Goal: Information Seeking & Learning: Learn about a topic

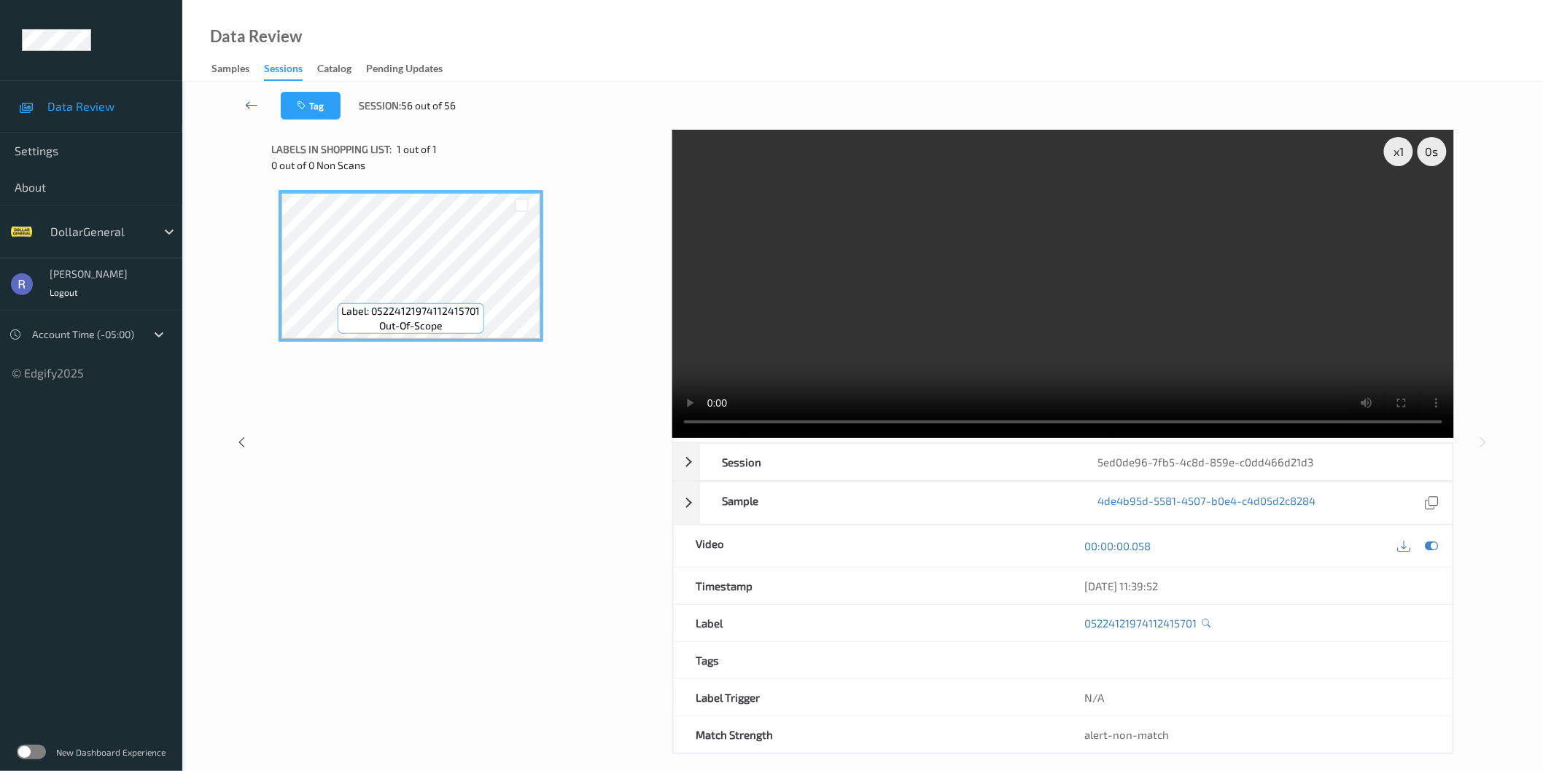
click at [252, 100] on icon at bounding box center [251, 105] width 13 height 15
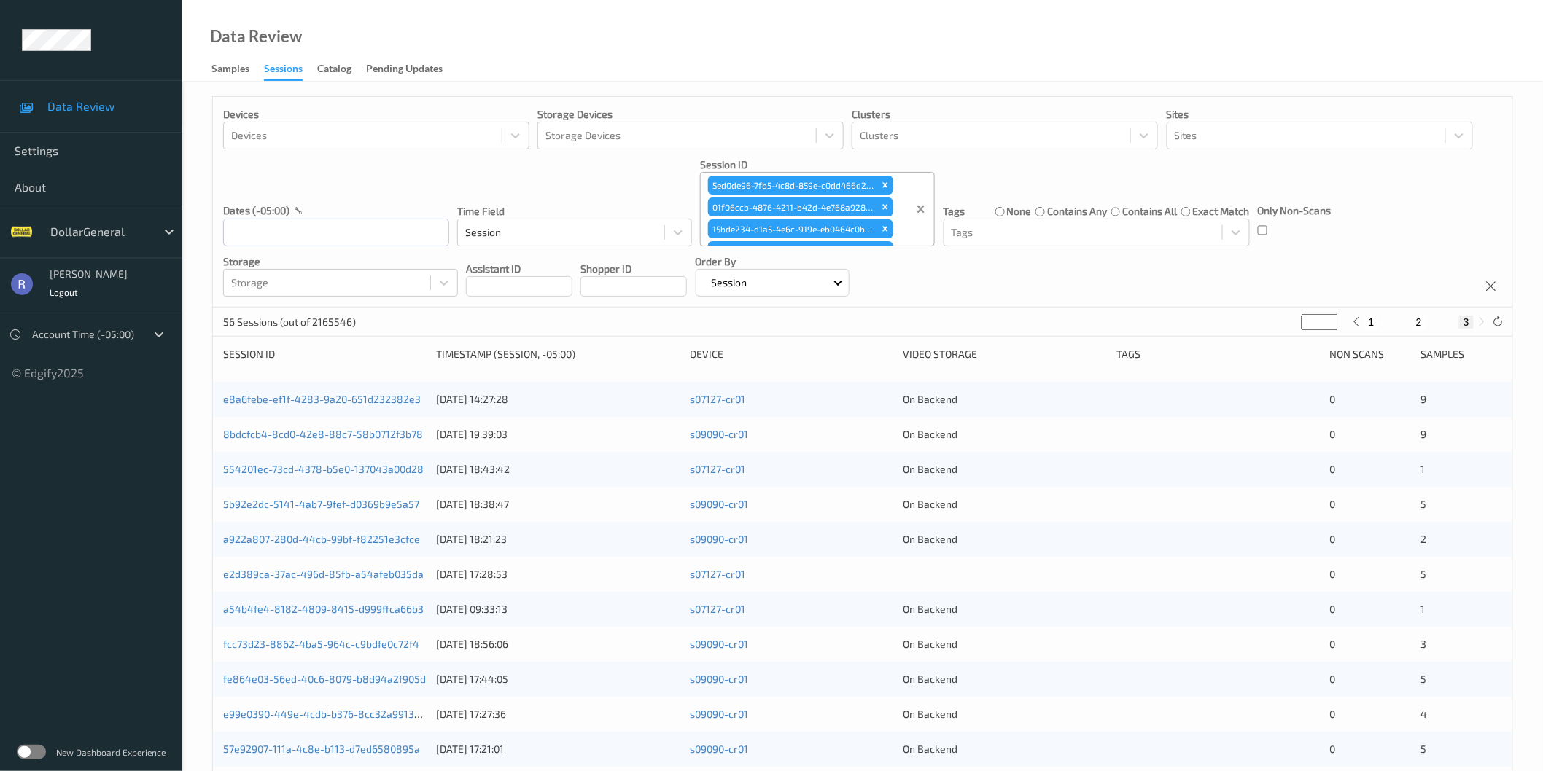
type input "*"
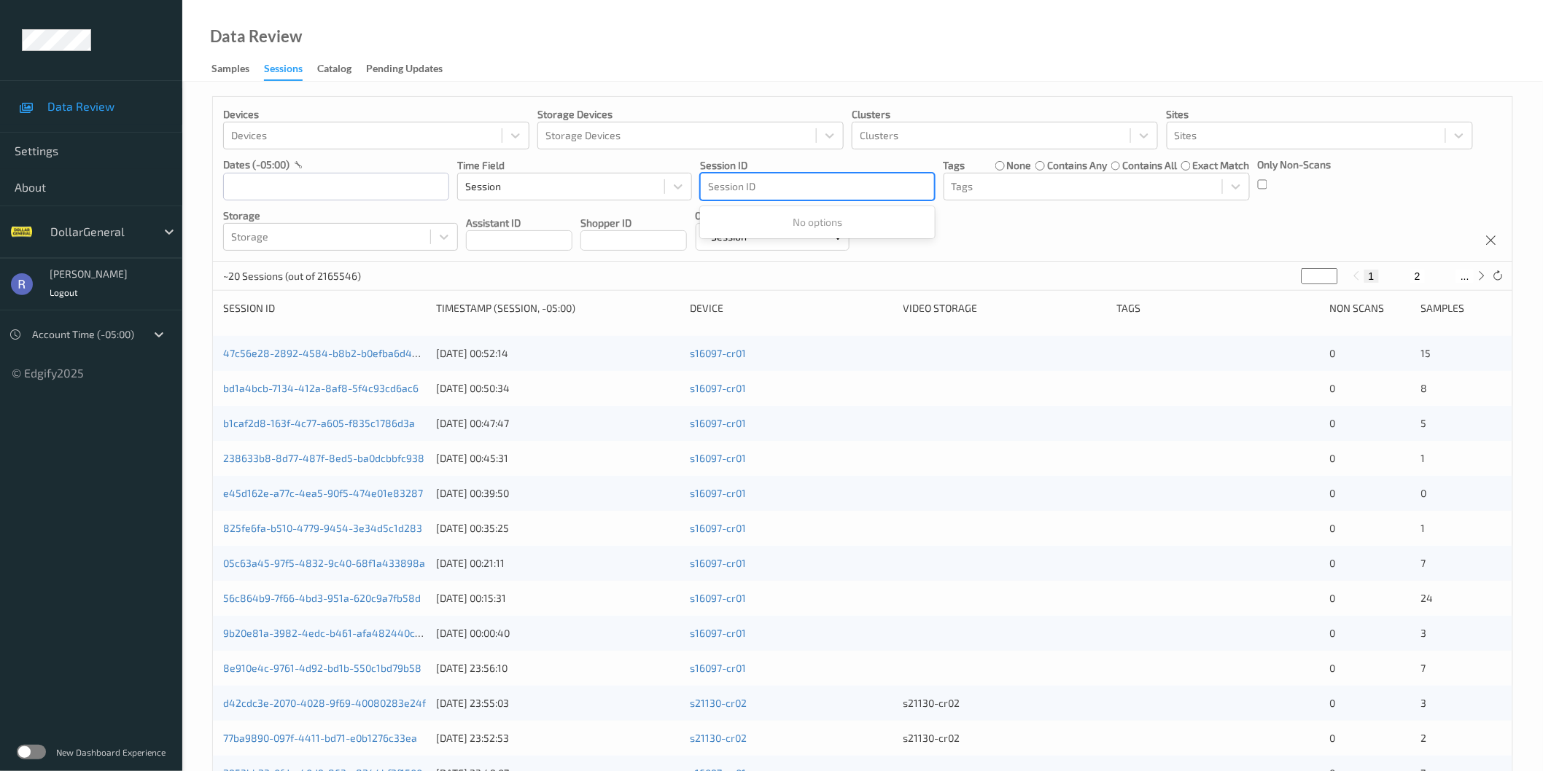
click at [738, 181] on div at bounding box center [817, 186] width 219 height 17
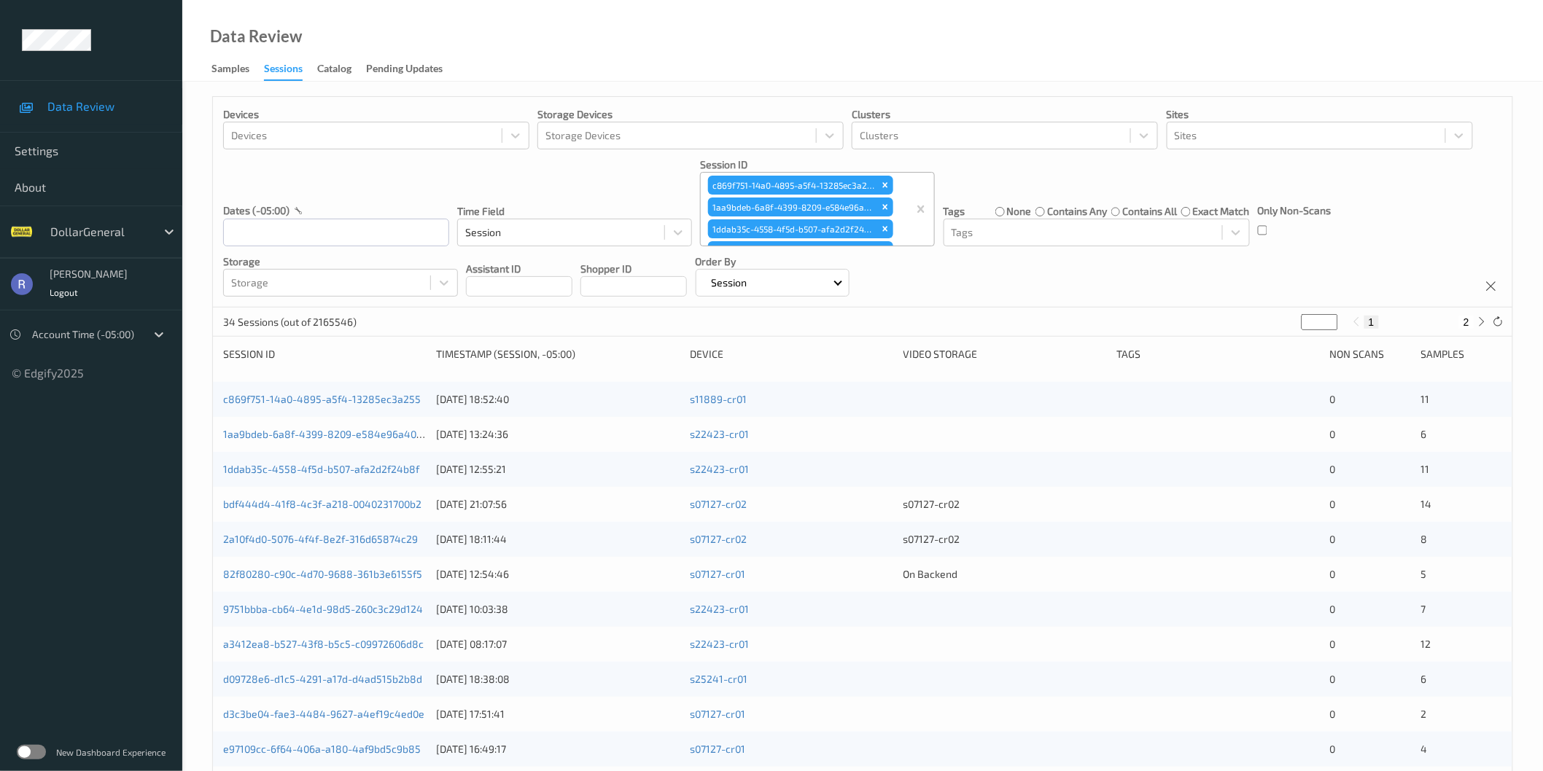
click at [610, 330] on div "34 Sessions (out of 2165546) * 1 2" at bounding box center [862, 322] width 1299 height 29
click at [316, 403] on link "c869f751-14a0-4895-a5f4-13285ec3a255" at bounding box center [322, 399] width 198 height 12
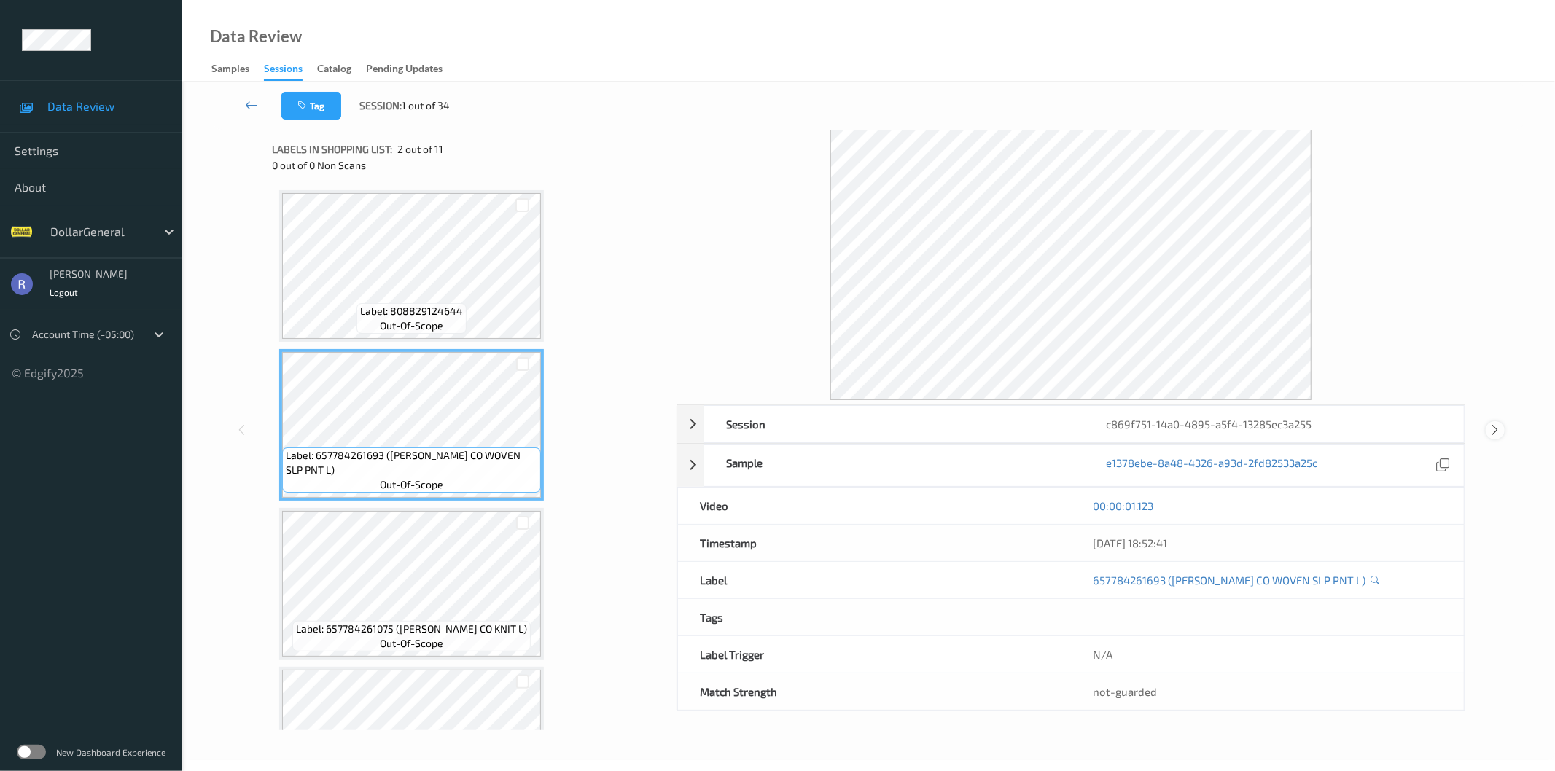
click at [1492, 426] on icon at bounding box center [1496, 430] width 12 height 13
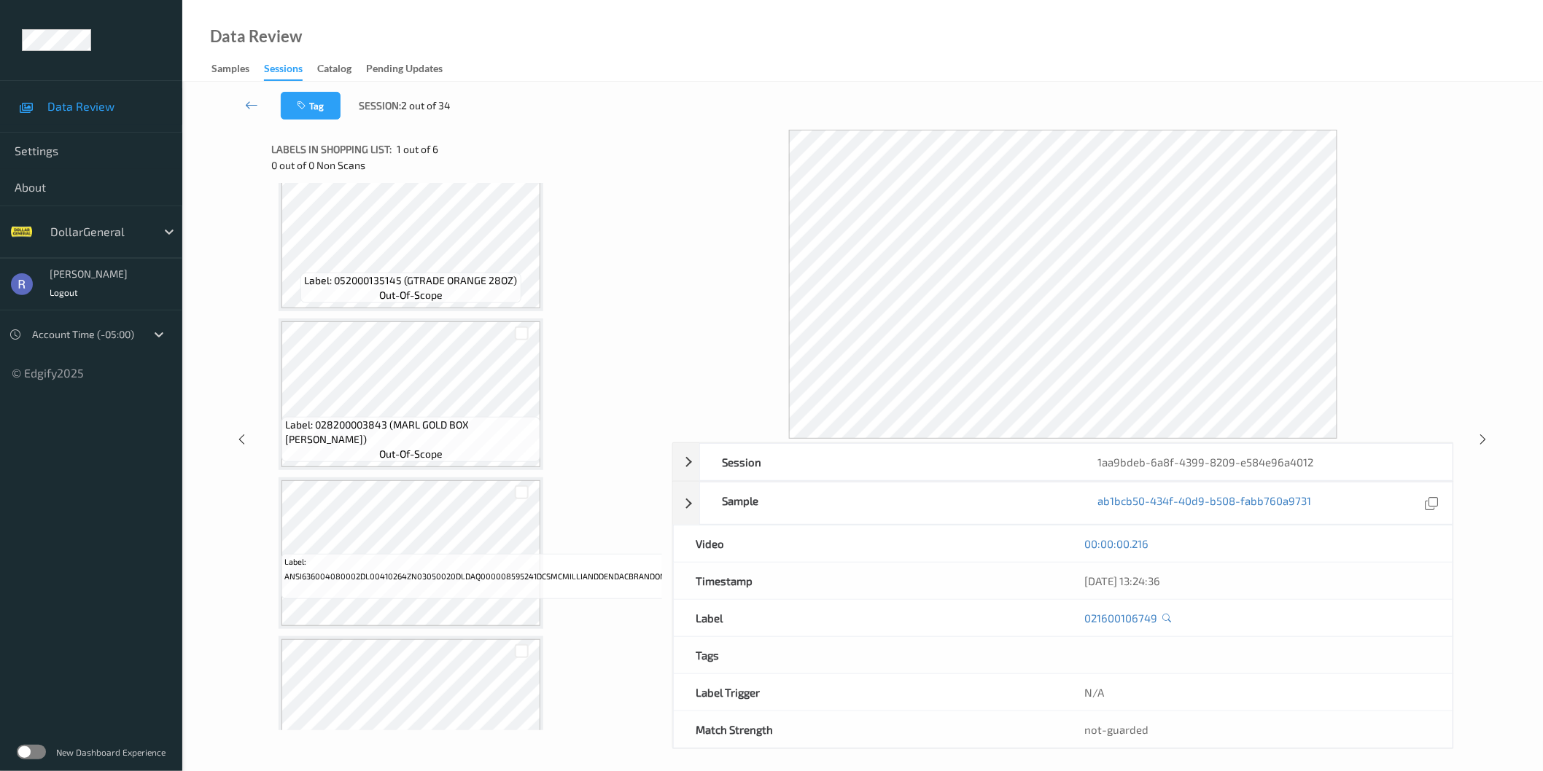
scroll to position [413, 0]
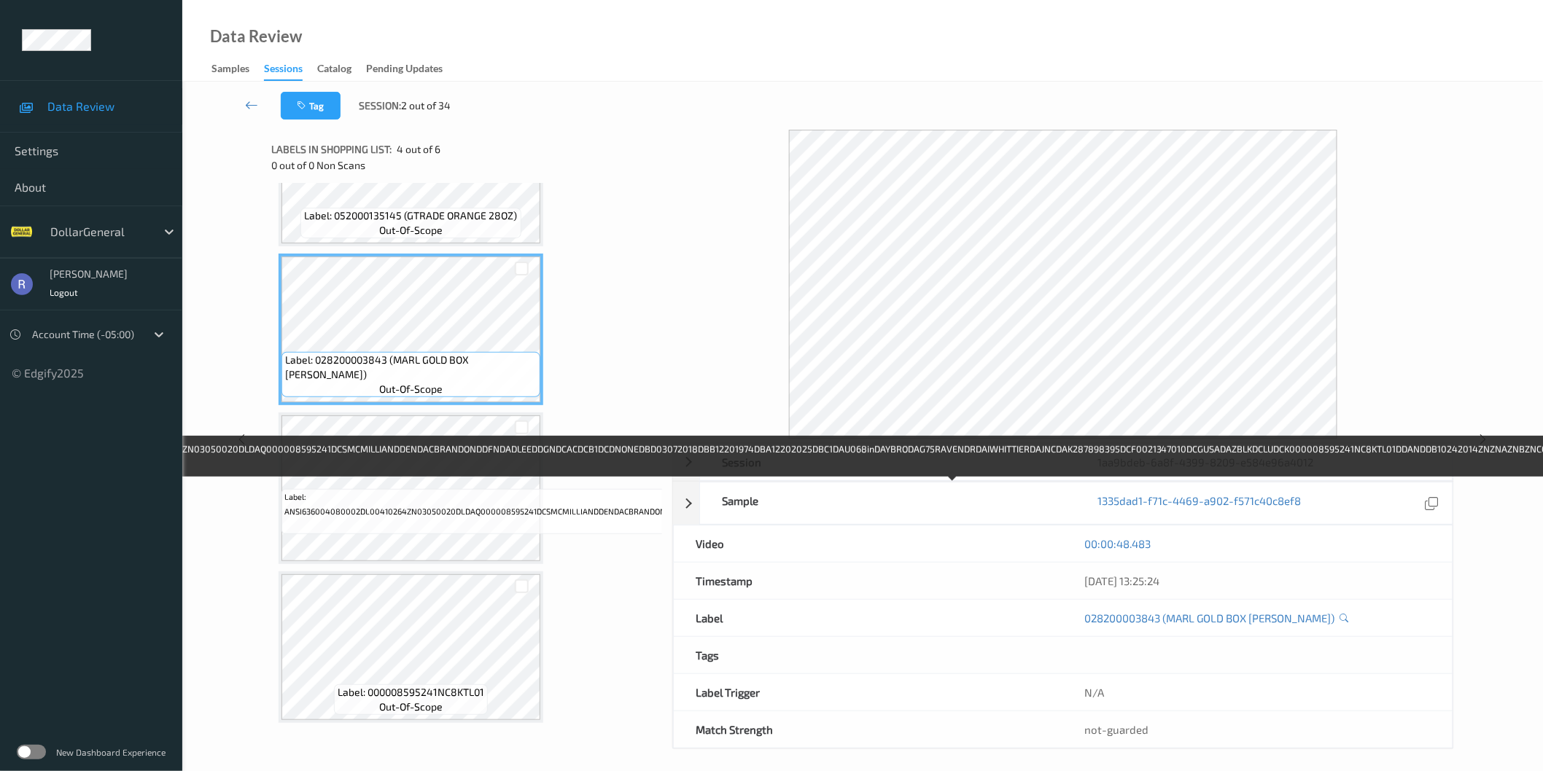
click at [450, 527] on div "Label: ANSI636004080002DL00410264ZN03050020DLDAQ000008595241DCSMCMILLIANDDENDAC…" at bounding box center [955, 511] width 1348 height 45
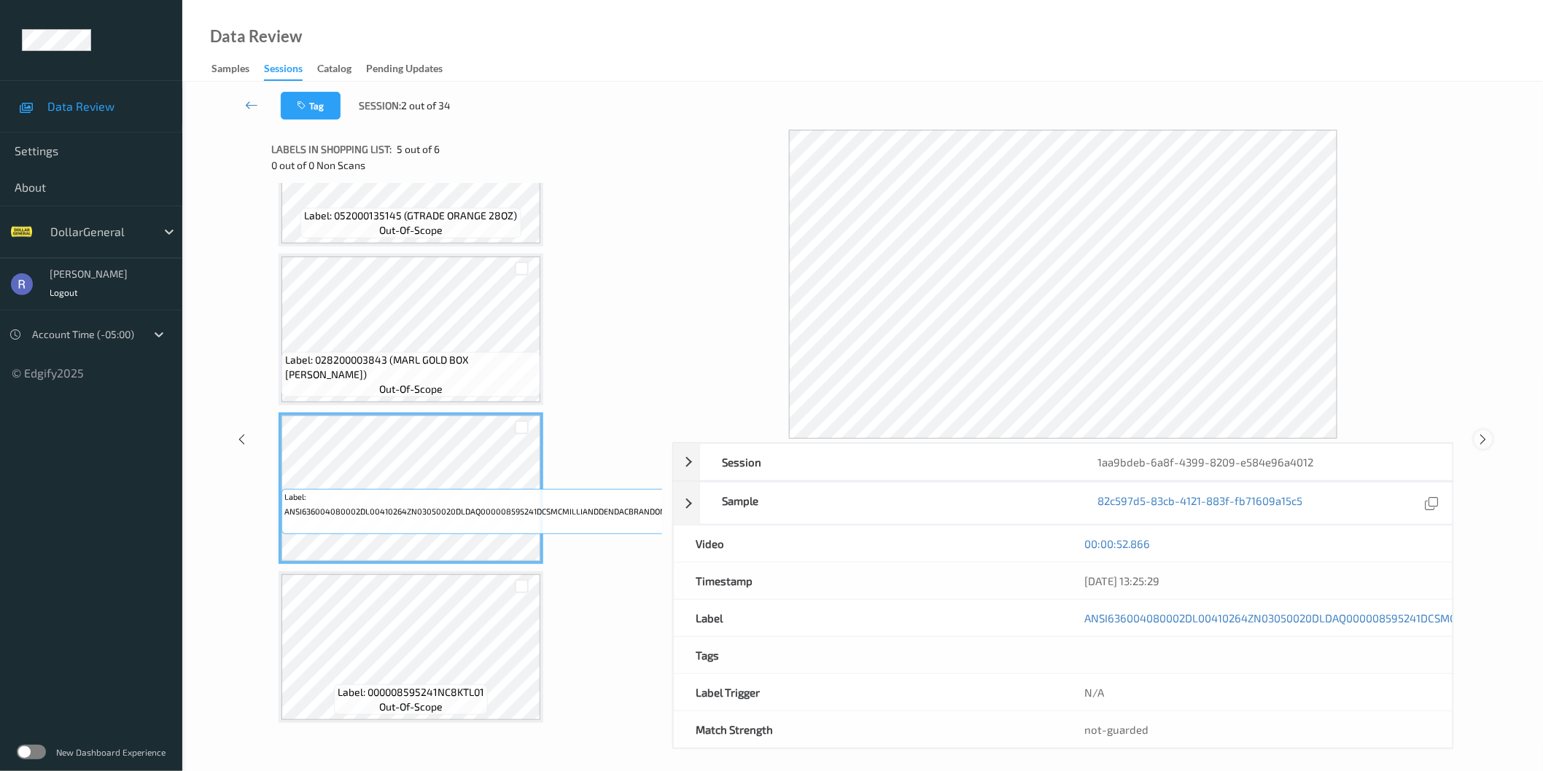
click at [1482, 440] on icon at bounding box center [1483, 439] width 12 height 13
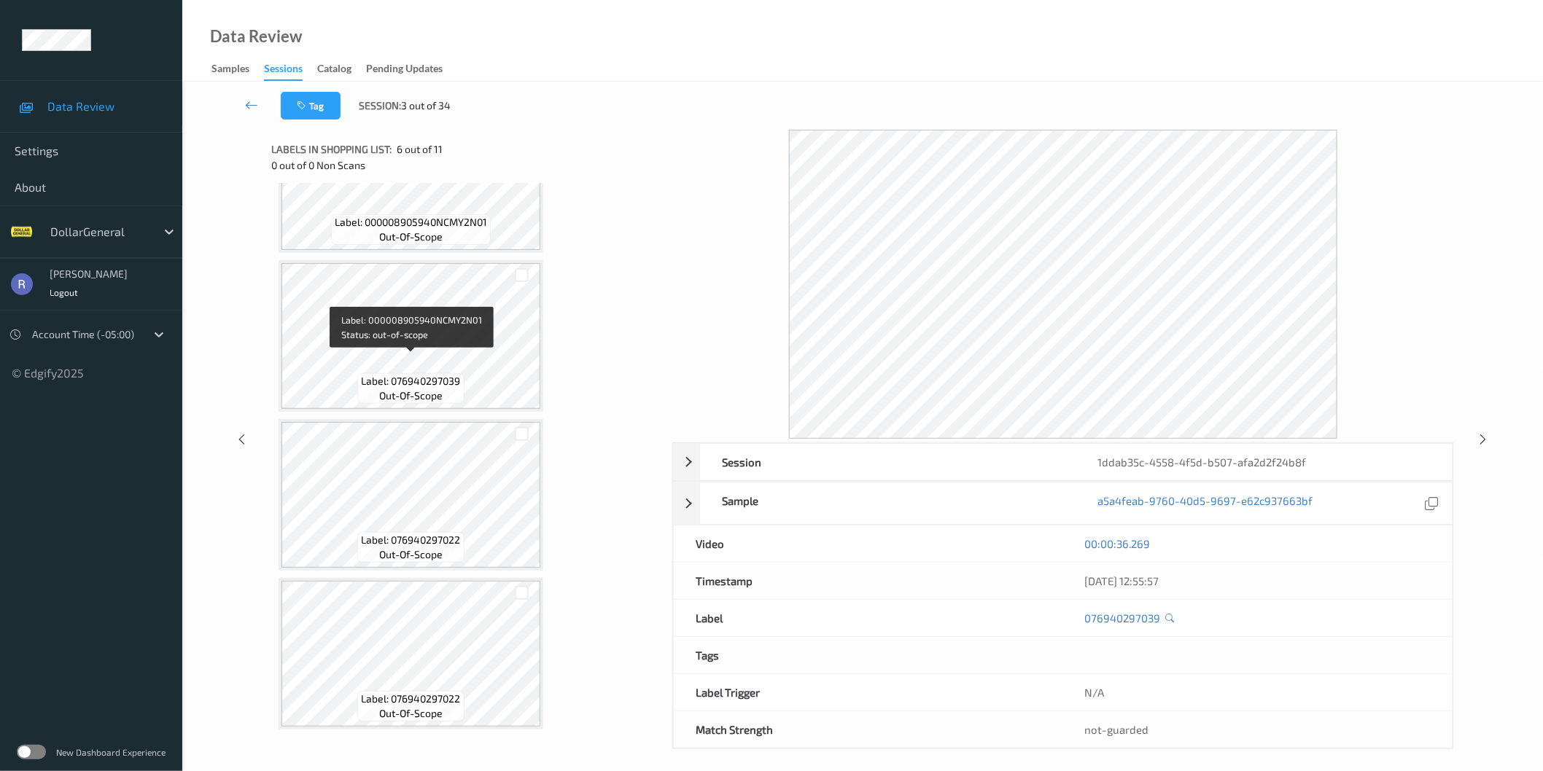
scroll to position [1204, 0]
click at [1481, 440] on icon at bounding box center [1483, 439] width 12 height 13
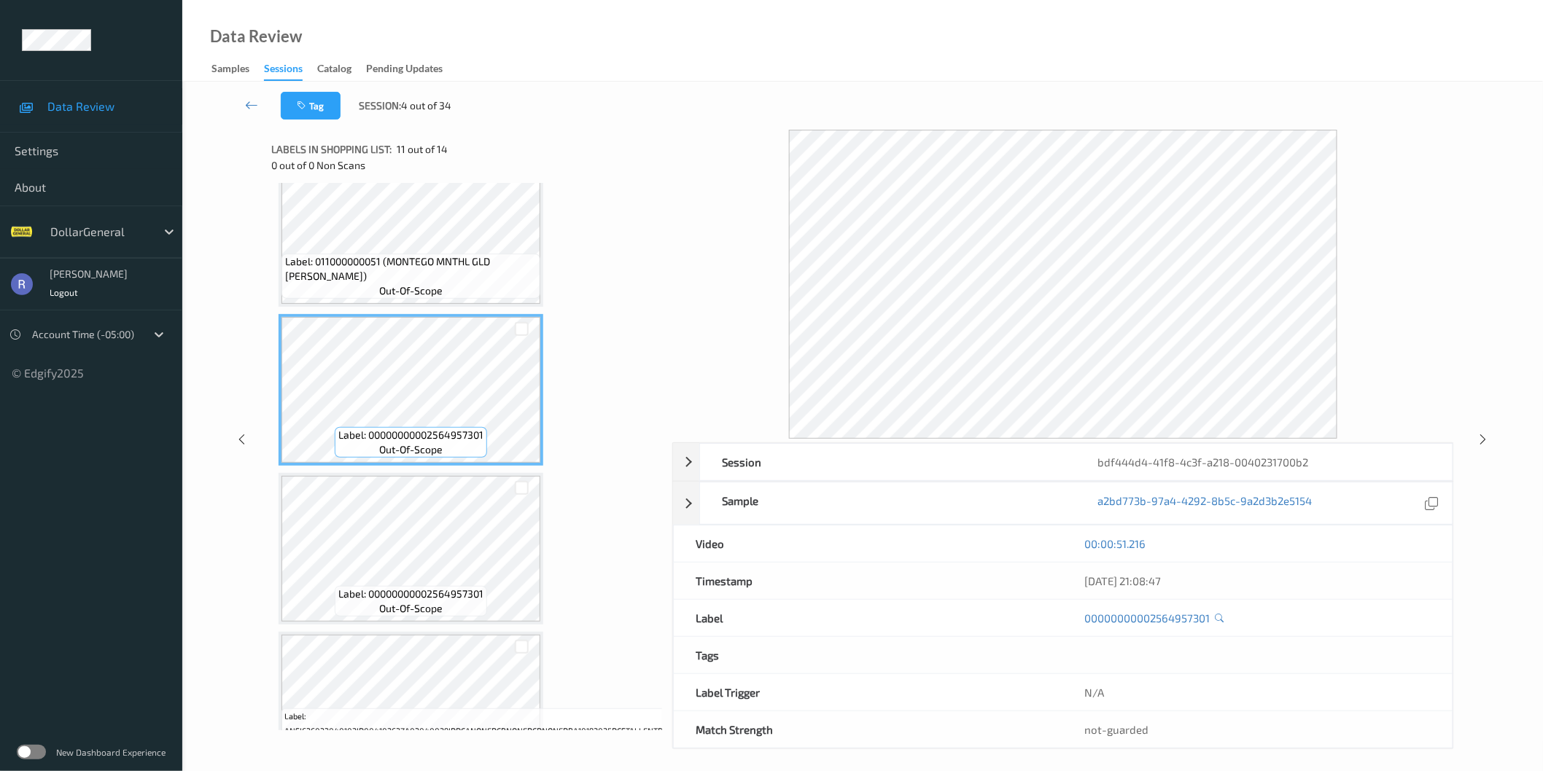
scroll to position [1377, 0]
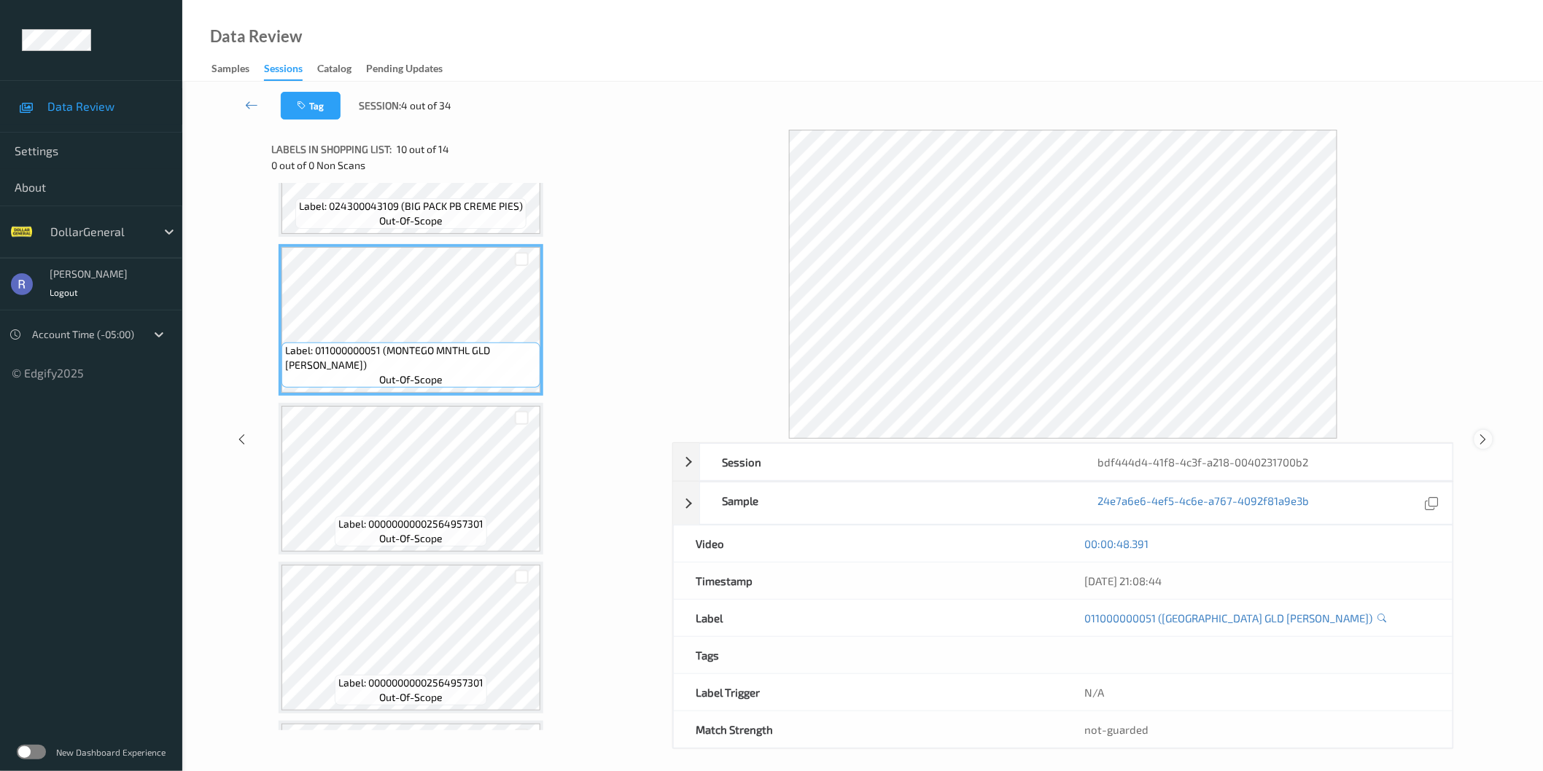
click at [1481, 436] on icon at bounding box center [1483, 439] width 12 height 13
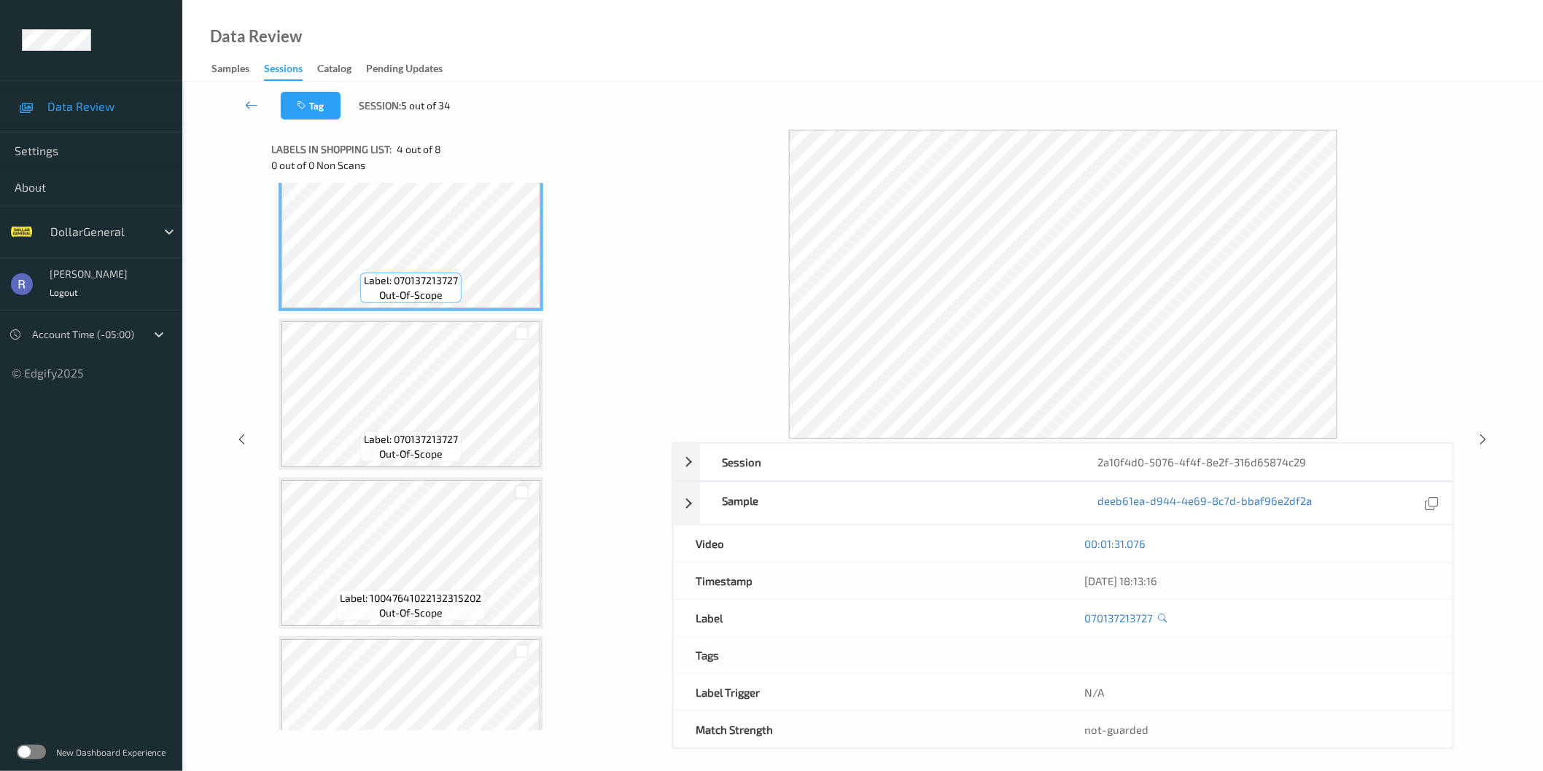
scroll to position [566, 0]
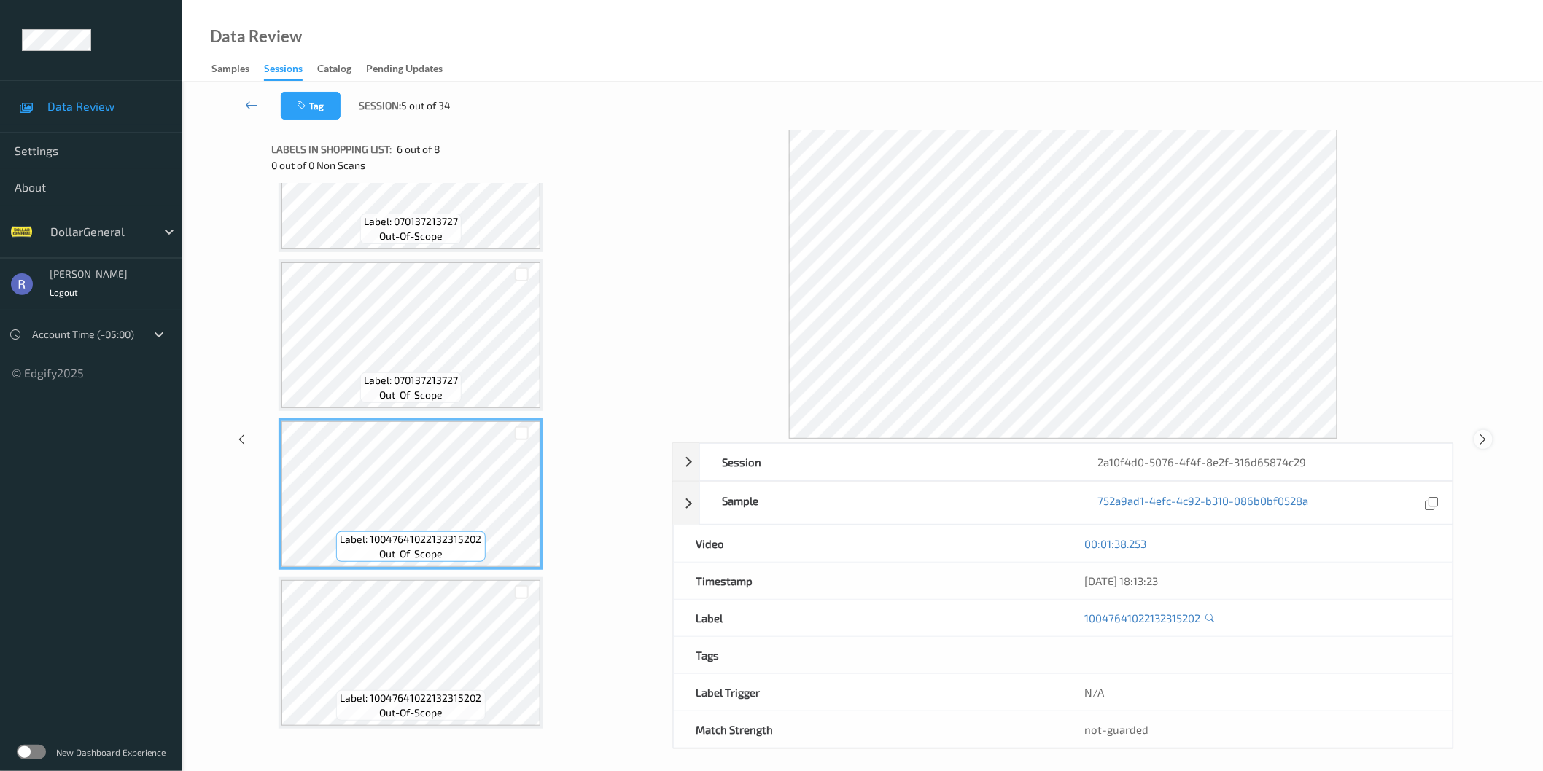
click at [1484, 440] on icon at bounding box center [1483, 439] width 12 height 13
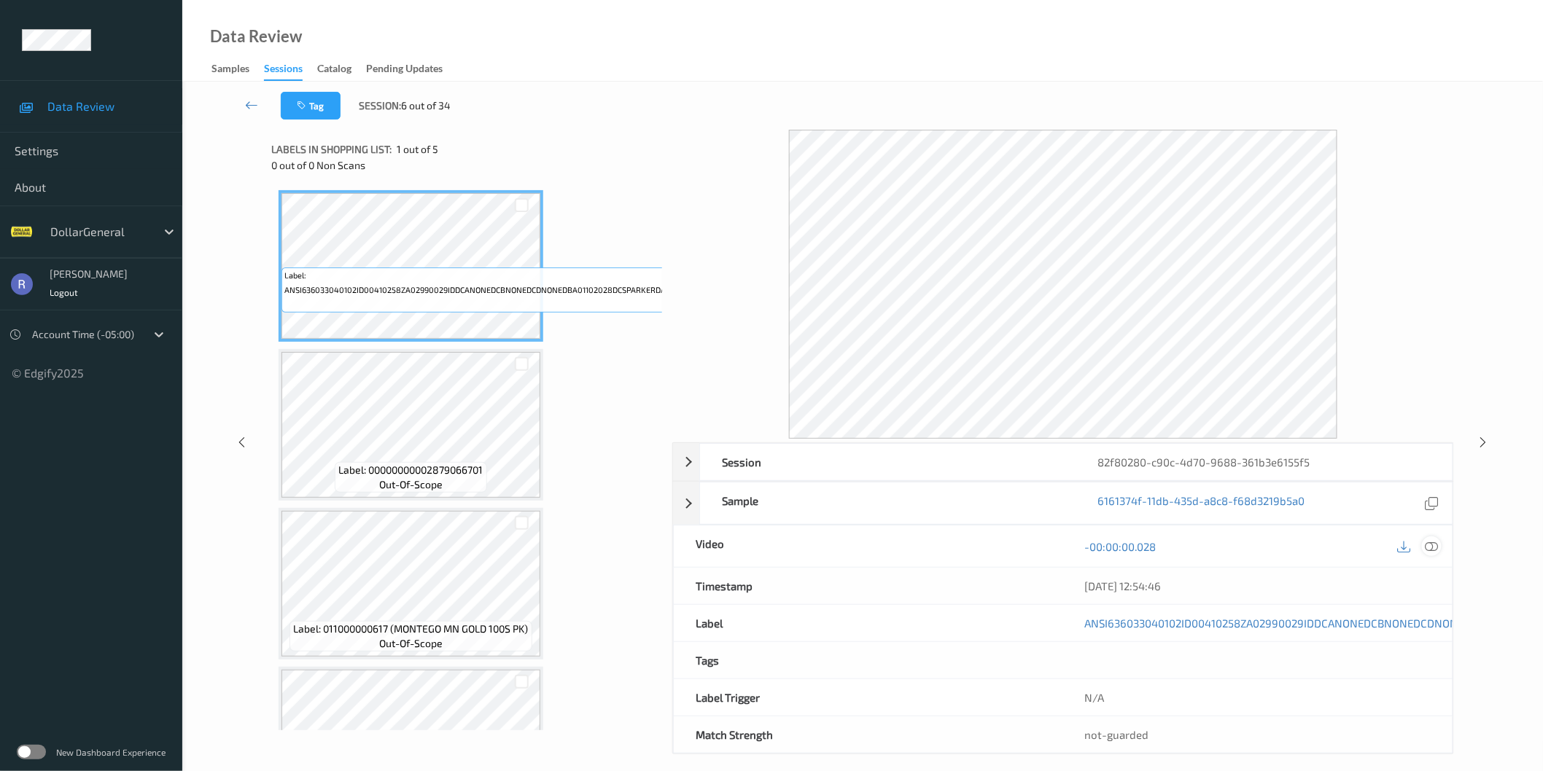
click at [1429, 545] on icon at bounding box center [1431, 546] width 13 height 13
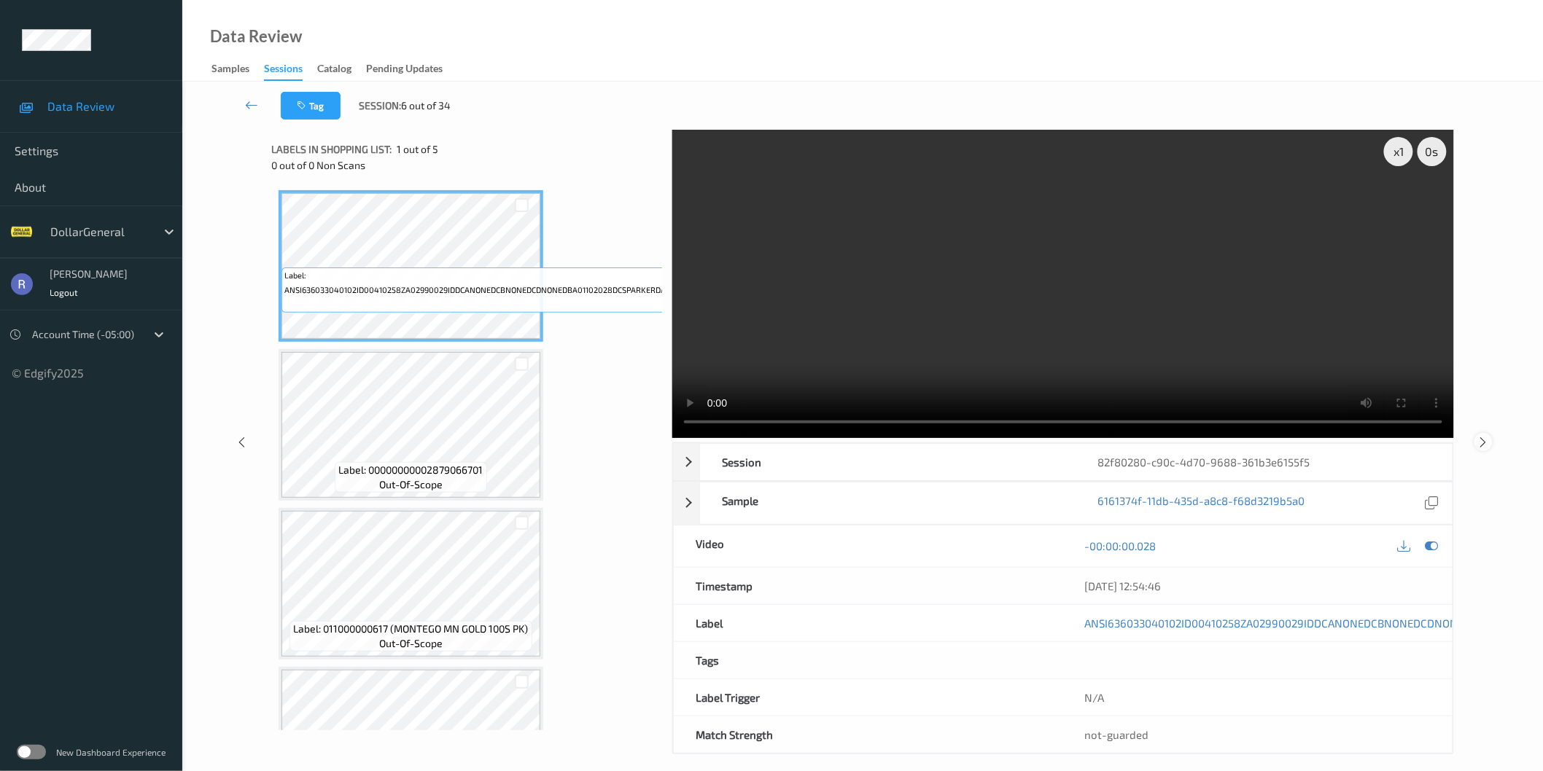
click at [1482, 443] on icon at bounding box center [1483, 441] width 12 height 13
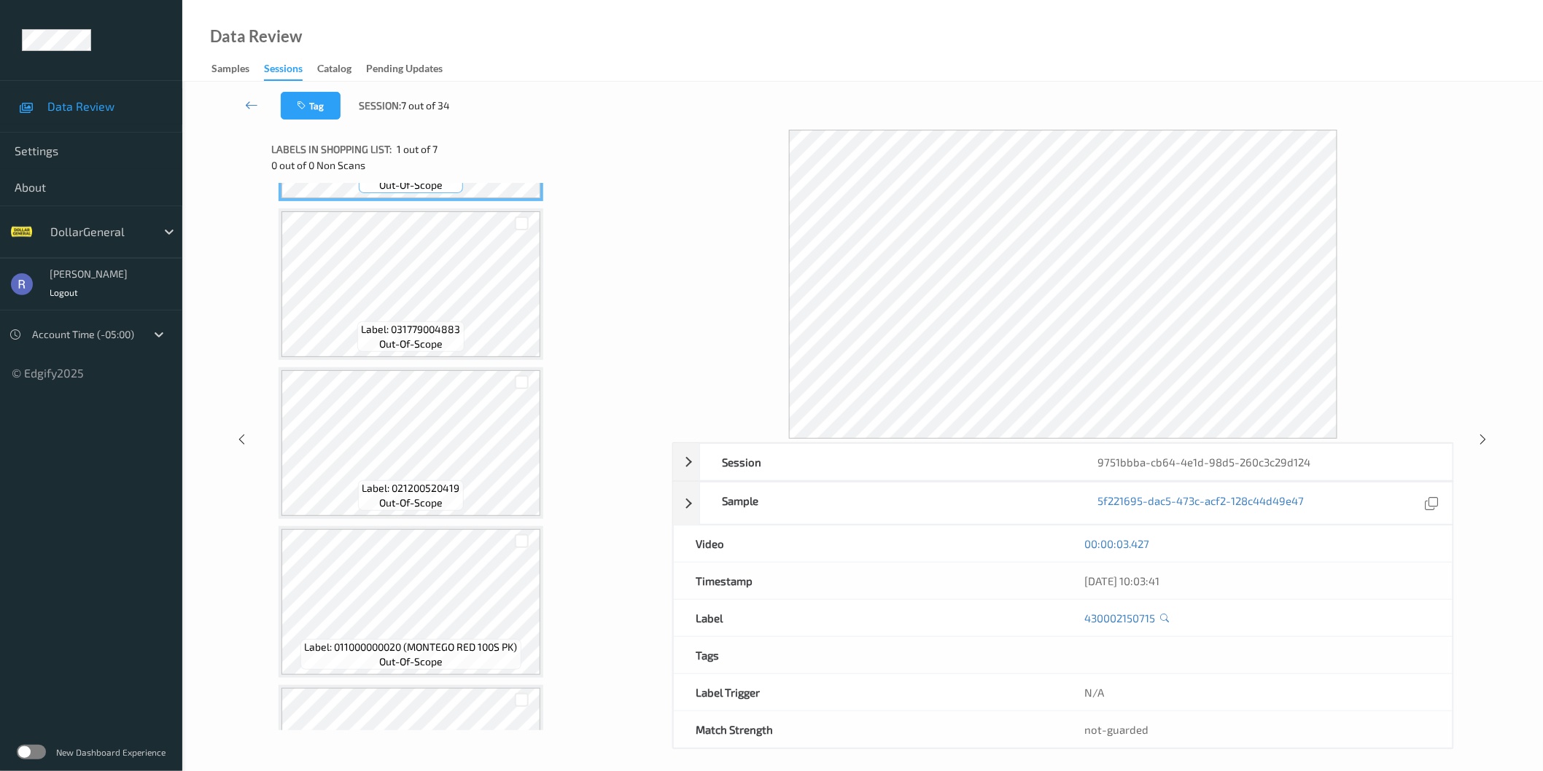
scroll to position [162, 0]
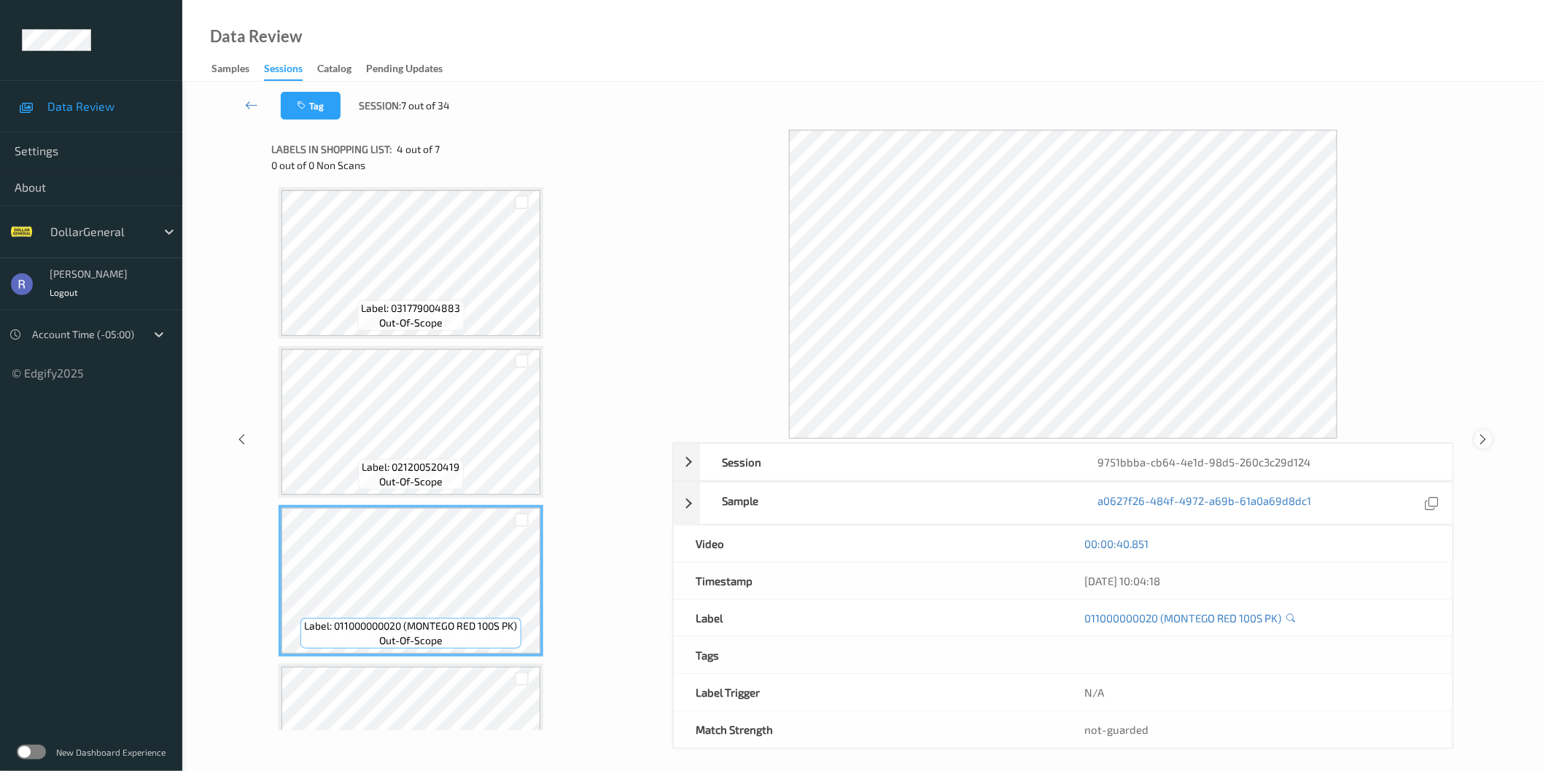
click at [1484, 443] on icon at bounding box center [1483, 439] width 12 height 13
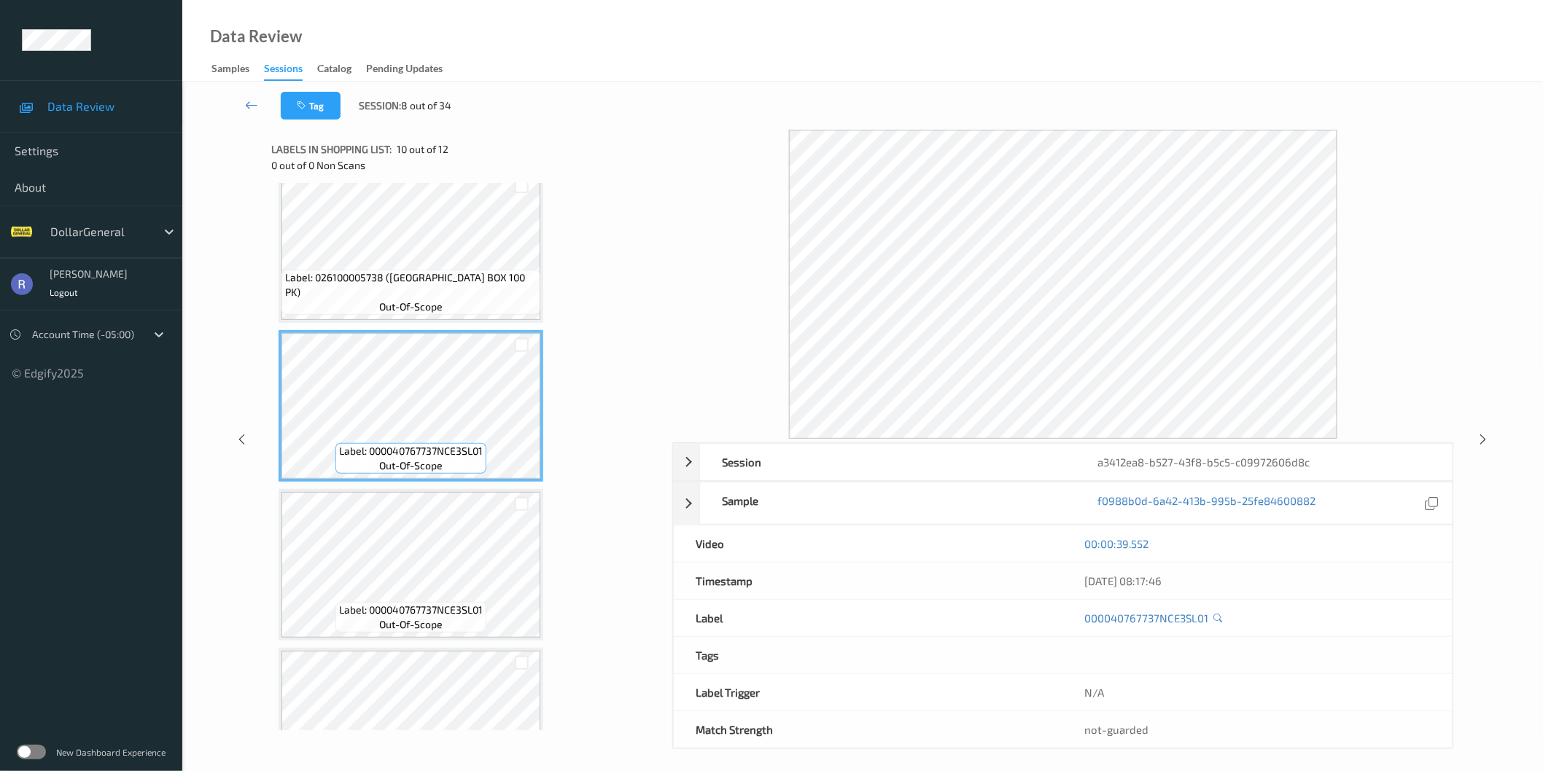
scroll to position [1296, 0]
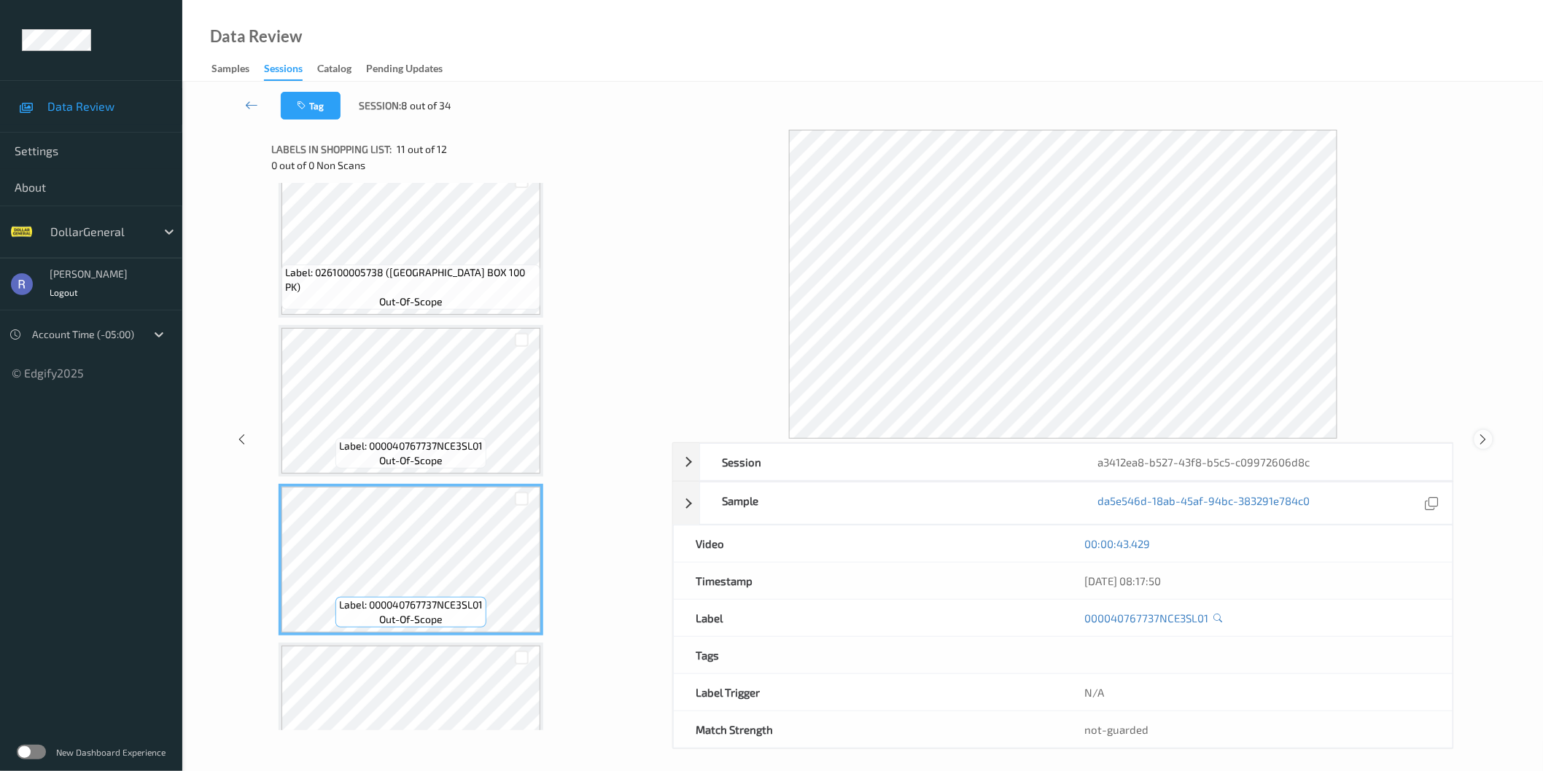
click at [1480, 435] on icon at bounding box center [1483, 439] width 12 height 13
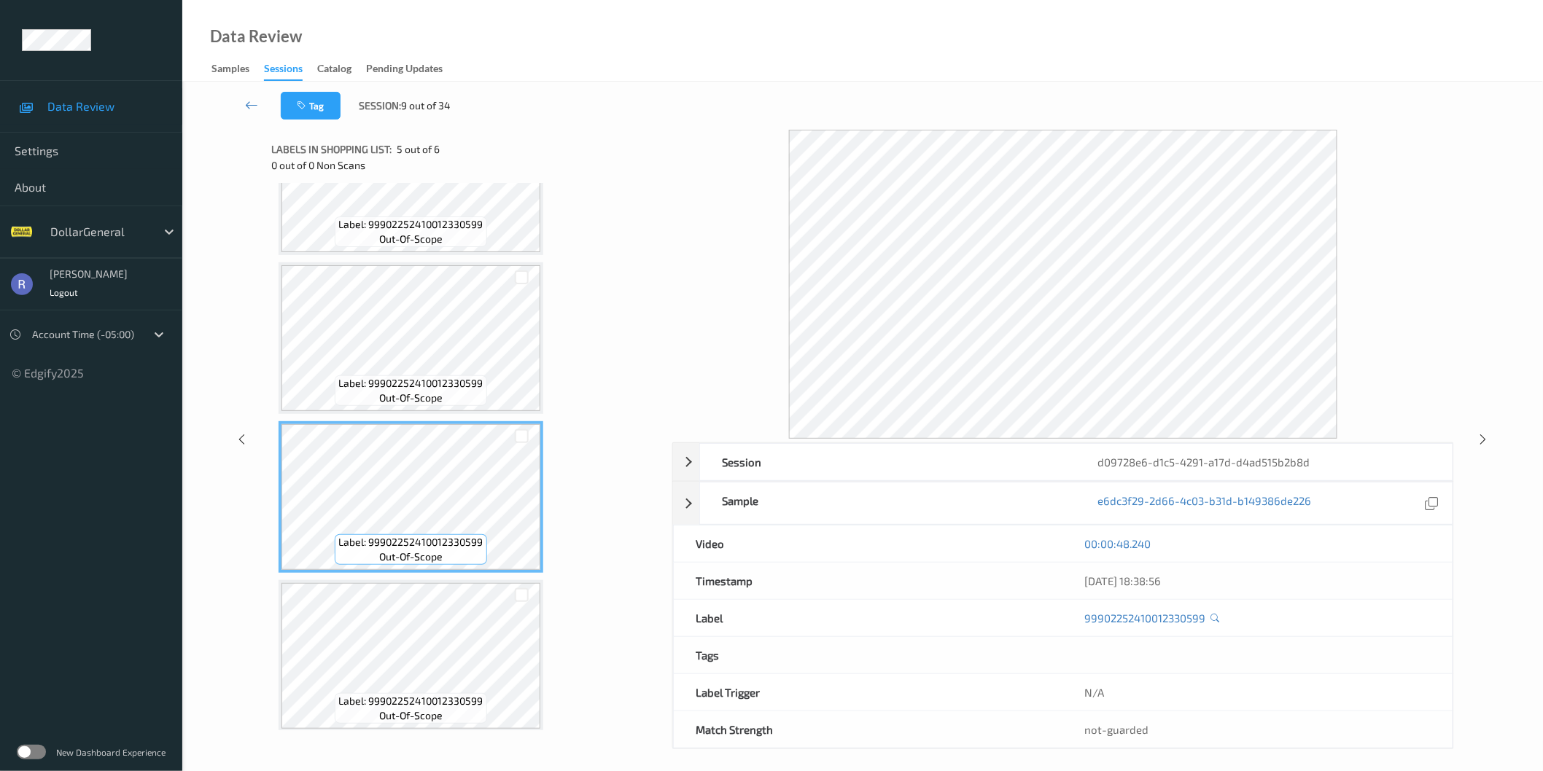
scroll to position [406, 0]
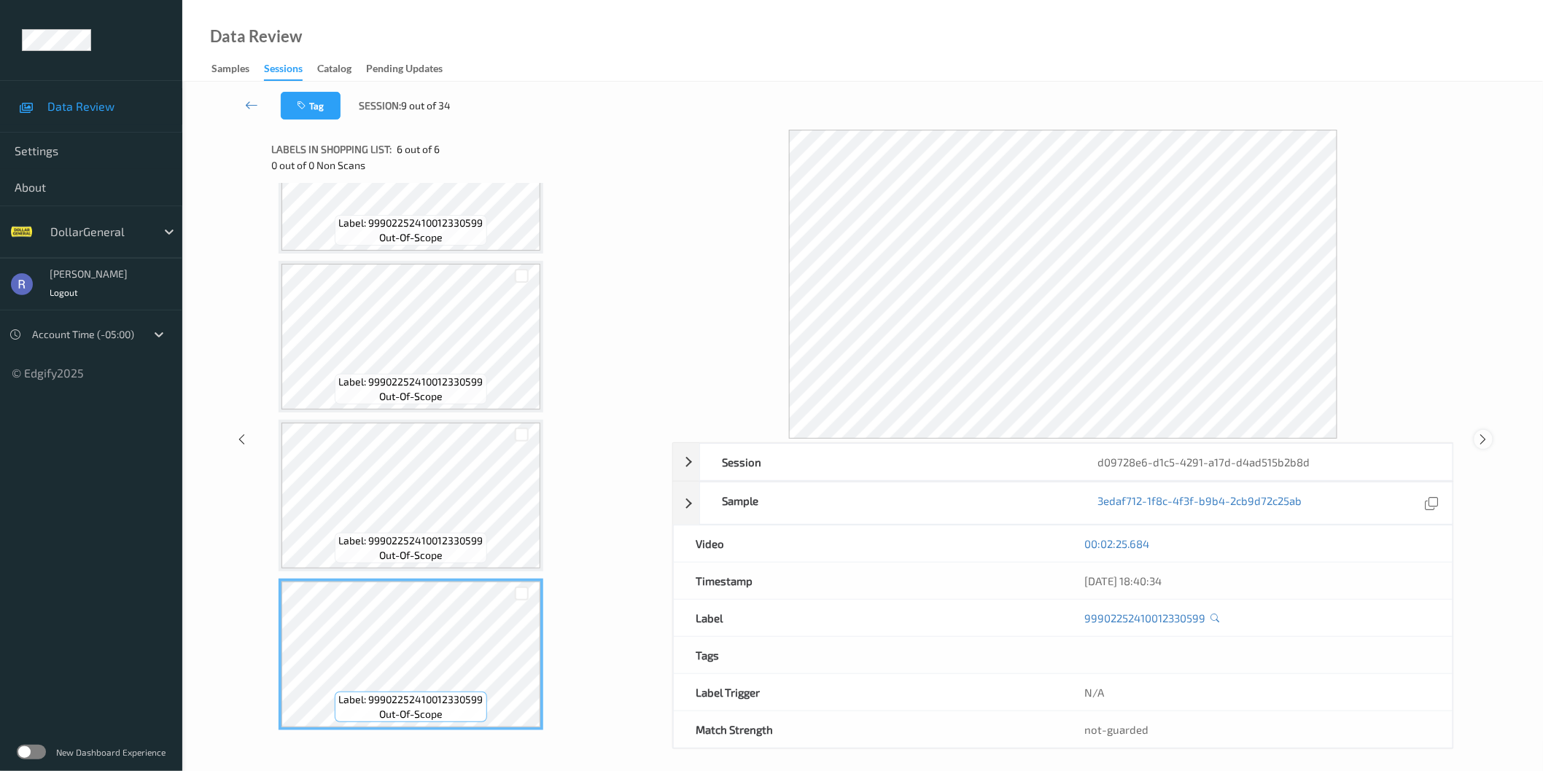
click at [1475, 439] on div at bounding box center [1483, 439] width 18 height 18
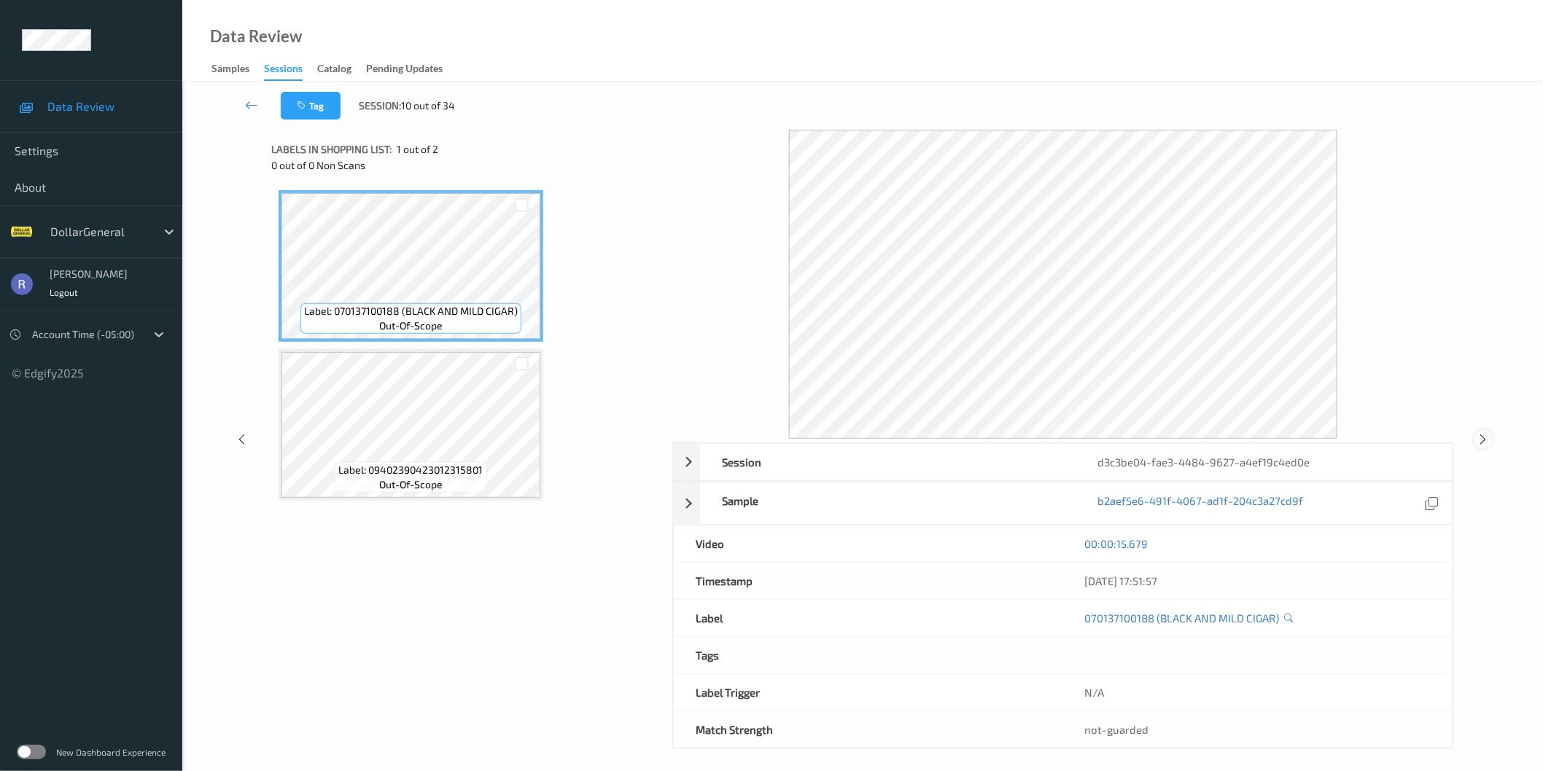
click at [1485, 435] on icon at bounding box center [1483, 439] width 12 height 13
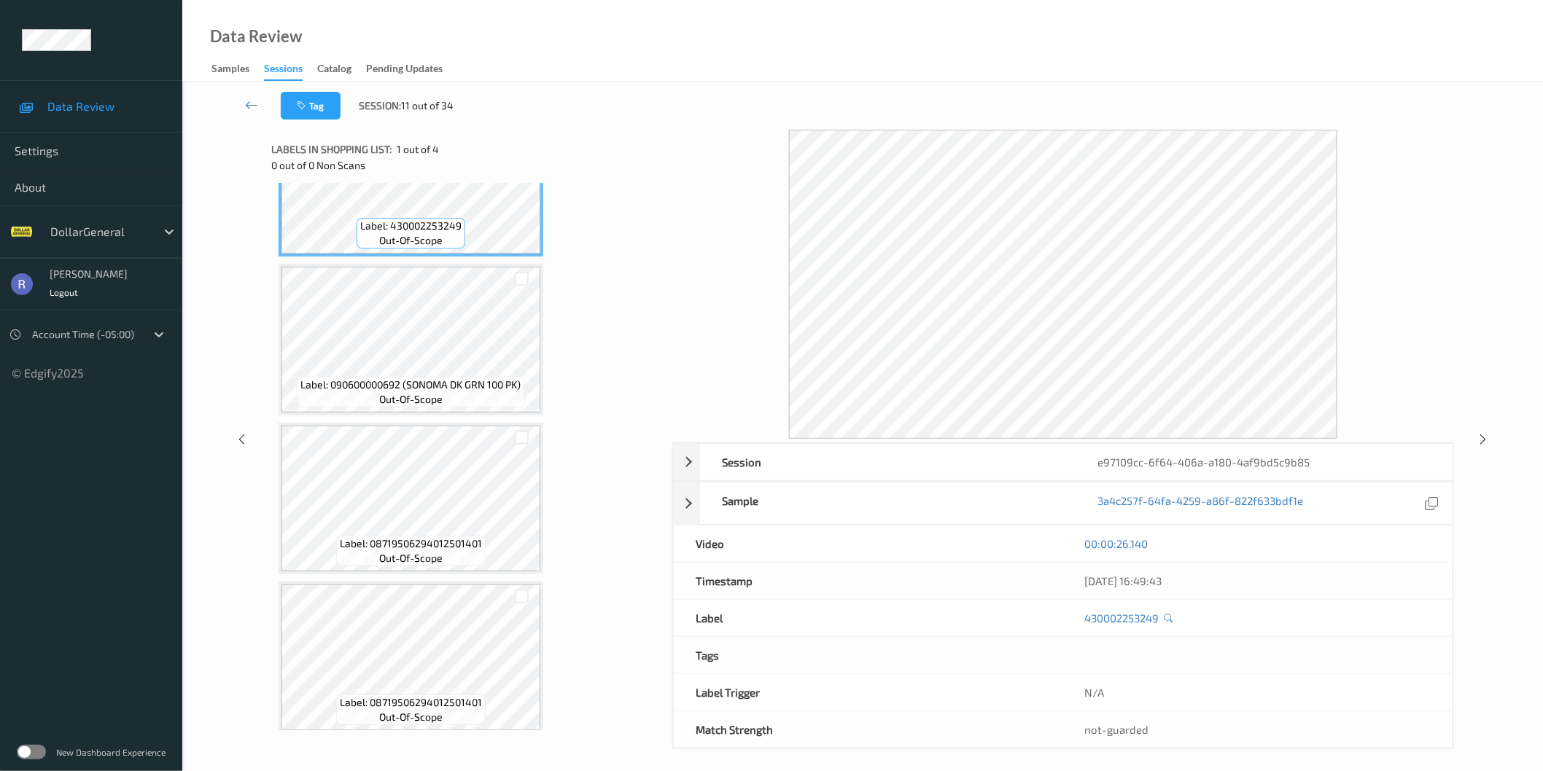
scroll to position [90, 0]
click at [1482, 435] on icon at bounding box center [1483, 439] width 12 height 13
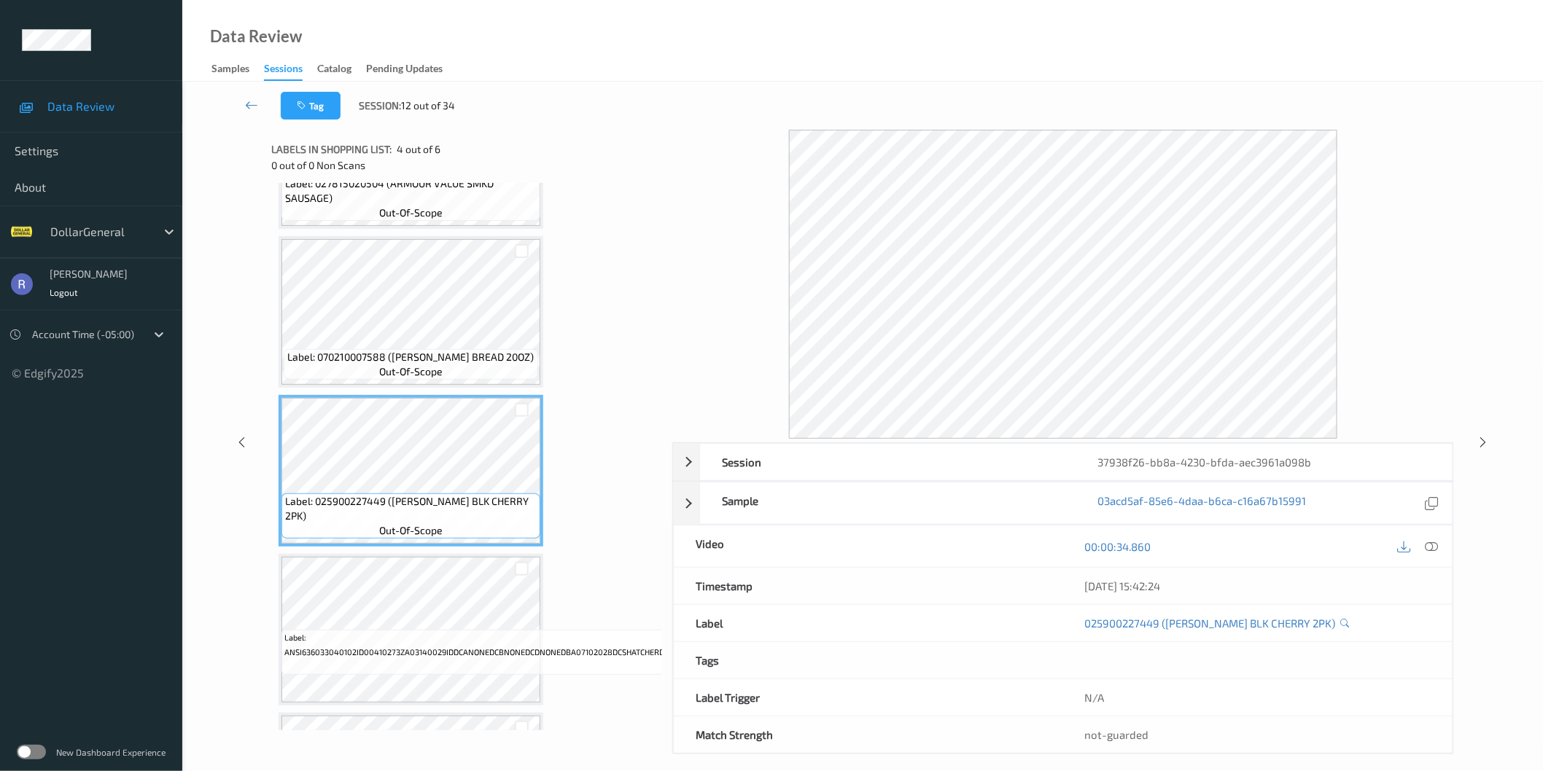
scroll to position [243, 0]
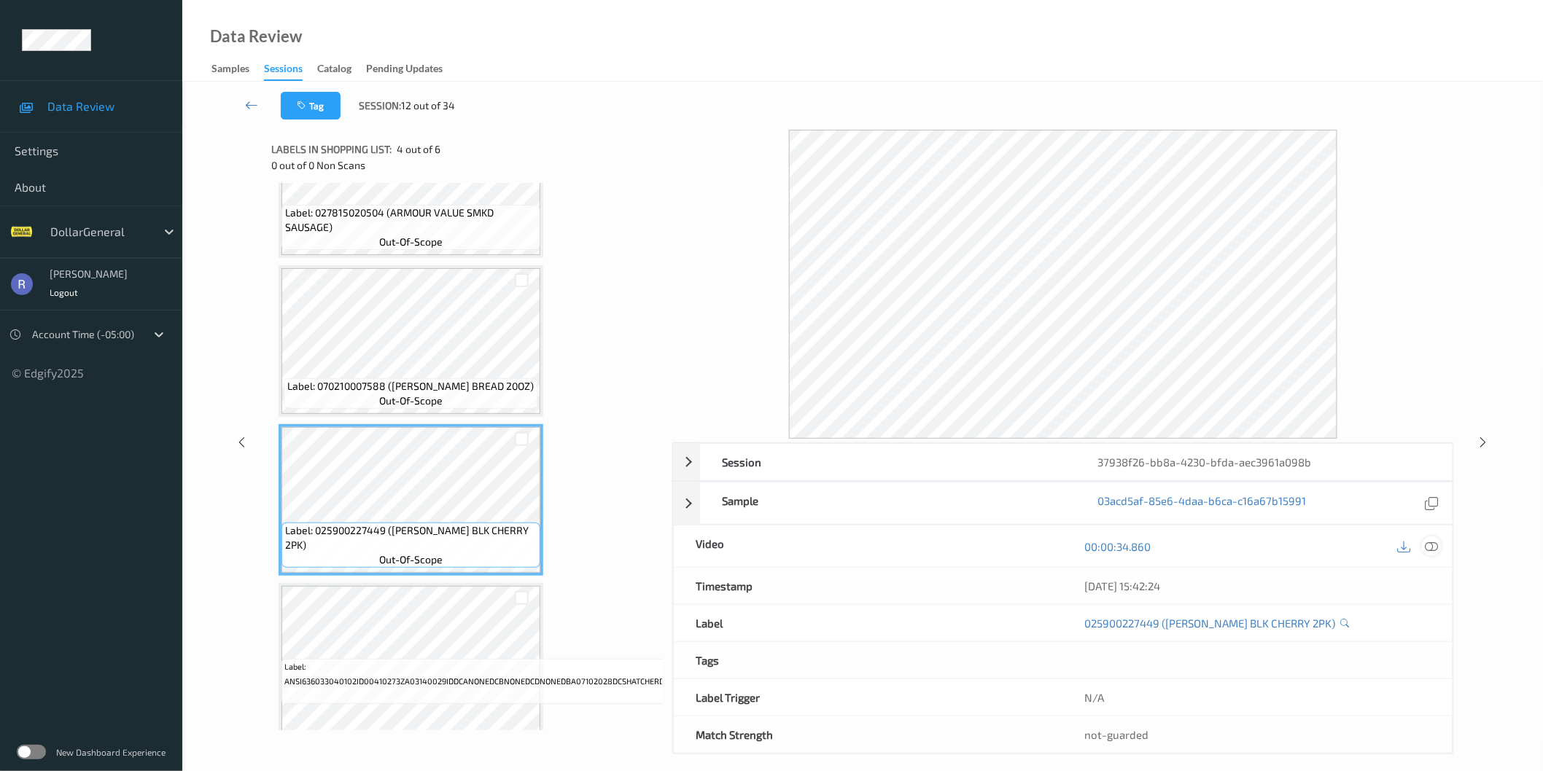
click at [1437, 545] on icon at bounding box center [1431, 546] width 13 height 13
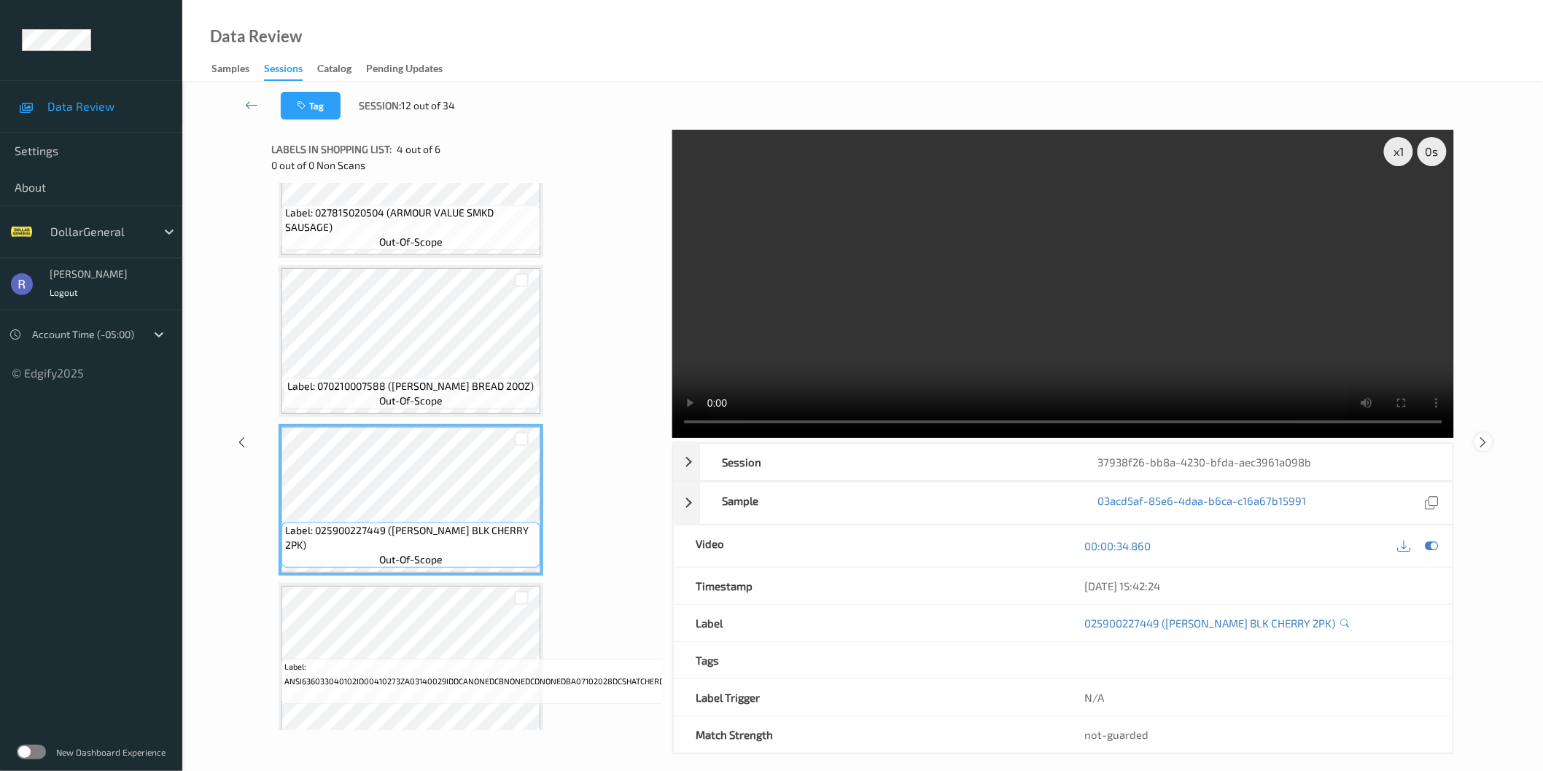
click at [1481, 446] on icon at bounding box center [1483, 441] width 12 height 13
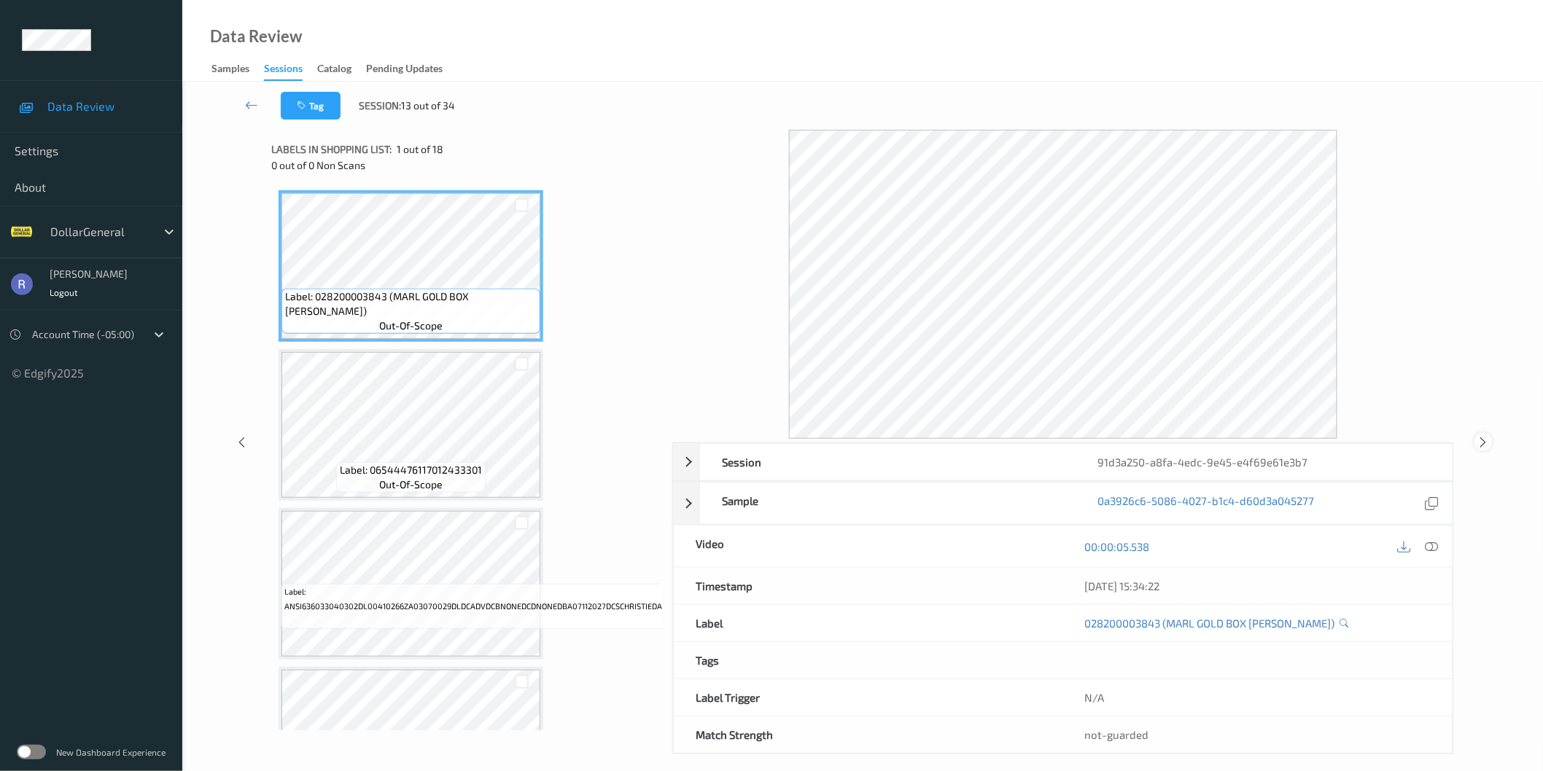
click at [1481, 443] on icon at bounding box center [1483, 442] width 12 height 13
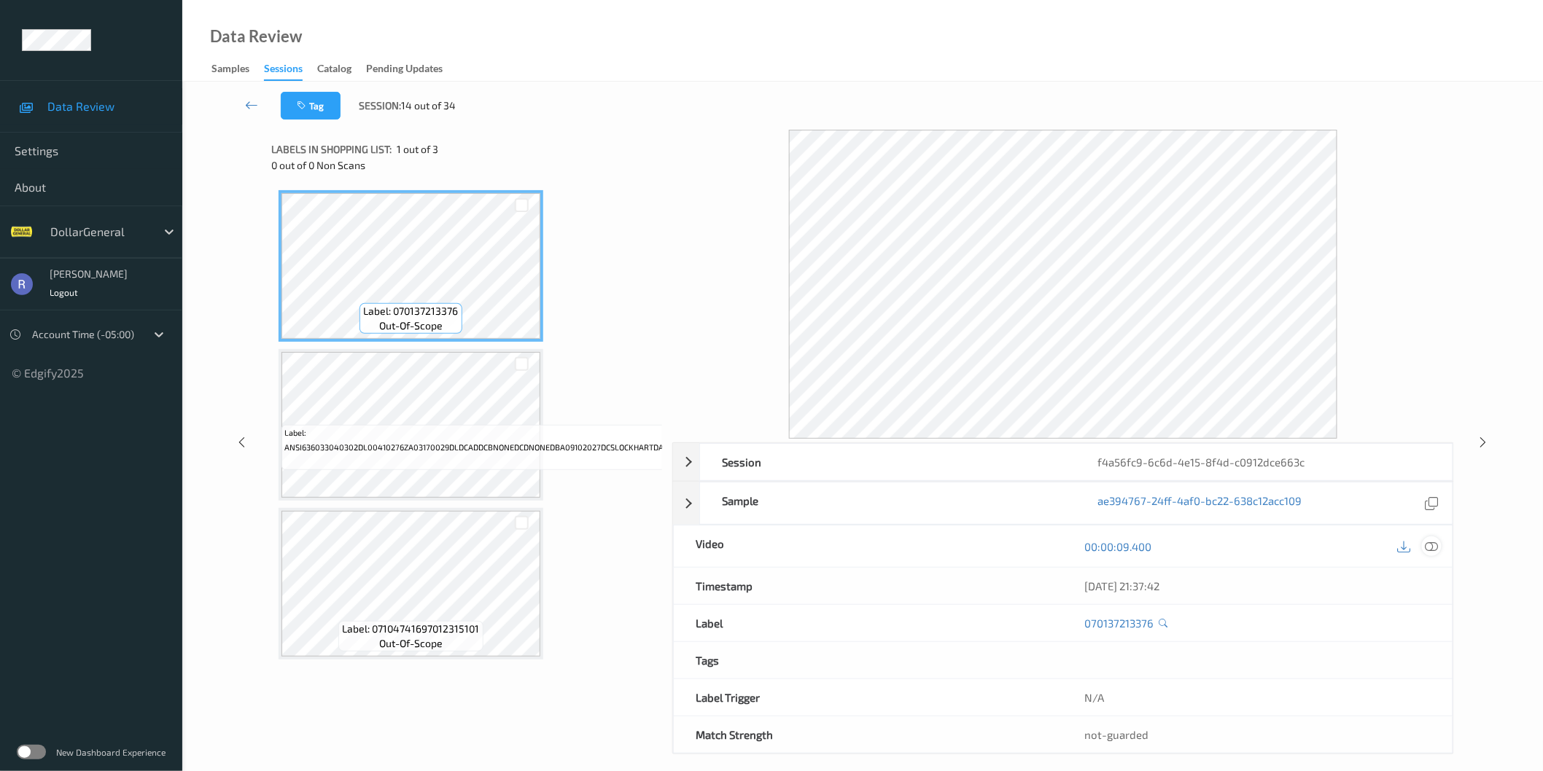
click at [1434, 547] on icon at bounding box center [1431, 546] width 13 height 13
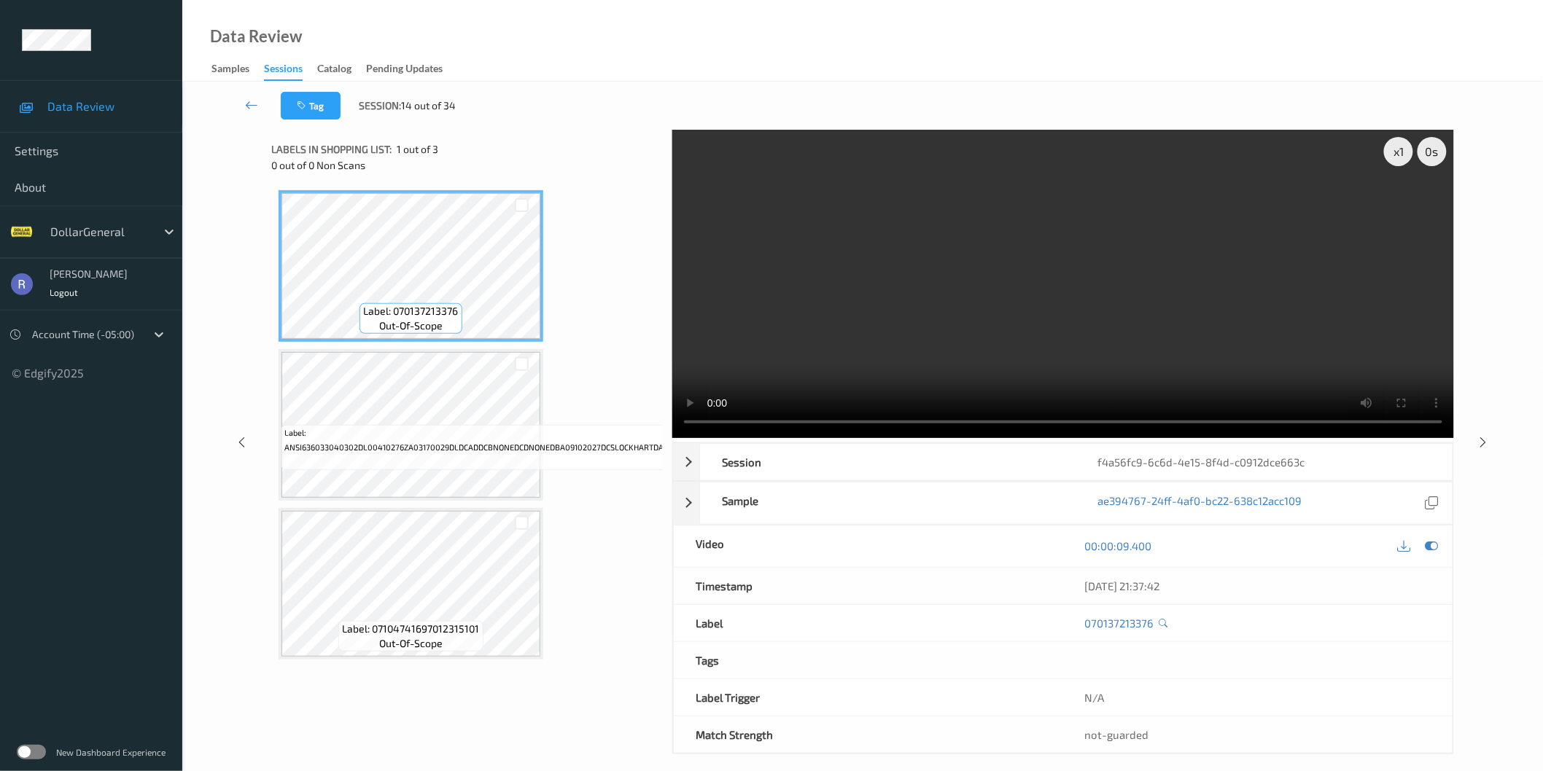
click at [1083, 301] on video at bounding box center [1063, 284] width 782 height 308
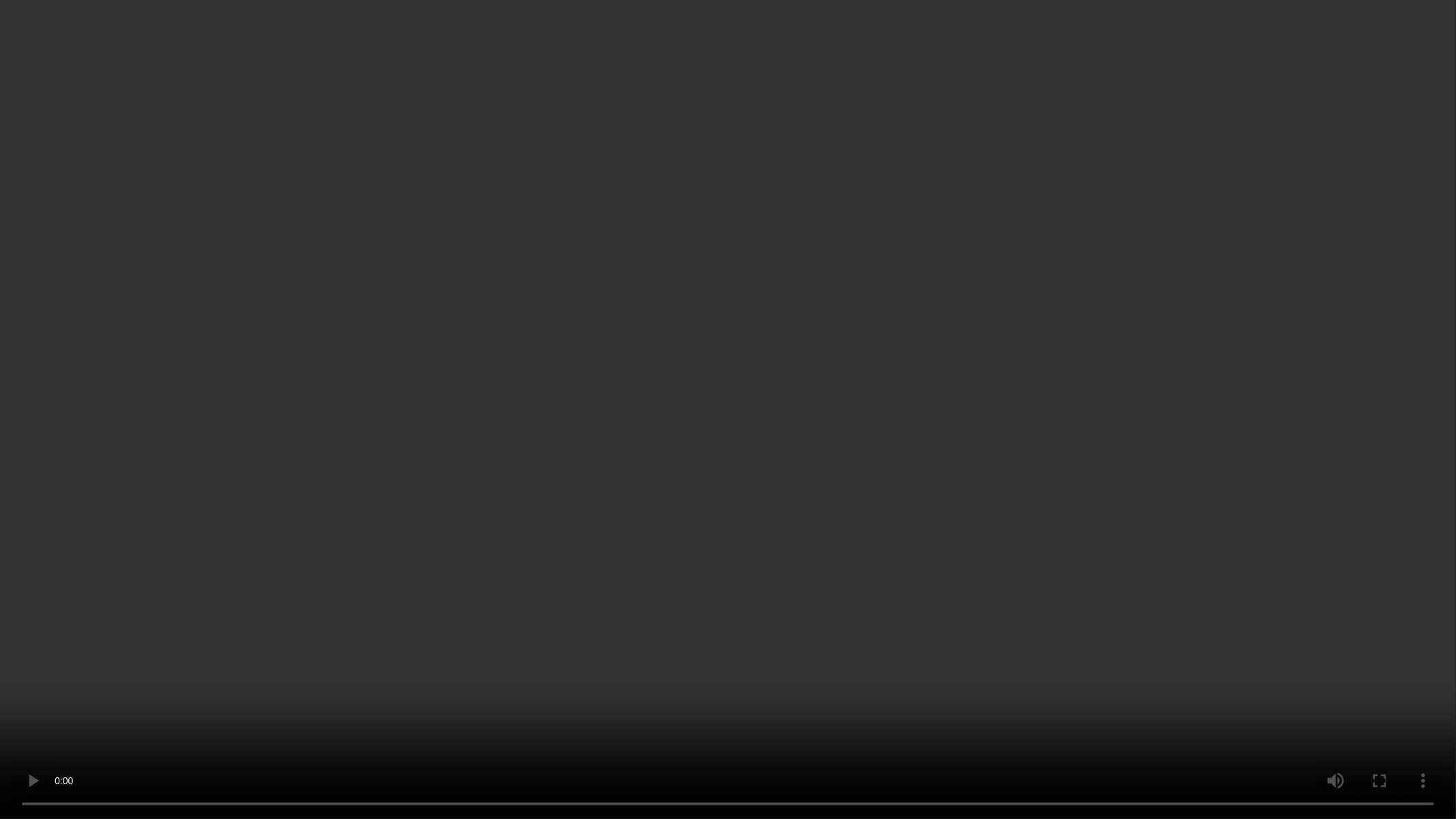
click at [672, 502] on video at bounding box center [728, 409] width 1456 height 819
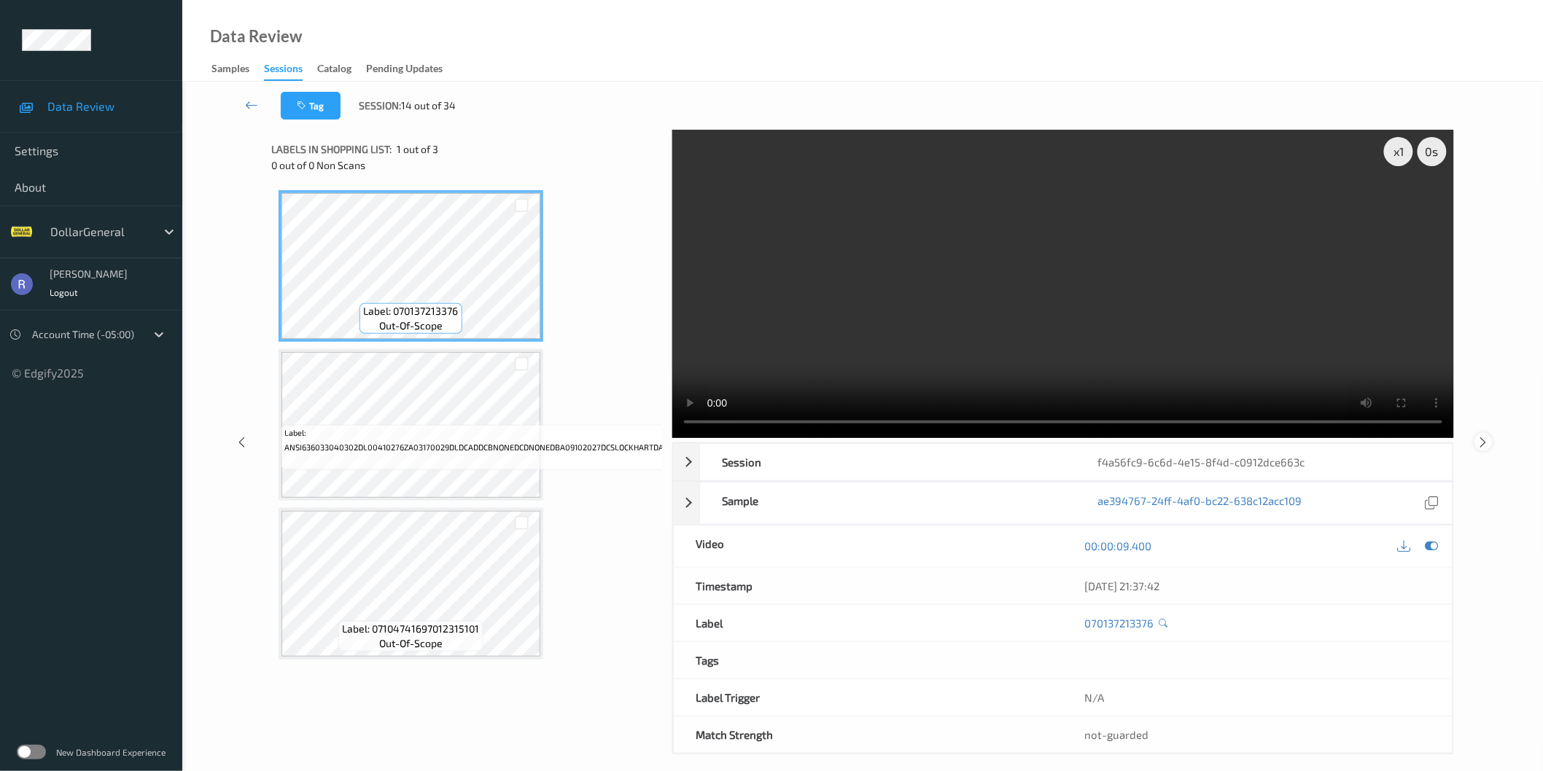
click at [1482, 440] on icon at bounding box center [1483, 441] width 12 height 13
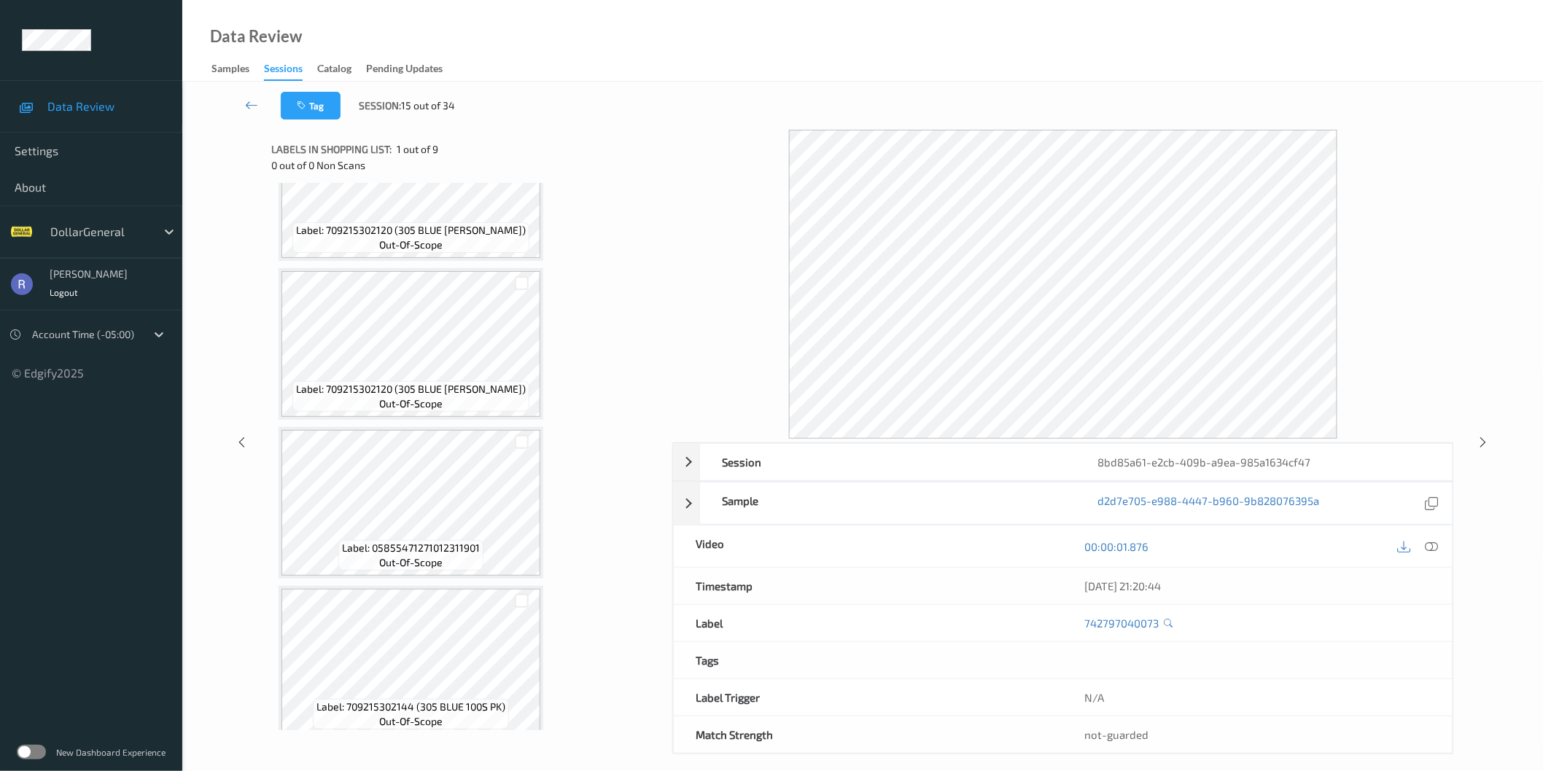
scroll to position [729, 0]
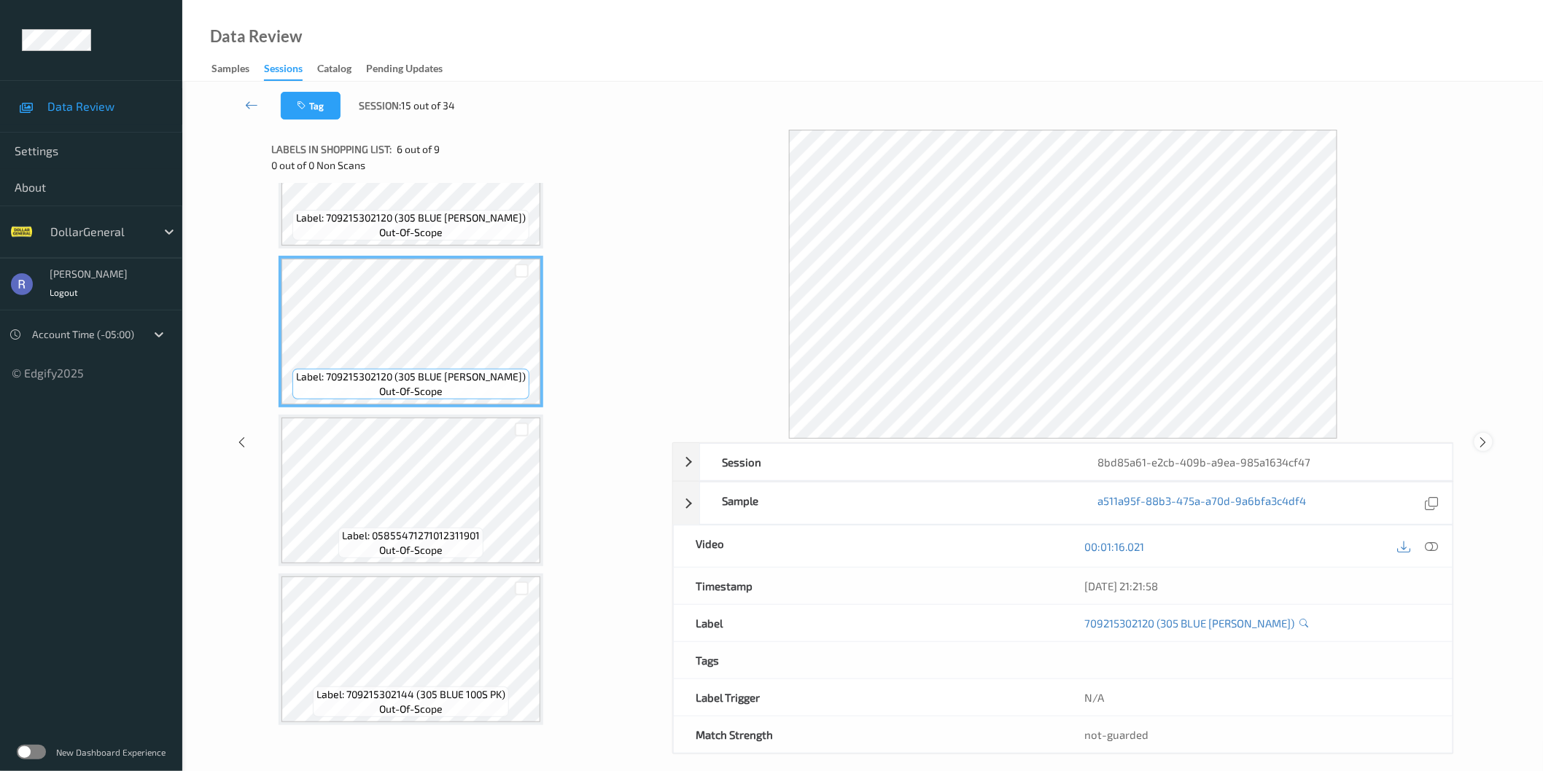
click at [1484, 443] on icon at bounding box center [1483, 442] width 12 height 13
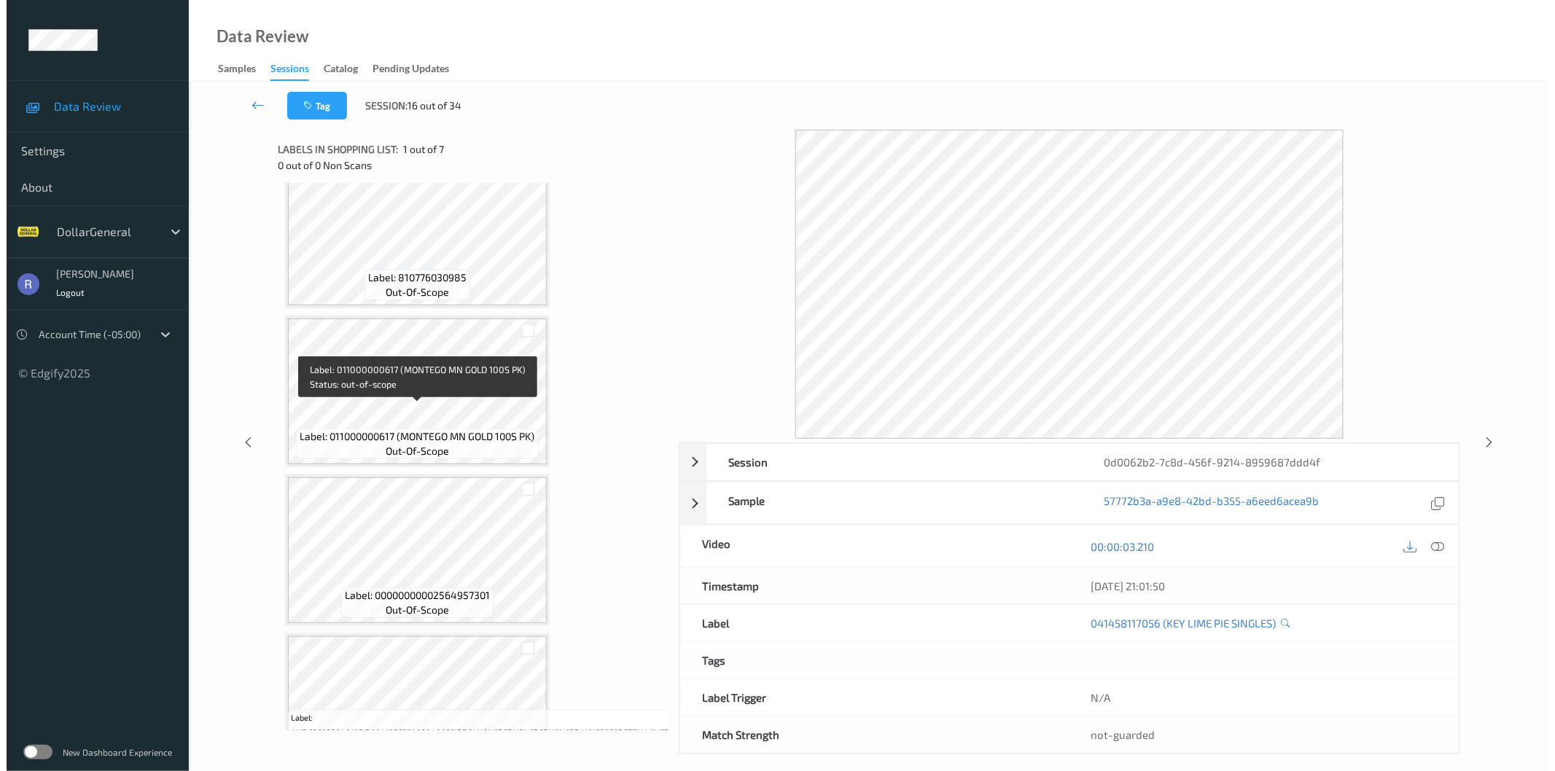
scroll to position [566, 0]
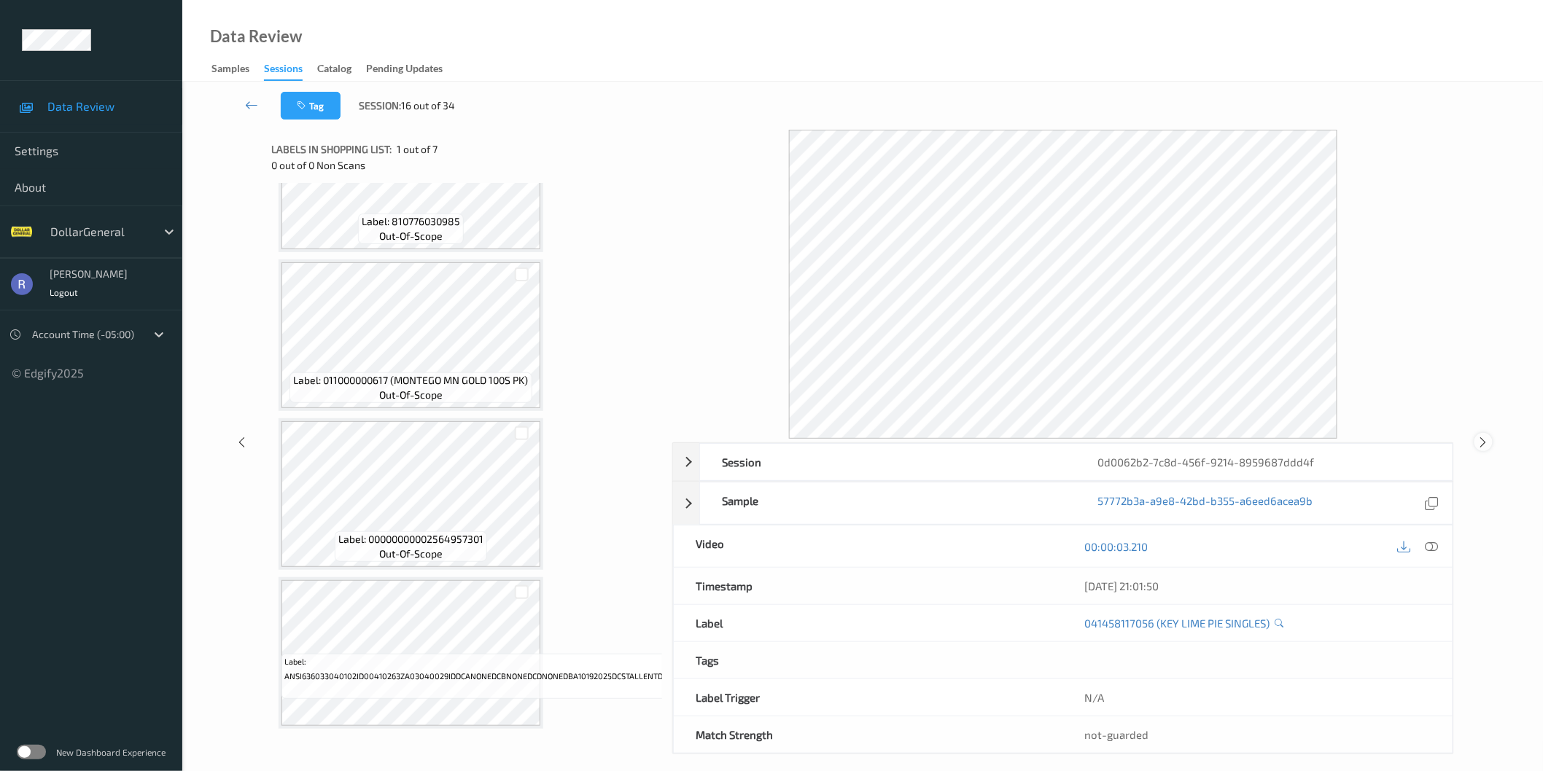
click at [1482, 445] on icon at bounding box center [1483, 442] width 12 height 13
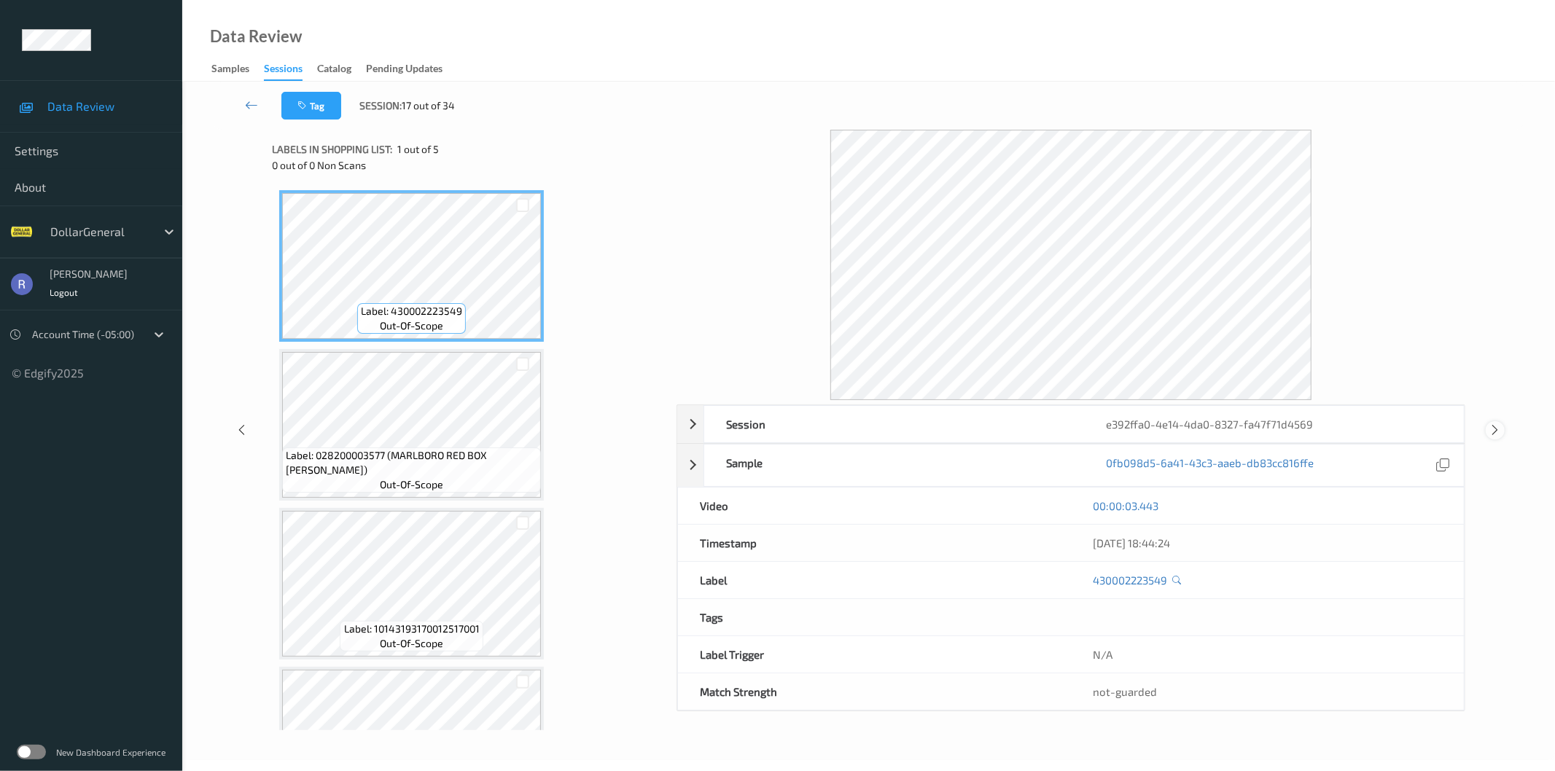
click at [1492, 435] on icon at bounding box center [1496, 430] width 12 height 13
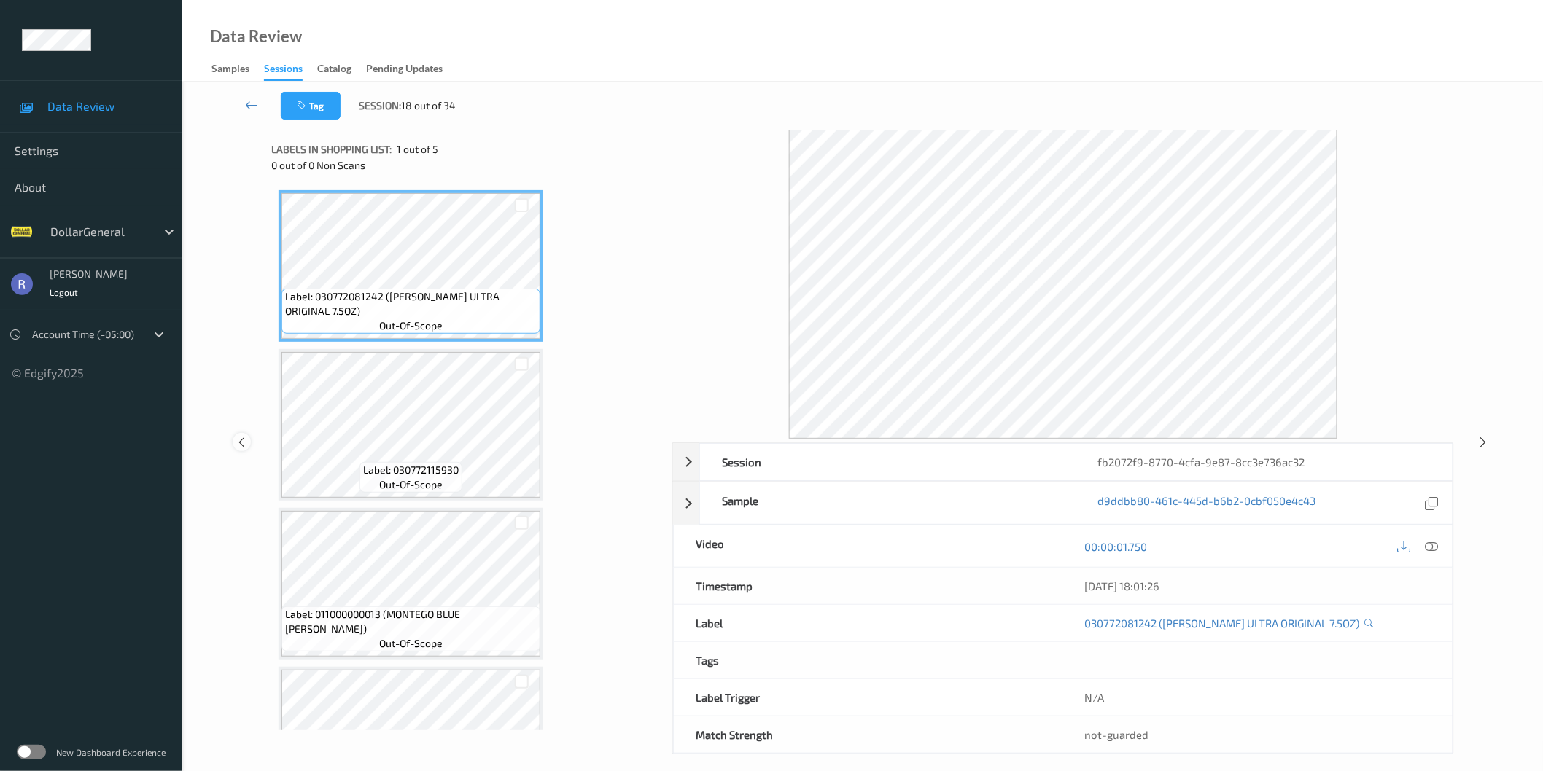
click at [242, 446] on icon at bounding box center [241, 442] width 12 height 13
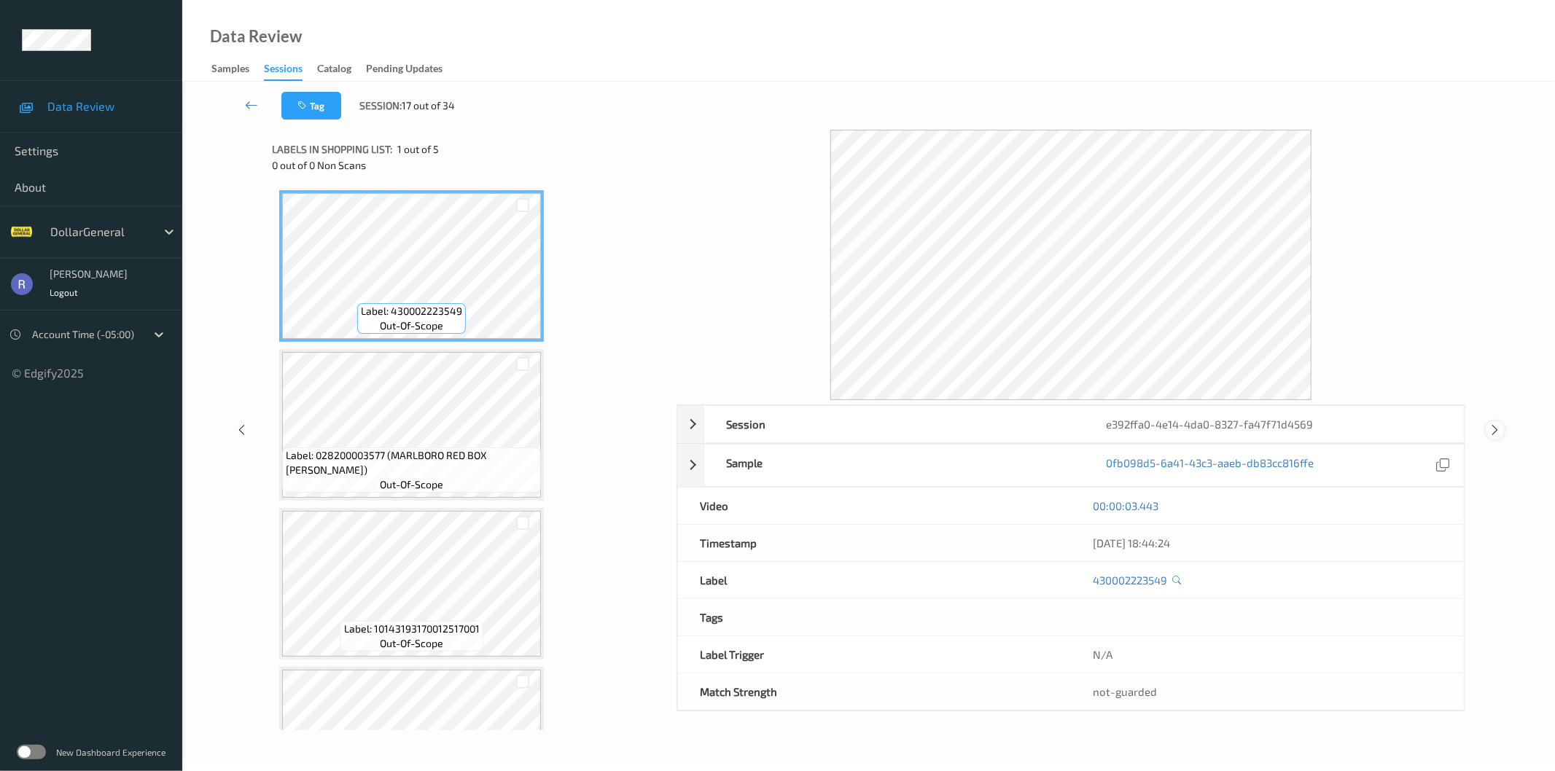
click at [1497, 431] on icon at bounding box center [1496, 430] width 12 height 13
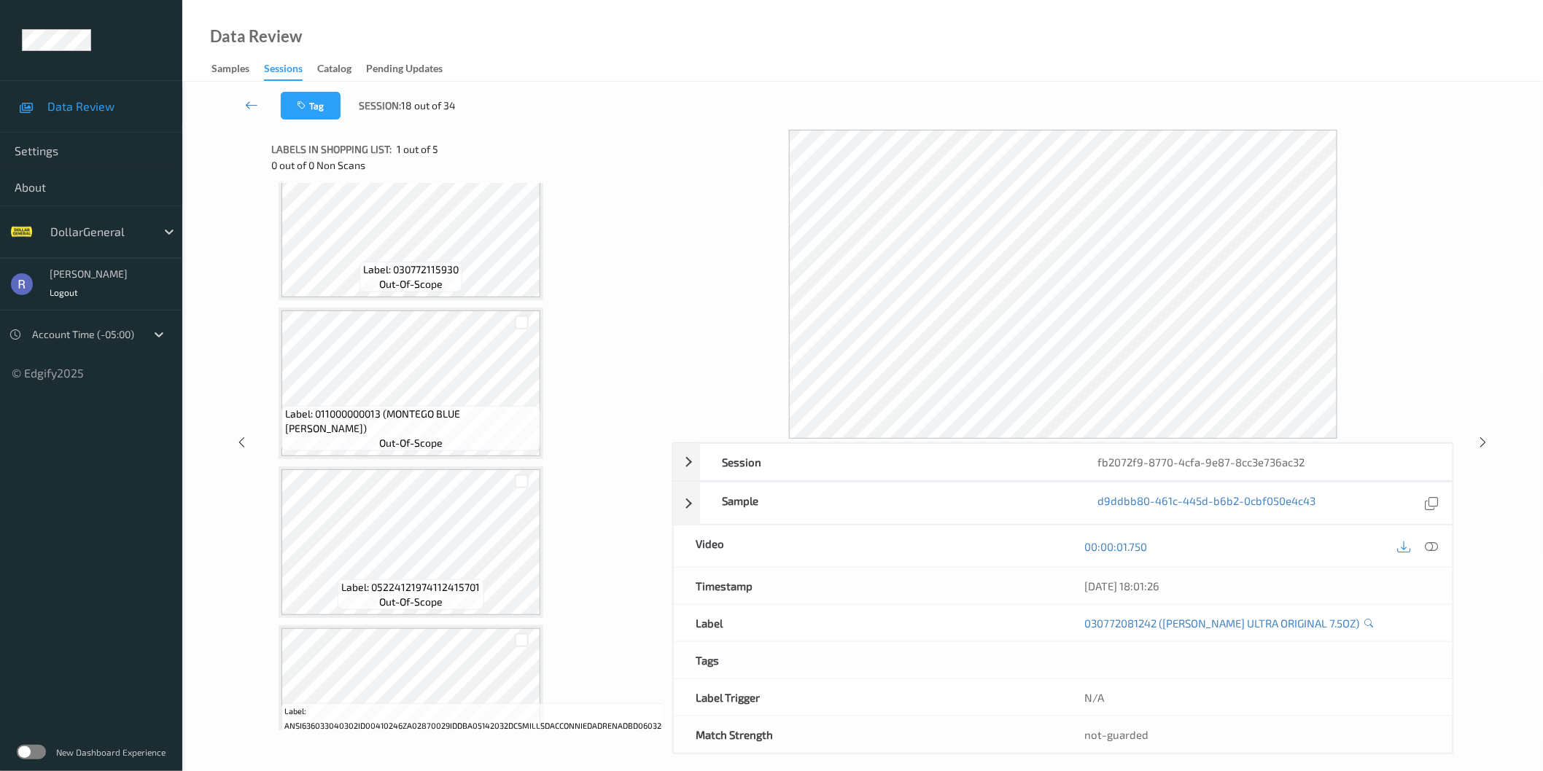
scroll to position [243, 0]
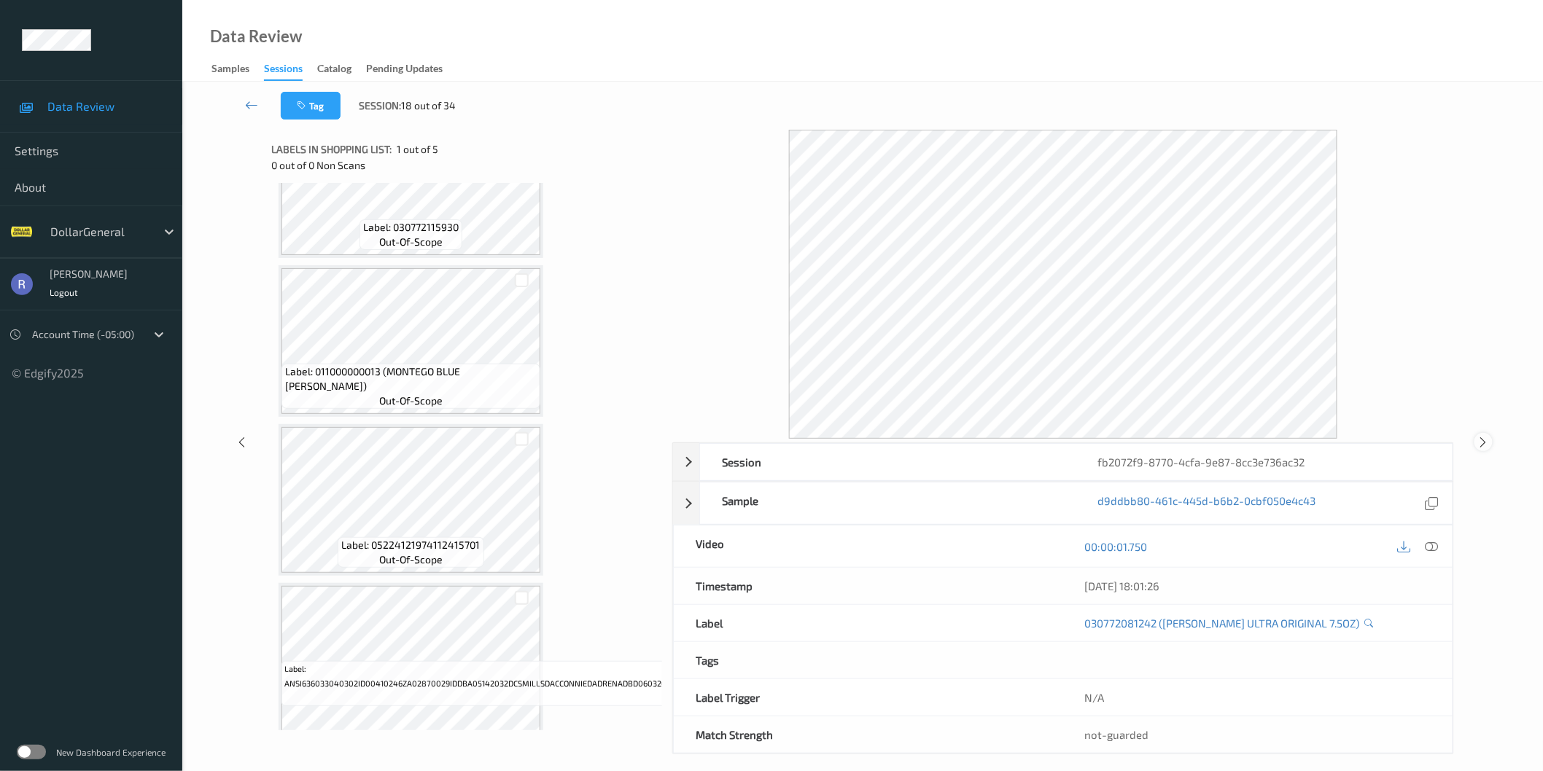
click at [1484, 443] on icon at bounding box center [1483, 442] width 12 height 13
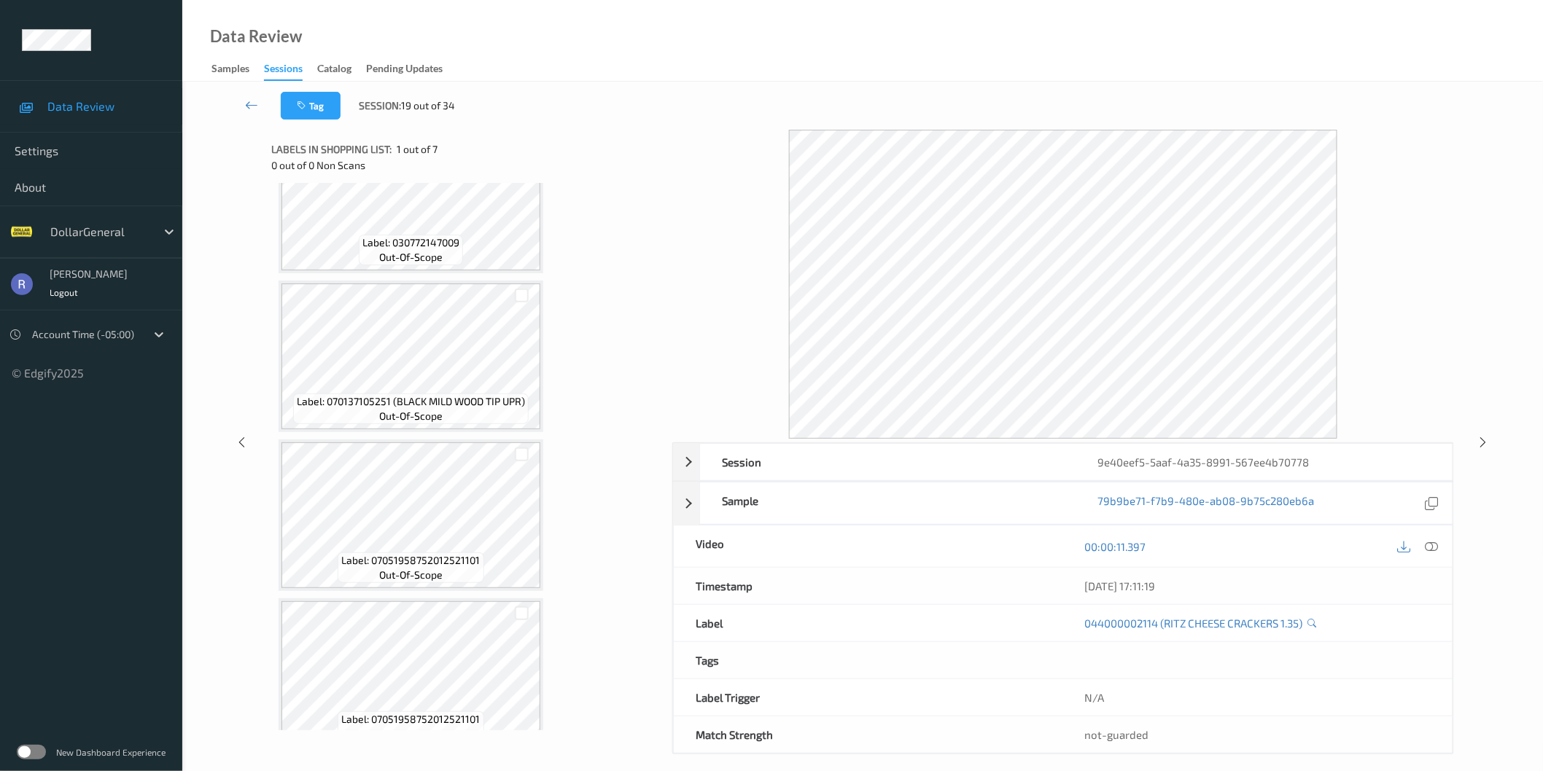
scroll to position [324, 0]
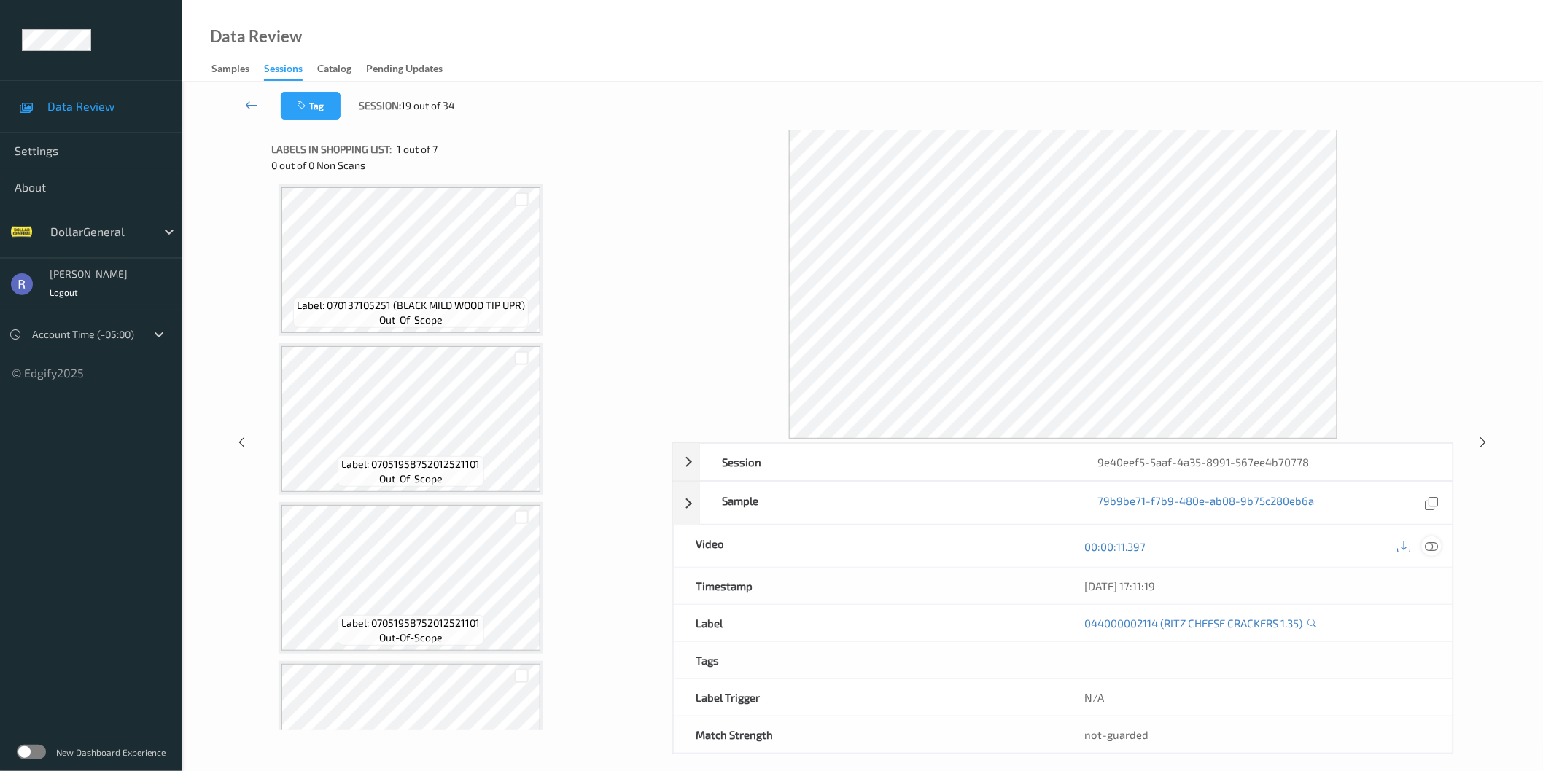
click at [1435, 541] on icon at bounding box center [1431, 546] width 13 height 13
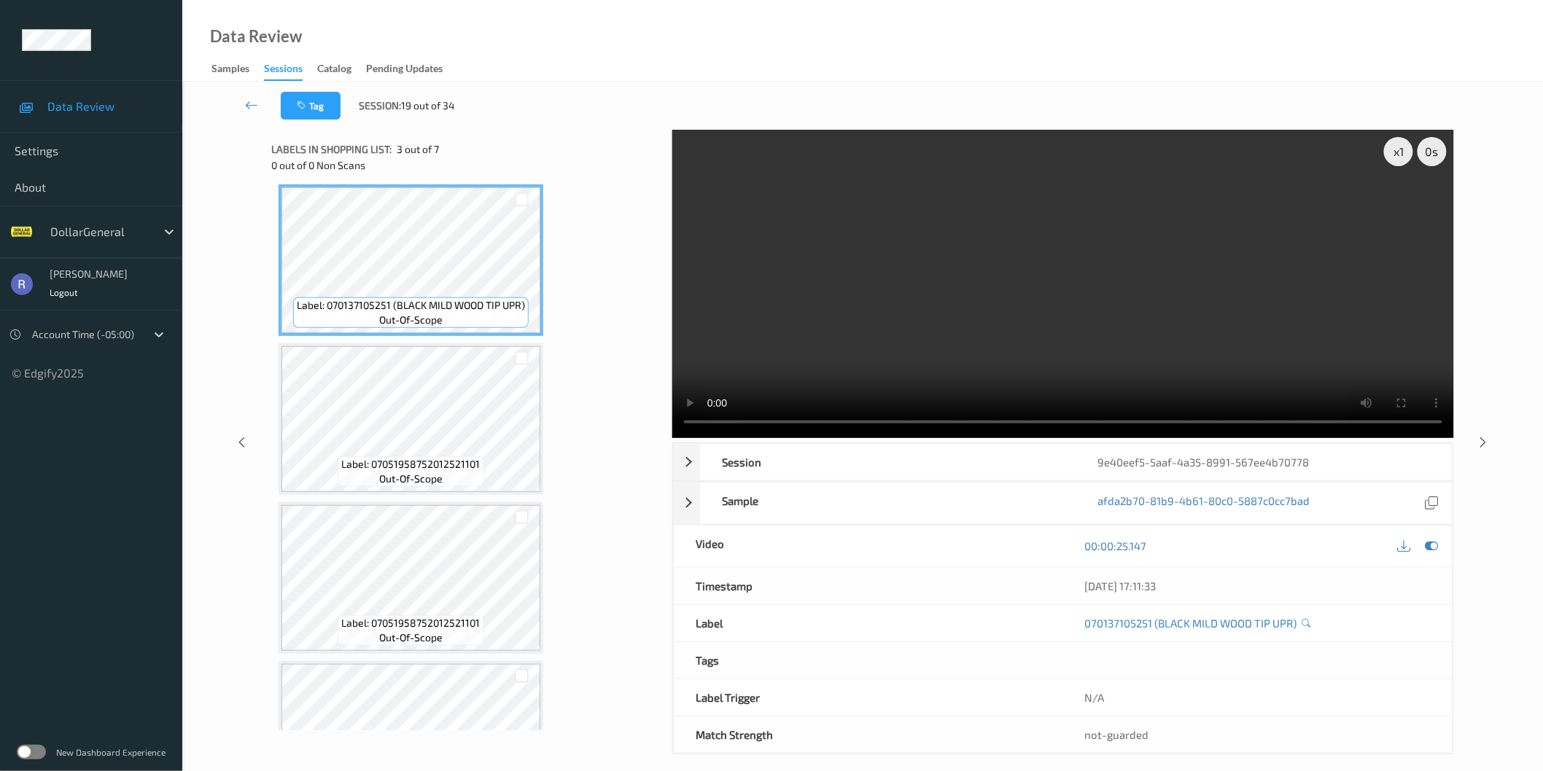
click at [1018, 346] on video at bounding box center [1063, 284] width 782 height 308
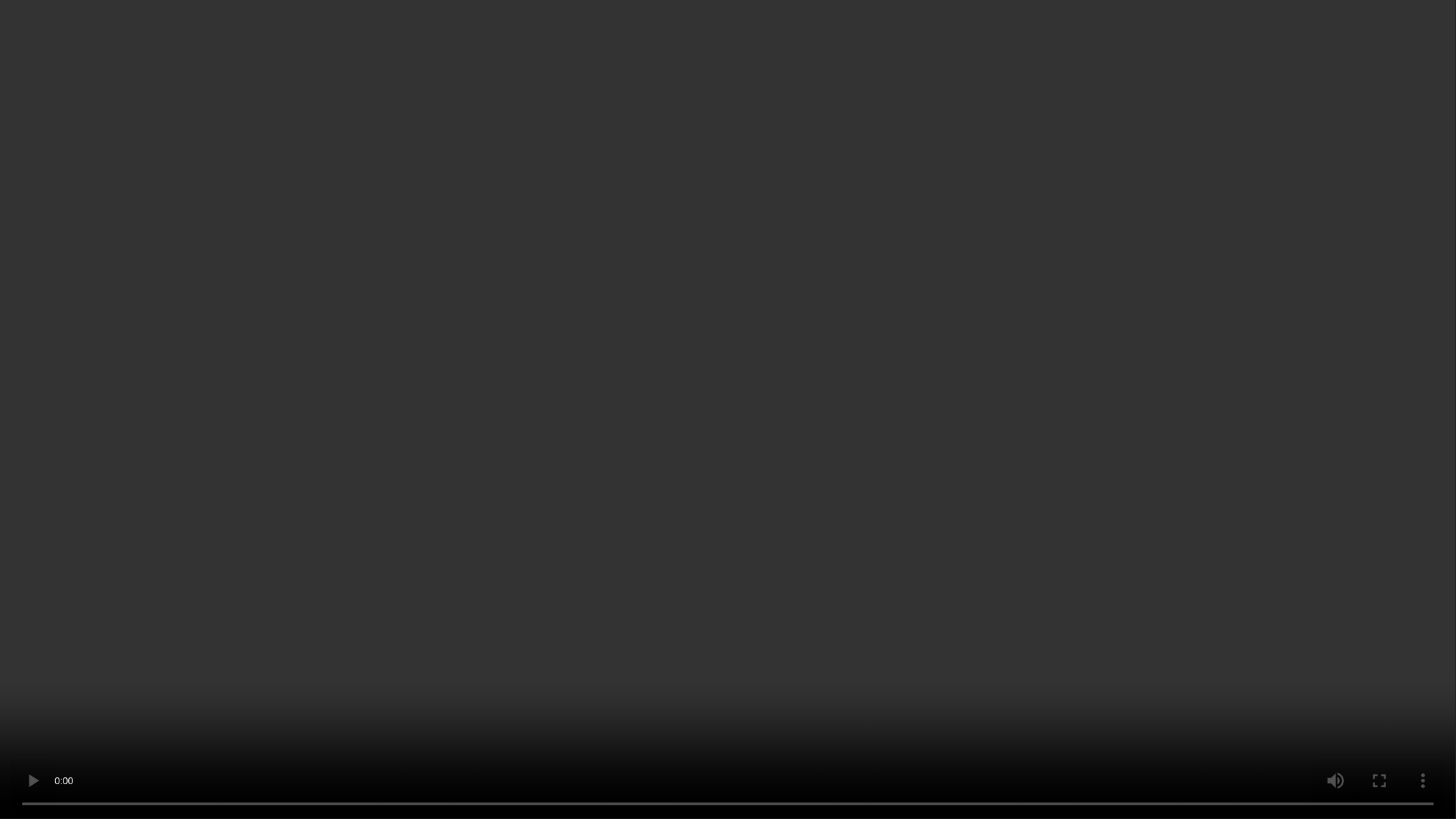
click at [816, 485] on video at bounding box center [728, 409] width 1456 height 819
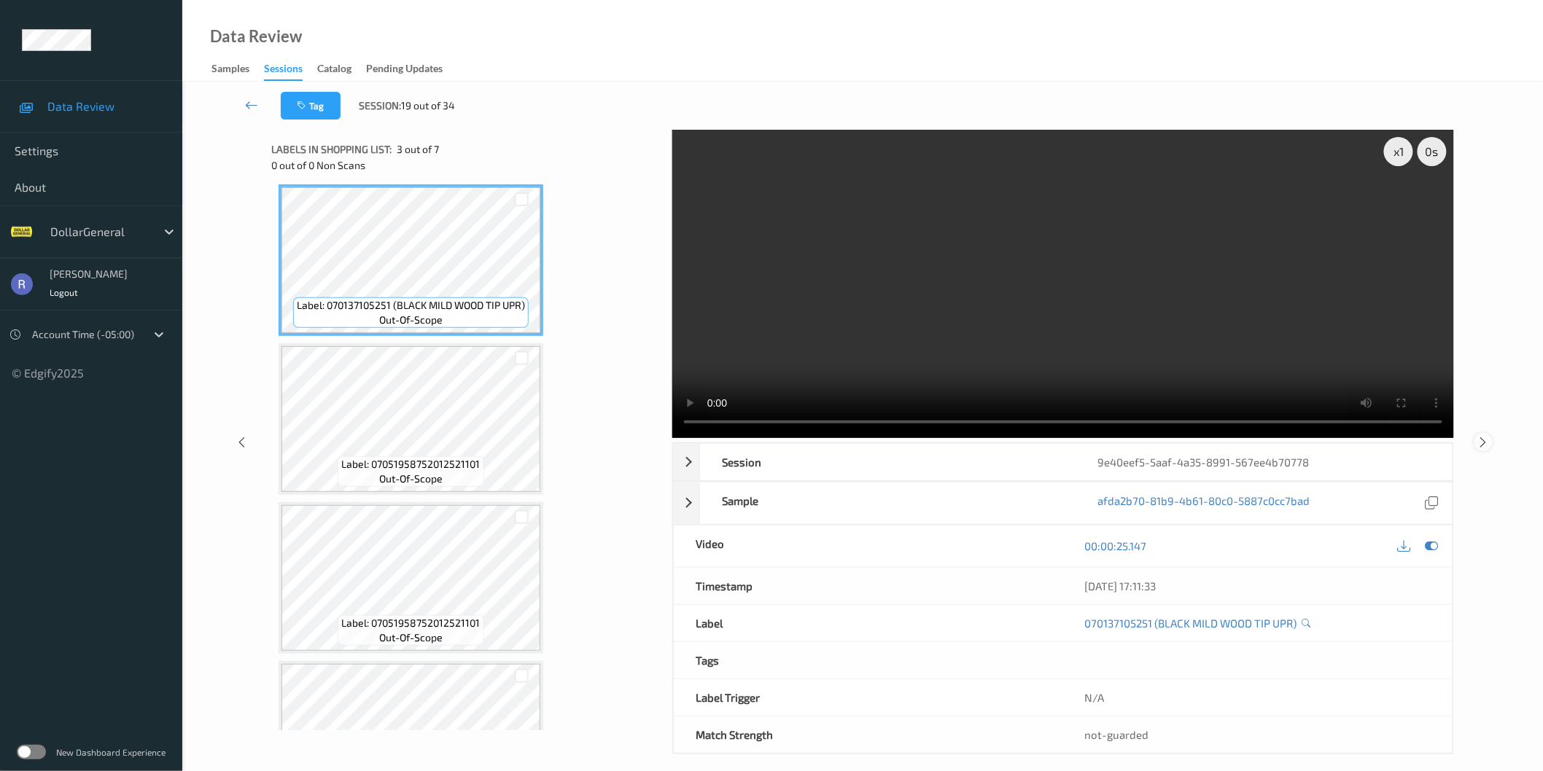
click at [1481, 446] on icon at bounding box center [1483, 441] width 12 height 13
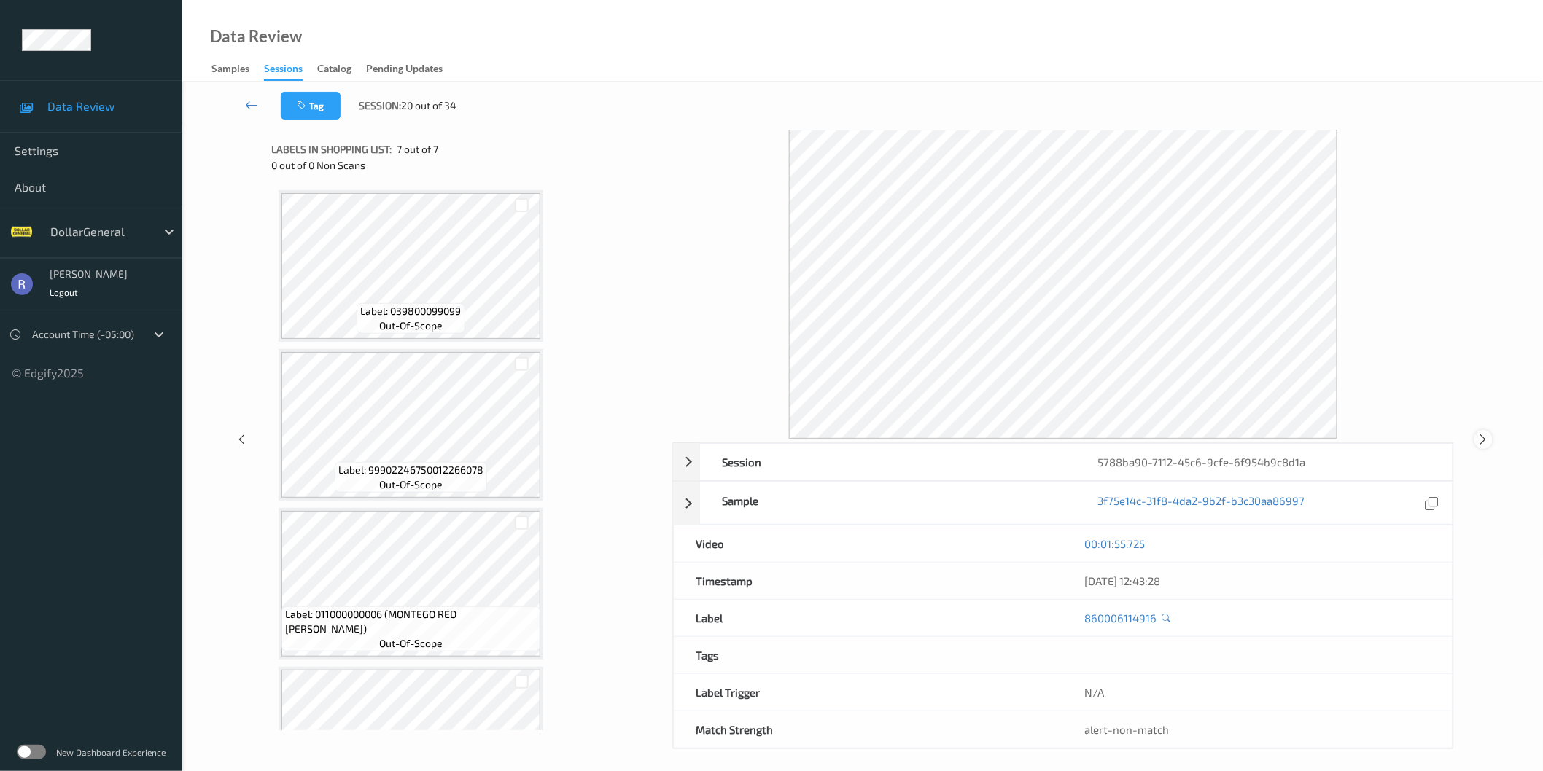
click at [1481, 443] on icon at bounding box center [1483, 439] width 12 height 13
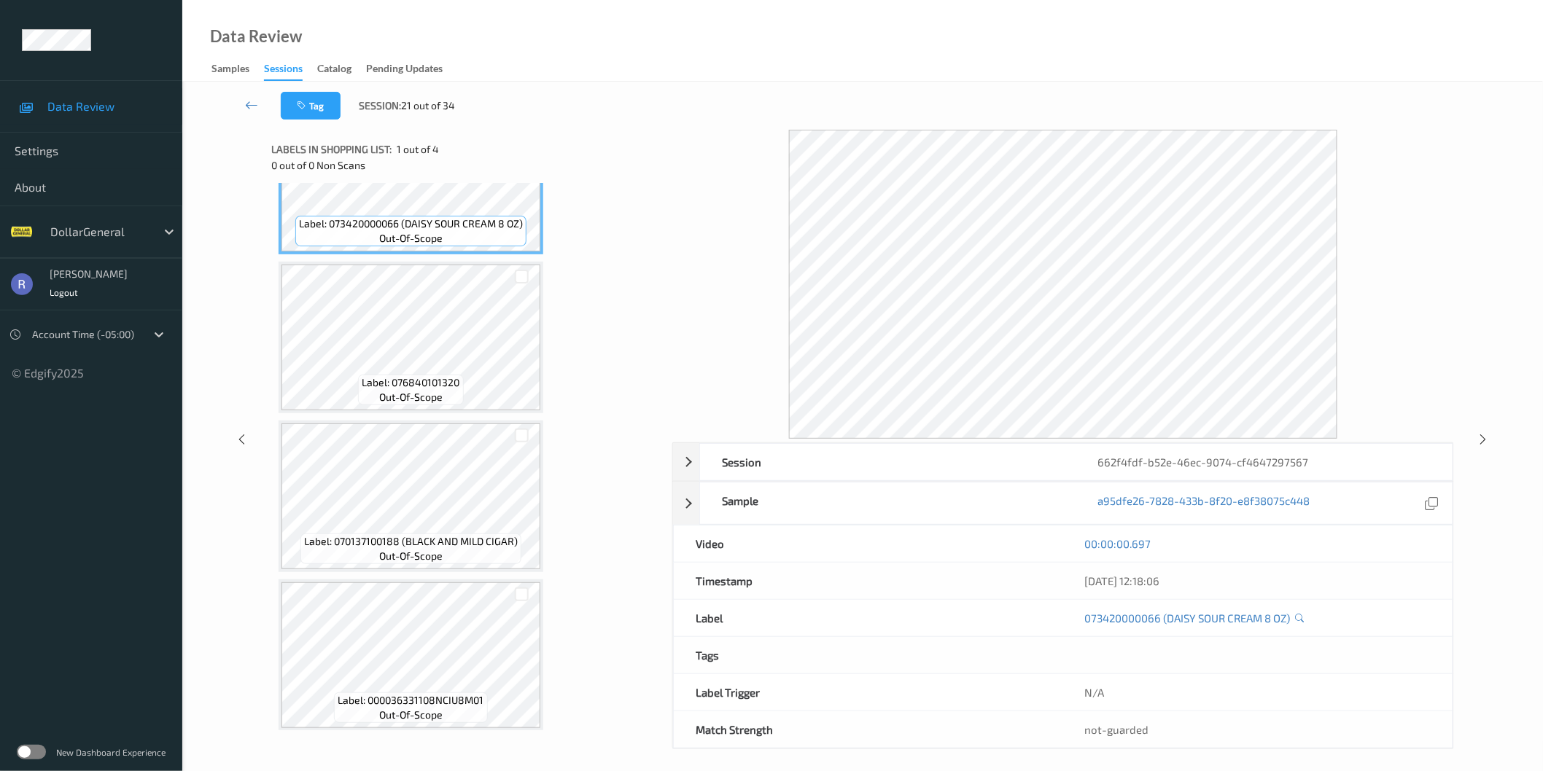
scroll to position [90, 0]
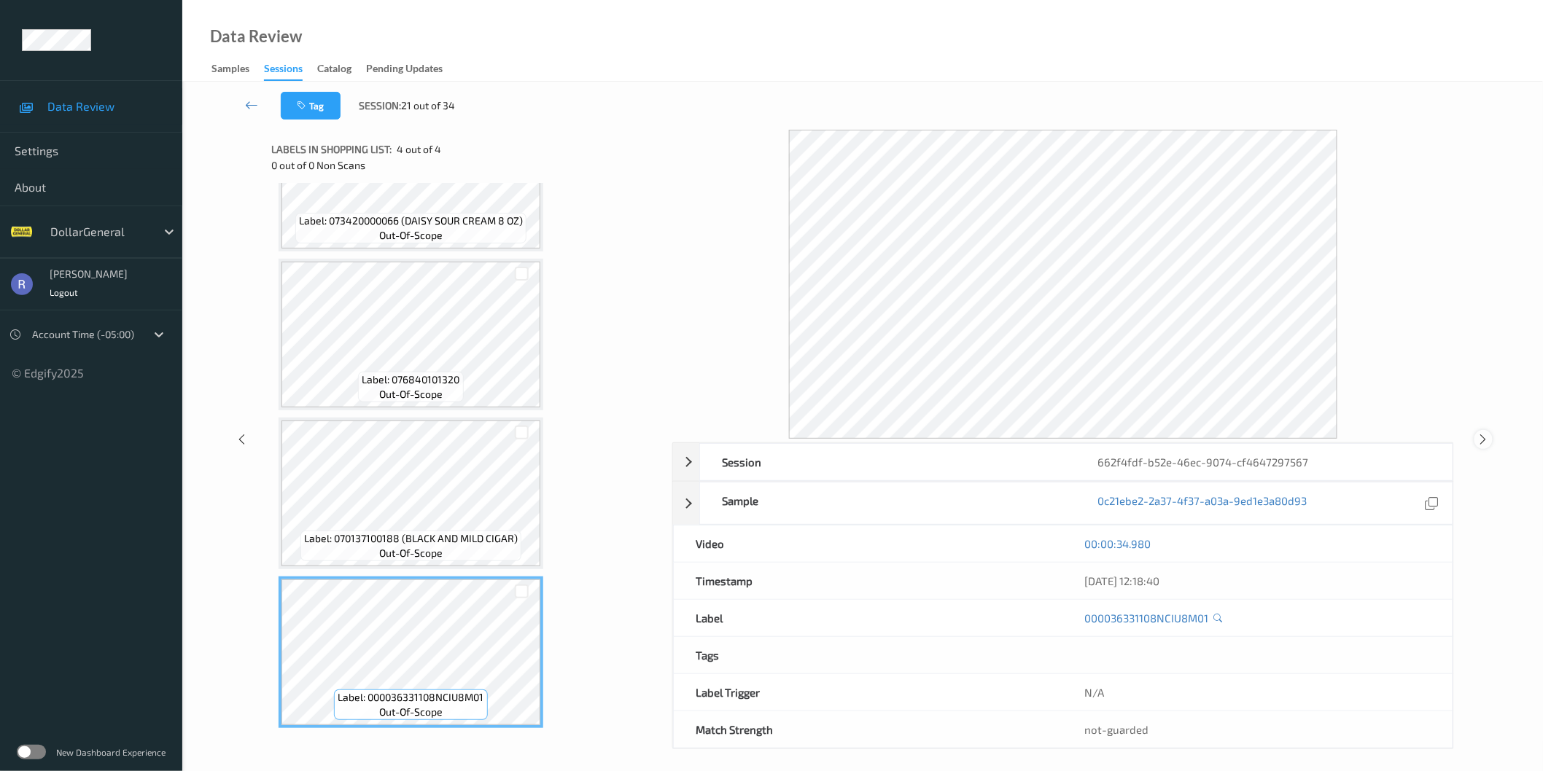
click at [1487, 440] on icon at bounding box center [1483, 439] width 12 height 13
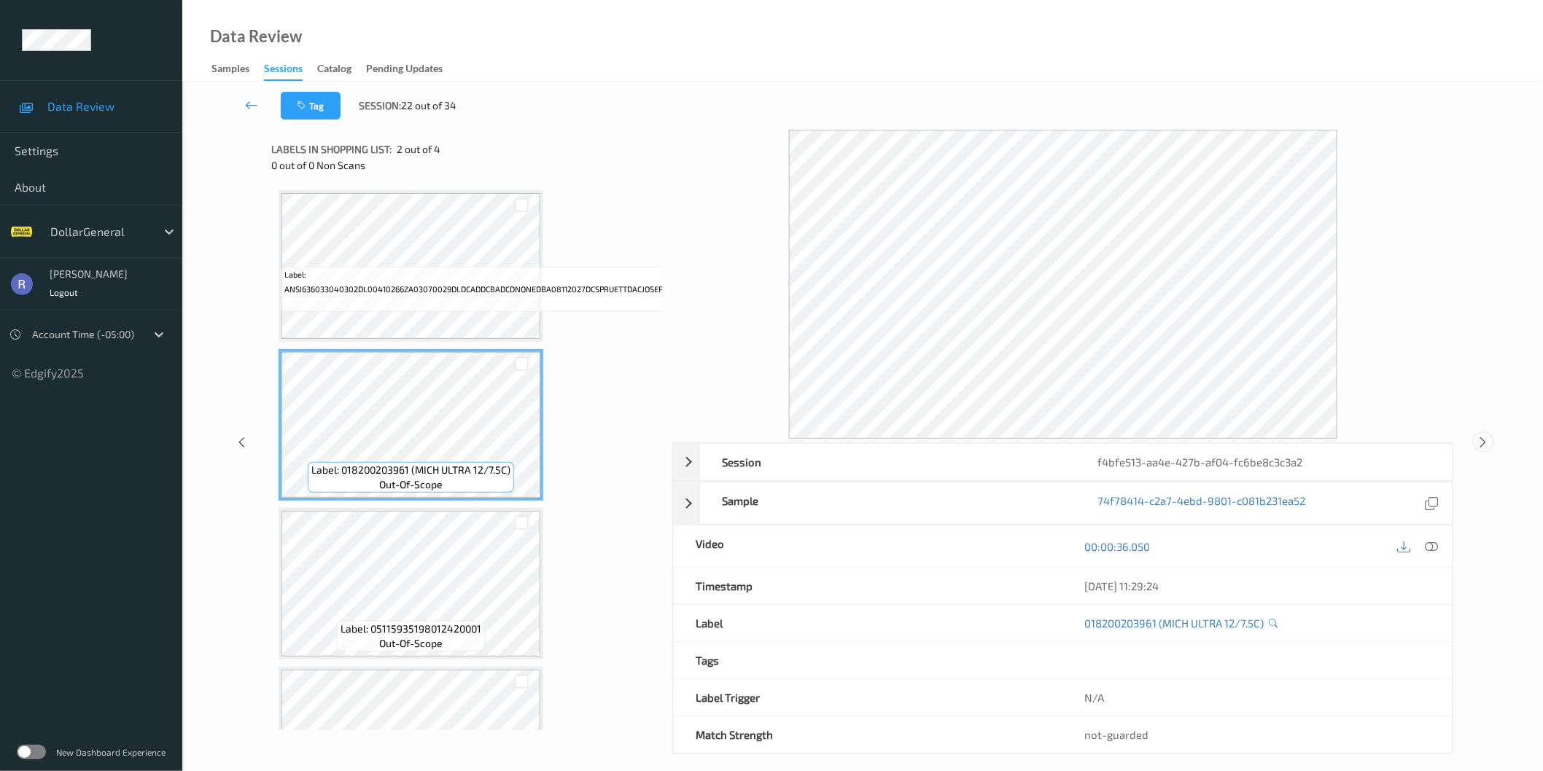
click at [1482, 442] on icon at bounding box center [1483, 442] width 12 height 13
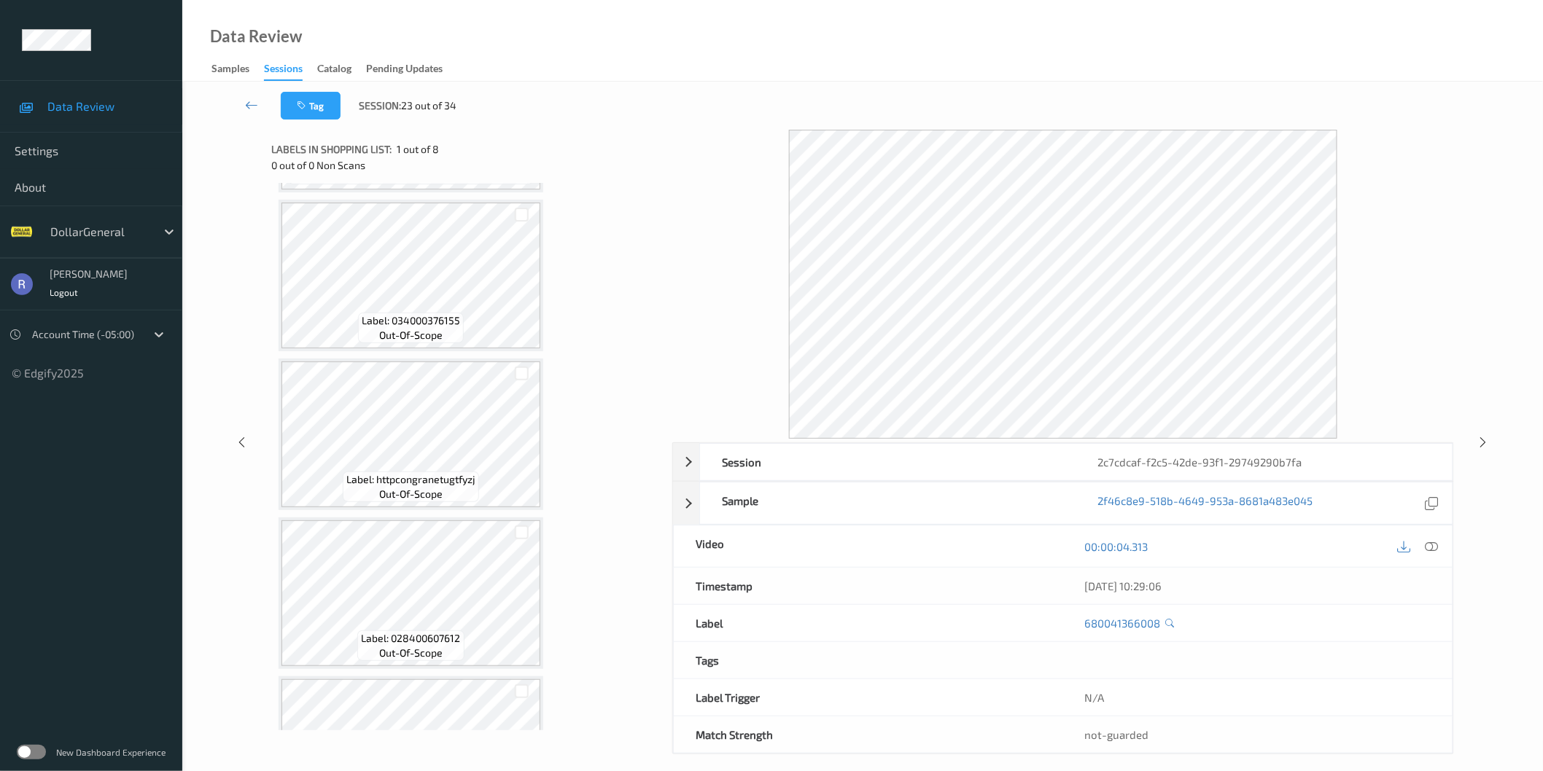
scroll to position [405, 0]
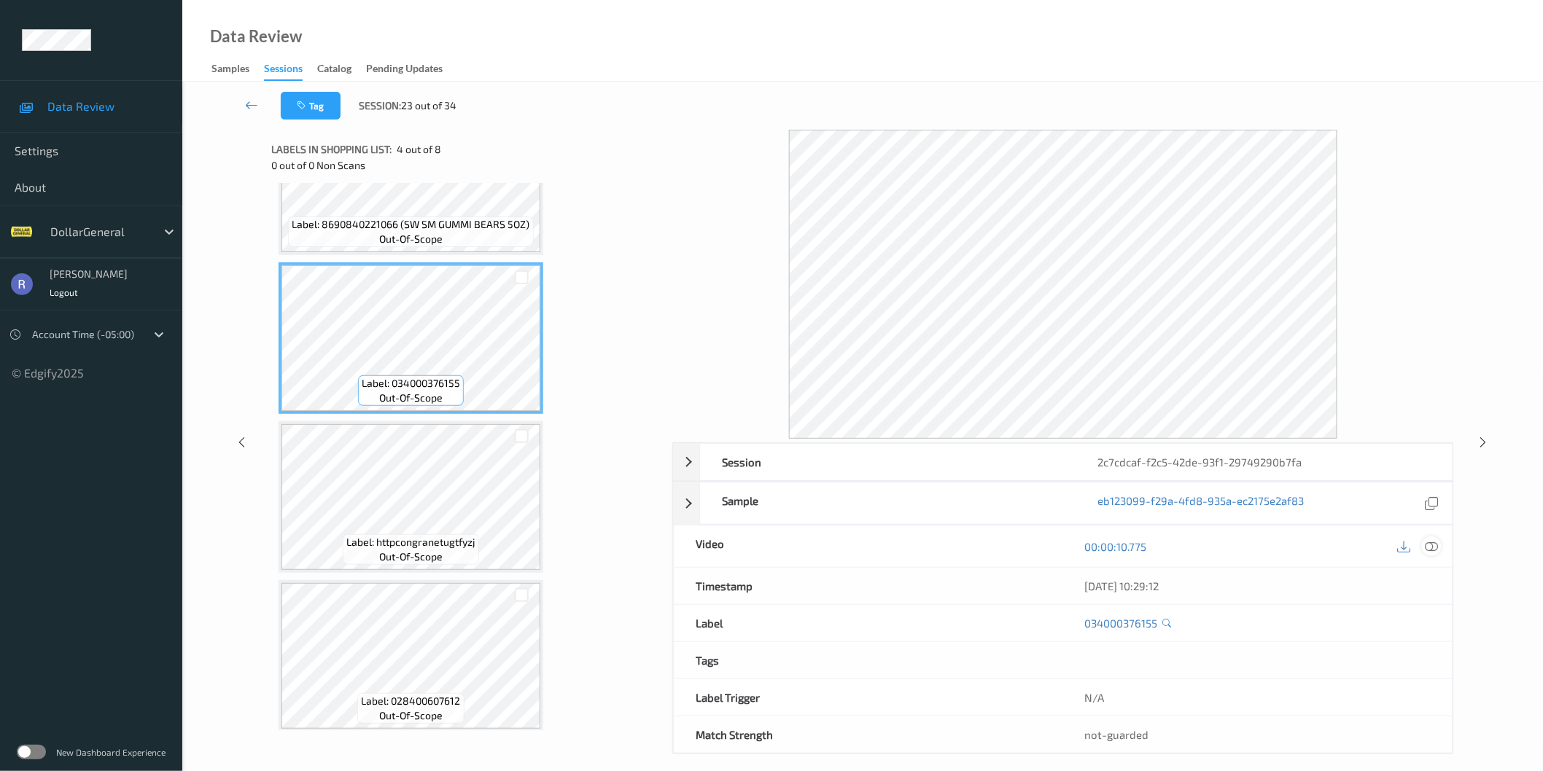
click at [1433, 545] on icon at bounding box center [1431, 546] width 13 height 13
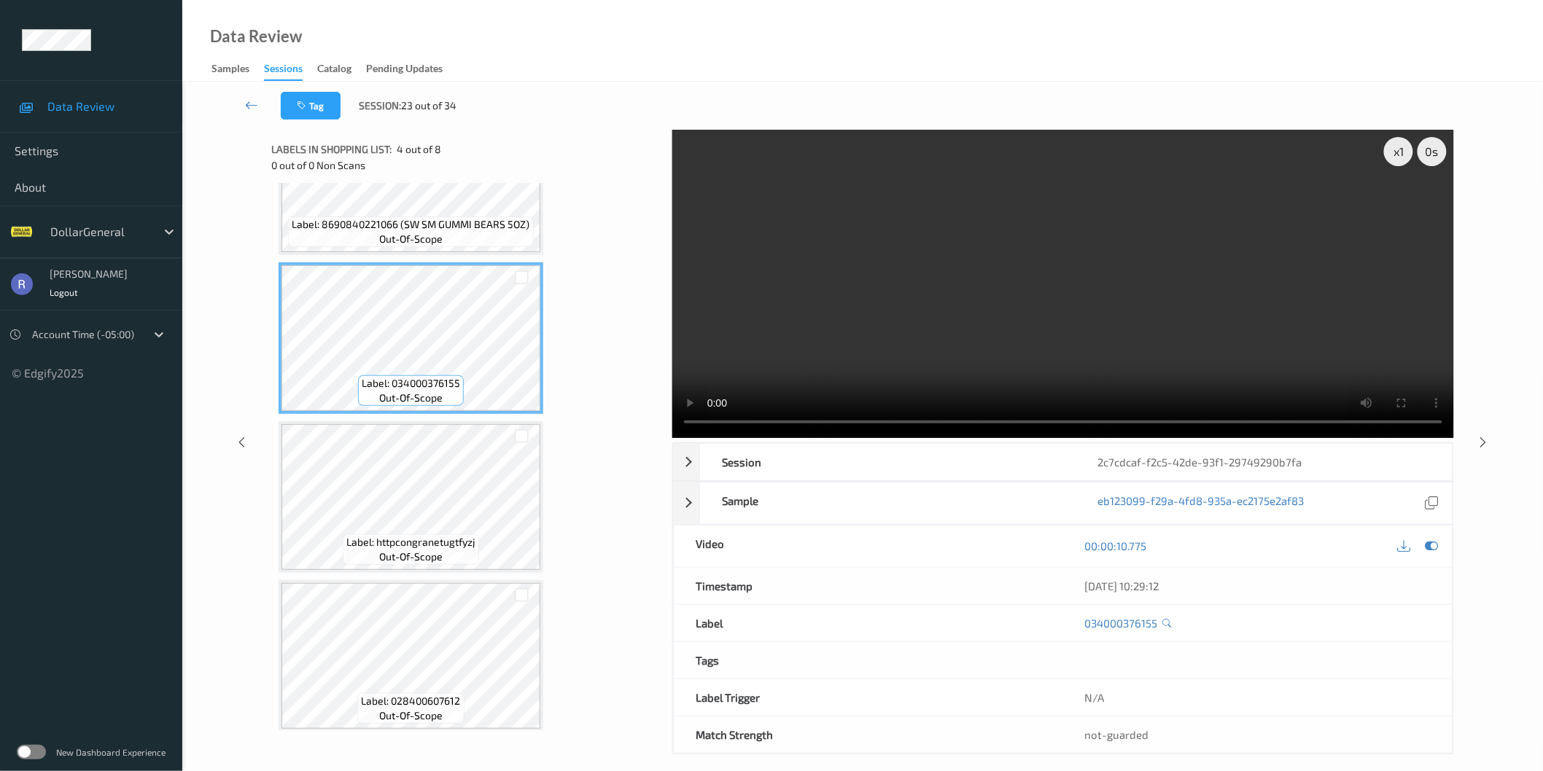
click at [1037, 283] on video at bounding box center [1063, 284] width 782 height 308
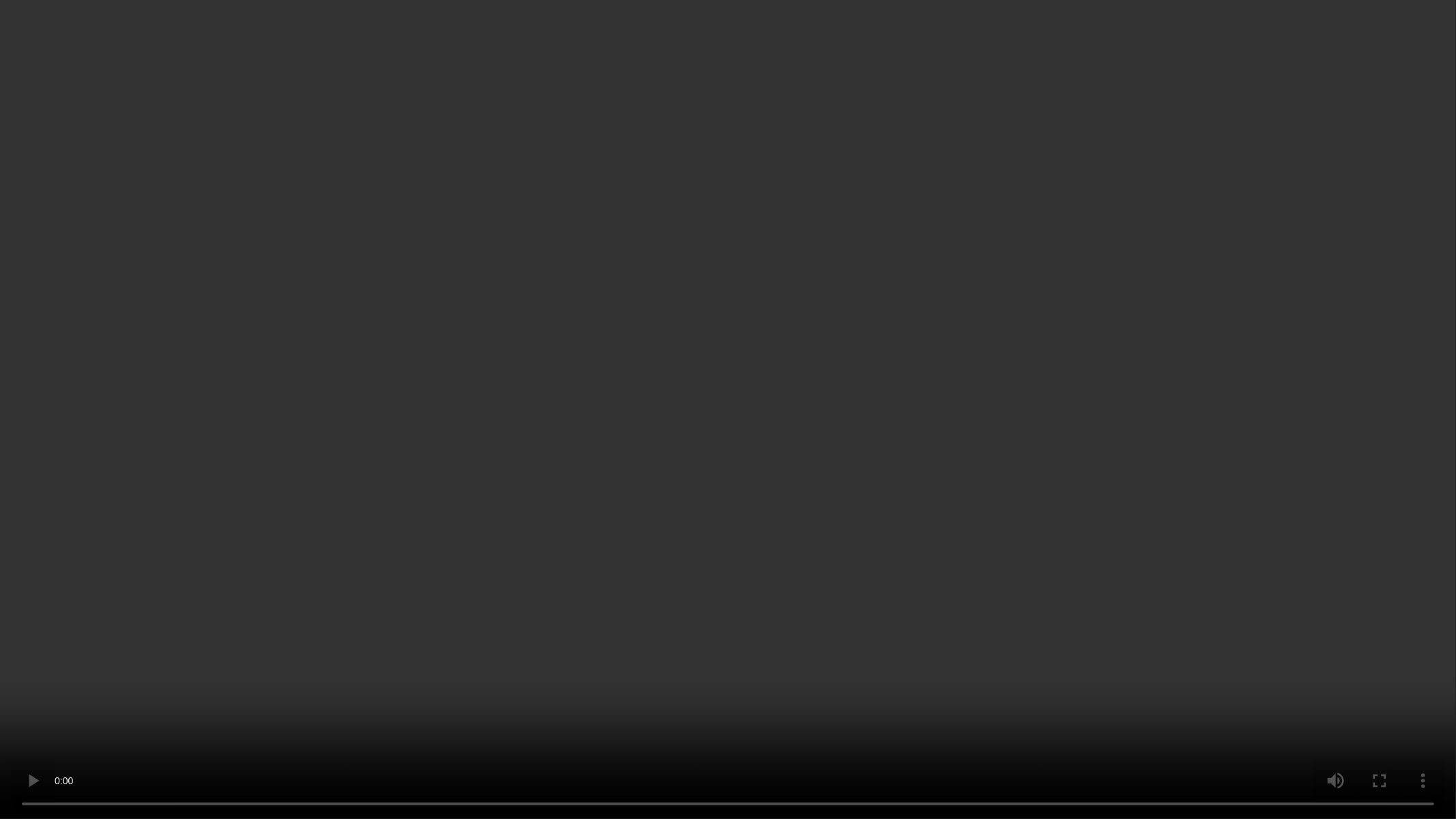
click at [631, 596] on video at bounding box center [728, 409] width 1456 height 819
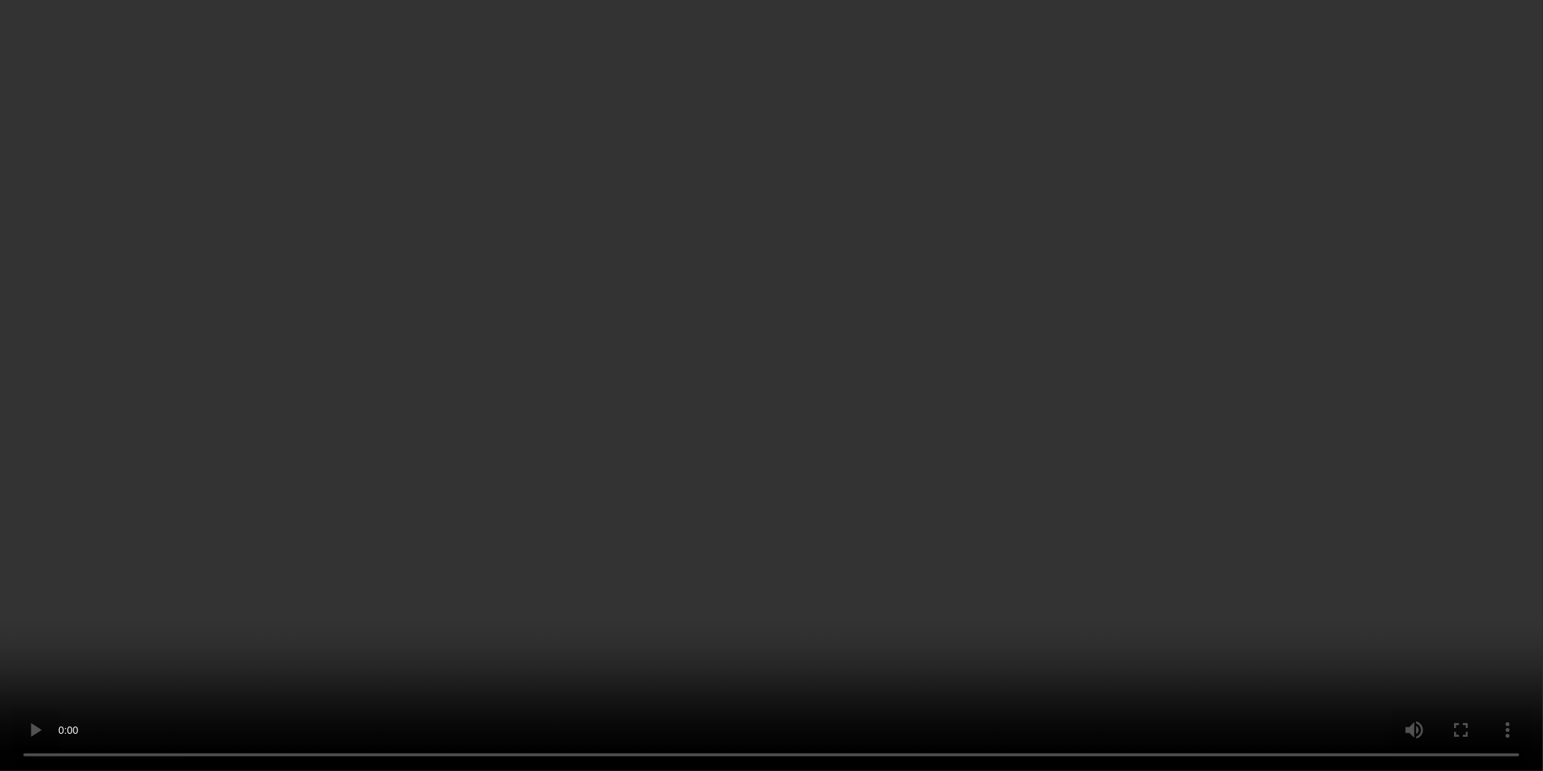
scroll to position [479, 0]
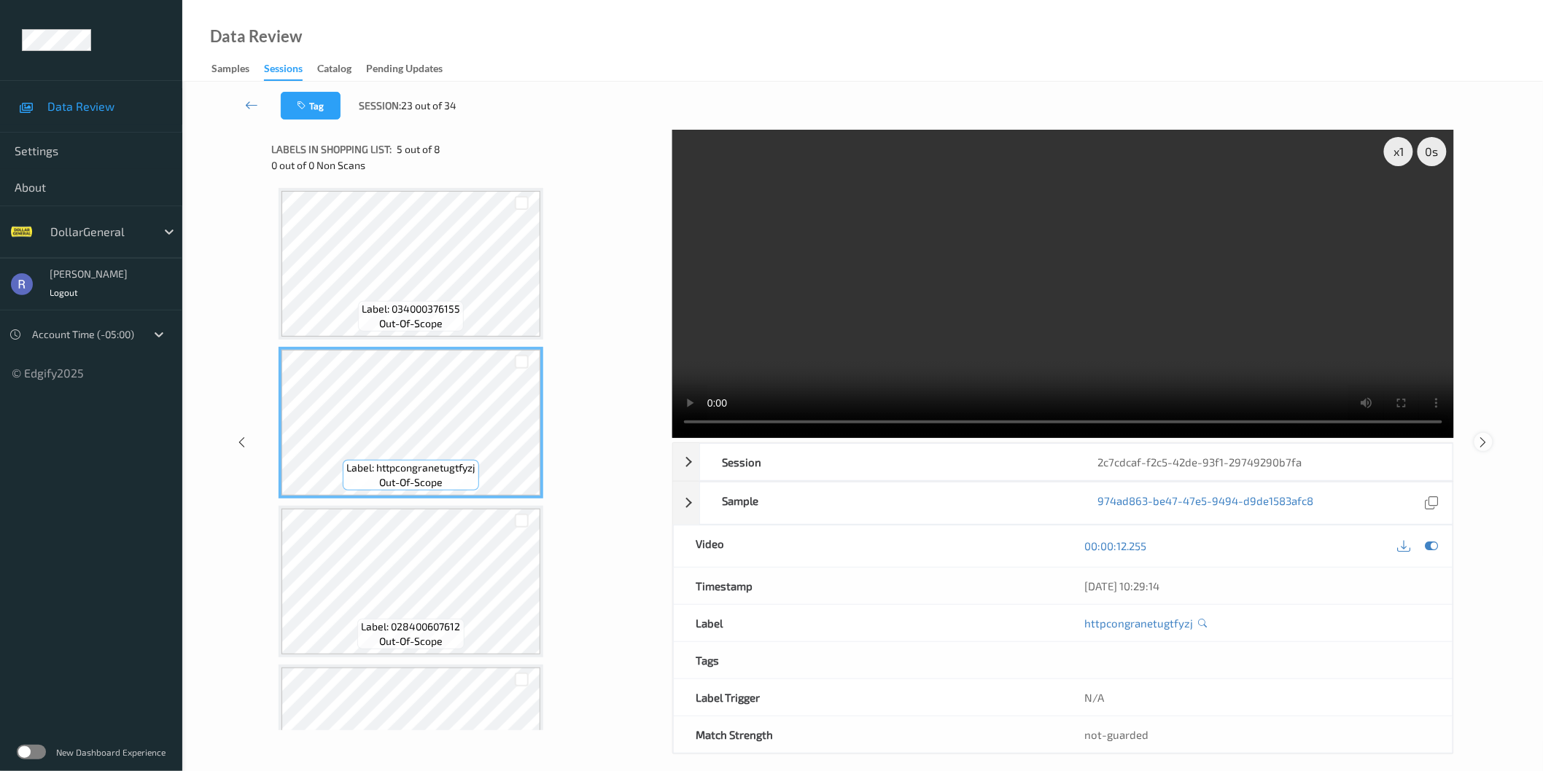
click at [1490, 441] on div at bounding box center [1483, 442] width 18 height 18
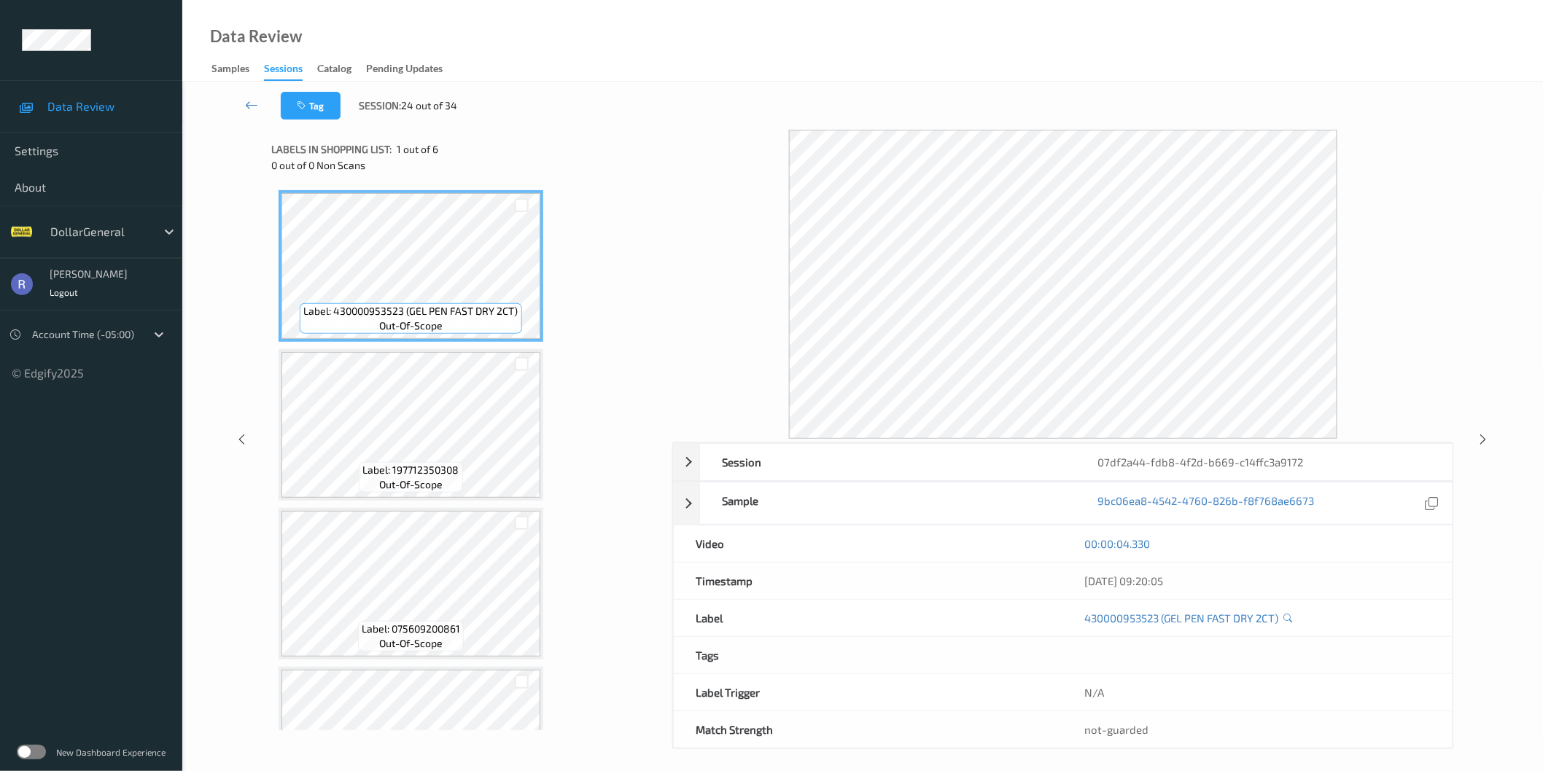
scroll to position [405, 0]
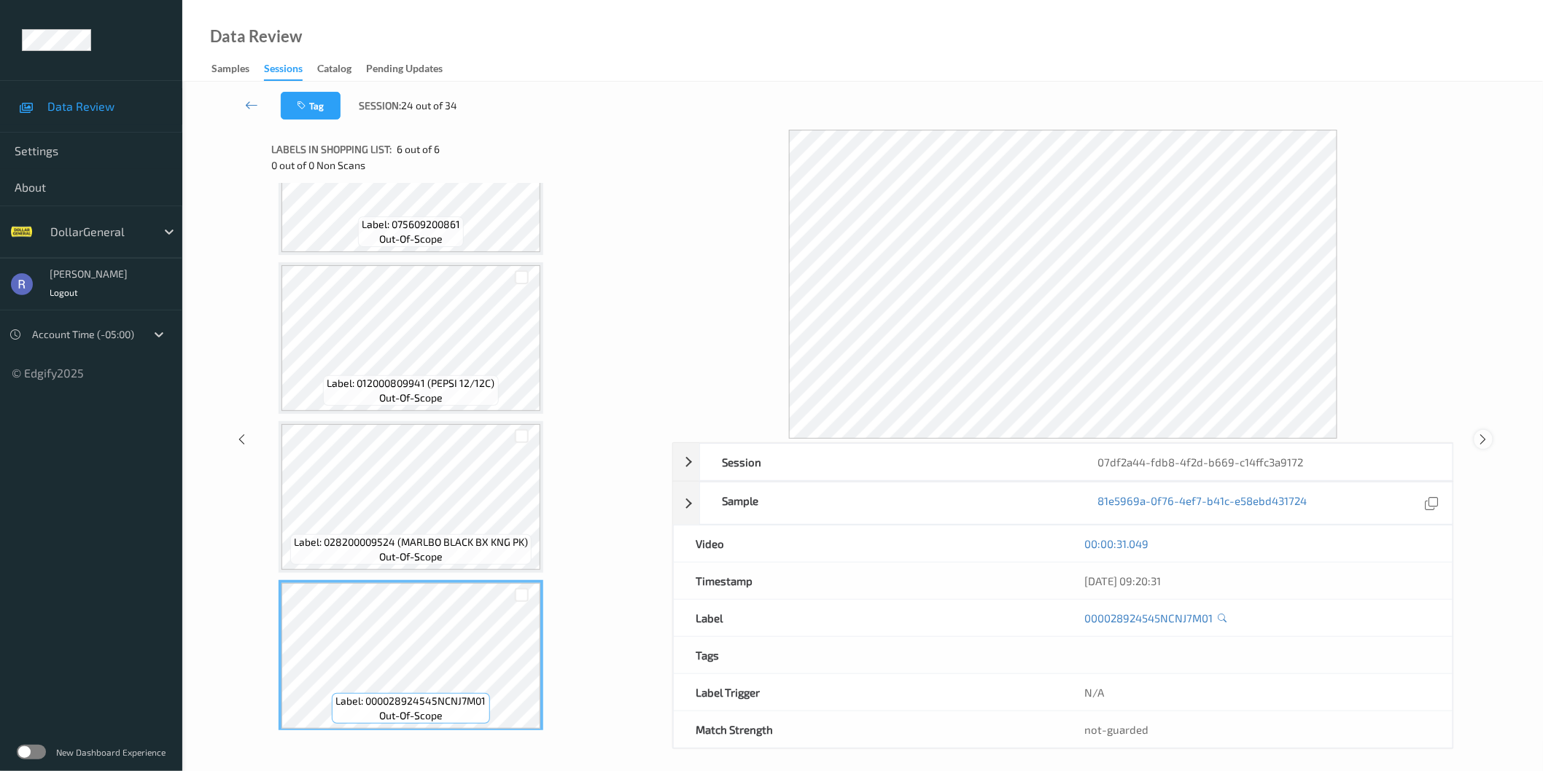
click at [1481, 441] on icon at bounding box center [1483, 439] width 12 height 13
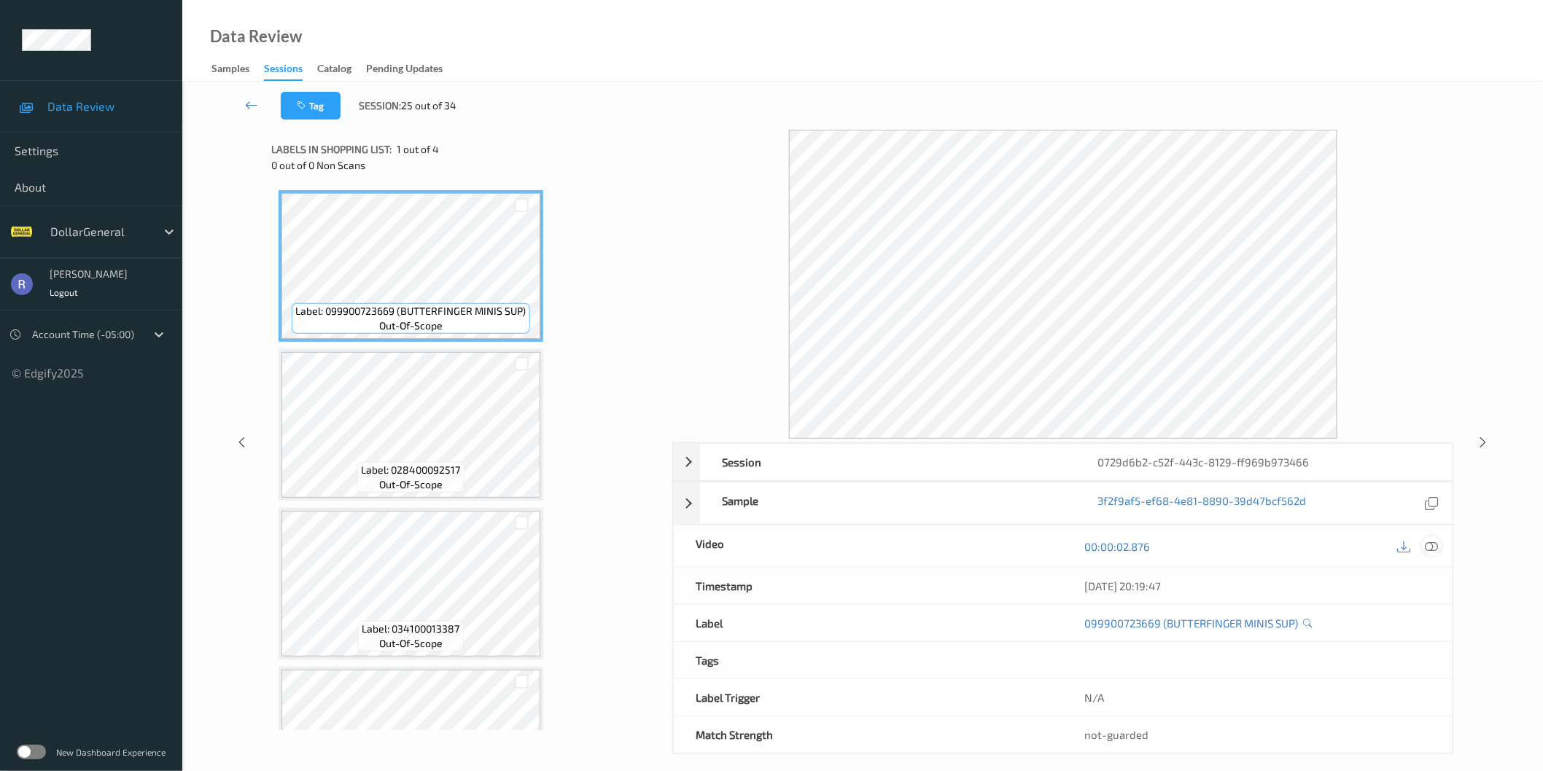
click at [1432, 552] on icon at bounding box center [1431, 546] width 13 height 13
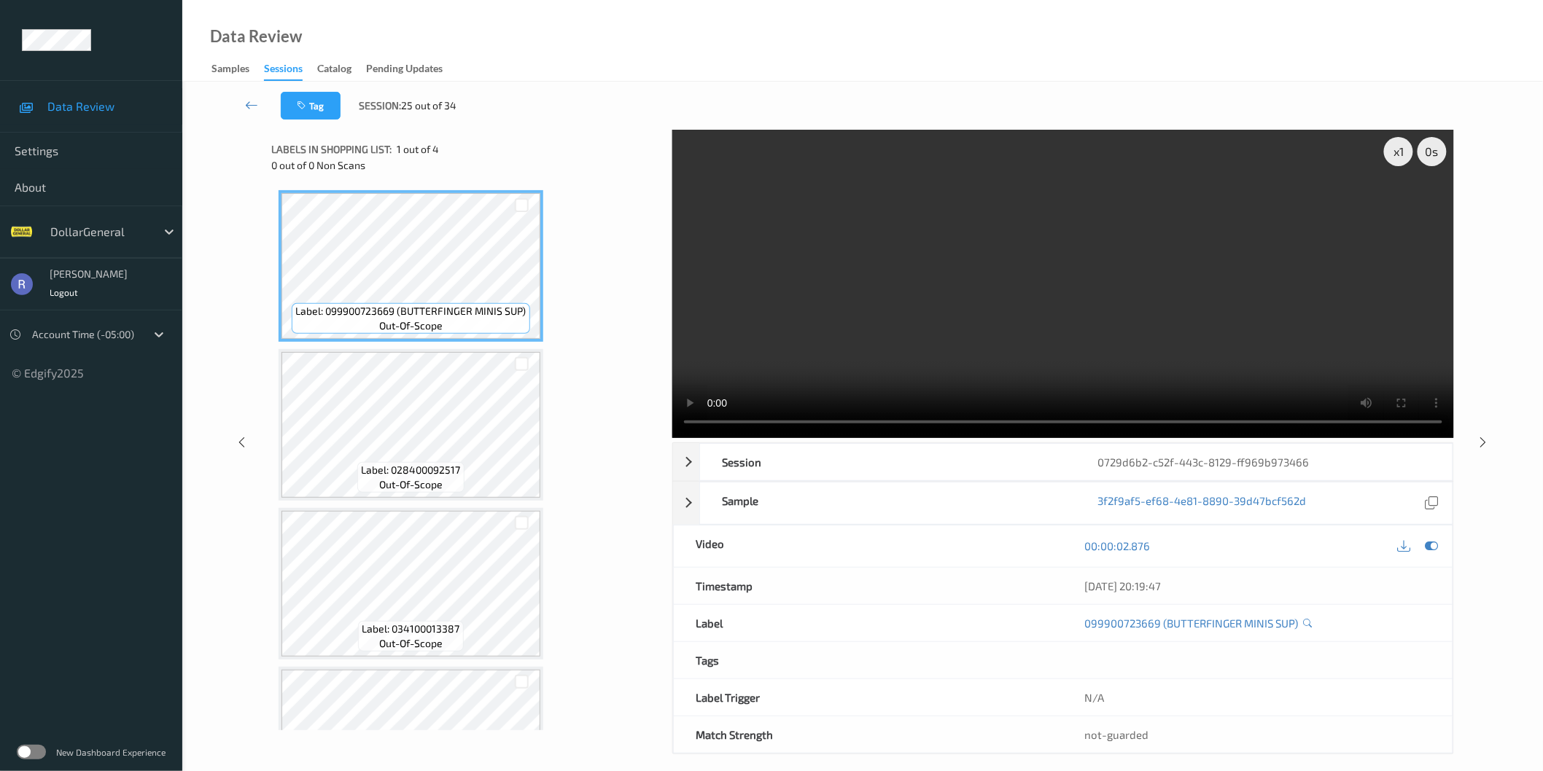
click at [1192, 301] on video at bounding box center [1063, 284] width 782 height 308
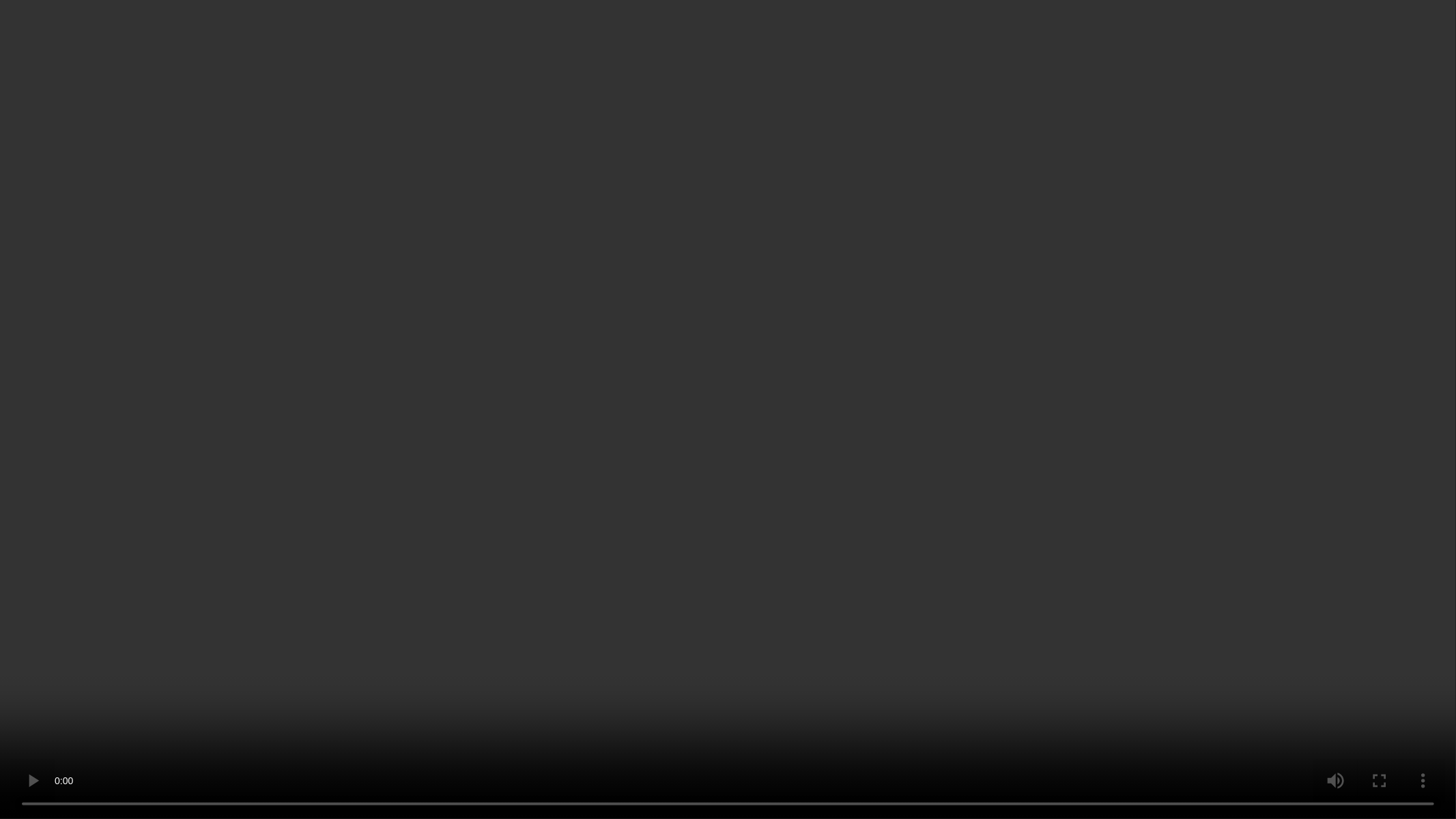
click at [743, 446] on video at bounding box center [728, 409] width 1456 height 819
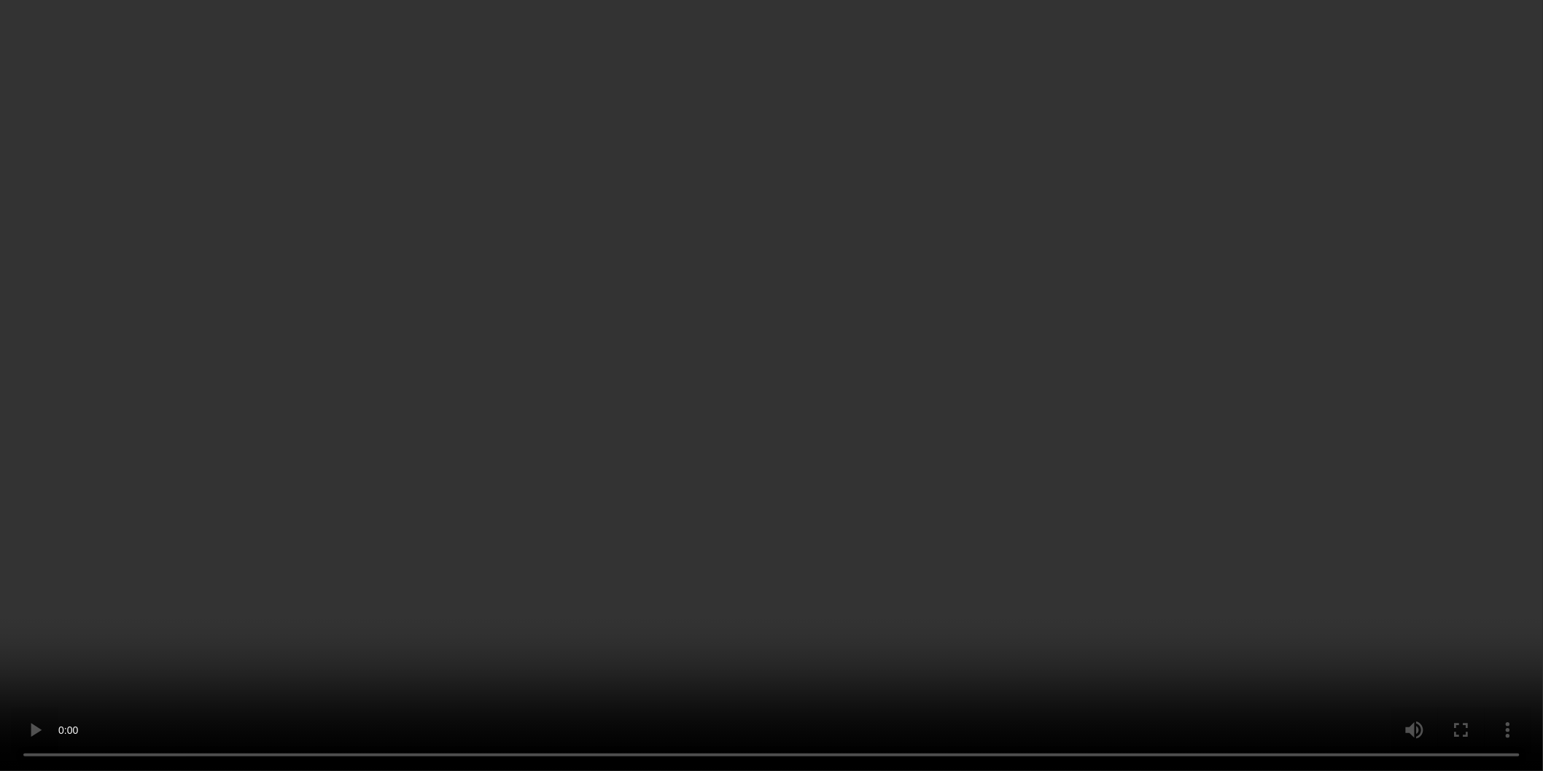
scroll to position [90, 0]
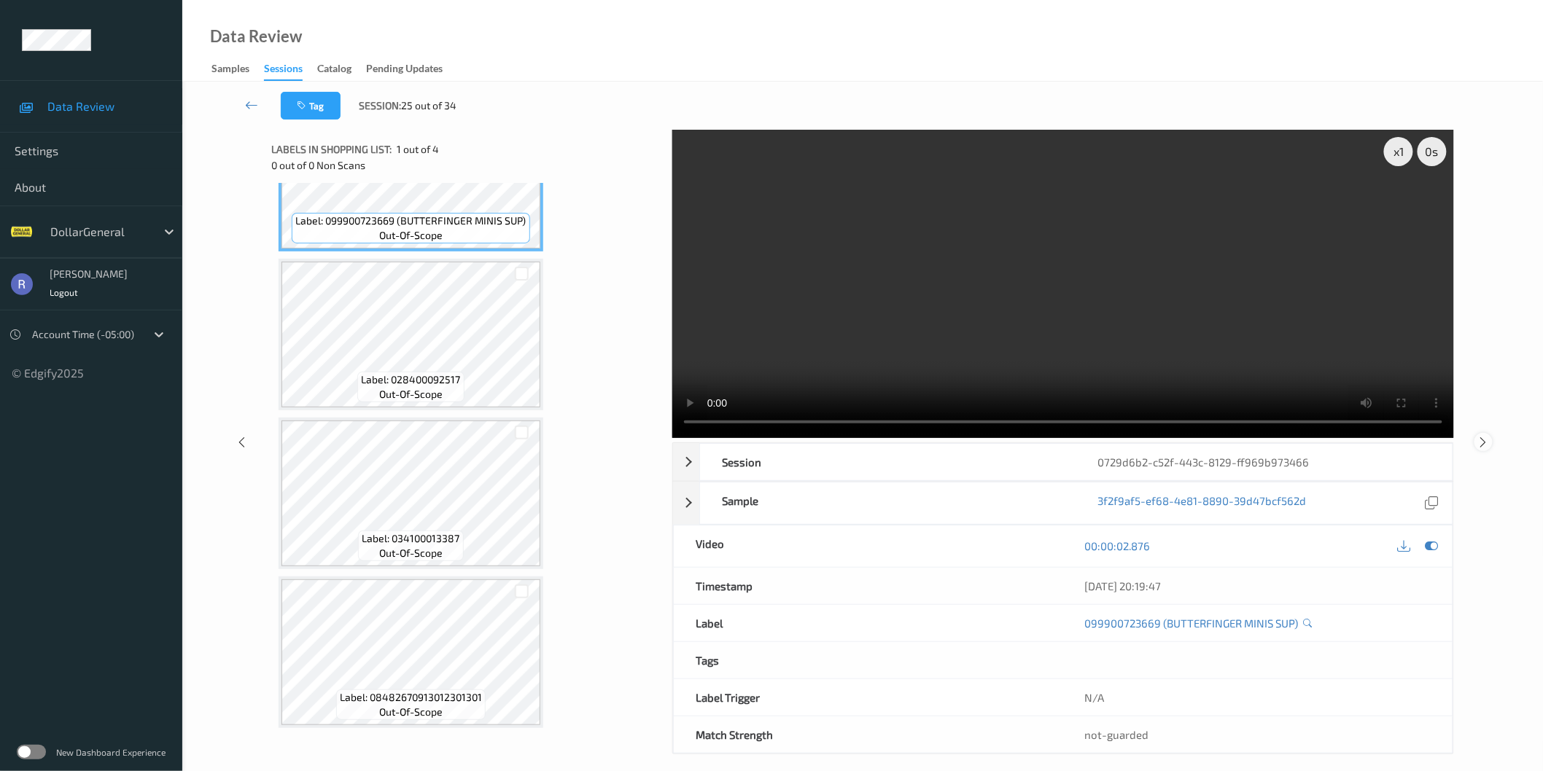
click at [1485, 445] on icon at bounding box center [1483, 441] width 12 height 13
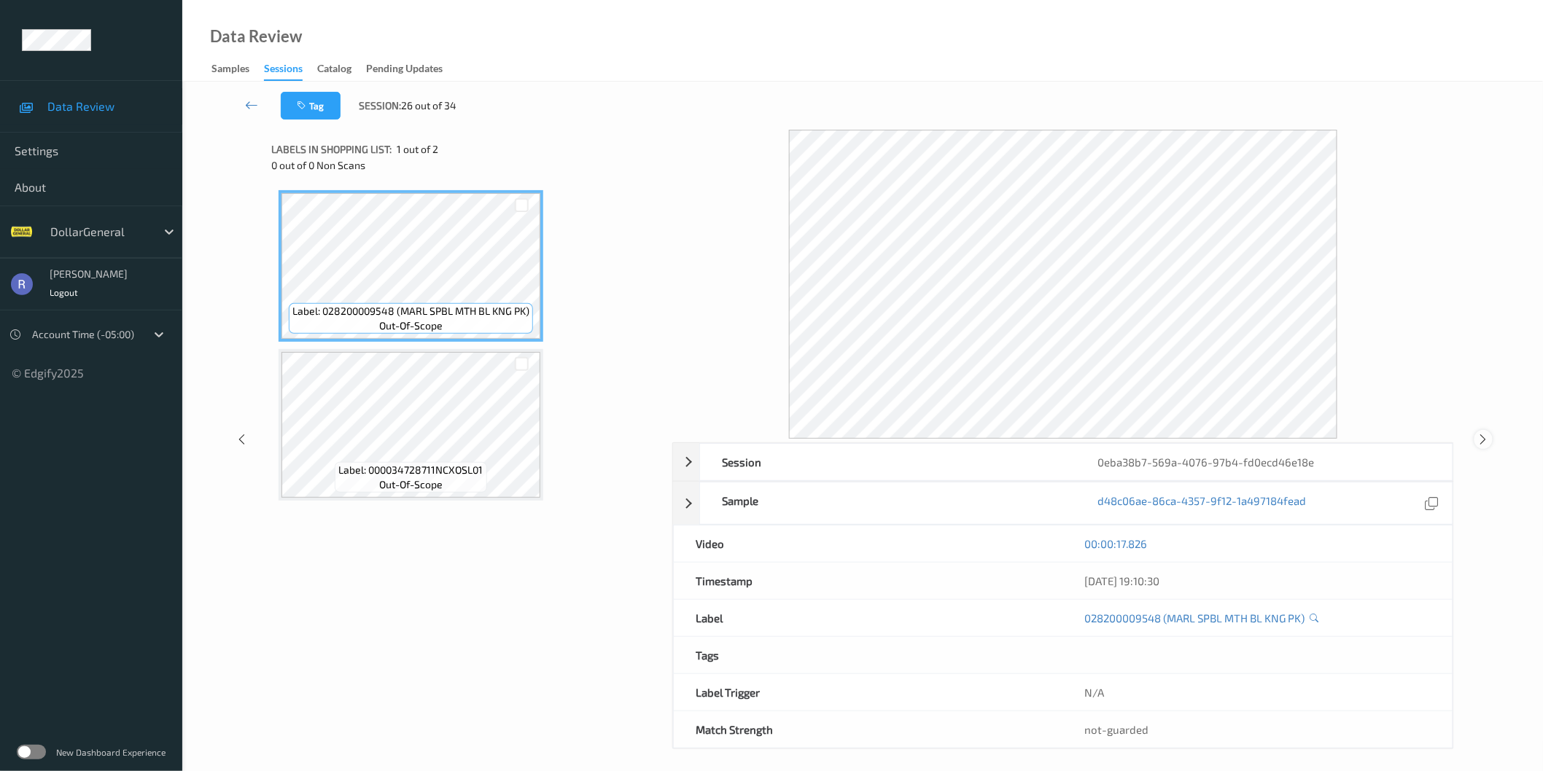
click at [1478, 438] on icon at bounding box center [1483, 439] width 12 height 13
click at [1425, 545] on icon at bounding box center [1431, 546] width 13 height 13
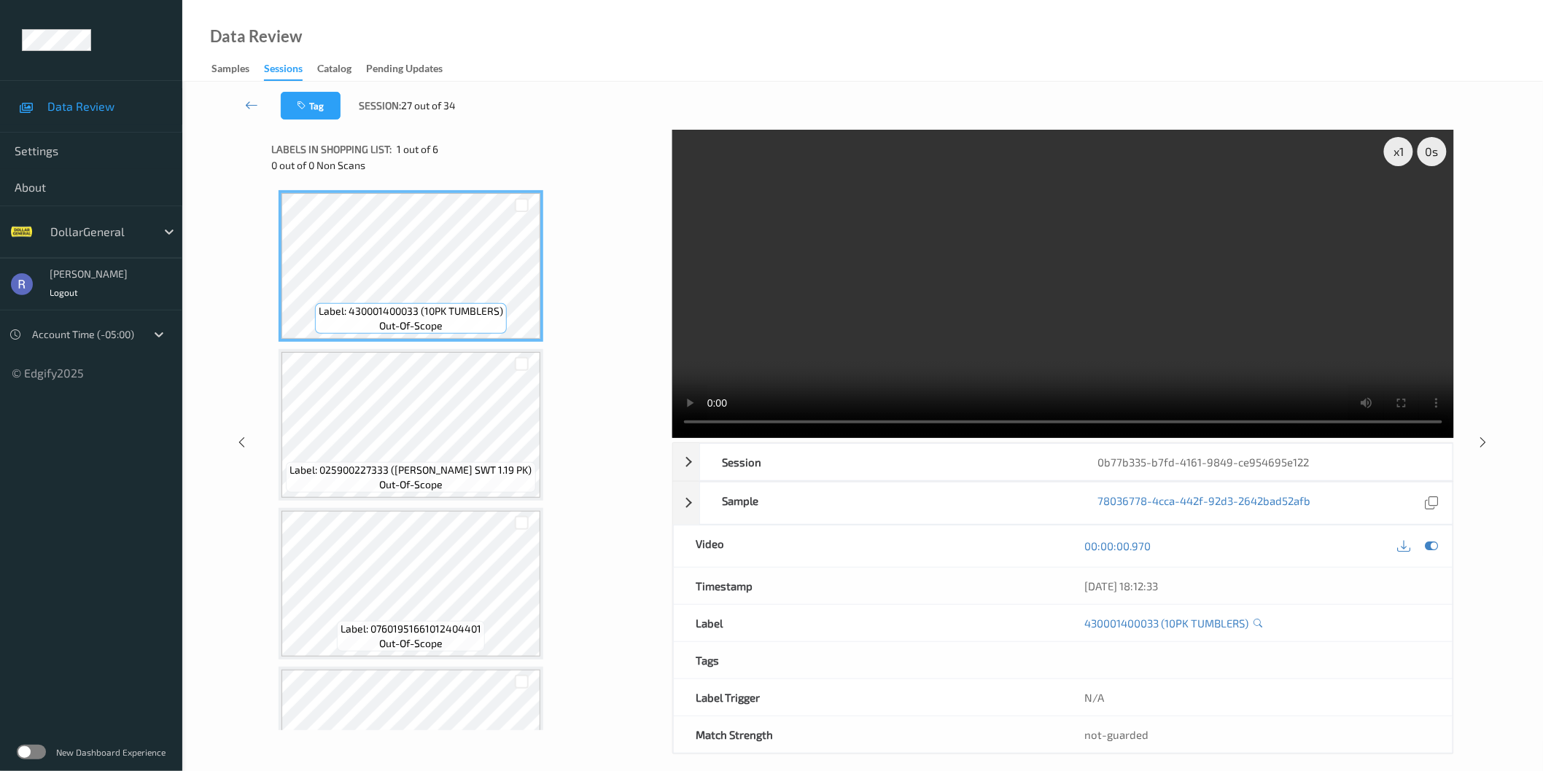
click at [618, 419] on div "Label: 430001400033 (10PK TUMBLERS) out-of-scope Label: 025900227333 ([PERSON_N…" at bounding box center [467, 663] width 376 height 946
click at [1037, 279] on video at bounding box center [1063, 284] width 782 height 308
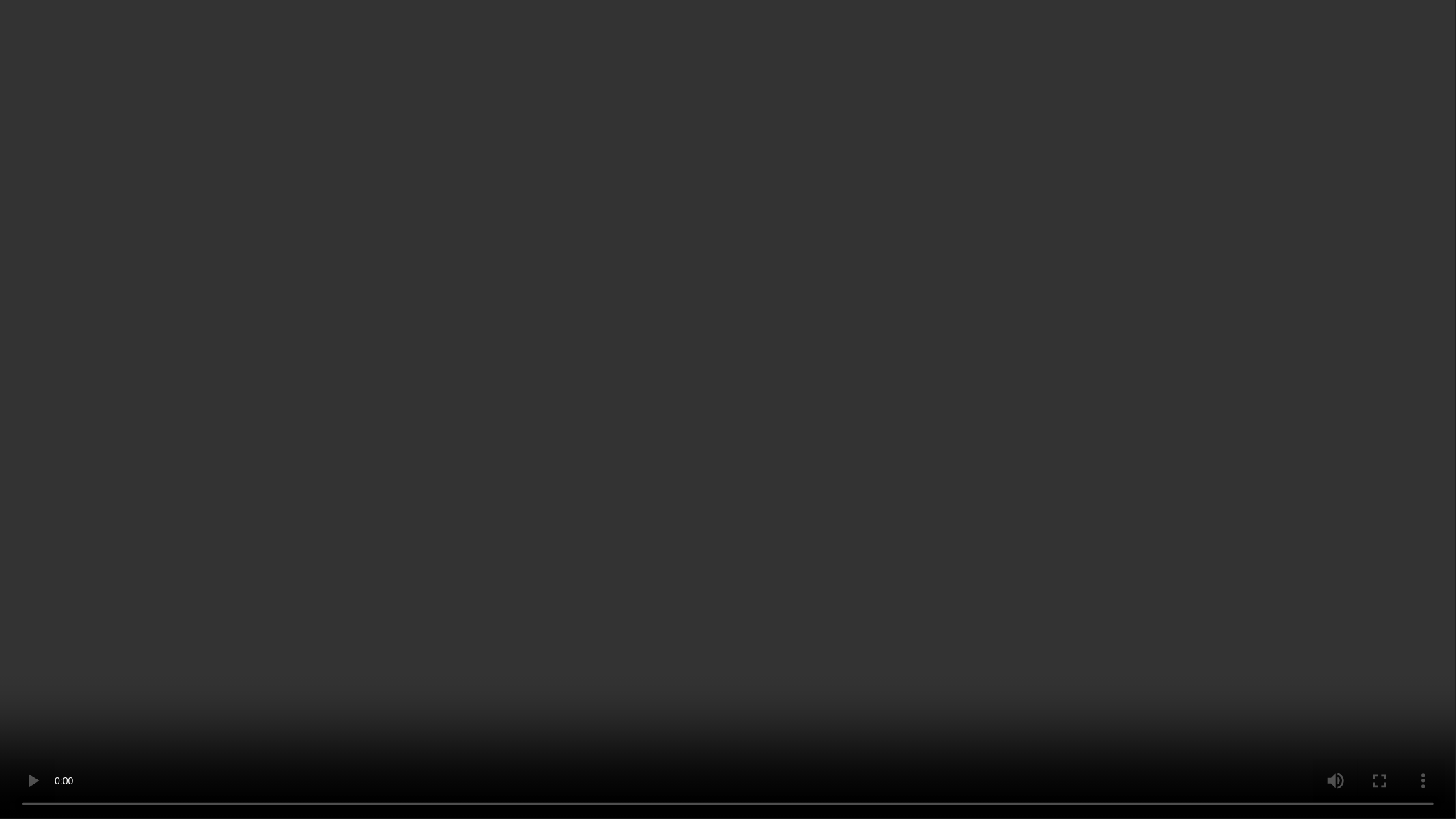
click at [668, 437] on video at bounding box center [728, 409] width 1456 height 819
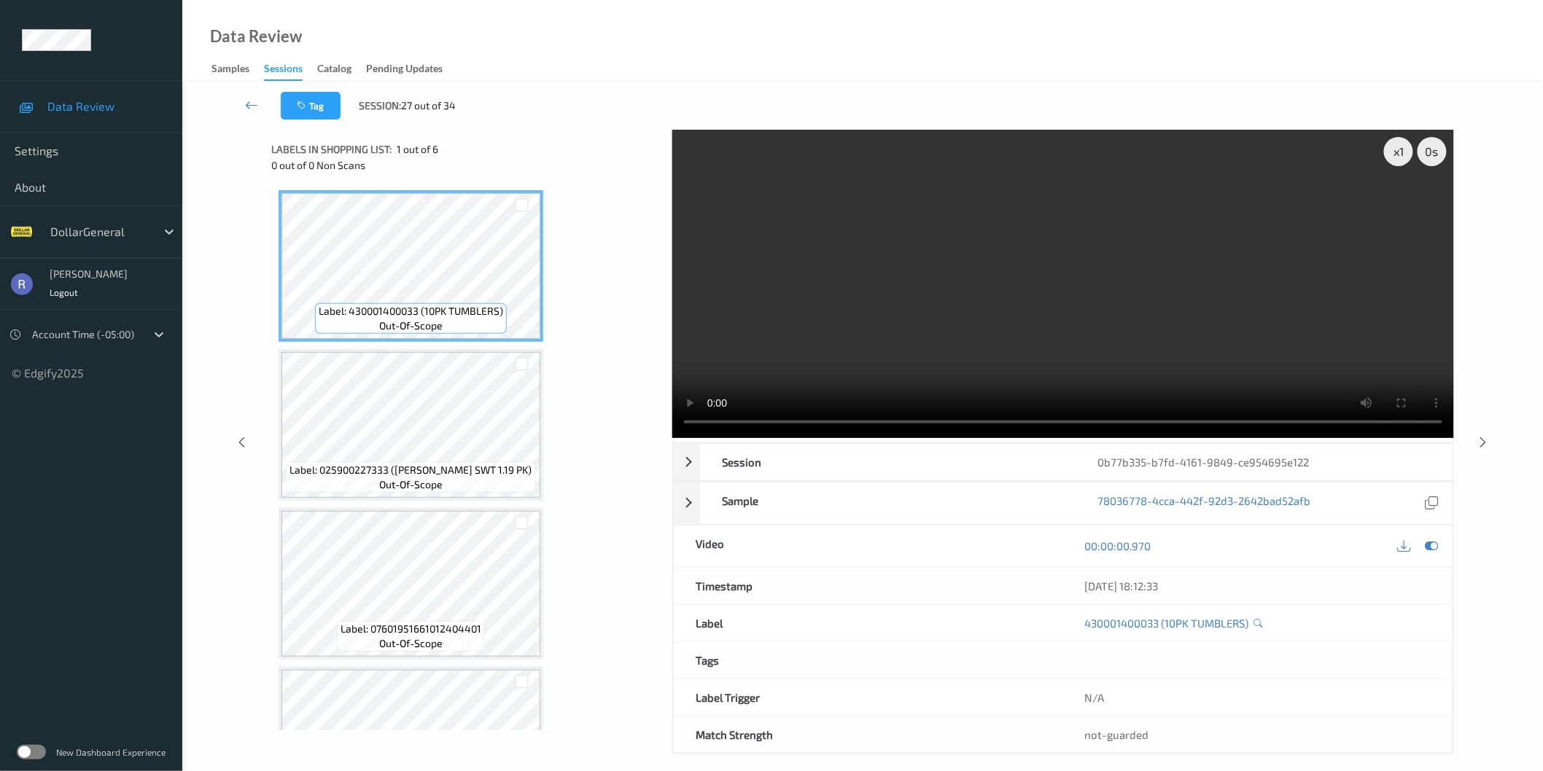
click at [922, 328] on video at bounding box center [1063, 284] width 782 height 308
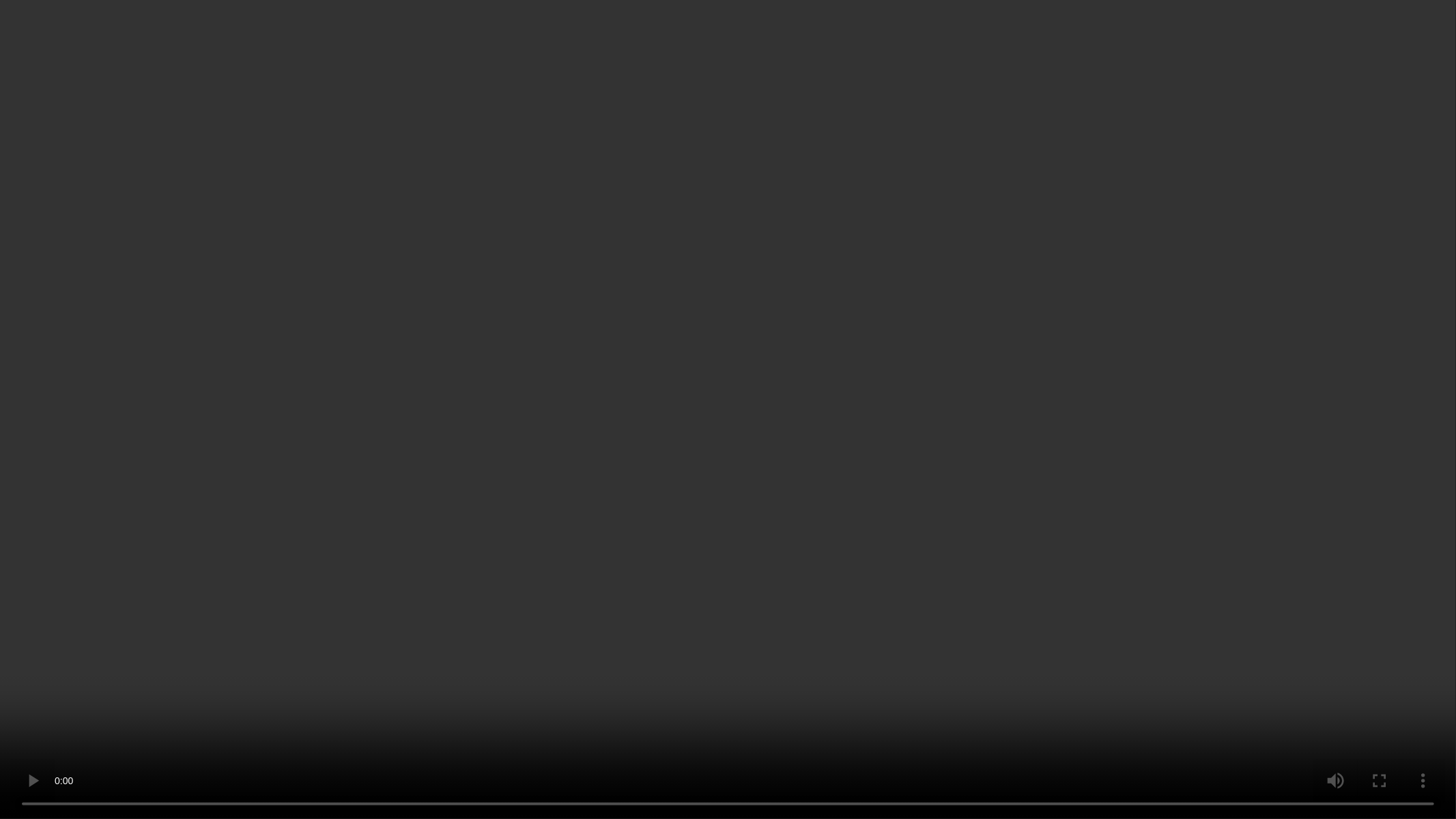
click at [711, 458] on video at bounding box center [728, 409] width 1456 height 819
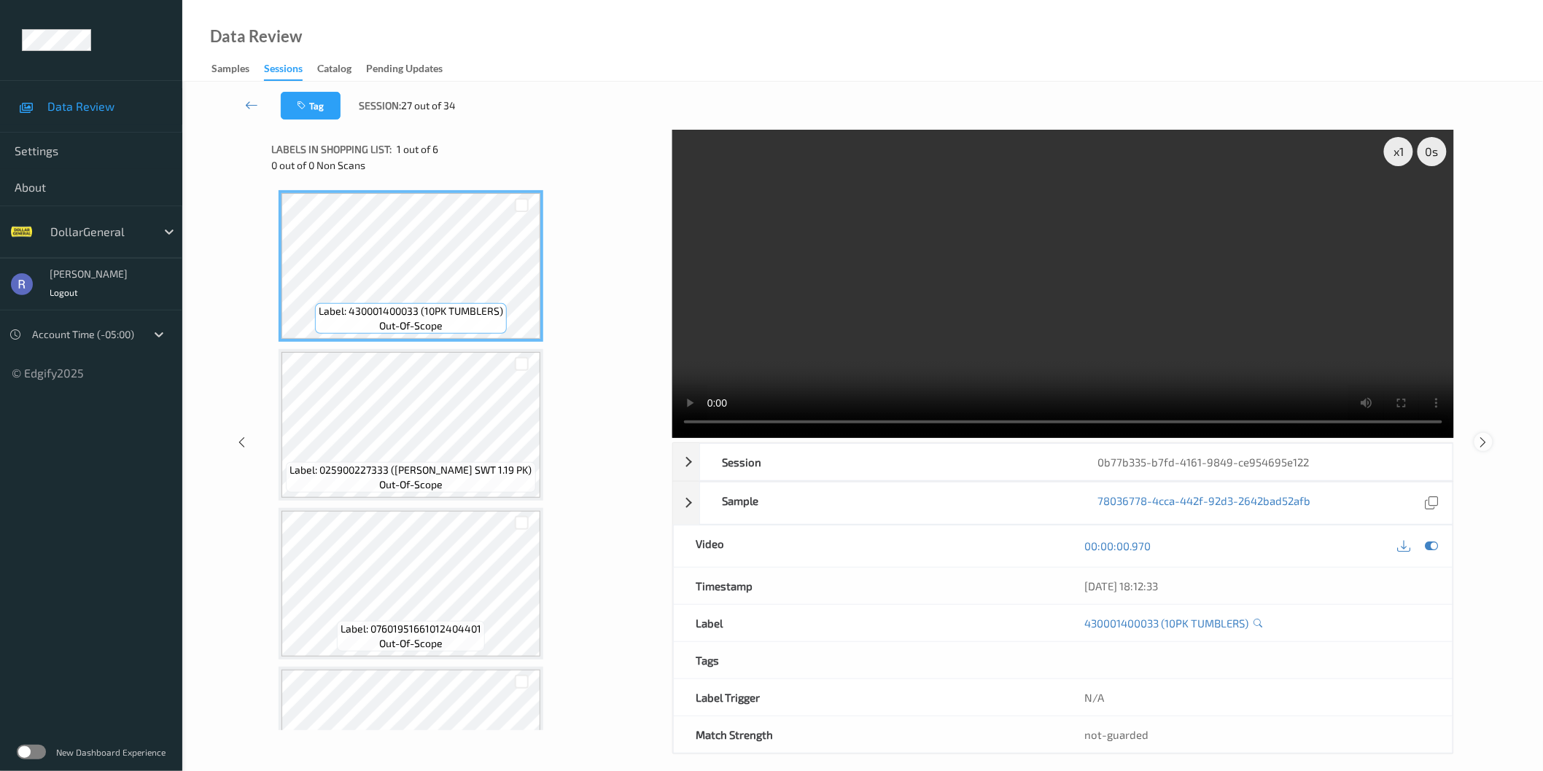
click at [1479, 442] on icon at bounding box center [1483, 441] width 12 height 13
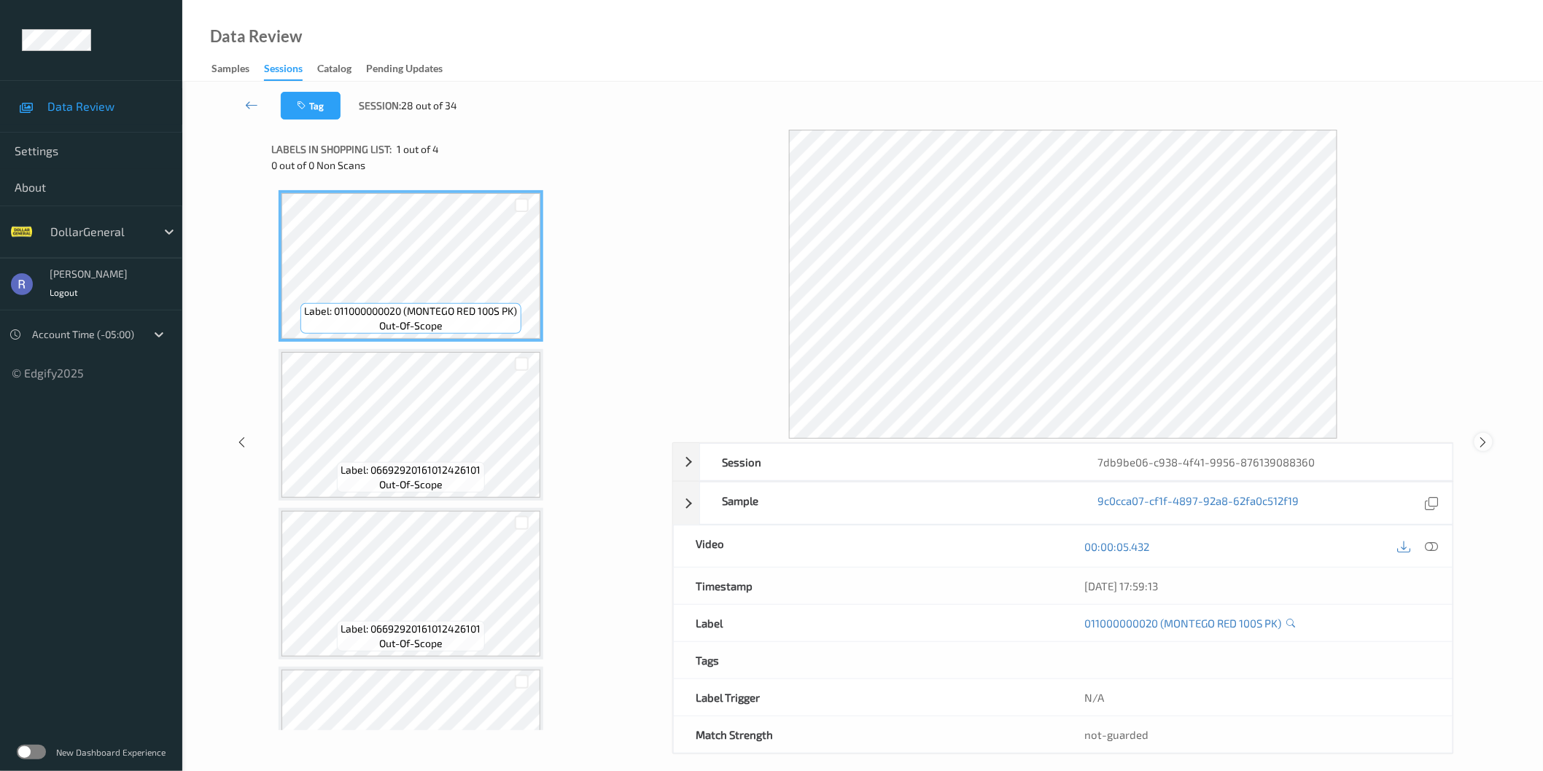
click at [1480, 439] on icon at bounding box center [1483, 442] width 12 height 13
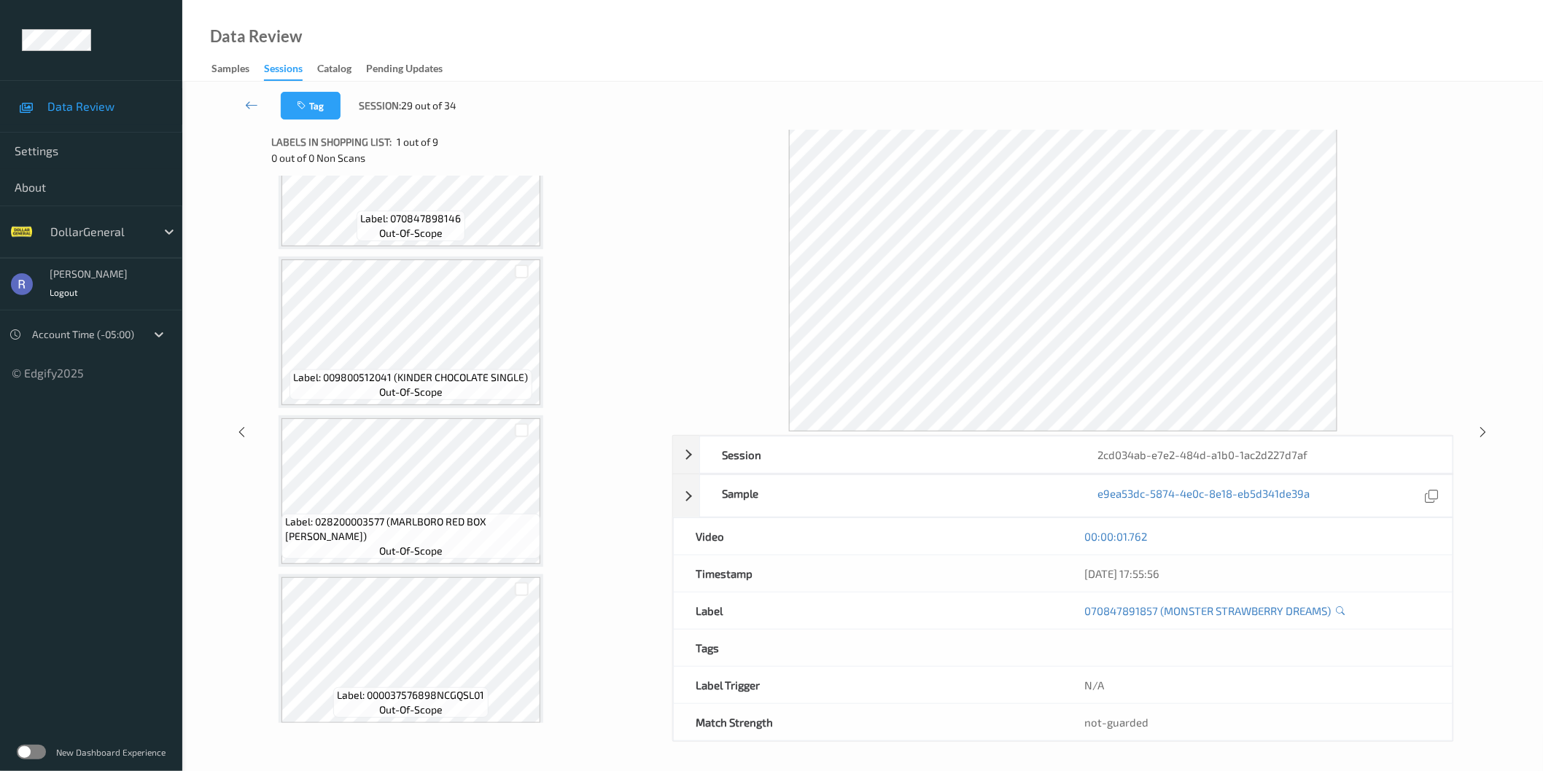
scroll to position [9, 0]
click at [1481, 430] on icon at bounding box center [1483, 431] width 12 height 13
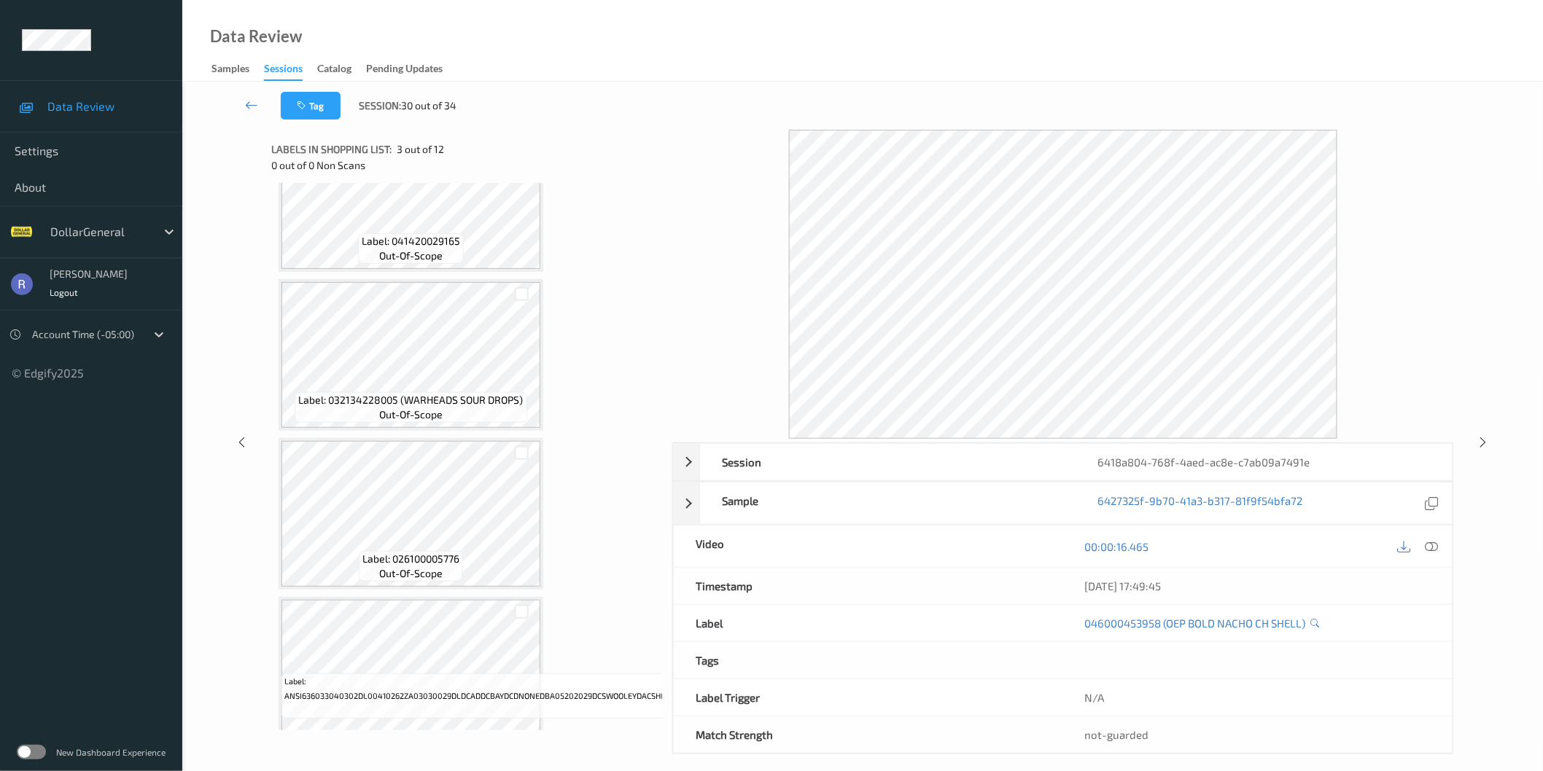
scroll to position [1215, 0]
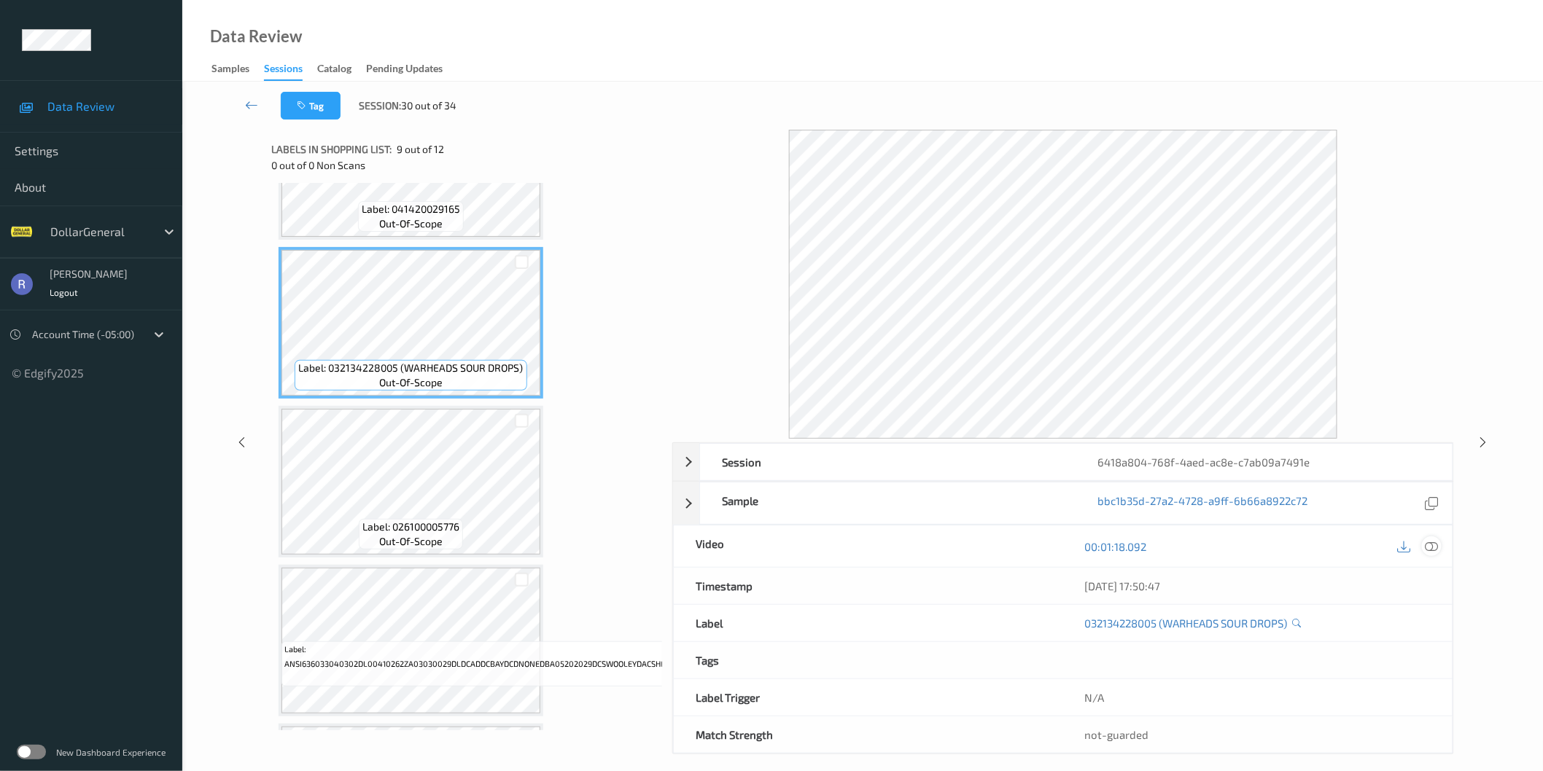
click at [1430, 548] on icon at bounding box center [1431, 546] width 13 height 13
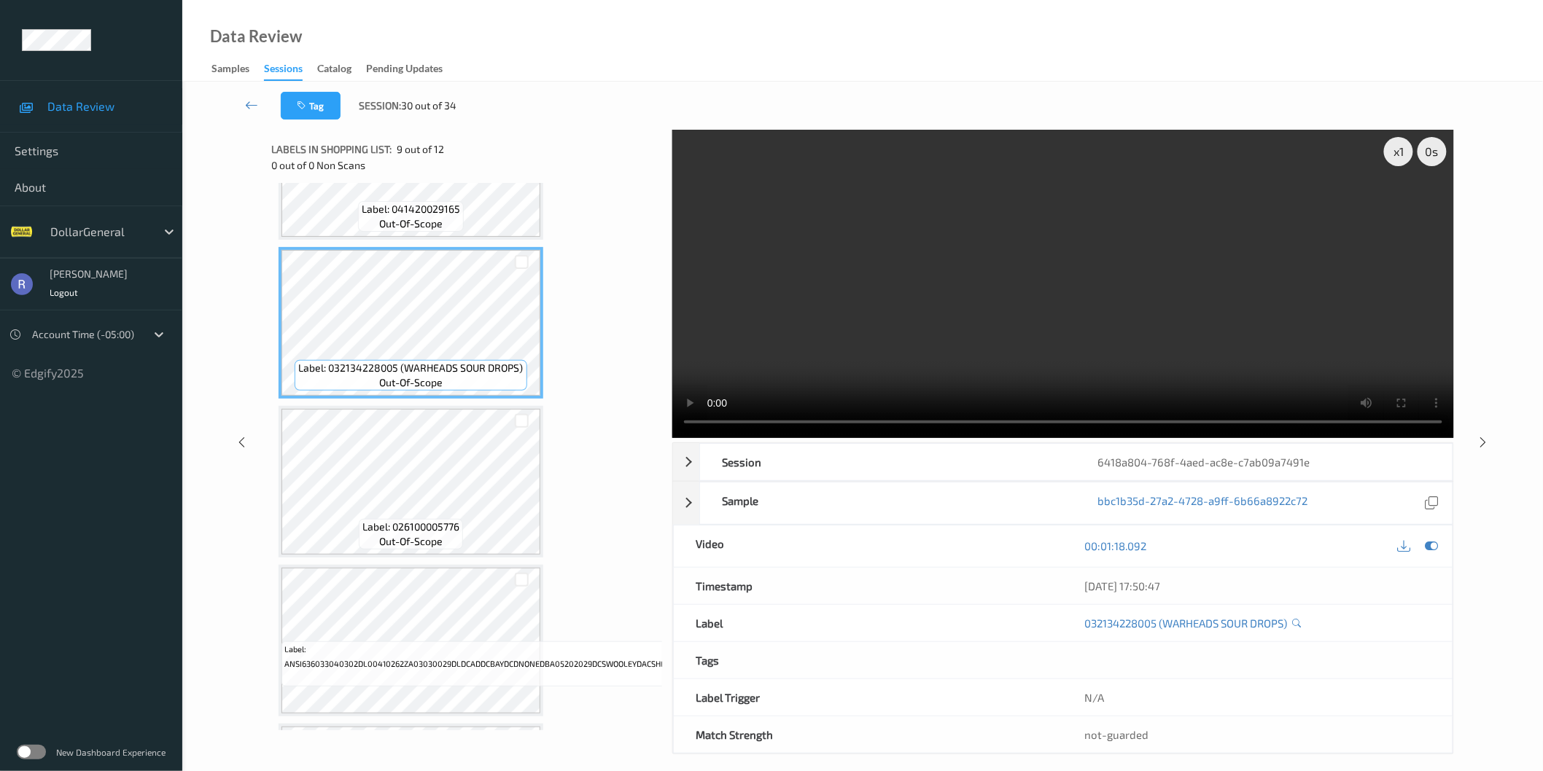
click at [1066, 308] on video at bounding box center [1063, 284] width 782 height 308
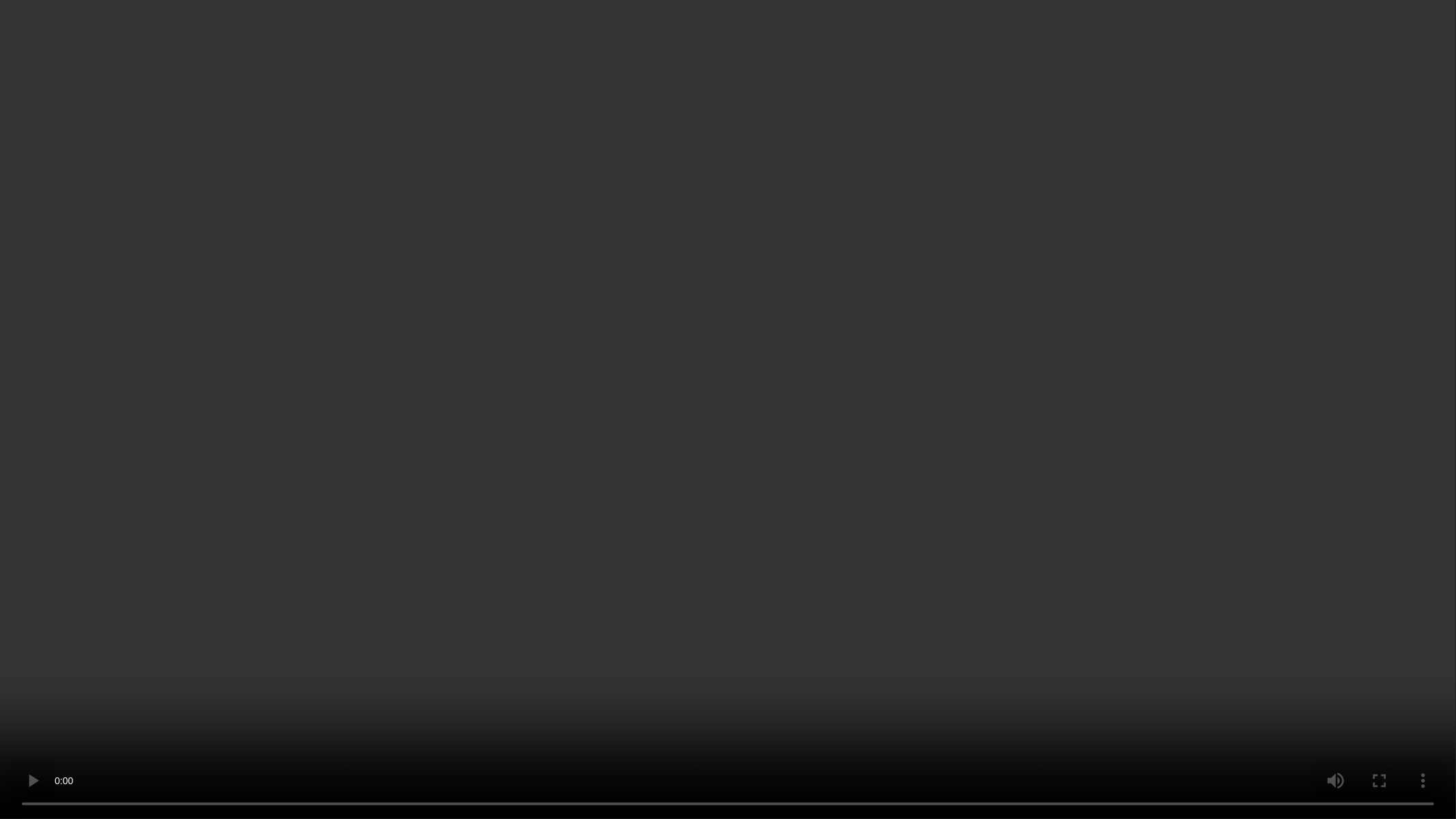
click at [493, 423] on video at bounding box center [728, 409] width 1456 height 819
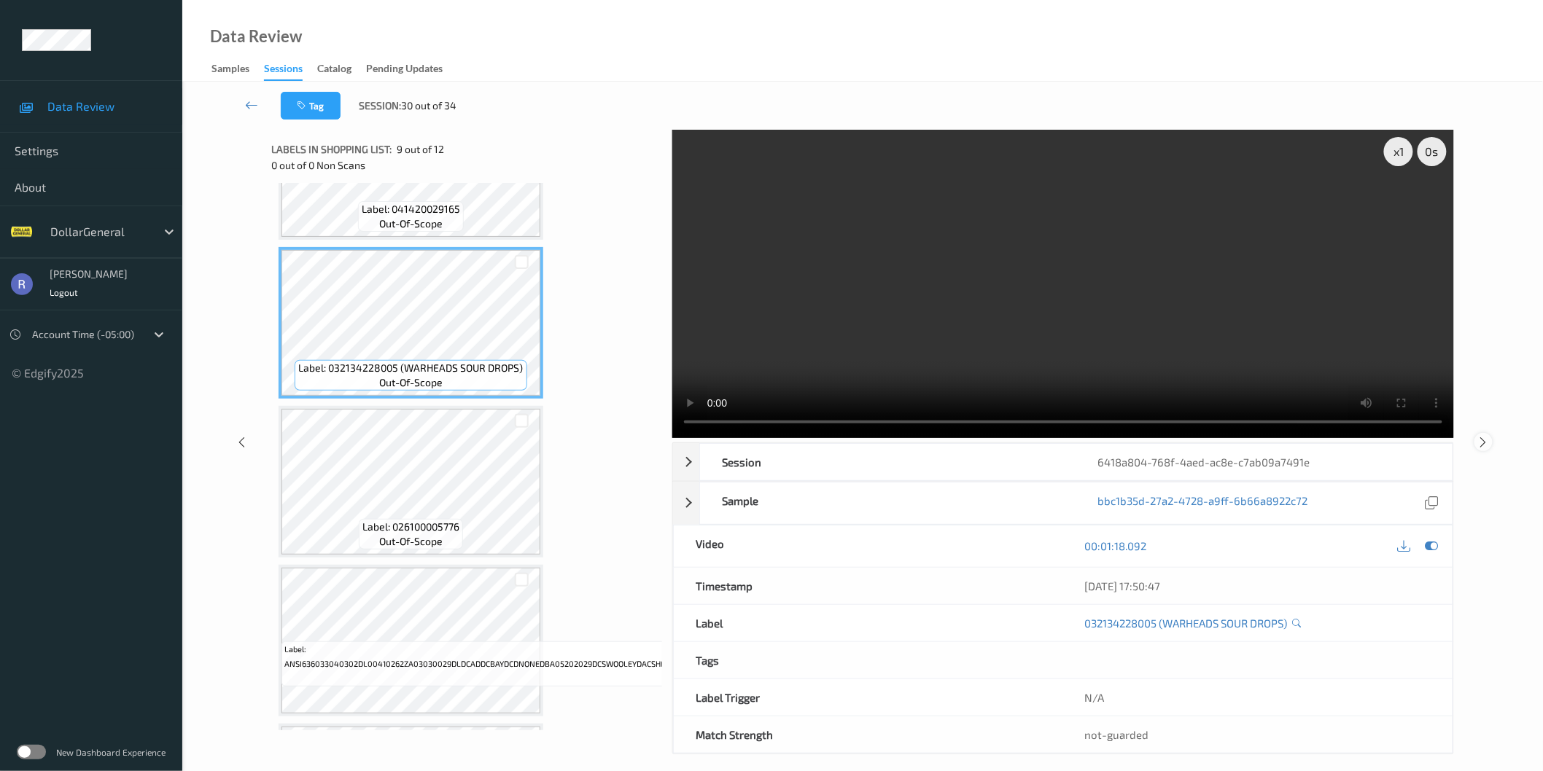
click at [1484, 440] on icon at bounding box center [1483, 441] width 12 height 13
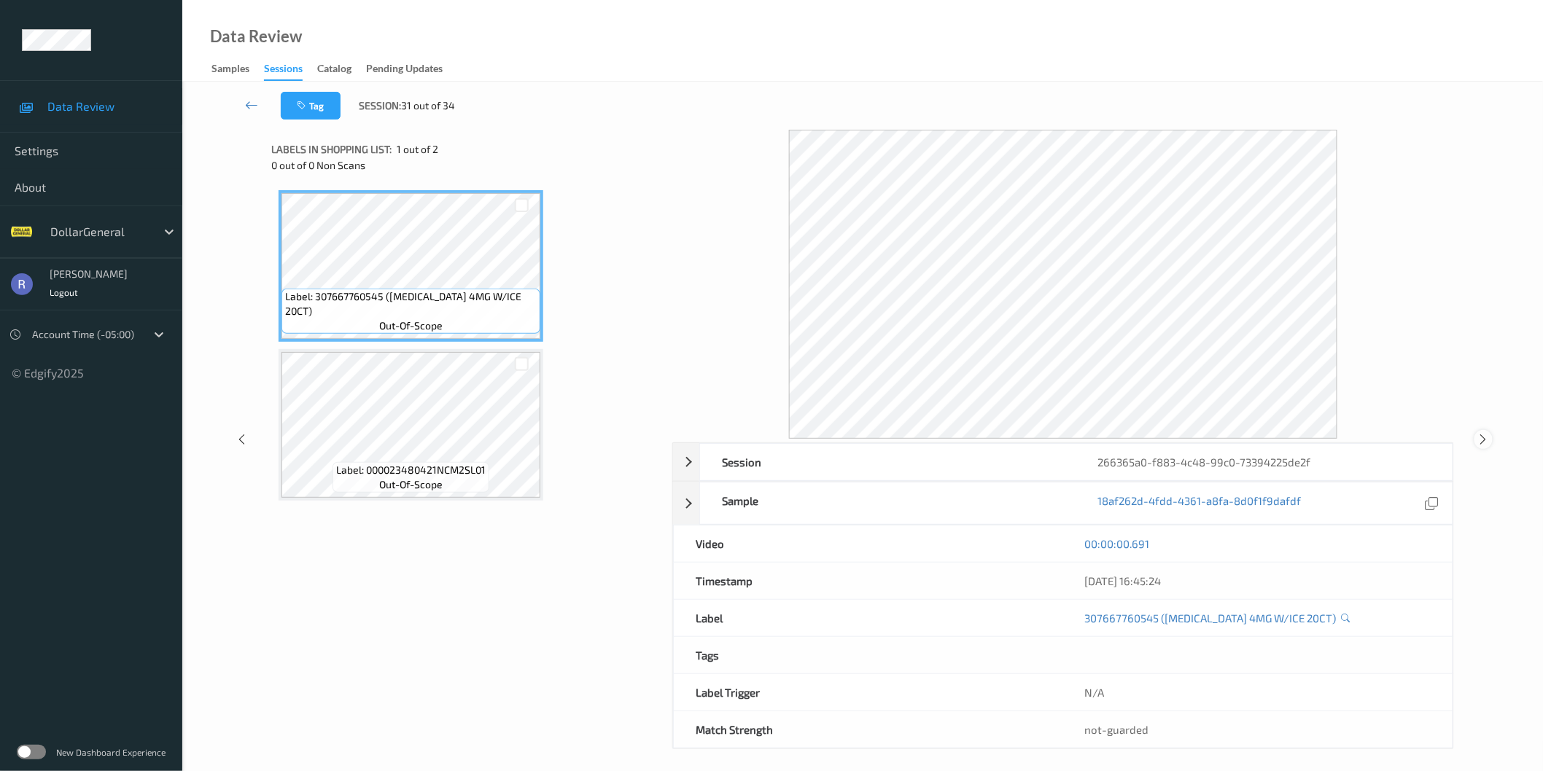
click at [1481, 441] on icon at bounding box center [1483, 439] width 12 height 13
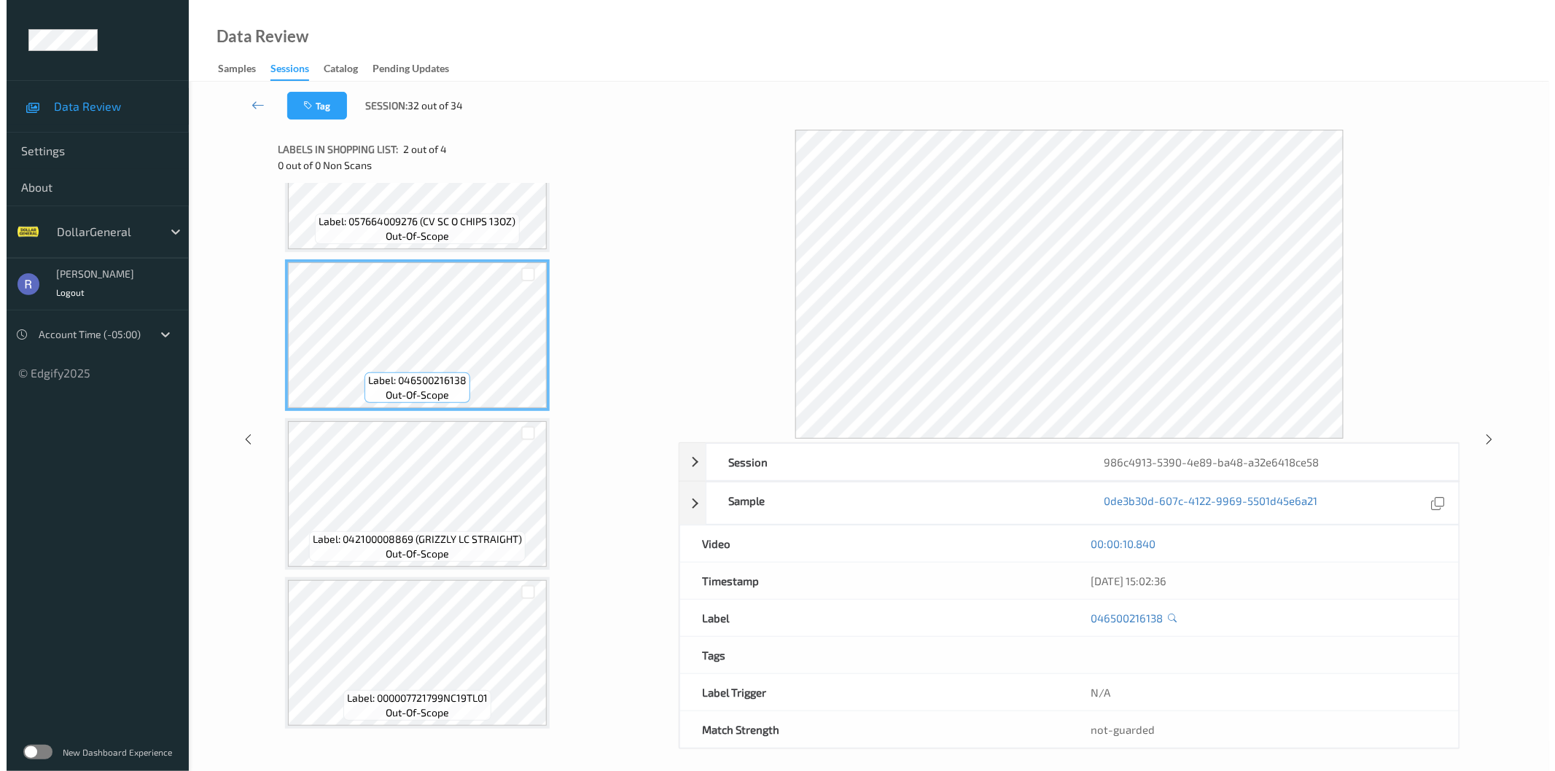
scroll to position [90, 0]
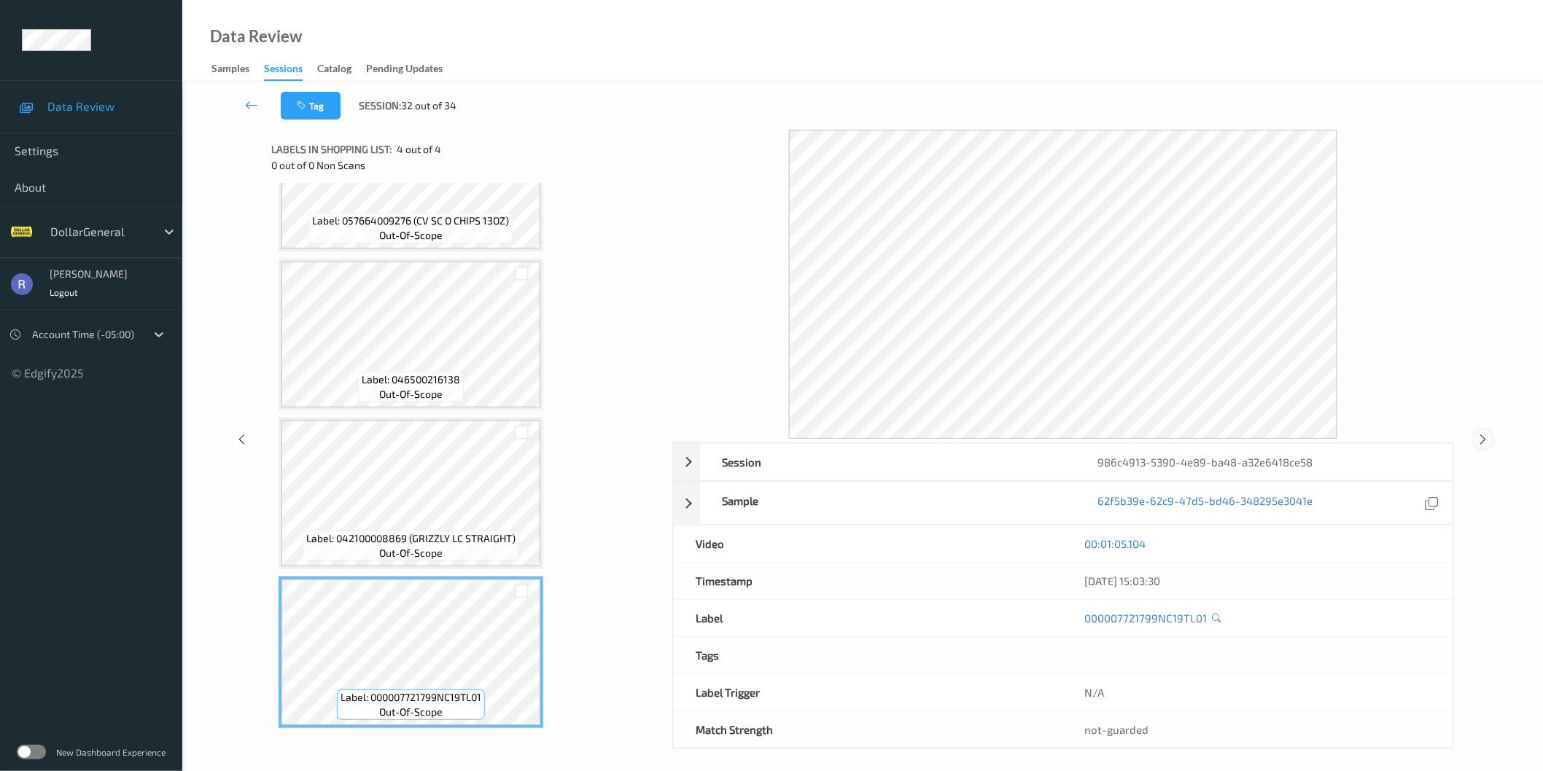
click at [1485, 443] on icon at bounding box center [1483, 439] width 12 height 13
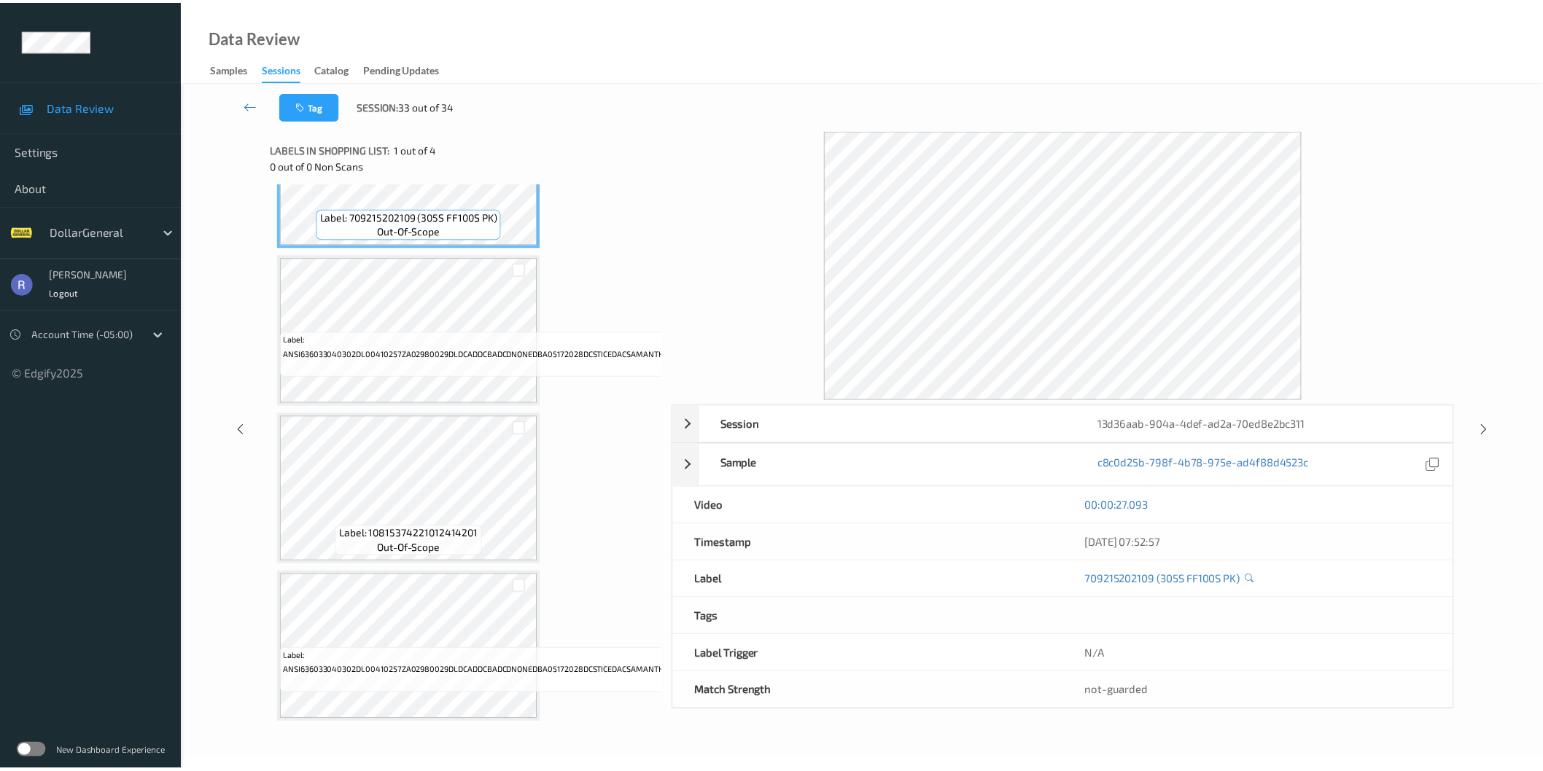
scroll to position [98, 0]
click at [1495, 430] on icon at bounding box center [1496, 430] width 12 height 13
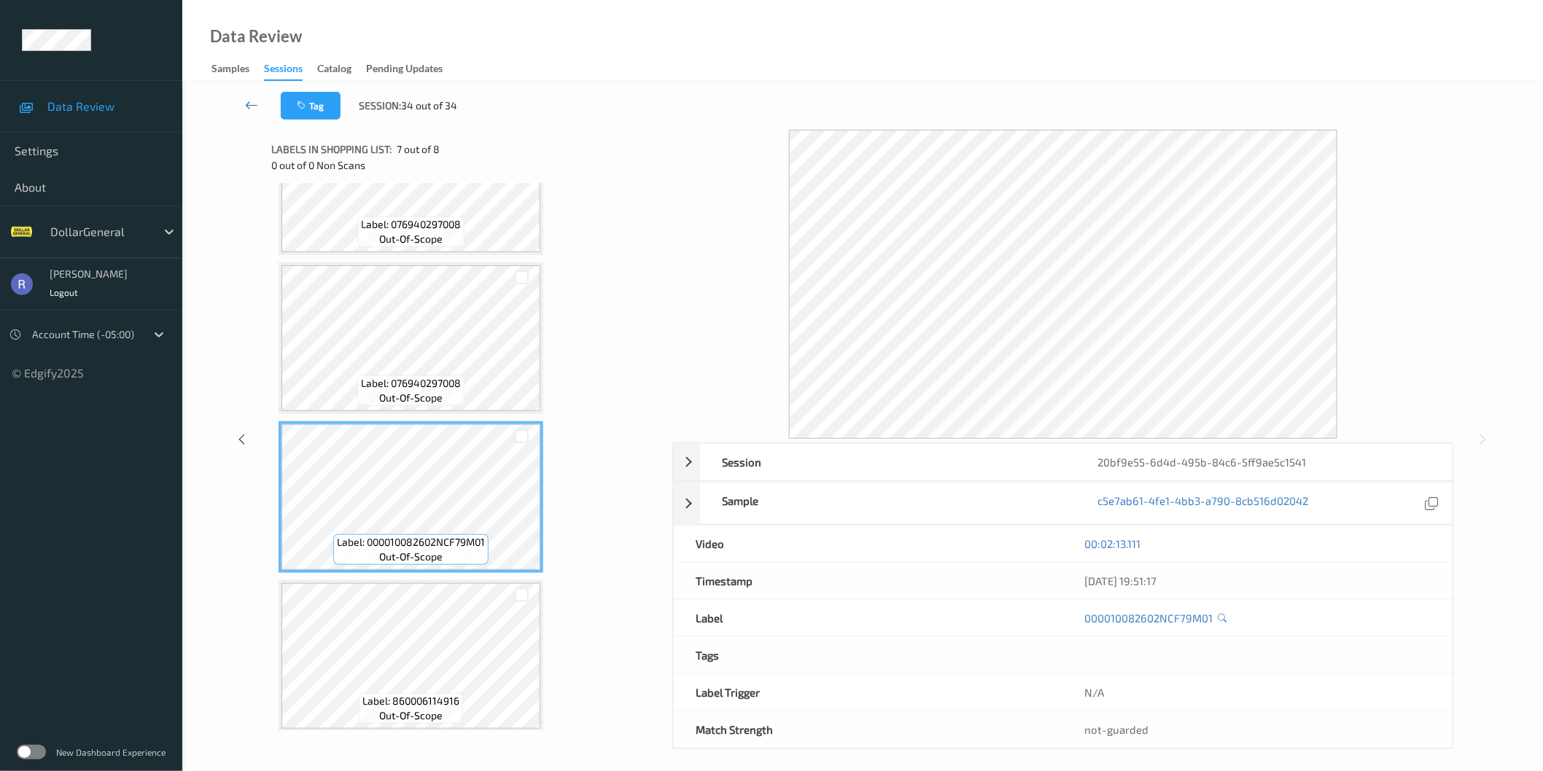
click at [255, 106] on icon at bounding box center [251, 105] width 13 height 15
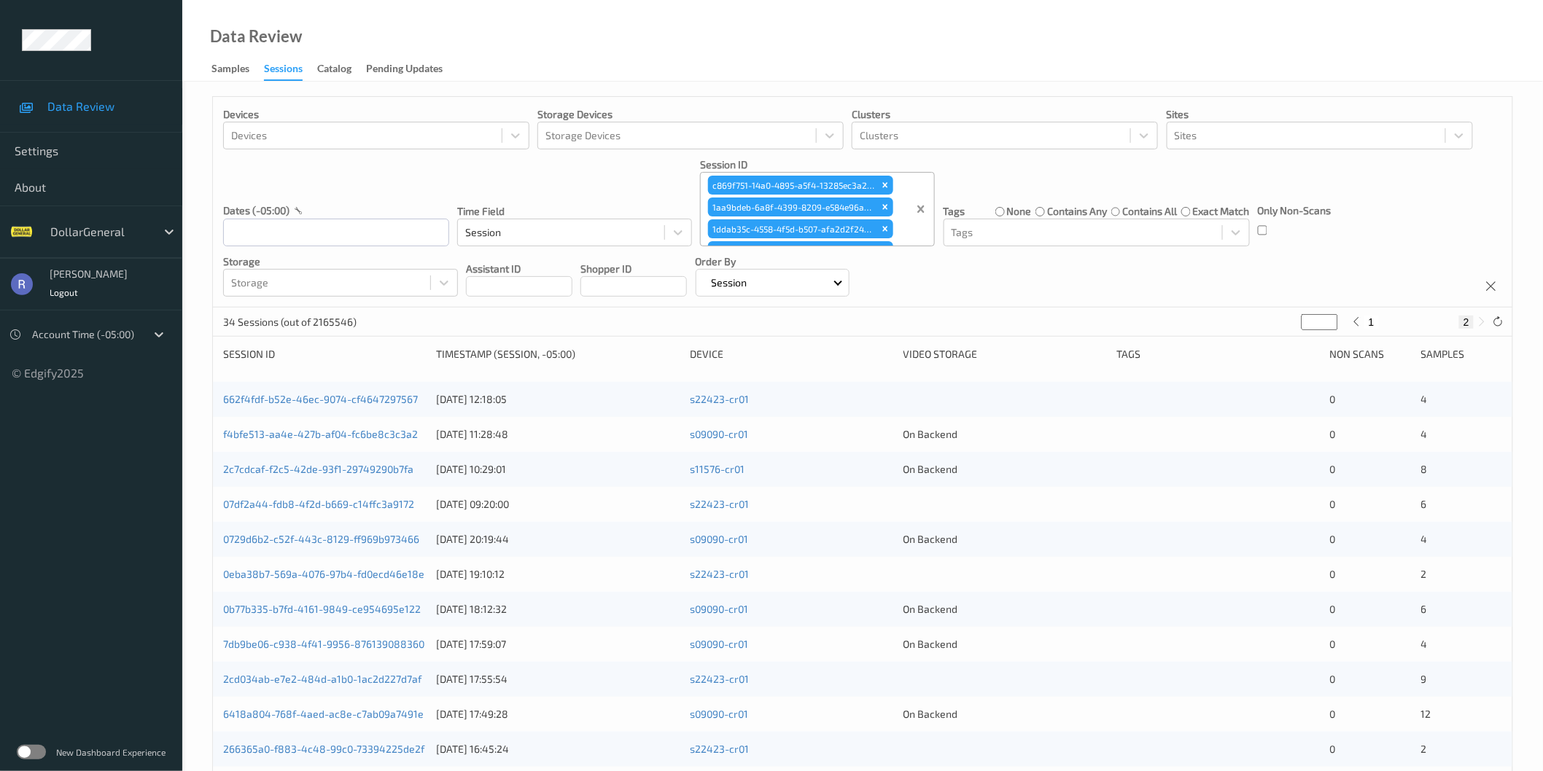
type input "*"
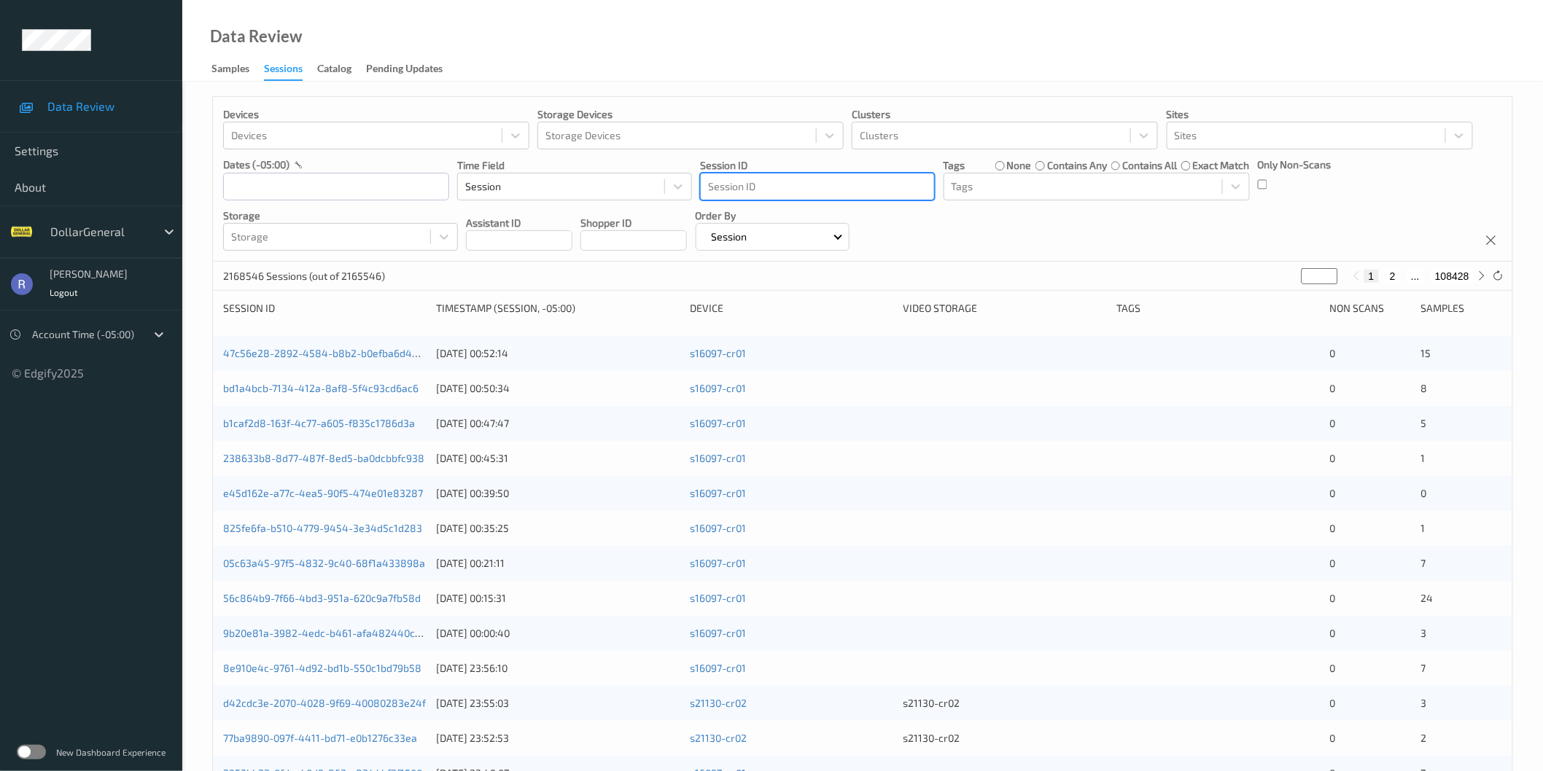
click at [730, 184] on div at bounding box center [817, 186] width 219 height 17
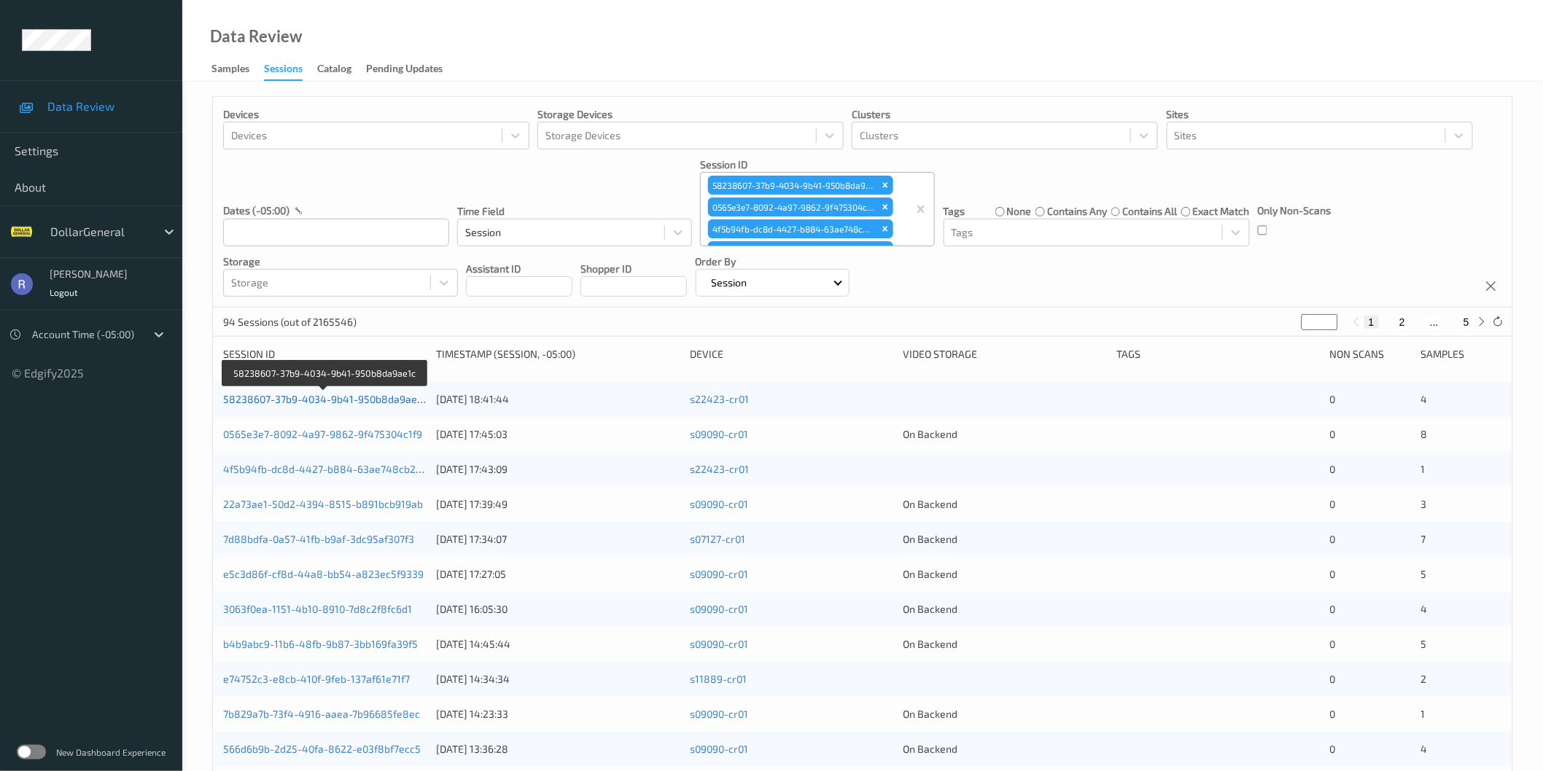
click at [236, 400] on link "58238607-37b9-4034-9b41-950b8da9ae1c" at bounding box center [324, 399] width 203 height 12
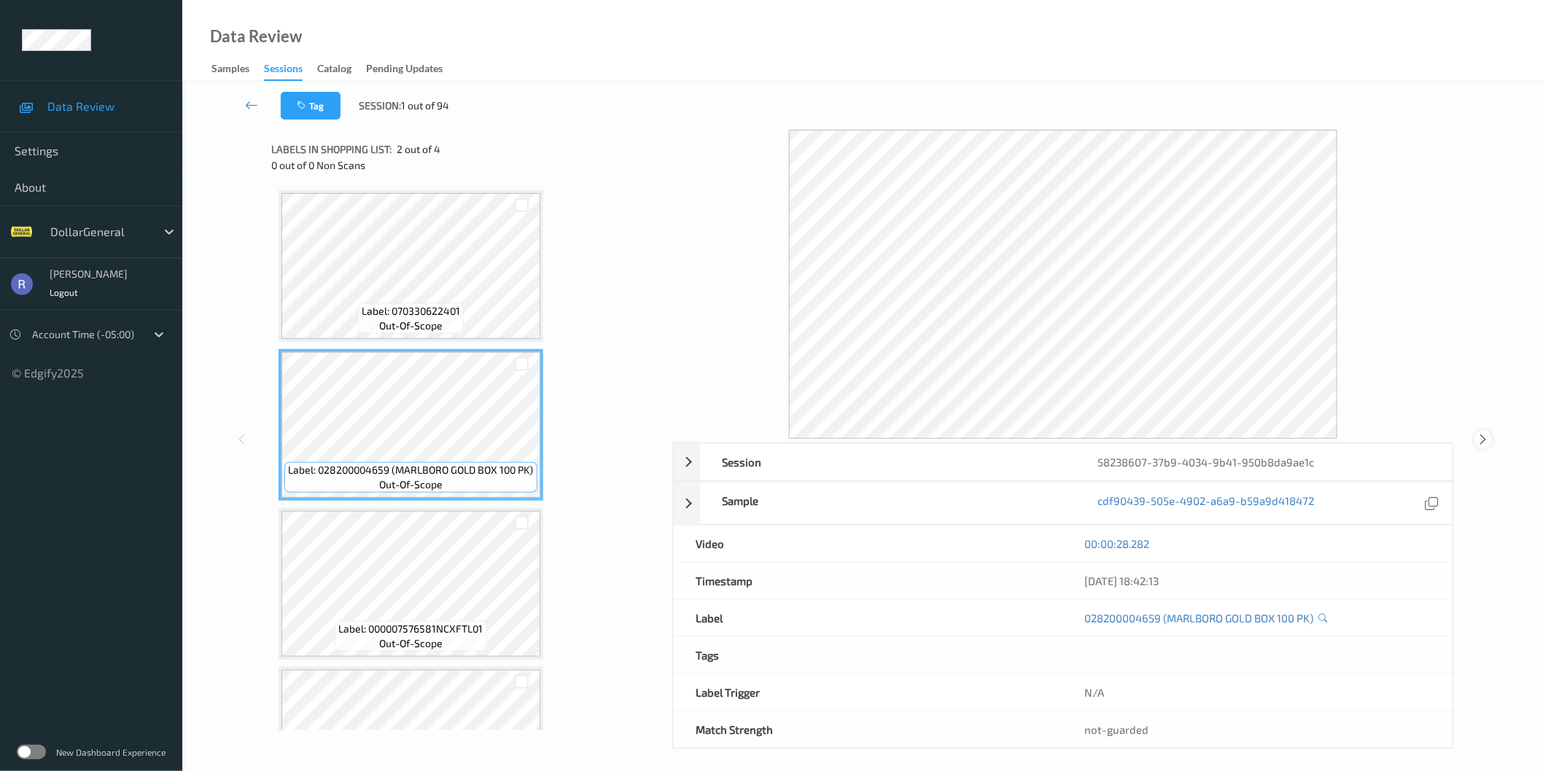
click at [1482, 435] on icon at bounding box center [1483, 439] width 12 height 13
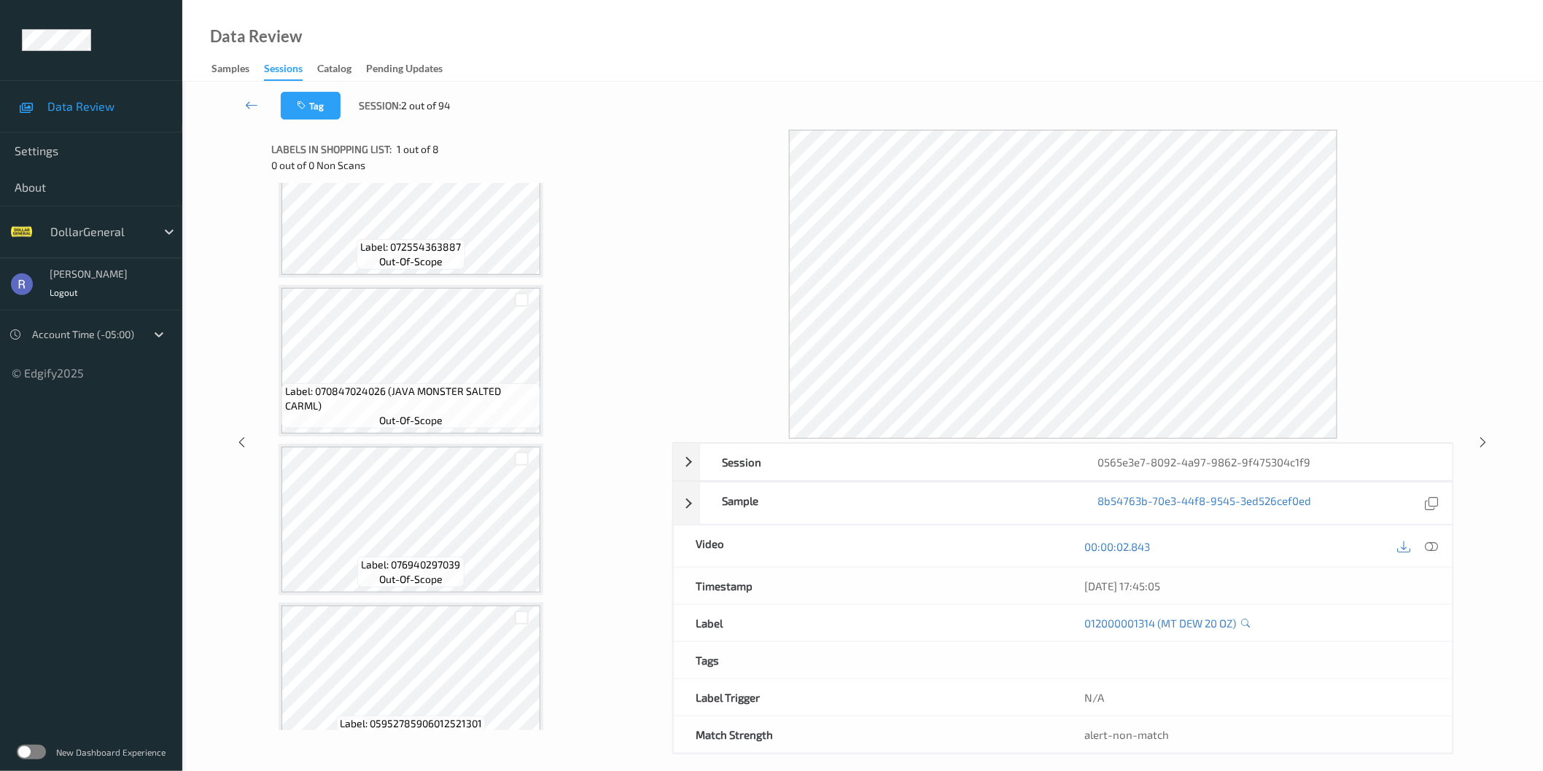
scroll to position [566, 0]
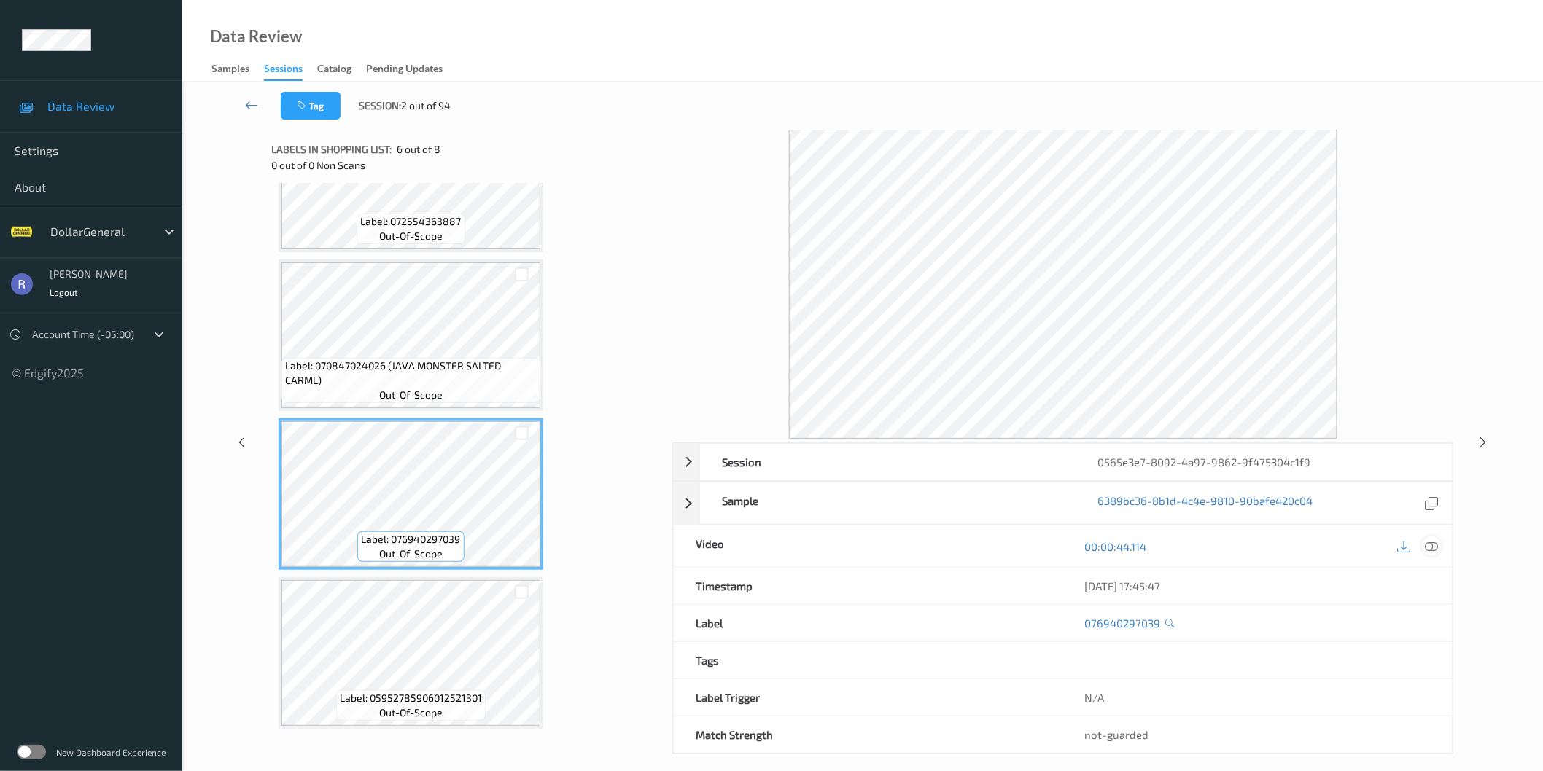
click at [1432, 548] on icon at bounding box center [1431, 546] width 13 height 13
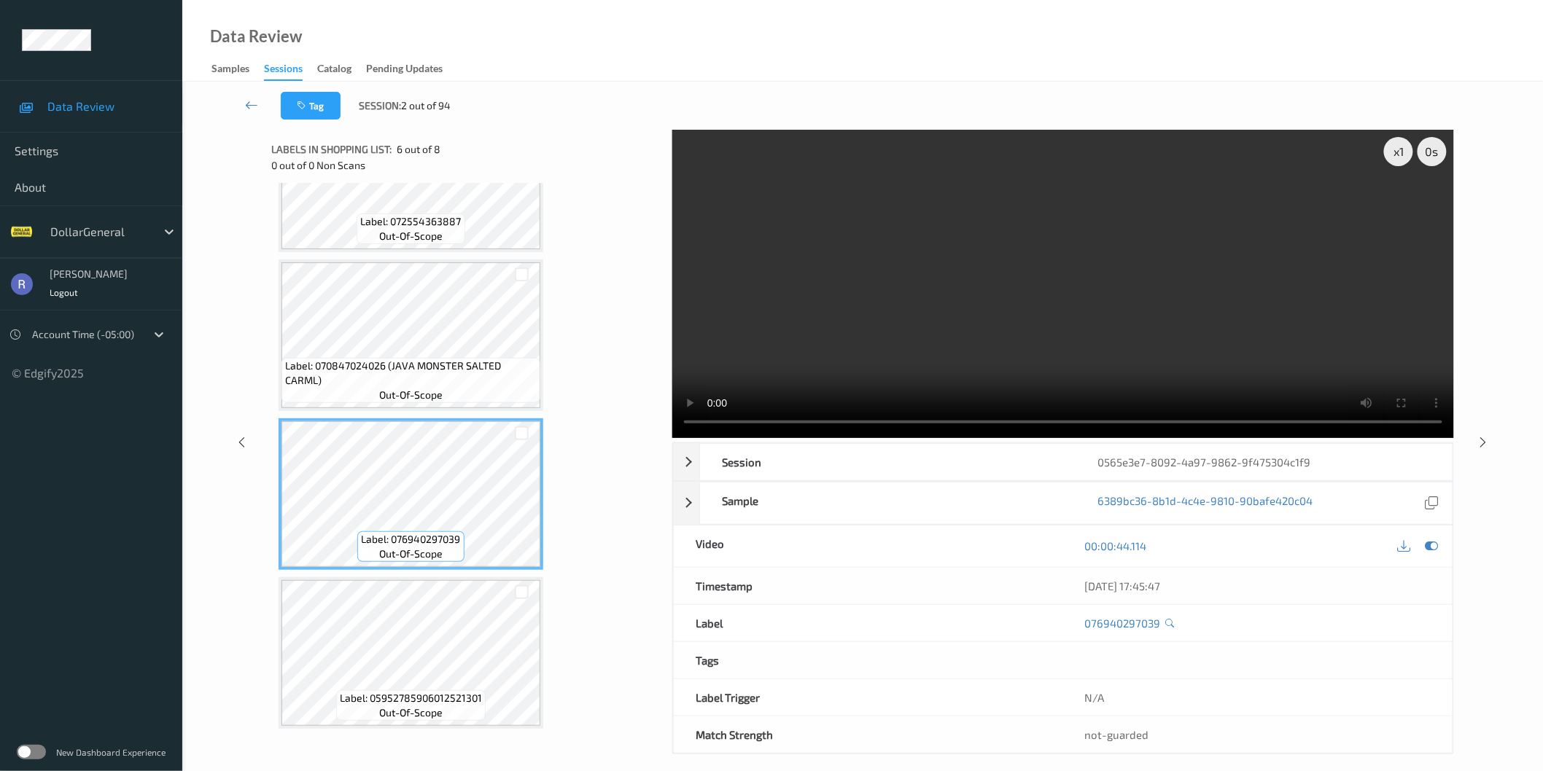
click at [1046, 322] on video at bounding box center [1063, 284] width 782 height 308
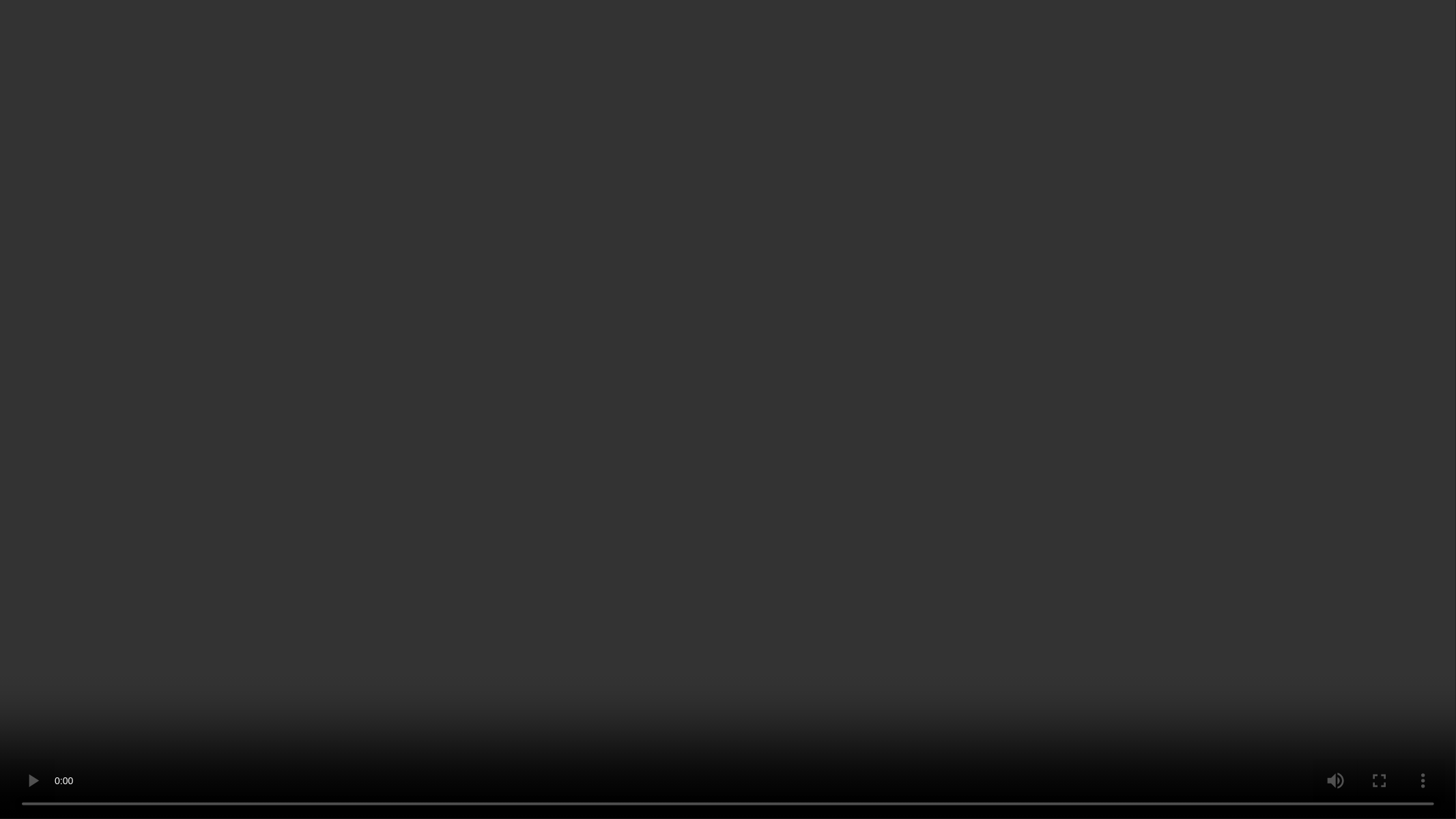
click at [989, 311] on video at bounding box center [728, 409] width 1456 height 819
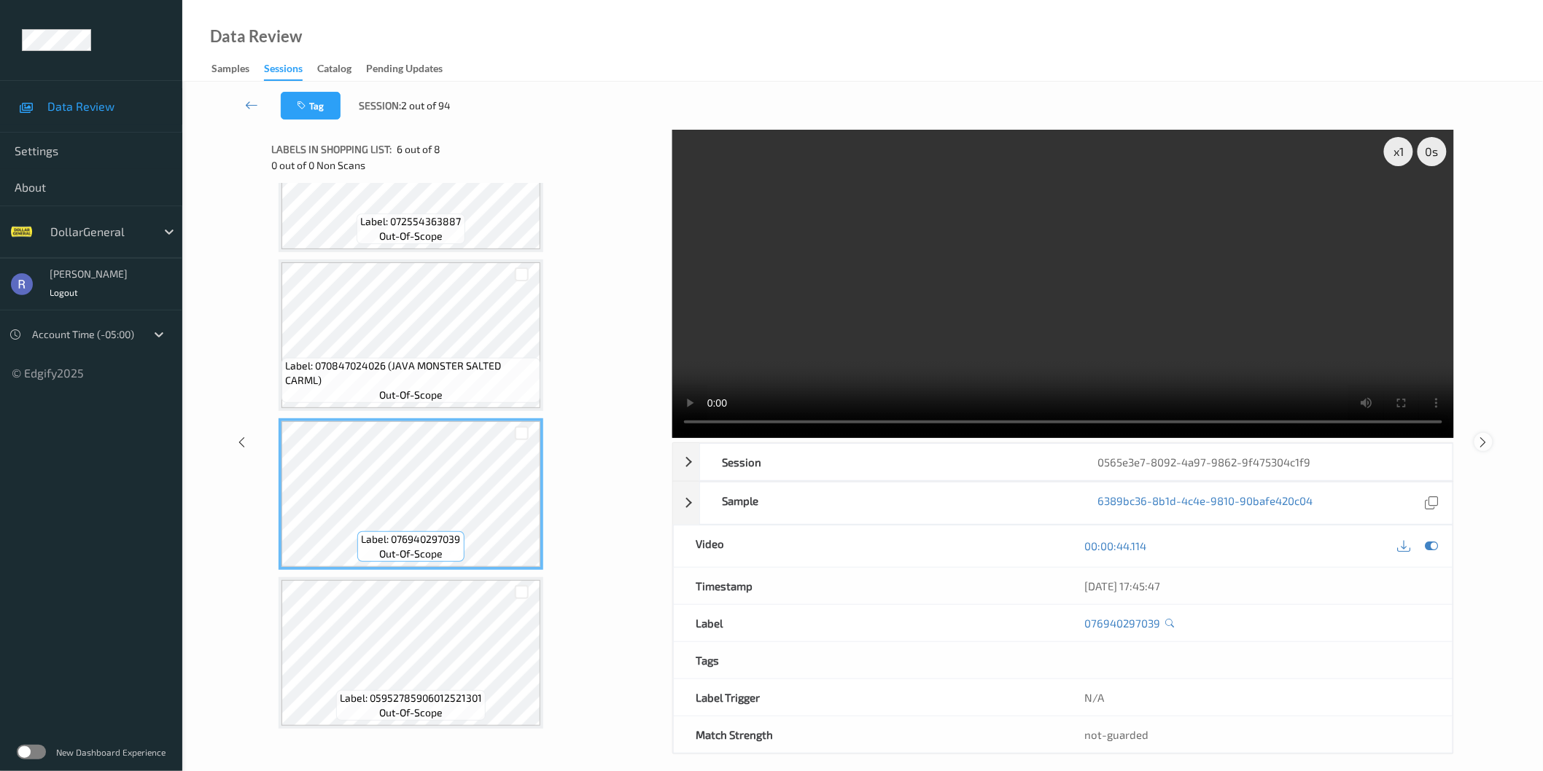
click at [1481, 449] on div at bounding box center [1483, 442] width 18 height 18
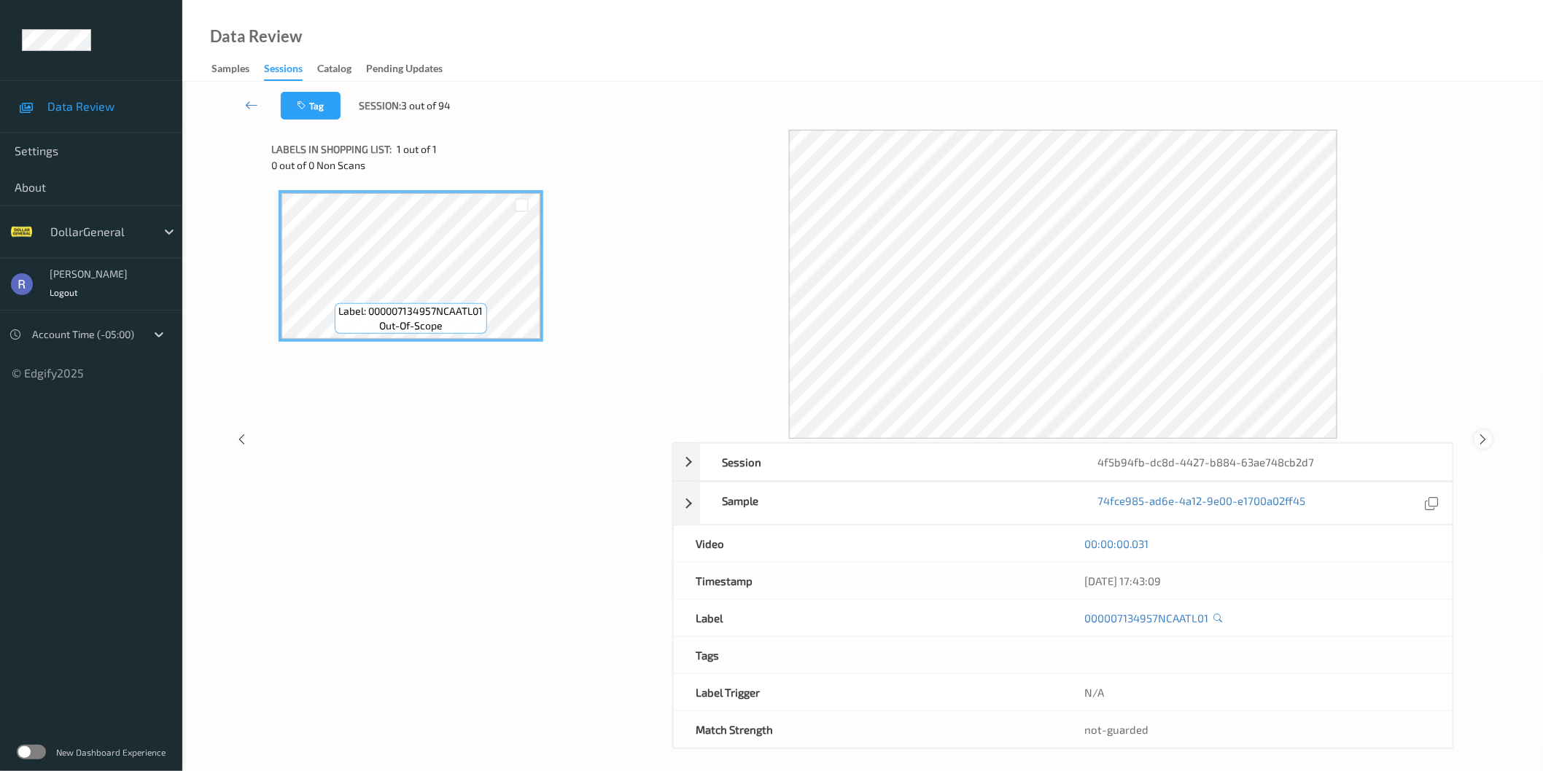
click at [1481, 440] on icon at bounding box center [1483, 439] width 12 height 13
click at [1481, 440] on div "Session 4f5b94fb-dc8d-4427-b884-63ae748cb2d7 Session ID 4f5b94fb-dc8d-4427-b884…" at bounding box center [862, 440] width 1301 height 620
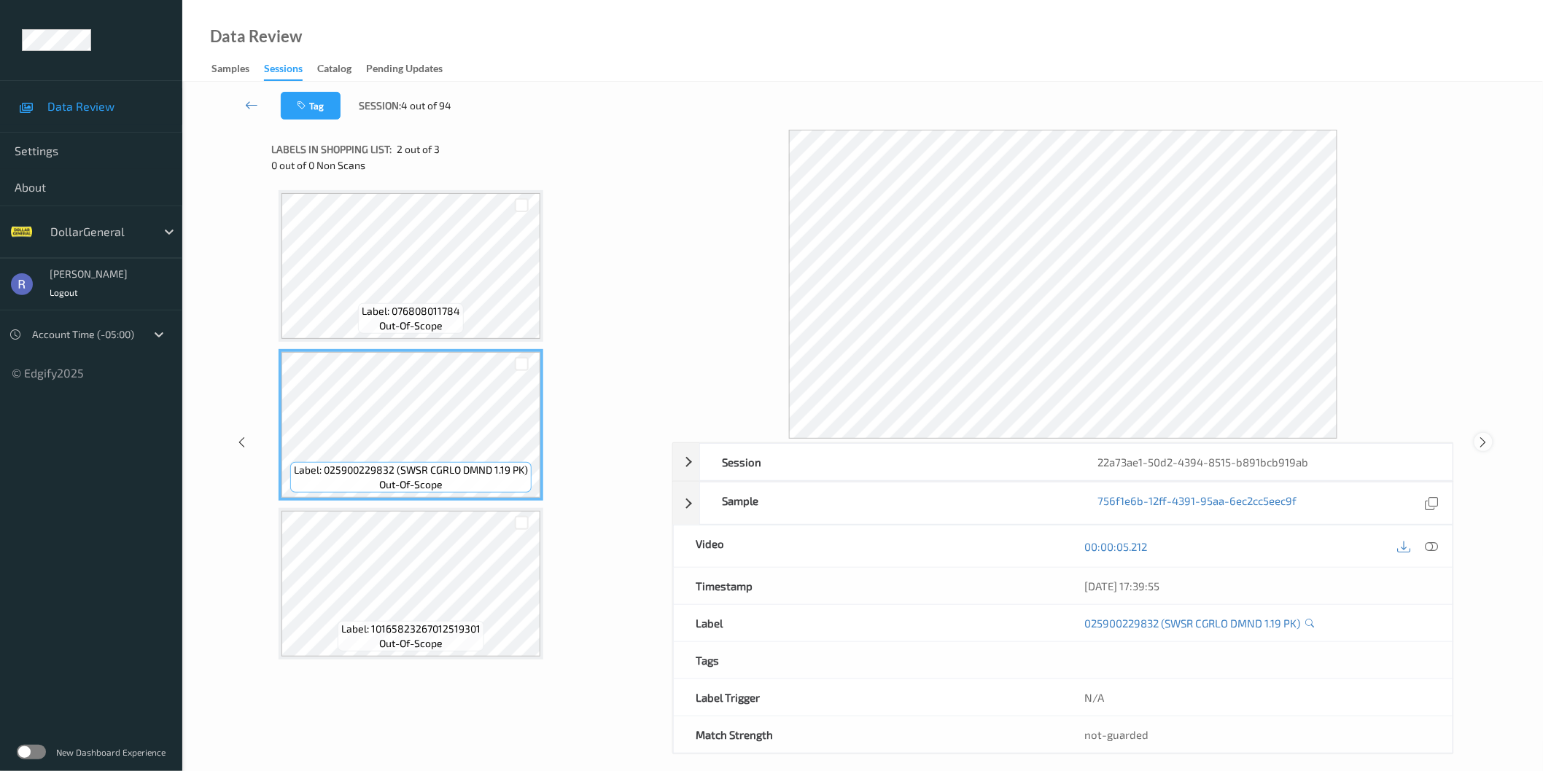
click at [1482, 441] on icon at bounding box center [1483, 442] width 12 height 13
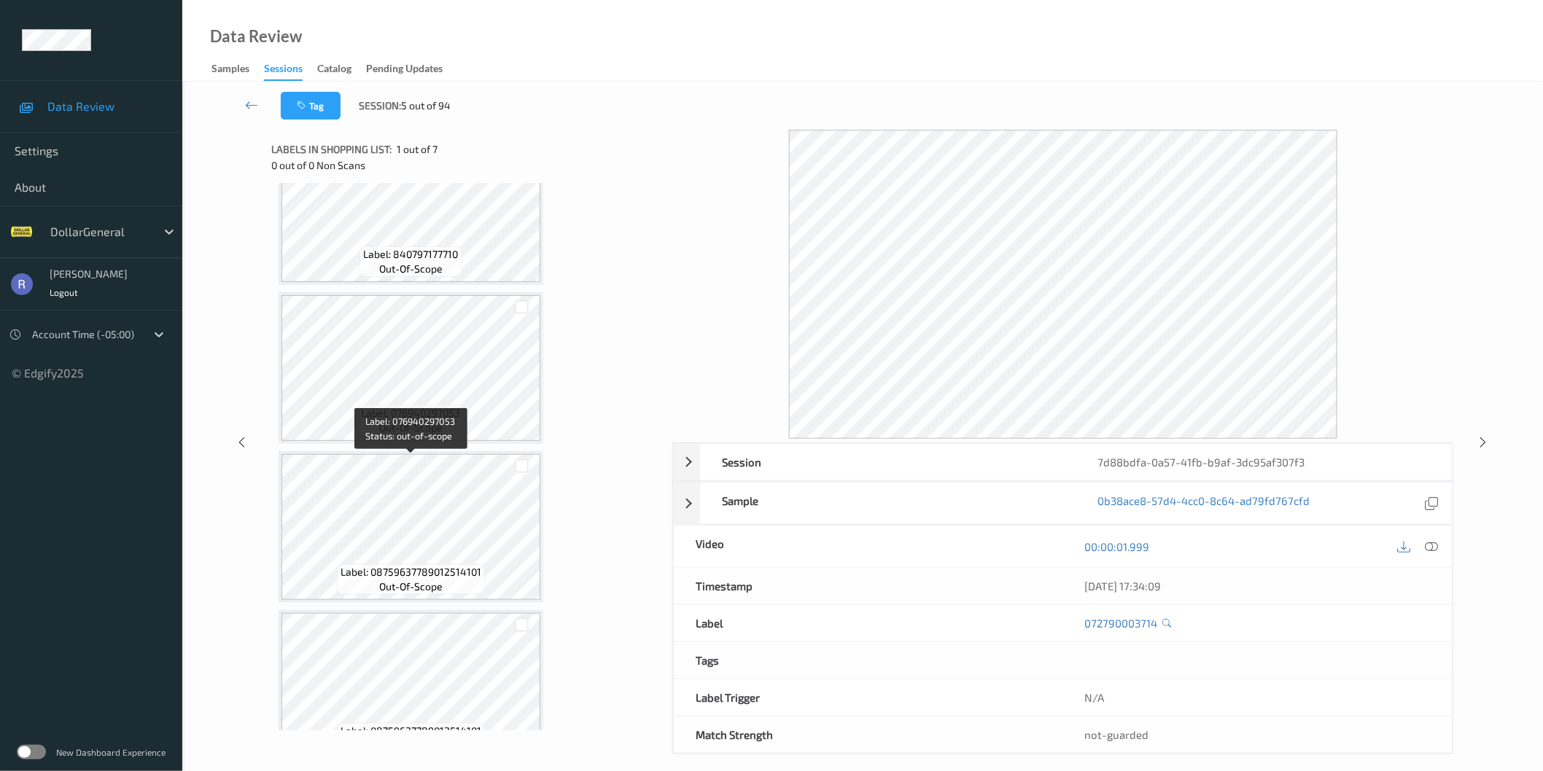
scroll to position [243, 0]
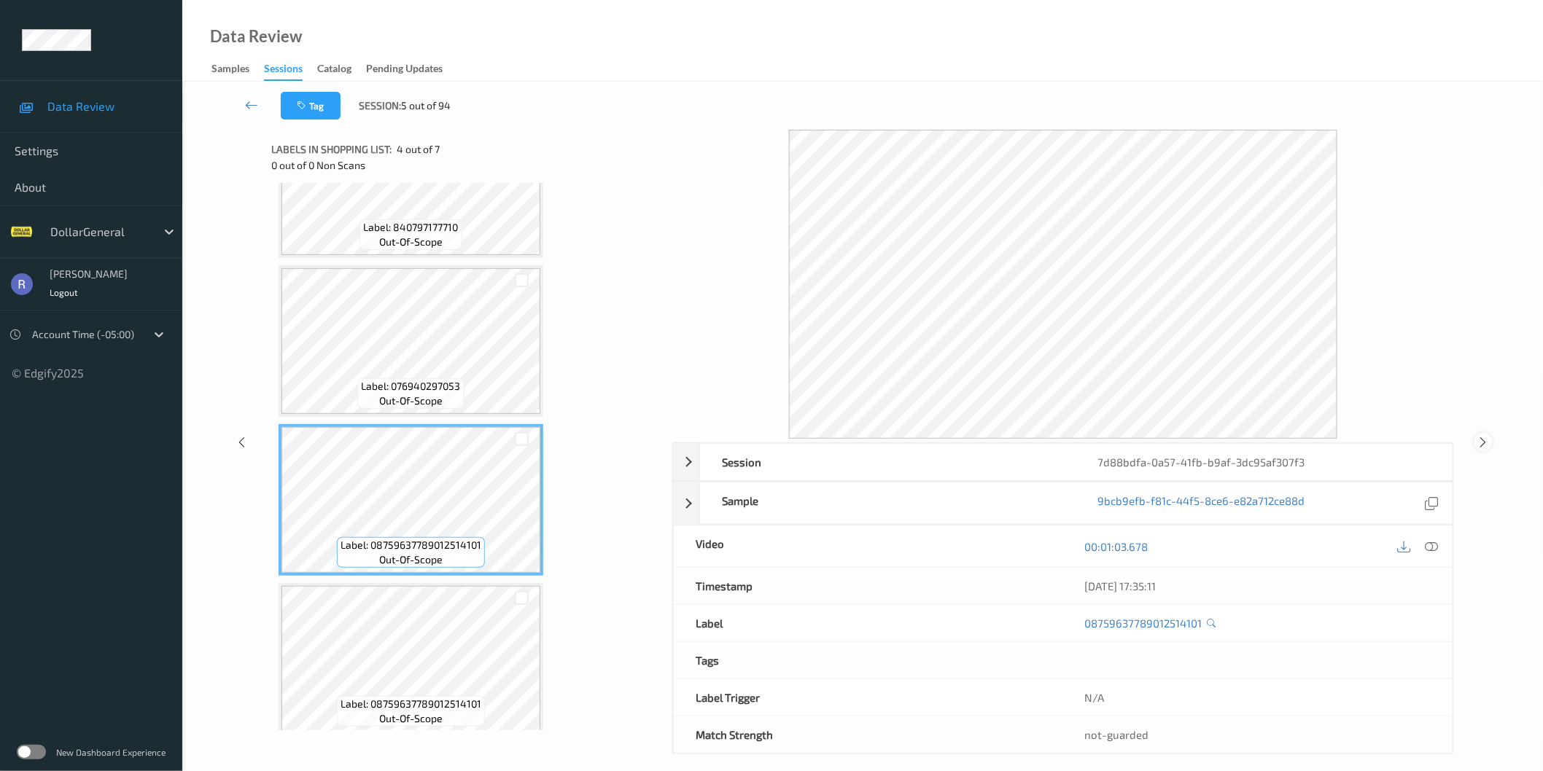
click at [1478, 440] on icon at bounding box center [1483, 442] width 12 height 13
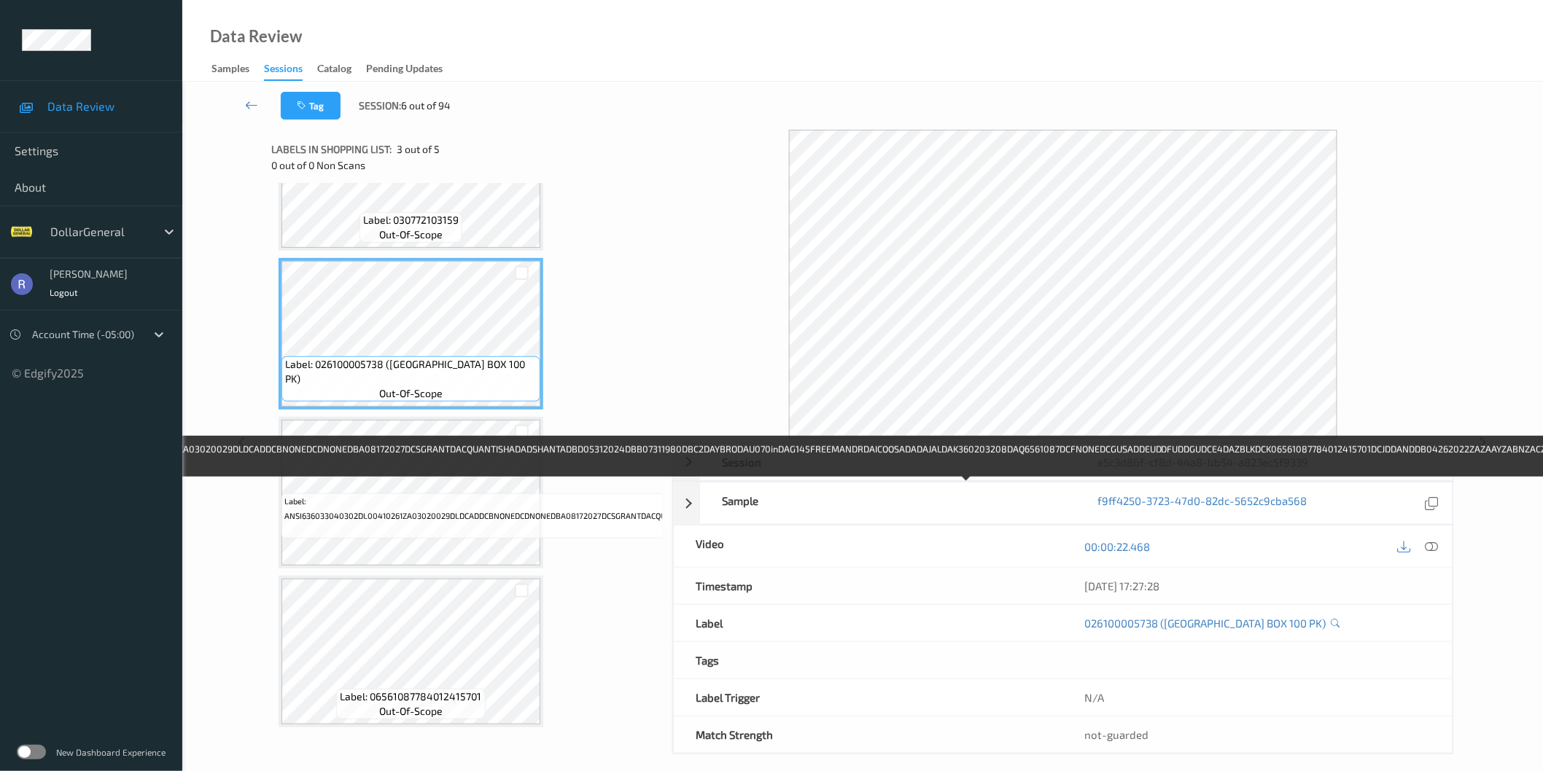
scroll to position [256, 0]
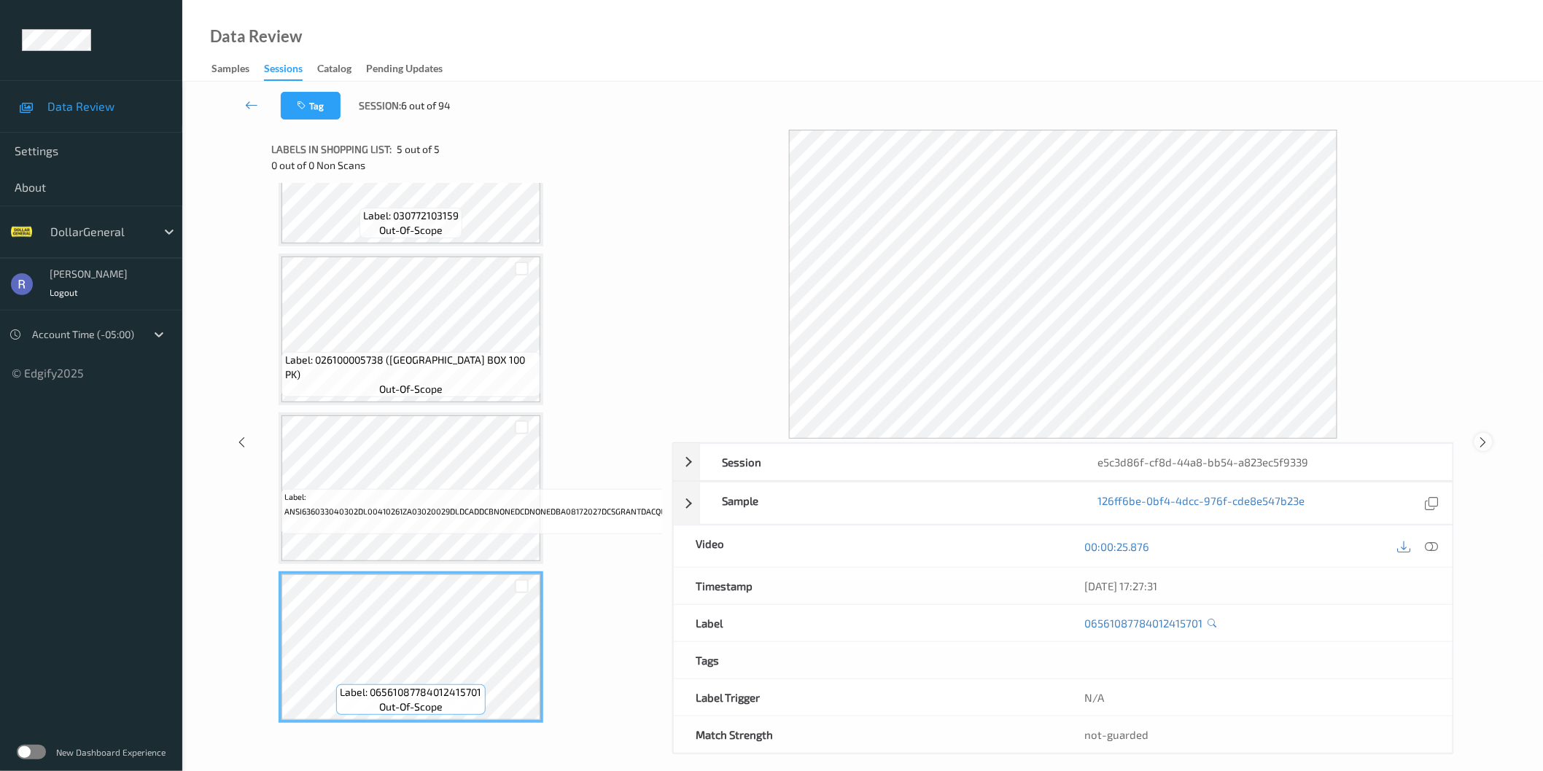
click at [1484, 441] on icon at bounding box center [1483, 442] width 12 height 13
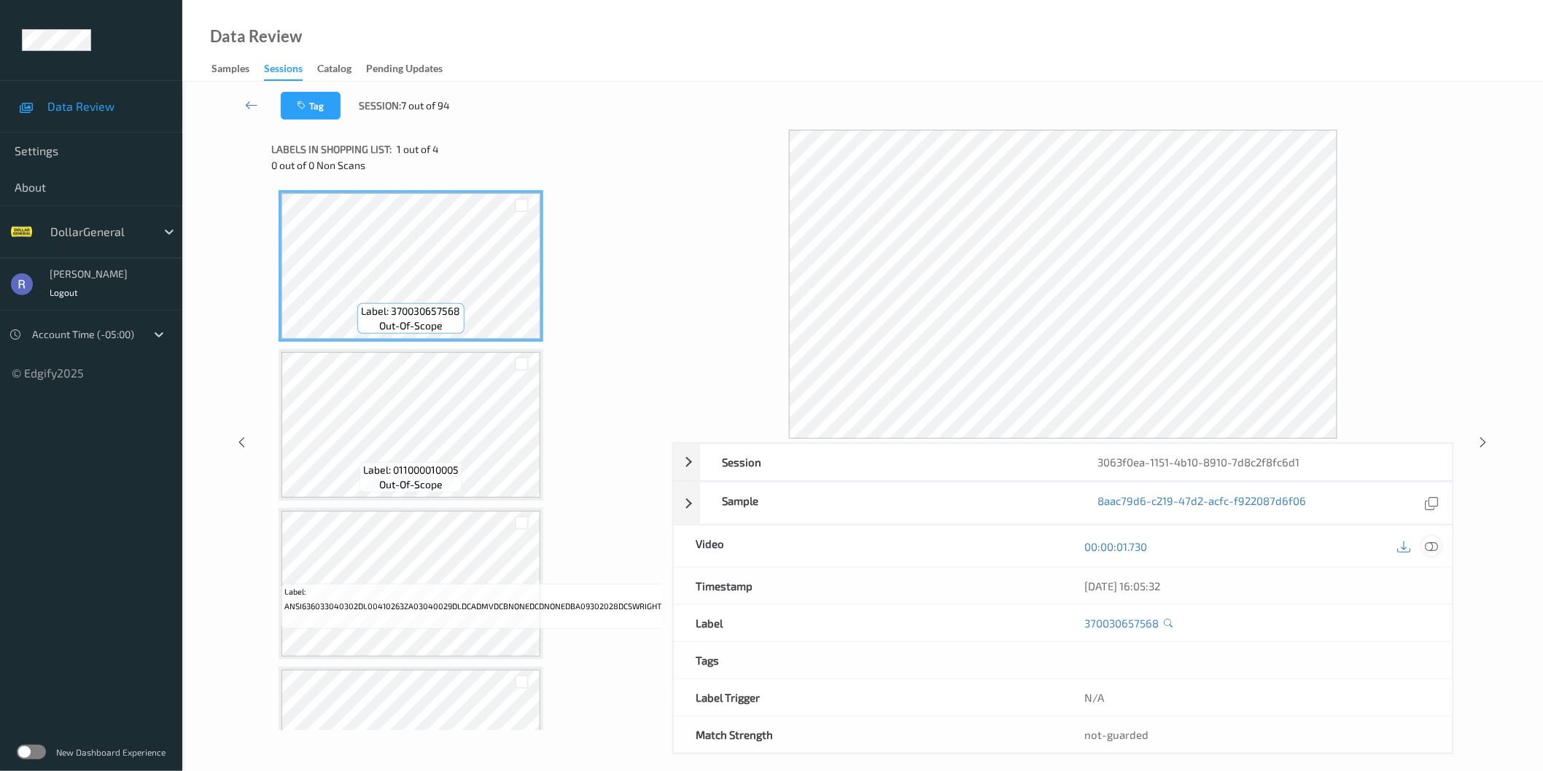
click at [1437, 548] on icon at bounding box center [1431, 546] width 13 height 13
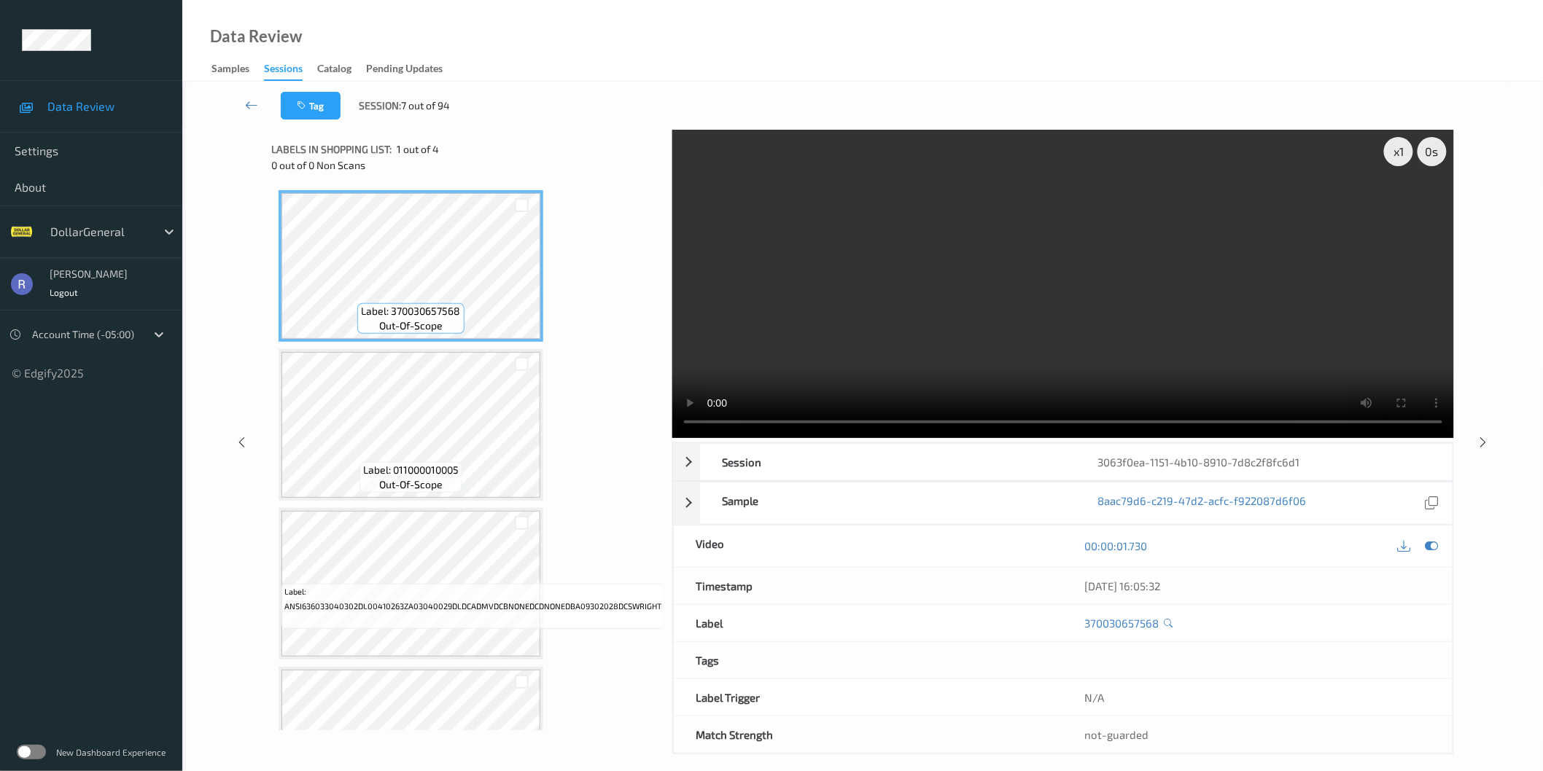
click at [943, 312] on video at bounding box center [1063, 284] width 782 height 308
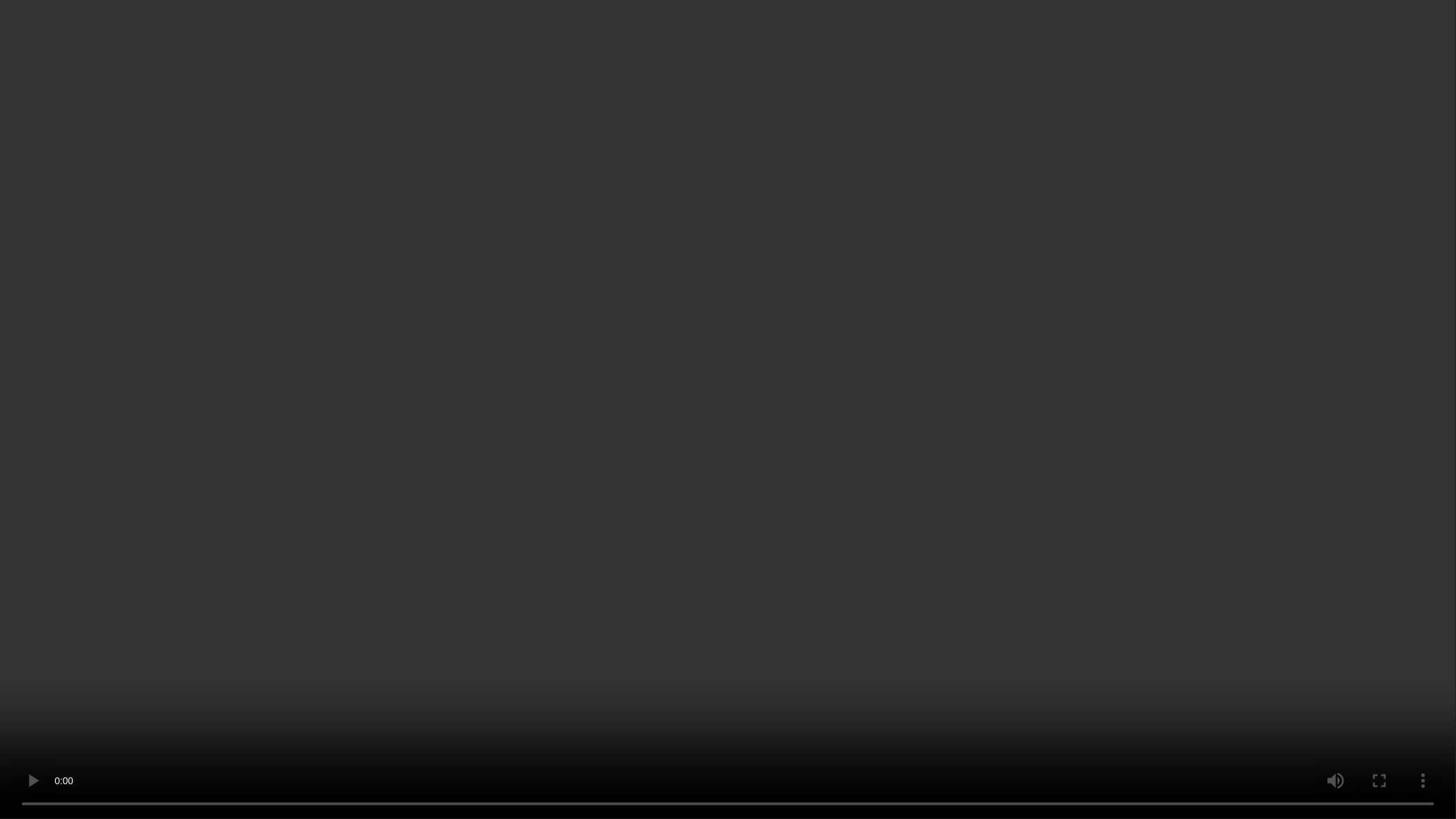
click at [883, 358] on video at bounding box center [728, 409] width 1456 height 819
click at [651, 442] on video at bounding box center [728, 409] width 1456 height 819
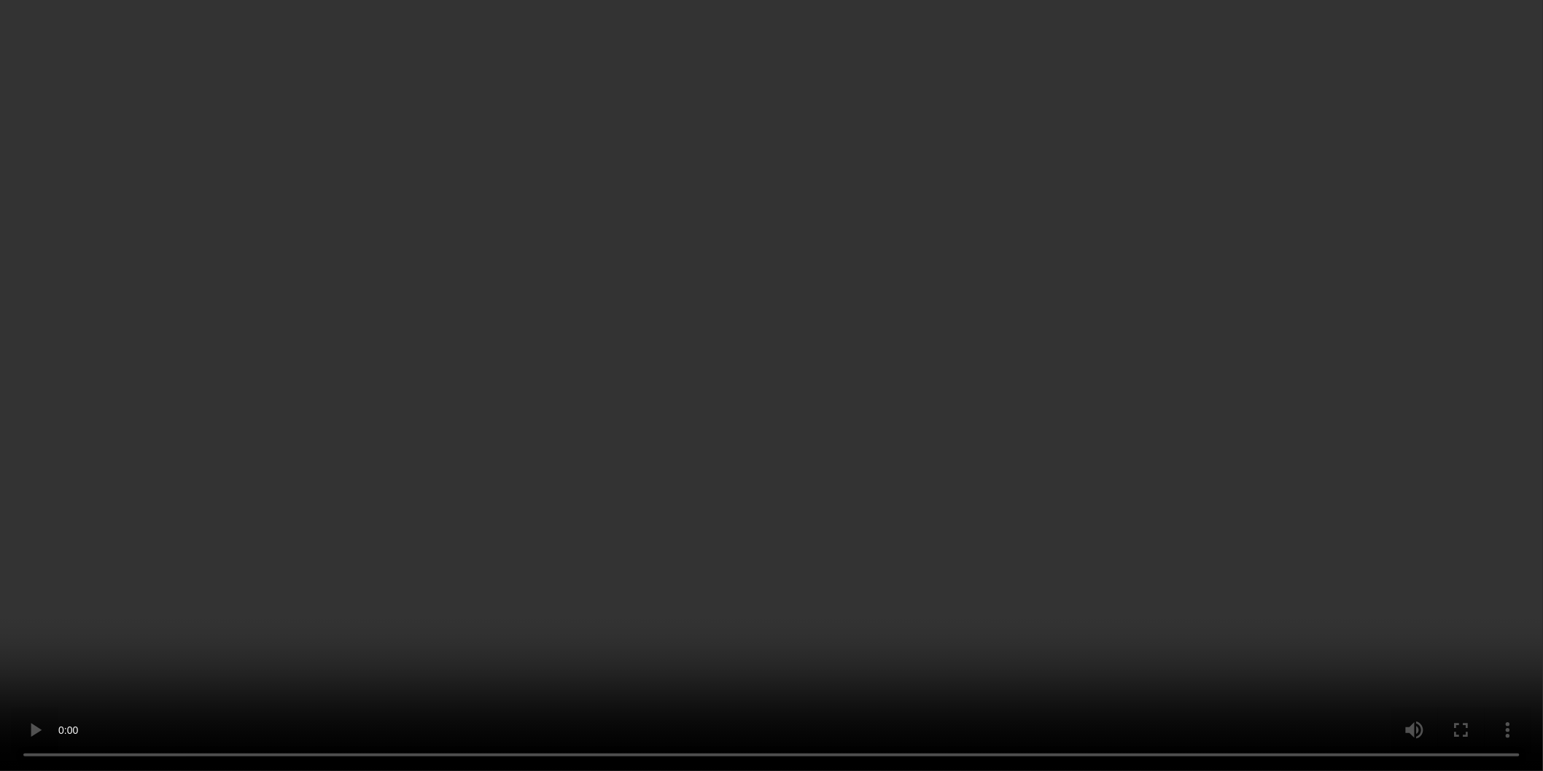
scroll to position [98, 0]
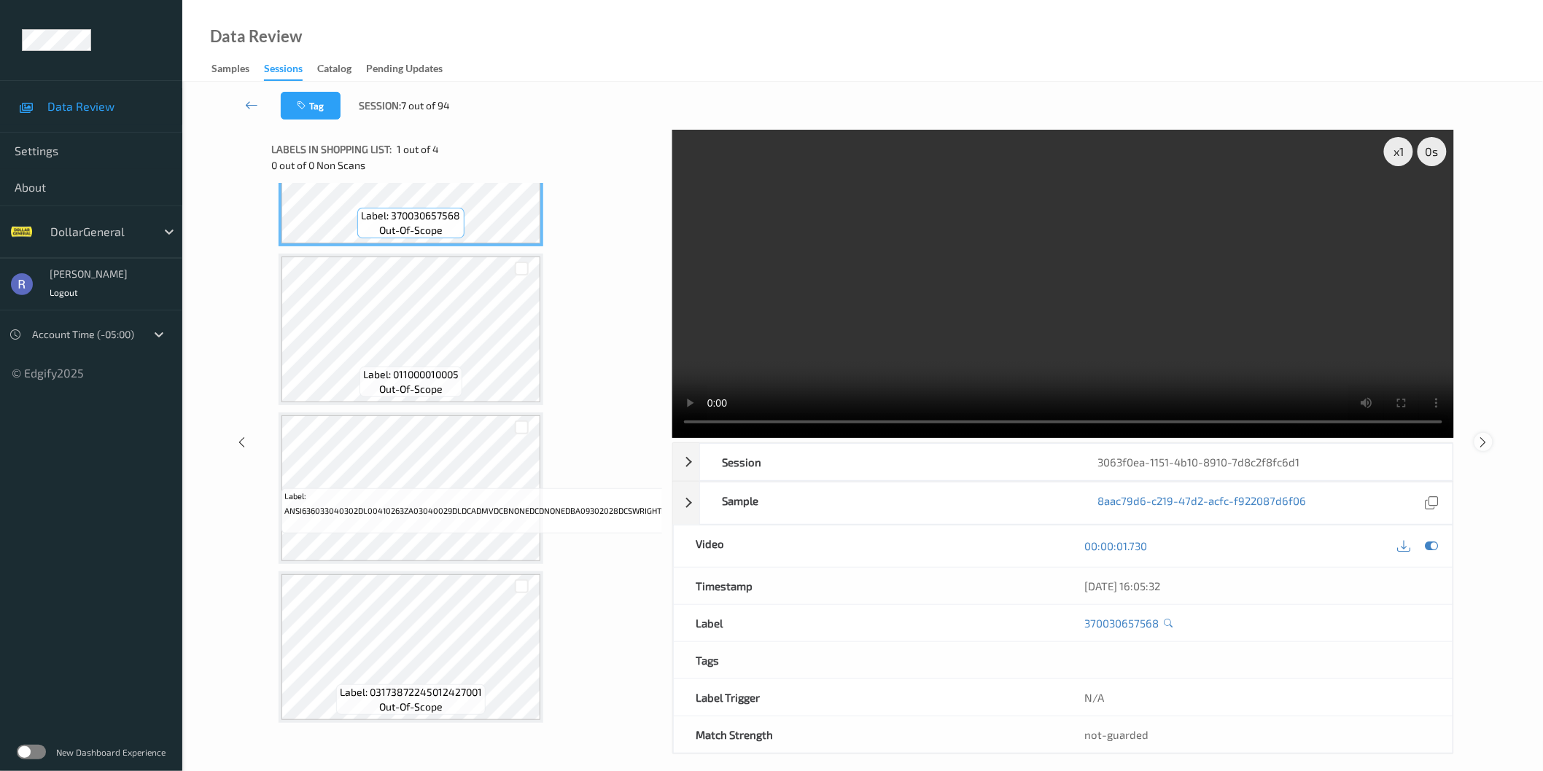
click at [1481, 437] on icon at bounding box center [1483, 441] width 12 height 13
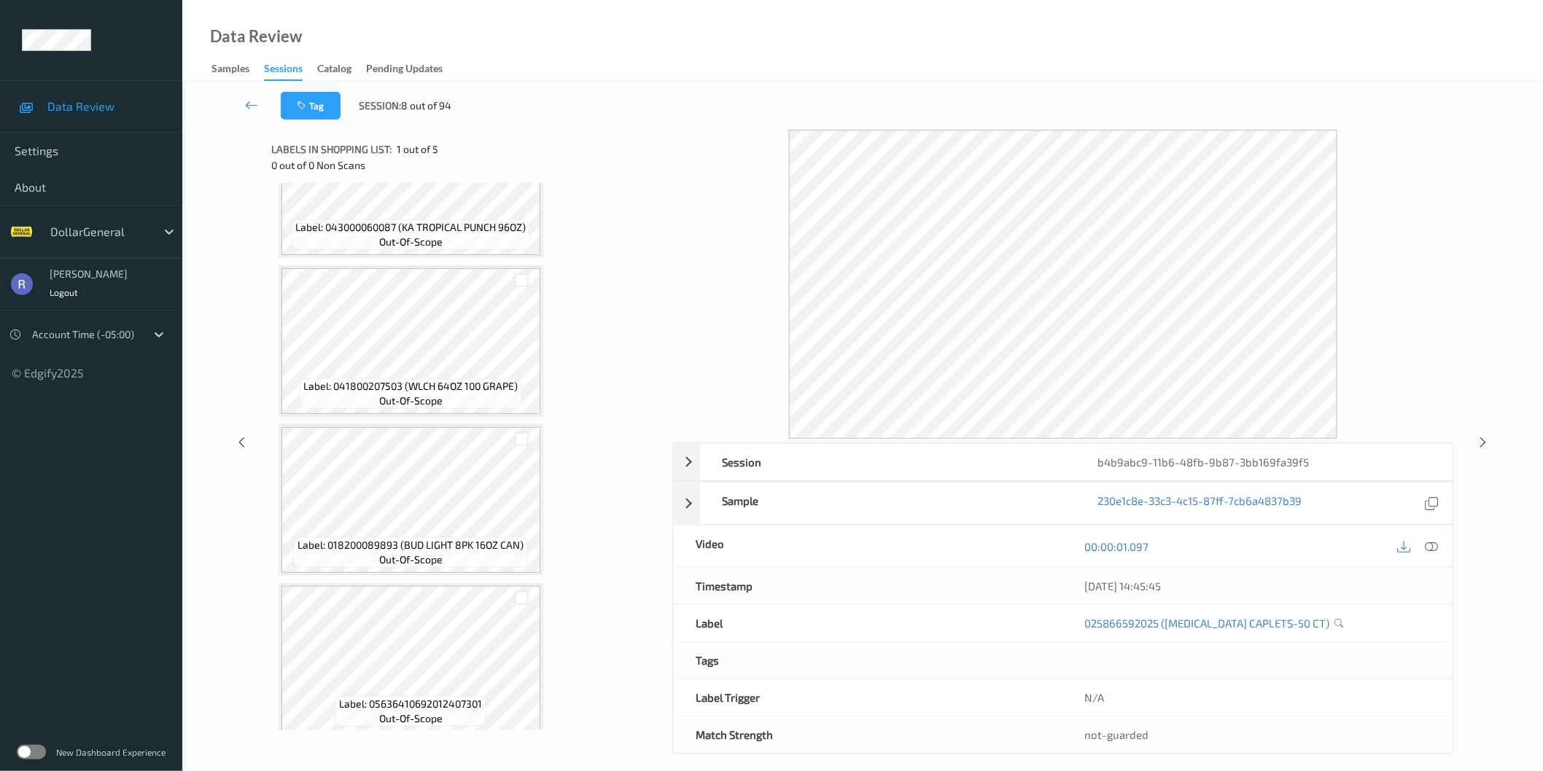
scroll to position [249, 0]
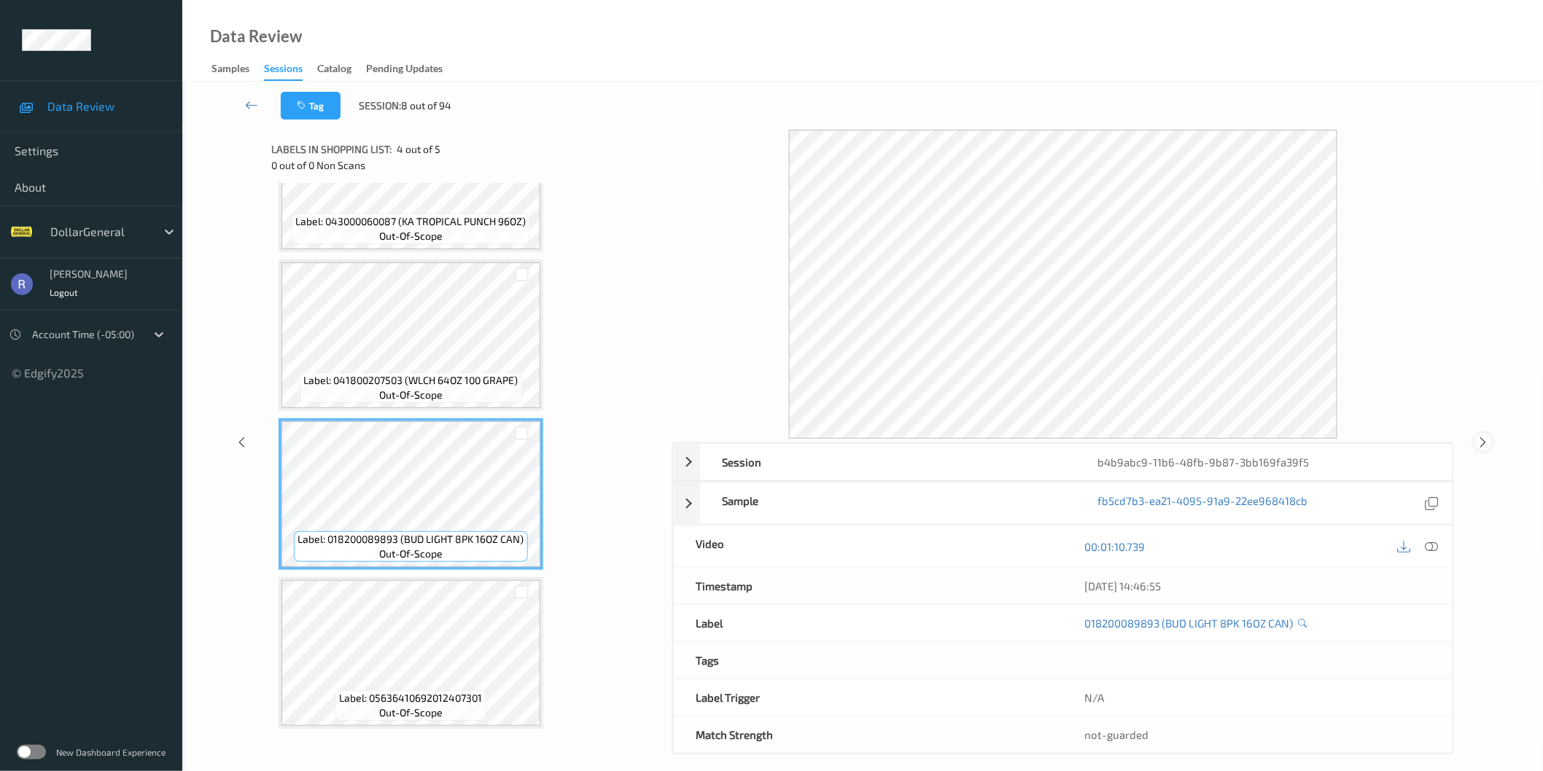
click at [1482, 445] on icon at bounding box center [1483, 442] width 12 height 13
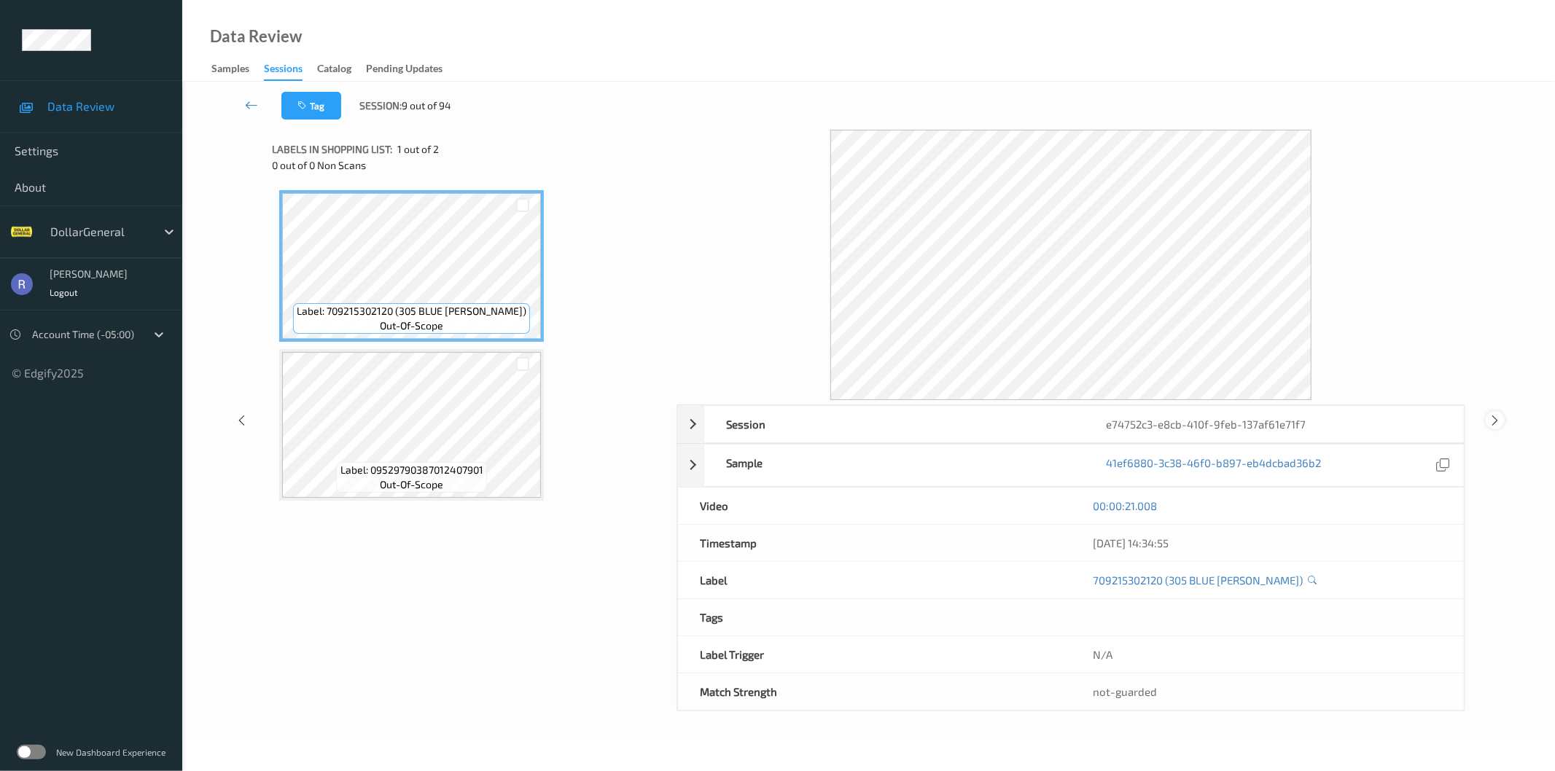
click at [1493, 419] on icon at bounding box center [1496, 420] width 12 height 13
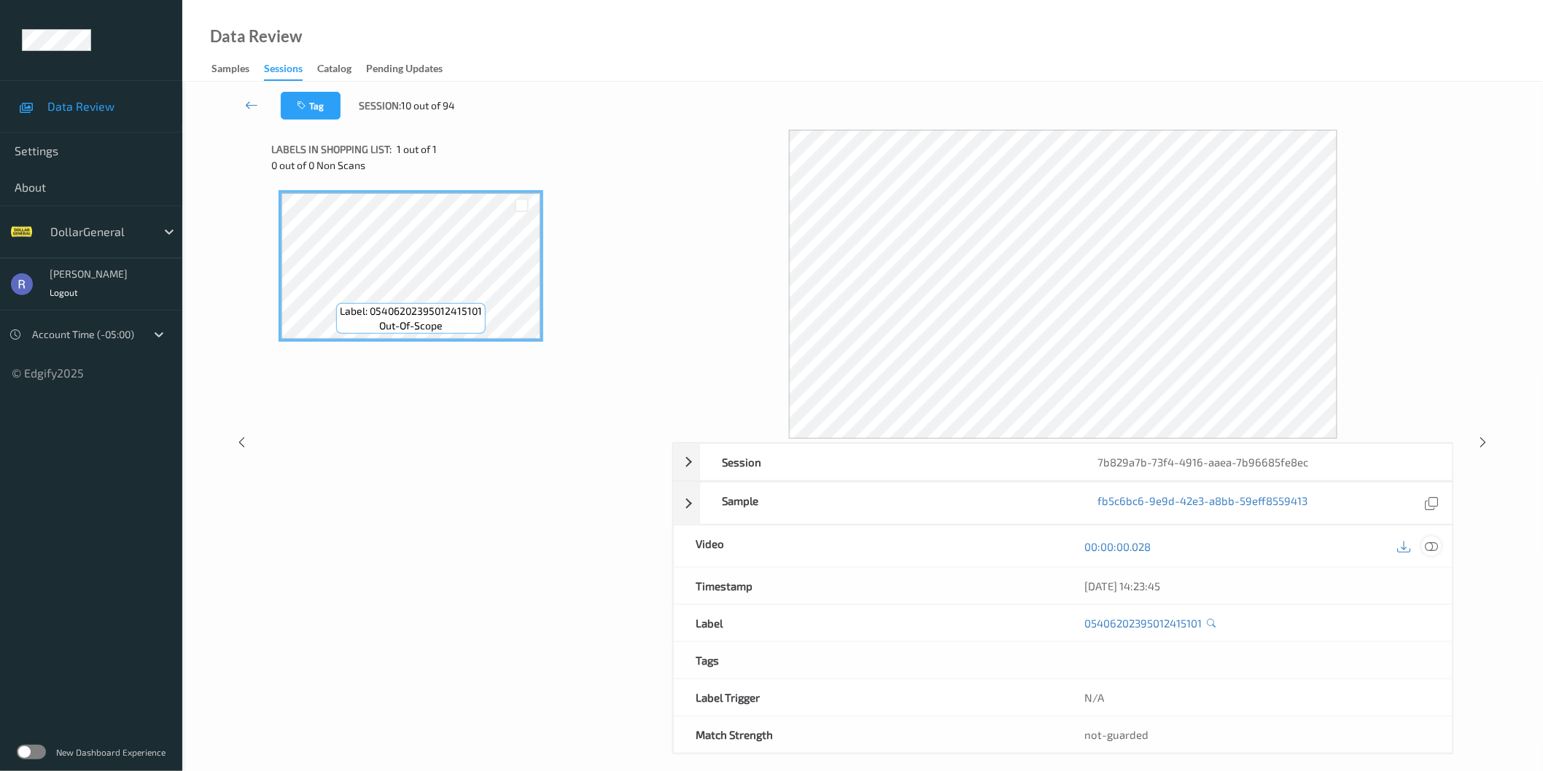
click at [1432, 548] on icon at bounding box center [1431, 546] width 13 height 13
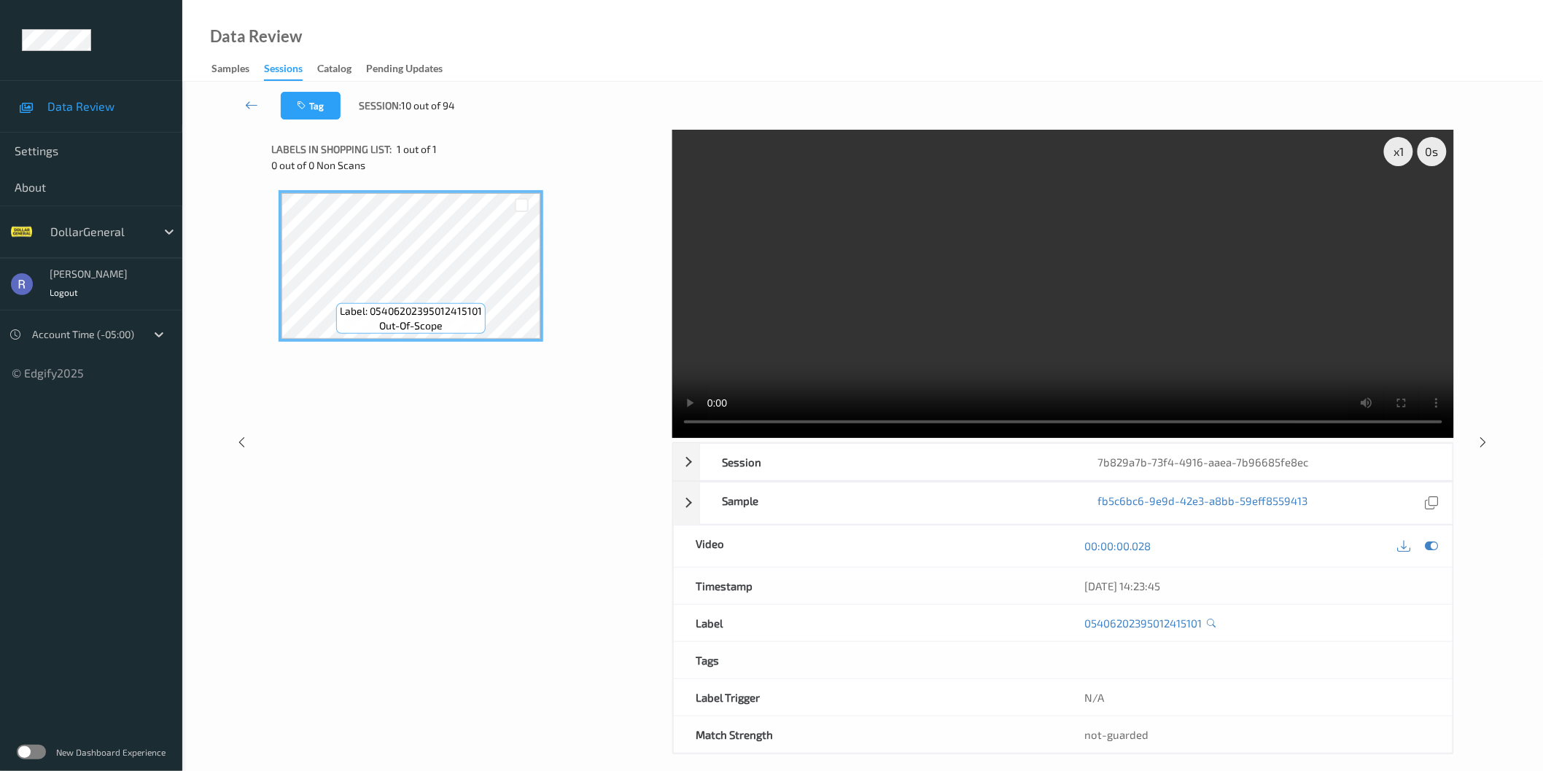
click at [1021, 309] on video at bounding box center [1063, 284] width 782 height 308
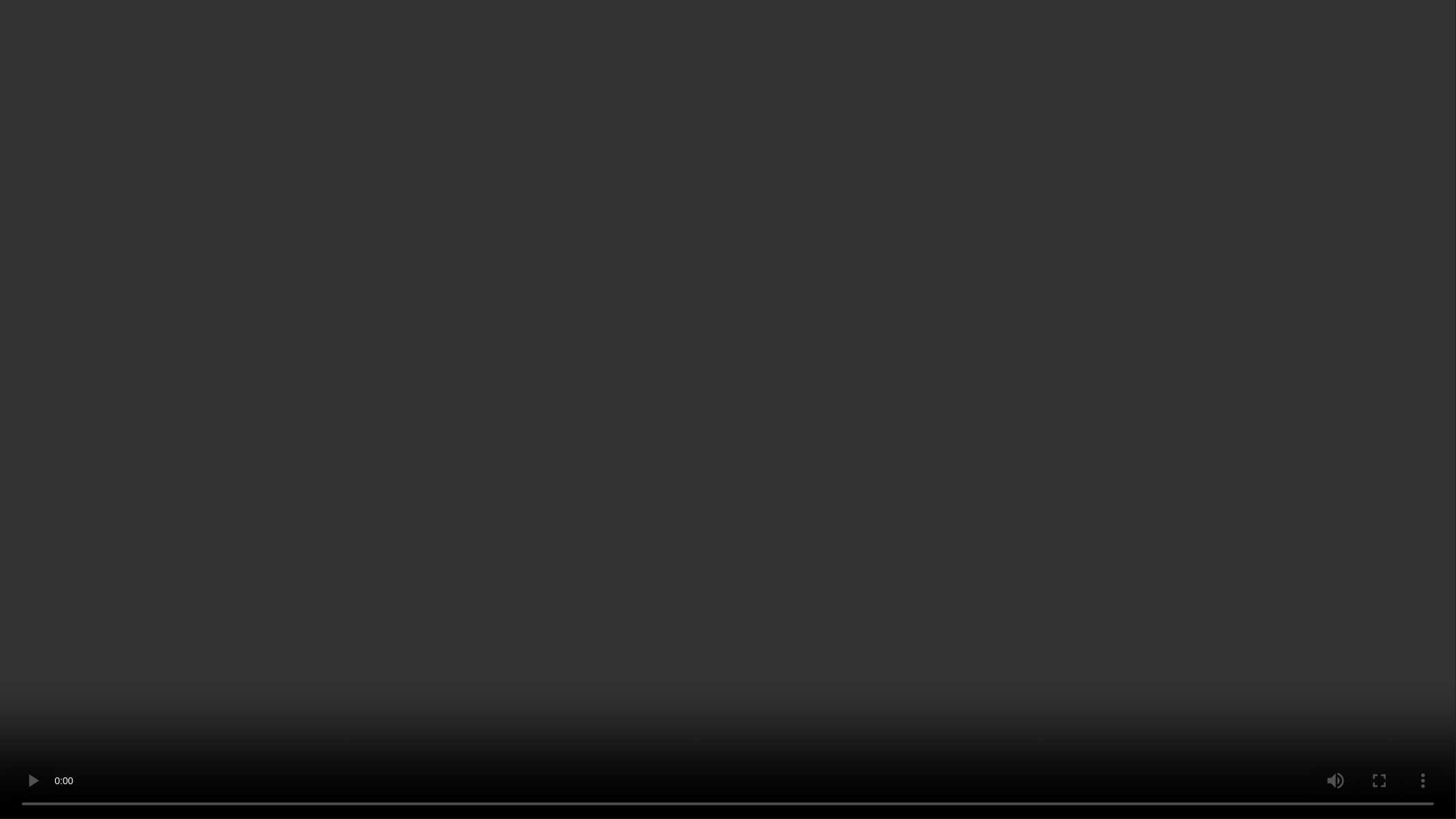
click at [379, 611] on video at bounding box center [728, 409] width 1456 height 819
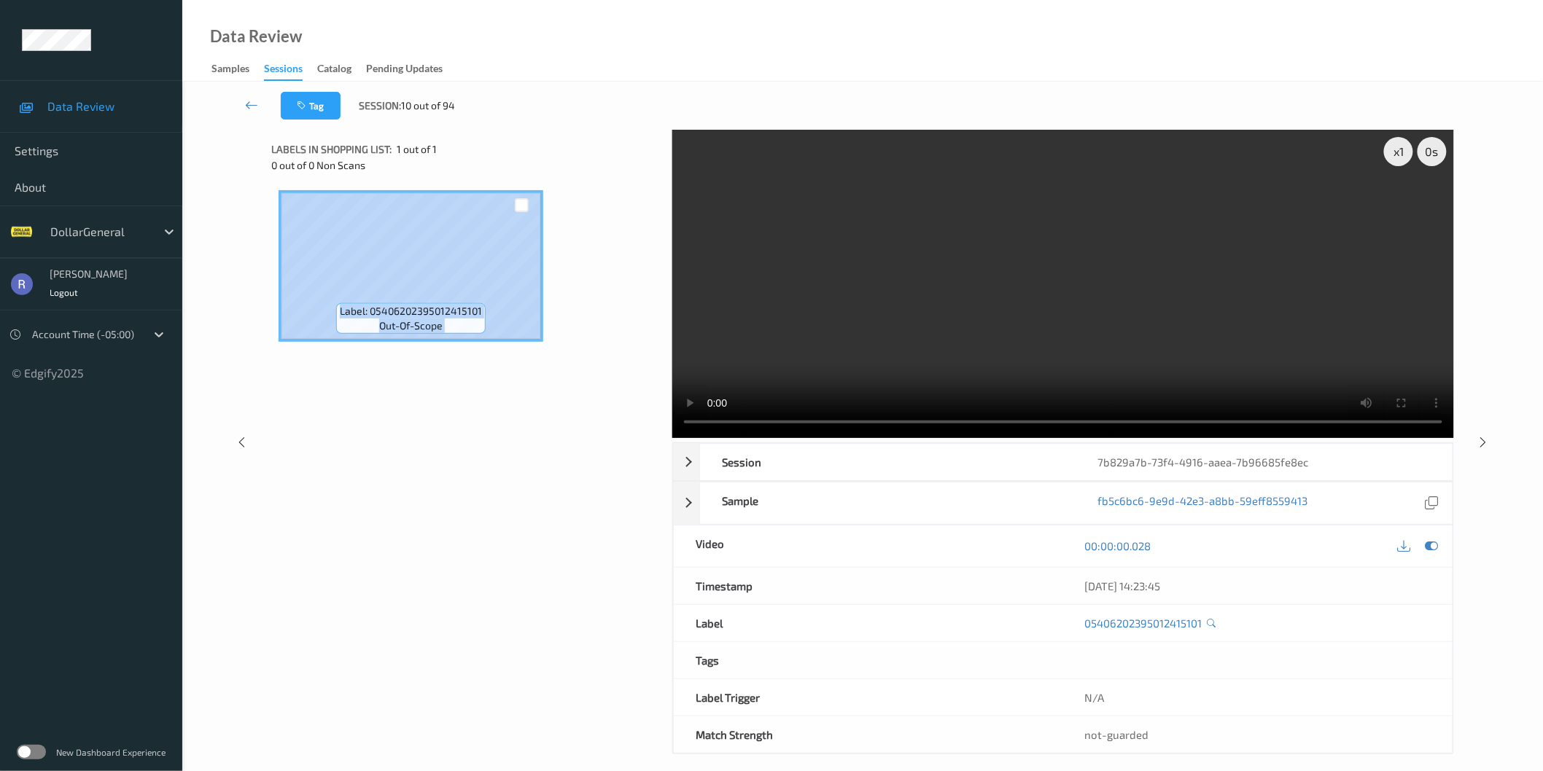
click at [405, 582] on div "Labels in shopping list: 1 out of 1 0 out of 0 Non Scans Label: 054062023950124…" at bounding box center [466, 442] width 391 height 625
click at [457, 445] on div "Label: 05406202395012415101 out-of-scope" at bounding box center [466, 376] width 391 height 386
click at [1478, 437] on icon at bounding box center [1483, 441] width 12 height 13
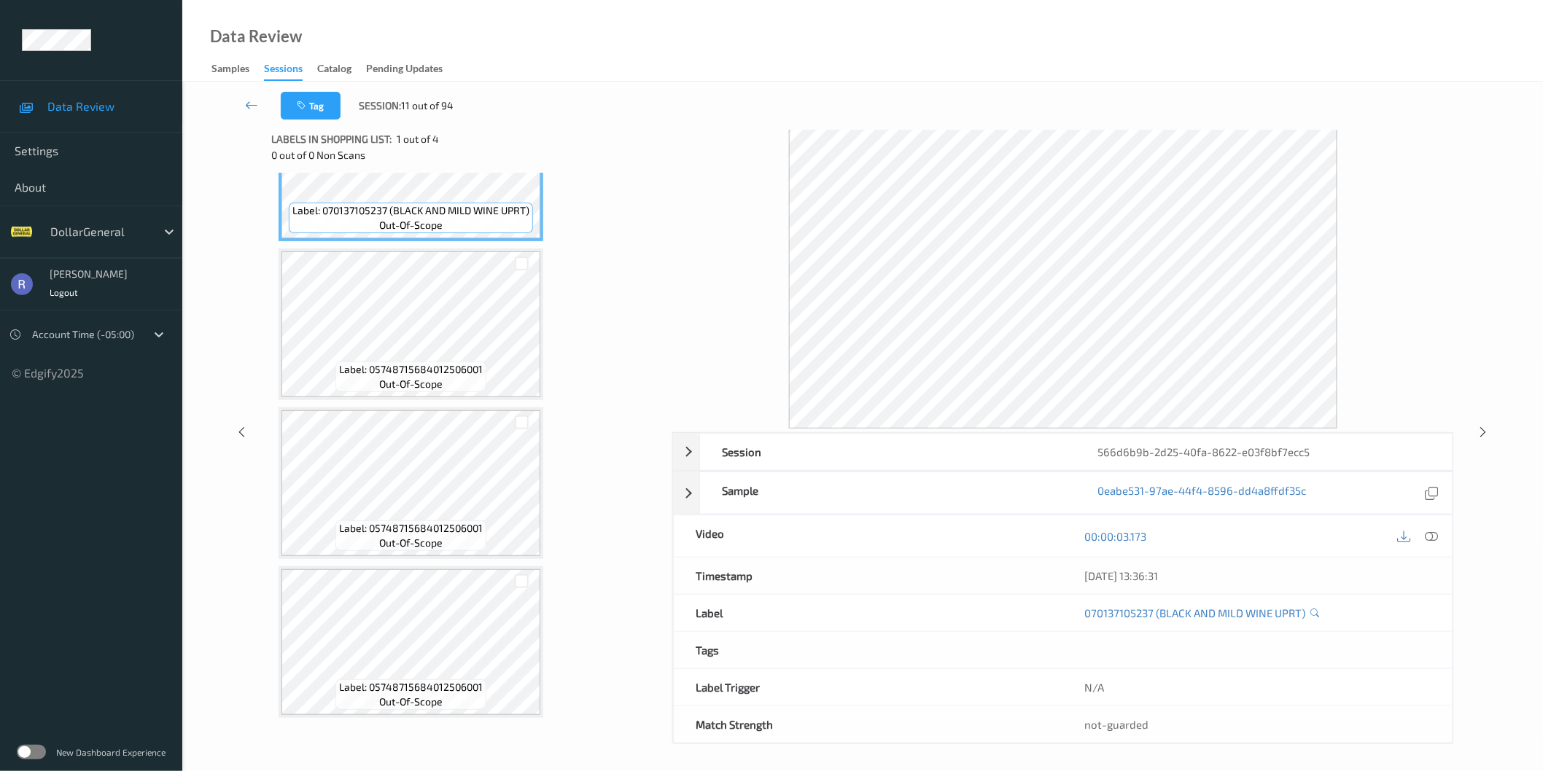
scroll to position [13, 0]
click at [1482, 427] on icon at bounding box center [1483, 429] width 12 height 13
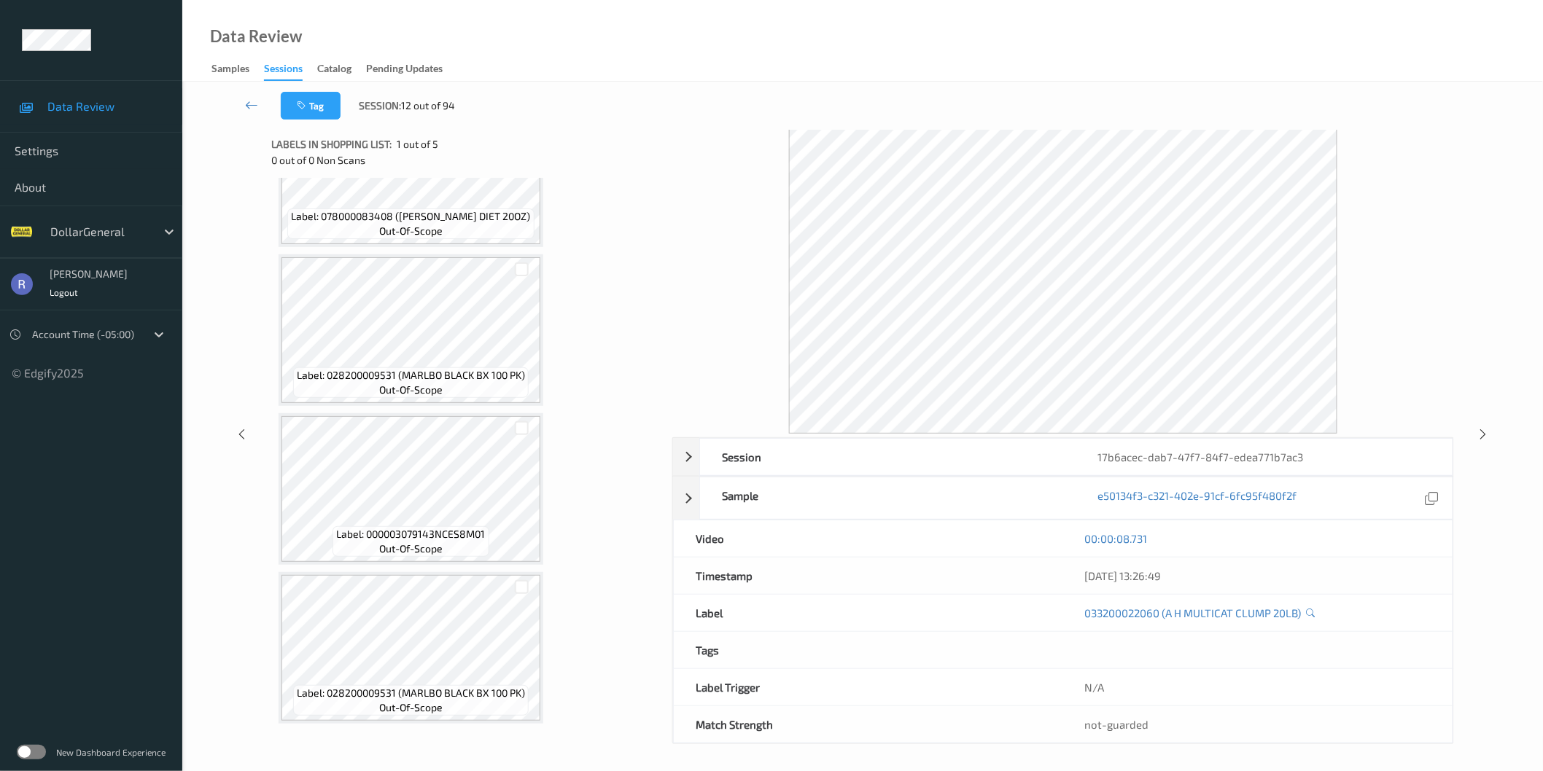
scroll to position [9, 0]
click at [1484, 429] on icon at bounding box center [1483, 431] width 12 height 13
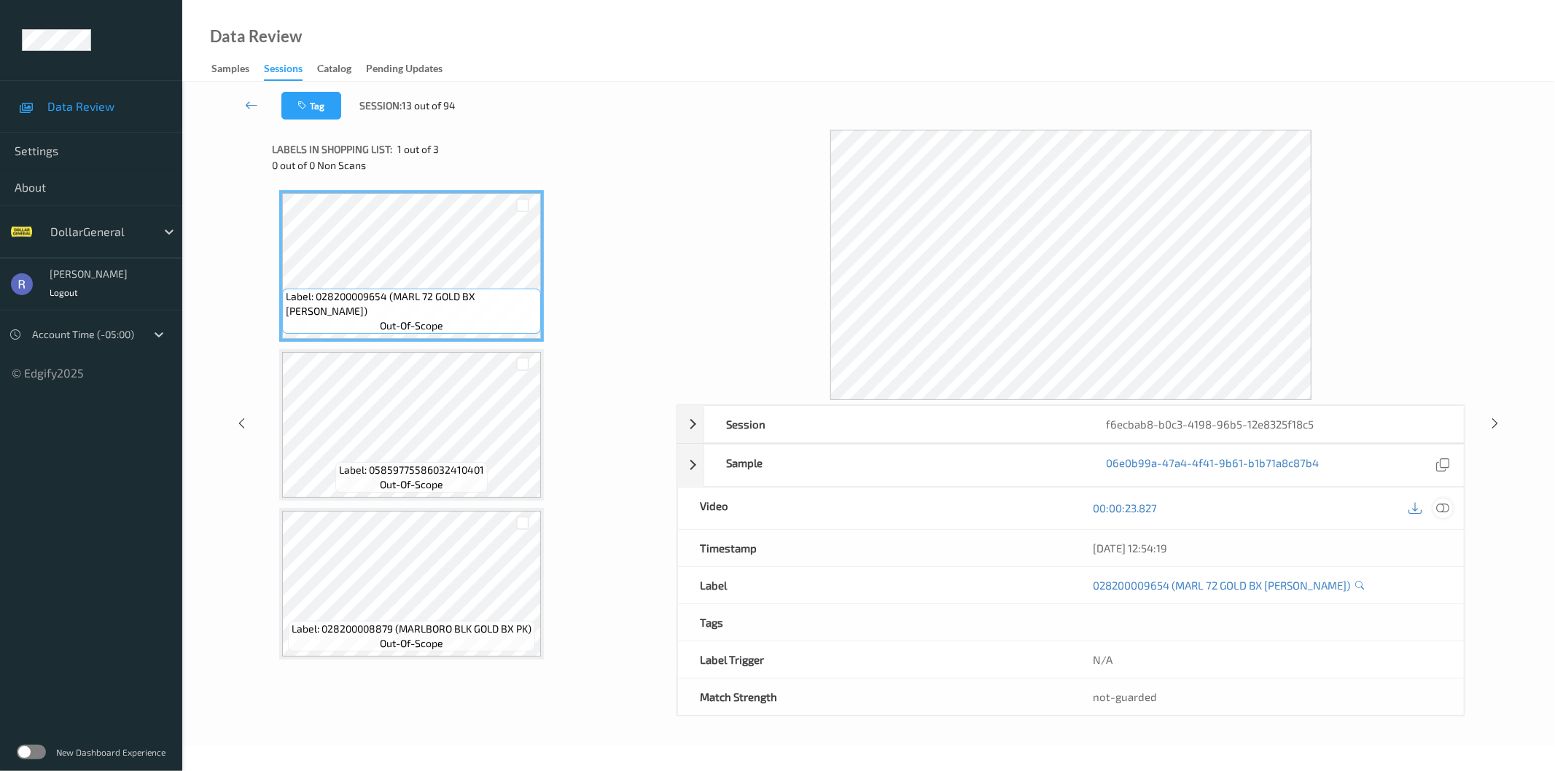
click at [1441, 510] on icon at bounding box center [1443, 508] width 13 height 13
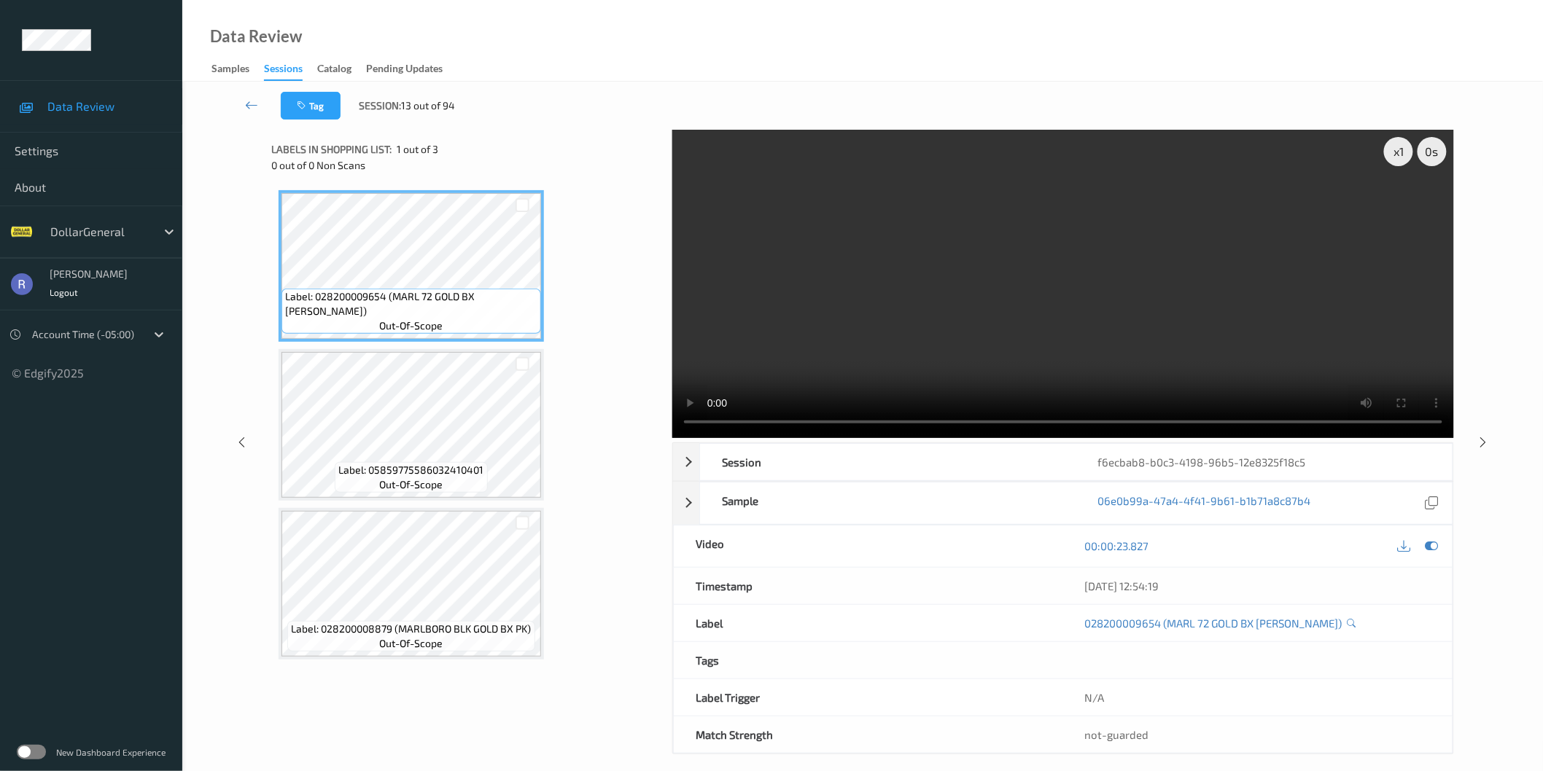
click at [603, 409] on div "Label: 028200009654 (MARL 72 GOLD BX [PERSON_NAME]) out-of-scope Label: 0585977…" at bounding box center [467, 425] width 376 height 470
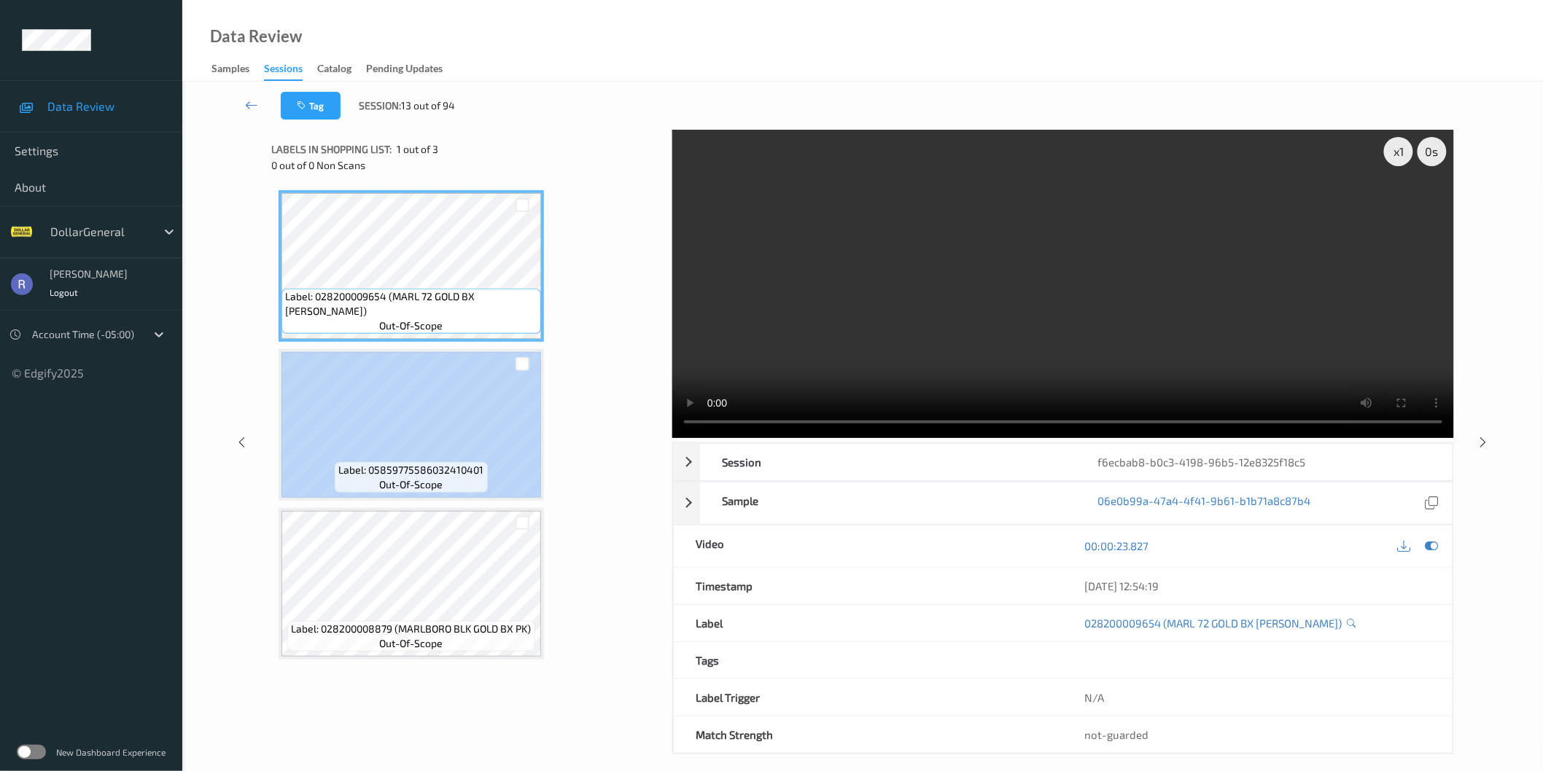
click at [603, 409] on div "Label: 028200009654 (MARL 72 GOLD BX [PERSON_NAME]) out-of-scope Label: 0585977…" at bounding box center [467, 425] width 376 height 470
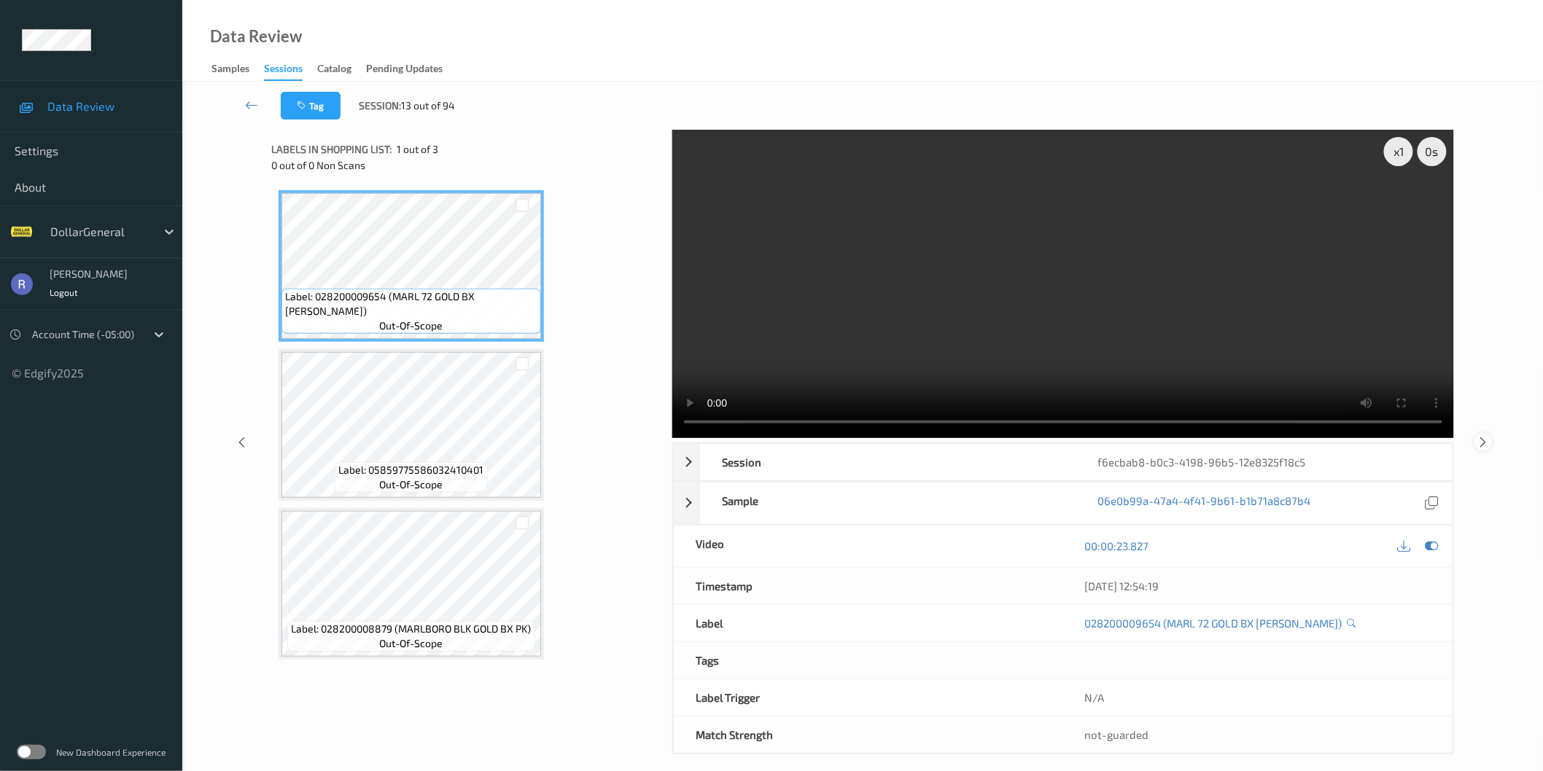
click at [1481, 440] on icon at bounding box center [1483, 441] width 12 height 13
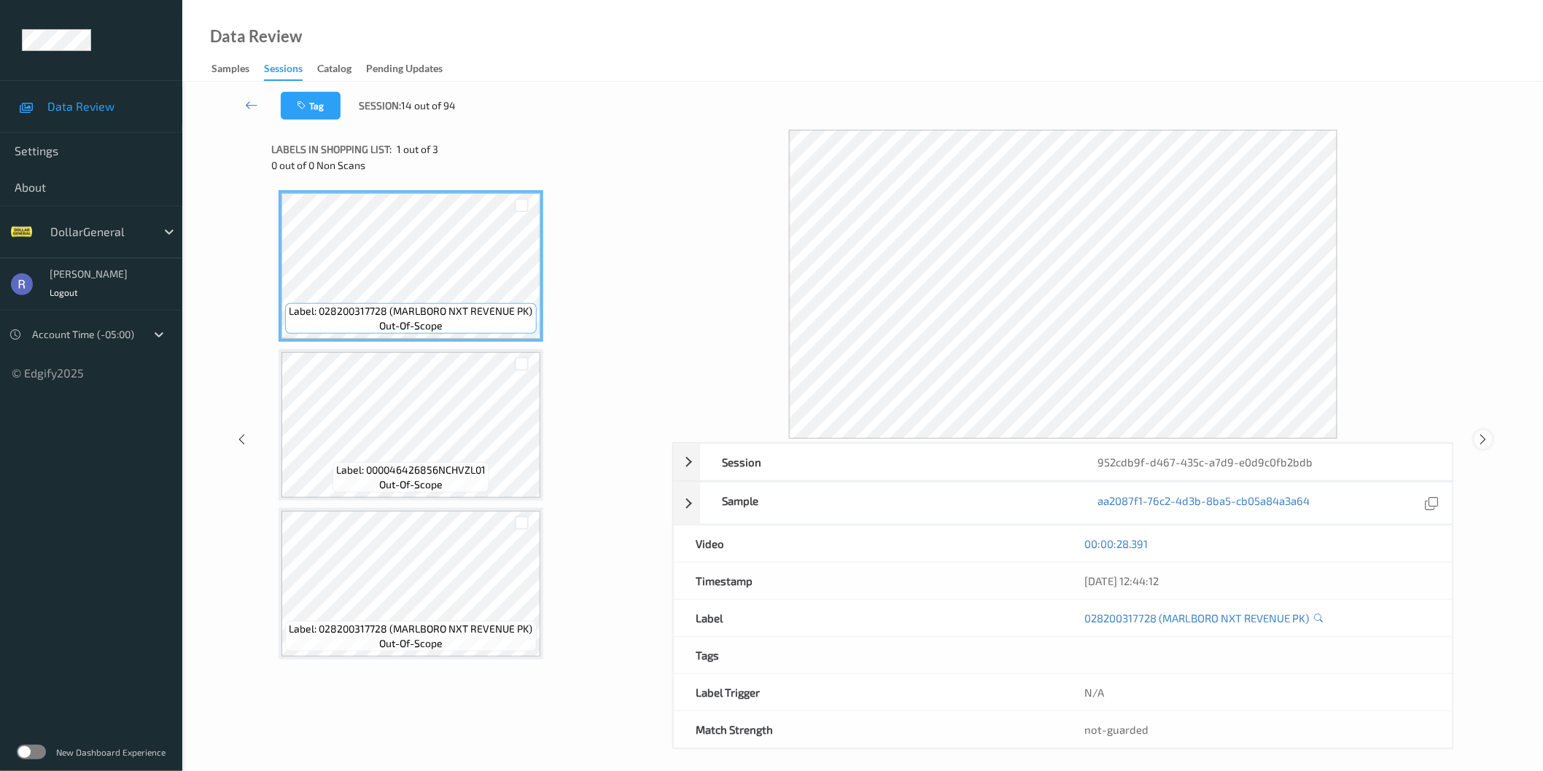
click at [1482, 435] on icon at bounding box center [1483, 439] width 12 height 13
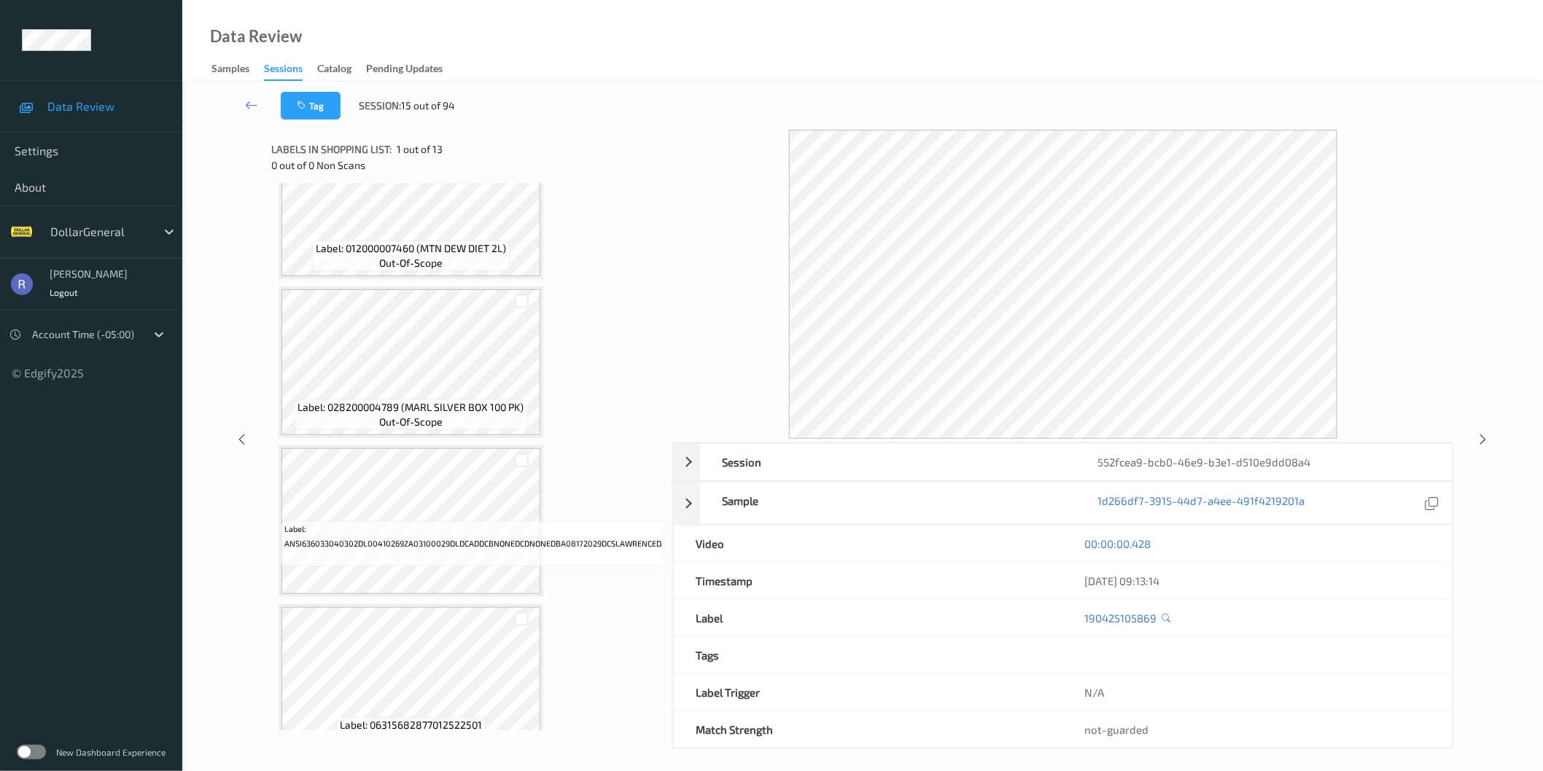
scroll to position [1296, 0]
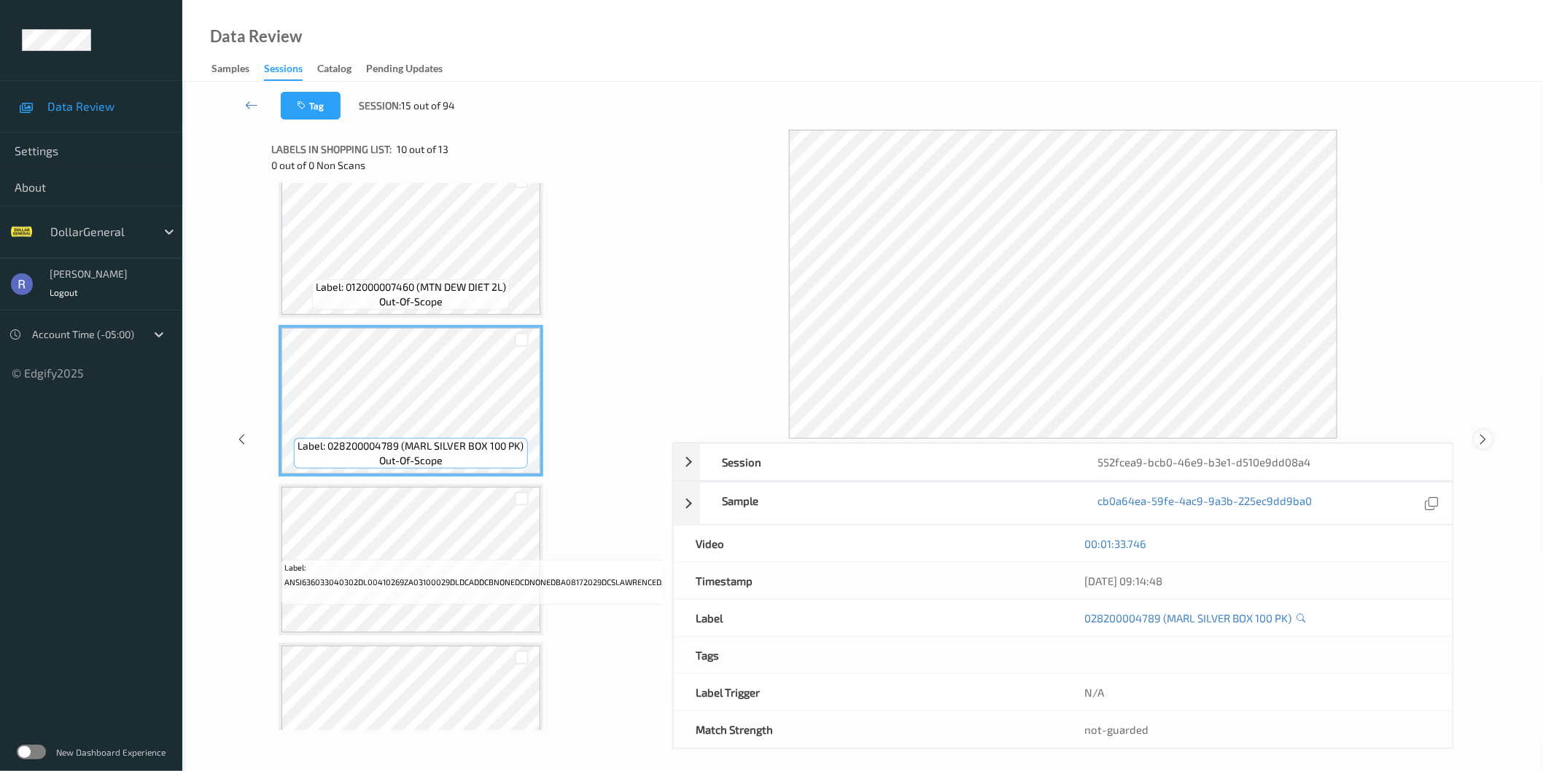
click at [1482, 440] on icon at bounding box center [1483, 439] width 12 height 13
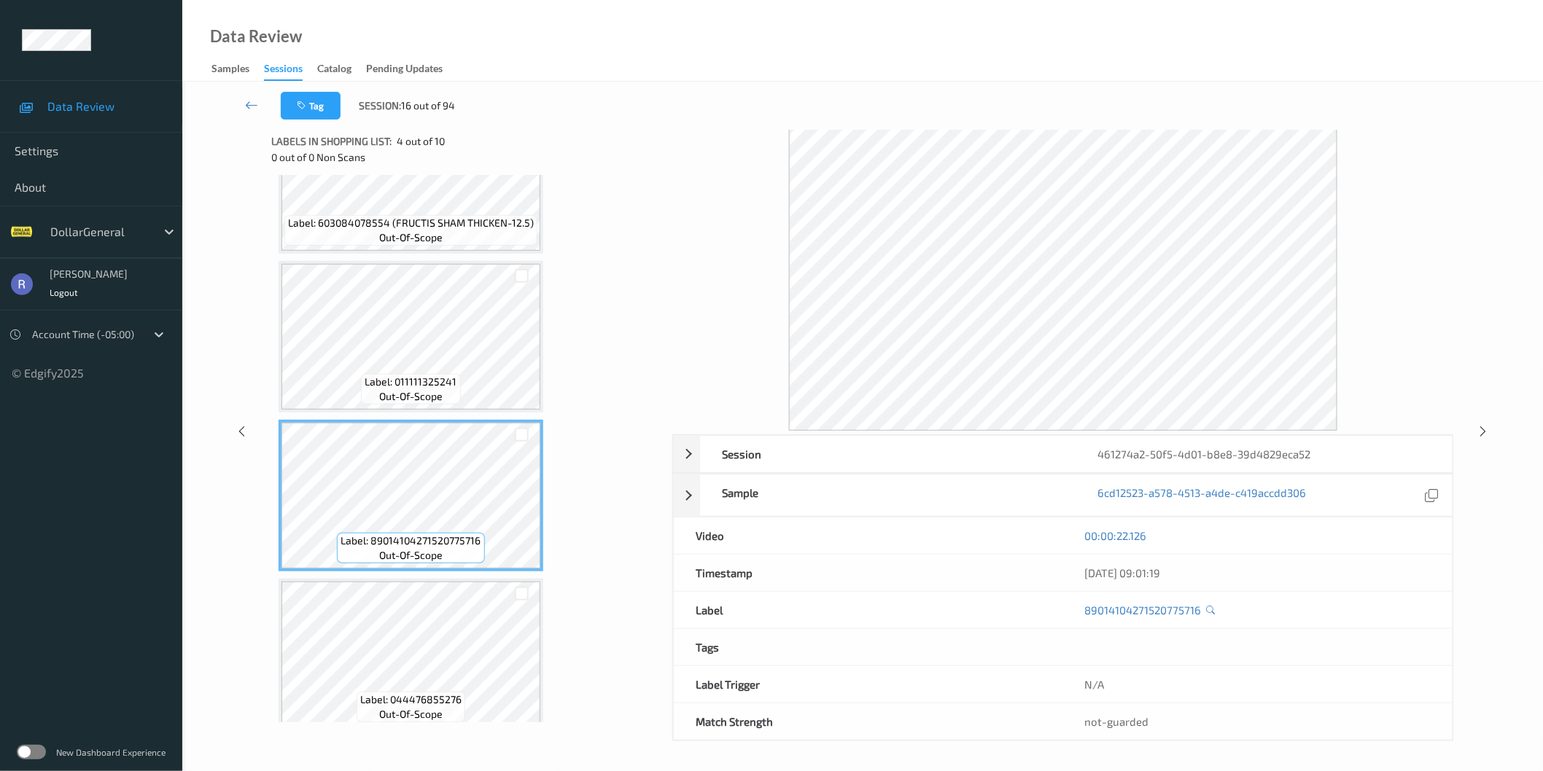
scroll to position [228, 0]
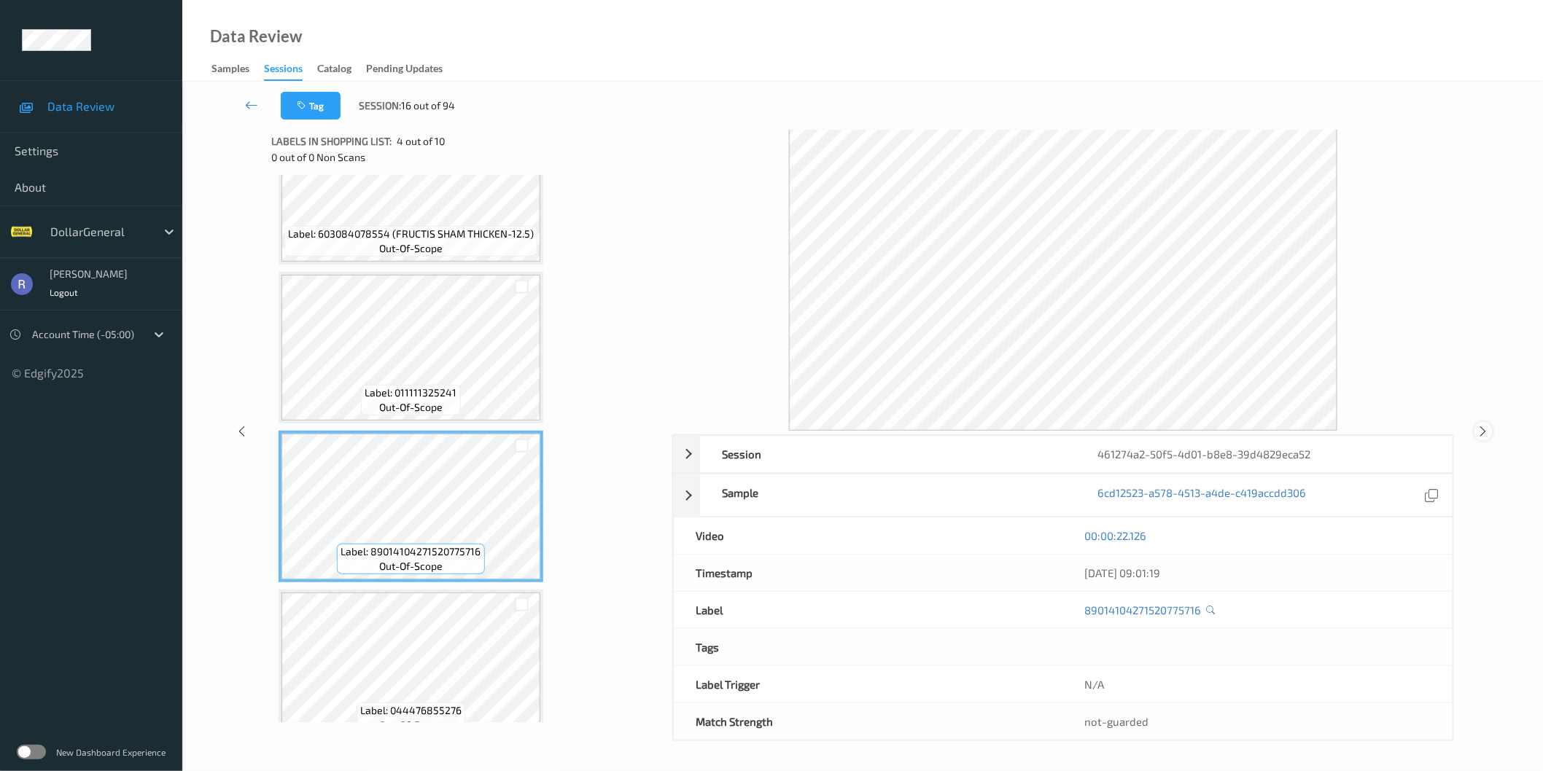
click at [1478, 426] on icon at bounding box center [1483, 431] width 12 height 13
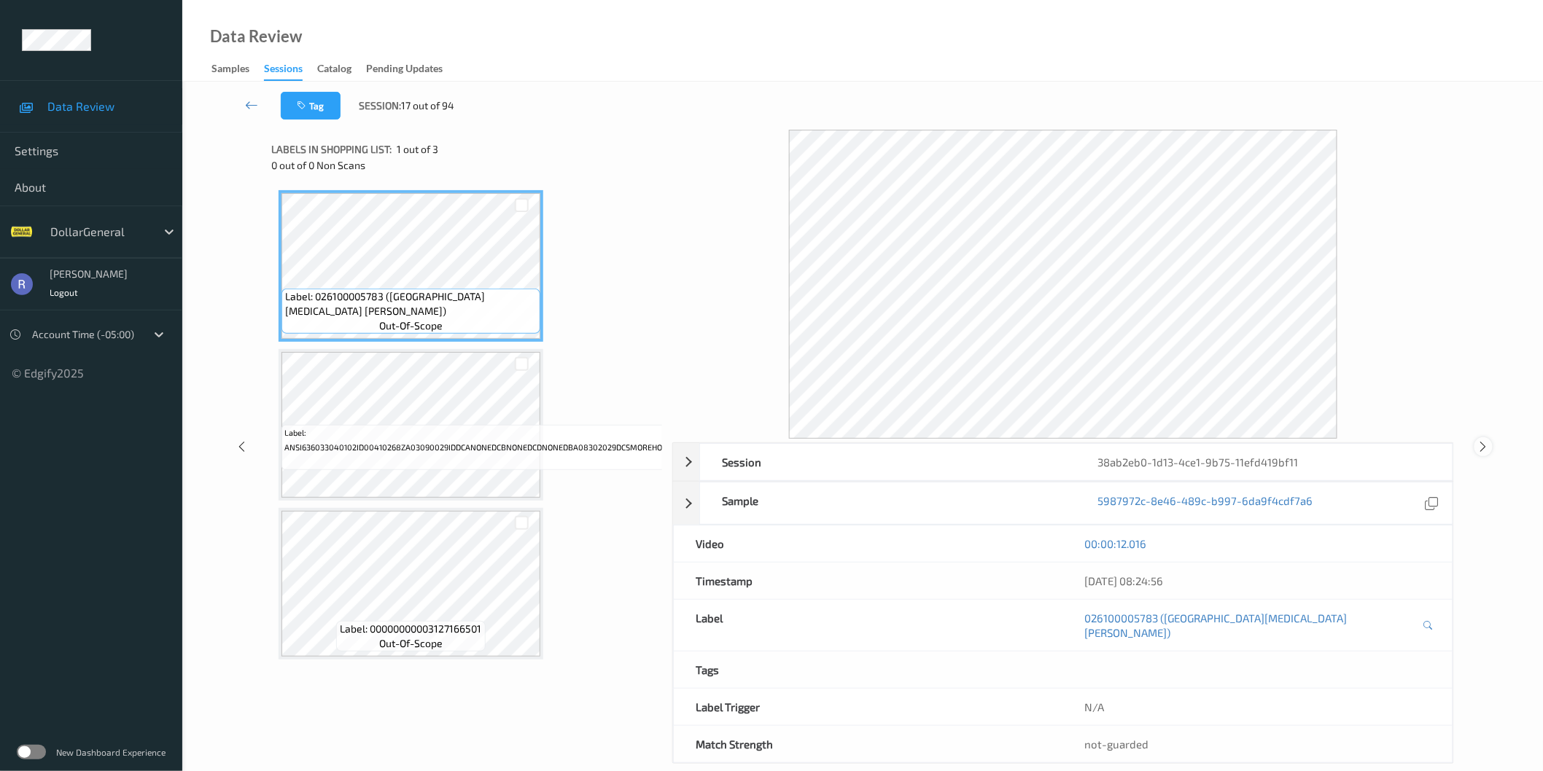
click at [1484, 441] on icon at bounding box center [1483, 446] width 12 height 13
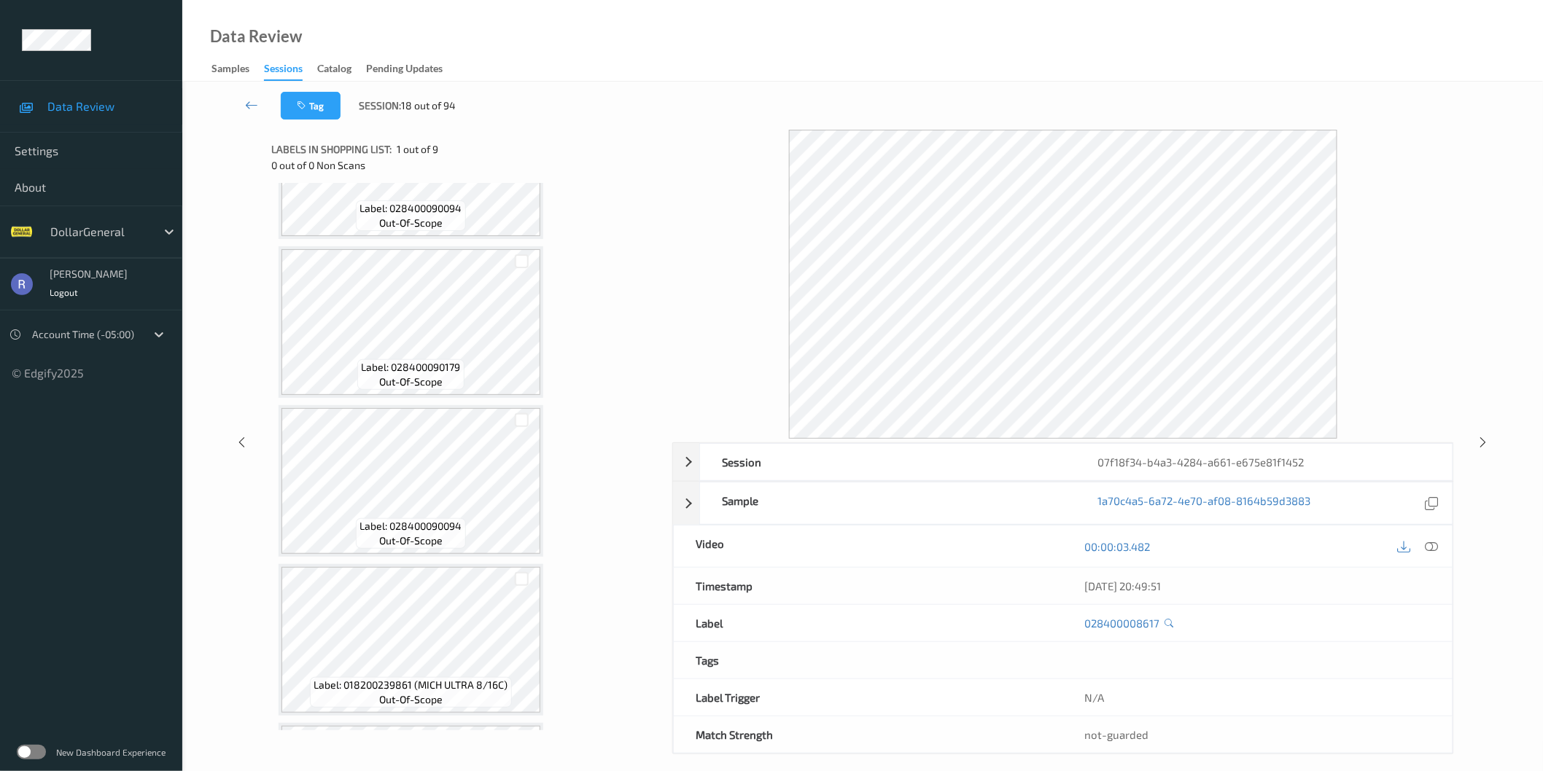
scroll to position [880, 0]
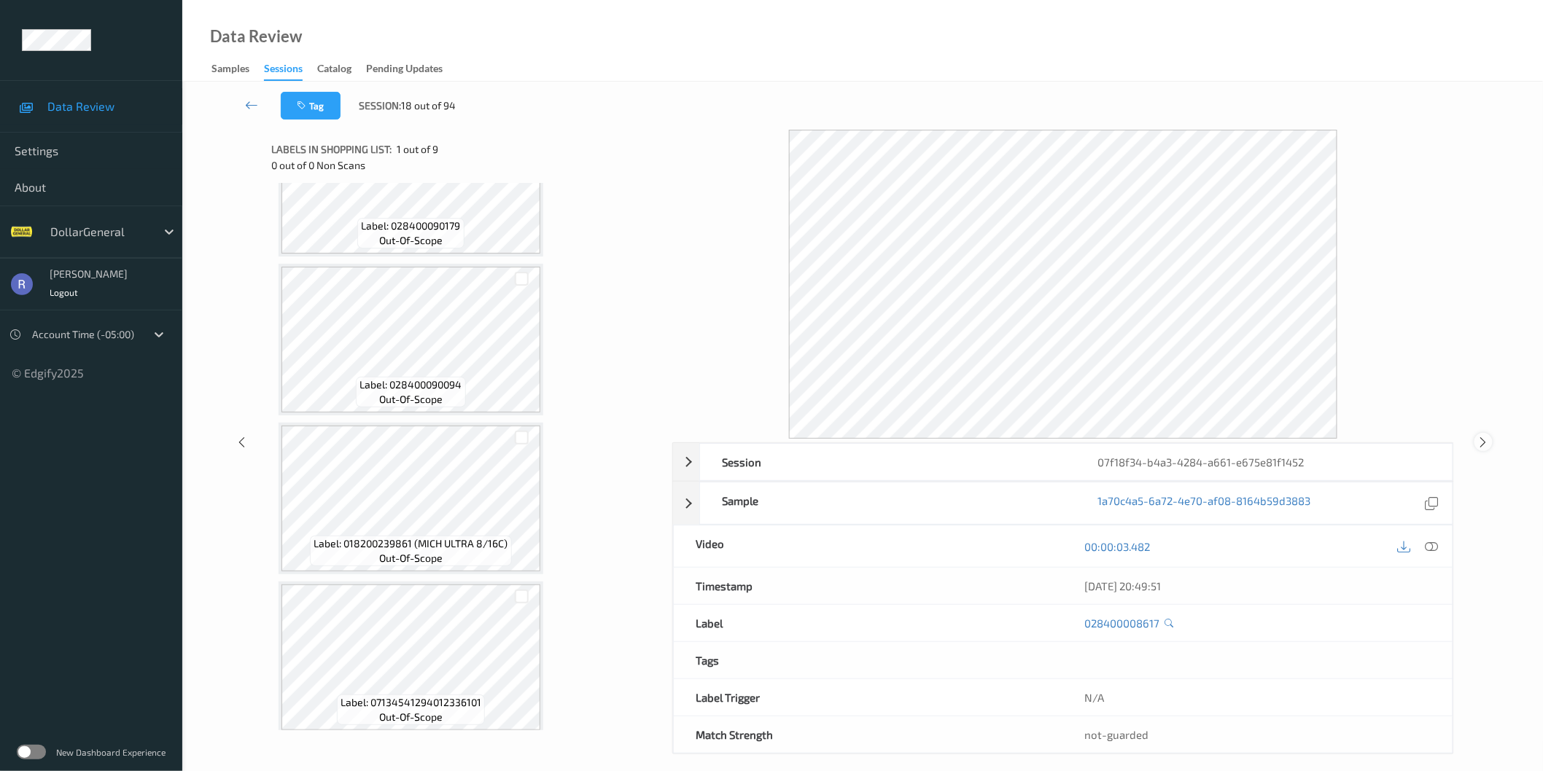
click at [1484, 443] on icon at bounding box center [1483, 442] width 12 height 13
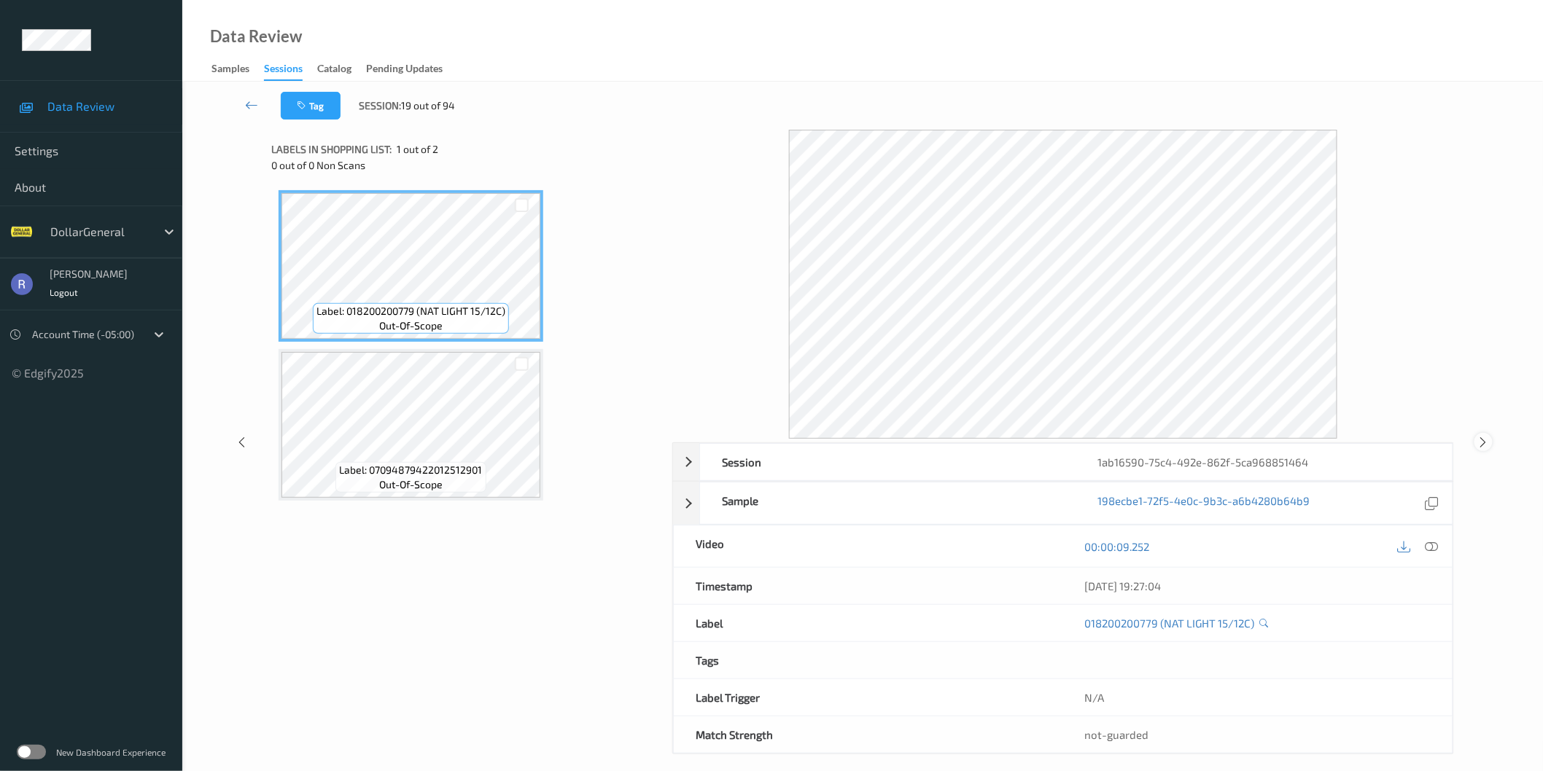
click at [1488, 442] on icon at bounding box center [1483, 442] width 12 height 13
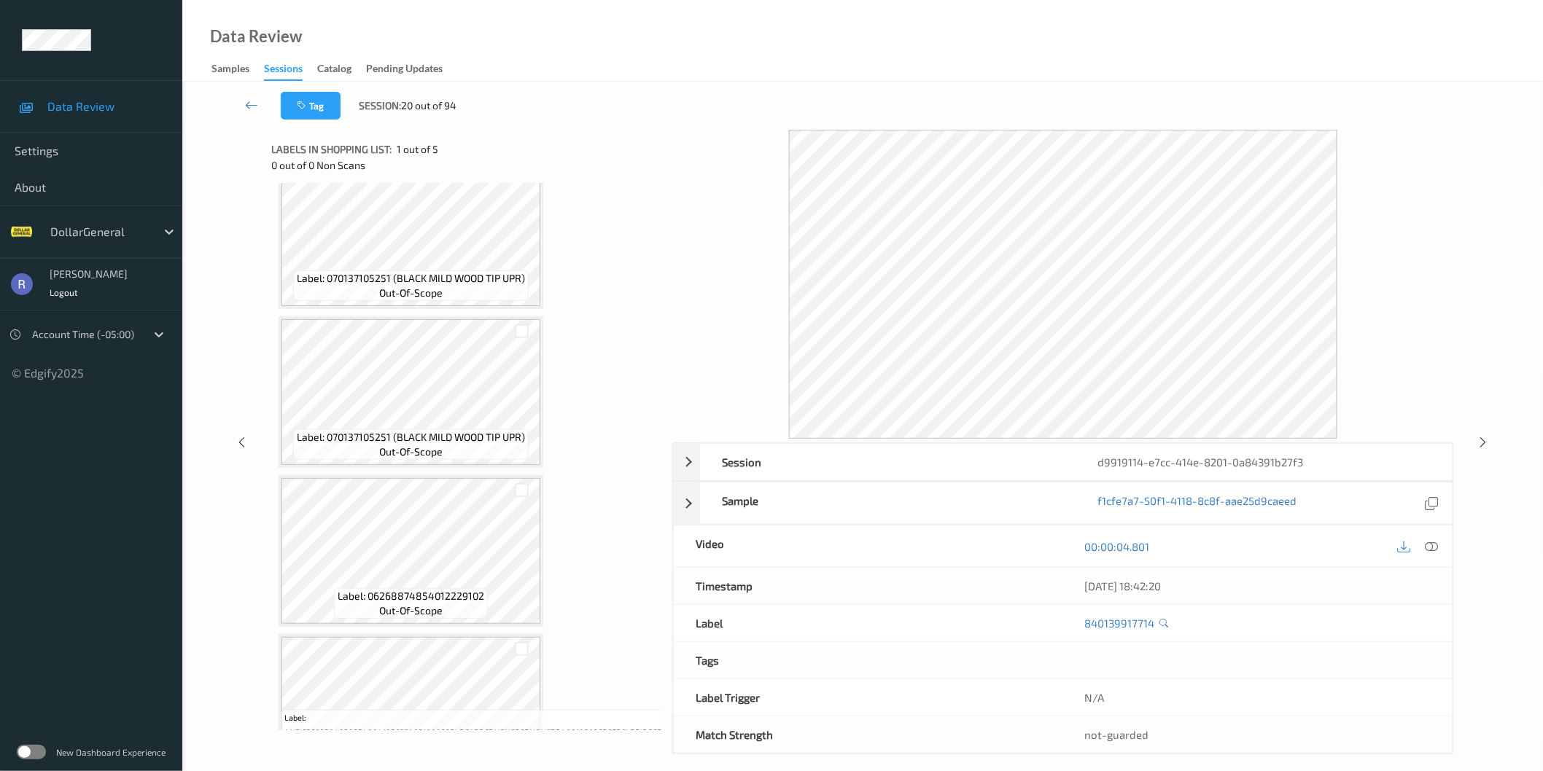
scroll to position [243, 0]
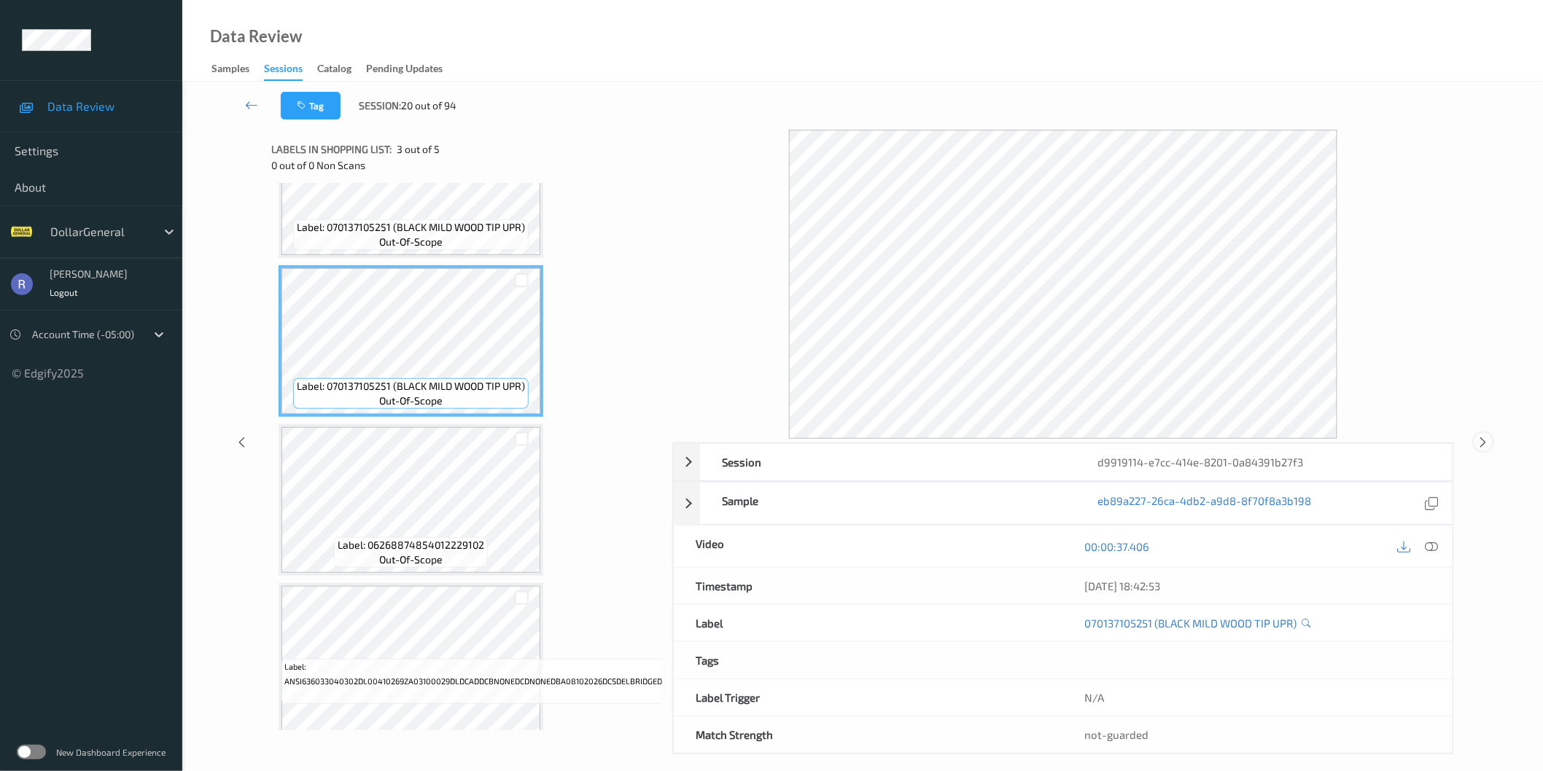
click at [1478, 442] on icon at bounding box center [1483, 442] width 12 height 13
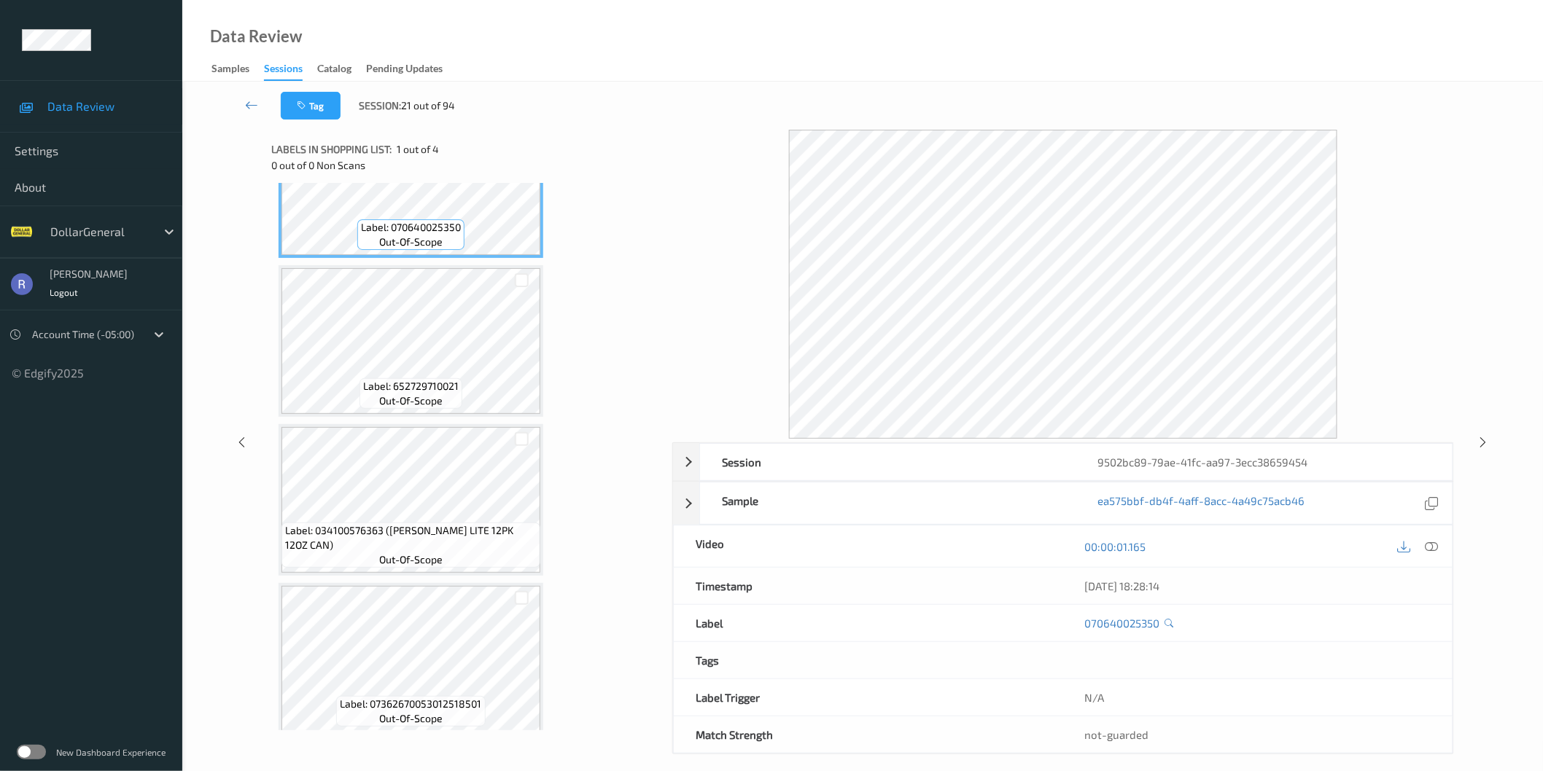
scroll to position [90, 0]
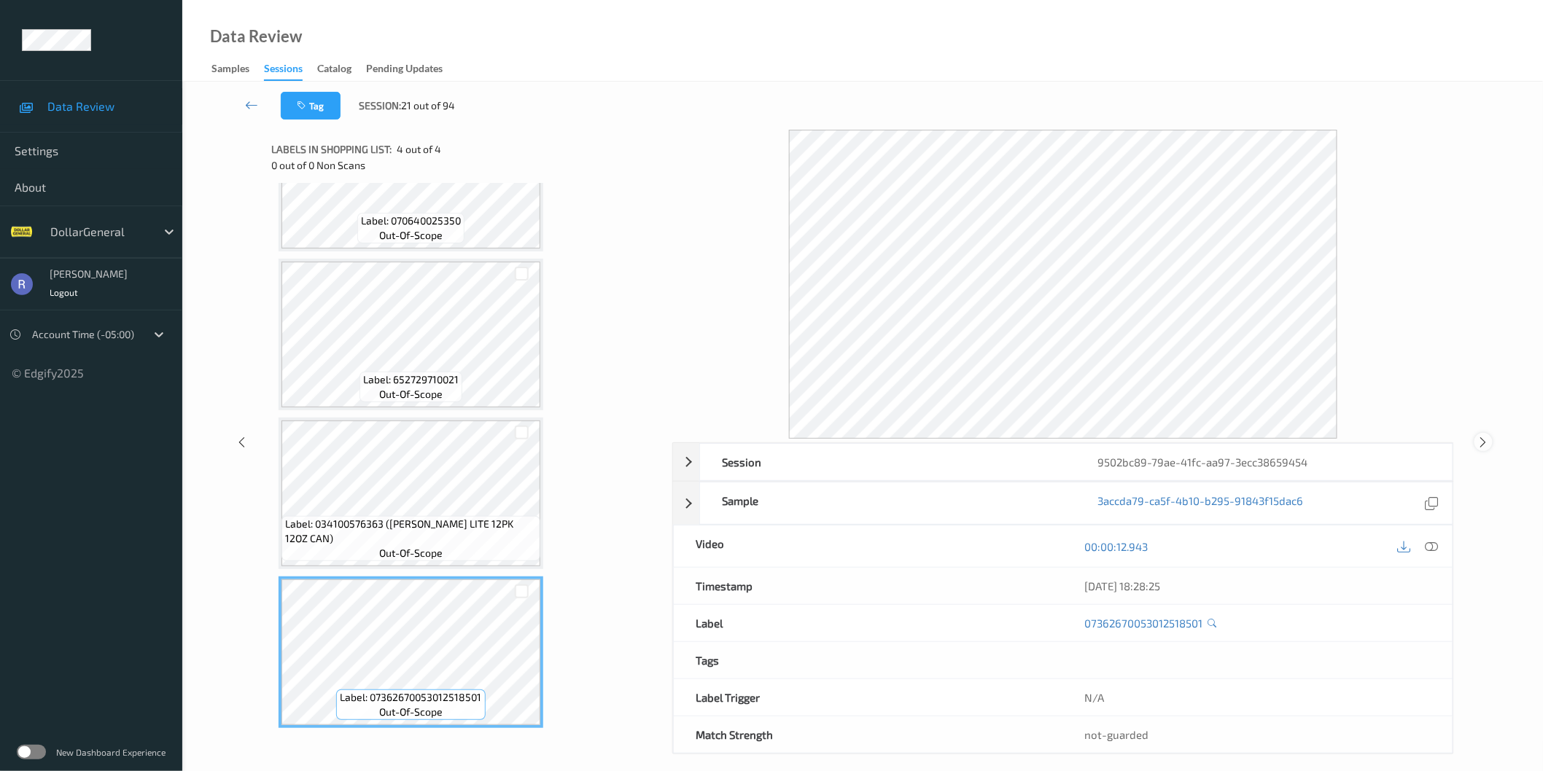
click at [1485, 440] on icon at bounding box center [1483, 442] width 12 height 13
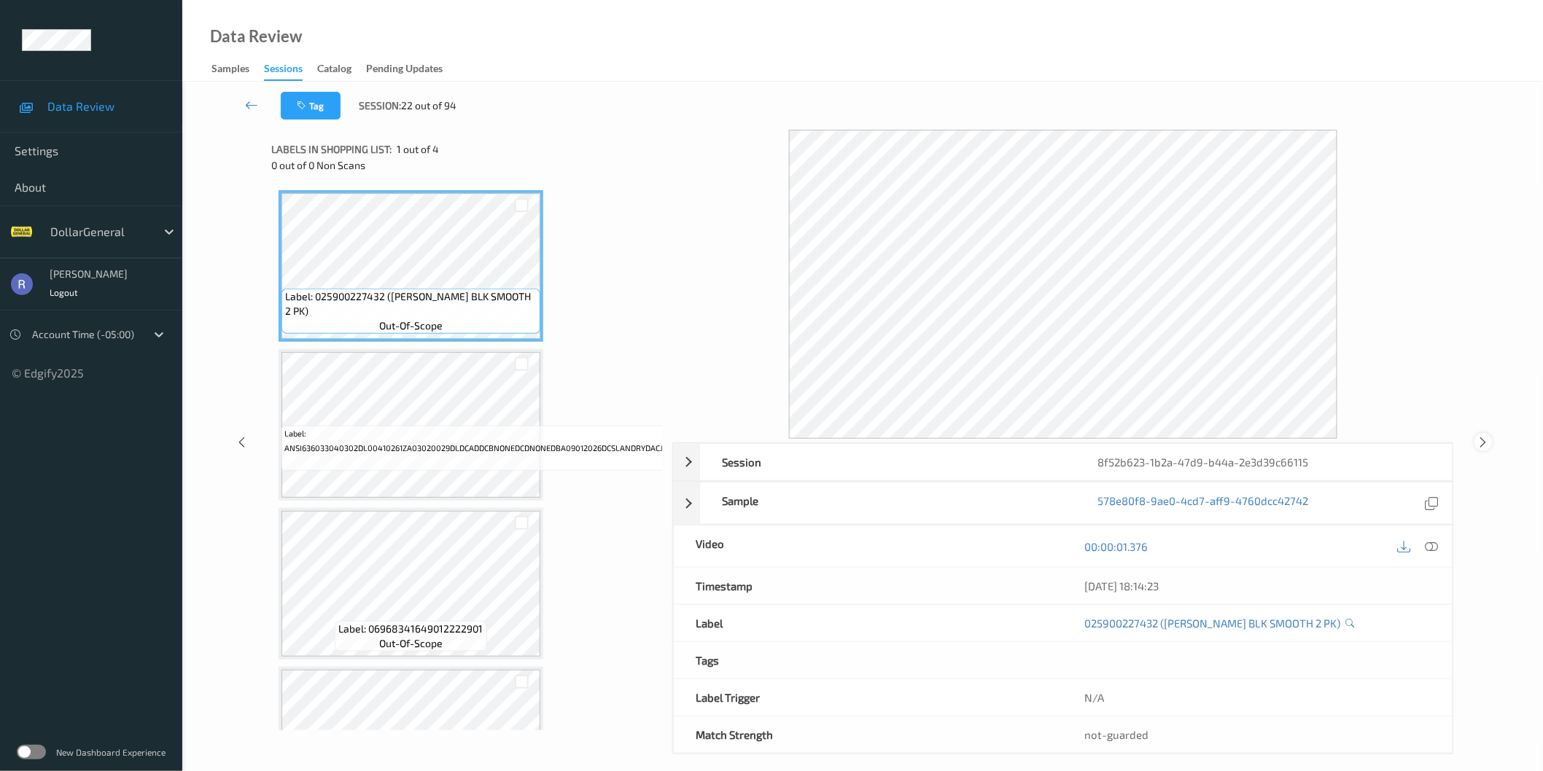
click at [1482, 442] on icon at bounding box center [1483, 442] width 12 height 13
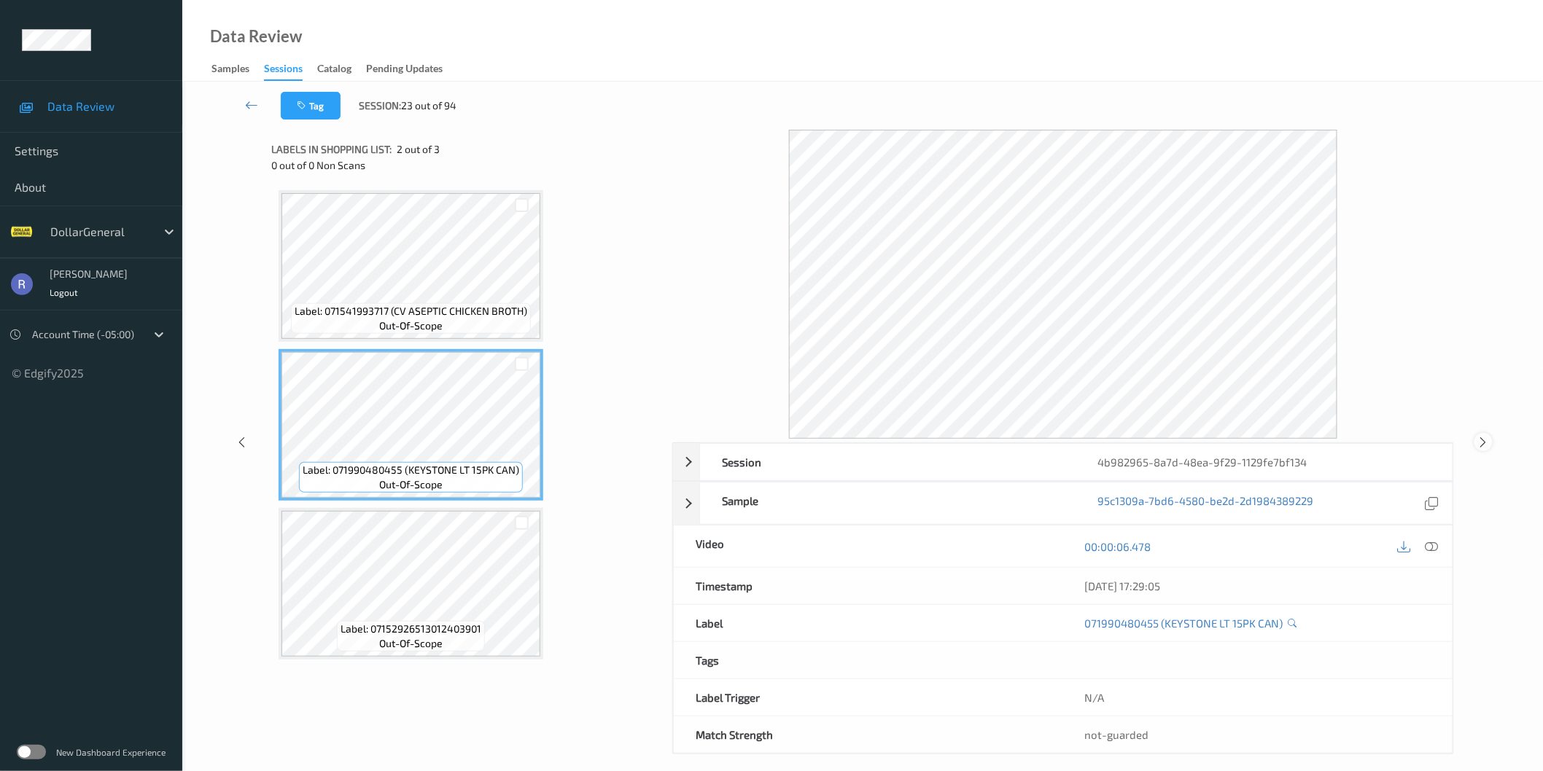
click at [1484, 442] on icon at bounding box center [1483, 442] width 12 height 13
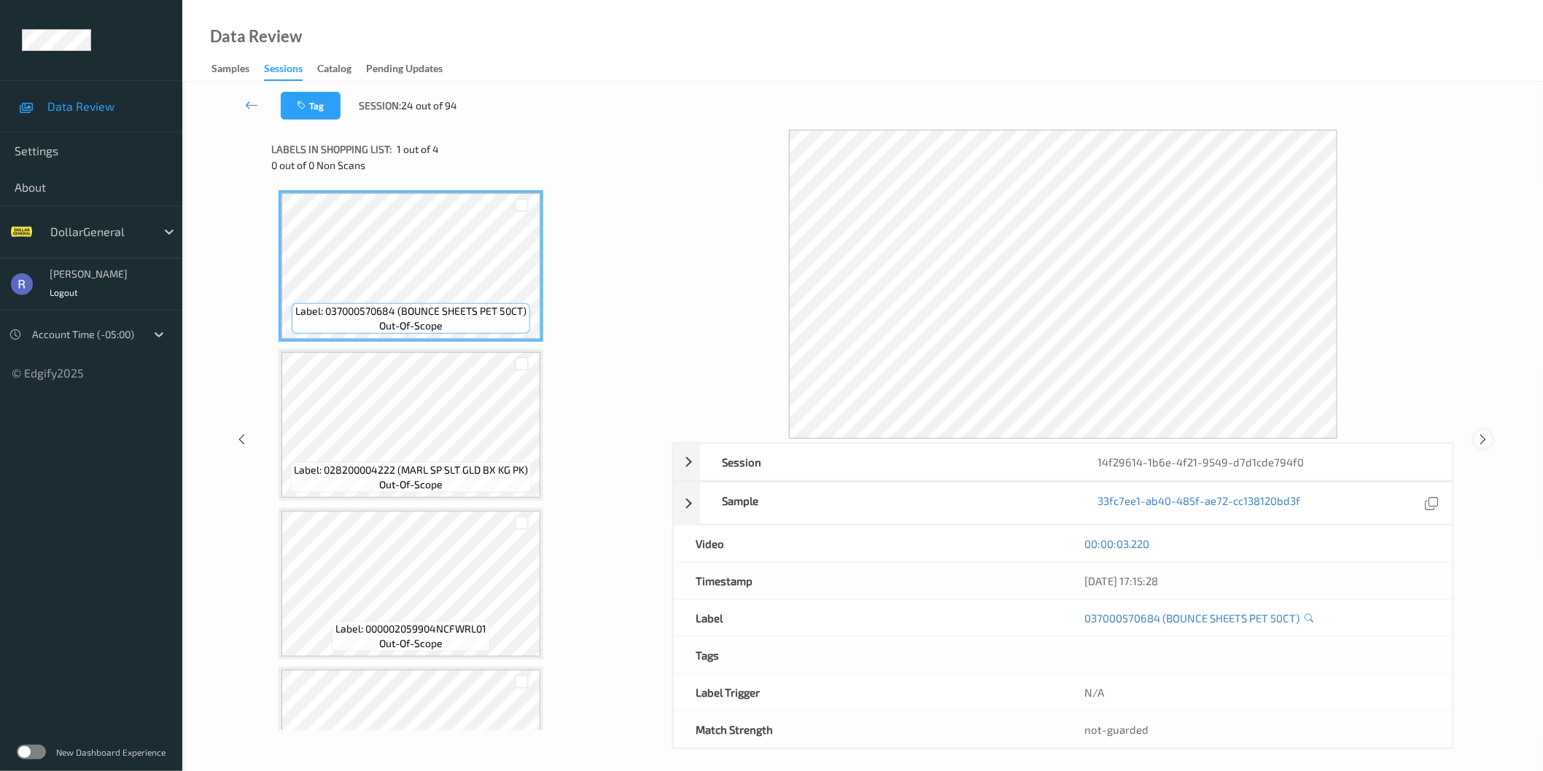
click at [1483, 435] on icon at bounding box center [1483, 439] width 12 height 13
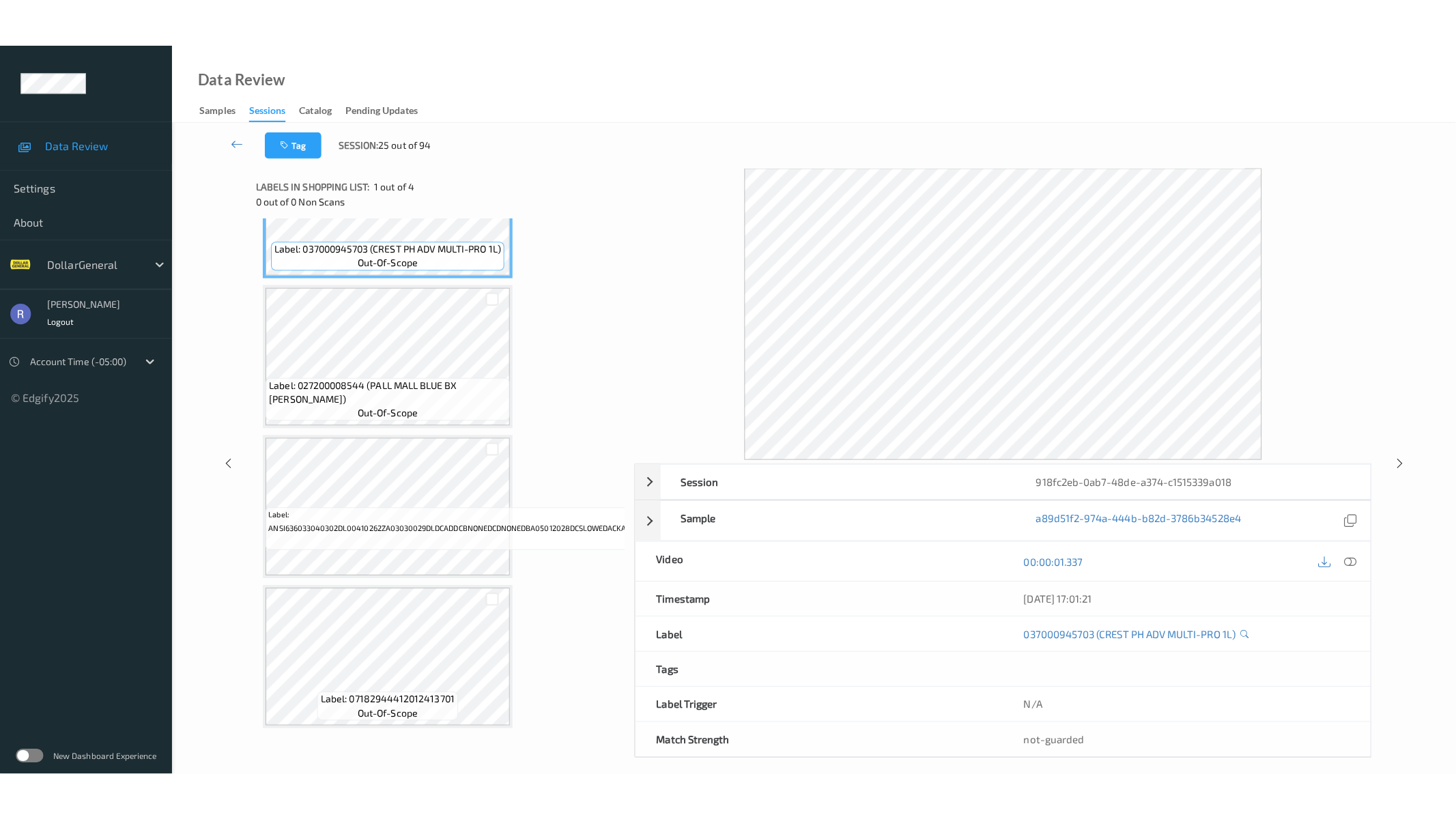
scroll to position [92, 0]
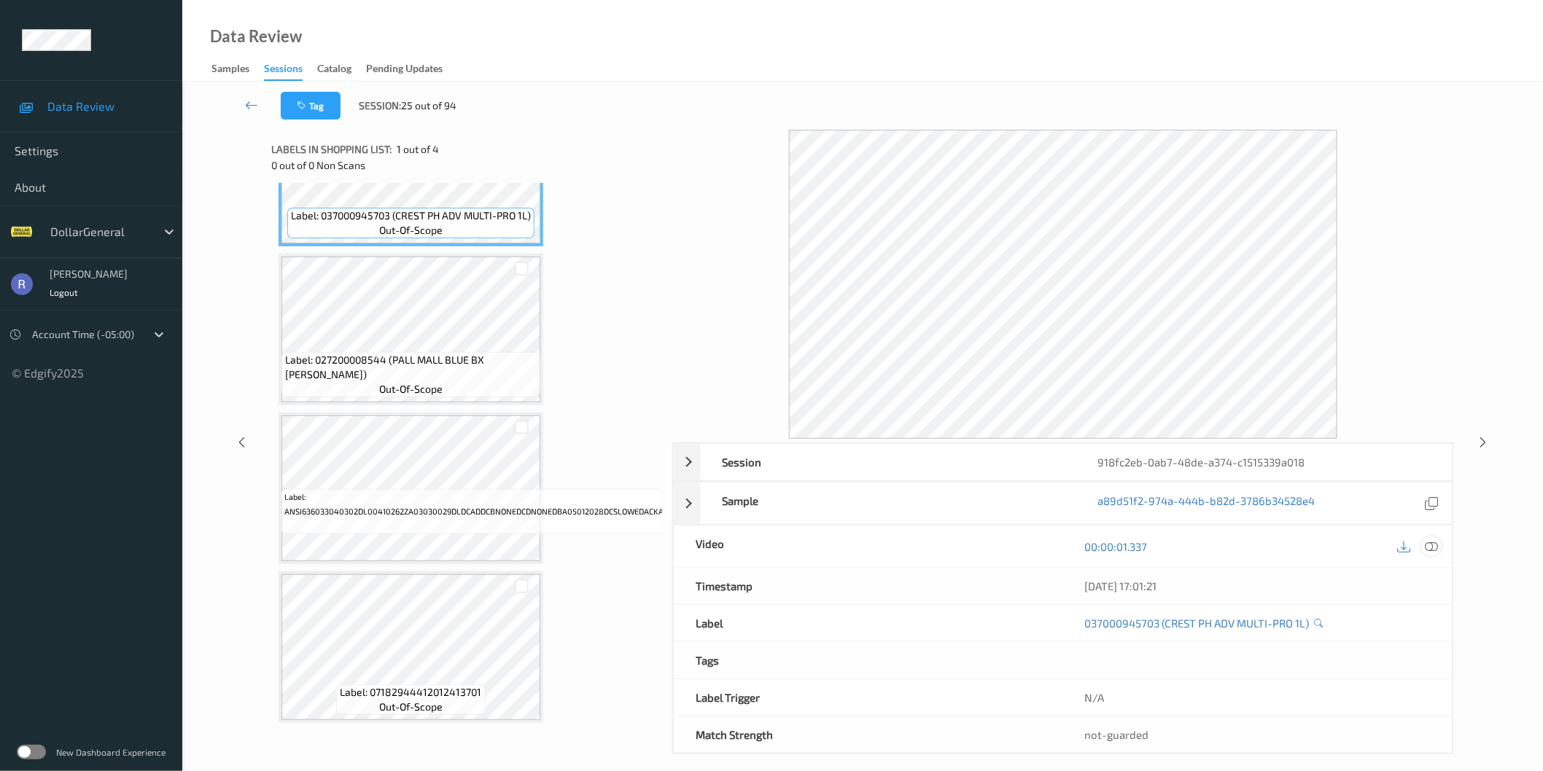
click at [1432, 548] on icon at bounding box center [1431, 546] width 13 height 13
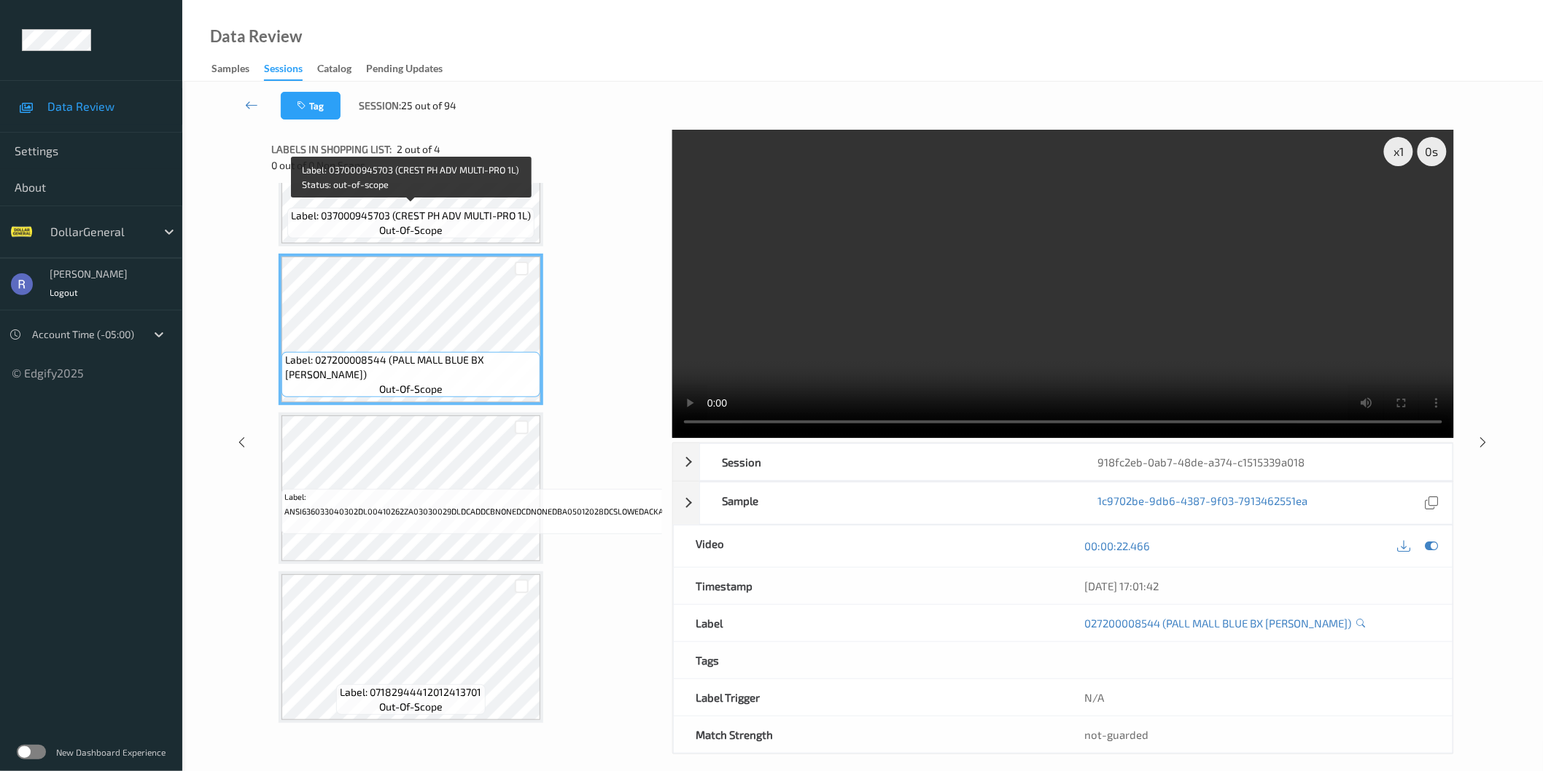
click at [439, 209] on span "Label: 037000945703 (CREST PH ADV MULTI-PRO 1L)" at bounding box center [411, 216] width 240 height 15
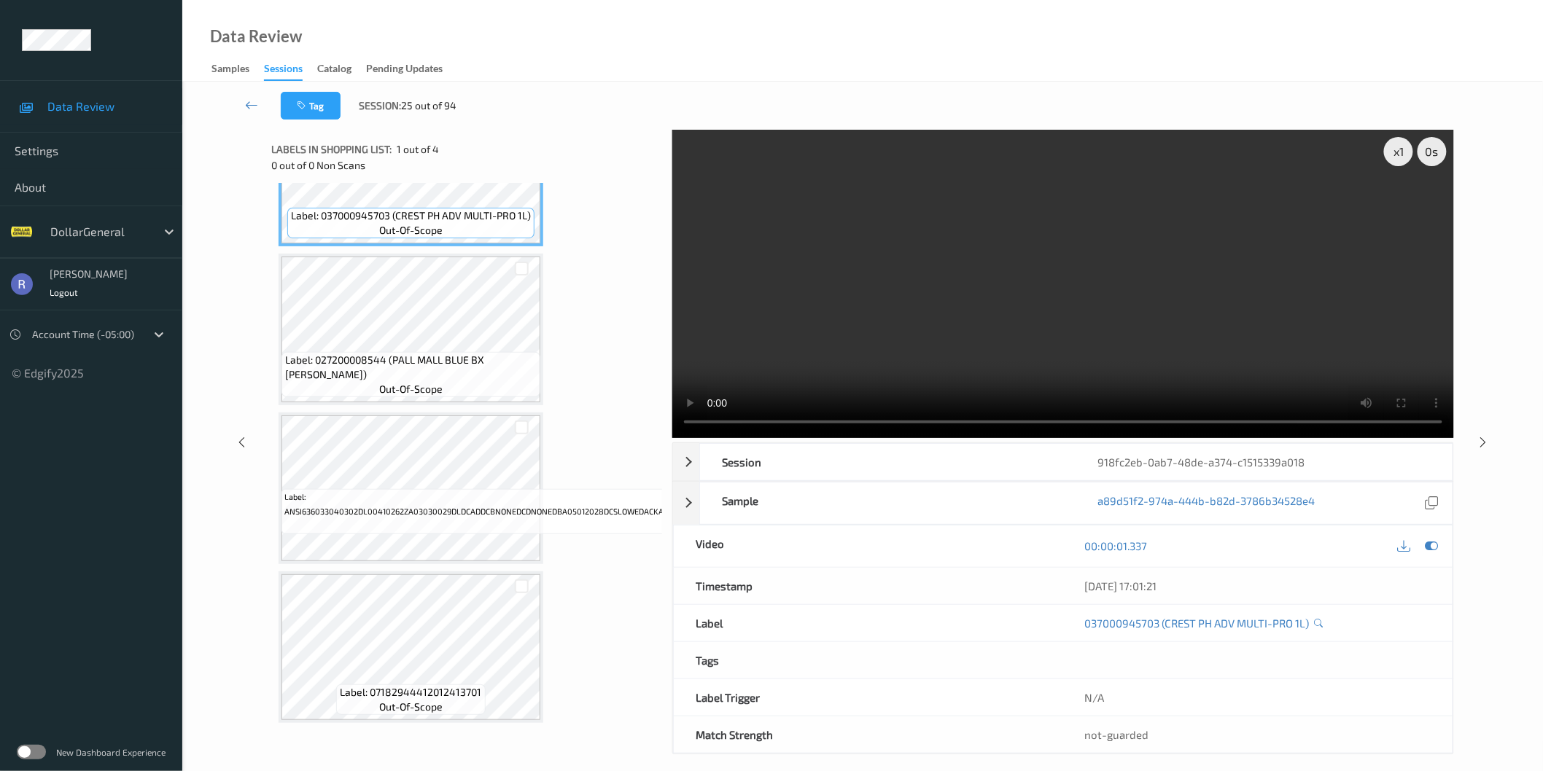
click at [1101, 305] on video at bounding box center [1063, 284] width 782 height 308
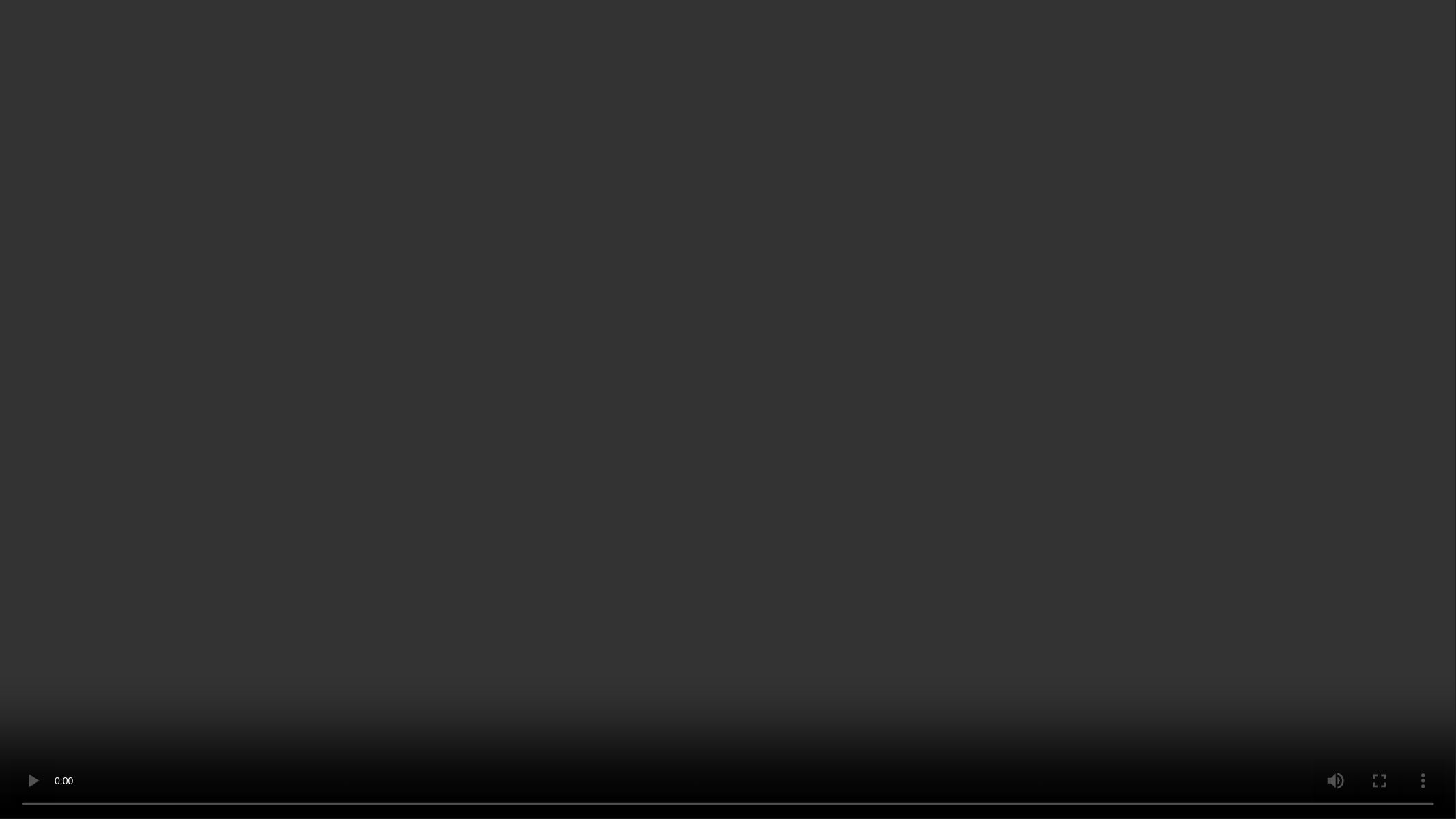
click at [1048, 212] on video at bounding box center [728, 409] width 1456 height 819
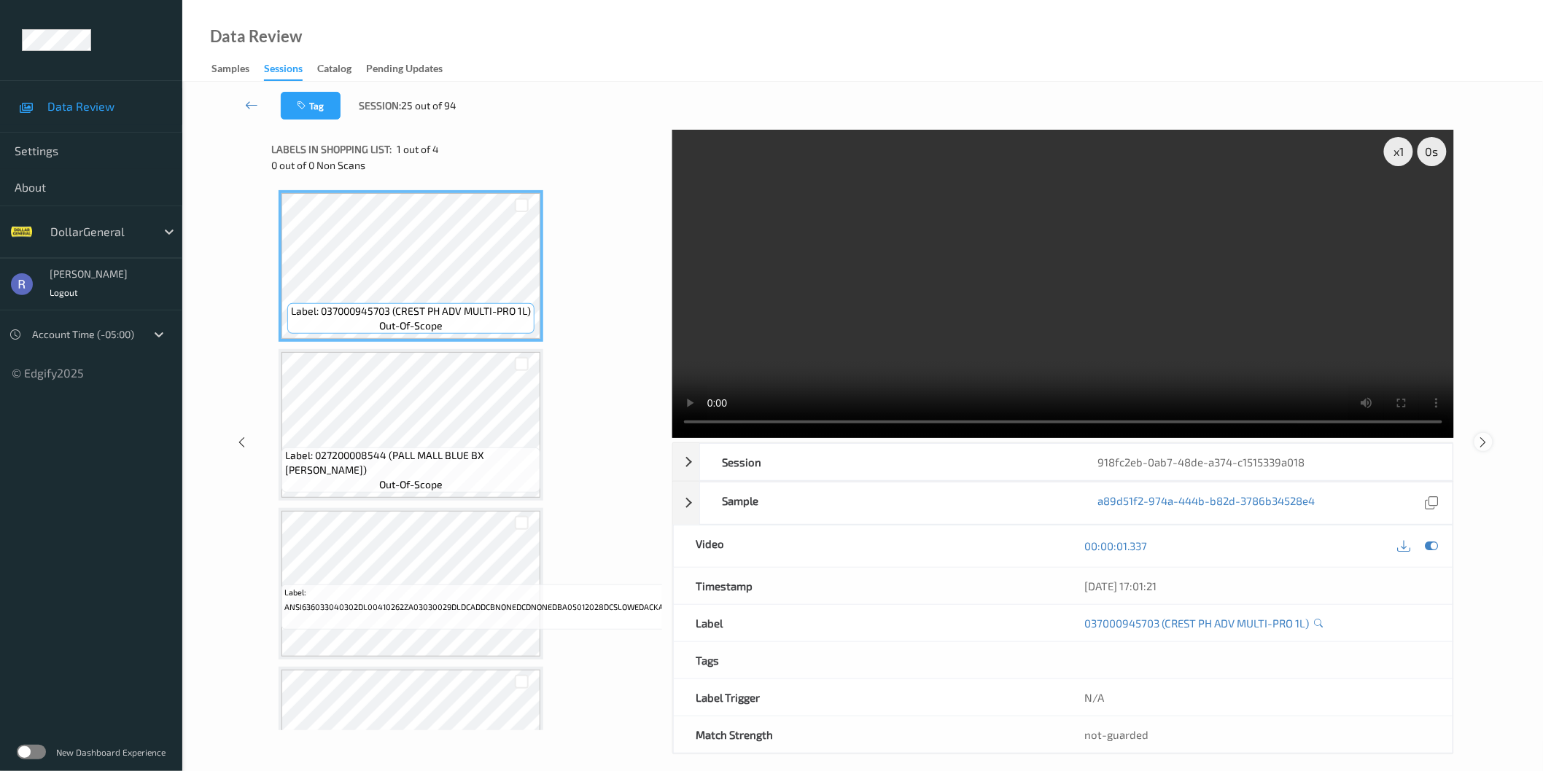
click at [1483, 445] on icon at bounding box center [1483, 441] width 12 height 13
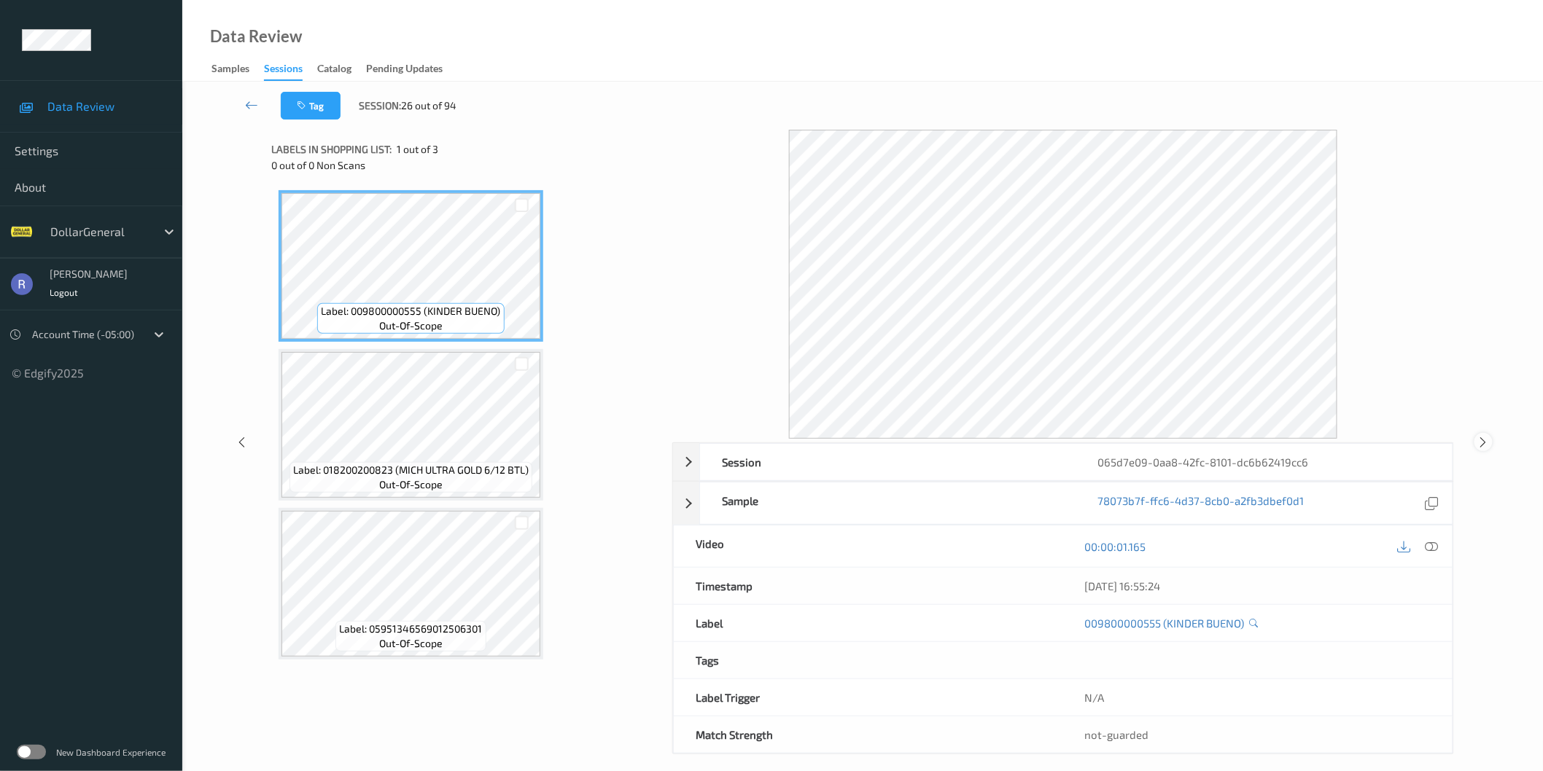
click at [1483, 445] on icon at bounding box center [1483, 442] width 12 height 13
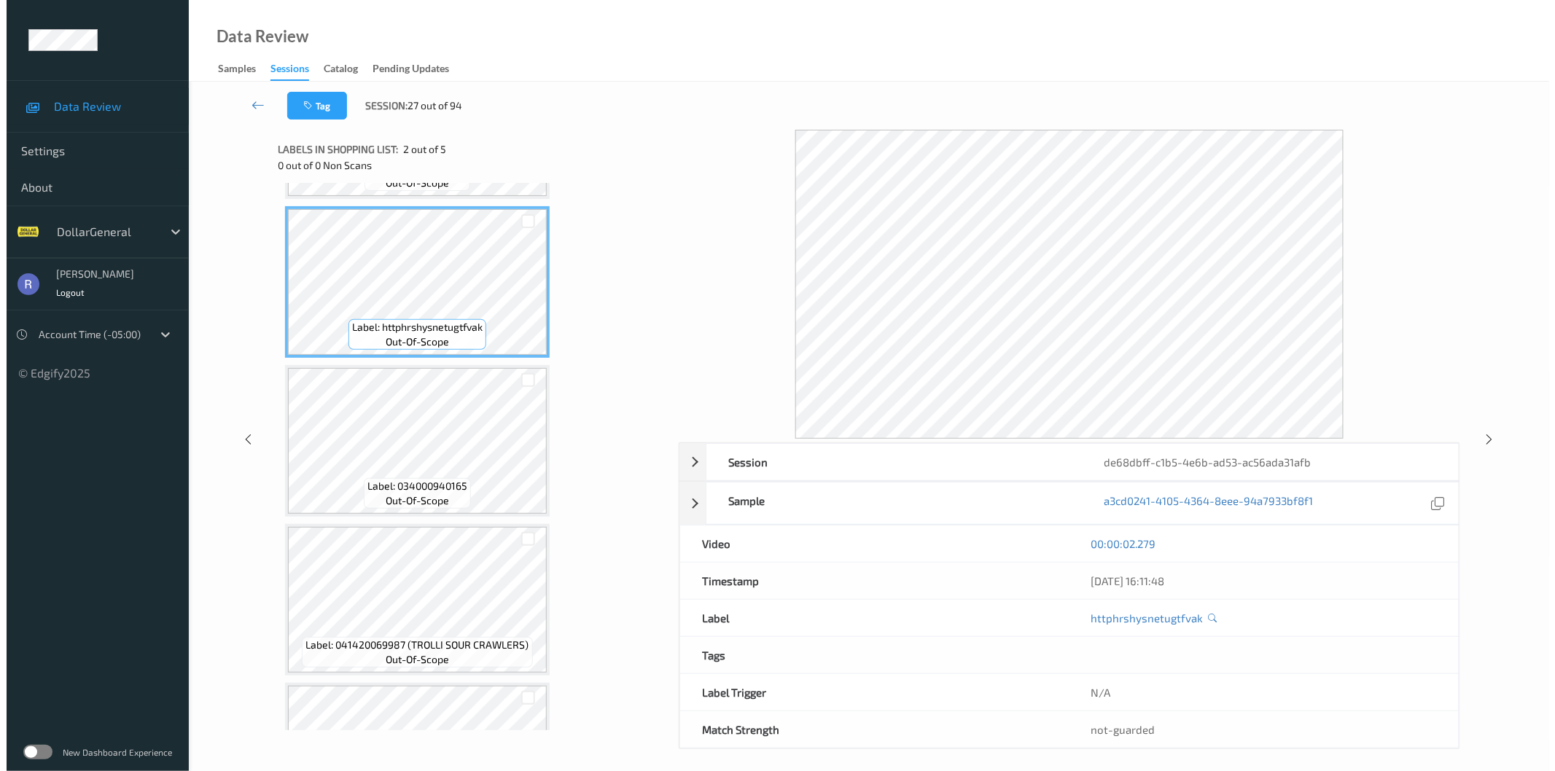
scroll to position [162, 0]
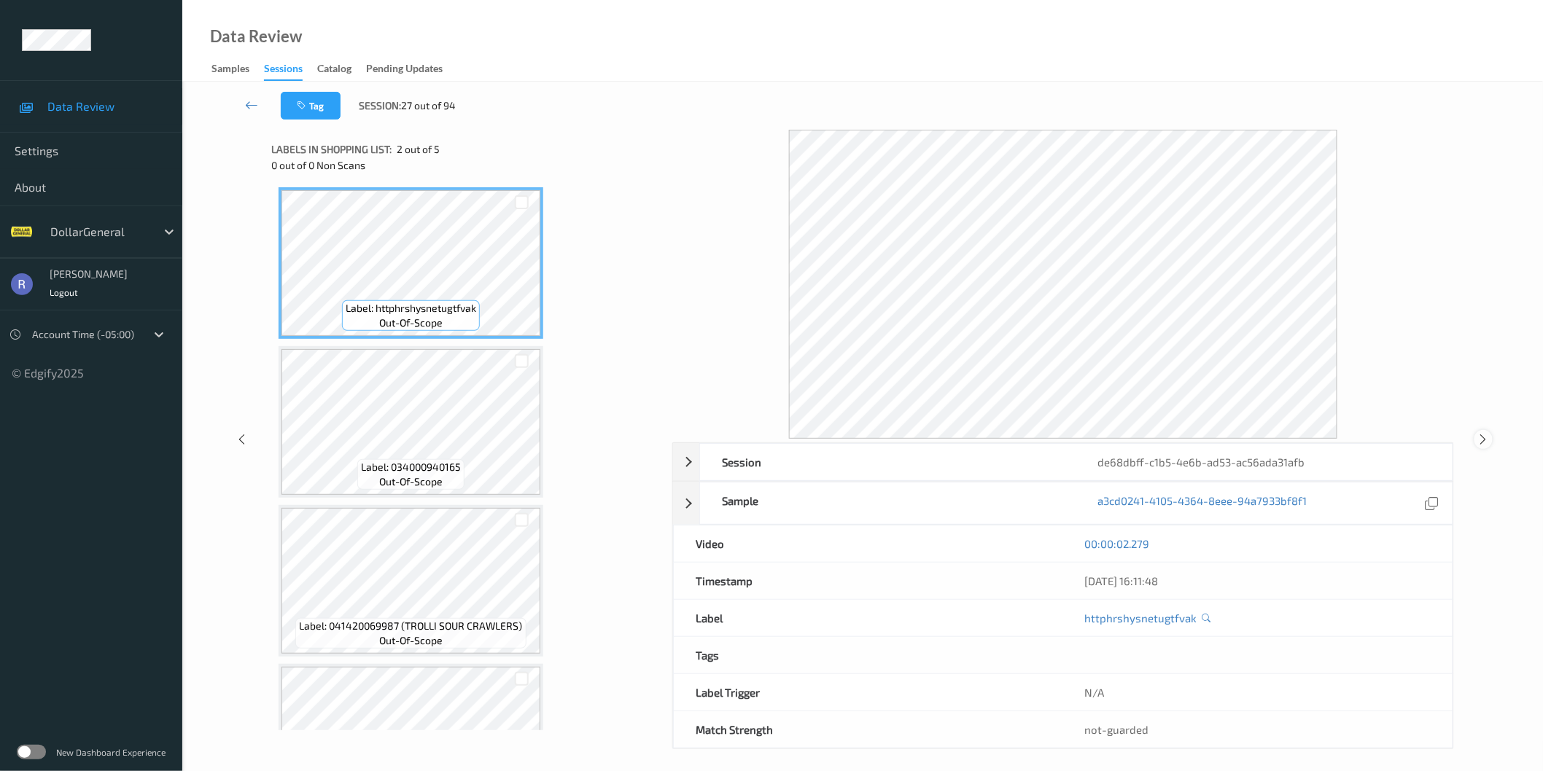
click at [1484, 438] on icon at bounding box center [1483, 439] width 12 height 13
click at [1484, 435] on icon at bounding box center [1483, 439] width 12 height 13
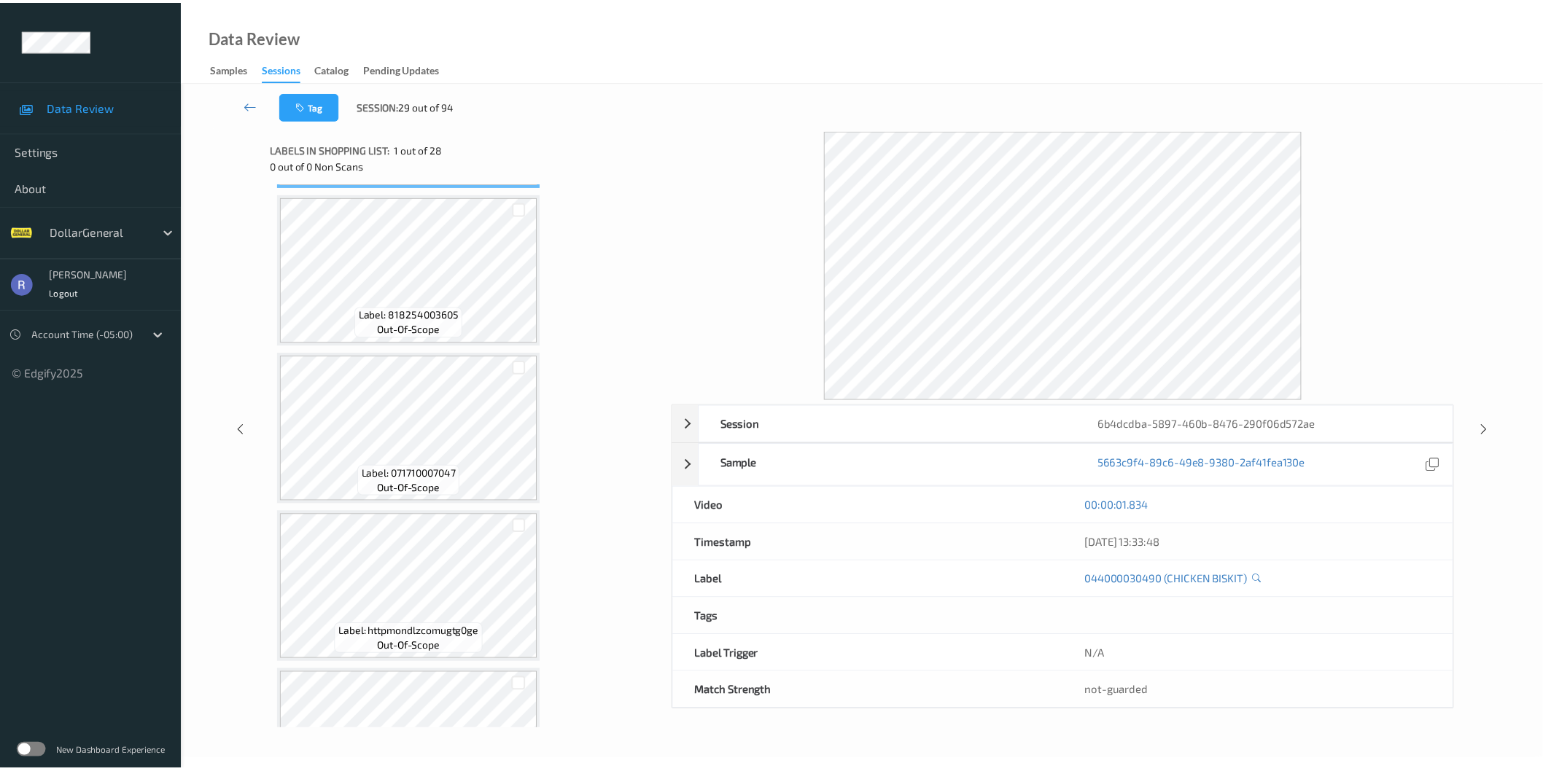
scroll to position [162, 0]
click at [1500, 430] on icon at bounding box center [1496, 430] width 12 height 13
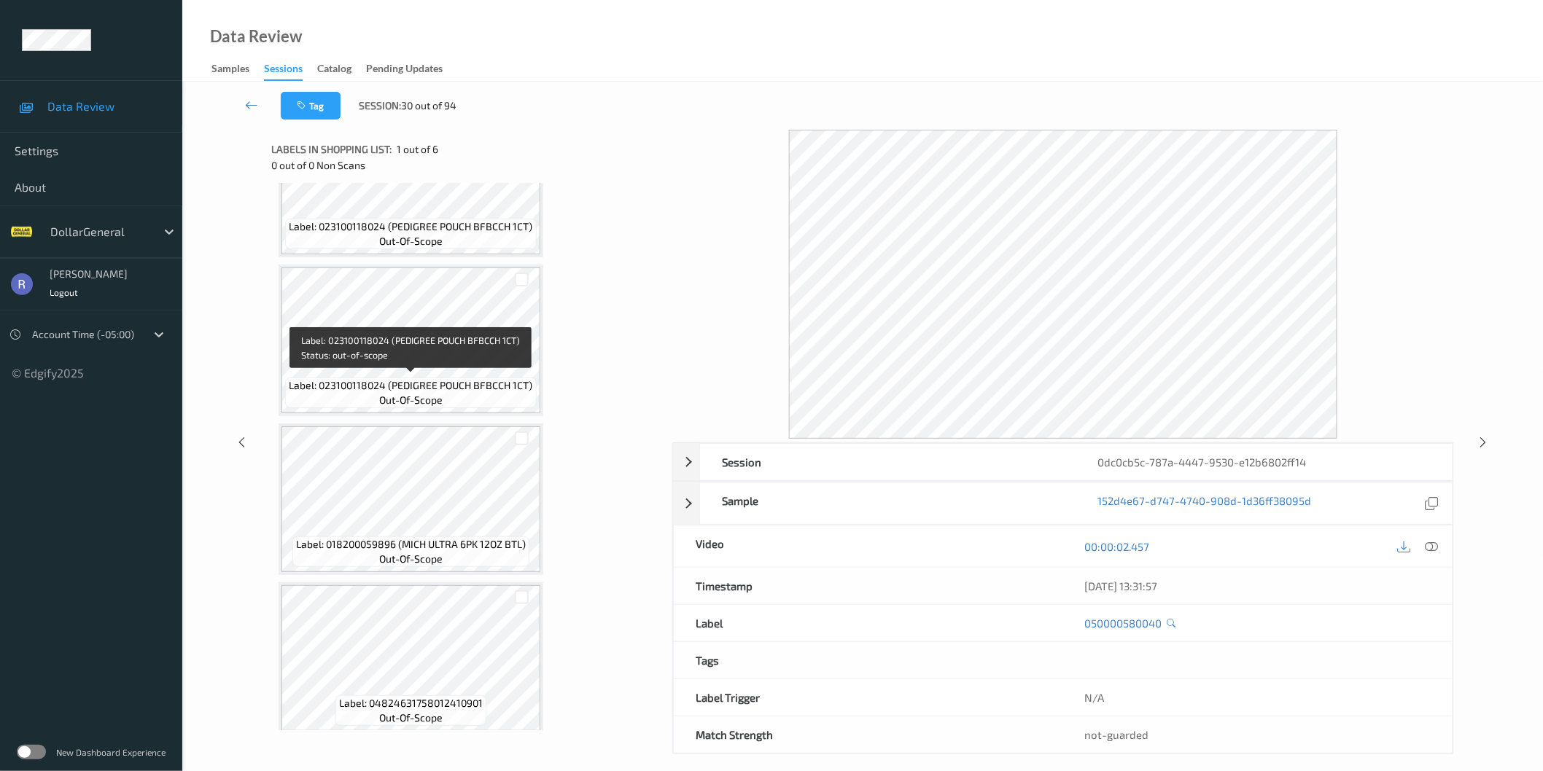
scroll to position [406, 0]
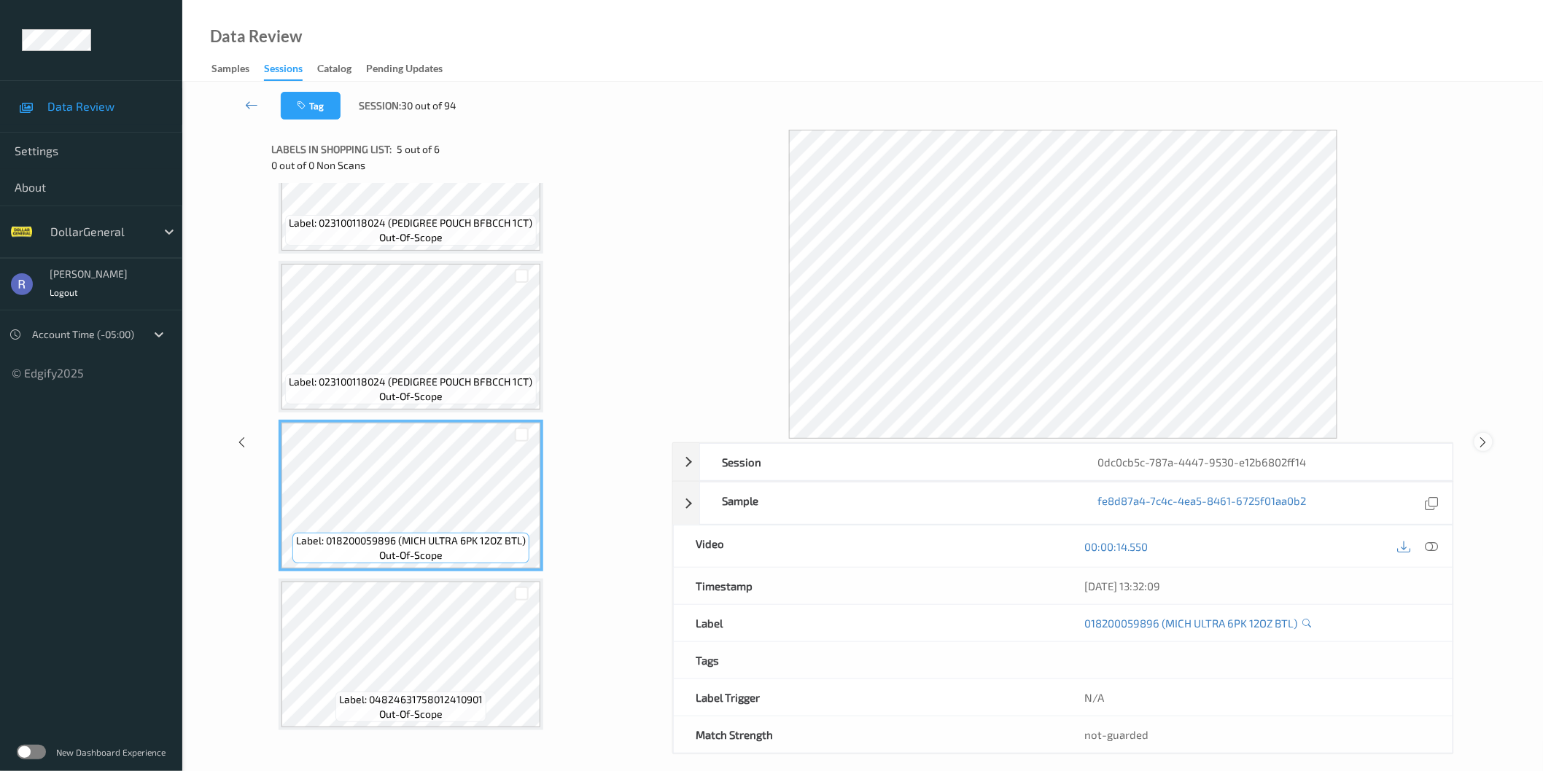
click at [1481, 436] on icon at bounding box center [1483, 442] width 12 height 13
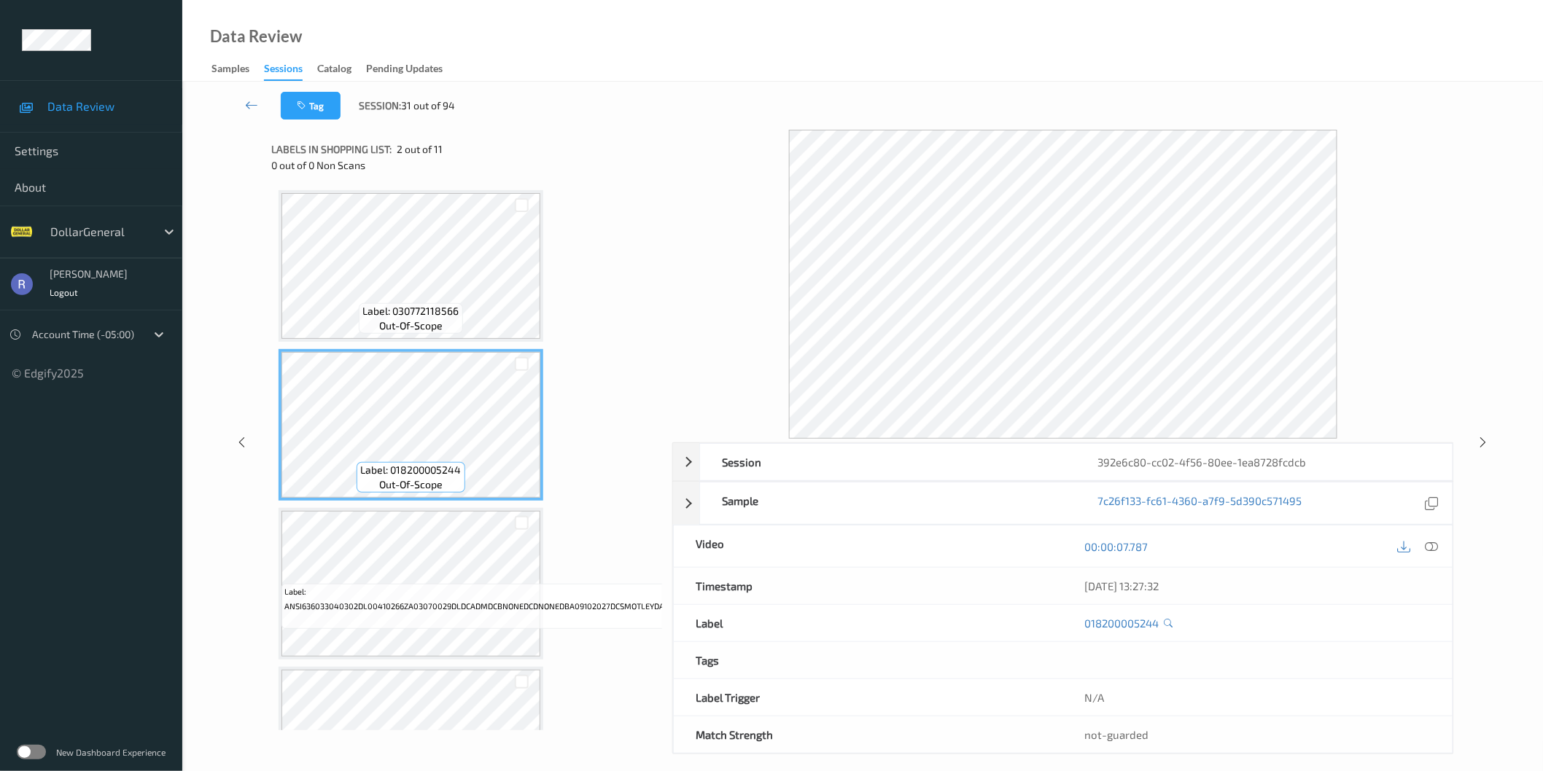
click at [1436, 543] on icon at bounding box center [1431, 546] width 13 height 13
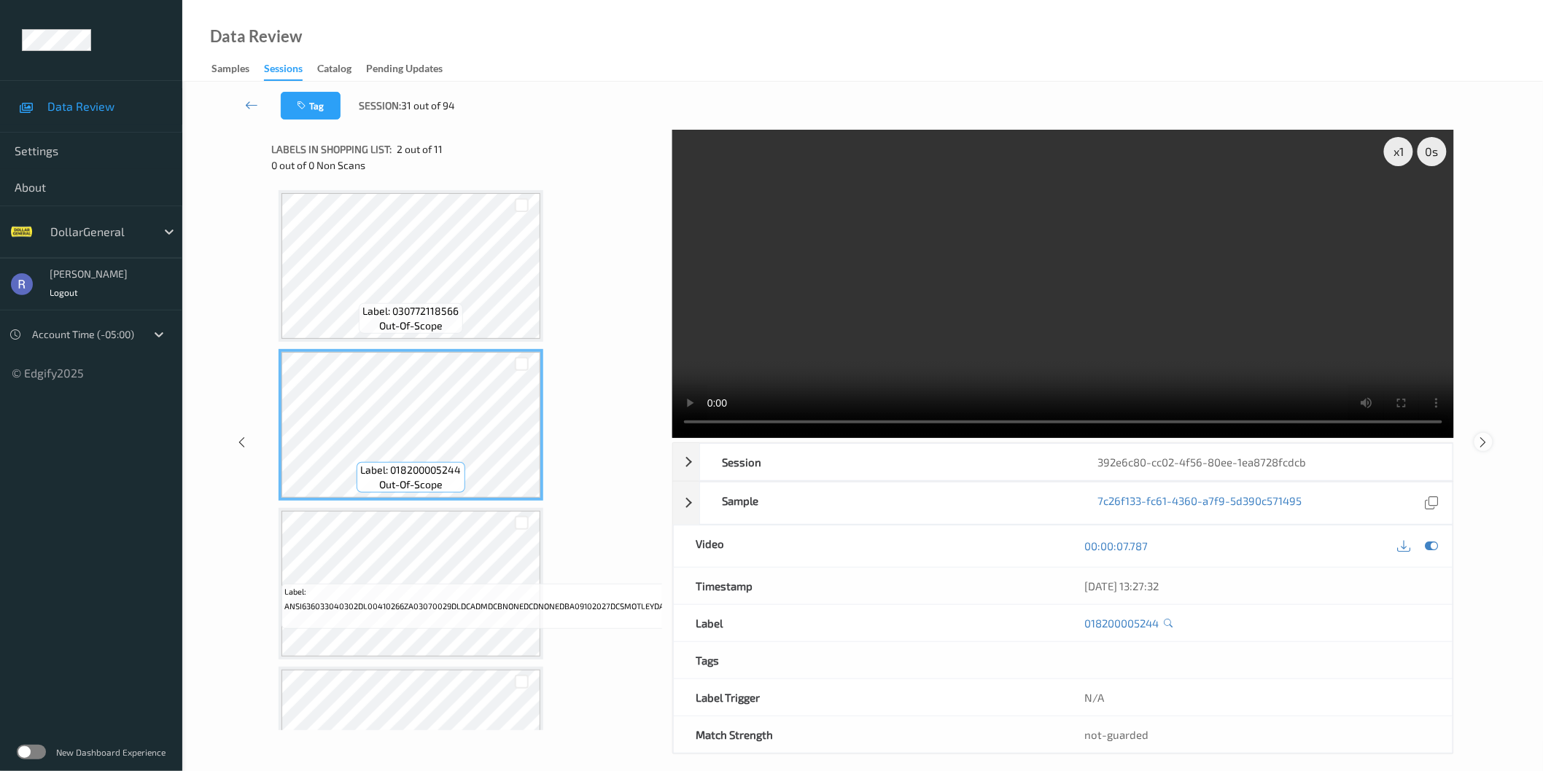
click at [1483, 437] on icon at bounding box center [1483, 441] width 12 height 13
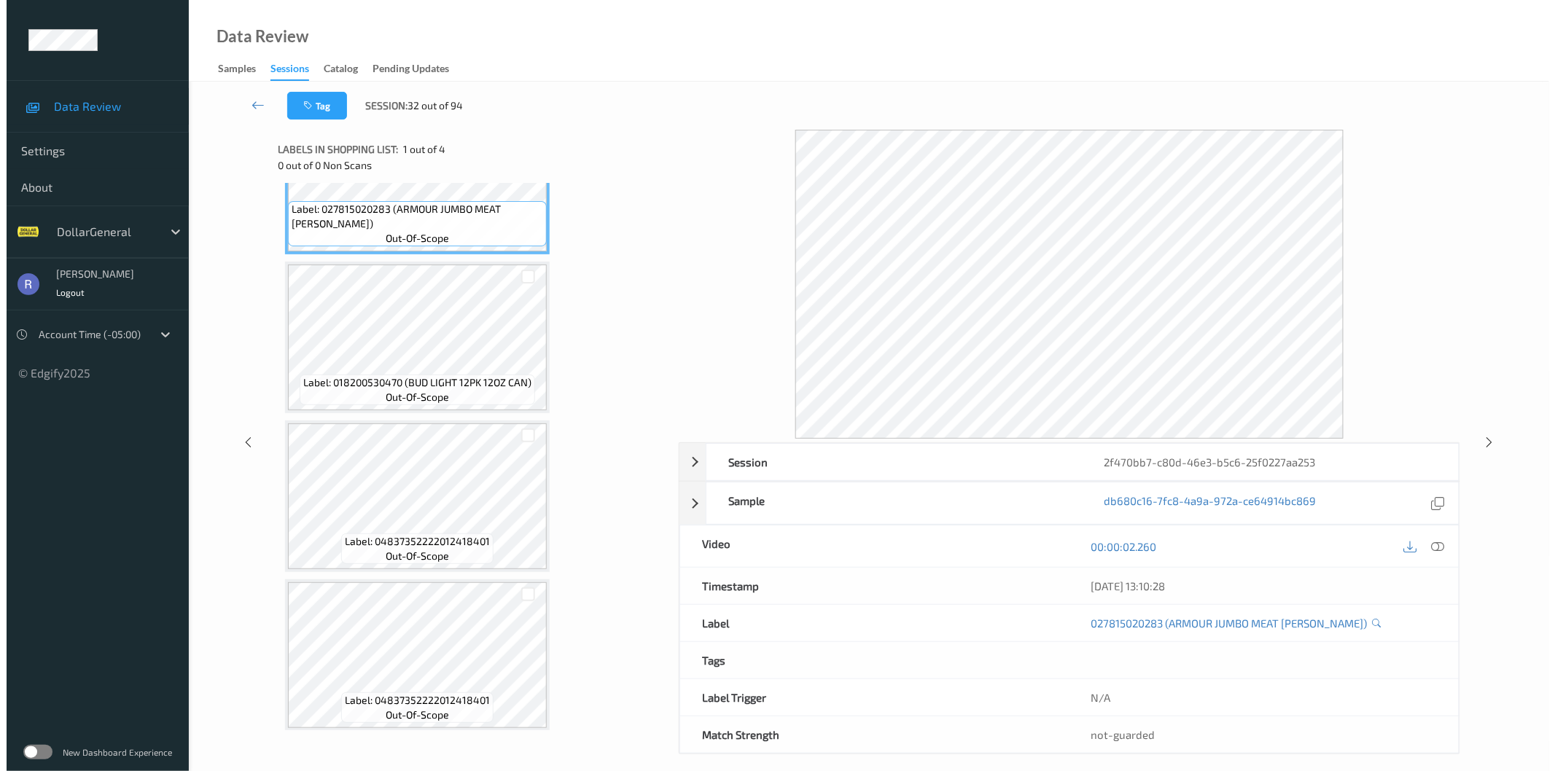
scroll to position [90, 0]
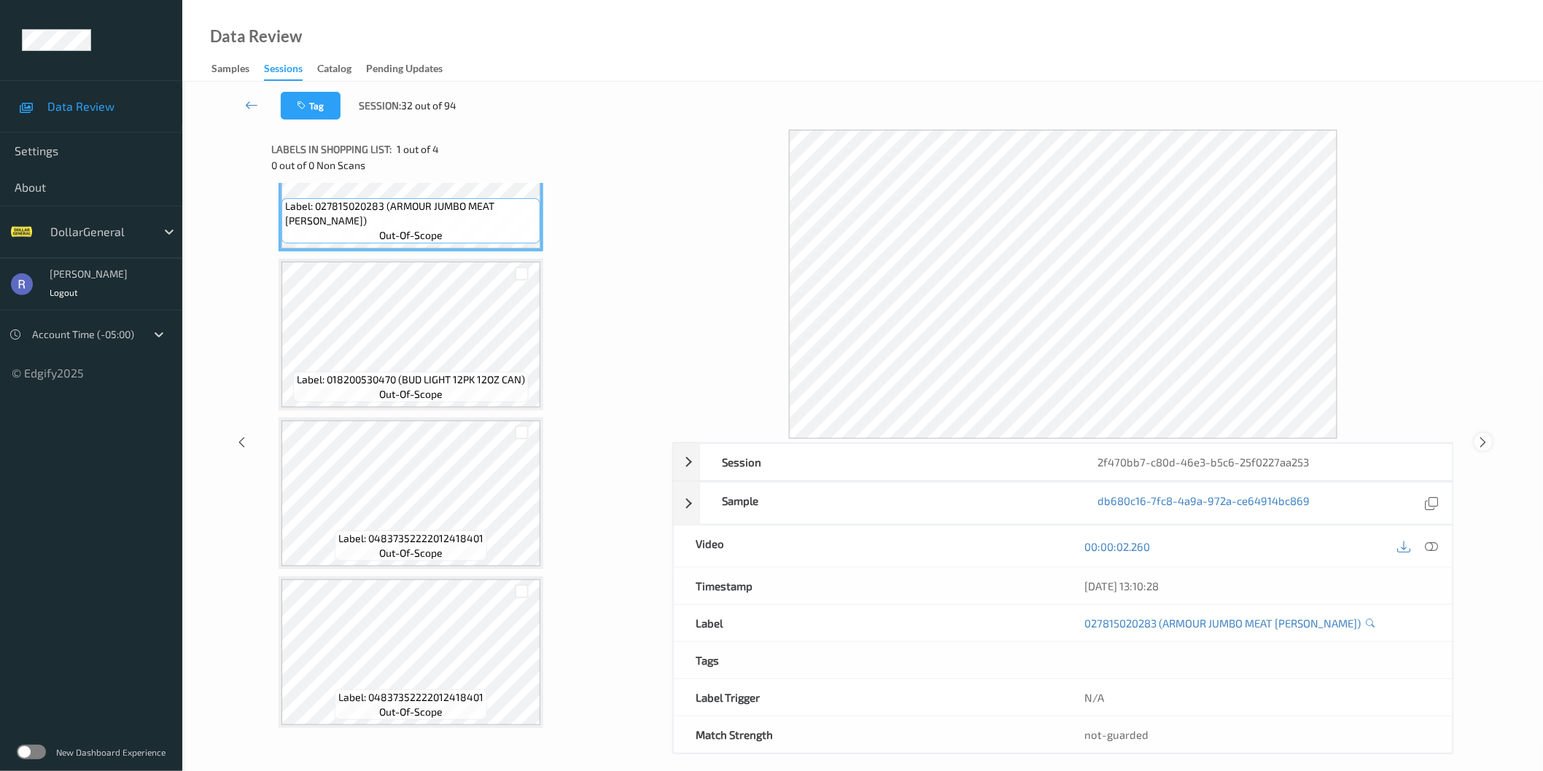
click at [1481, 440] on icon at bounding box center [1483, 442] width 12 height 13
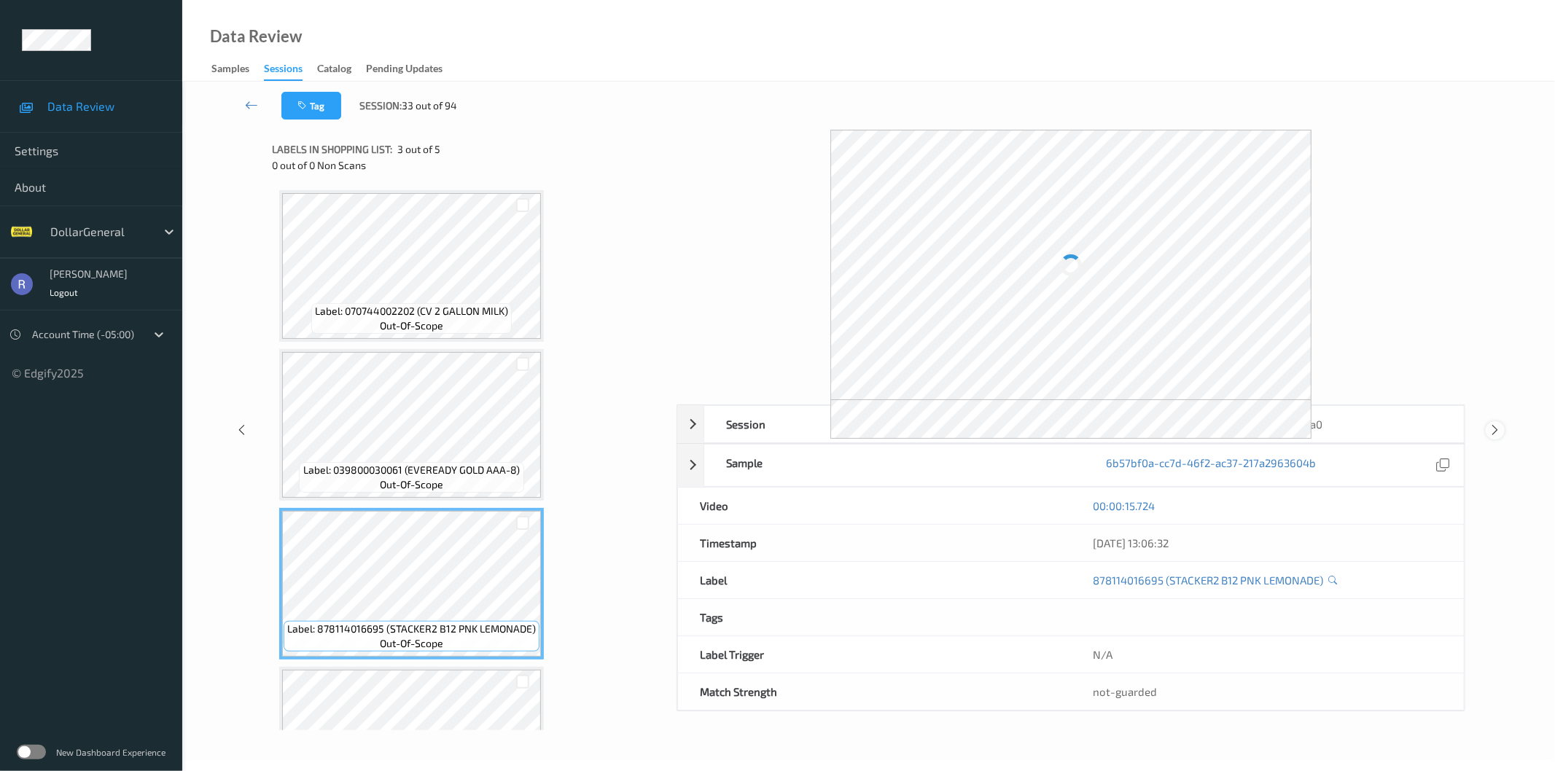
click at [1493, 428] on icon at bounding box center [1496, 430] width 12 height 13
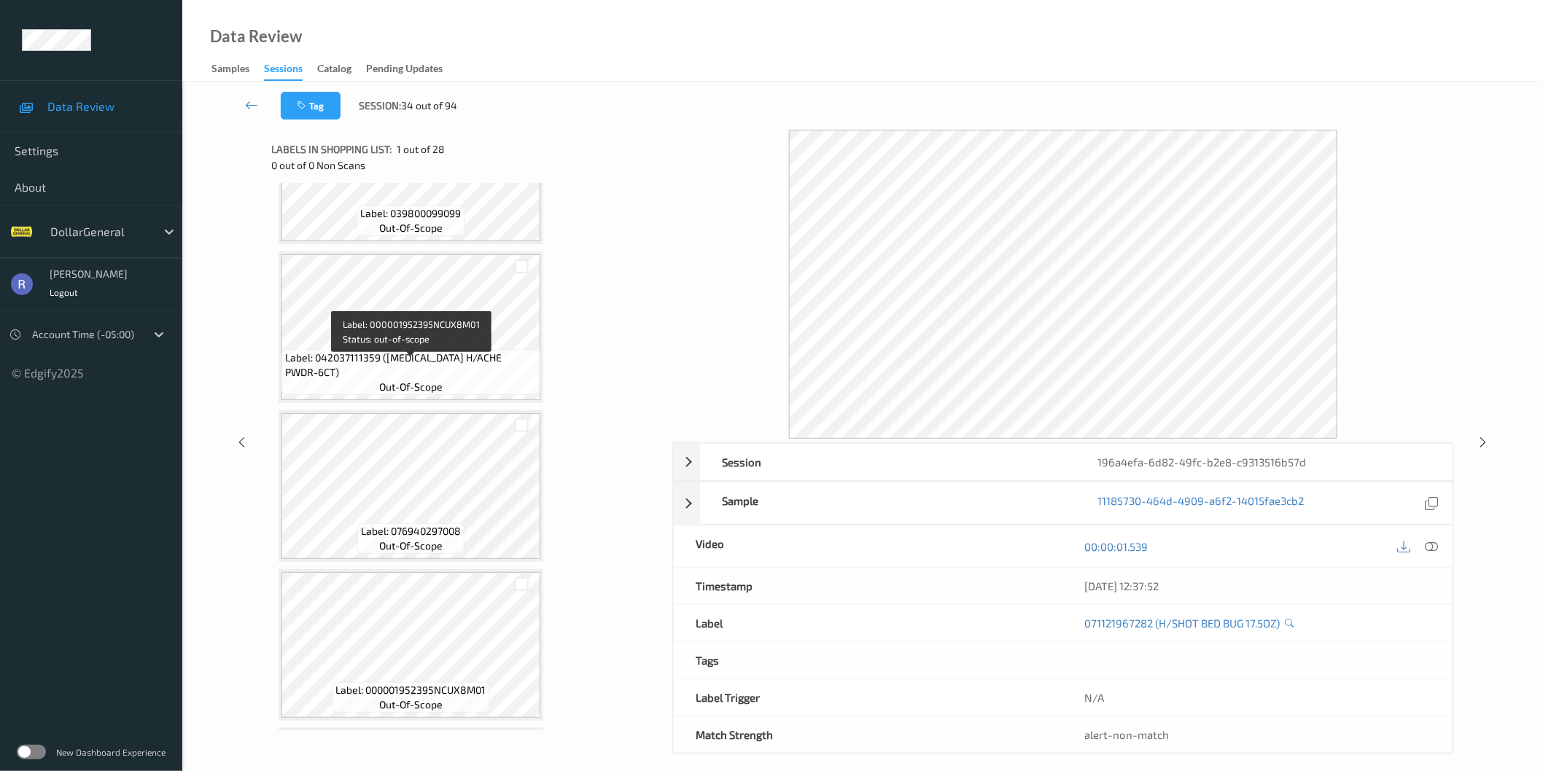
scroll to position [566, 0]
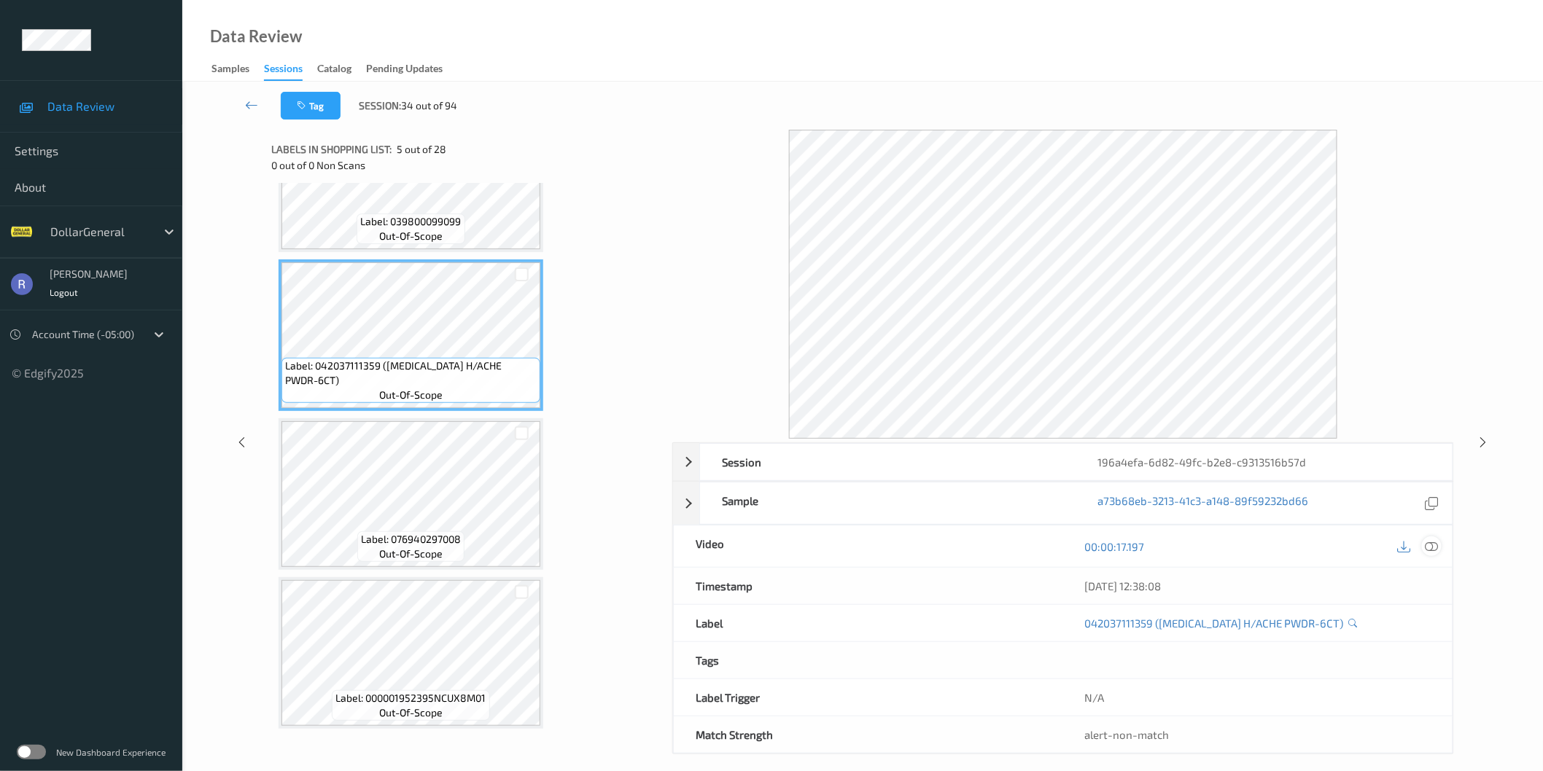
click at [1430, 547] on icon at bounding box center [1431, 546] width 13 height 13
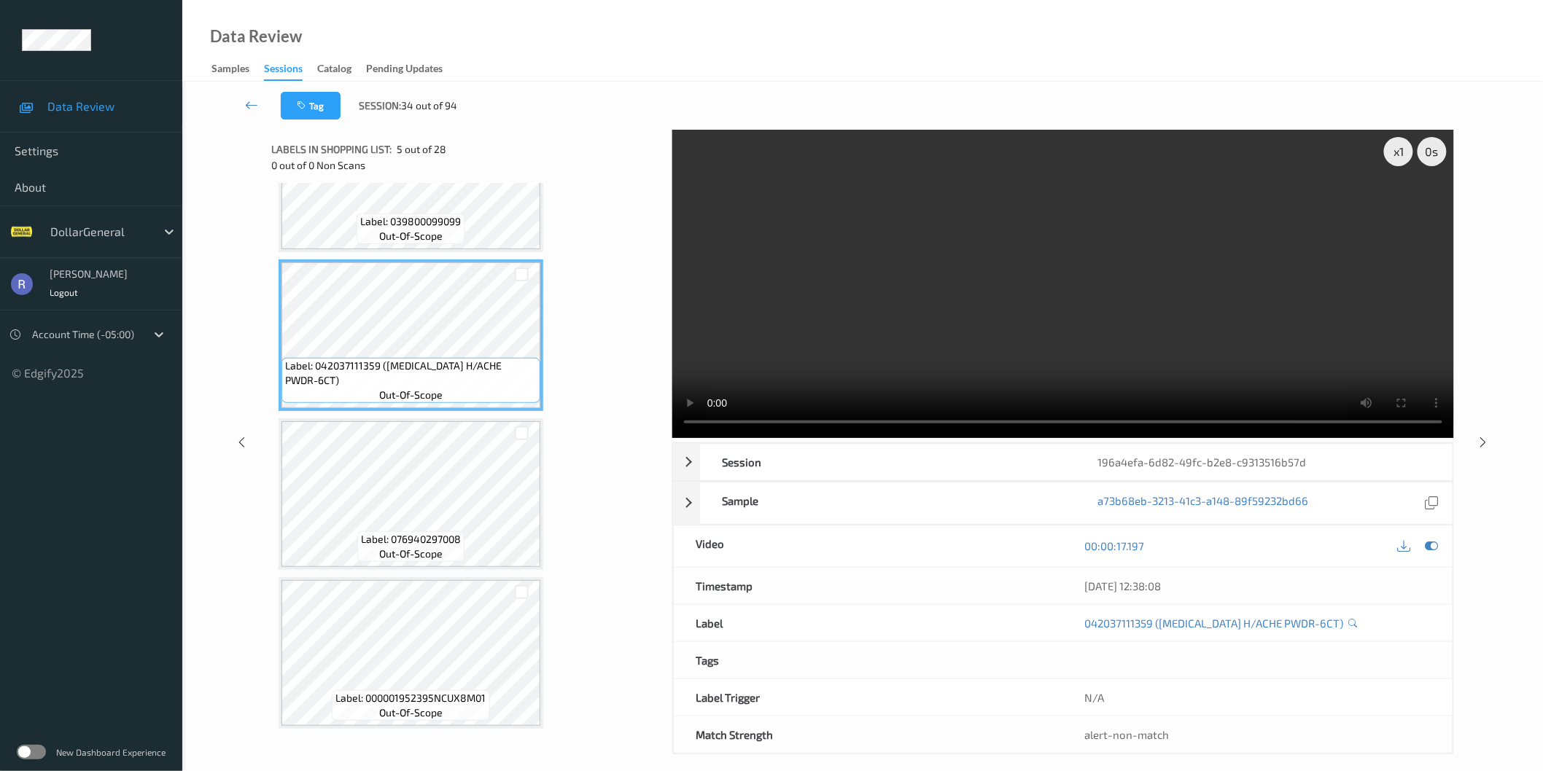
click at [1075, 346] on video at bounding box center [1063, 284] width 782 height 308
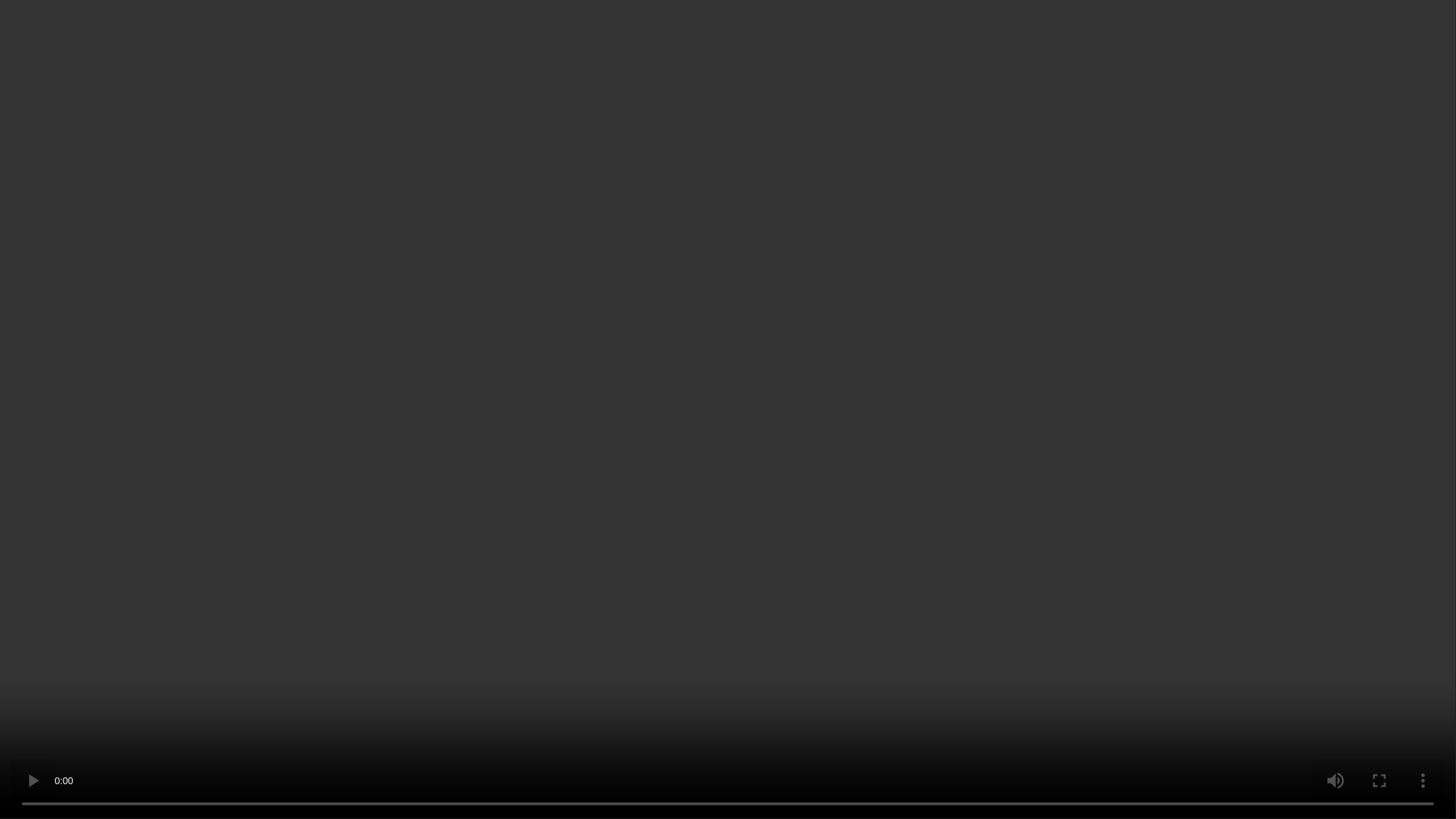
click at [816, 515] on video at bounding box center [728, 409] width 1456 height 819
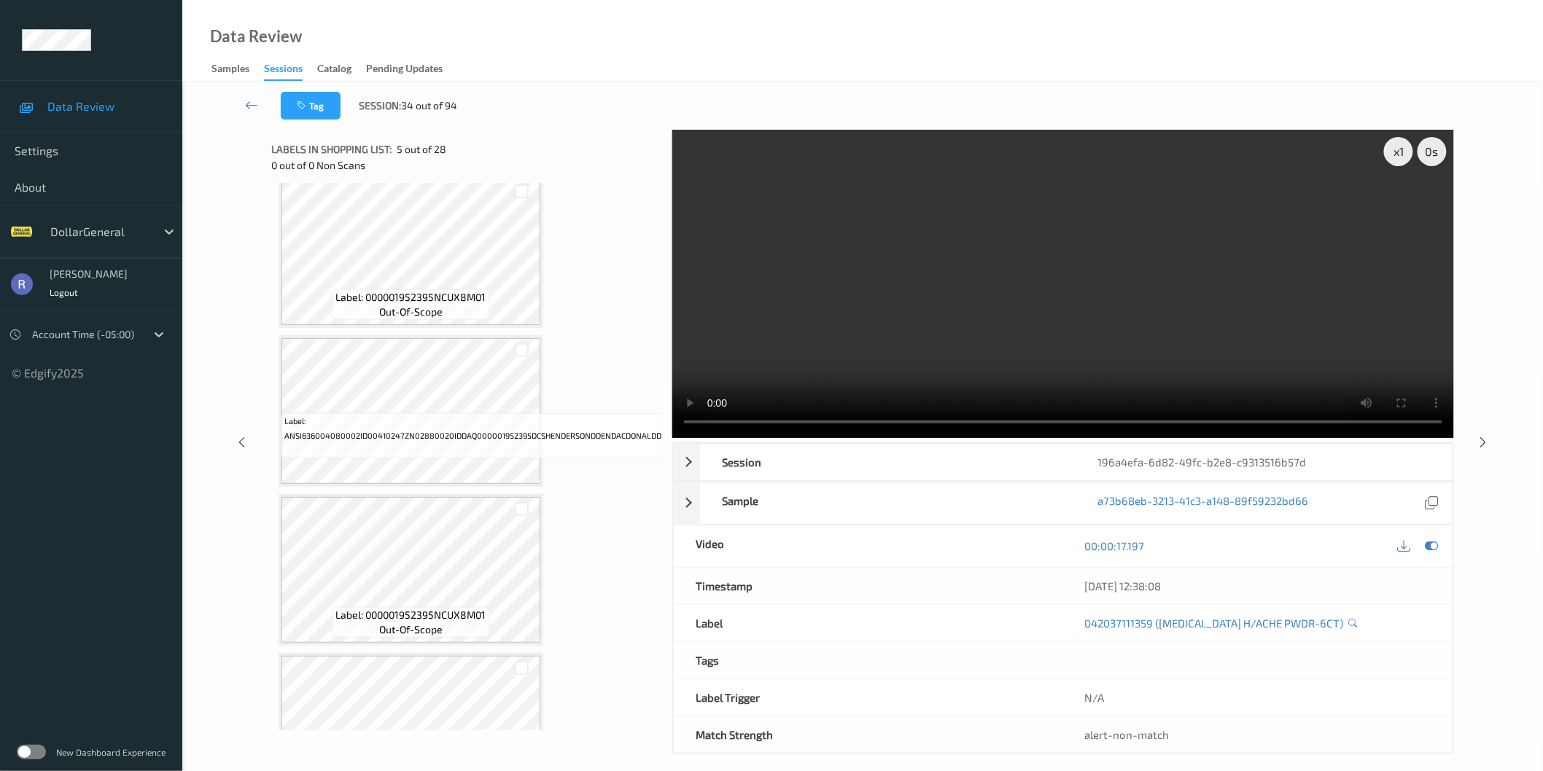
scroll to position [972, 0]
click at [1131, 295] on video at bounding box center [1063, 284] width 782 height 308
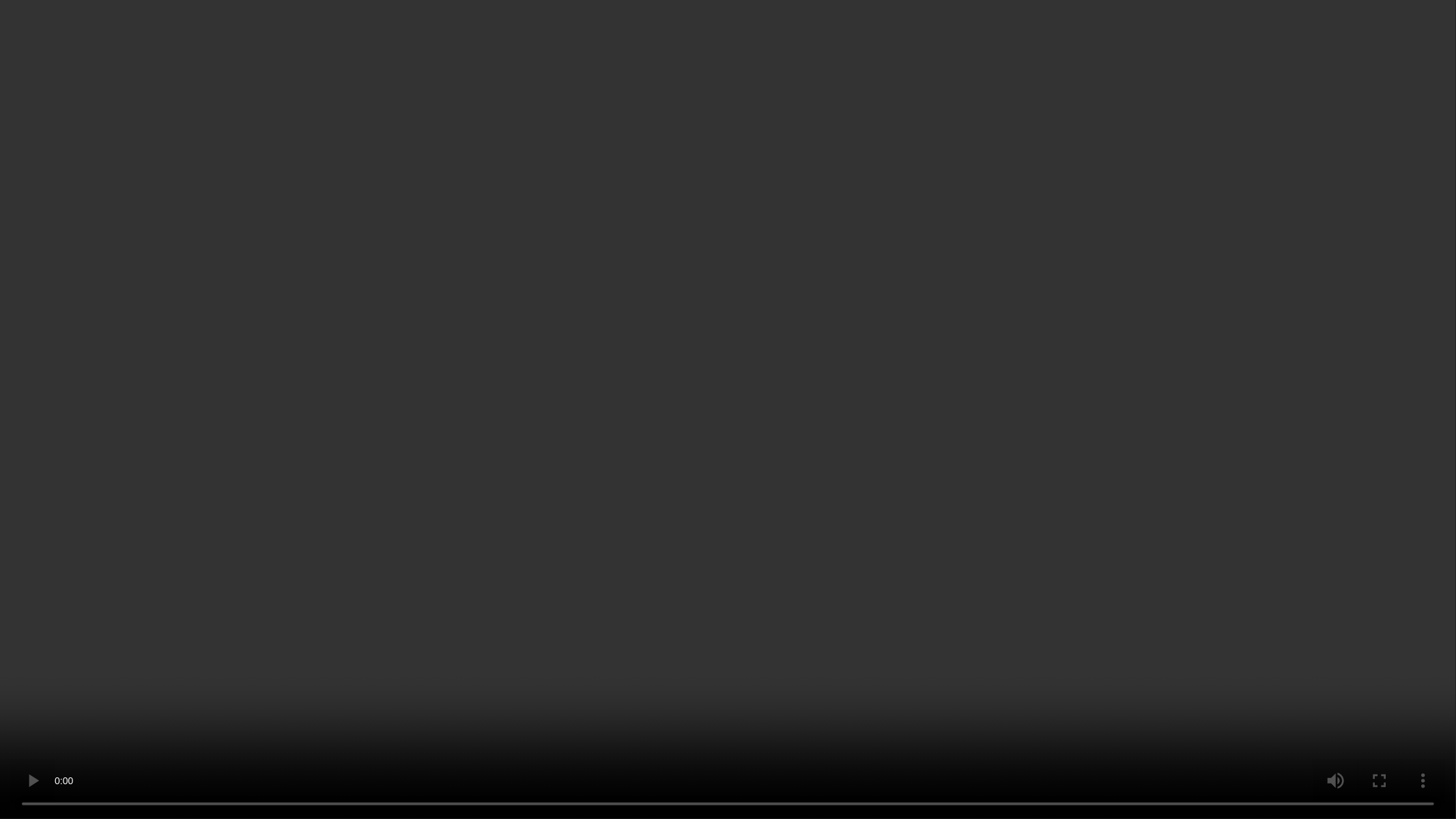
click at [725, 449] on video at bounding box center [728, 409] width 1456 height 819
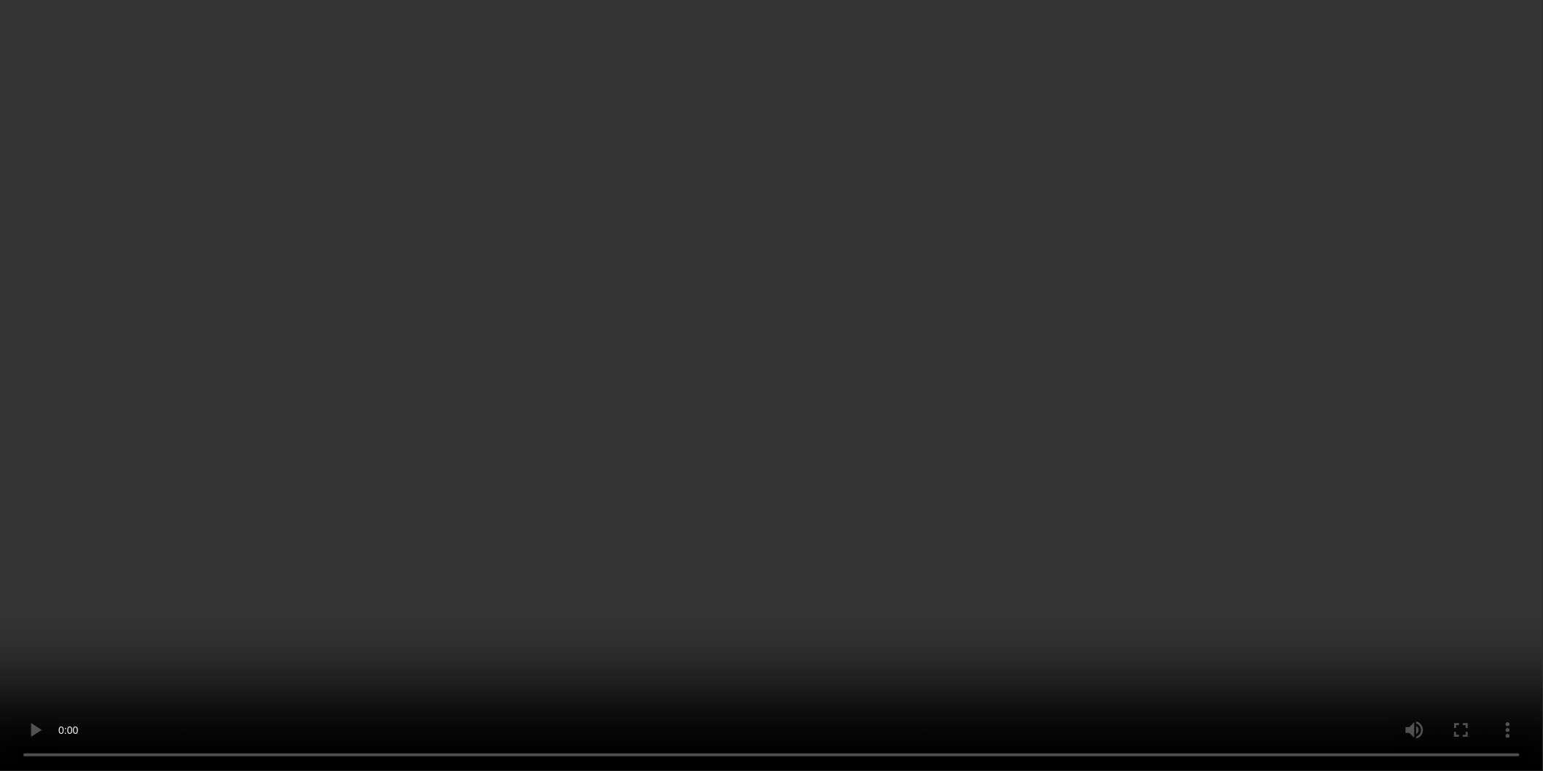
scroll to position [1053, 0]
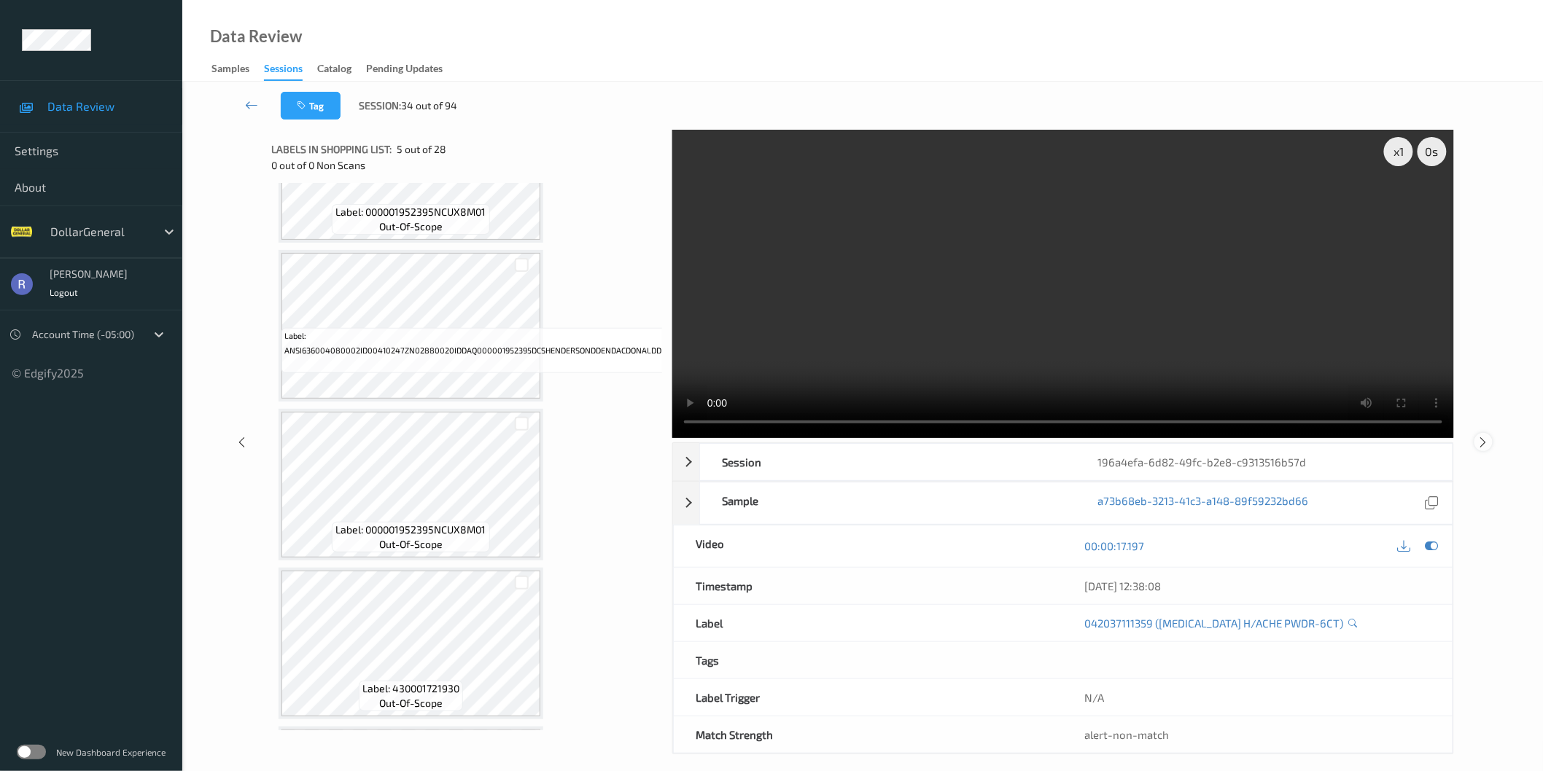
click at [1487, 442] on icon at bounding box center [1483, 441] width 12 height 13
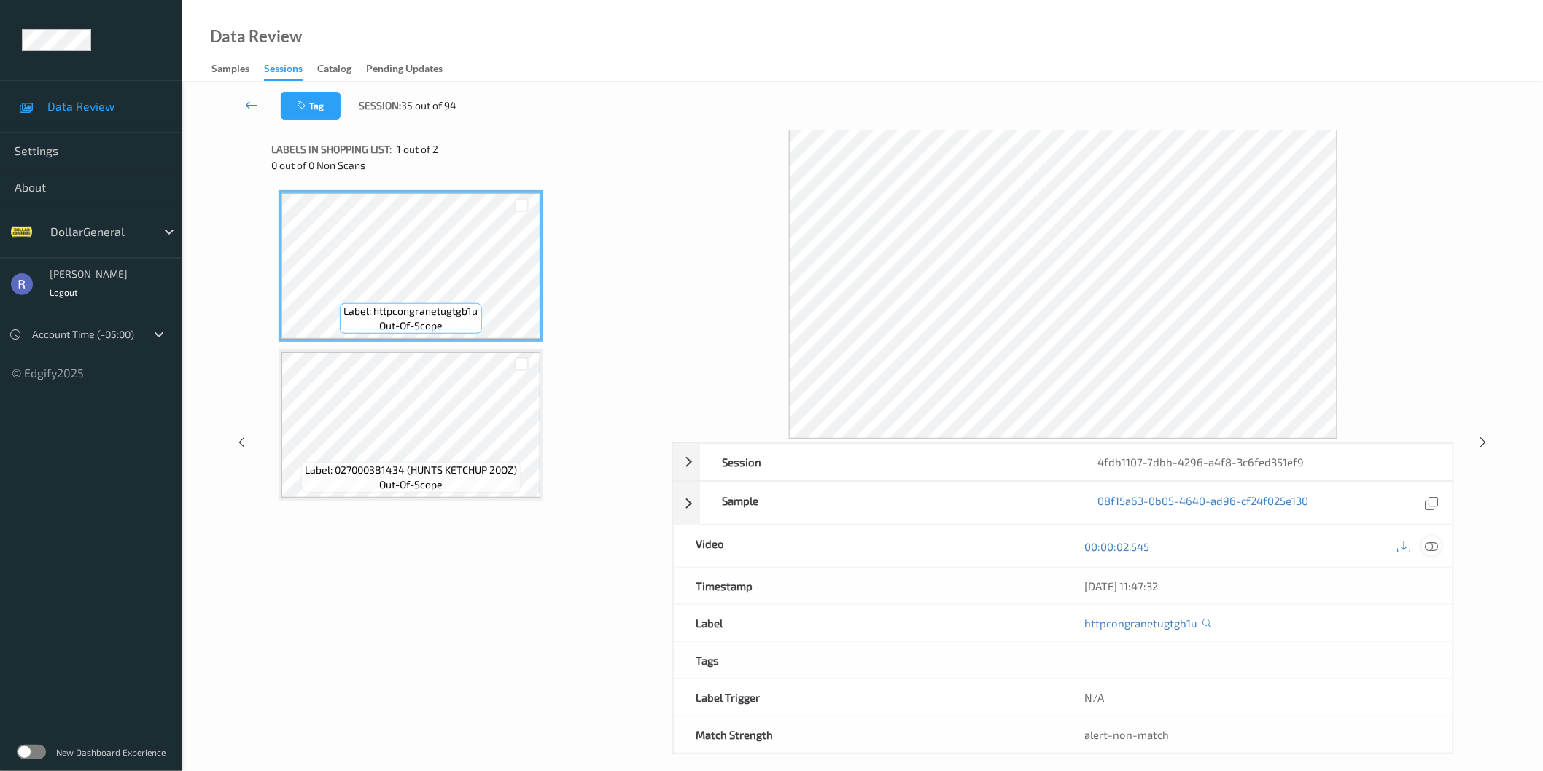
click at [1431, 550] on icon at bounding box center [1431, 546] width 13 height 13
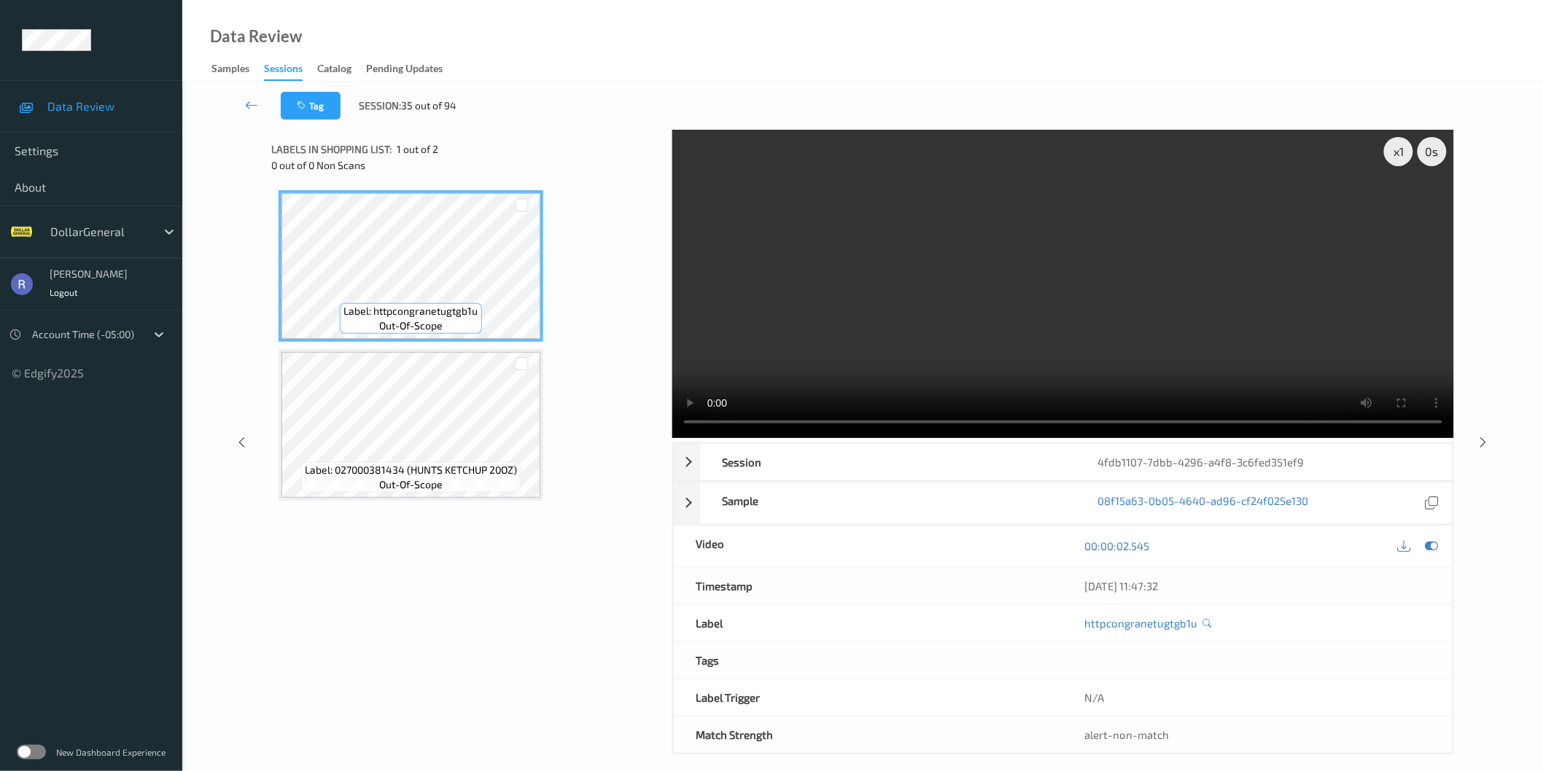
click at [941, 326] on video at bounding box center [1063, 284] width 782 height 308
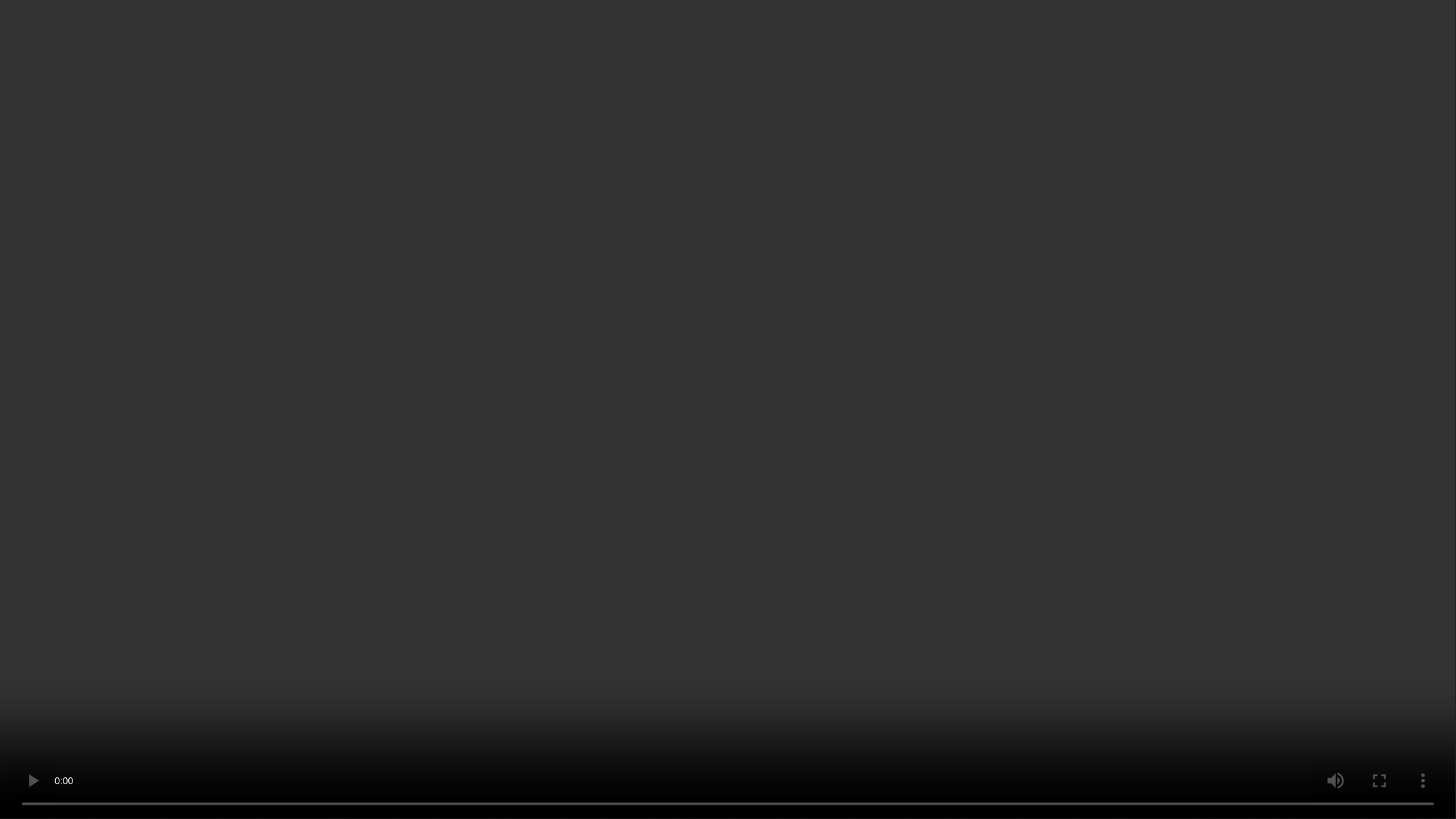
click at [881, 372] on video at bounding box center [728, 409] width 1456 height 819
click at [703, 331] on video at bounding box center [728, 409] width 1456 height 819
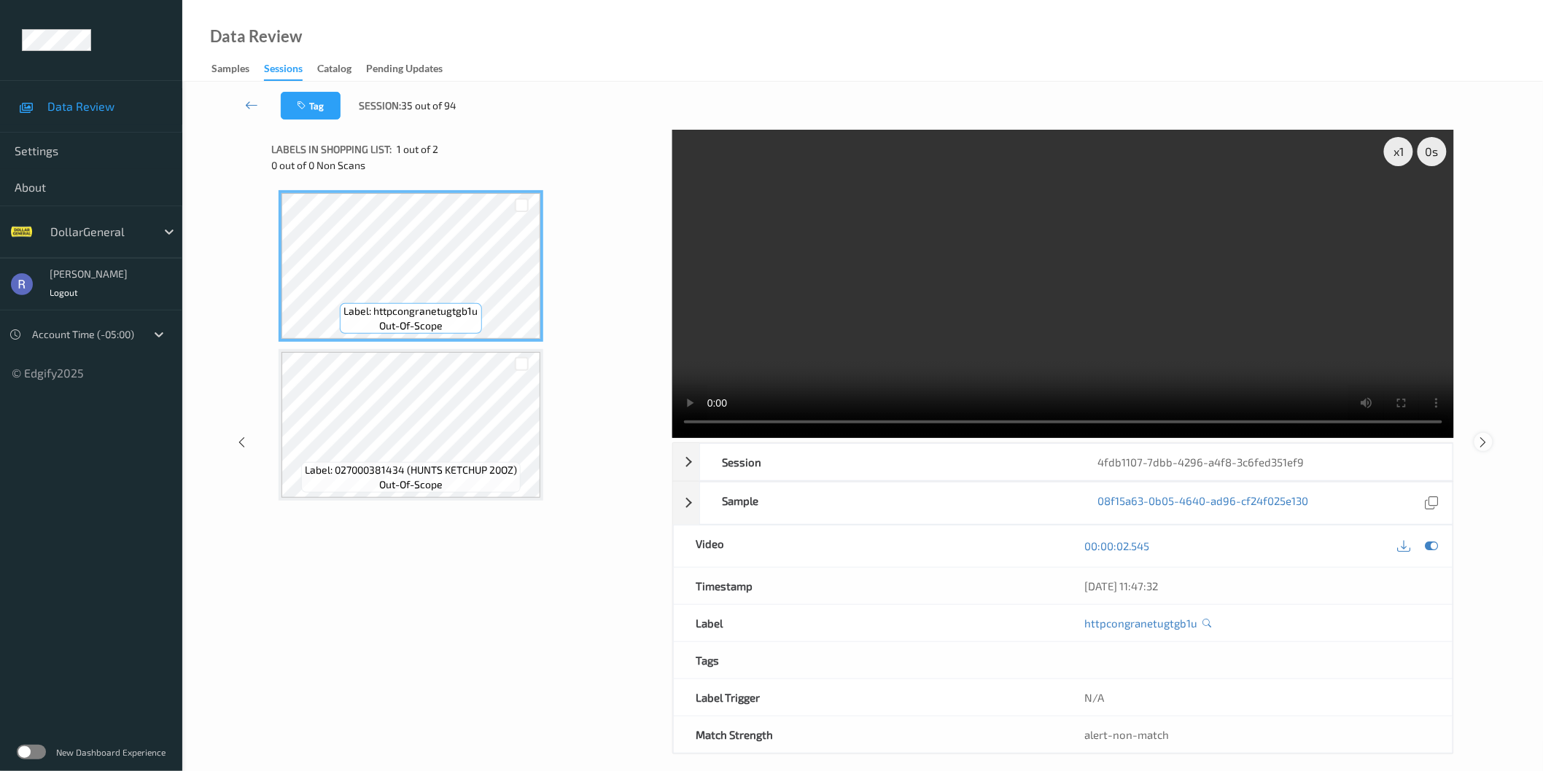
click at [1485, 438] on icon at bounding box center [1483, 441] width 12 height 13
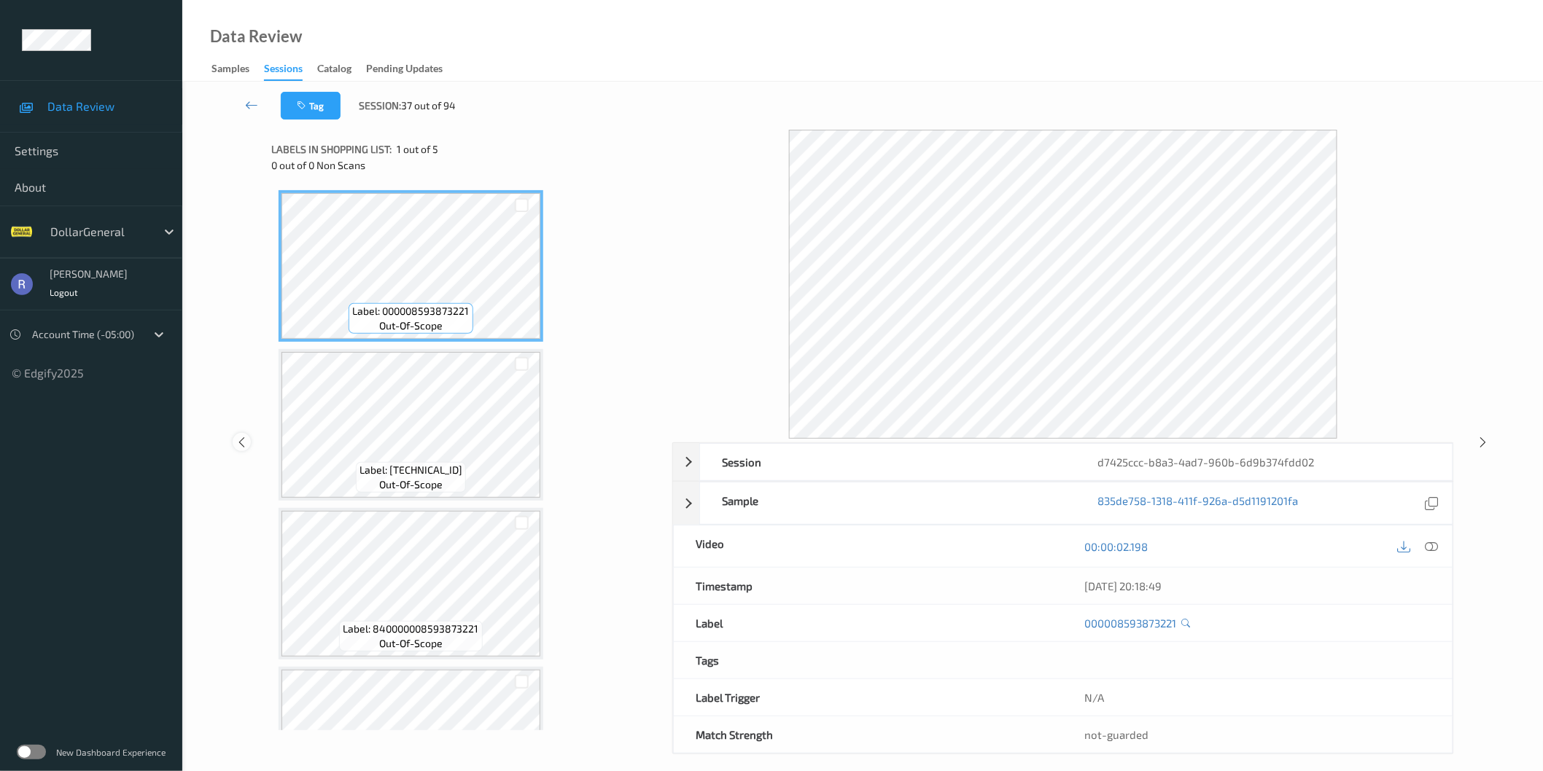
click at [241, 440] on icon at bounding box center [241, 442] width 12 height 13
click at [1484, 440] on icon at bounding box center [1483, 439] width 12 height 13
click at [1433, 545] on icon at bounding box center [1431, 546] width 13 height 13
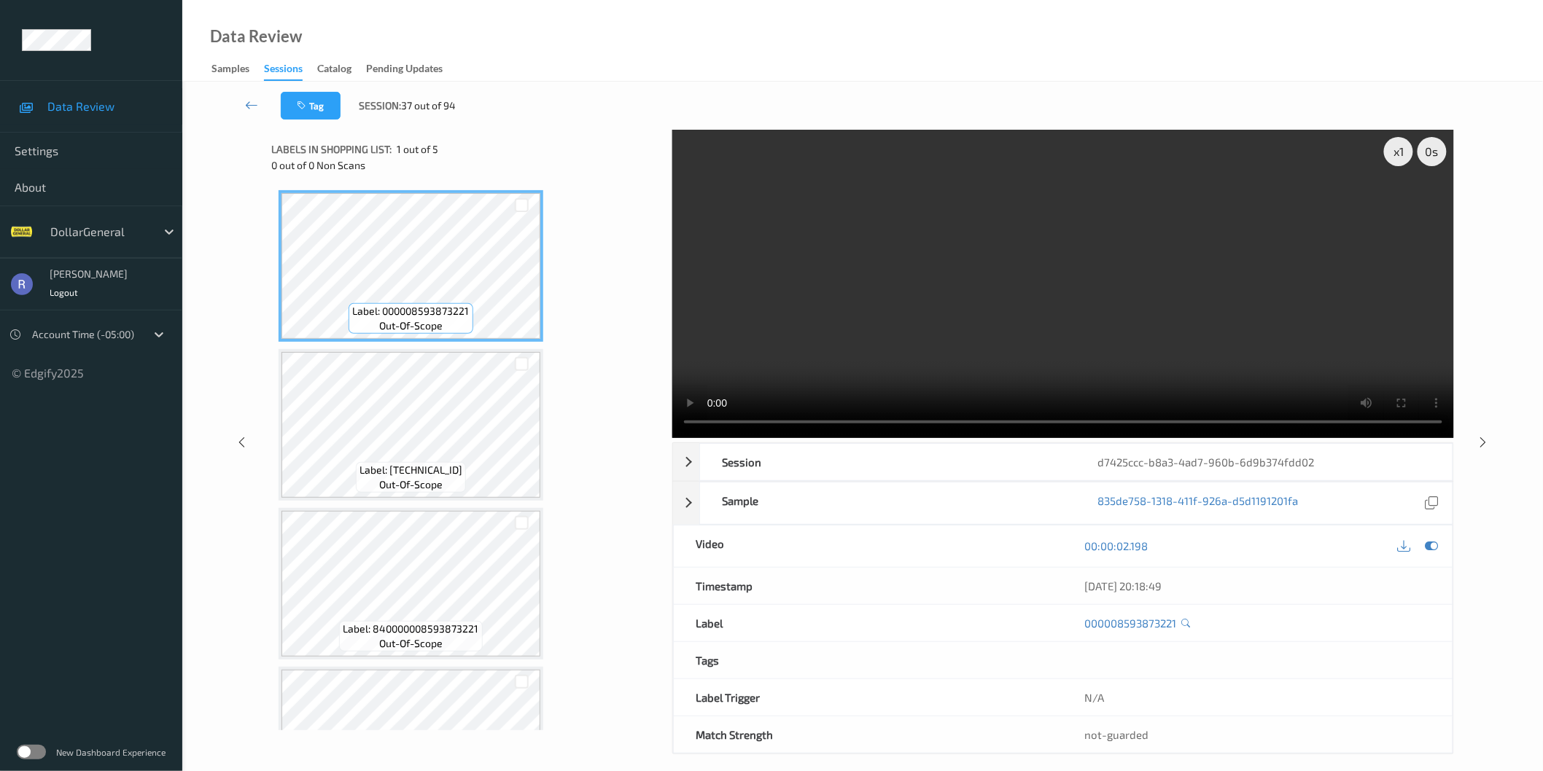
click at [639, 425] on div "Label: 000008593873221 out-of-scope Label: [TECHNICAL_ID] out-of-scope Label: 8…" at bounding box center [467, 583] width 376 height 787
click at [1061, 349] on video at bounding box center [1063, 284] width 782 height 308
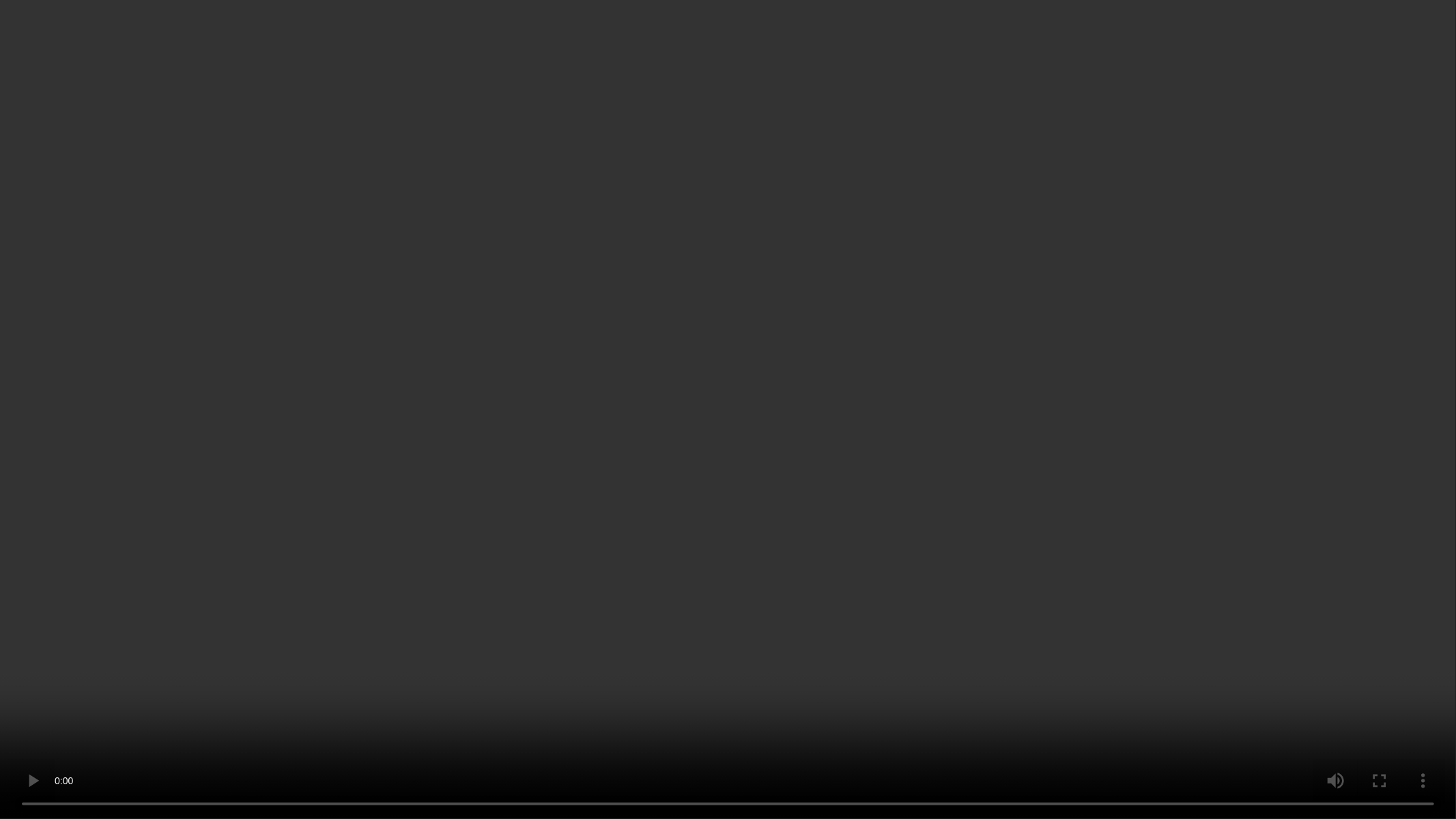
click at [647, 442] on video at bounding box center [728, 409] width 1456 height 819
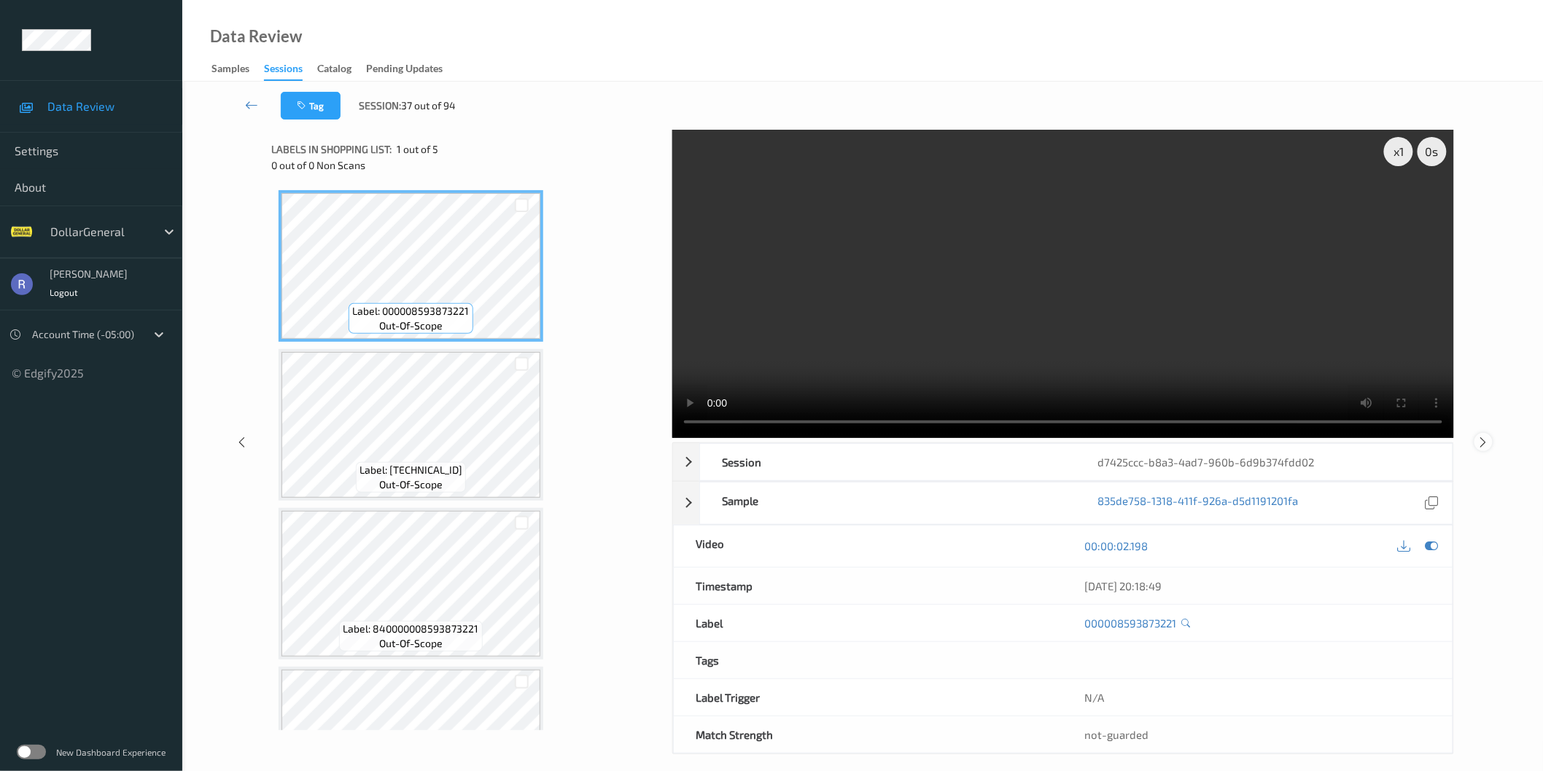
click at [1483, 445] on icon at bounding box center [1483, 441] width 12 height 13
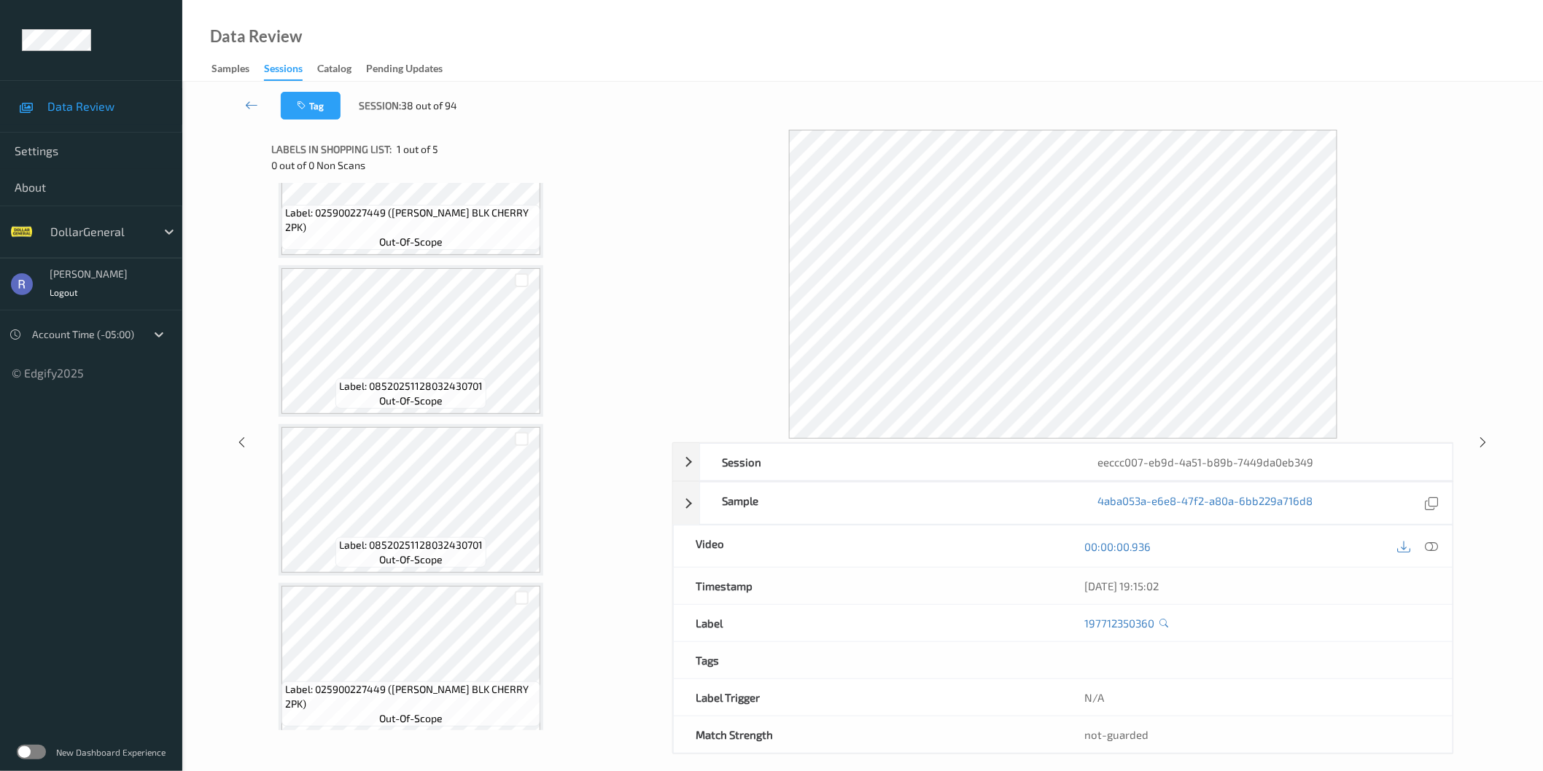
scroll to position [249, 0]
click at [1489, 434] on div "Session eeccc007-eb9d-4a51-b89b-7449da0eb349 Session ID eeccc007-eb9d-4a51-b89b…" at bounding box center [862, 442] width 1301 height 625
click at [1481, 446] on icon at bounding box center [1483, 442] width 12 height 13
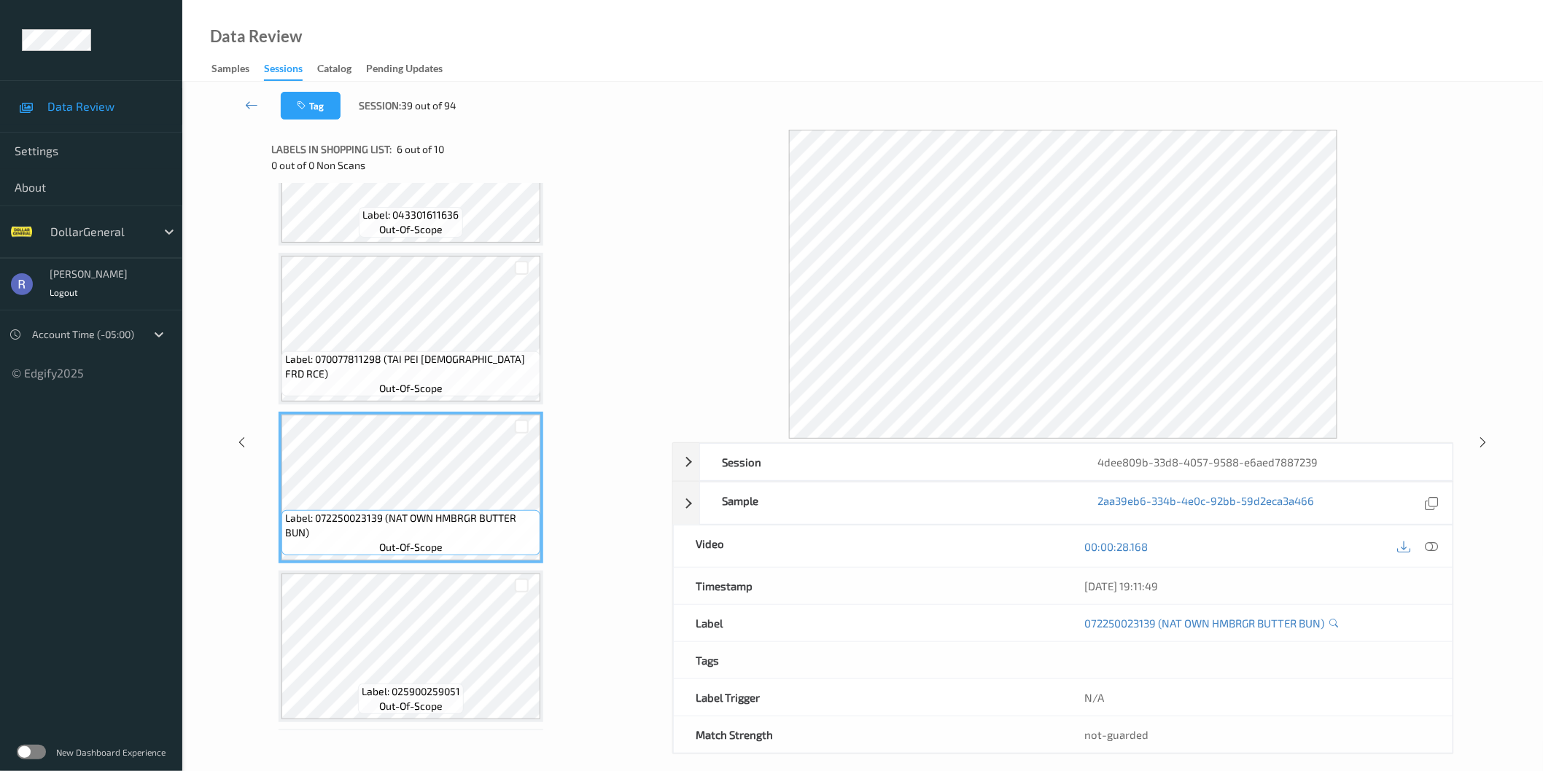
scroll to position [486, 0]
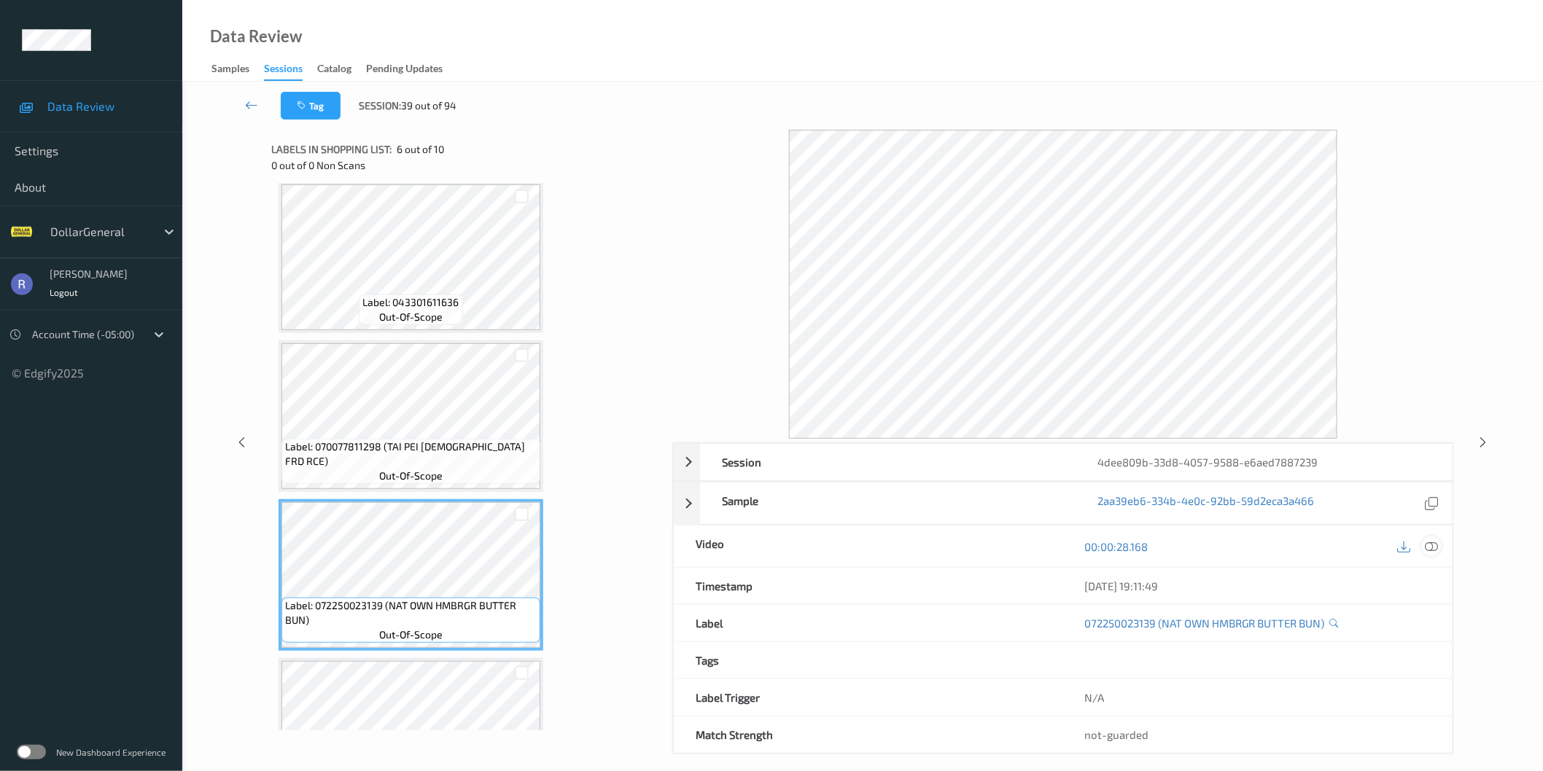
click at [1432, 548] on icon at bounding box center [1431, 546] width 13 height 13
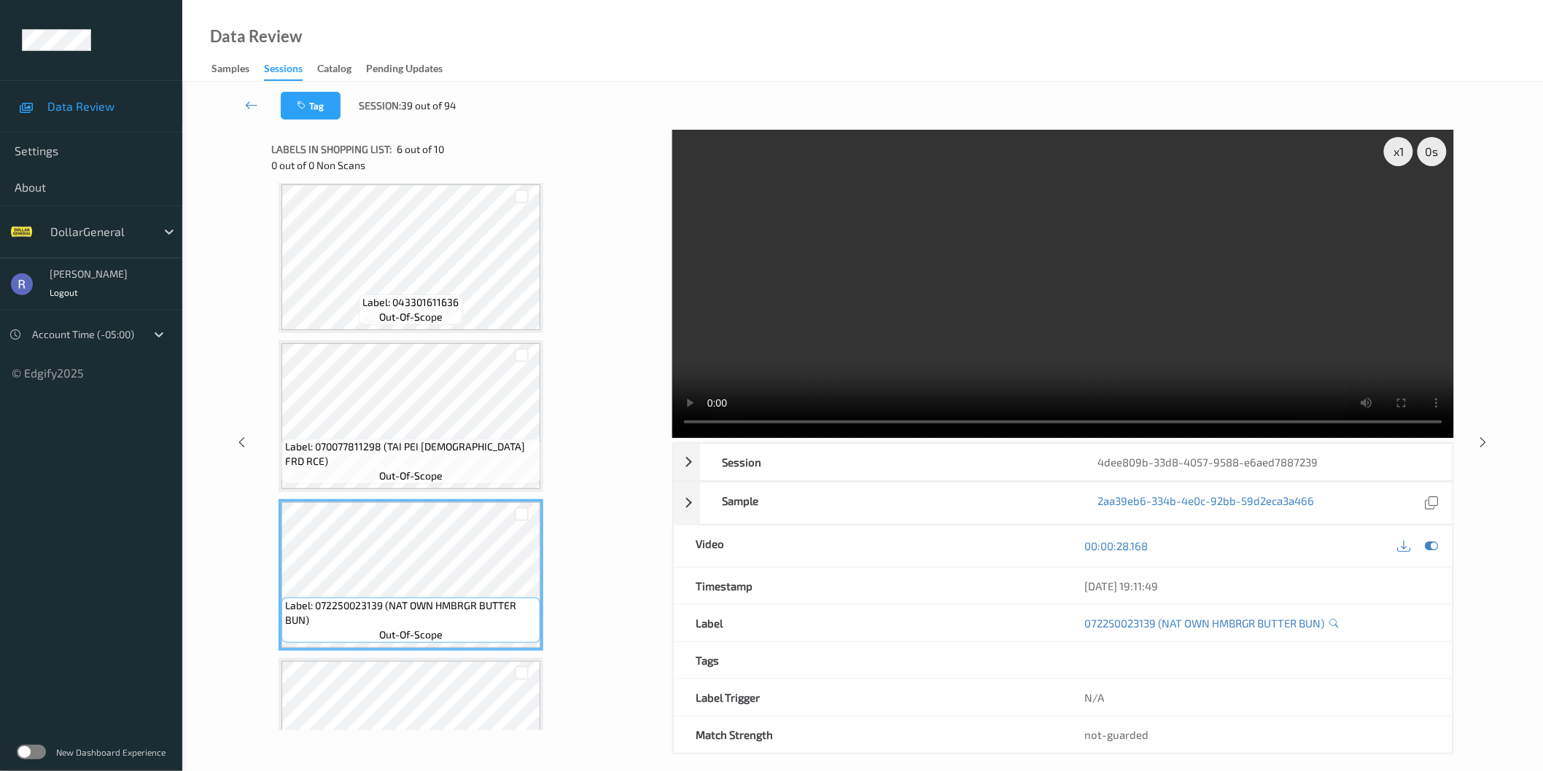
click at [1014, 295] on video at bounding box center [1063, 284] width 782 height 308
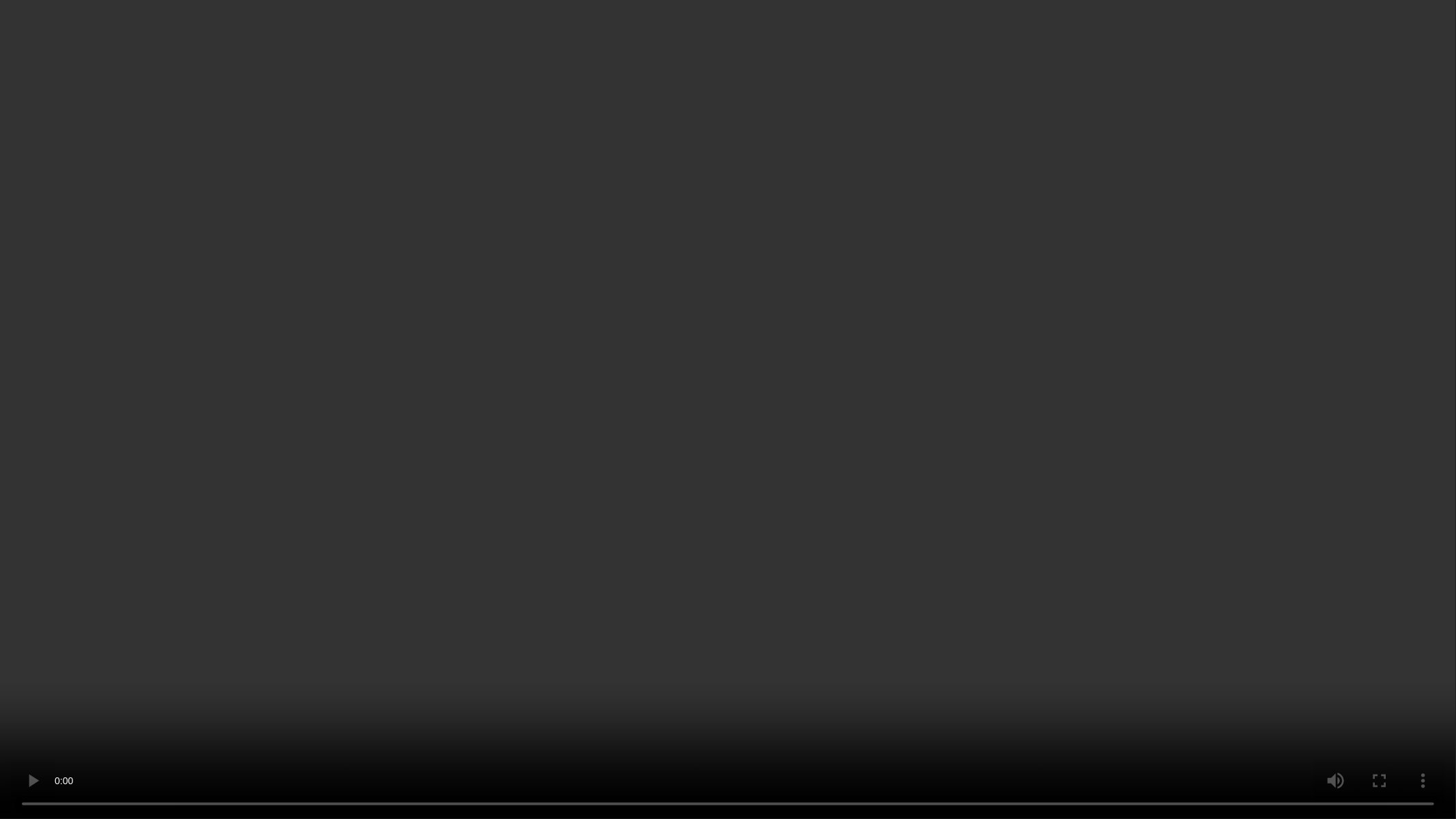
click at [688, 413] on video at bounding box center [728, 409] width 1456 height 819
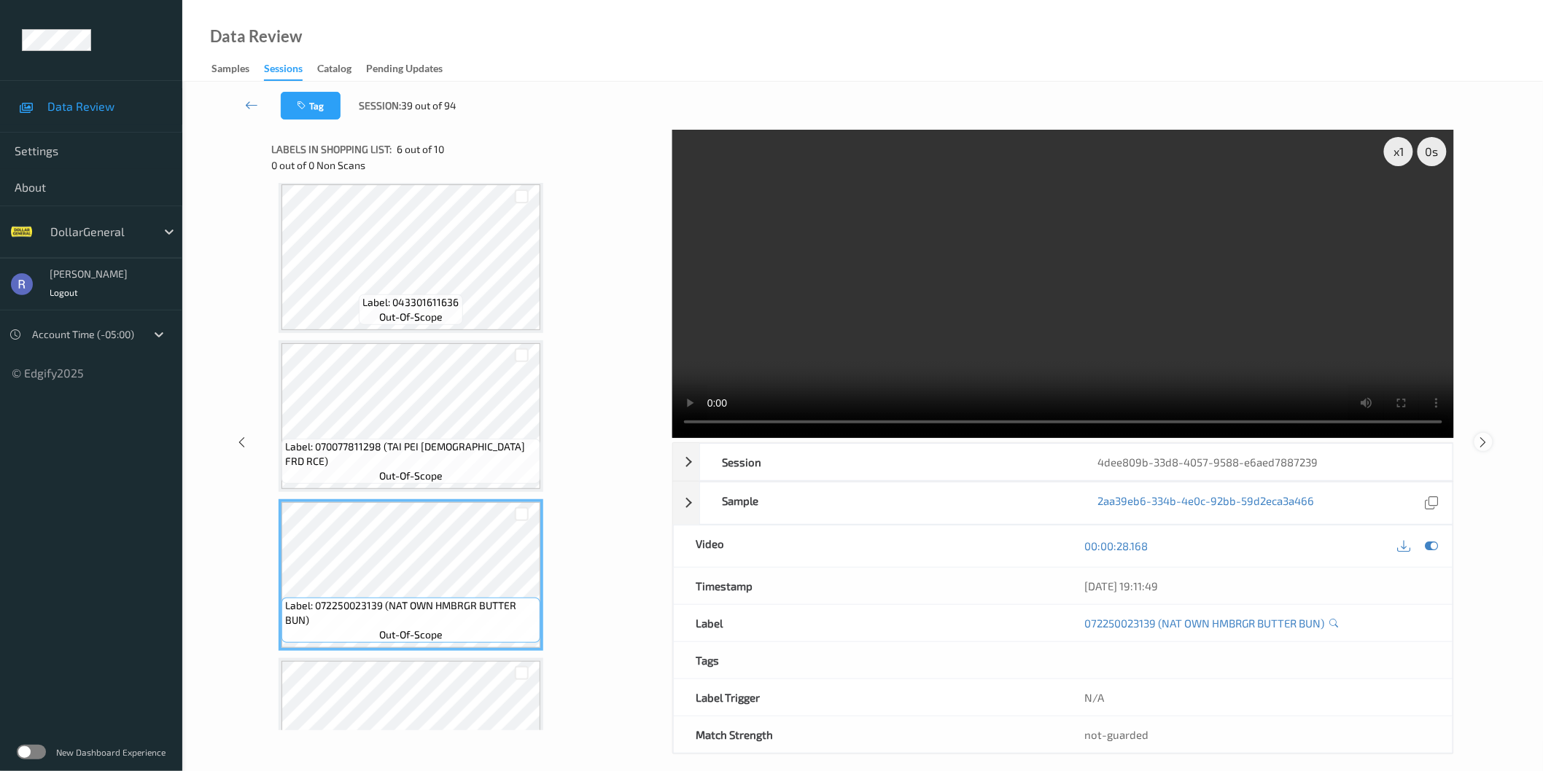
click at [1482, 440] on icon at bounding box center [1483, 441] width 12 height 13
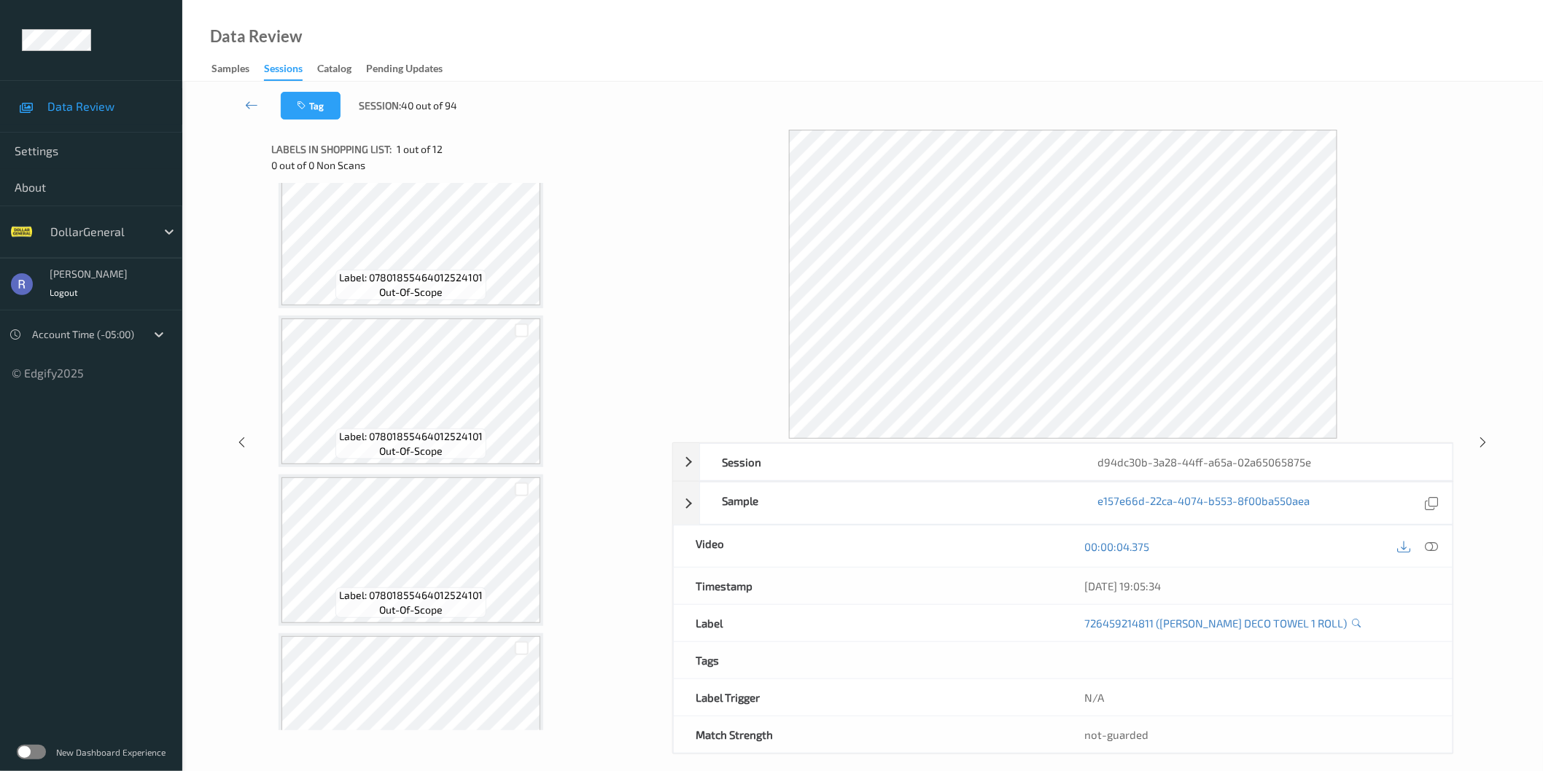
scroll to position [405, 0]
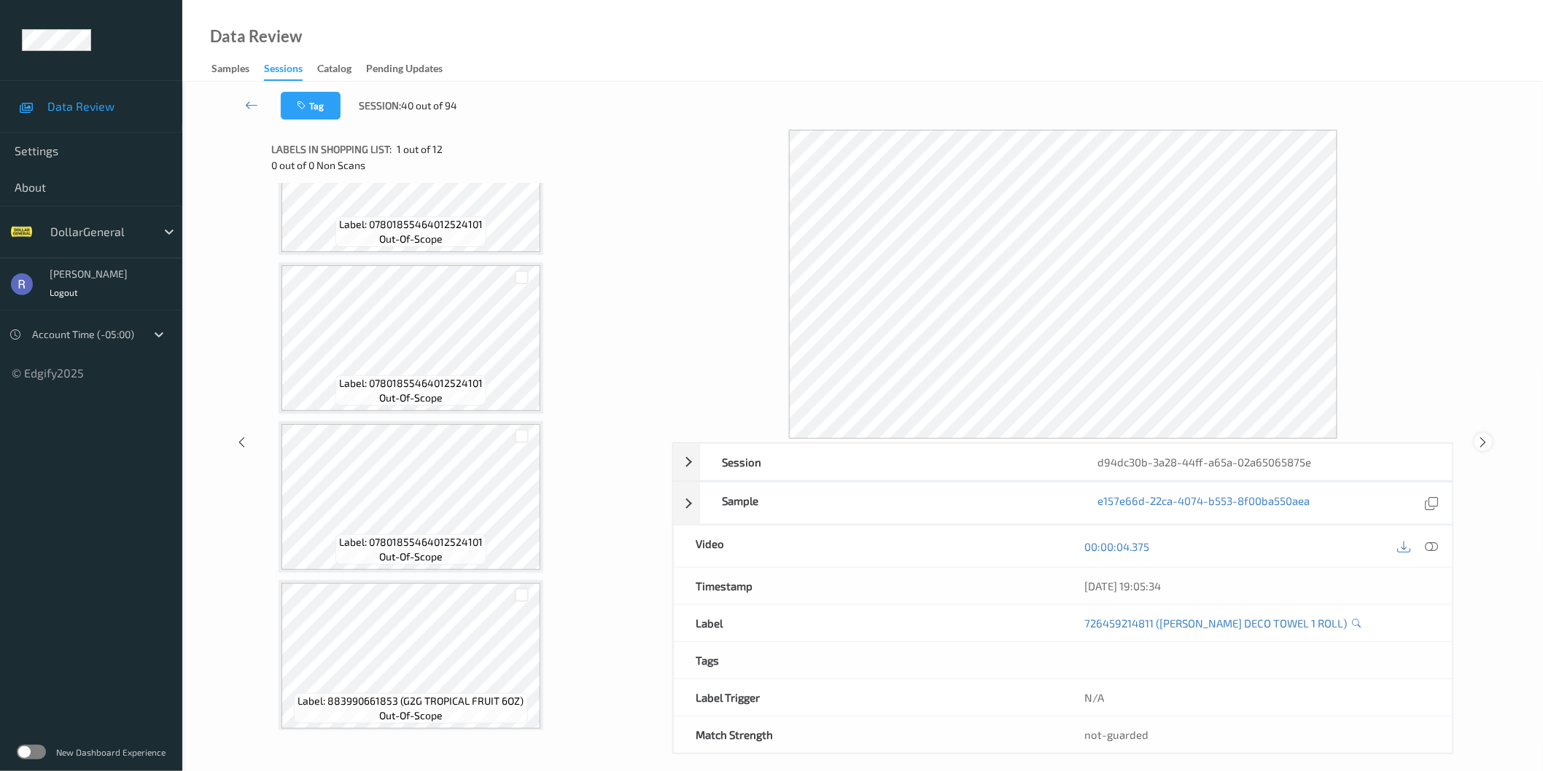
click at [1481, 440] on icon at bounding box center [1483, 442] width 12 height 13
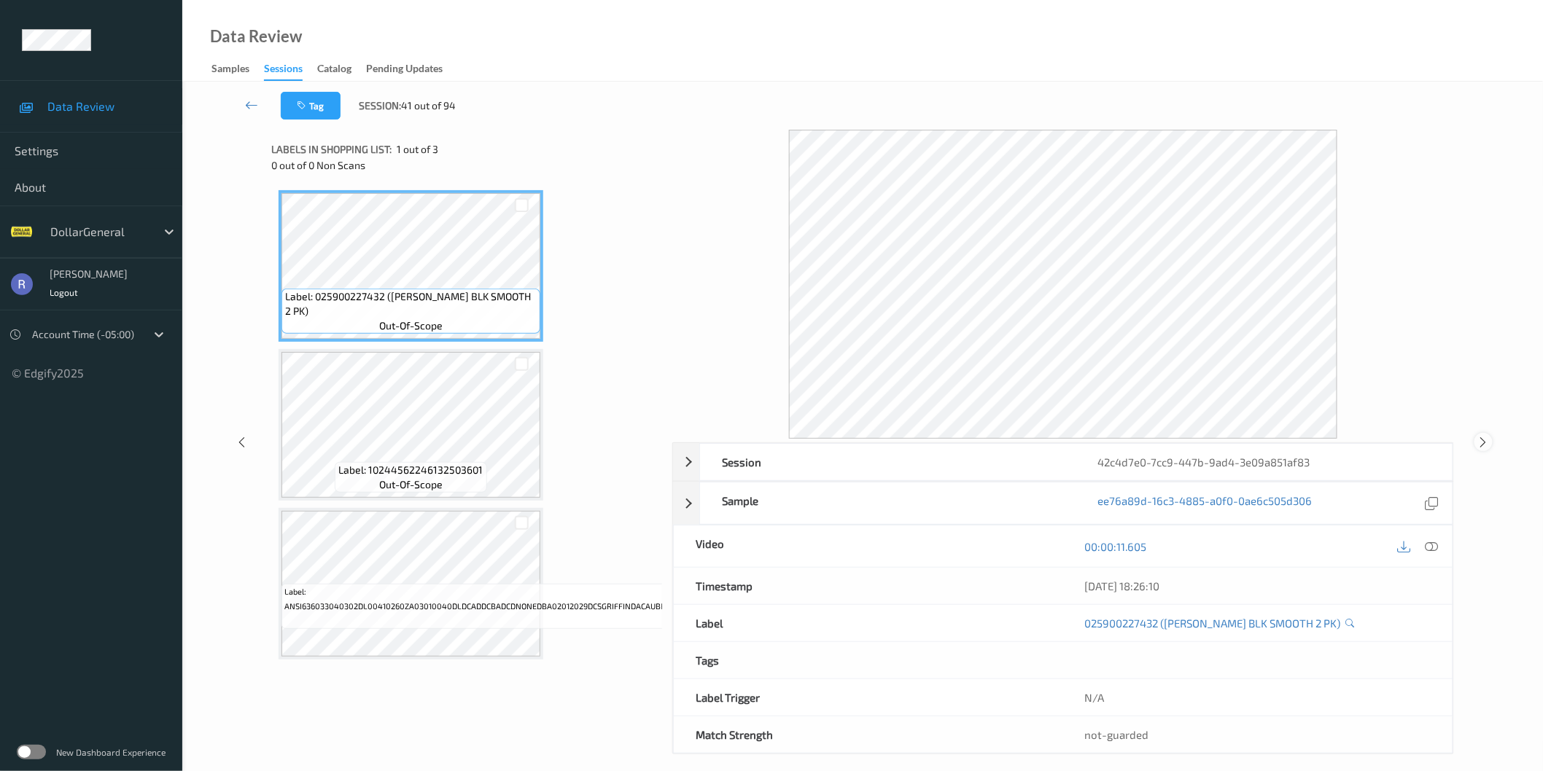
click at [1484, 443] on icon at bounding box center [1483, 442] width 12 height 13
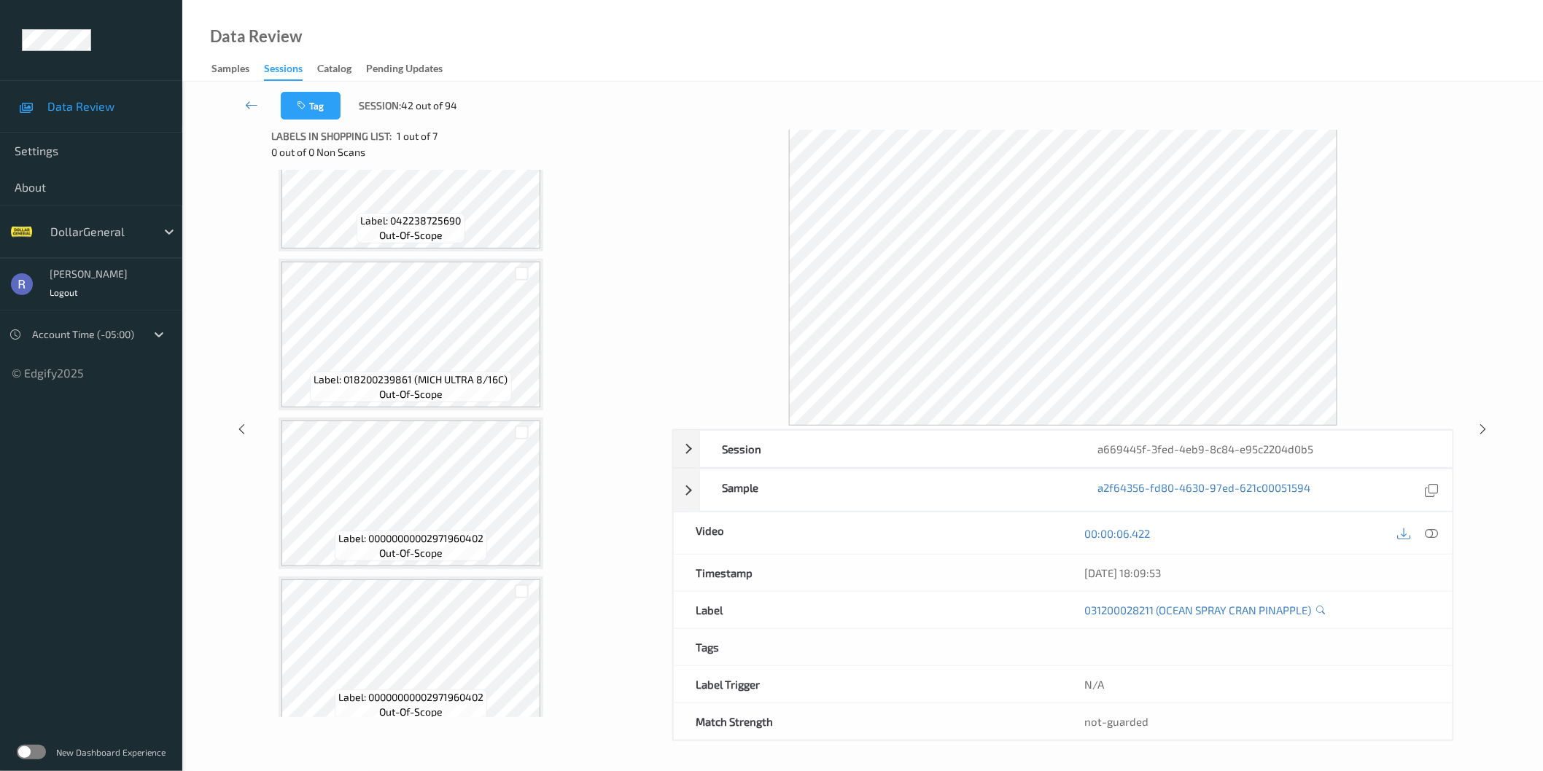
scroll to position [243, 0]
click at [241, 427] on icon at bounding box center [241, 429] width 12 height 13
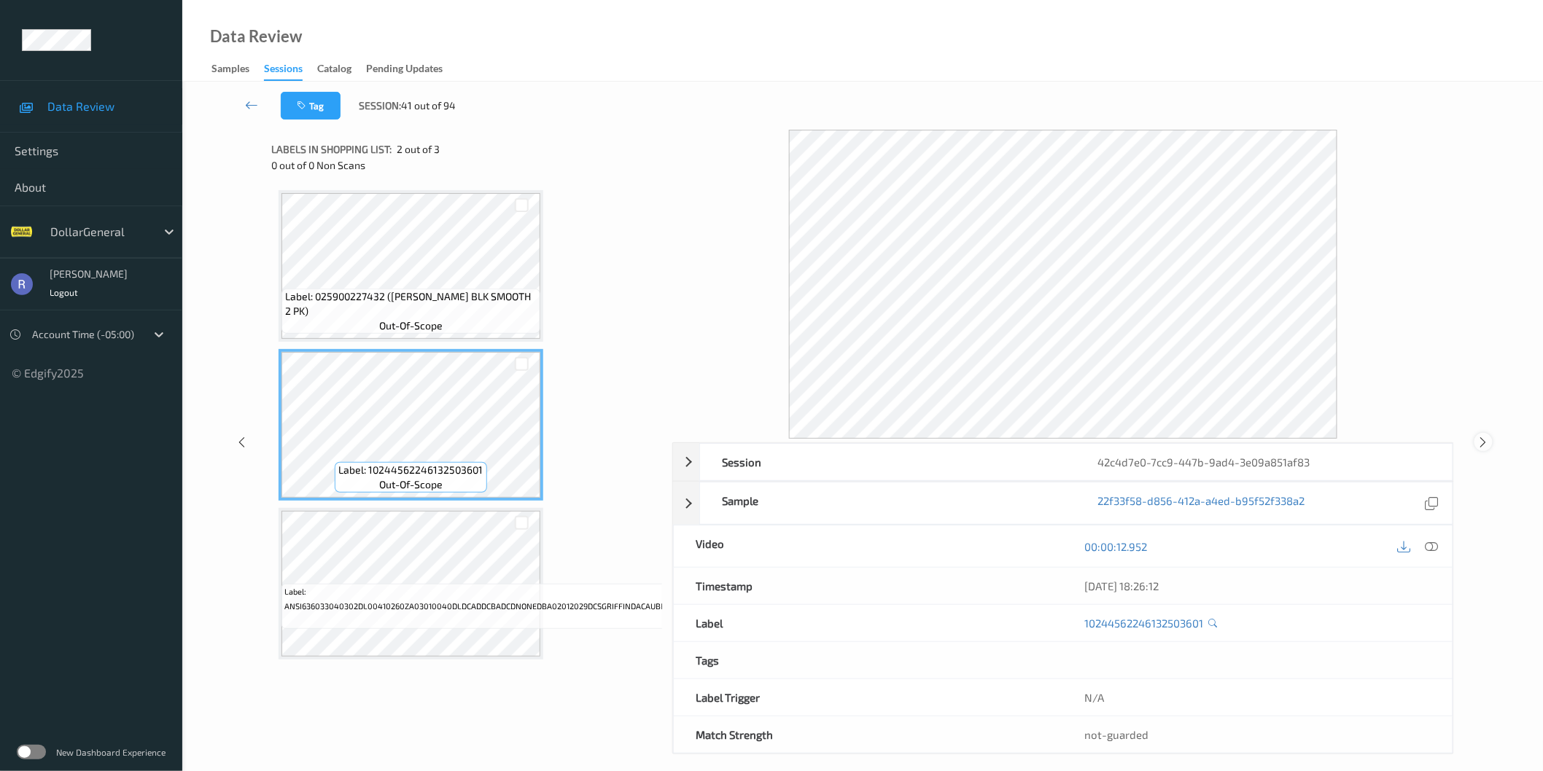
click at [1483, 437] on icon at bounding box center [1483, 442] width 12 height 13
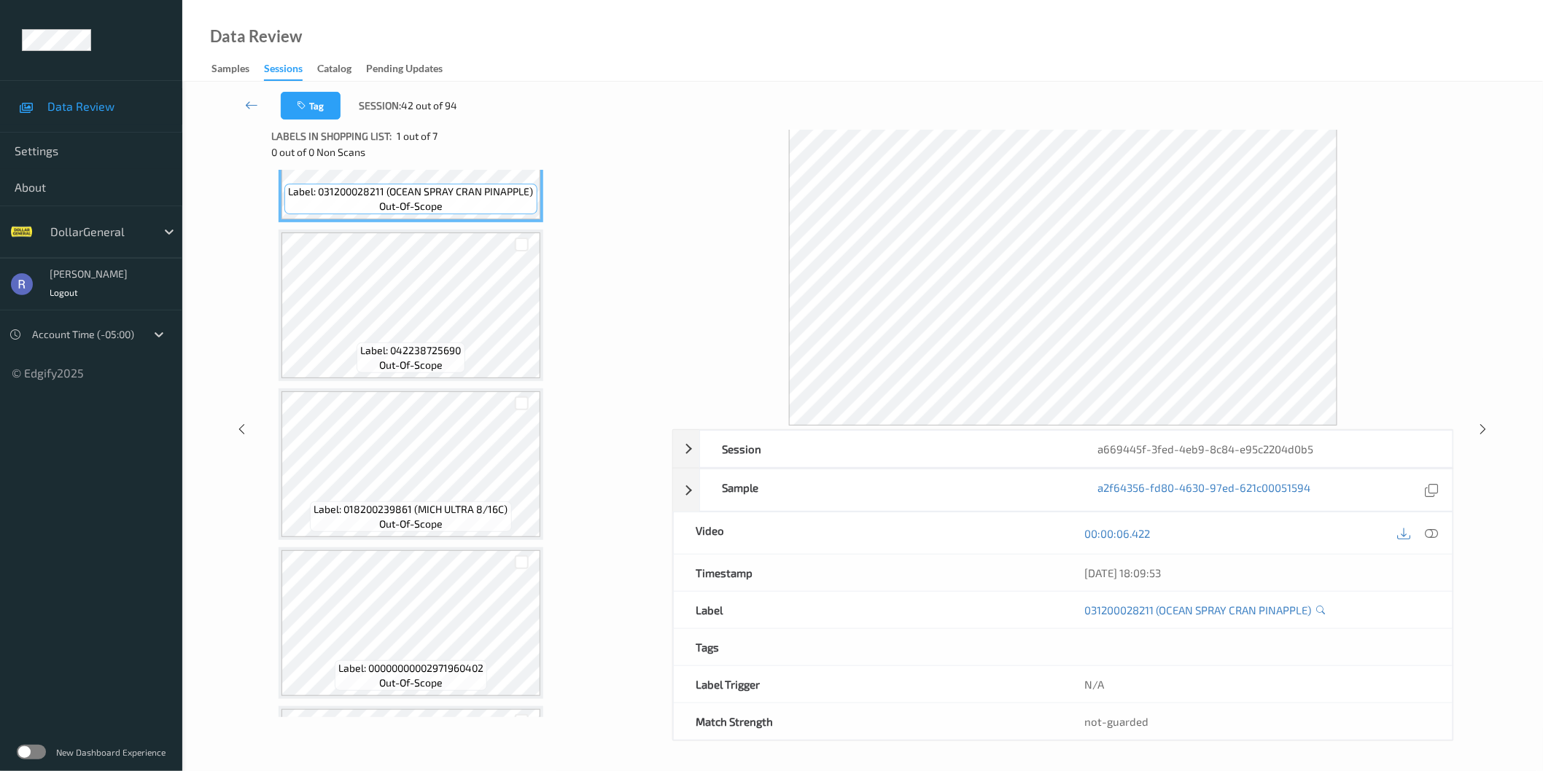
scroll to position [78, 0]
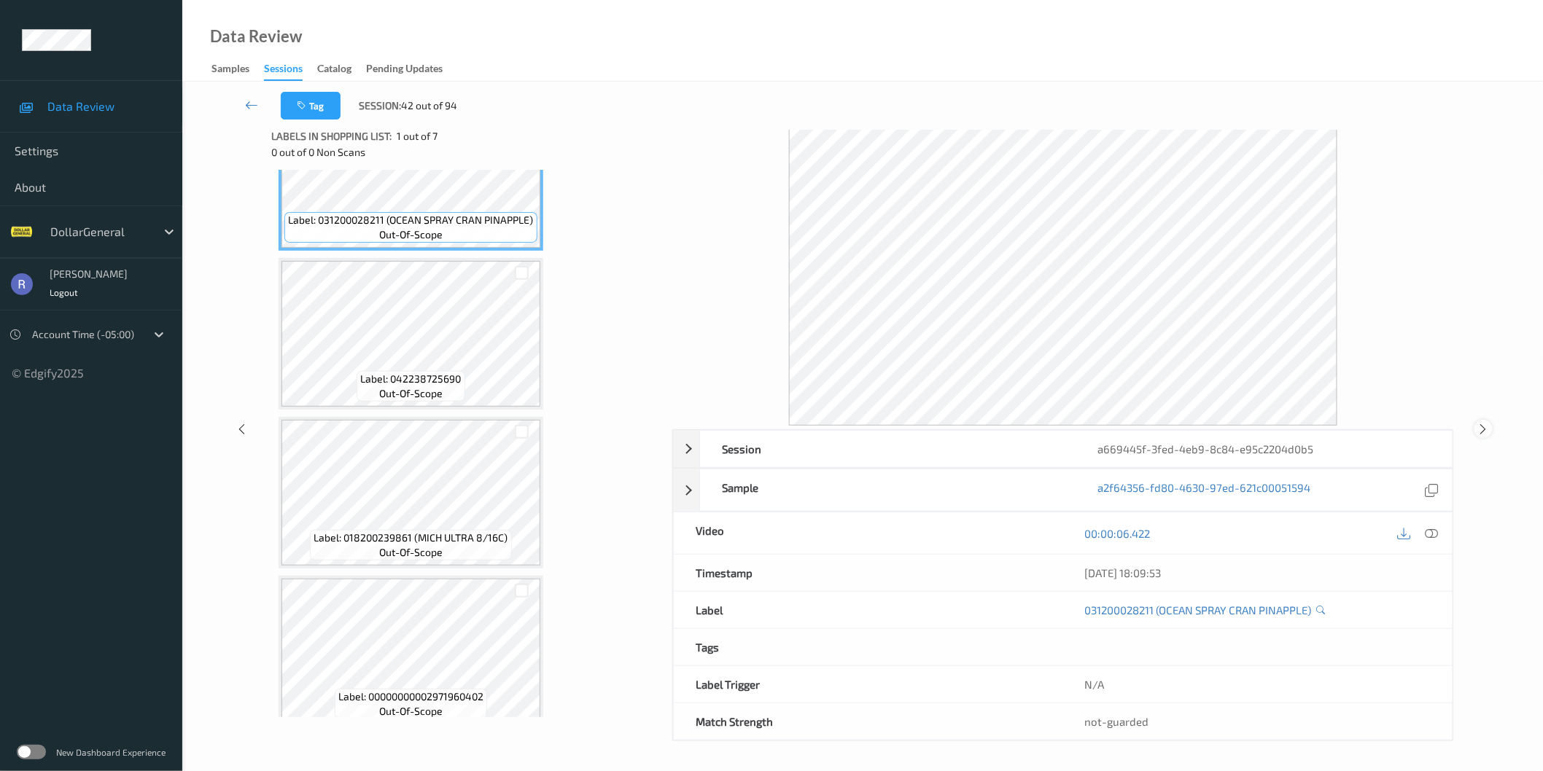
click at [1484, 427] on icon at bounding box center [1483, 429] width 12 height 13
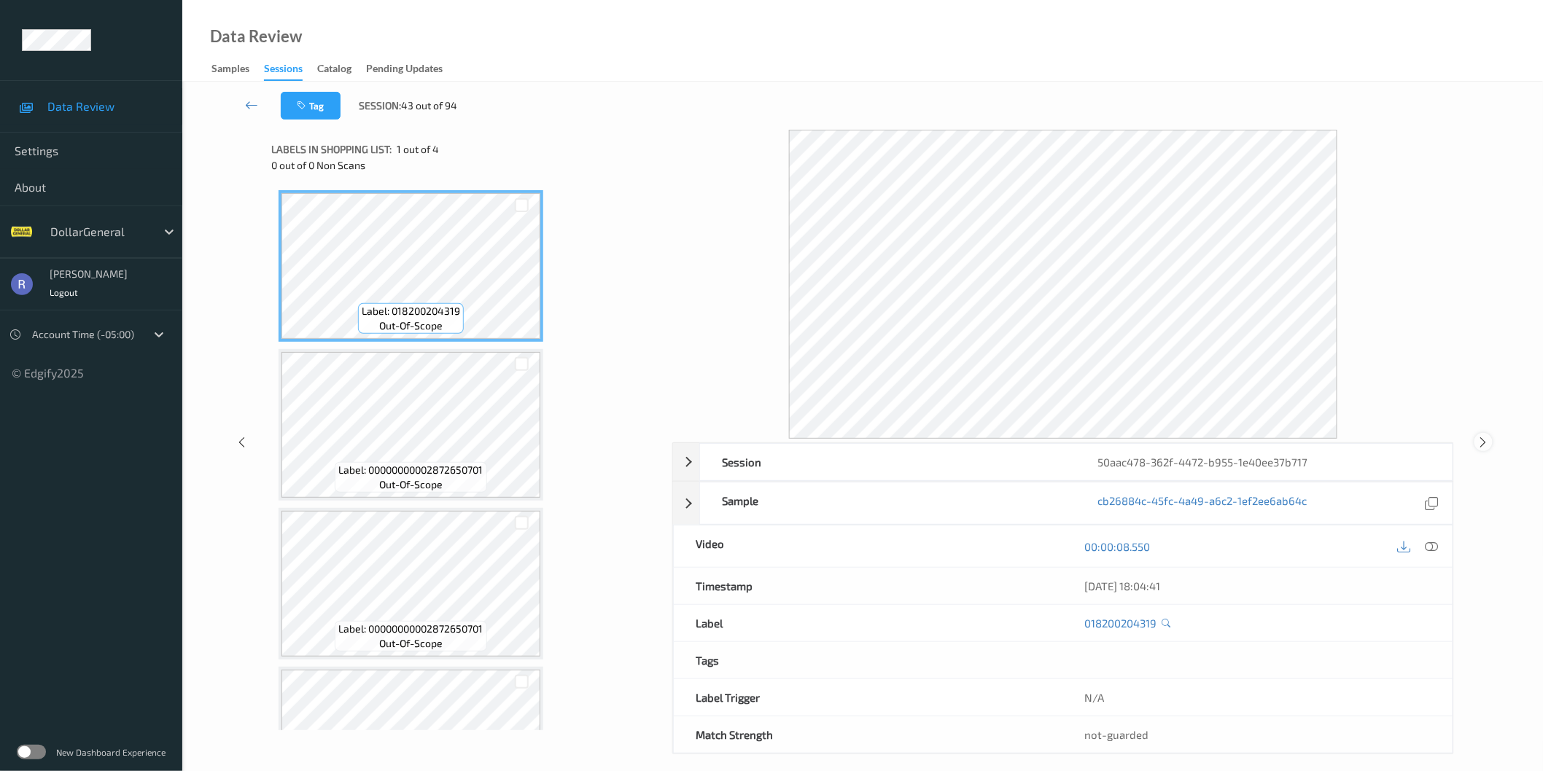
click at [1490, 442] on icon at bounding box center [1483, 442] width 12 height 13
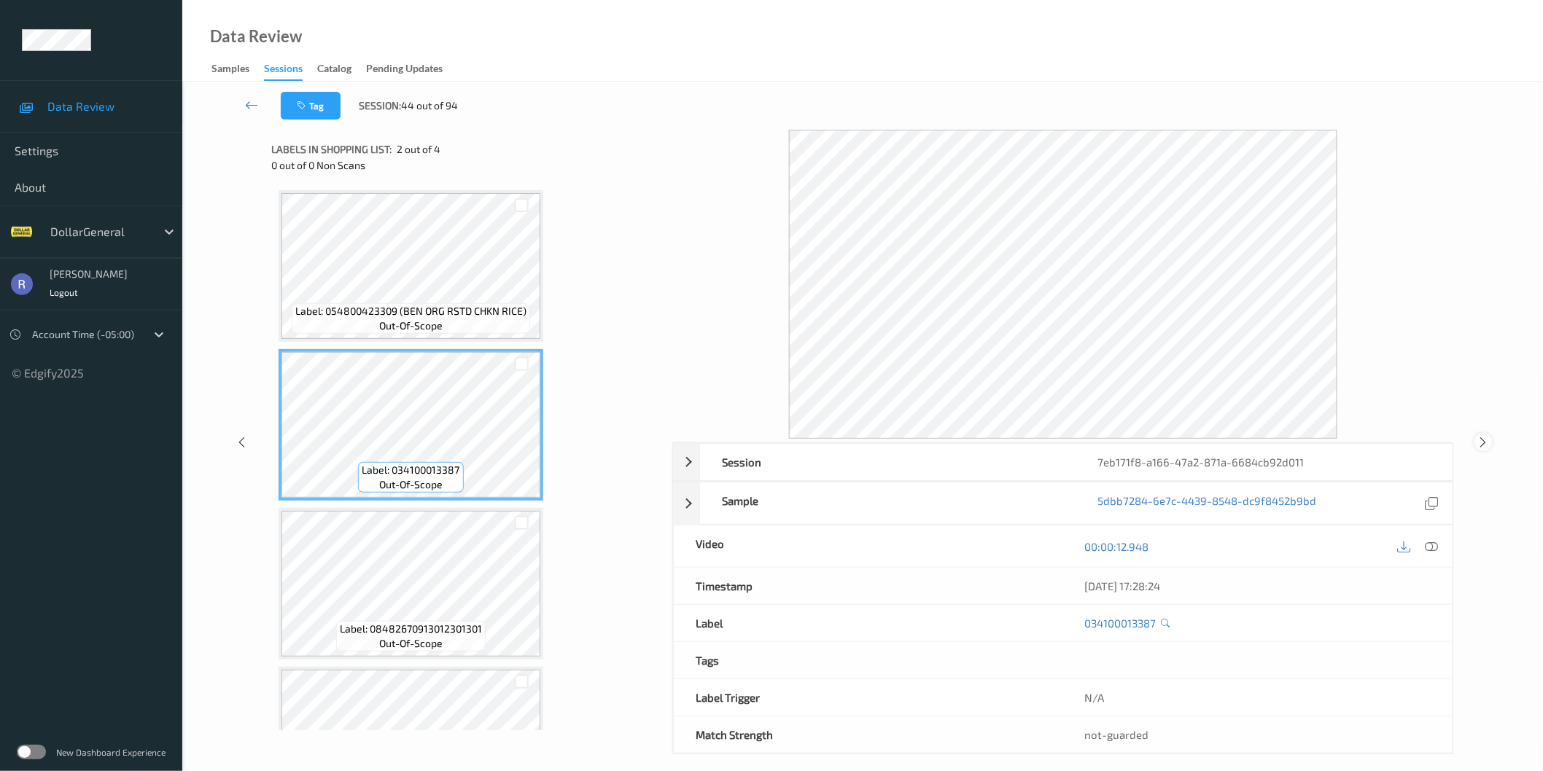
click at [1481, 445] on icon at bounding box center [1483, 442] width 12 height 13
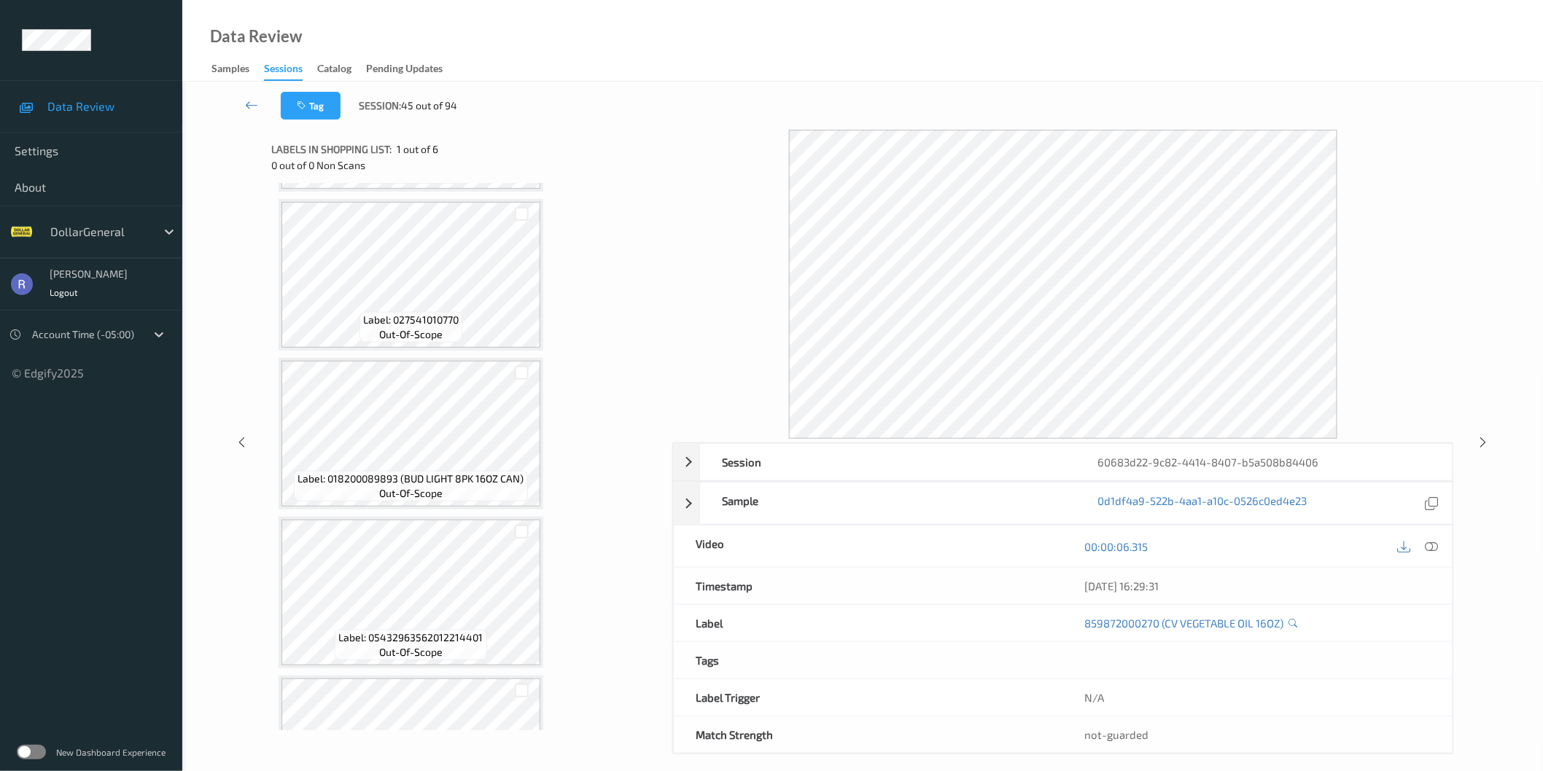
scroll to position [324, 0]
click at [1481, 440] on icon at bounding box center [1483, 442] width 12 height 13
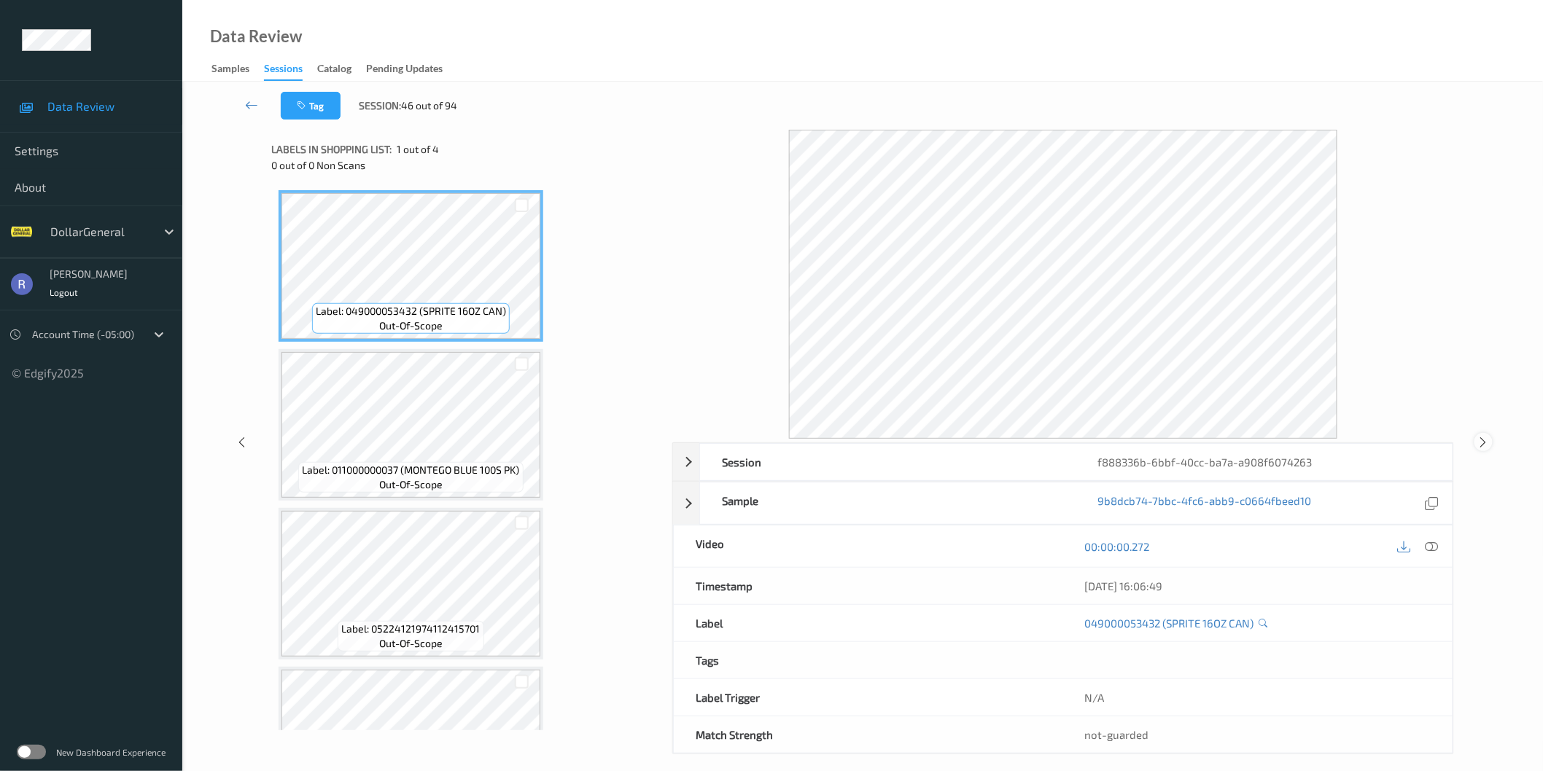
click at [1480, 435] on div at bounding box center [1483, 442] width 18 height 18
click at [1481, 443] on icon at bounding box center [1483, 442] width 12 height 13
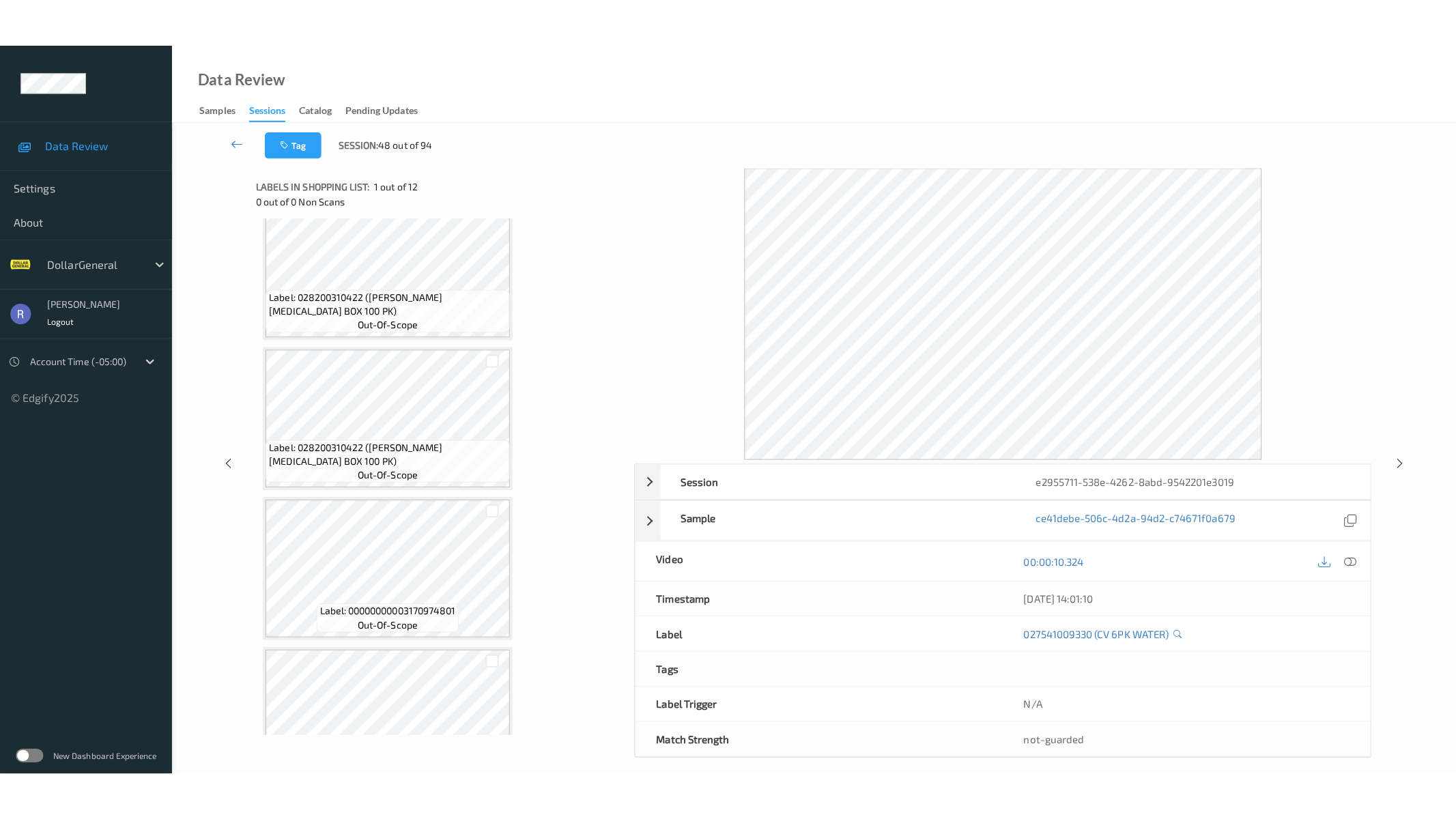
scroll to position [1267, 0]
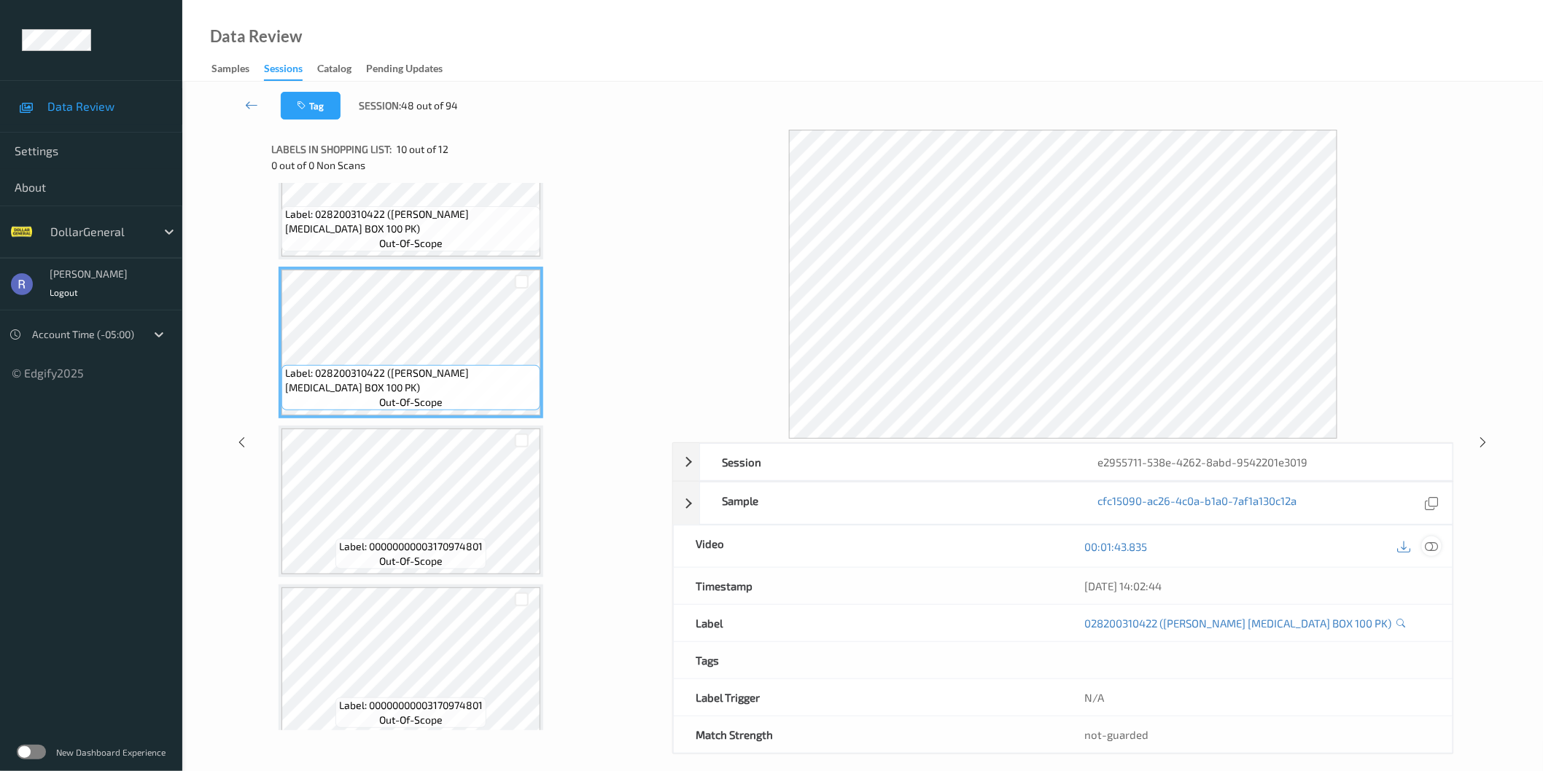
click at [1430, 545] on icon at bounding box center [1431, 546] width 13 height 13
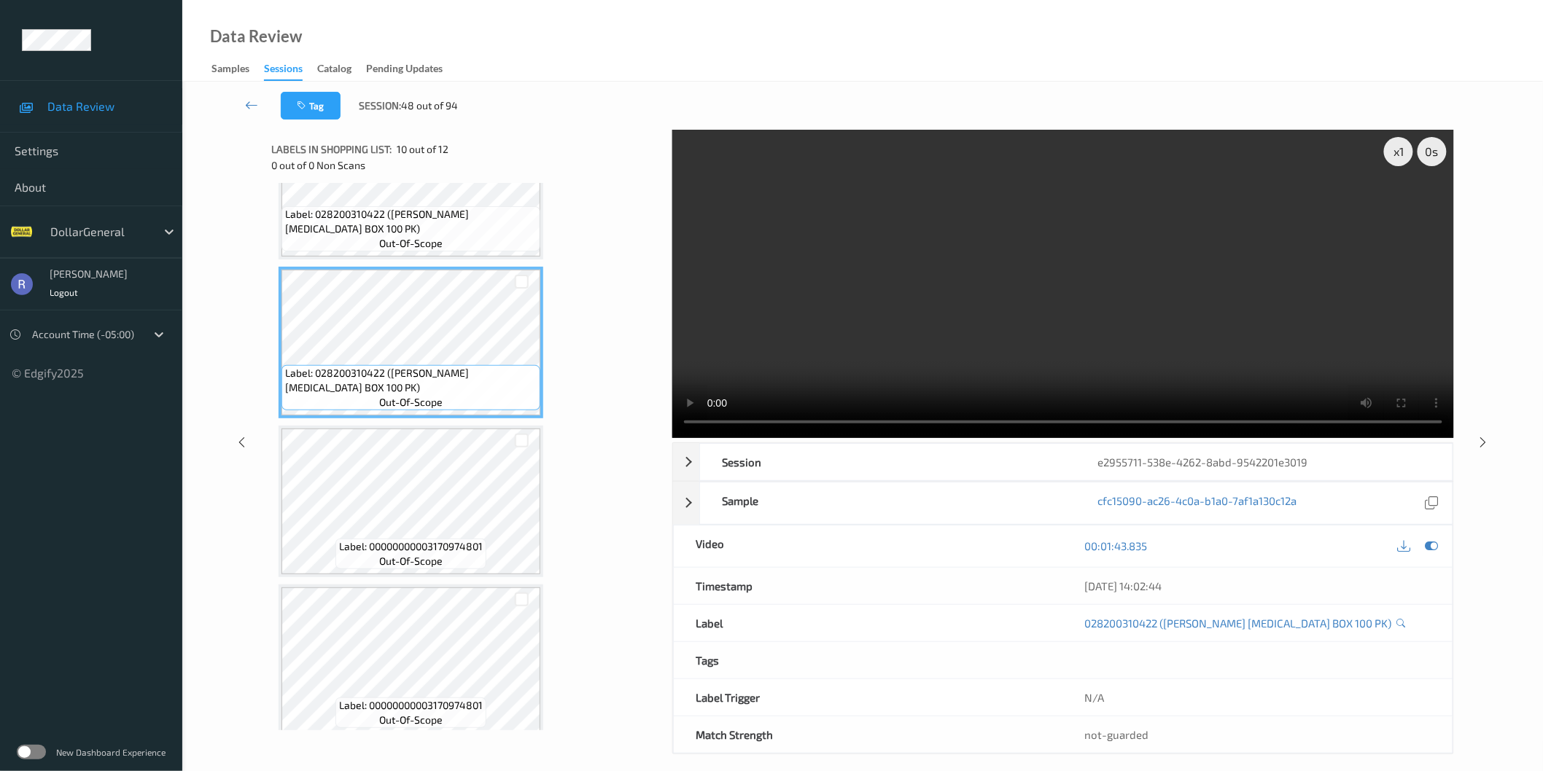
click at [1005, 272] on video at bounding box center [1063, 284] width 782 height 308
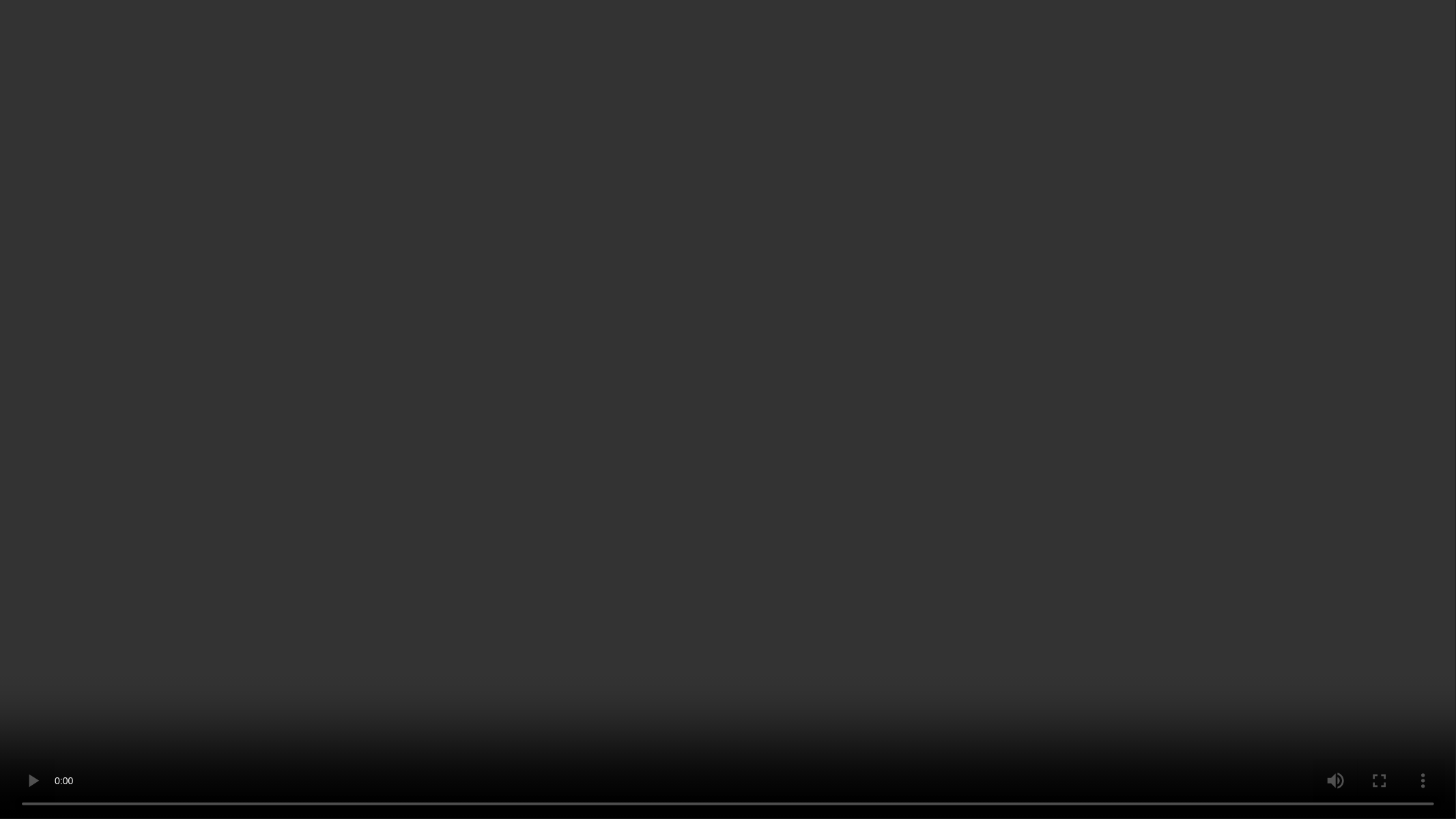
click at [677, 303] on video at bounding box center [728, 409] width 1456 height 819
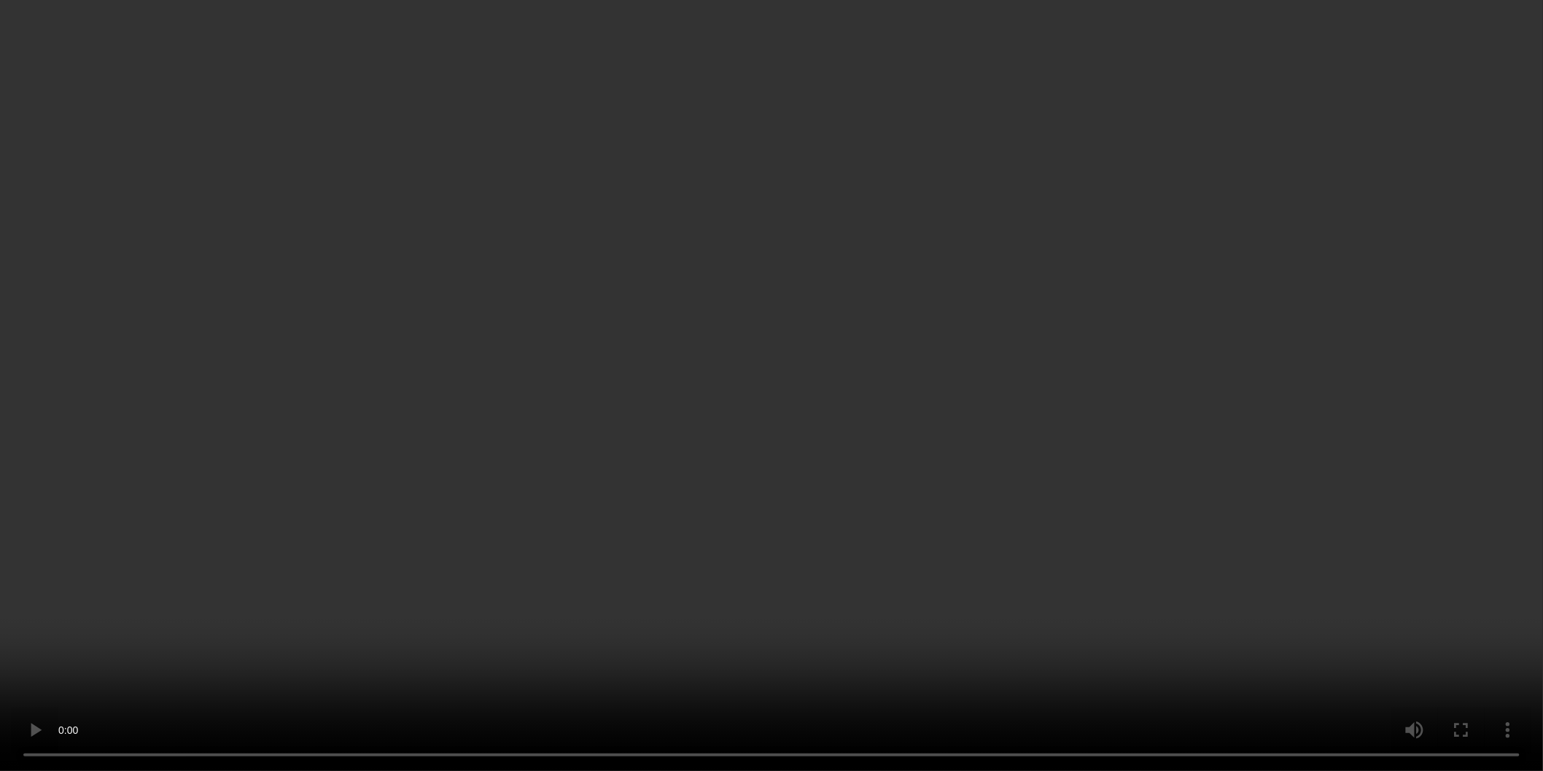
scroll to position [1354, 0]
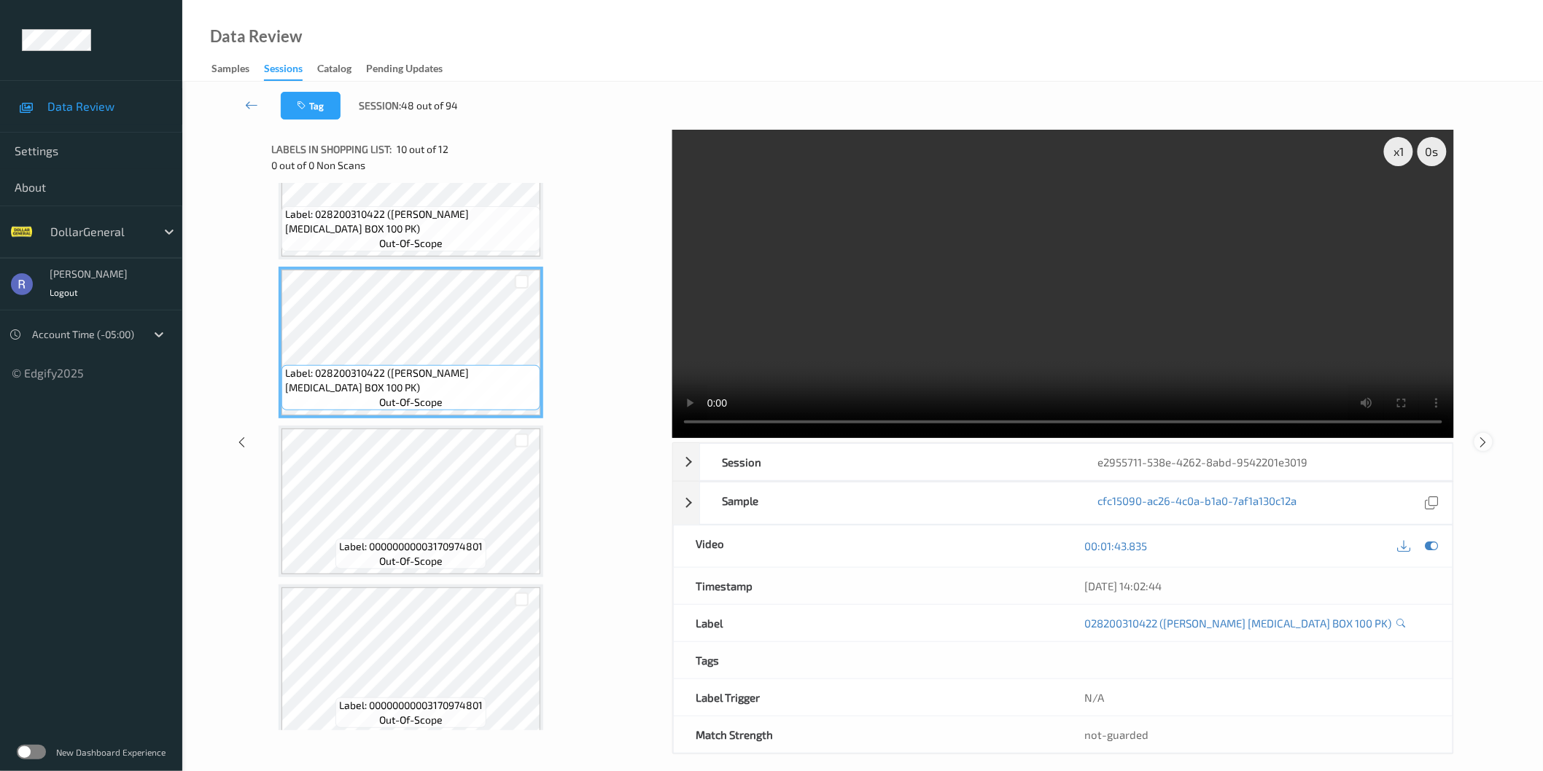
click at [1482, 440] on icon at bounding box center [1483, 441] width 12 height 13
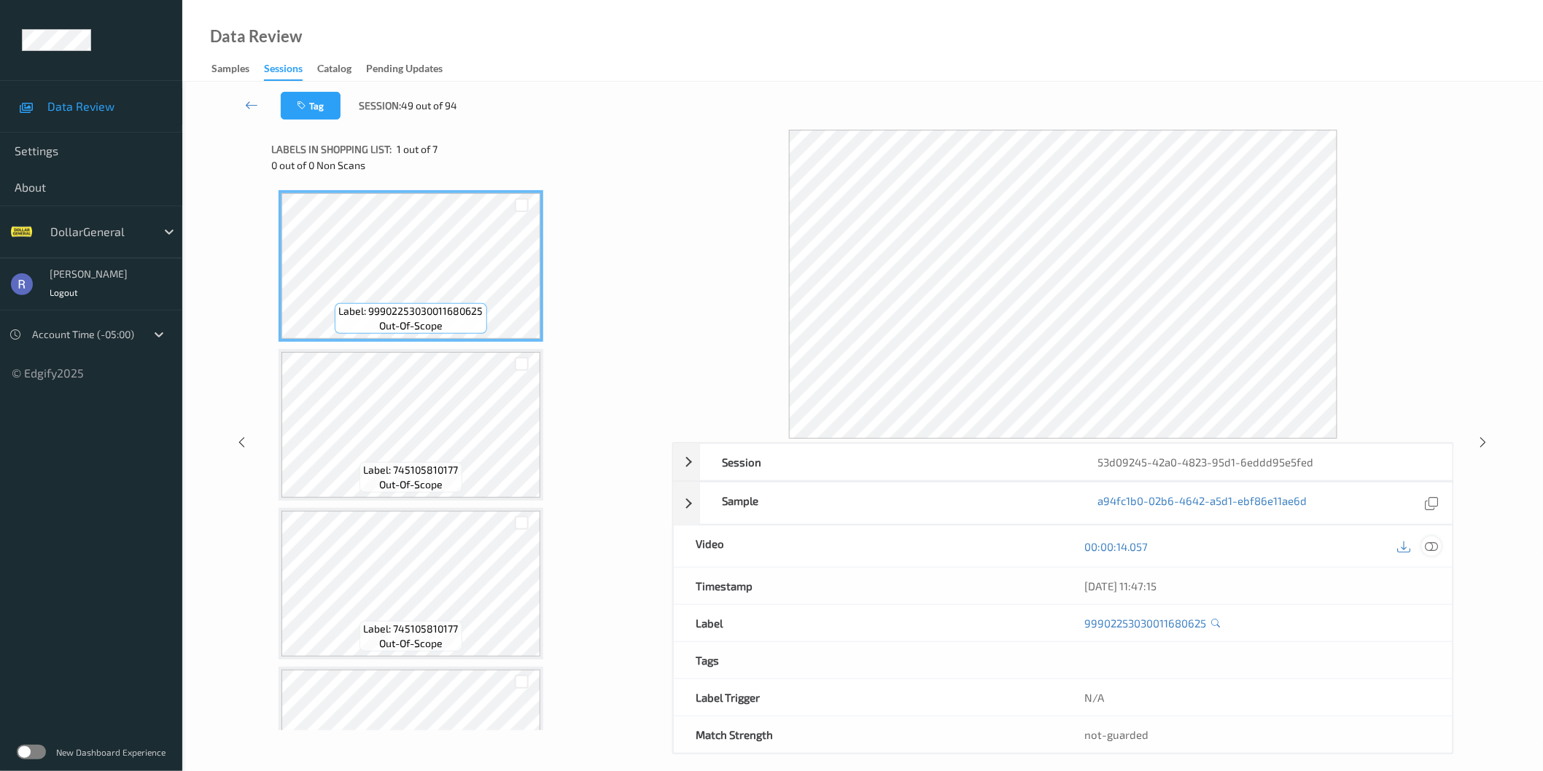
click at [1427, 542] on icon at bounding box center [1431, 546] width 13 height 13
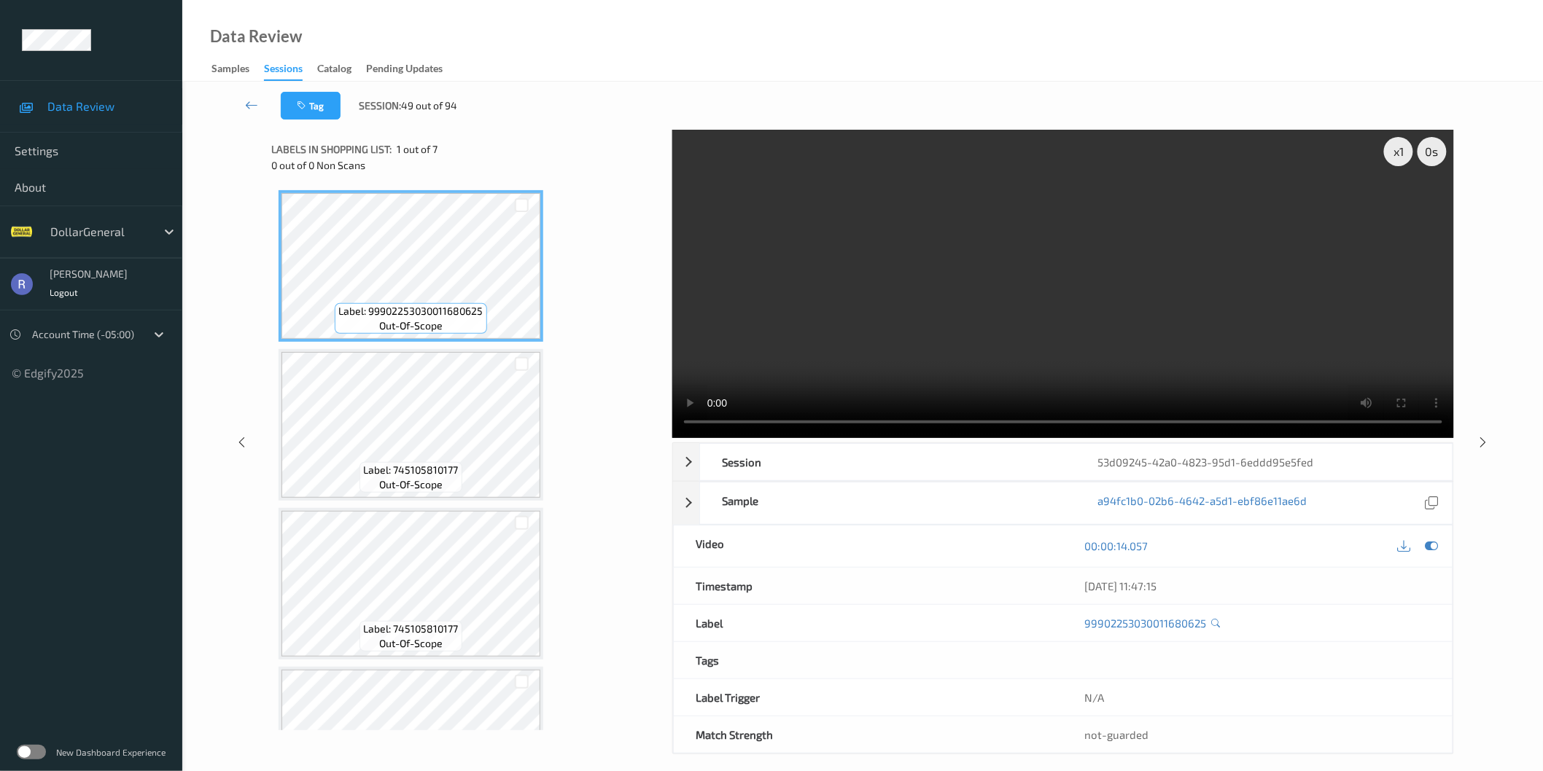
click at [997, 281] on video at bounding box center [1063, 284] width 782 height 308
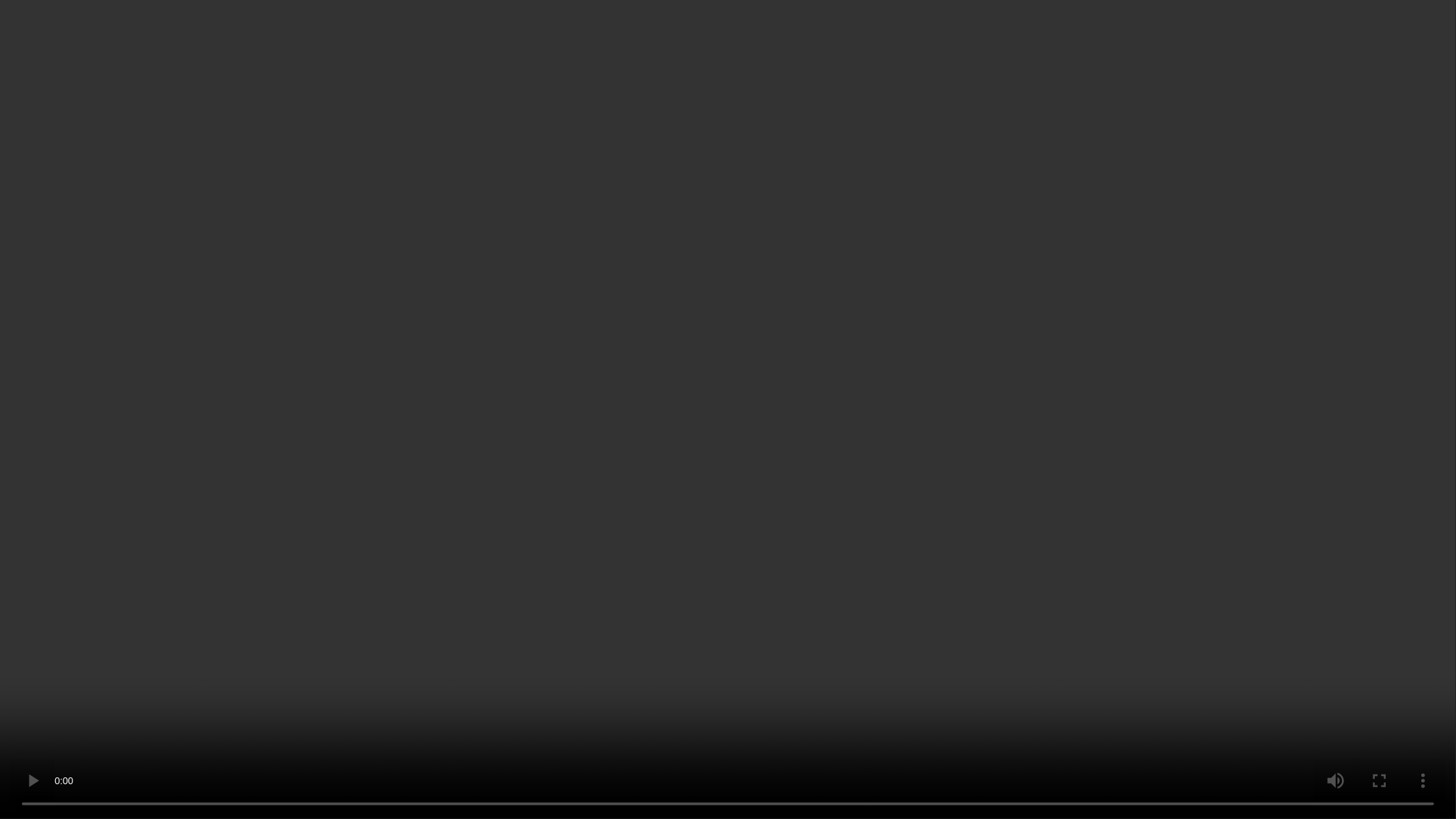
click at [469, 722] on video at bounding box center [728, 409] width 1456 height 819
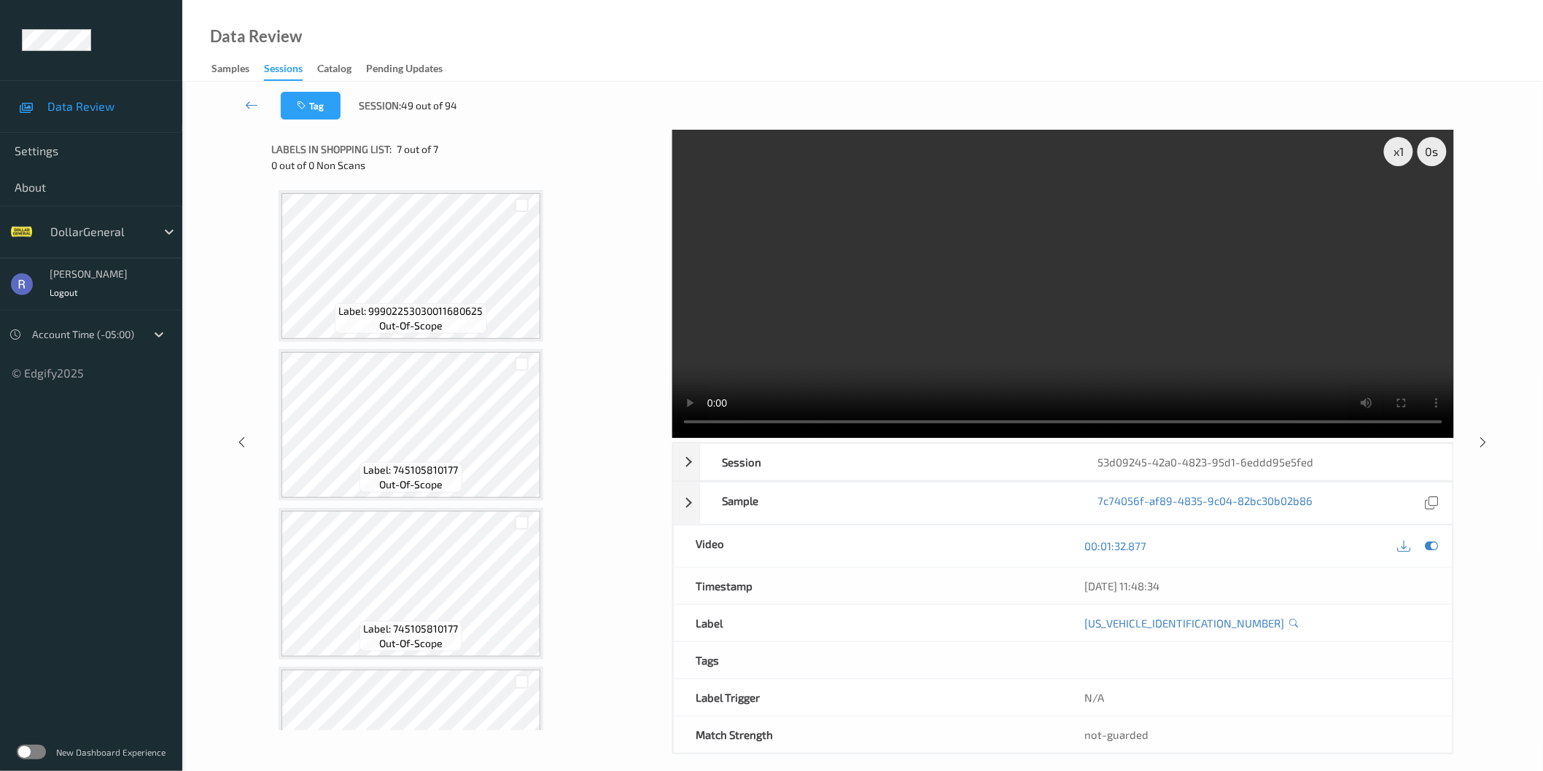
click at [933, 318] on video at bounding box center [1063, 284] width 782 height 308
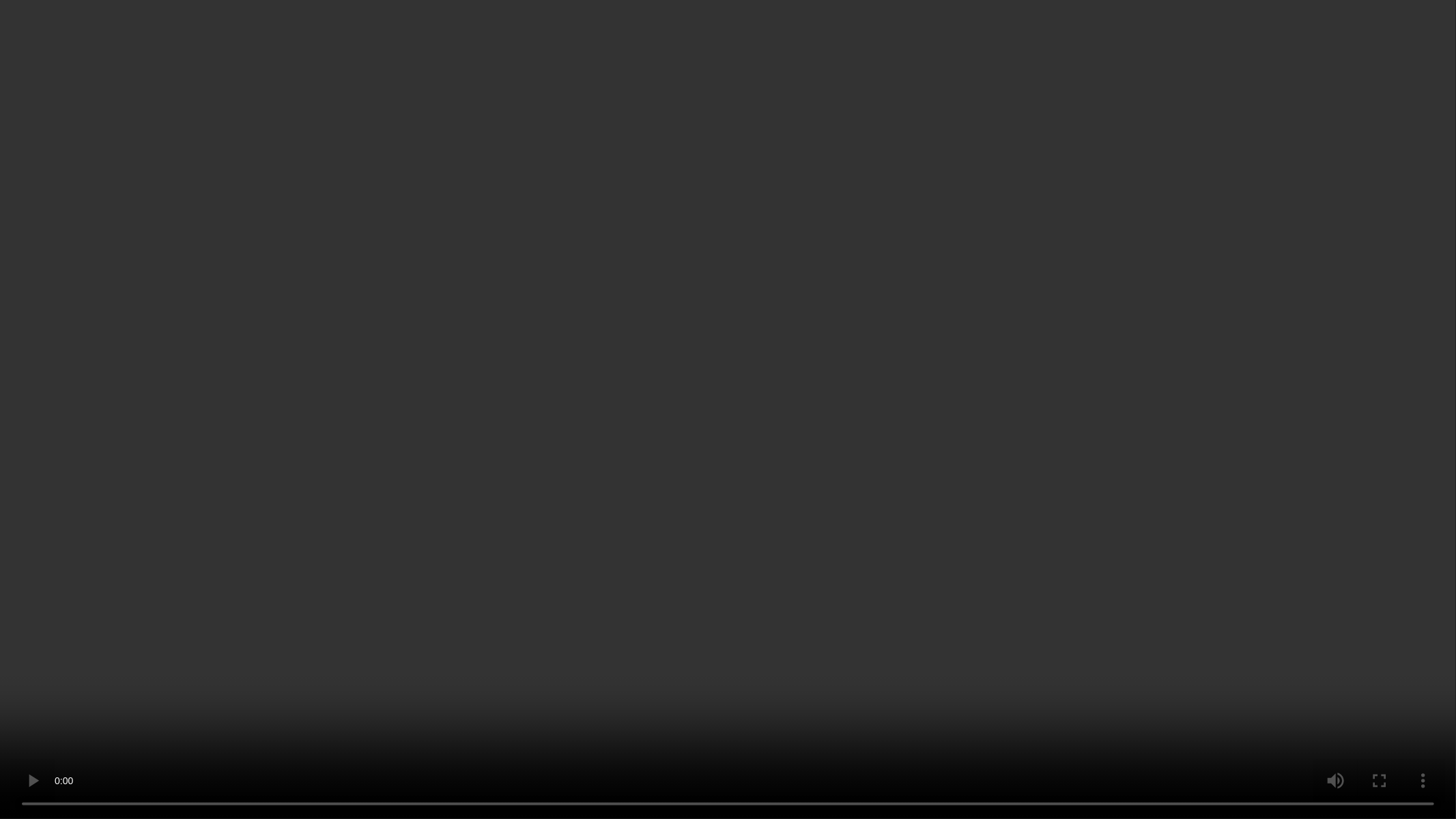
click at [468, 397] on video at bounding box center [728, 409] width 1456 height 819
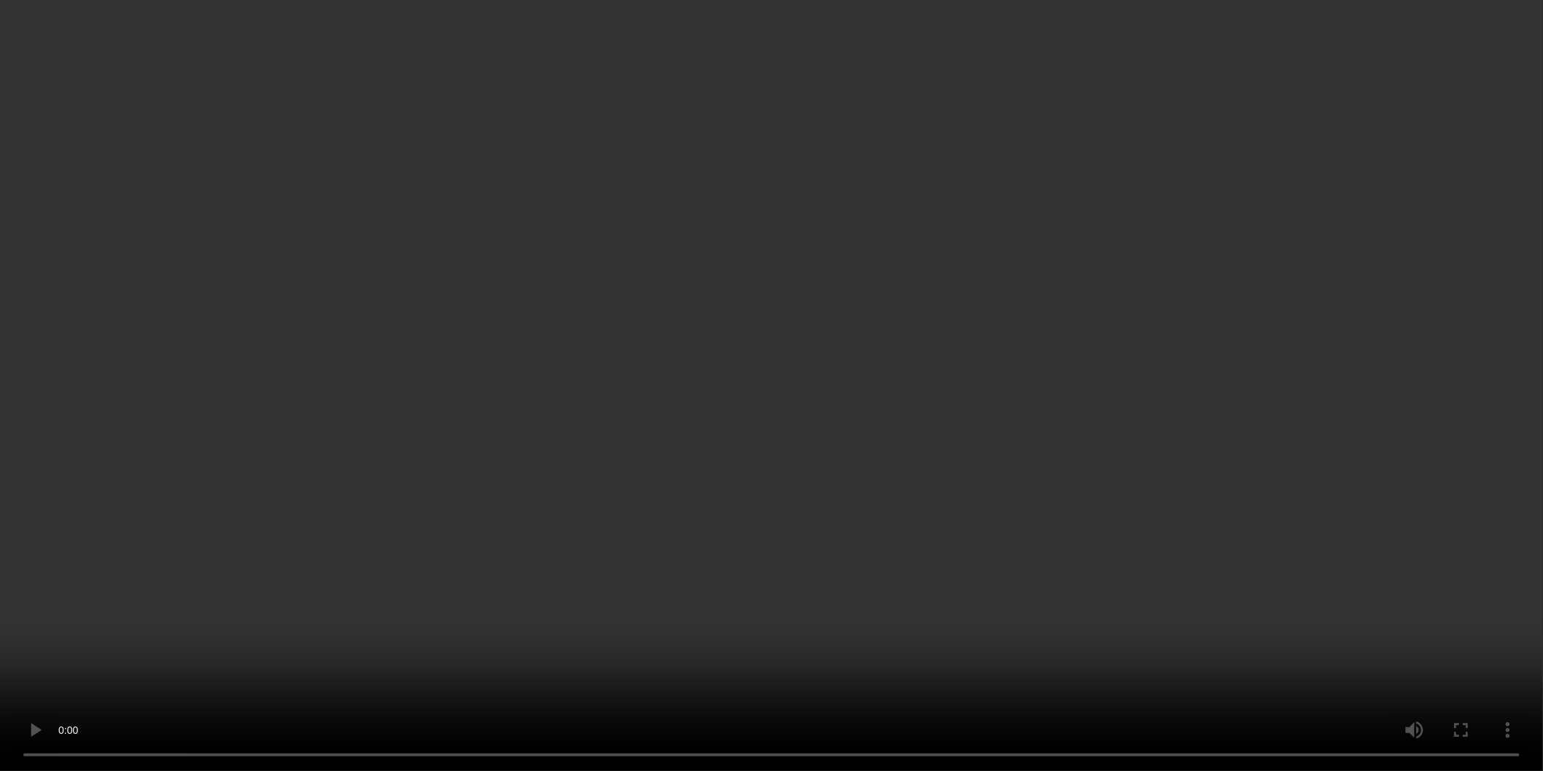
scroll to position [324, 0]
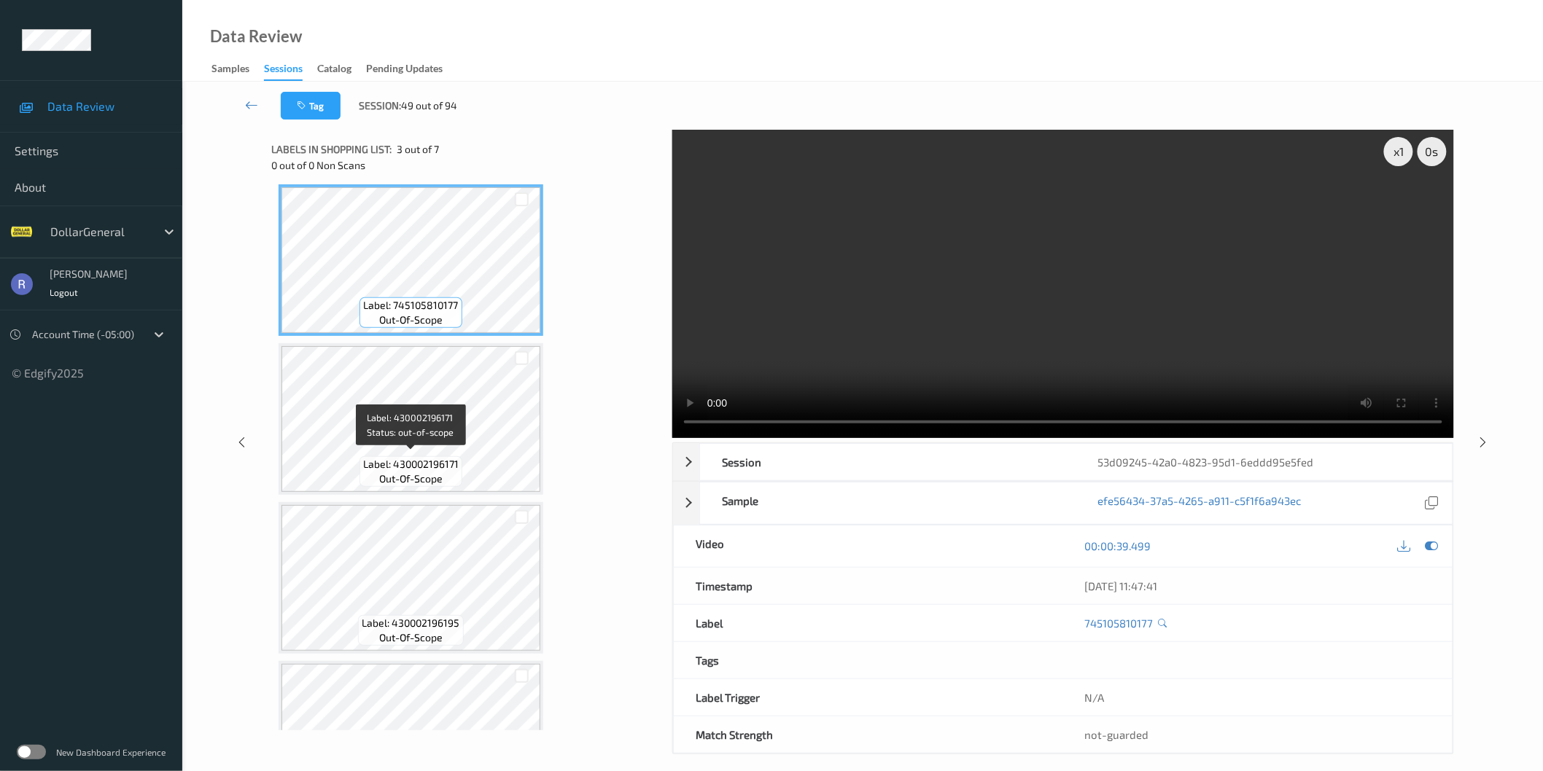
click at [405, 477] on span "out-of-scope" at bounding box center [410, 479] width 63 height 15
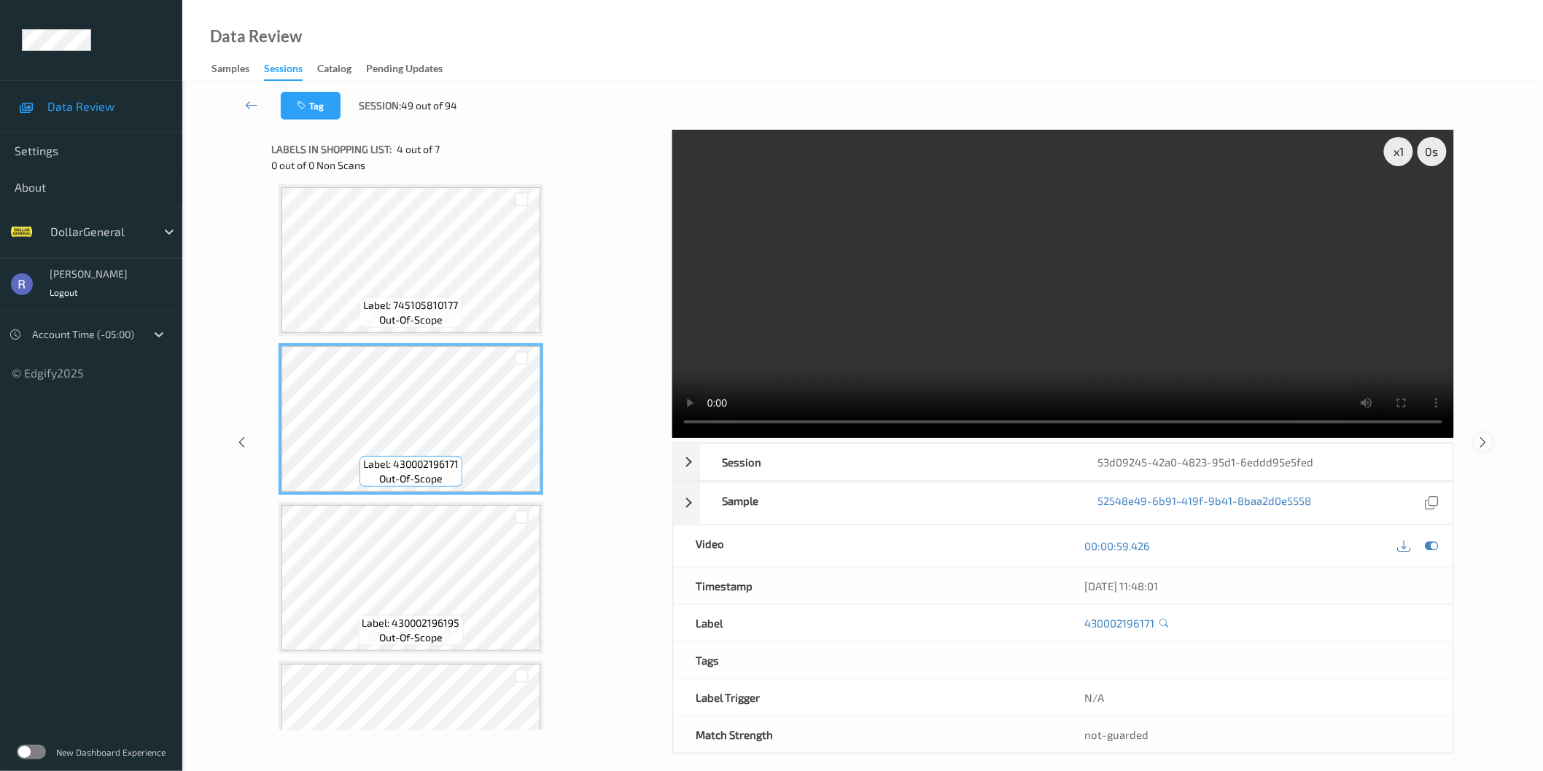
click at [1485, 443] on icon at bounding box center [1483, 441] width 12 height 13
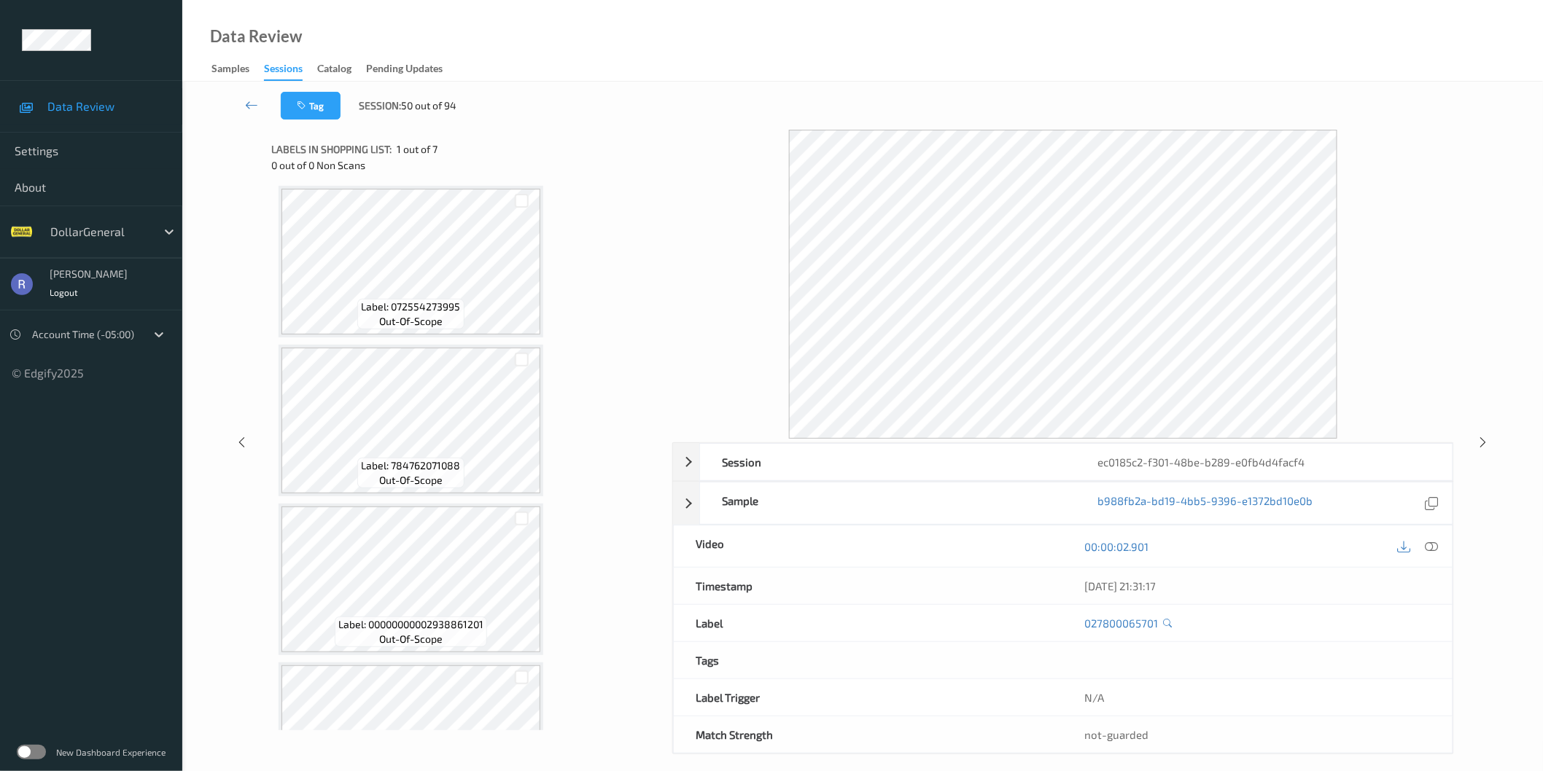
scroll to position [324, 0]
click at [1430, 542] on icon at bounding box center [1431, 546] width 13 height 13
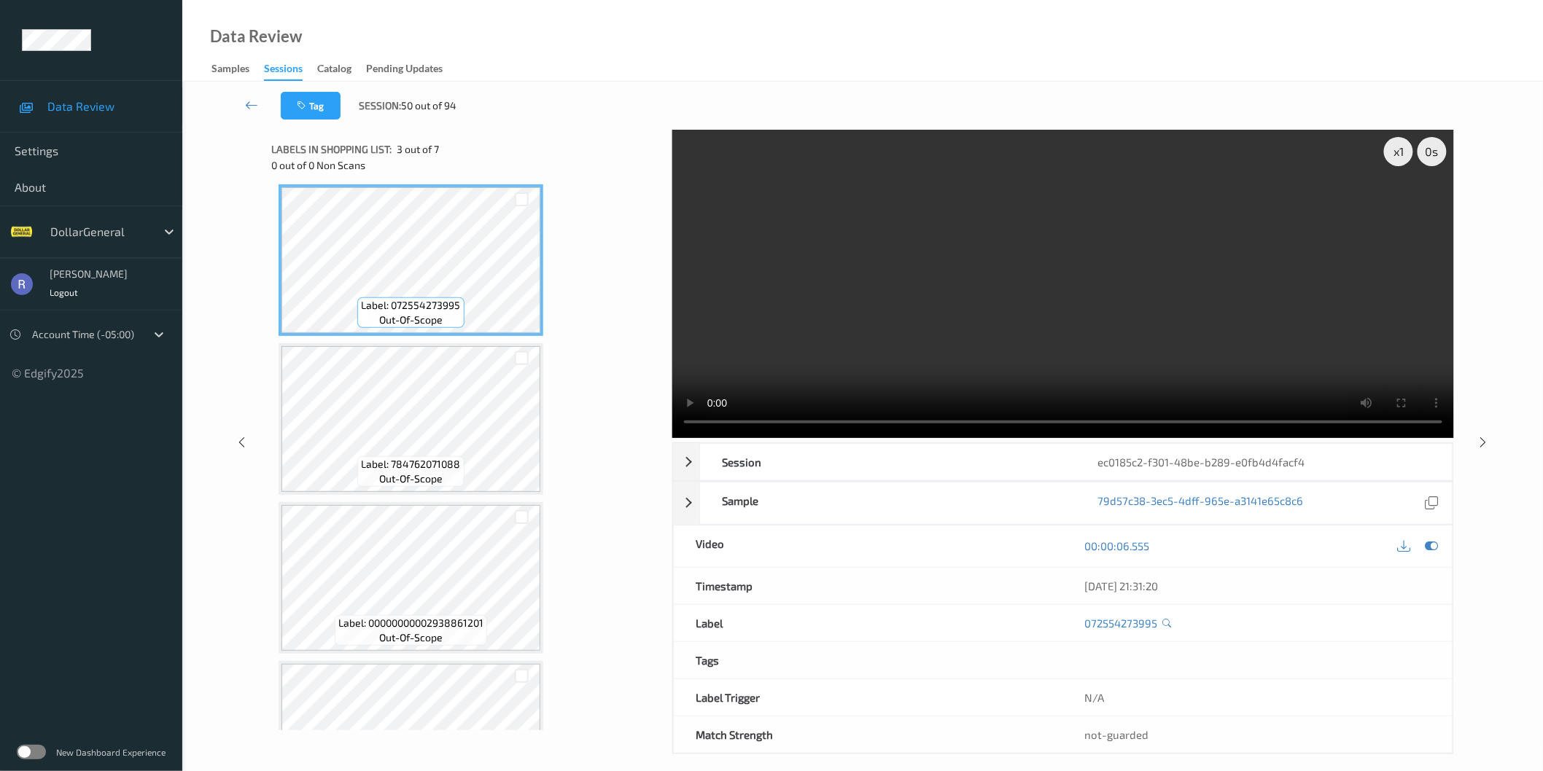
click at [886, 233] on video at bounding box center [1063, 284] width 782 height 308
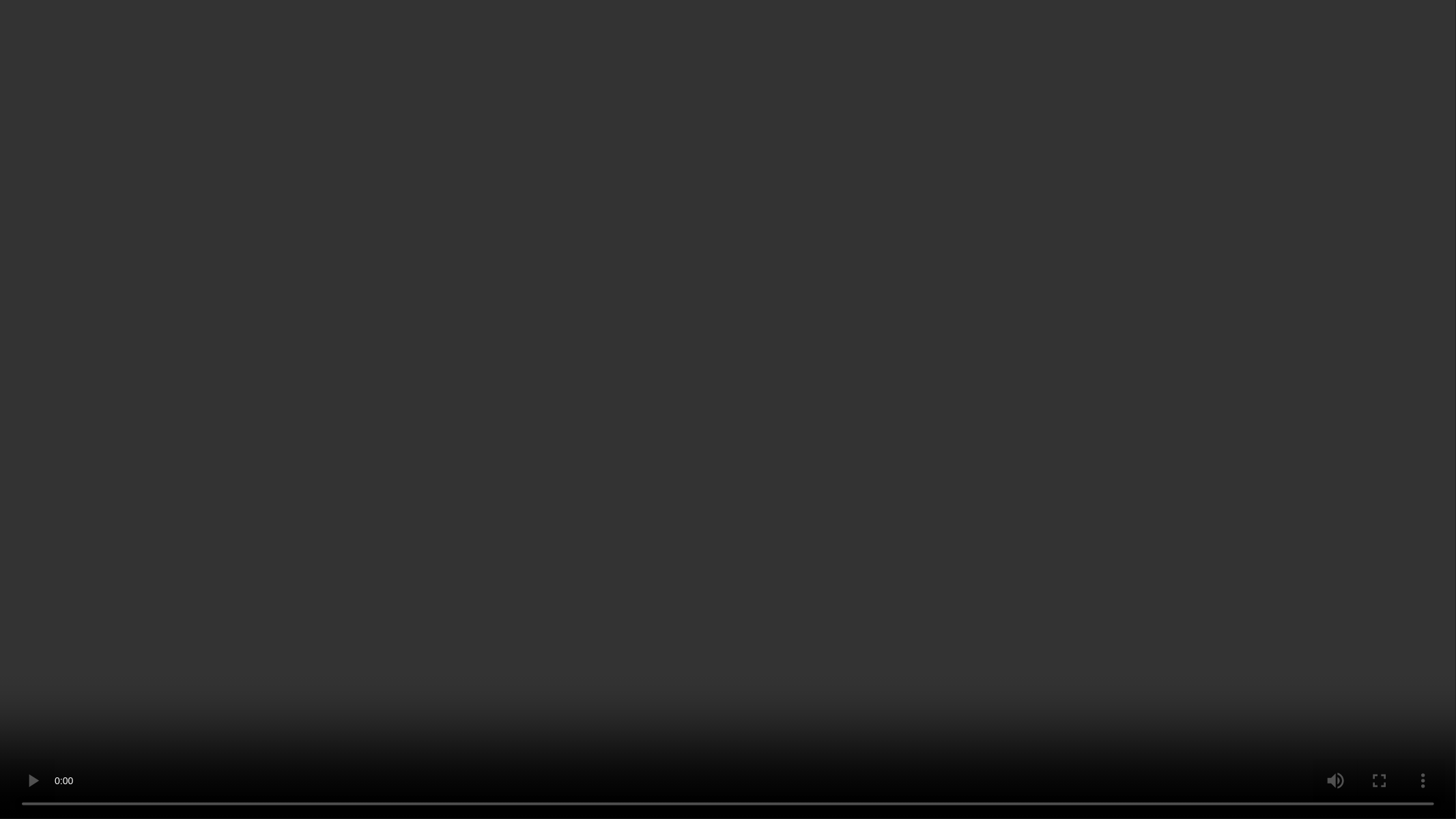
click at [611, 636] on video at bounding box center [728, 409] width 1456 height 819
drag, startPoint x: 611, startPoint y: 636, endPoint x: 611, endPoint y: 571, distance: 65.0
click at [611, 636] on video at bounding box center [728, 409] width 1456 height 819
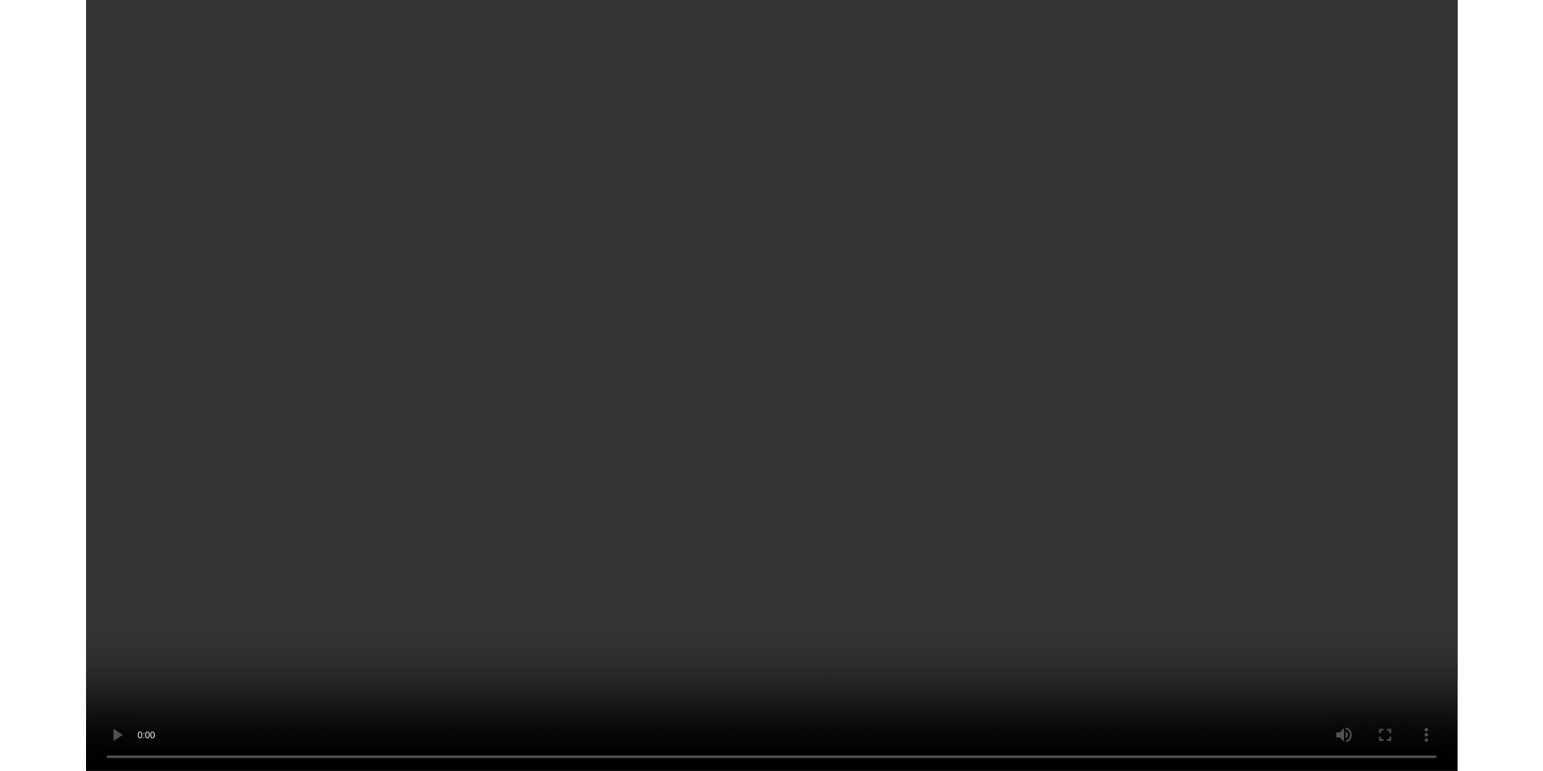
scroll to position [324, 146]
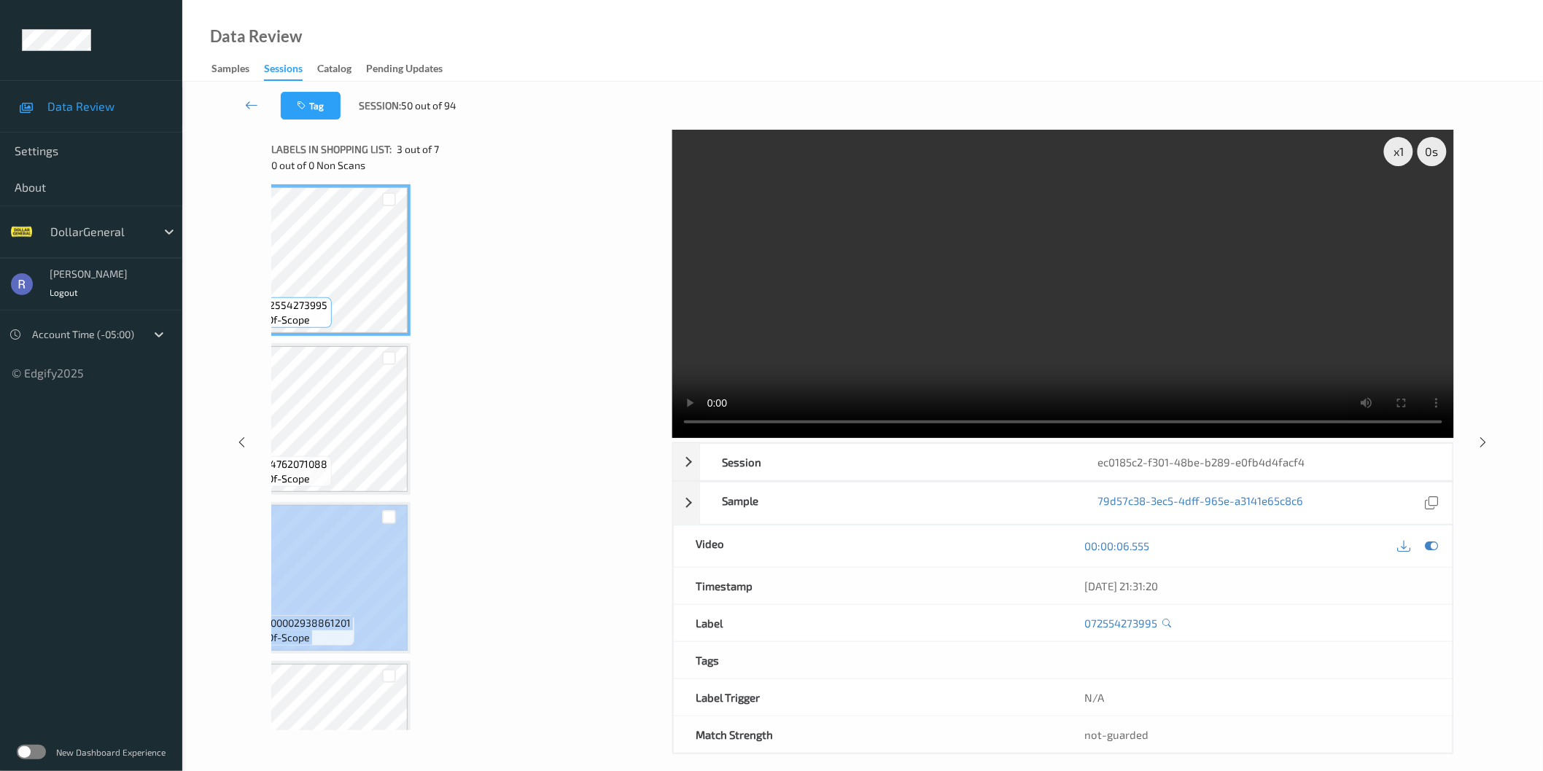
click at [653, 610] on div "Label: 027800065701 out-of-scope Label: 027800065701 out-of-scope Label: 072554…" at bounding box center [466, 457] width 391 height 548
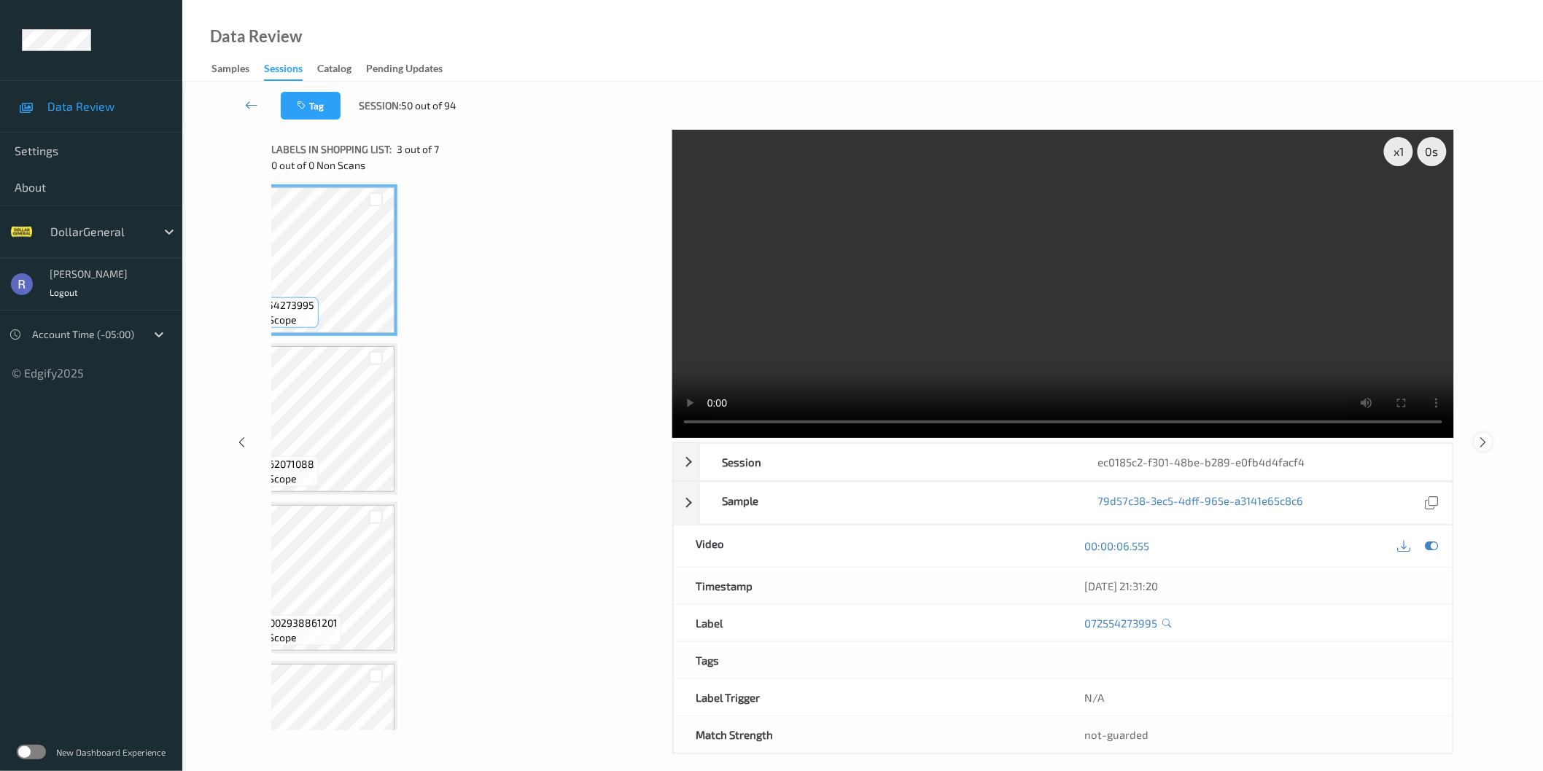
click at [1481, 447] on icon at bounding box center [1483, 441] width 12 height 13
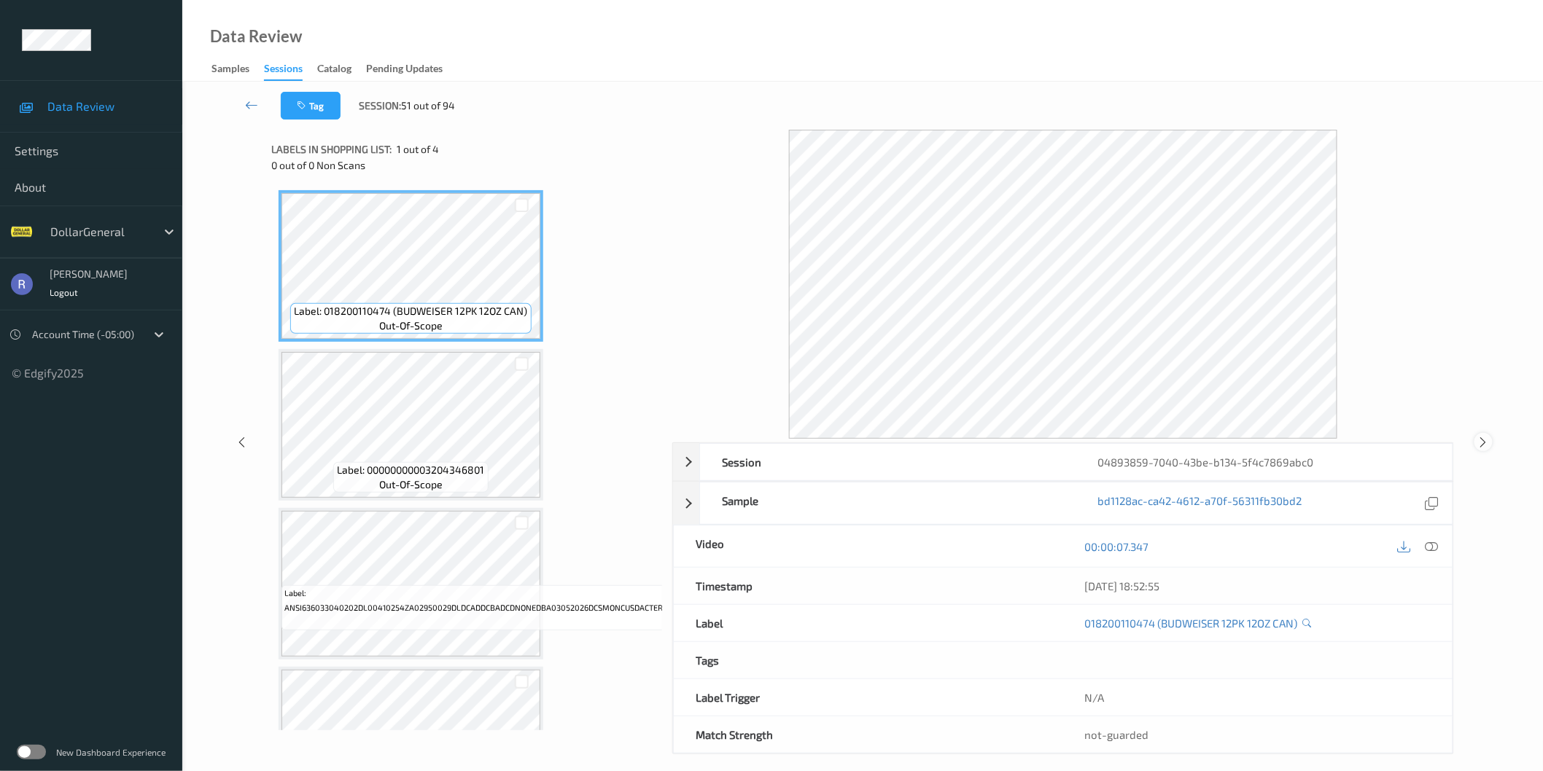
click at [1486, 440] on icon at bounding box center [1483, 442] width 12 height 13
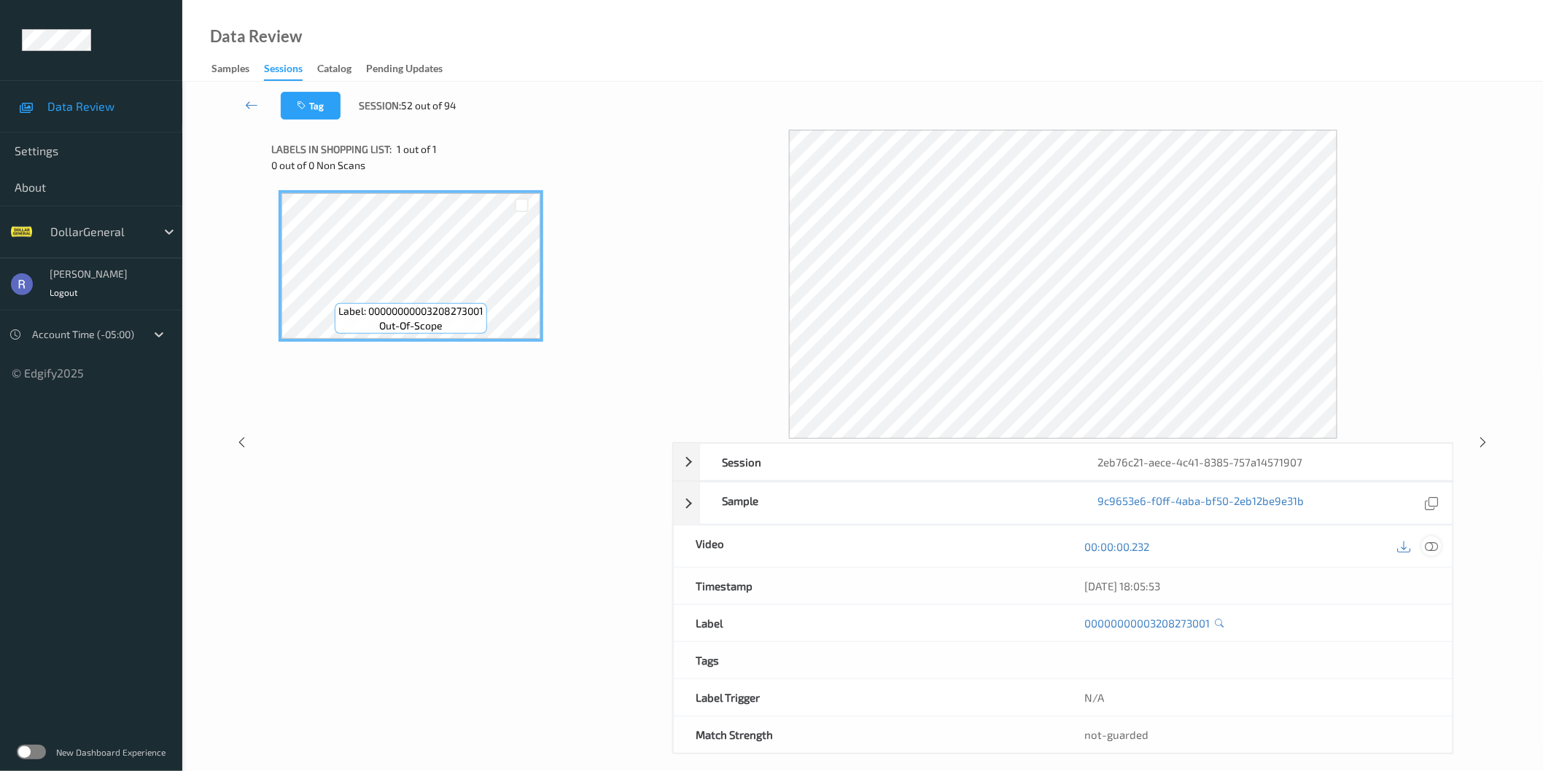
click at [1430, 544] on icon at bounding box center [1431, 546] width 13 height 13
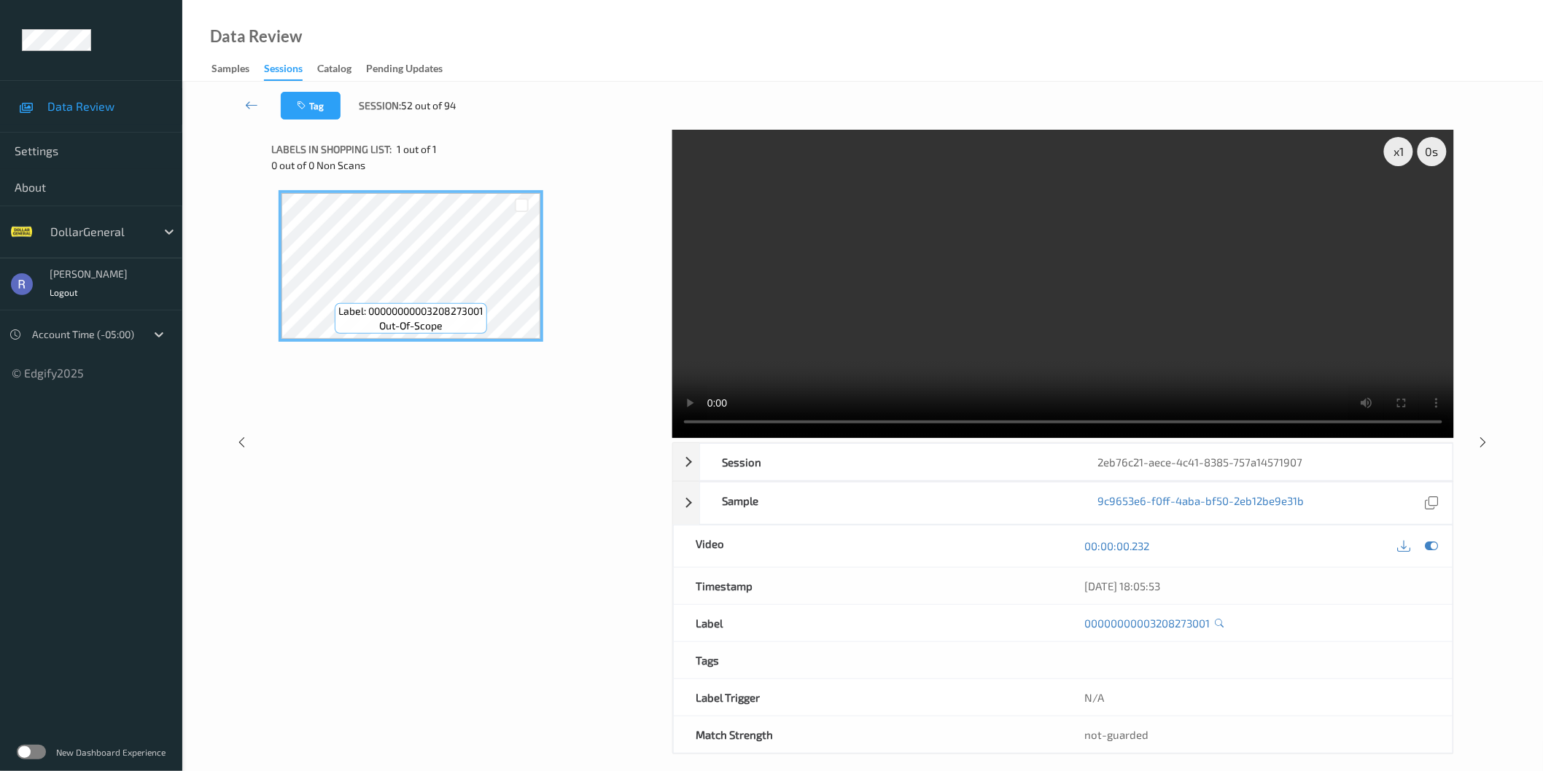
click at [1112, 286] on video at bounding box center [1063, 284] width 782 height 308
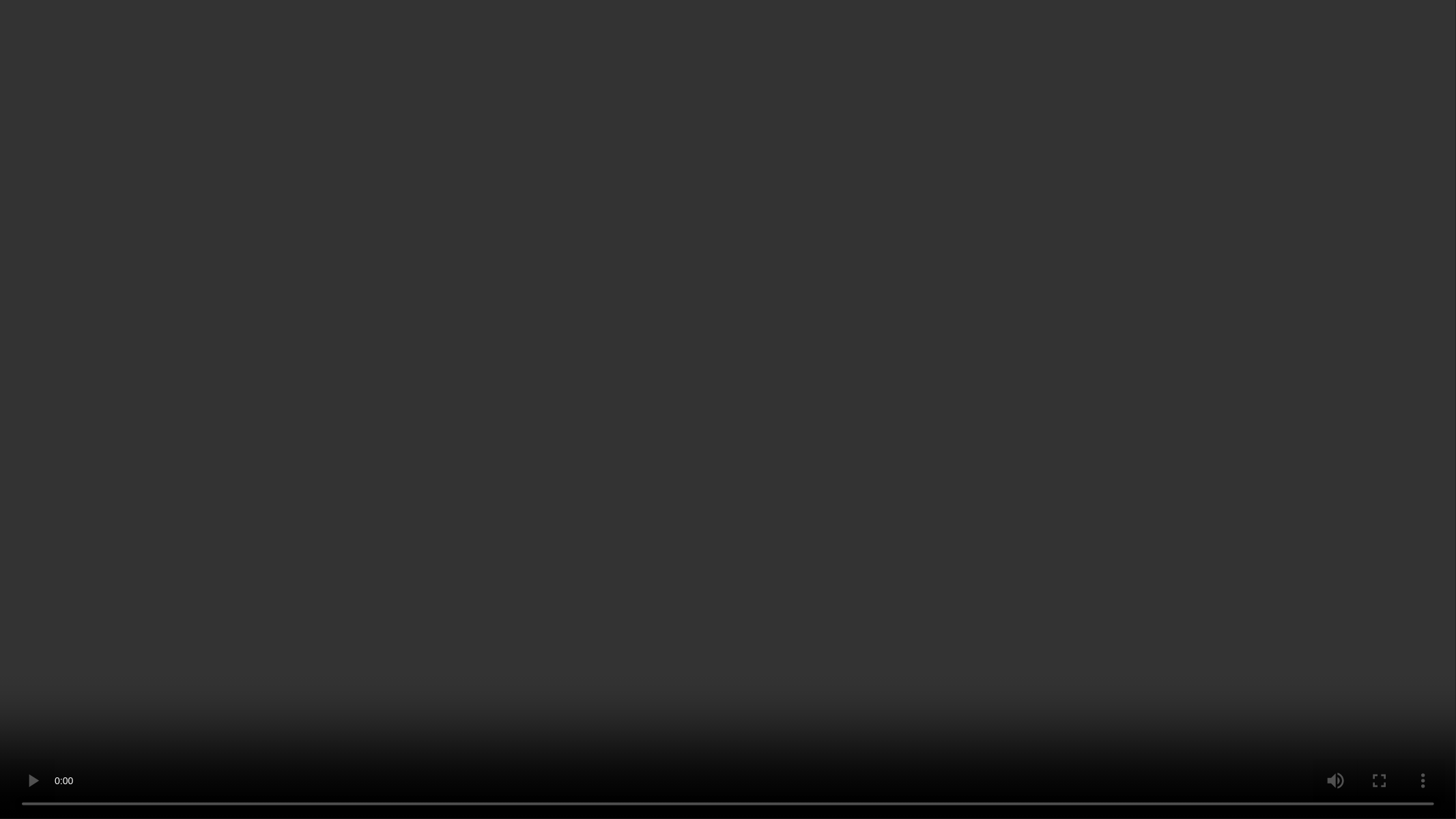
click at [947, 329] on video at bounding box center [728, 409] width 1456 height 819
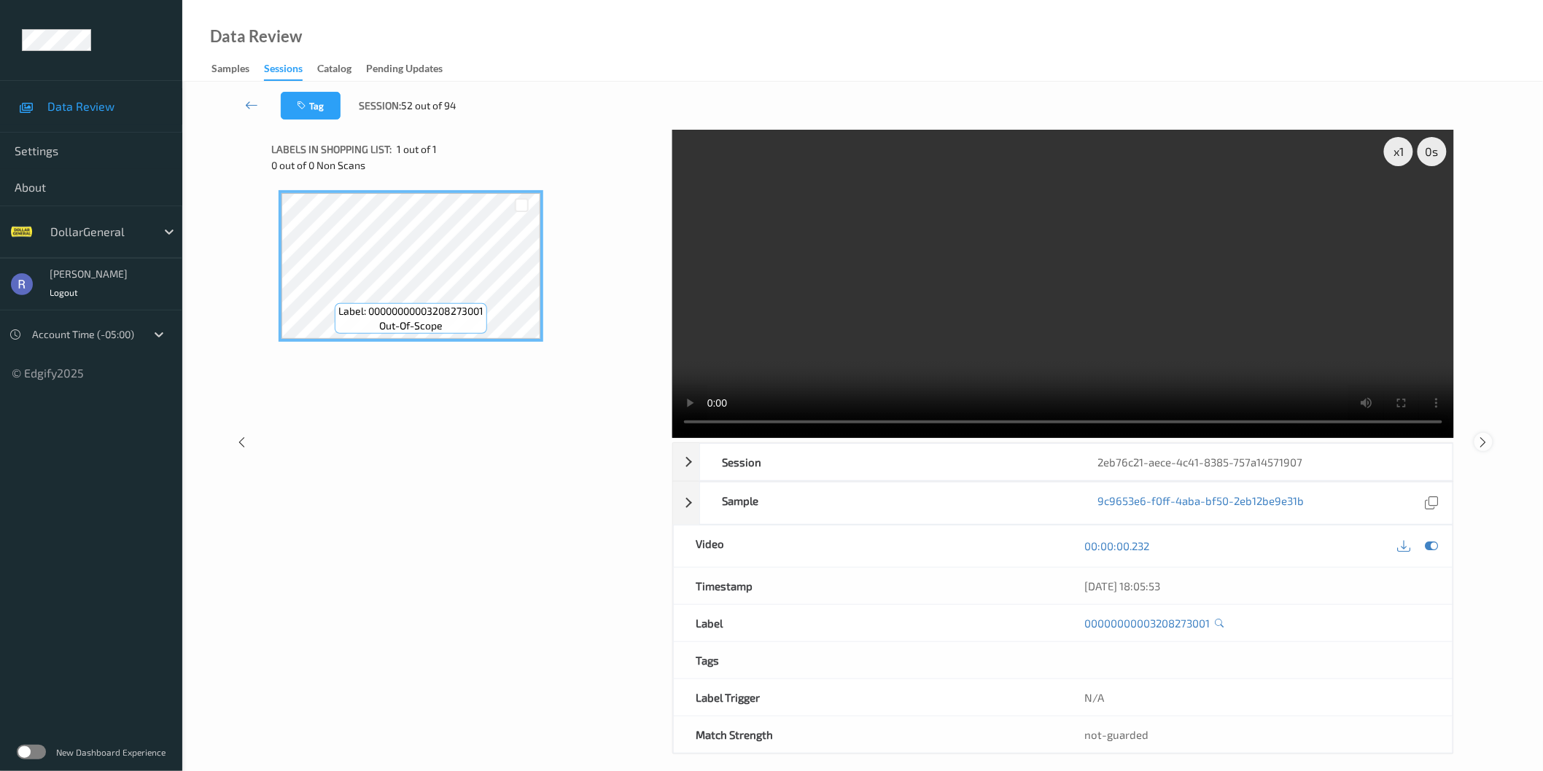
click at [1485, 443] on icon at bounding box center [1483, 441] width 12 height 13
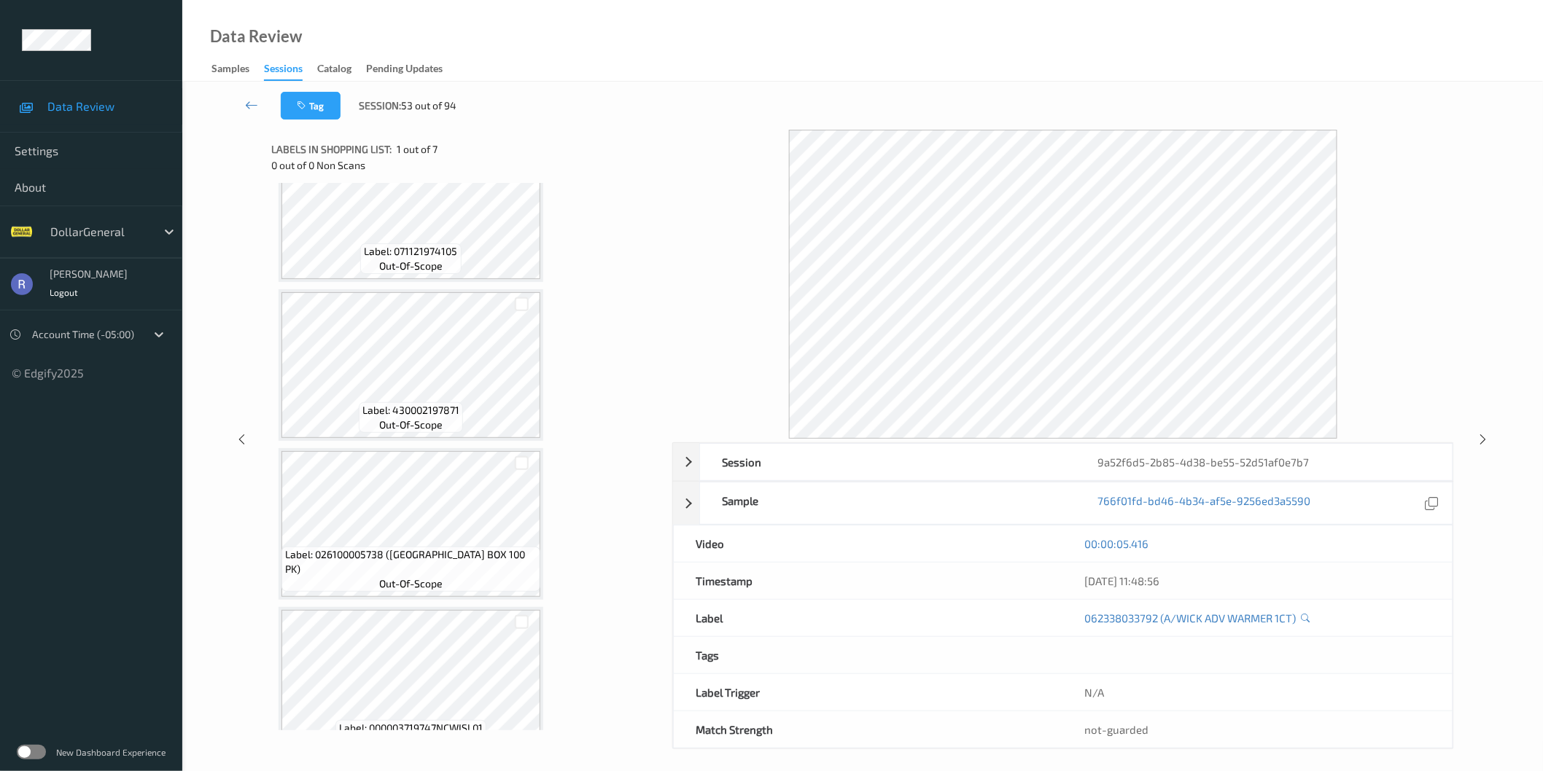
scroll to position [564, 0]
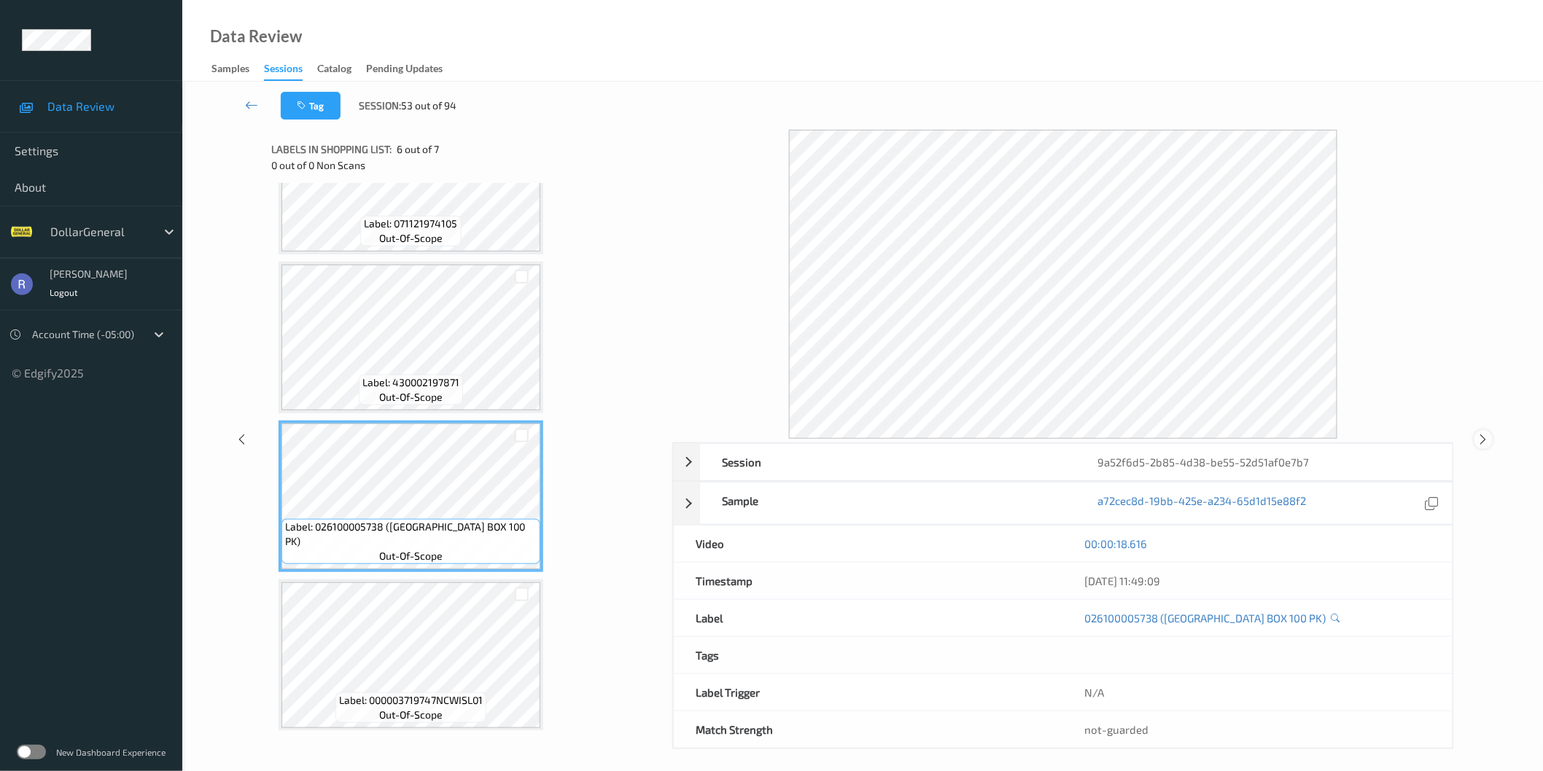
click at [1486, 433] on icon at bounding box center [1483, 439] width 12 height 13
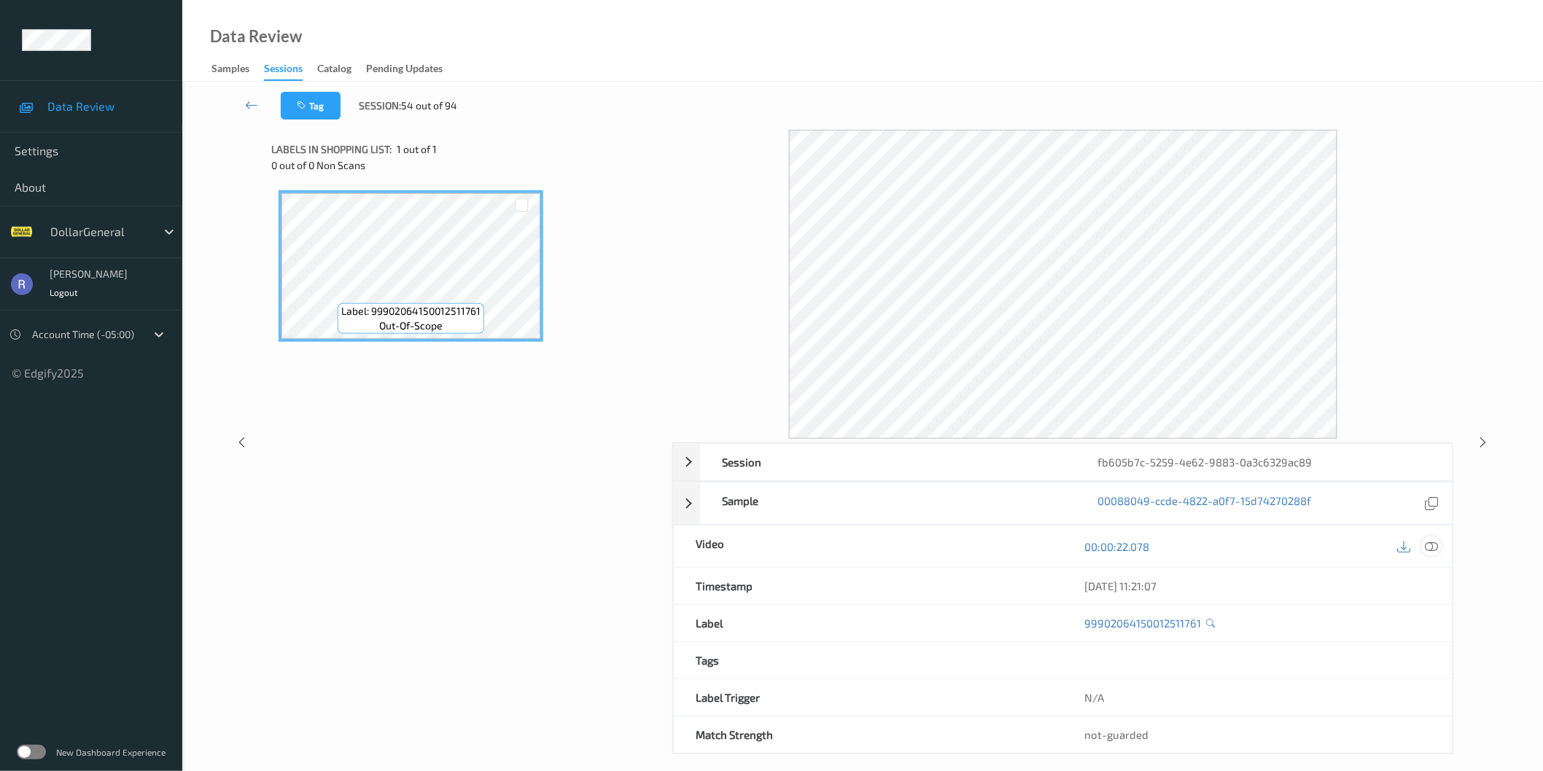
click at [1438, 548] on icon at bounding box center [1431, 546] width 13 height 13
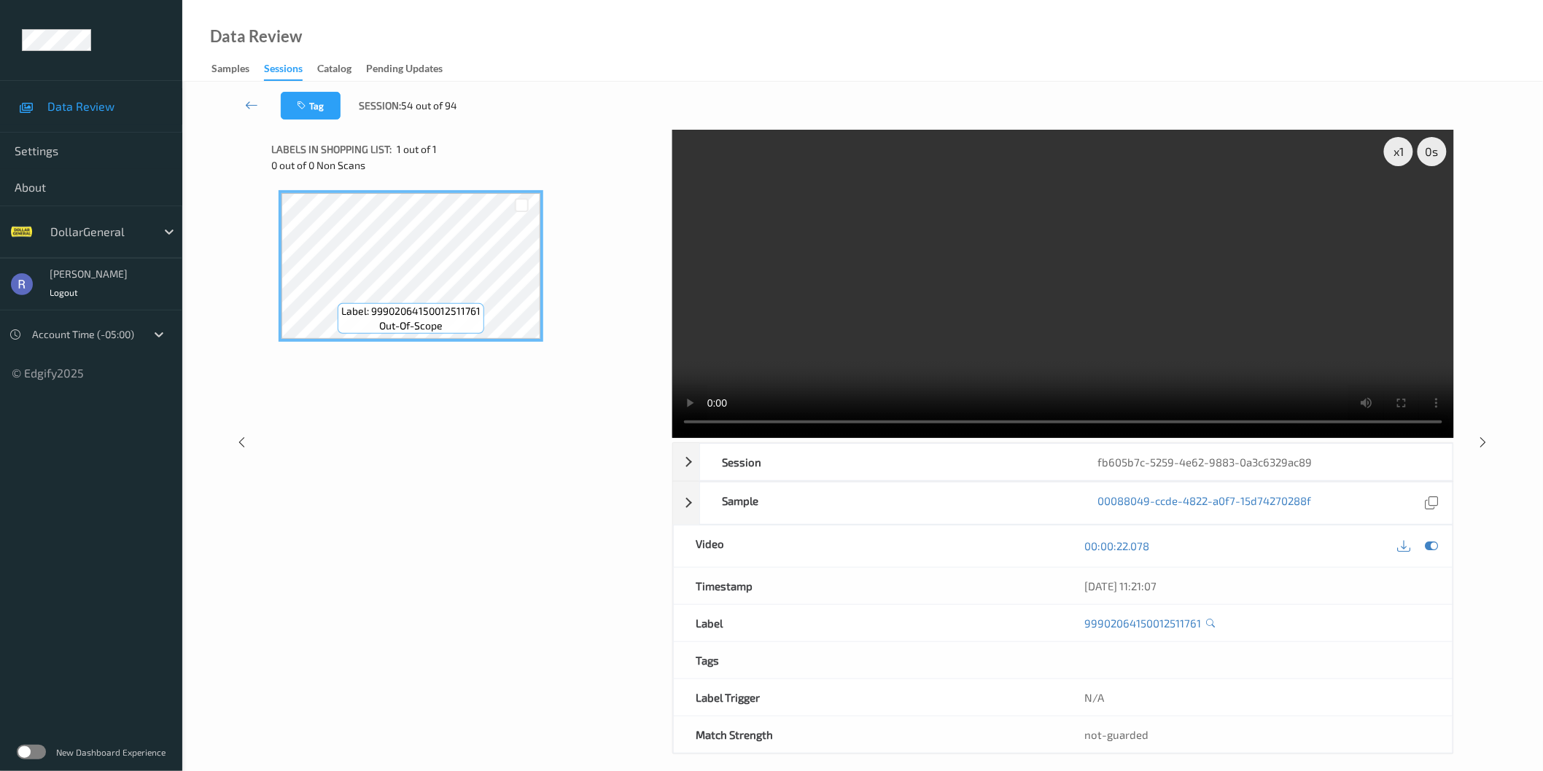
click at [890, 308] on video at bounding box center [1063, 284] width 782 height 308
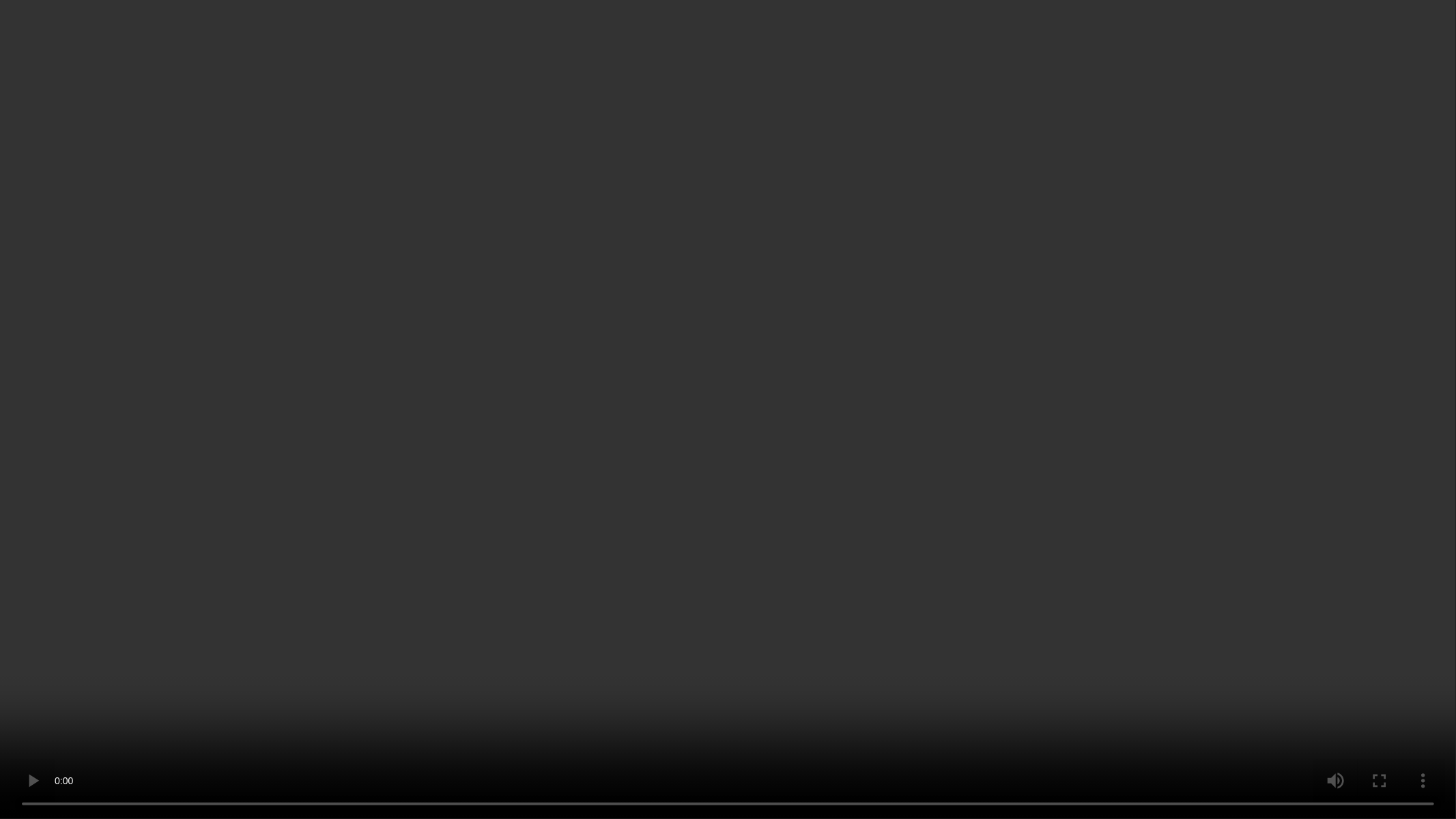
click at [646, 498] on video at bounding box center [728, 409] width 1456 height 819
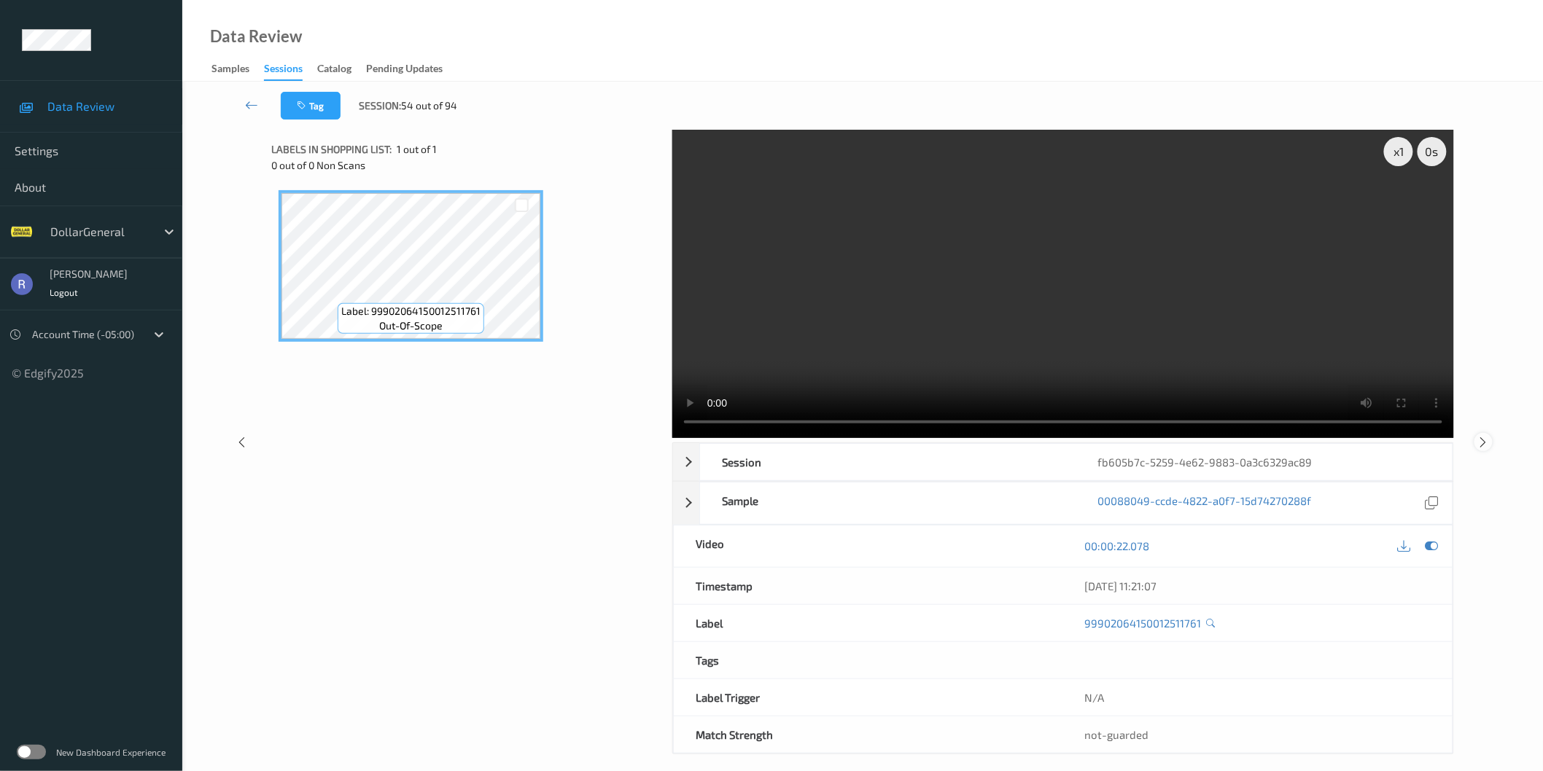
click at [1482, 440] on icon at bounding box center [1483, 441] width 12 height 13
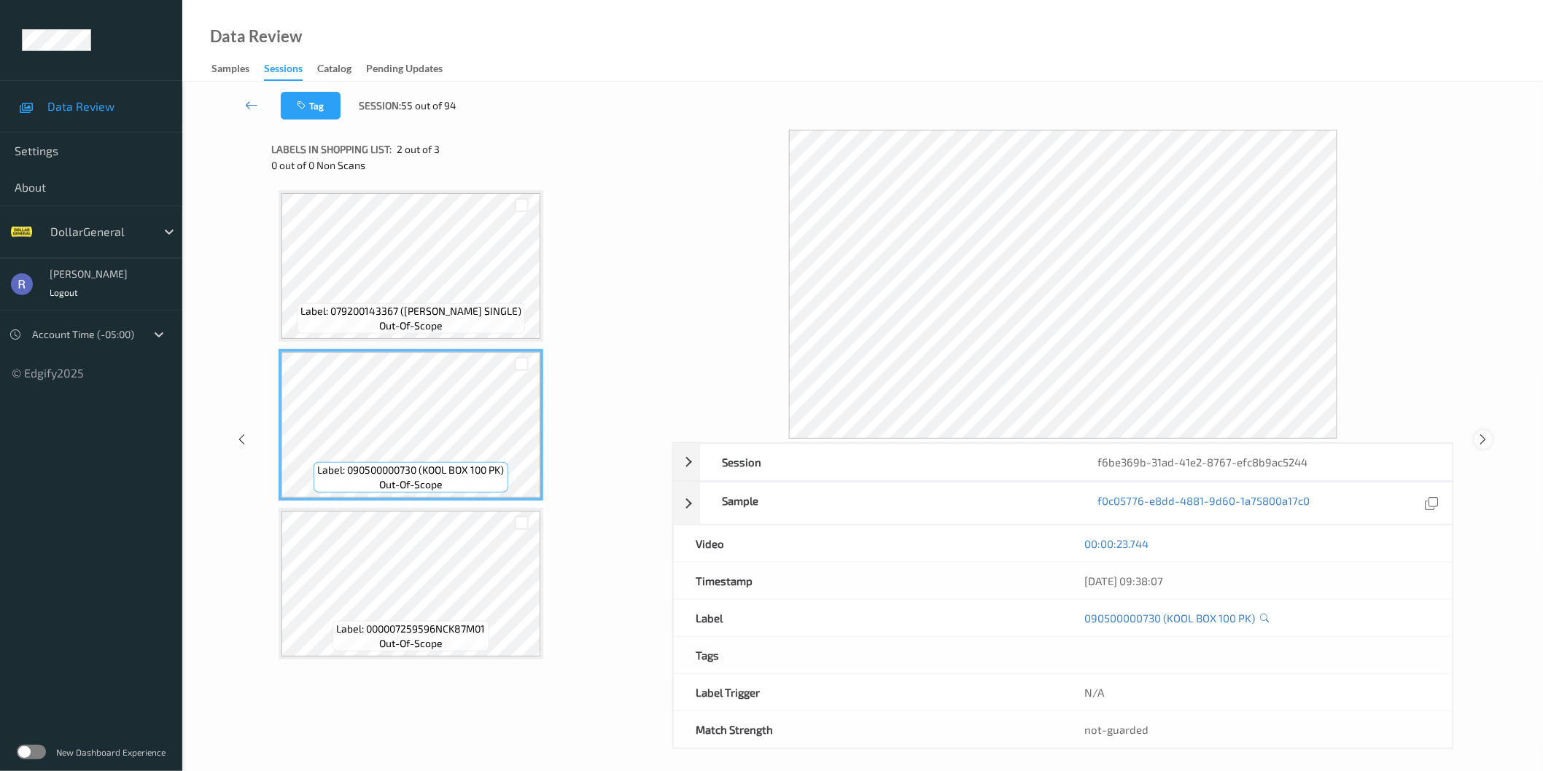
click at [1482, 440] on icon at bounding box center [1483, 439] width 12 height 13
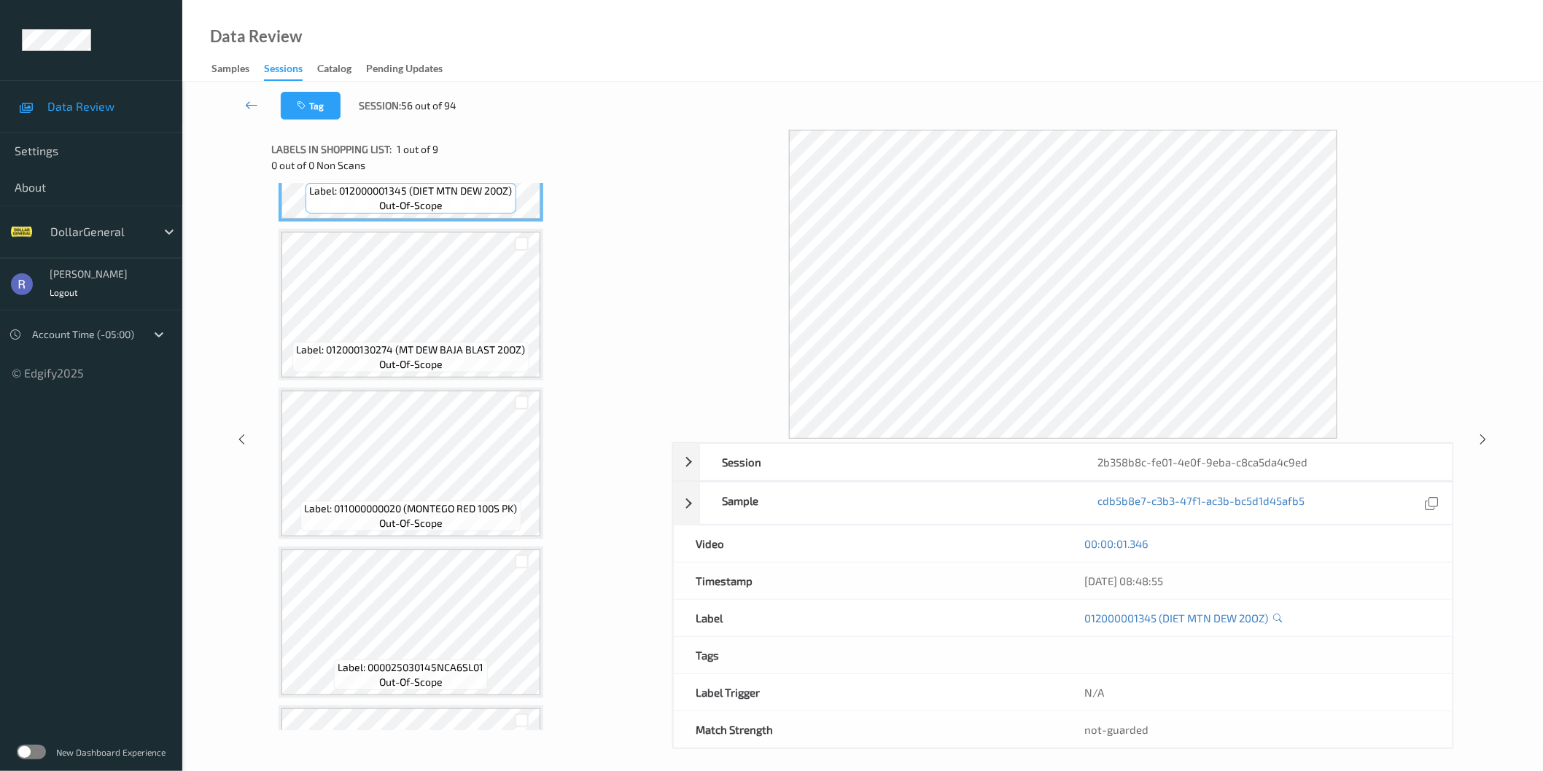
scroll to position [162, 0]
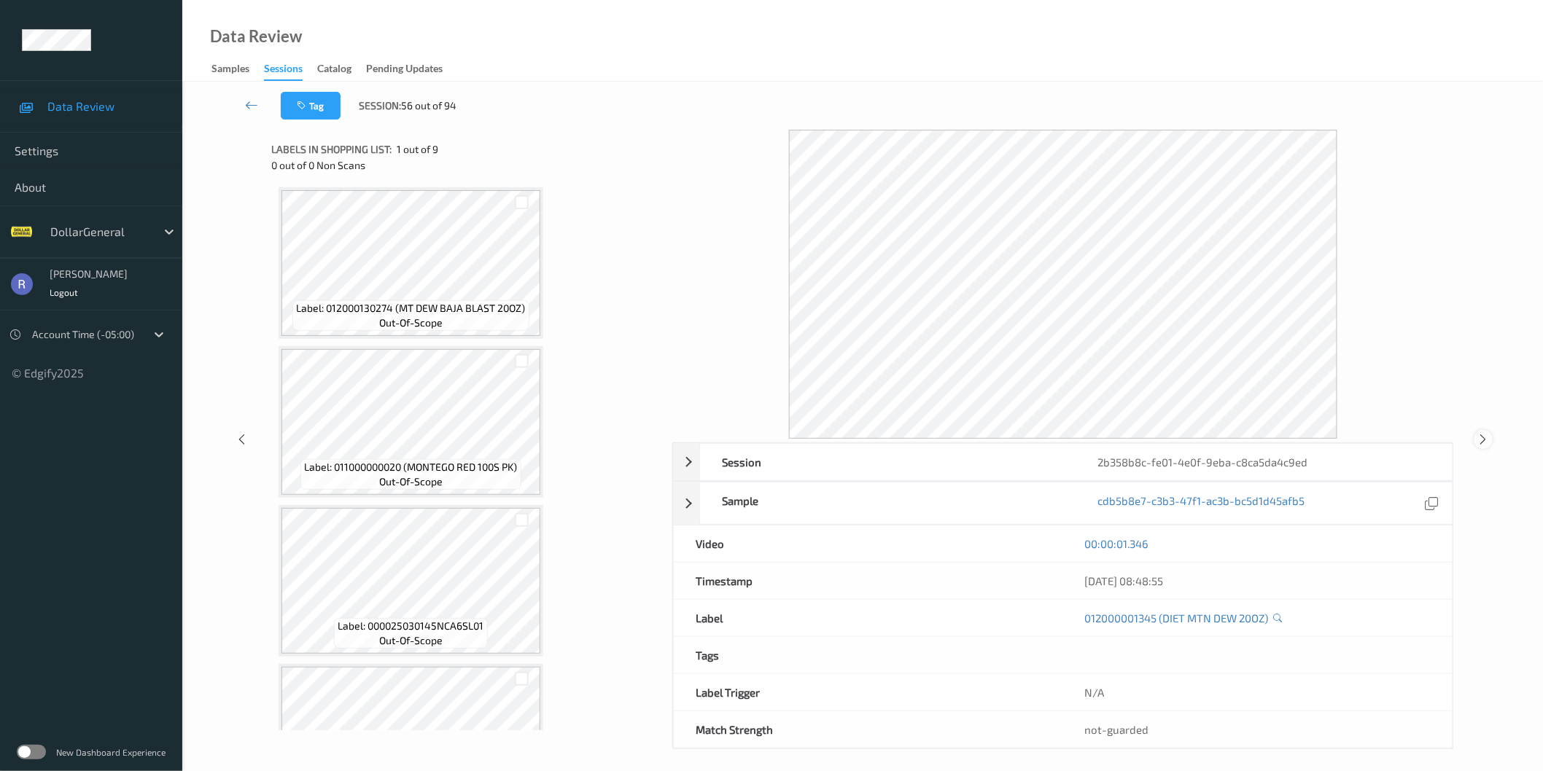
click at [1485, 440] on icon at bounding box center [1483, 439] width 12 height 13
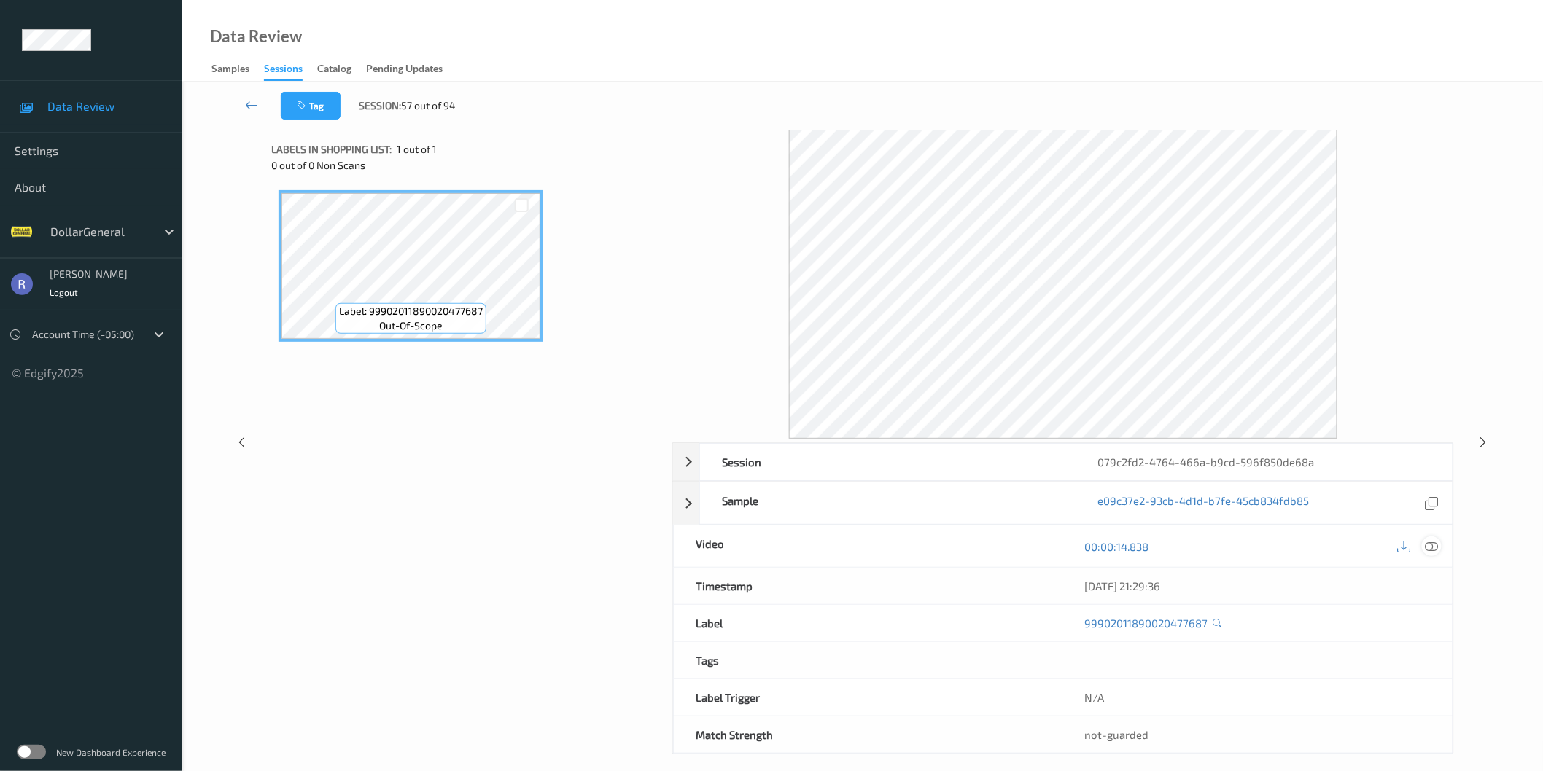
click at [1430, 547] on icon at bounding box center [1431, 546] width 13 height 13
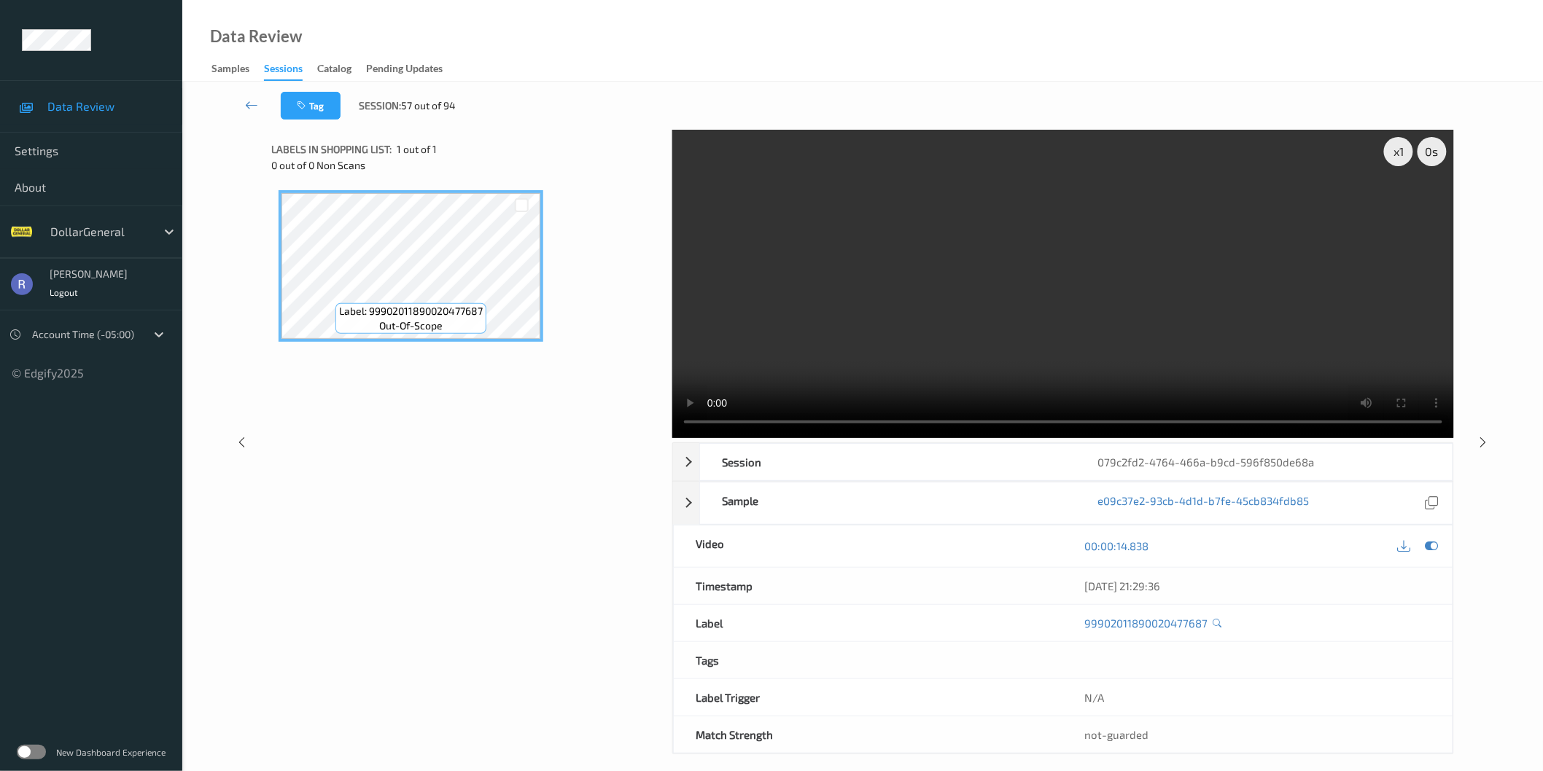
click at [1013, 286] on video at bounding box center [1063, 284] width 782 height 308
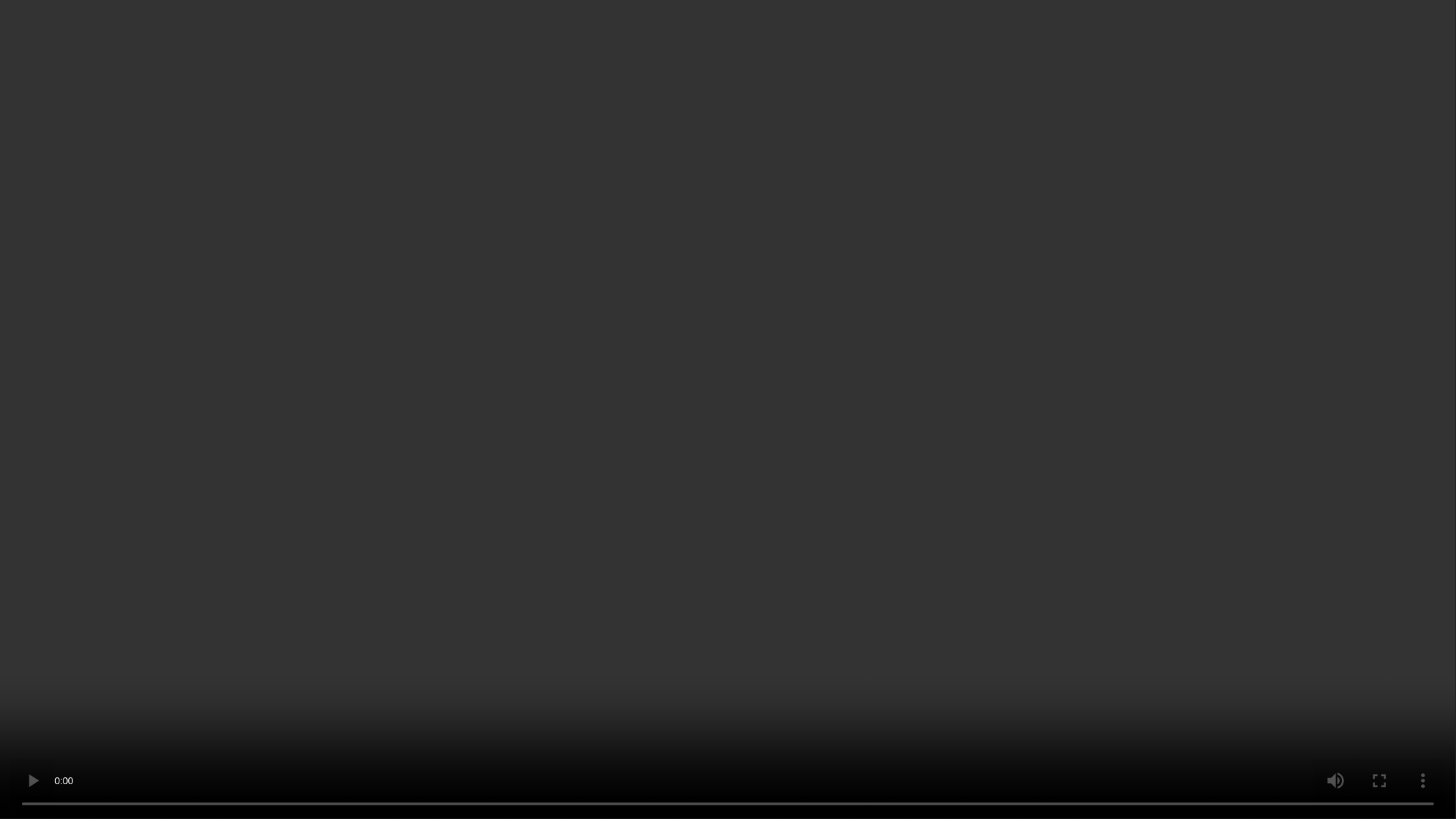
click at [639, 455] on video at bounding box center [728, 409] width 1456 height 819
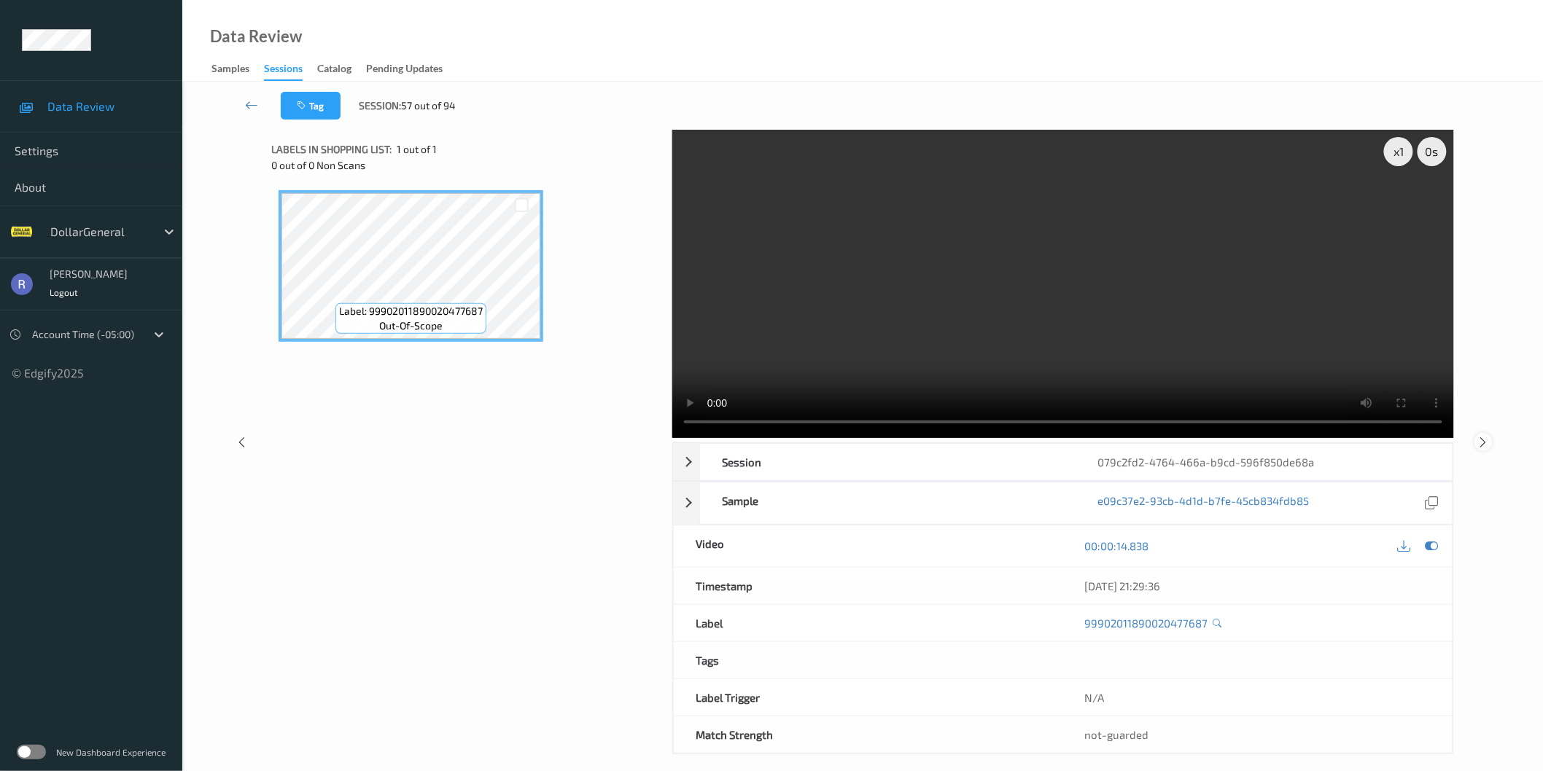
click at [1478, 440] on icon at bounding box center [1483, 441] width 12 height 13
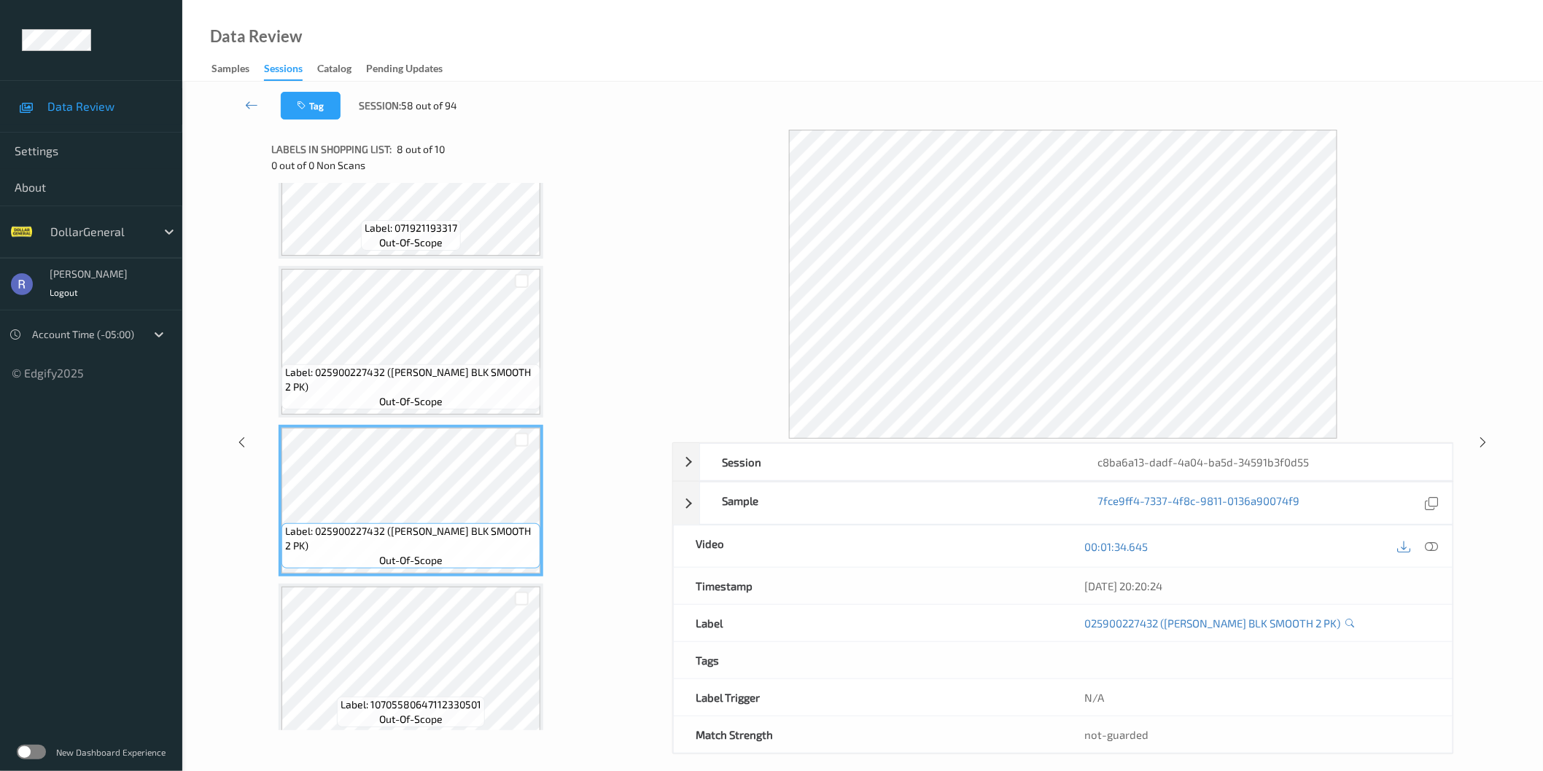
scroll to position [891, 0]
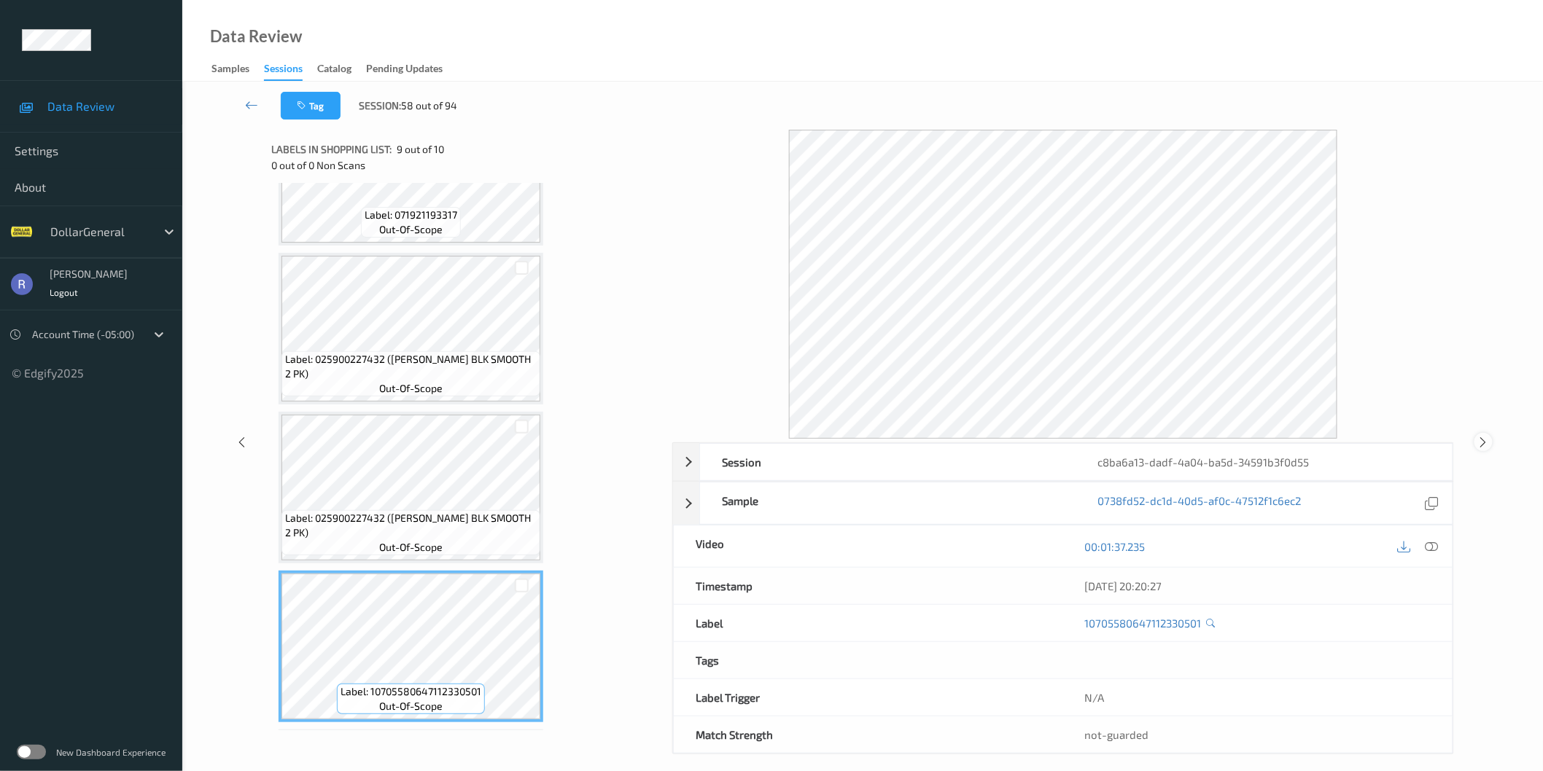
click at [1484, 443] on icon at bounding box center [1483, 442] width 12 height 13
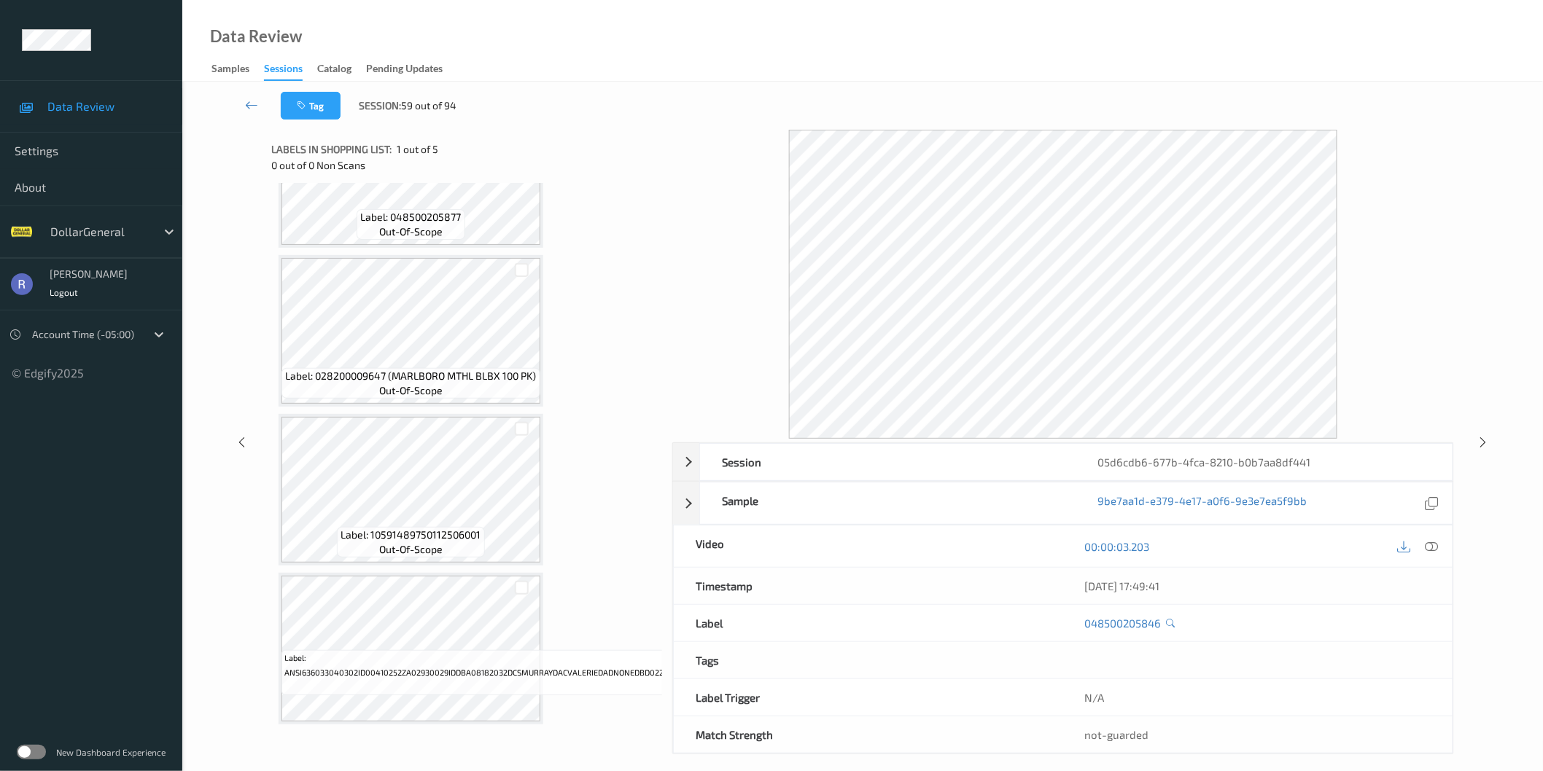
scroll to position [256, 0]
click at [1481, 439] on icon at bounding box center [1483, 442] width 12 height 13
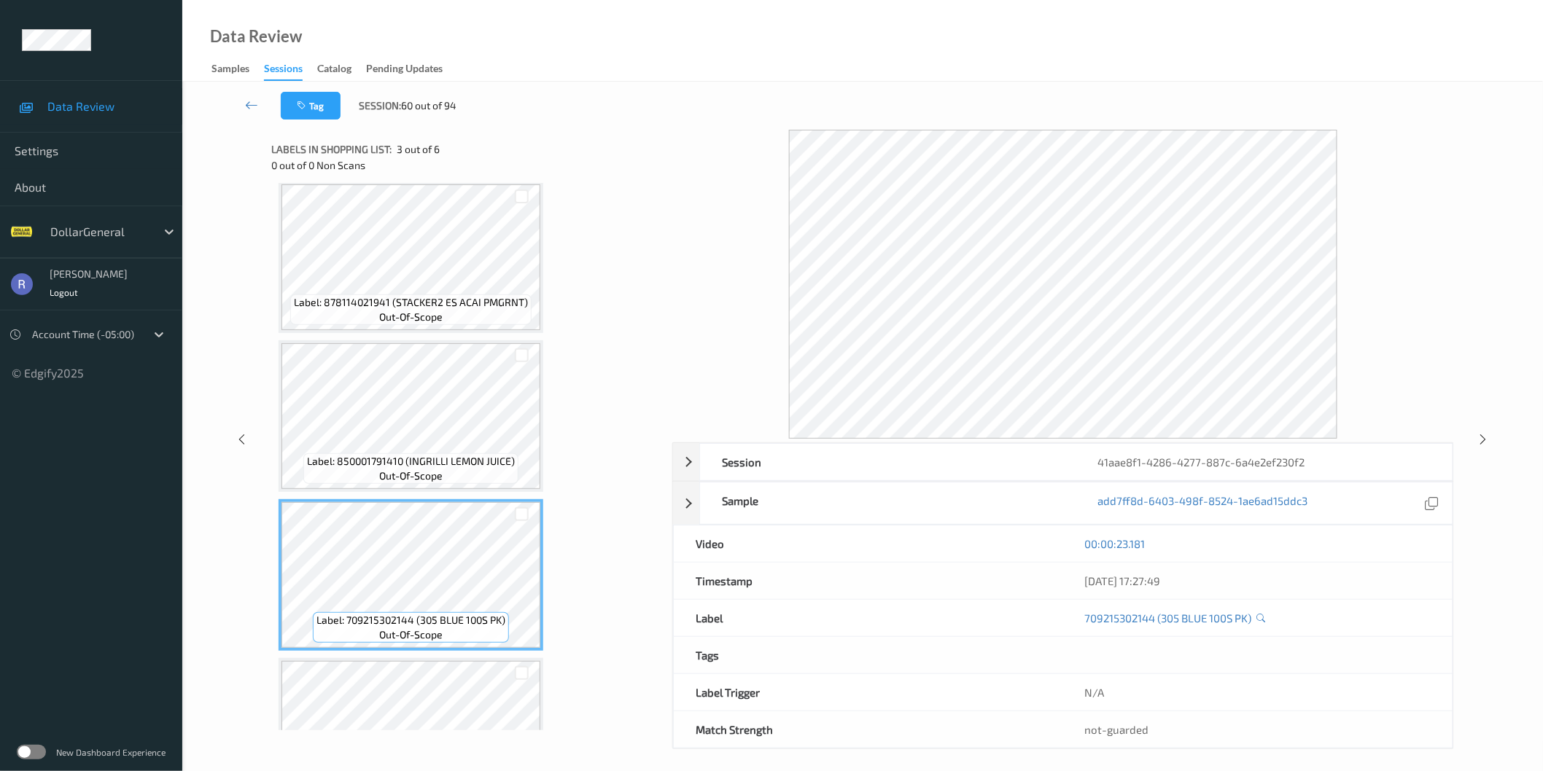
scroll to position [171, 0]
click at [1481, 443] on icon at bounding box center [1483, 439] width 12 height 13
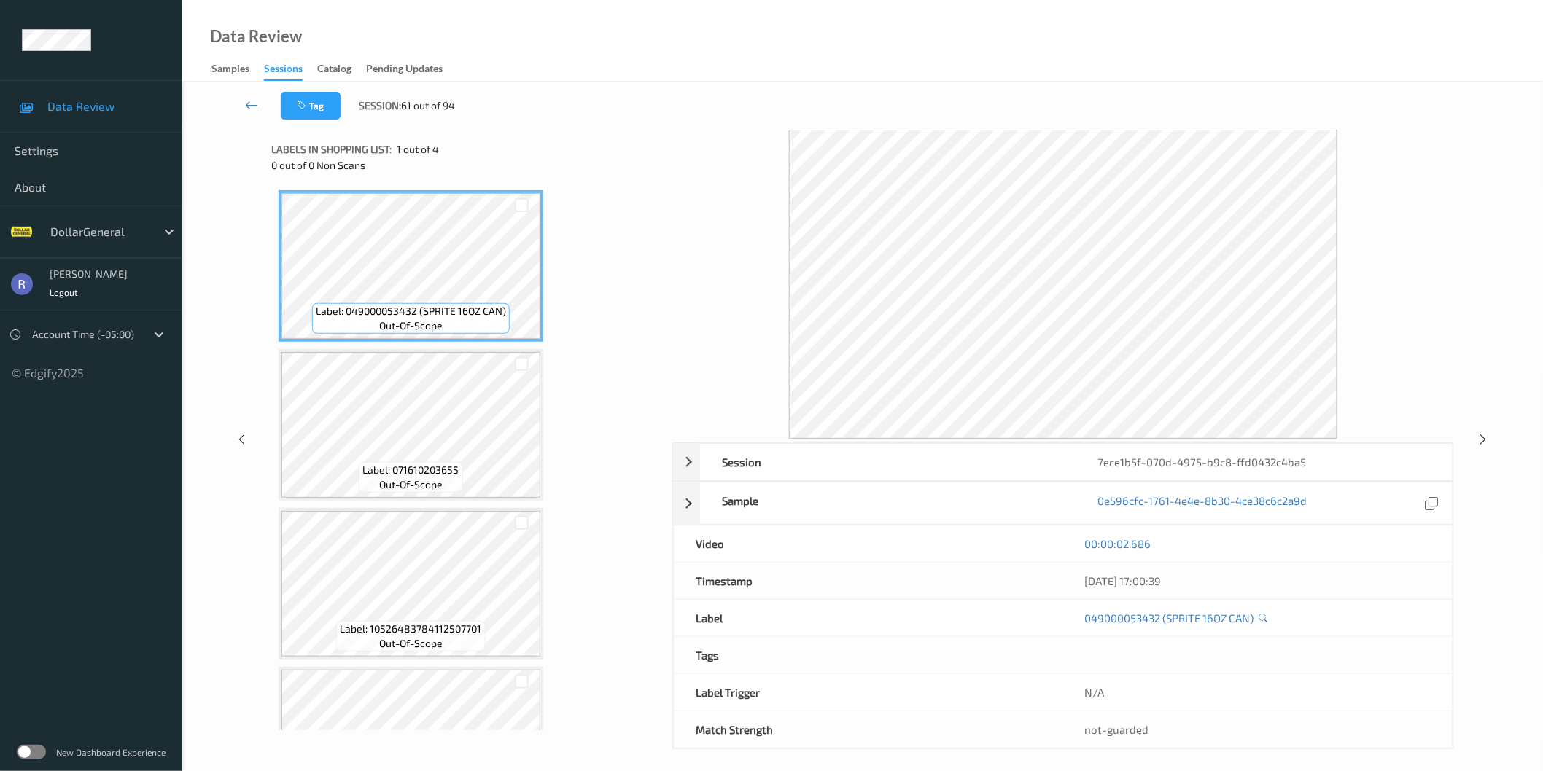
scroll to position [81, 0]
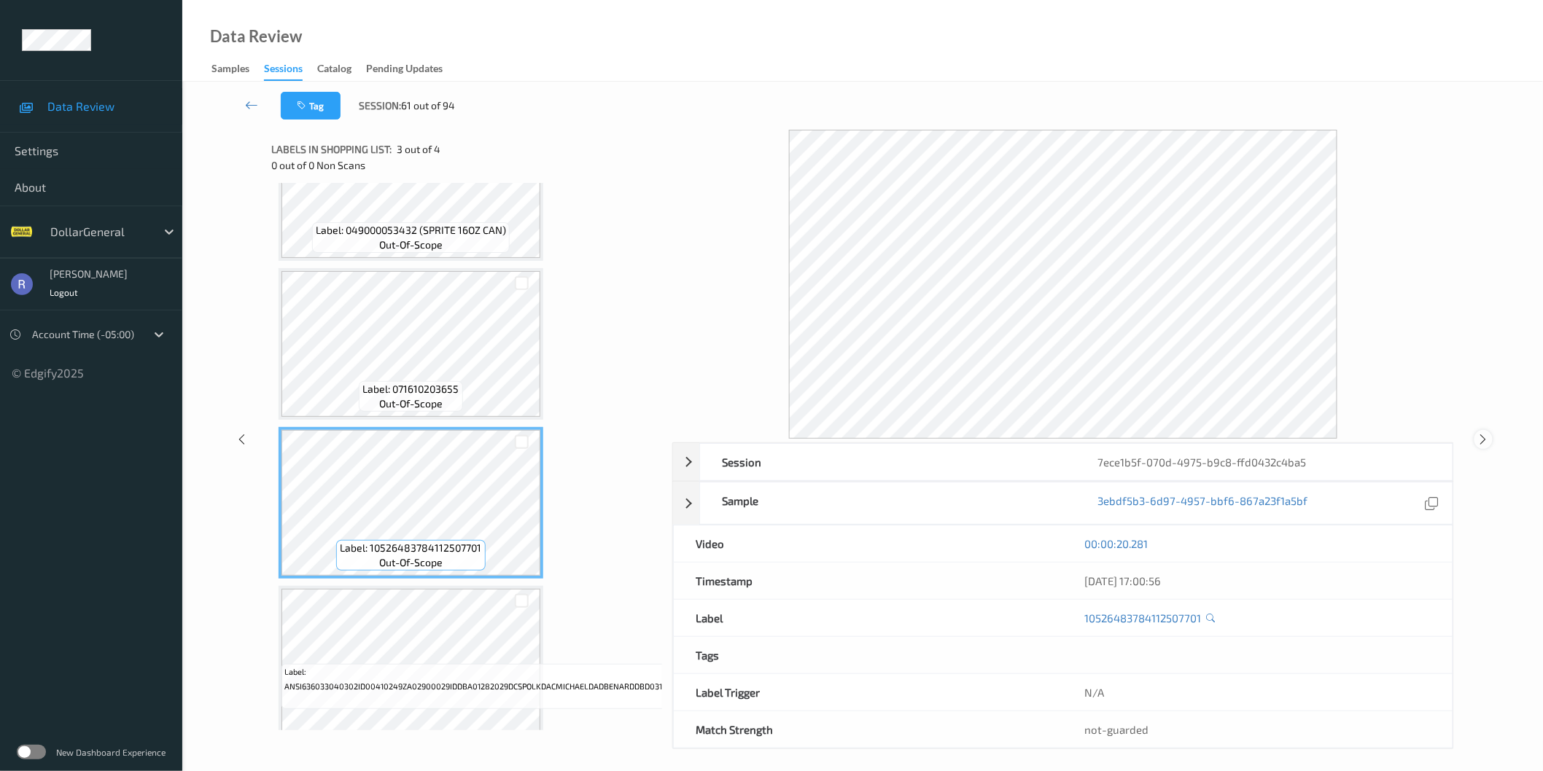
click at [1482, 440] on icon at bounding box center [1483, 439] width 12 height 13
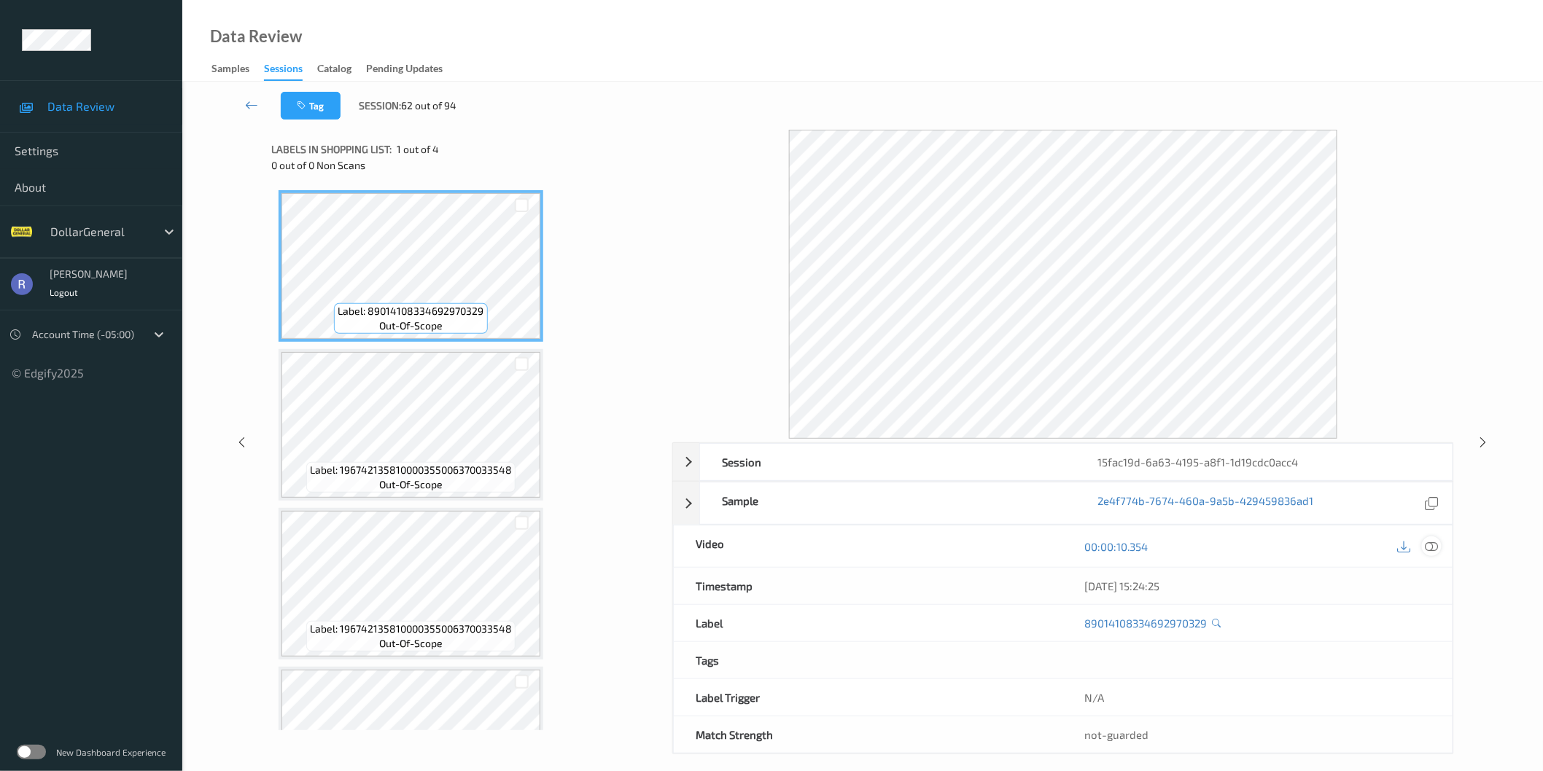
click at [1437, 542] on icon at bounding box center [1431, 546] width 13 height 13
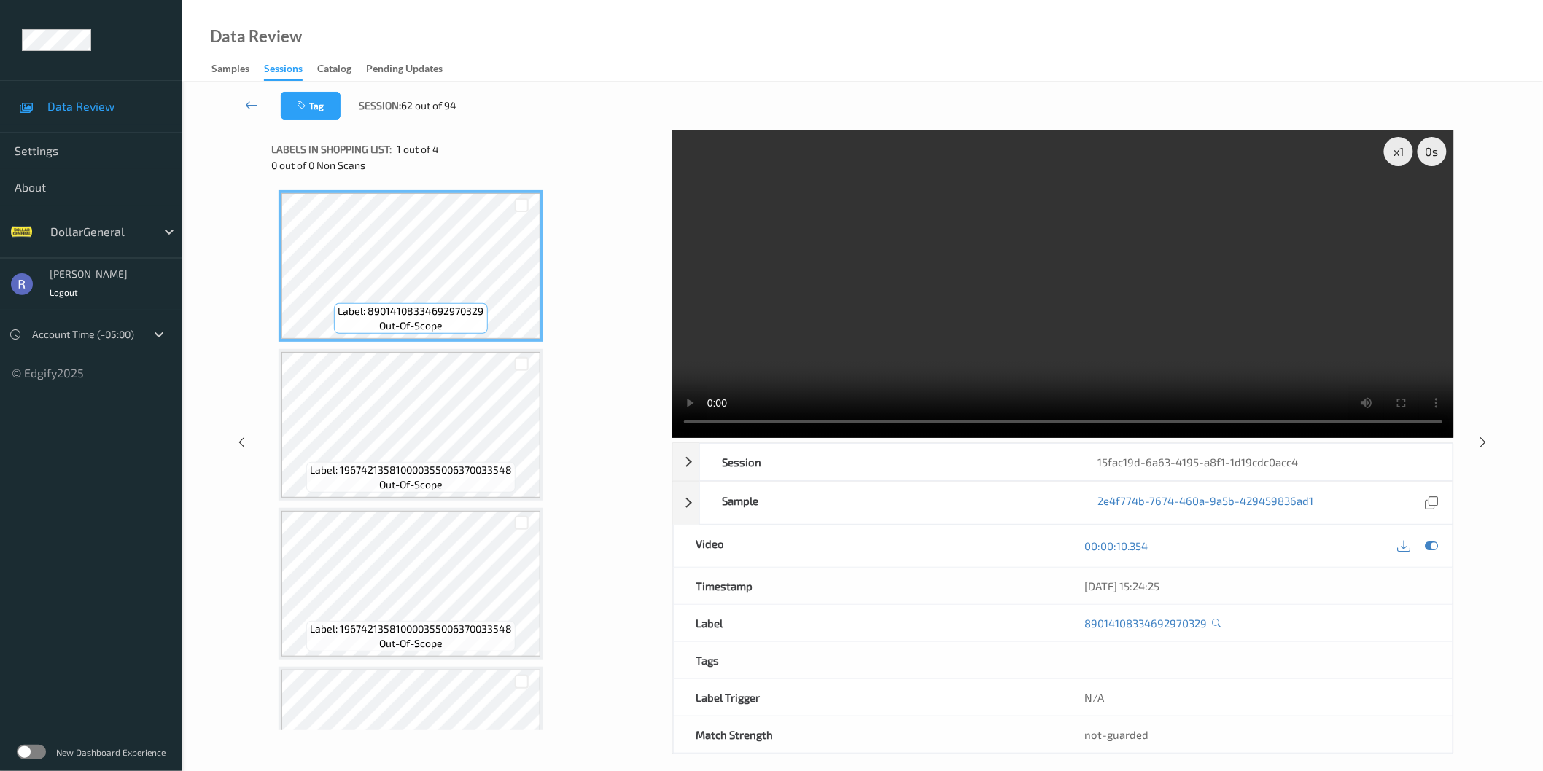
click at [1121, 347] on video at bounding box center [1063, 284] width 782 height 308
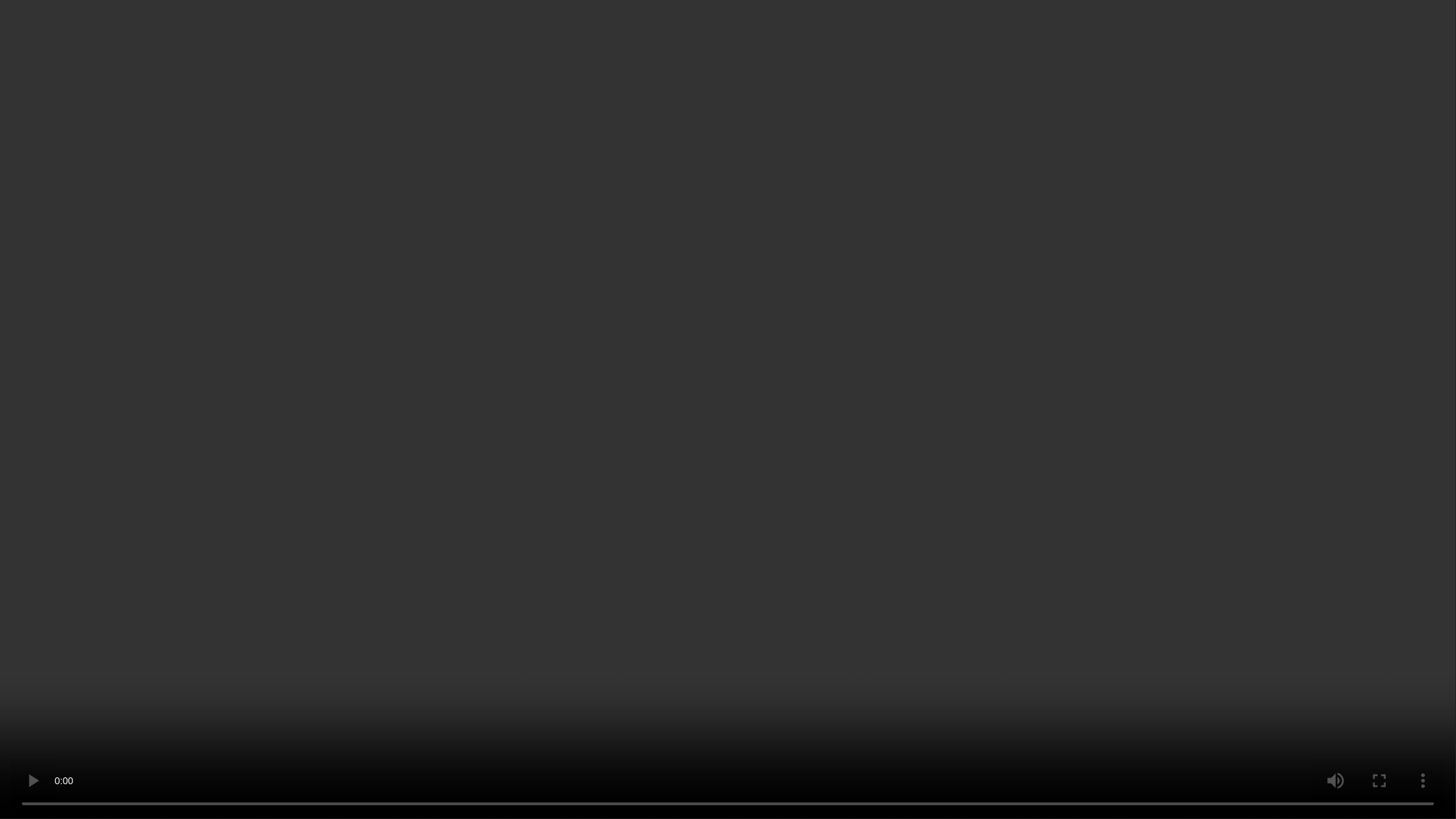
click at [836, 492] on video at bounding box center [728, 409] width 1456 height 819
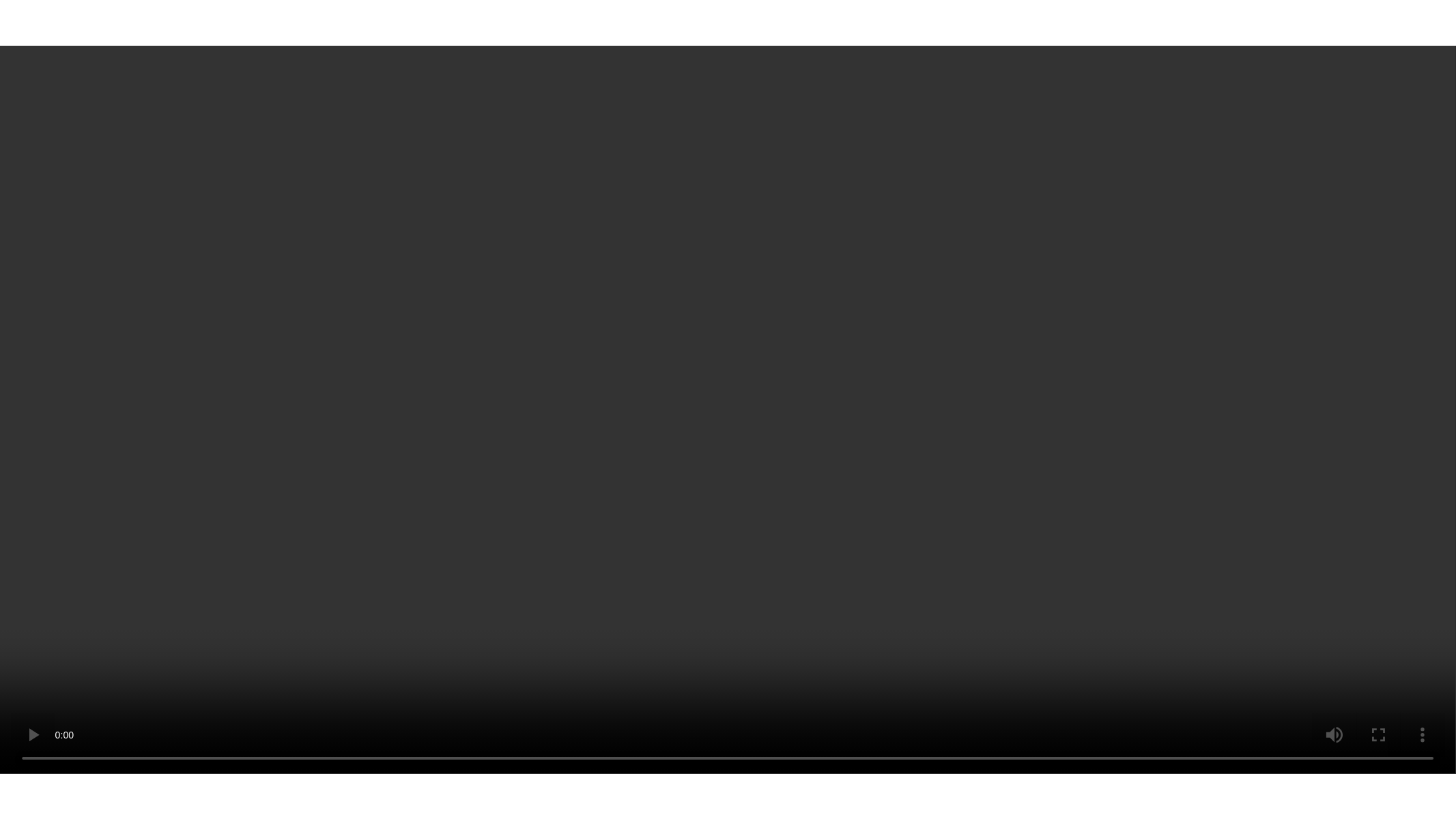
scroll to position [84, 0]
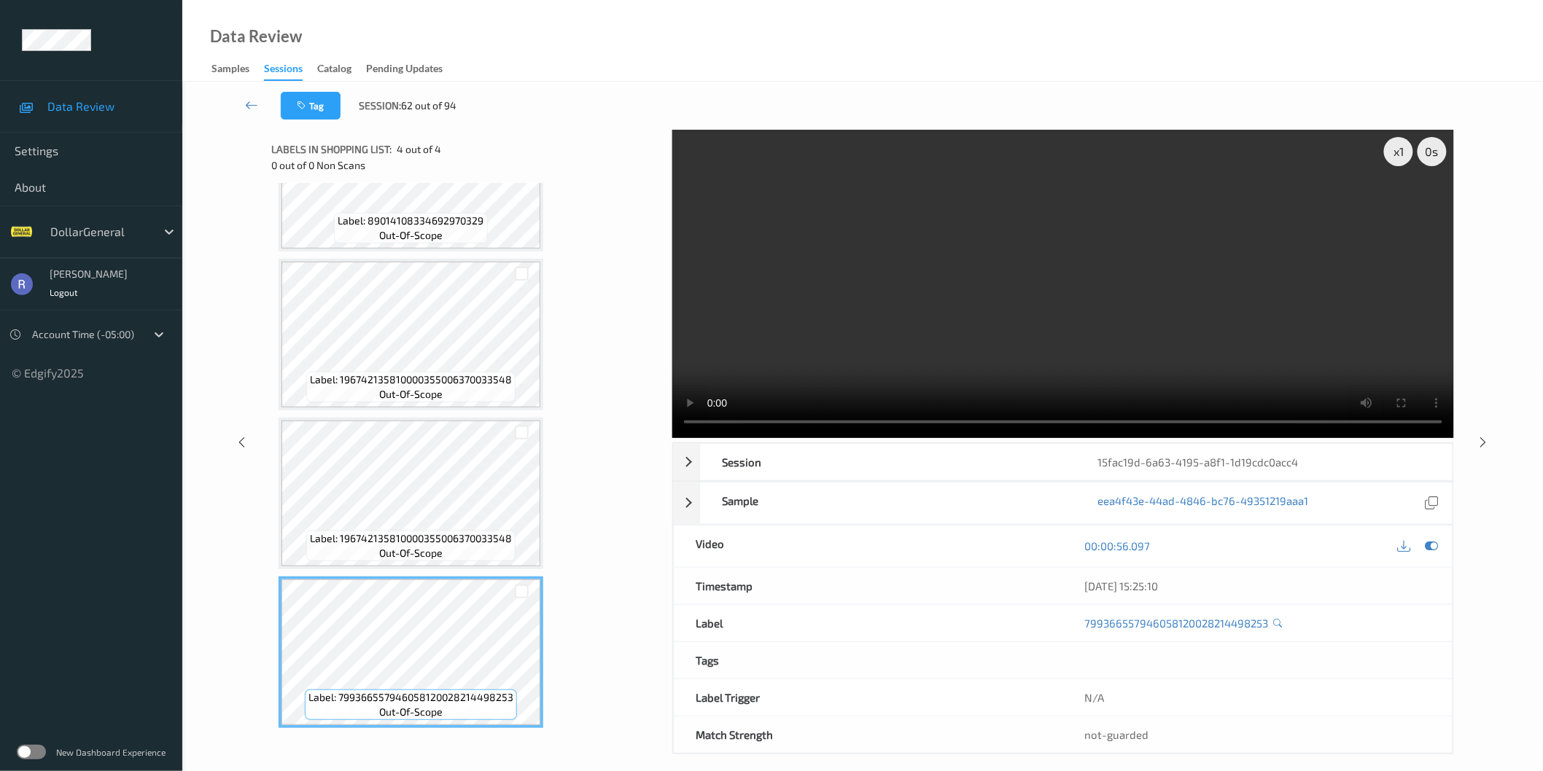
click at [1119, 289] on video at bounding box center [1063, 284] width 782 height 308
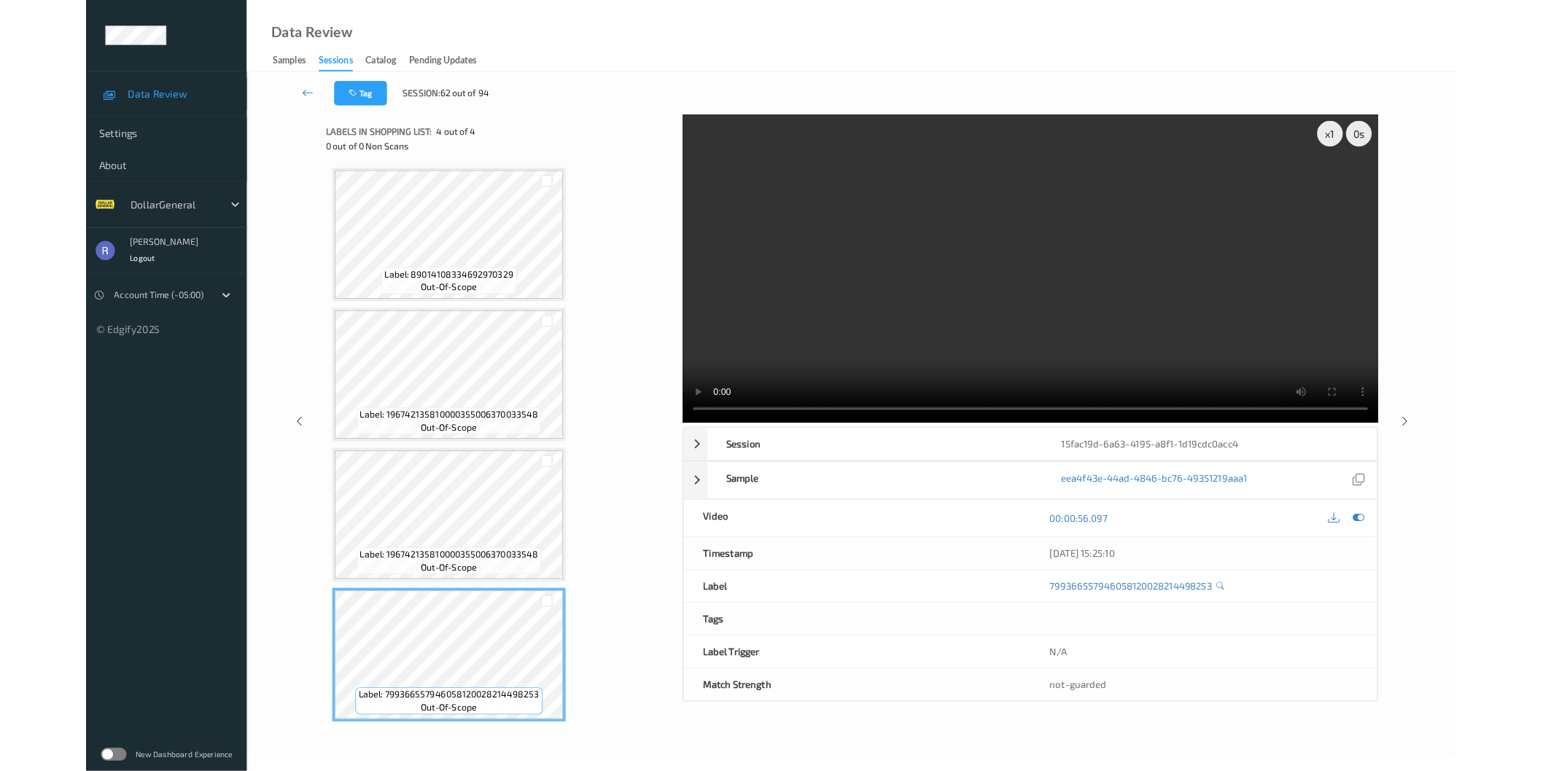
scroll to position [0, 0]
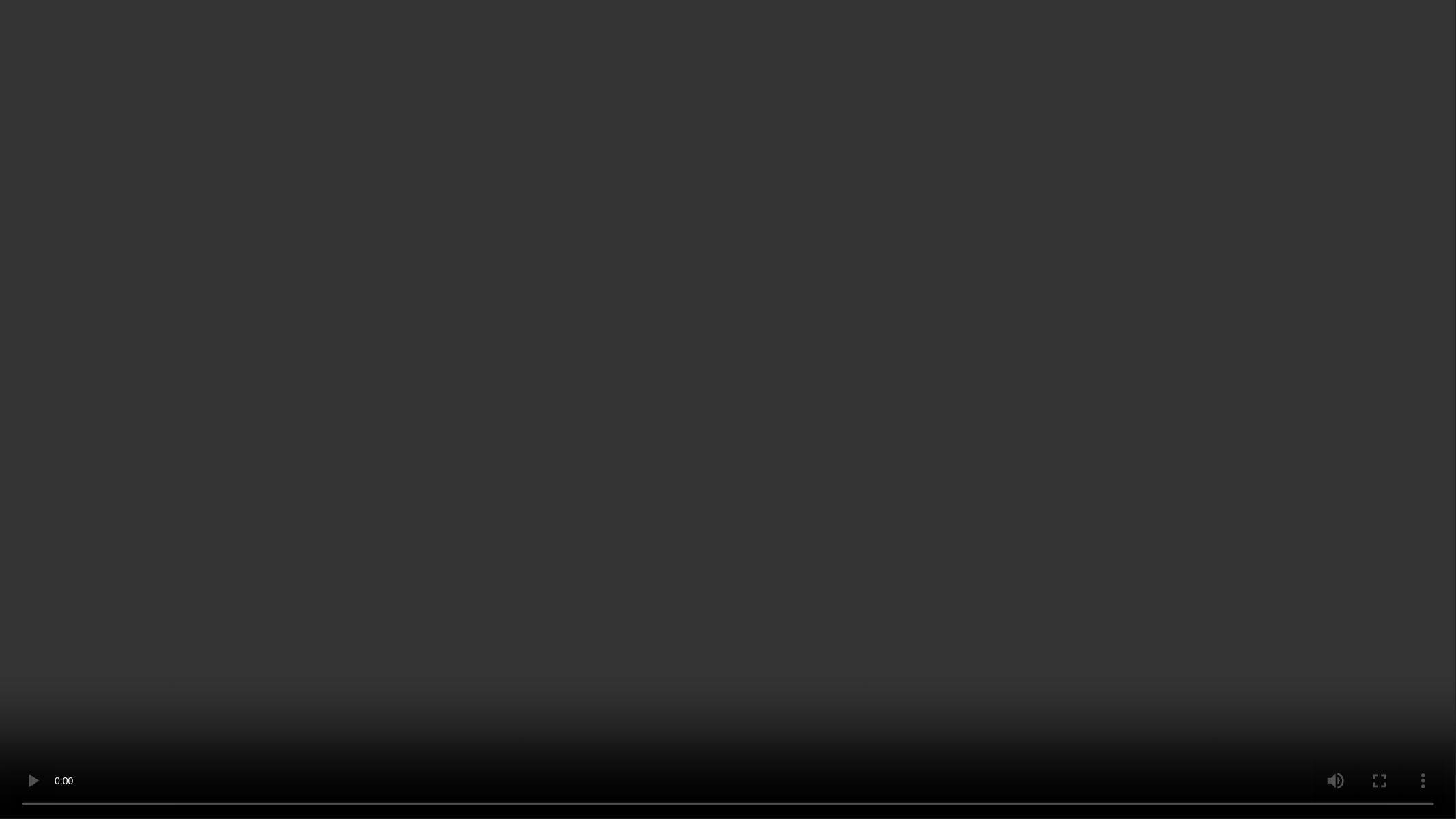
click at [548, 599] on video at bounding box center [728, 409] width 1456 height 819
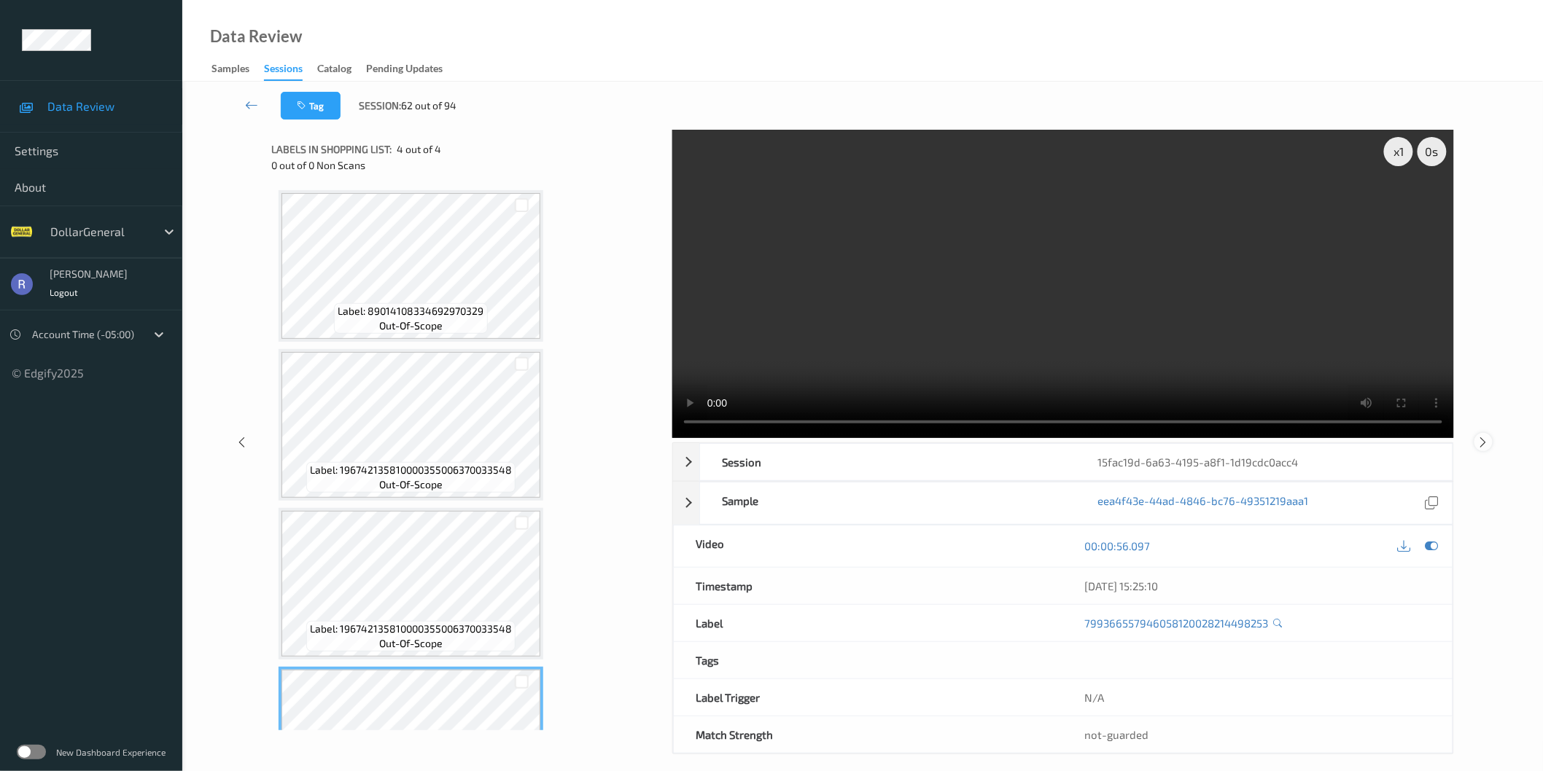
click at [1481, 443] on icon at bounding box center [1483, 441] width 12 height 13
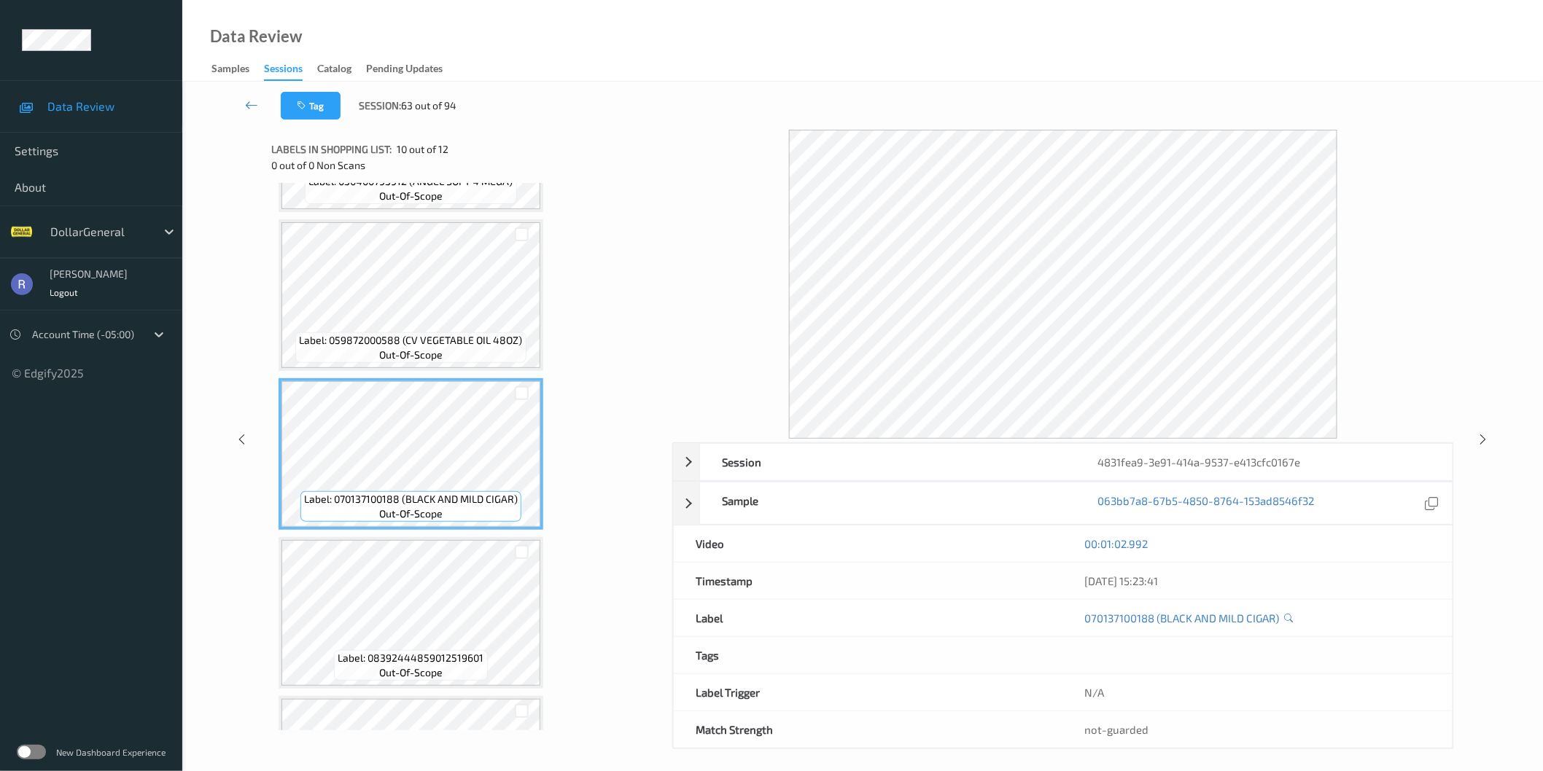
scroll to position [1280, 0]
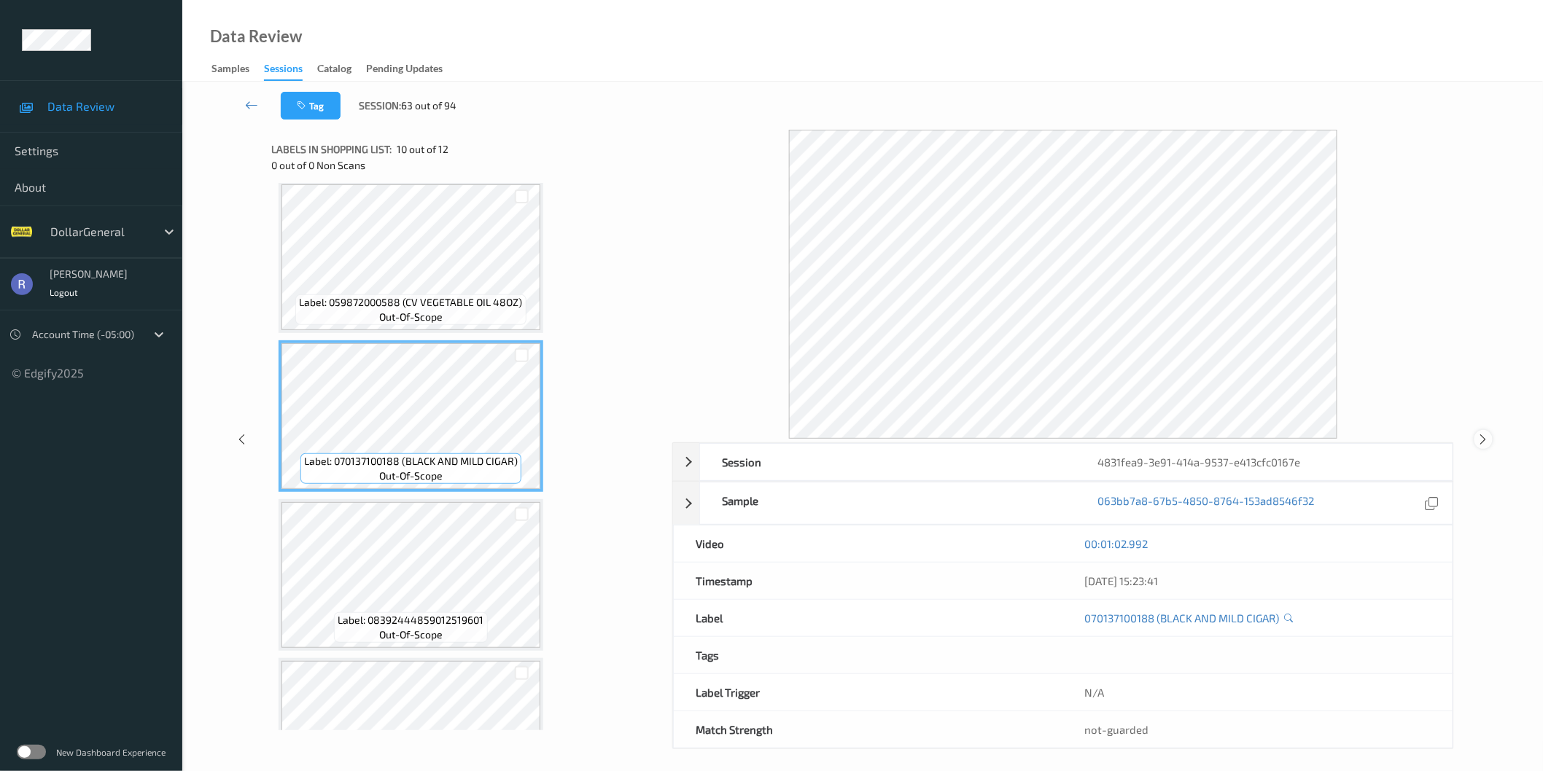
click at [1484, 440] on icon at bounding box center [1483, 439] width 12 height 13
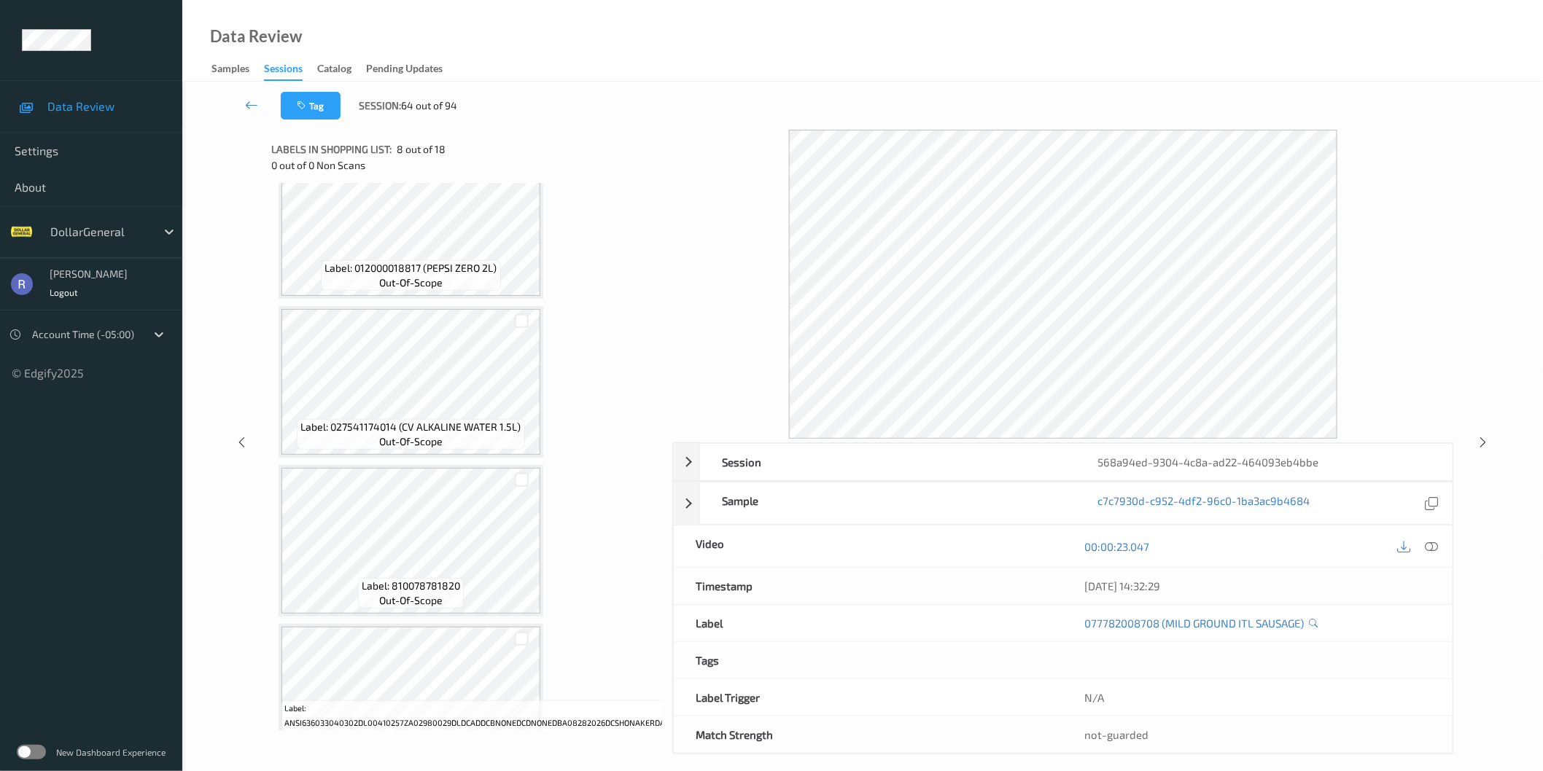
scroll to position [1539, 0]
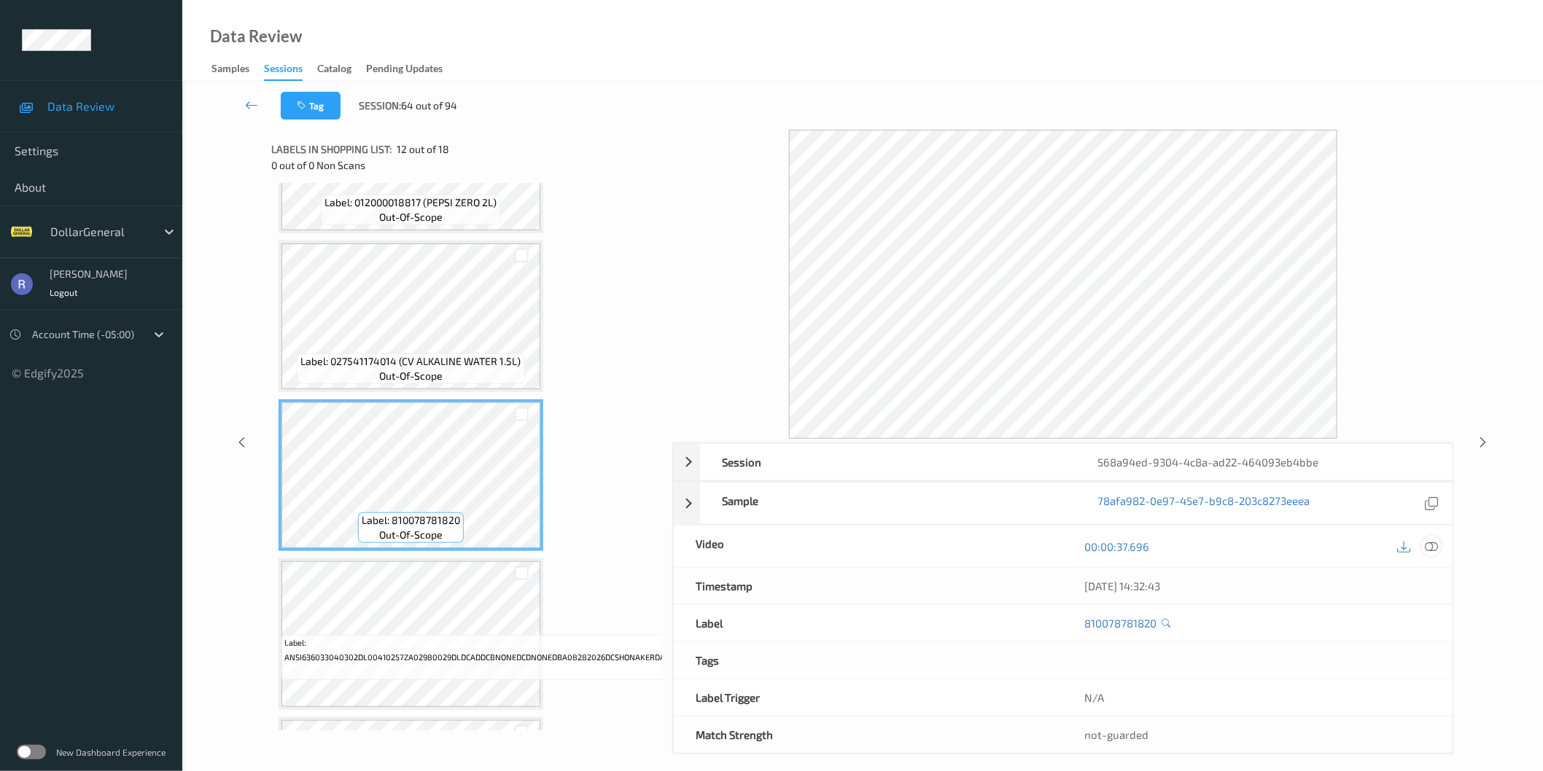
click at [1433, 545] on icon at bounding box center [1431, 546] width 13 height 13
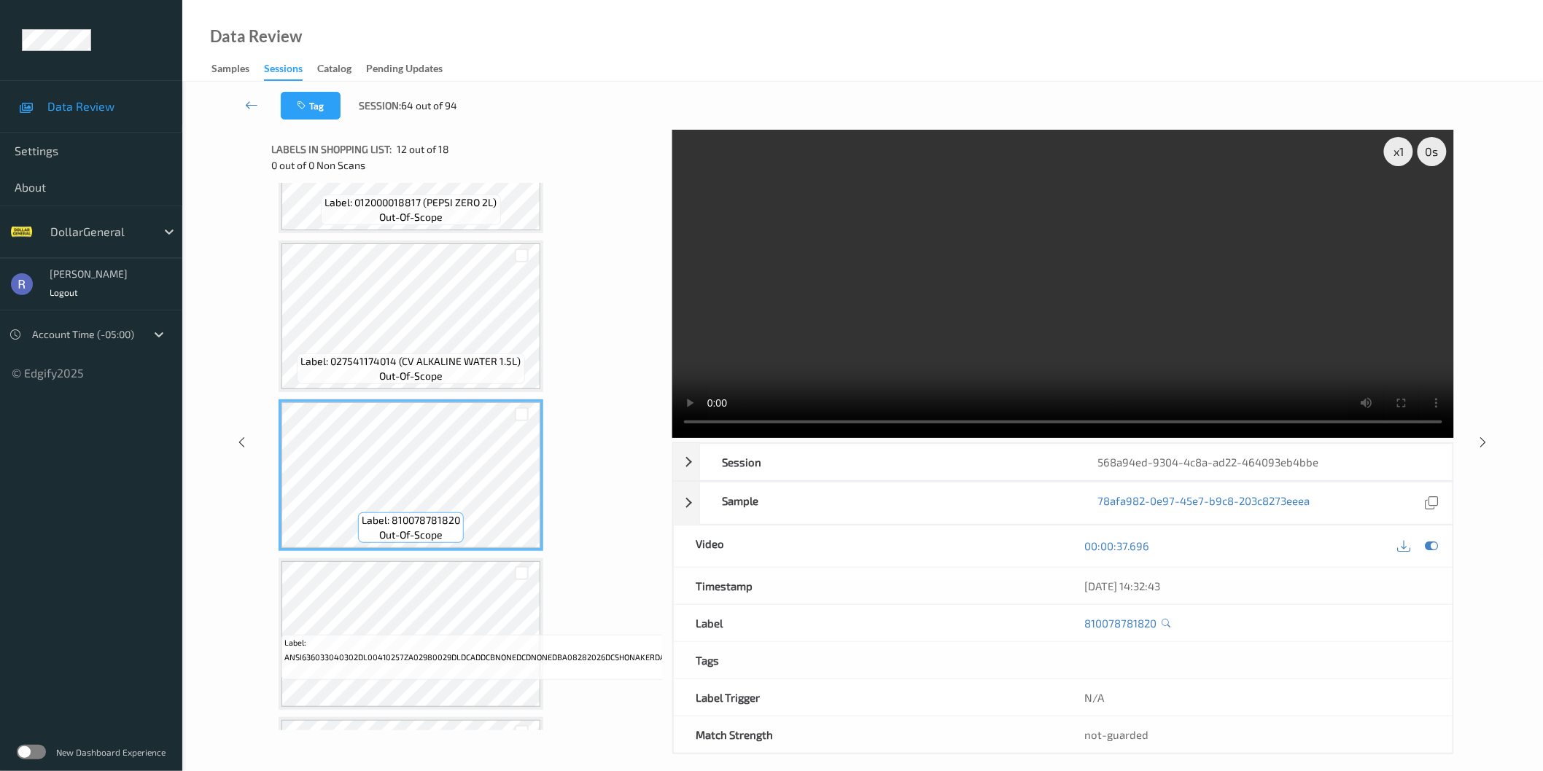
click at [1119, 281] on video at bounding box center [1063, 284] width 782 height 308
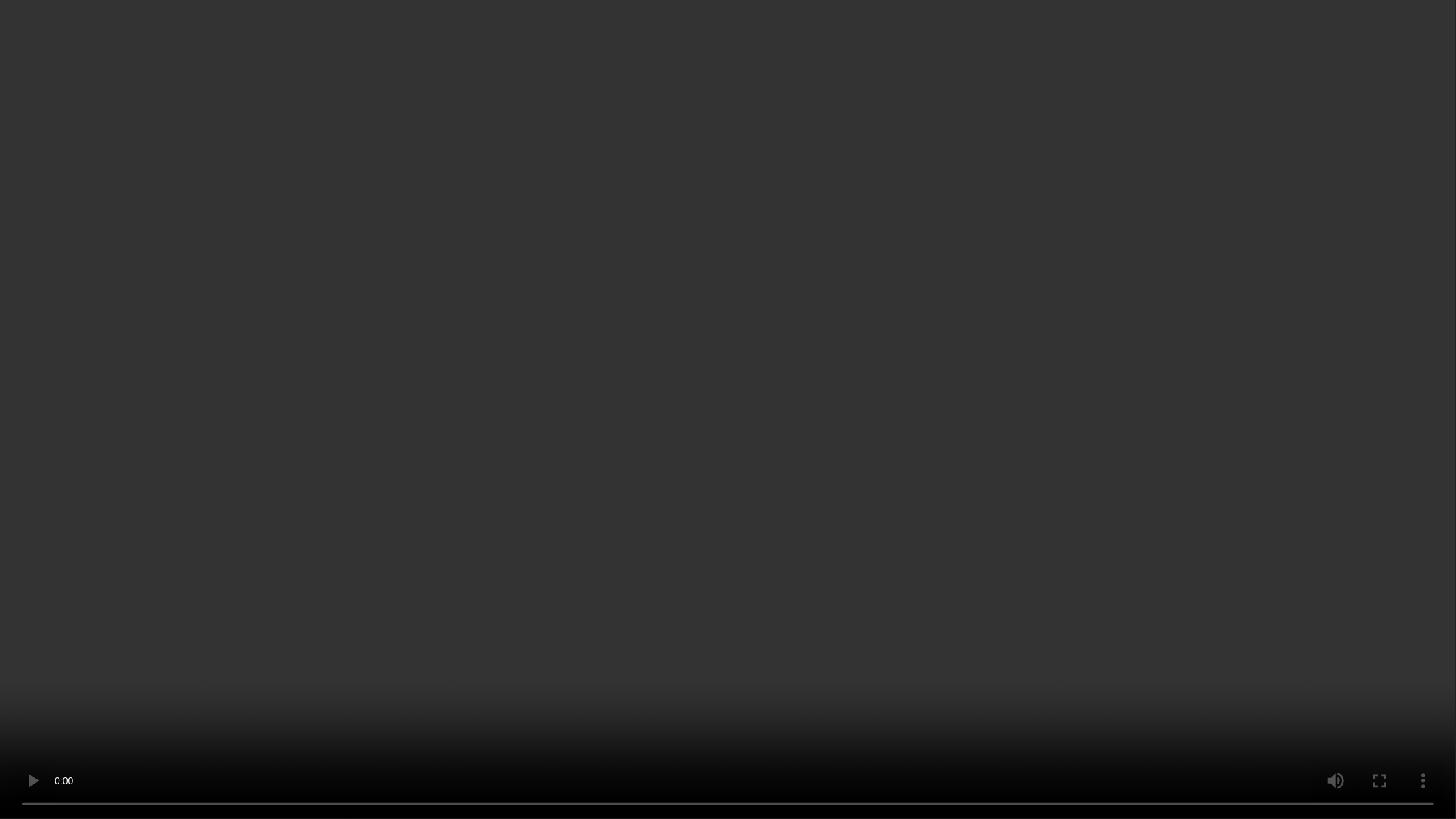
click at [806, 473] on video at bounding box center [728, 409] width 1456 height 819
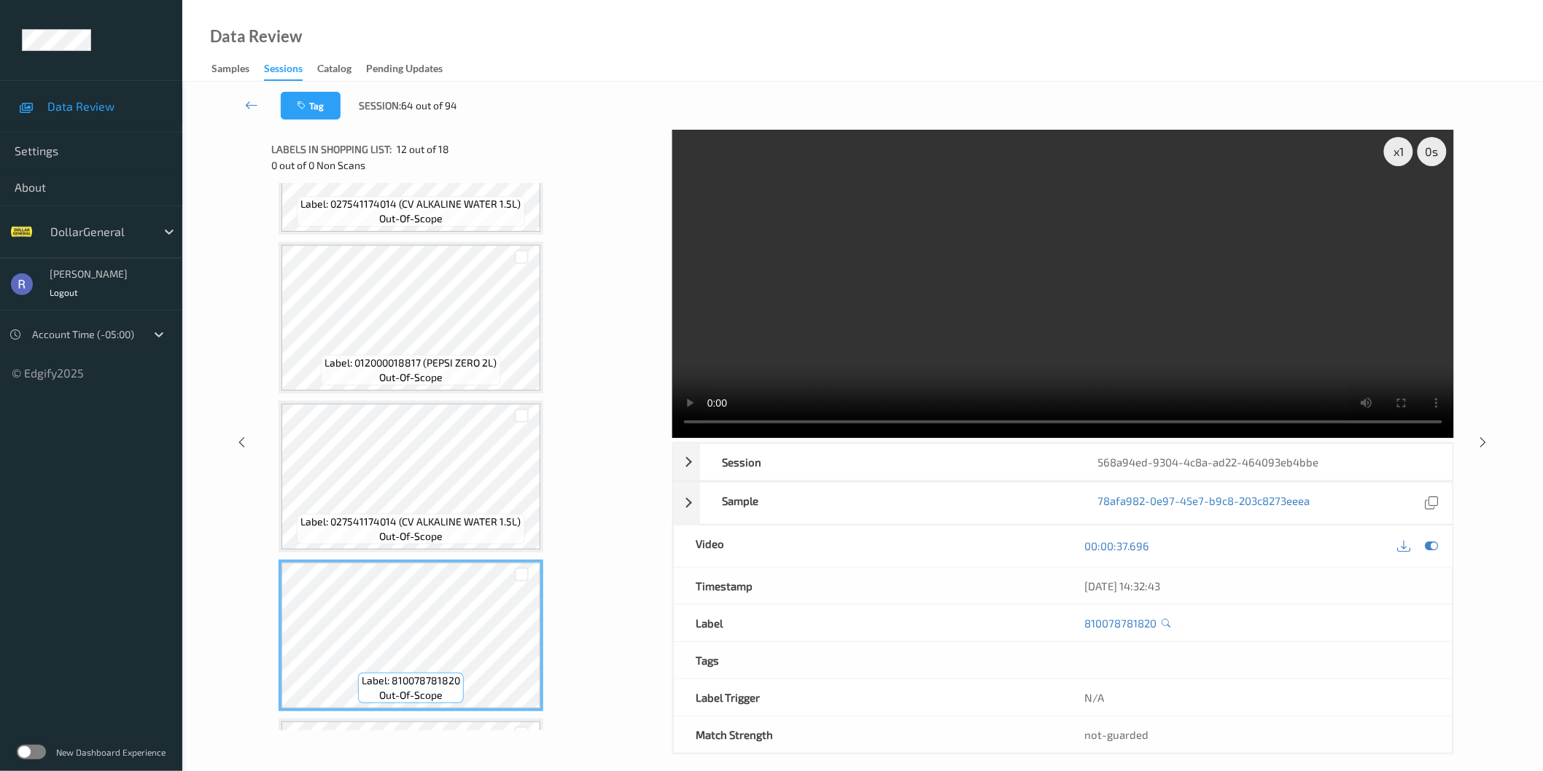
scroll to position [1377, 0]
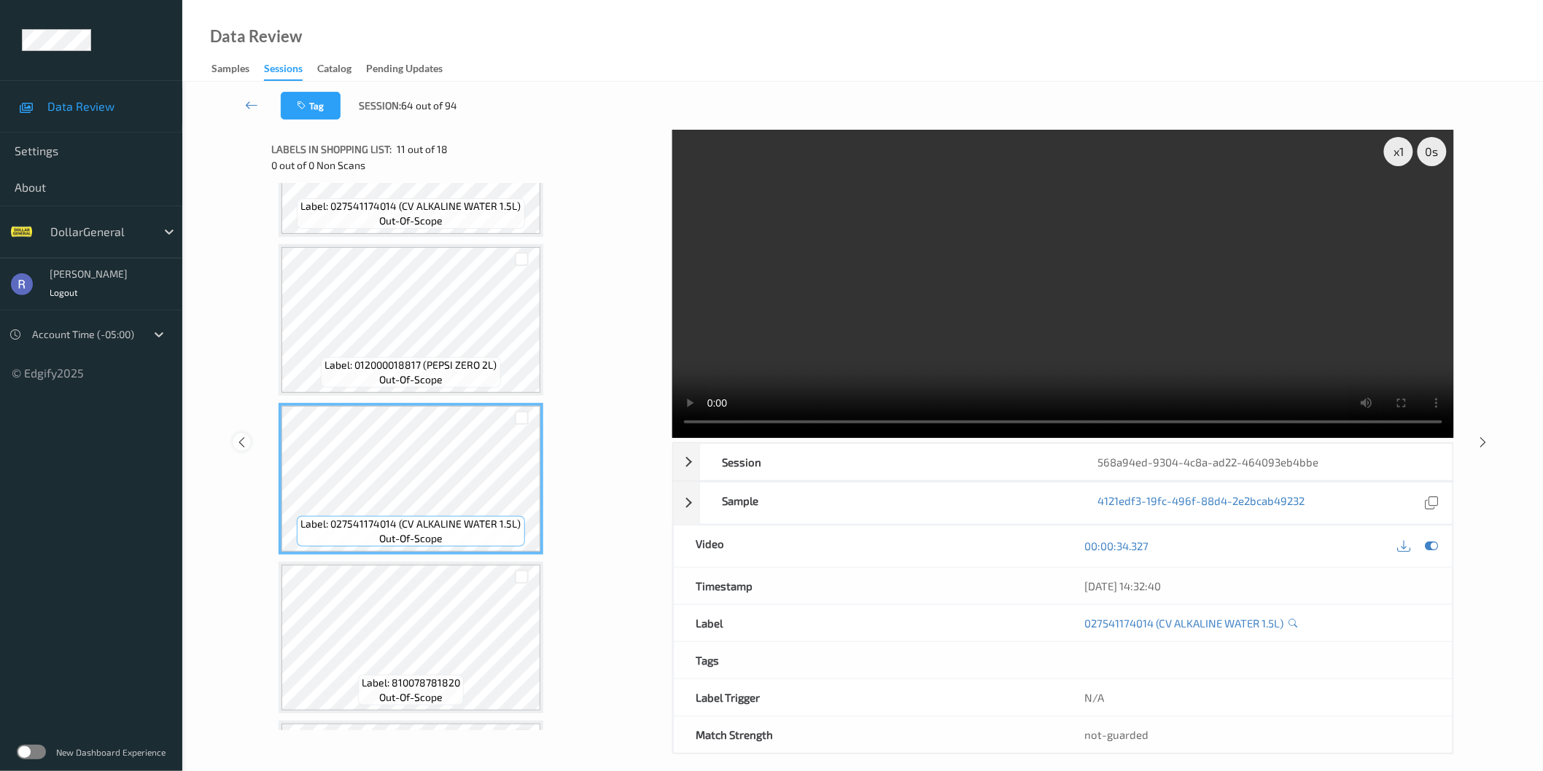
click at [245, 438] on icon at bounding box center [241, 441] width 12 height 13
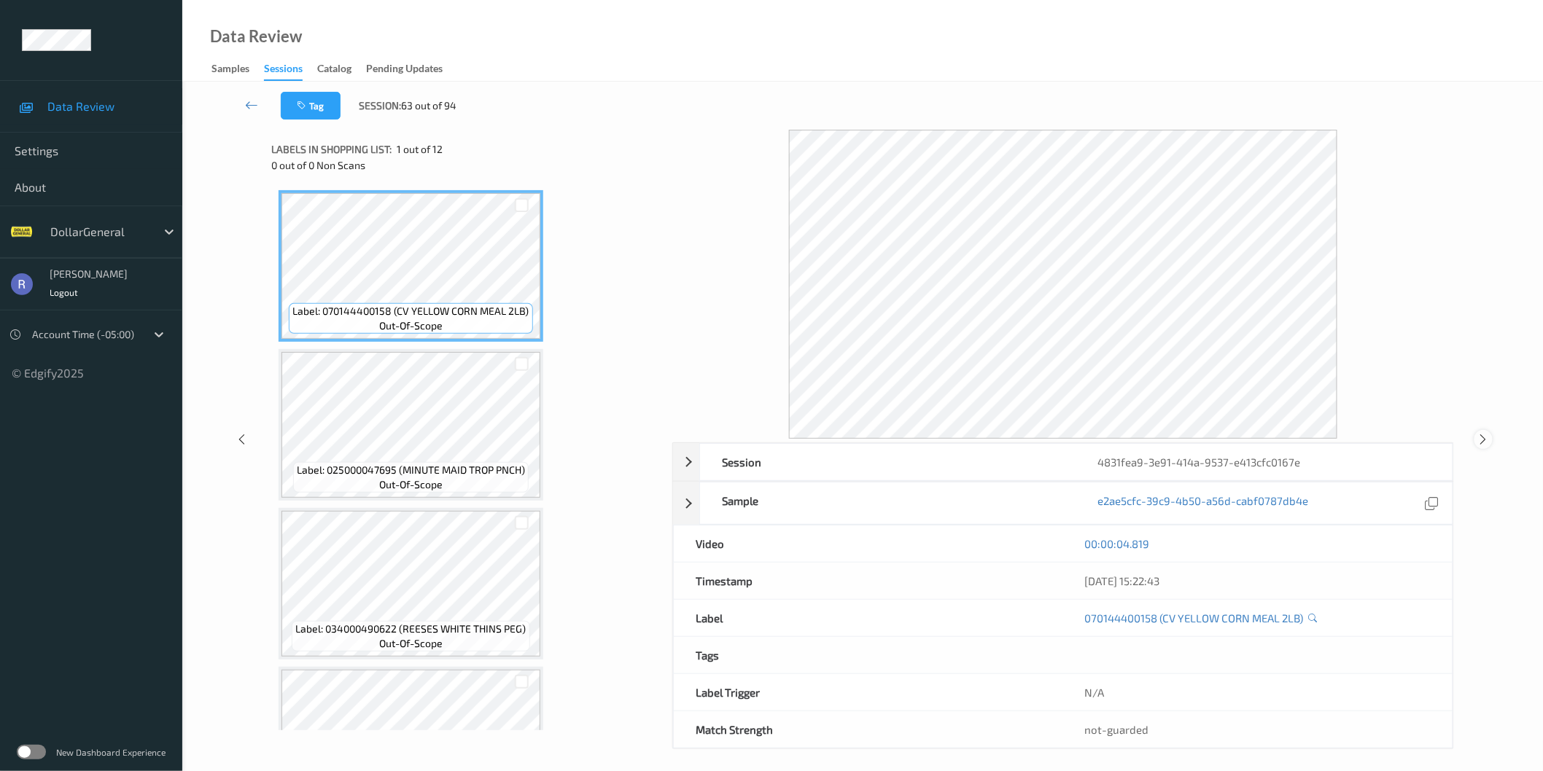
click at [1484, 440] on icon at bounding box center [1483, 439] width 12 height 13
click at [1484, 445] on icon at bounding box center [1483, 442] width 12 height 13
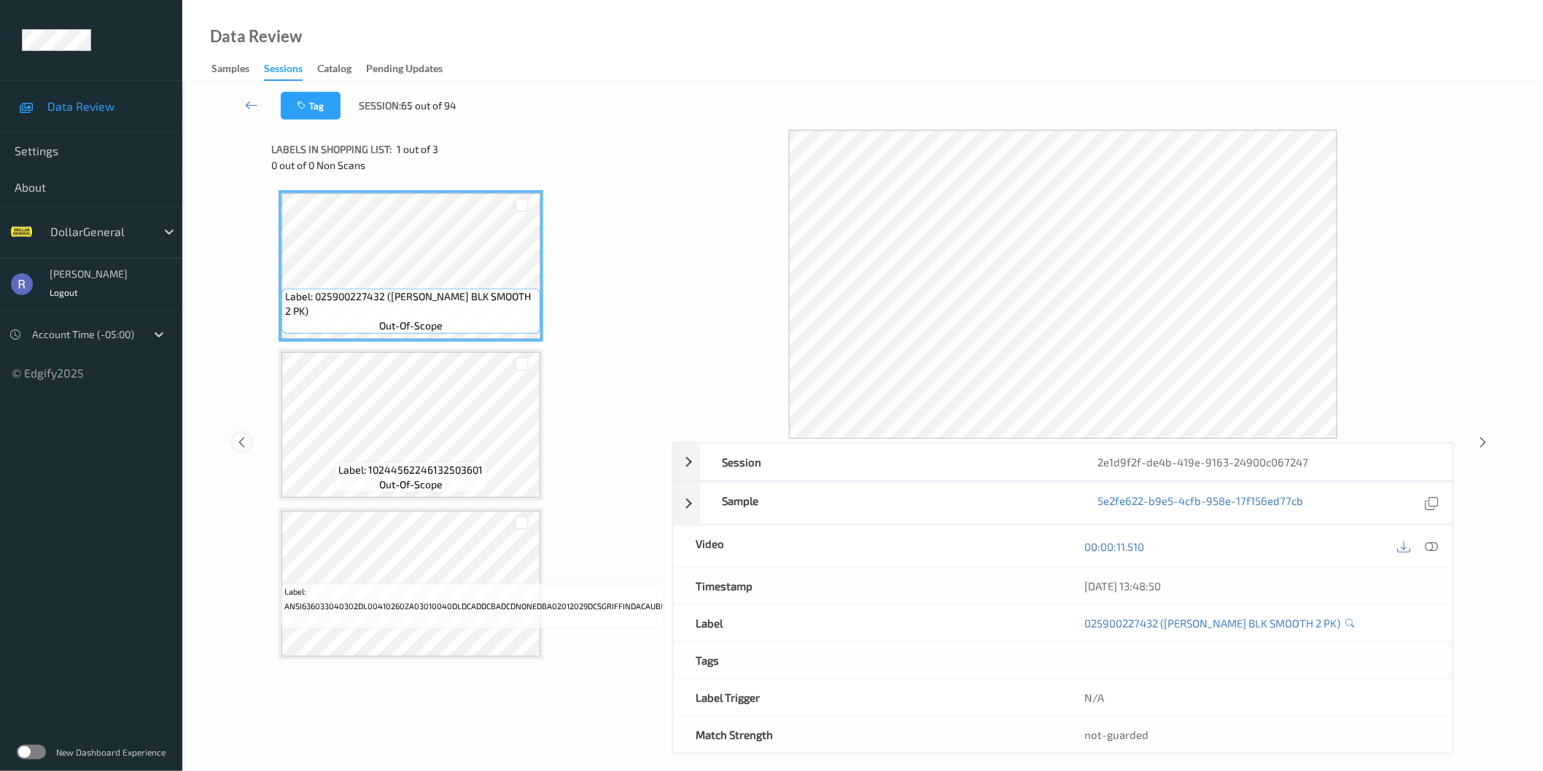
click at [243, 446] on icon at bounding box center [241, 442] width 12 height 13
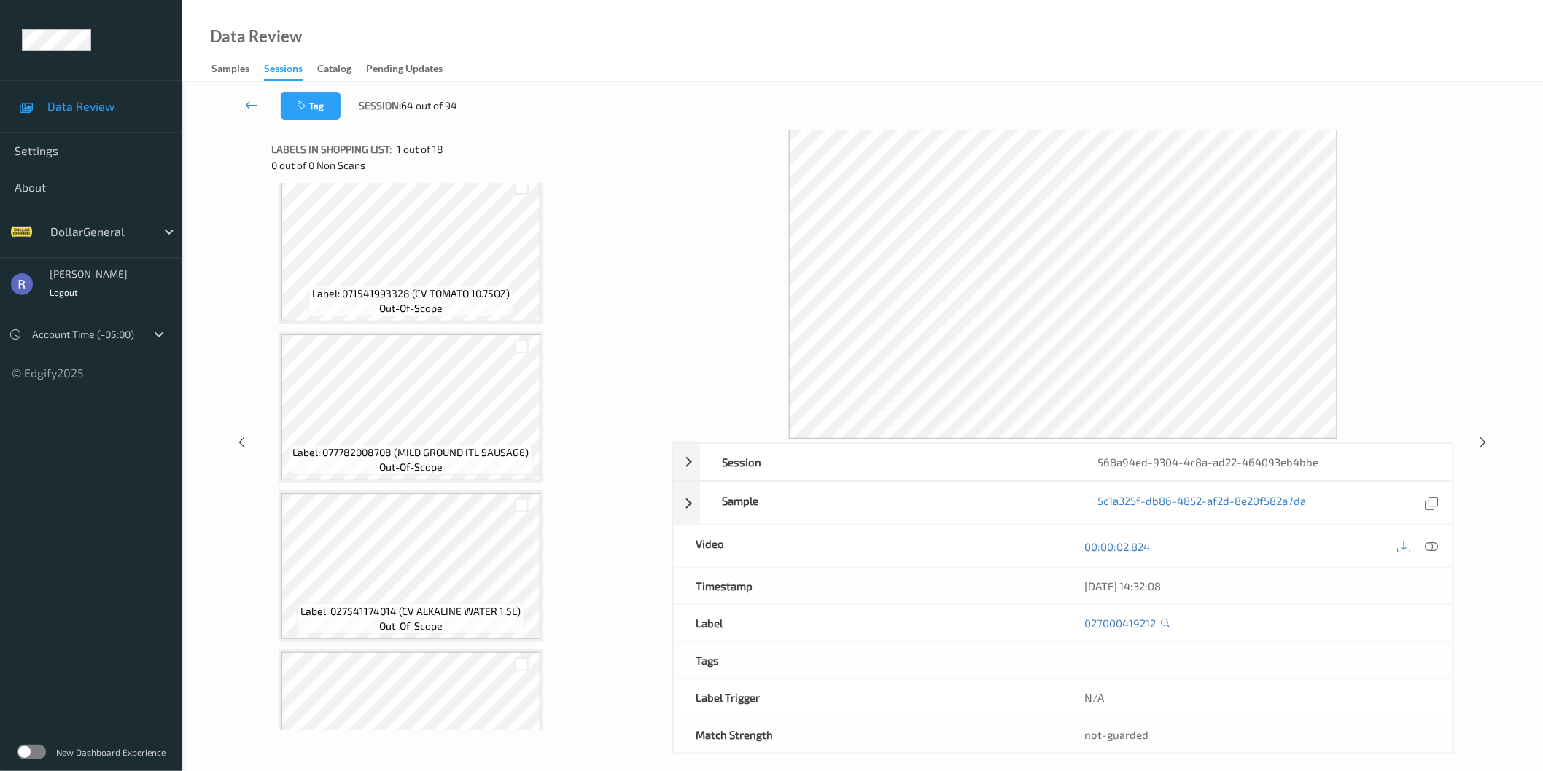
scroll to position [972, 0]
click at [1482, 443] on icon at bounding box center [1483, 442] width 12 height 13
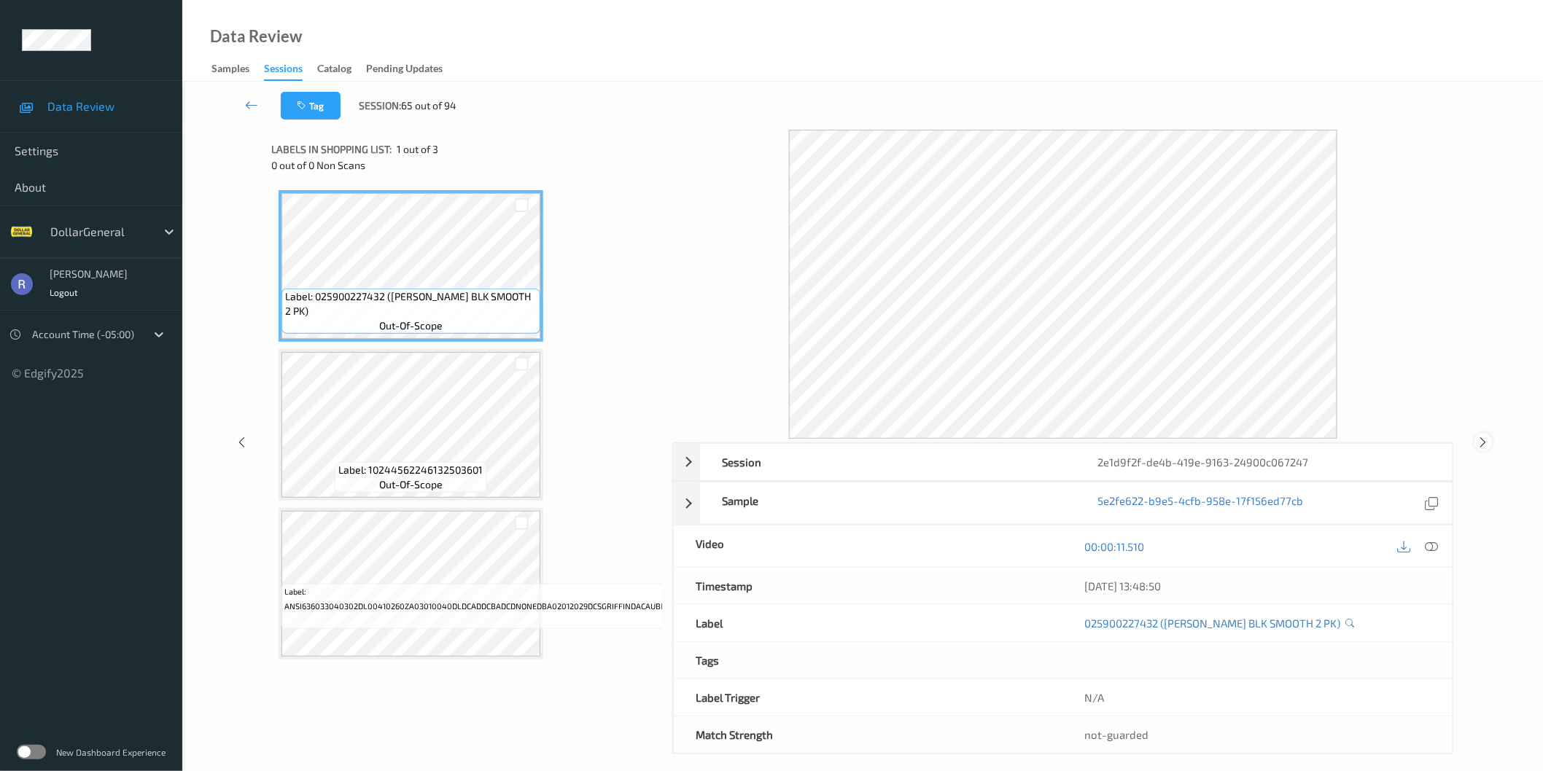
click at [1482, 440] on icon at bounding box center [1483, 442] width 12 height 13
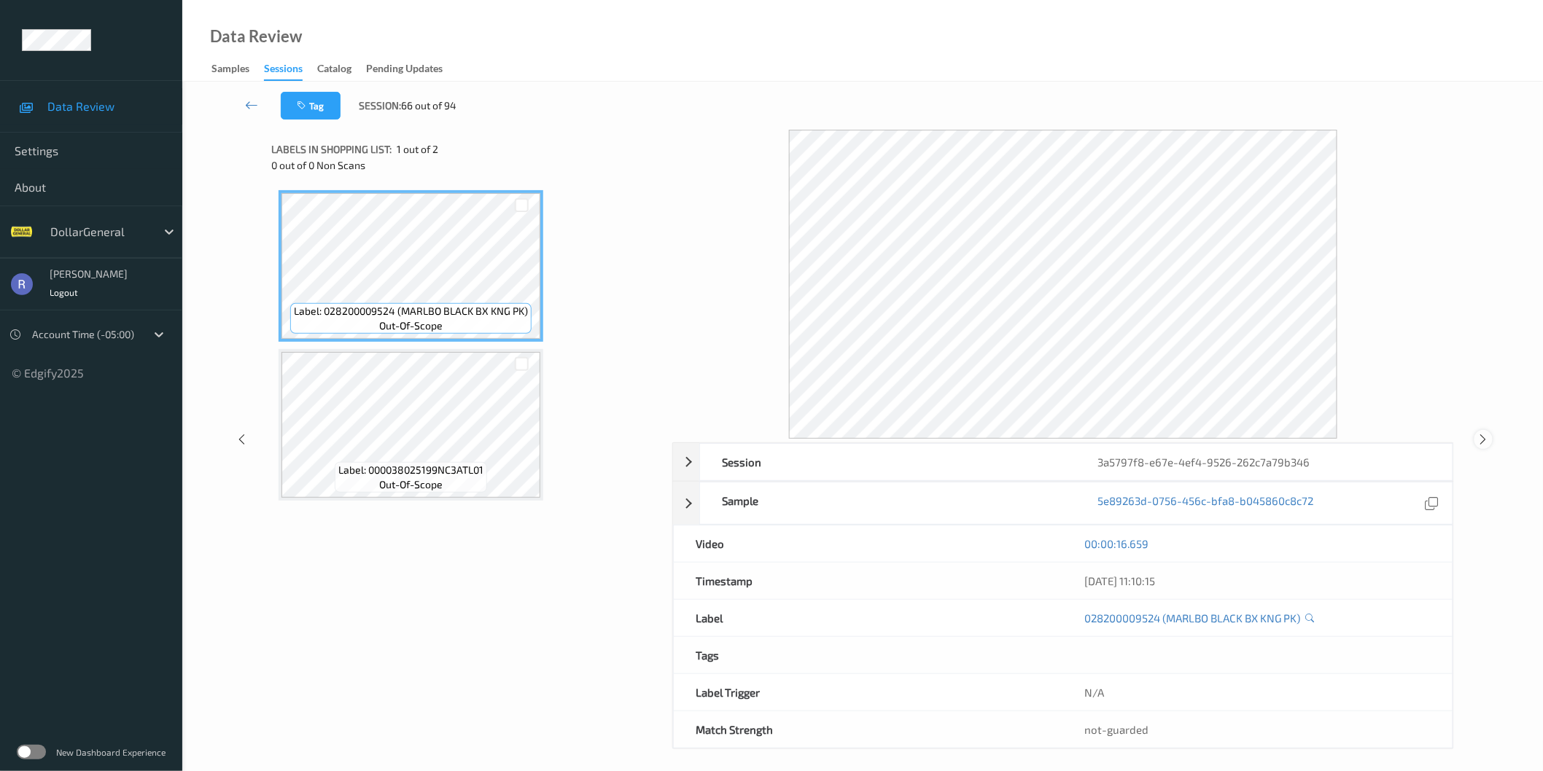
click at [1479, 437] on icon at bounding box center [1483, 439] width 12 height 13
click at [1479, 437] on div "Session 3a5797f8-e67e-4ef4-9526-262c7a79b346 Session ID 3a5797f8-e67e-4ef4-9526…" at bounding box center [862, 440] width 1301 height 620
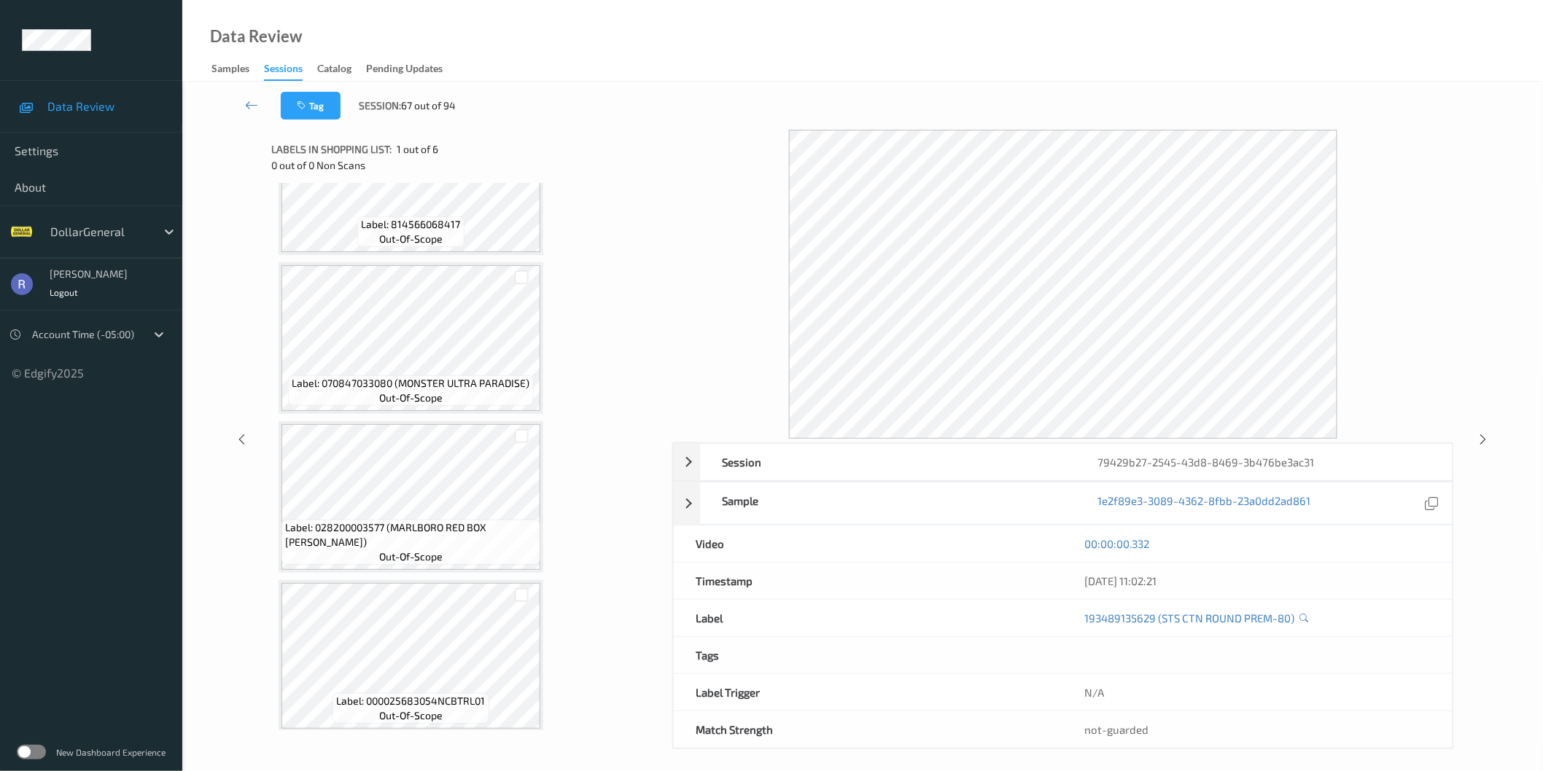
scroll to position [406, 0]
click at [1483, 434] on icon at bounding box center [1483, 439] width 12 height 13
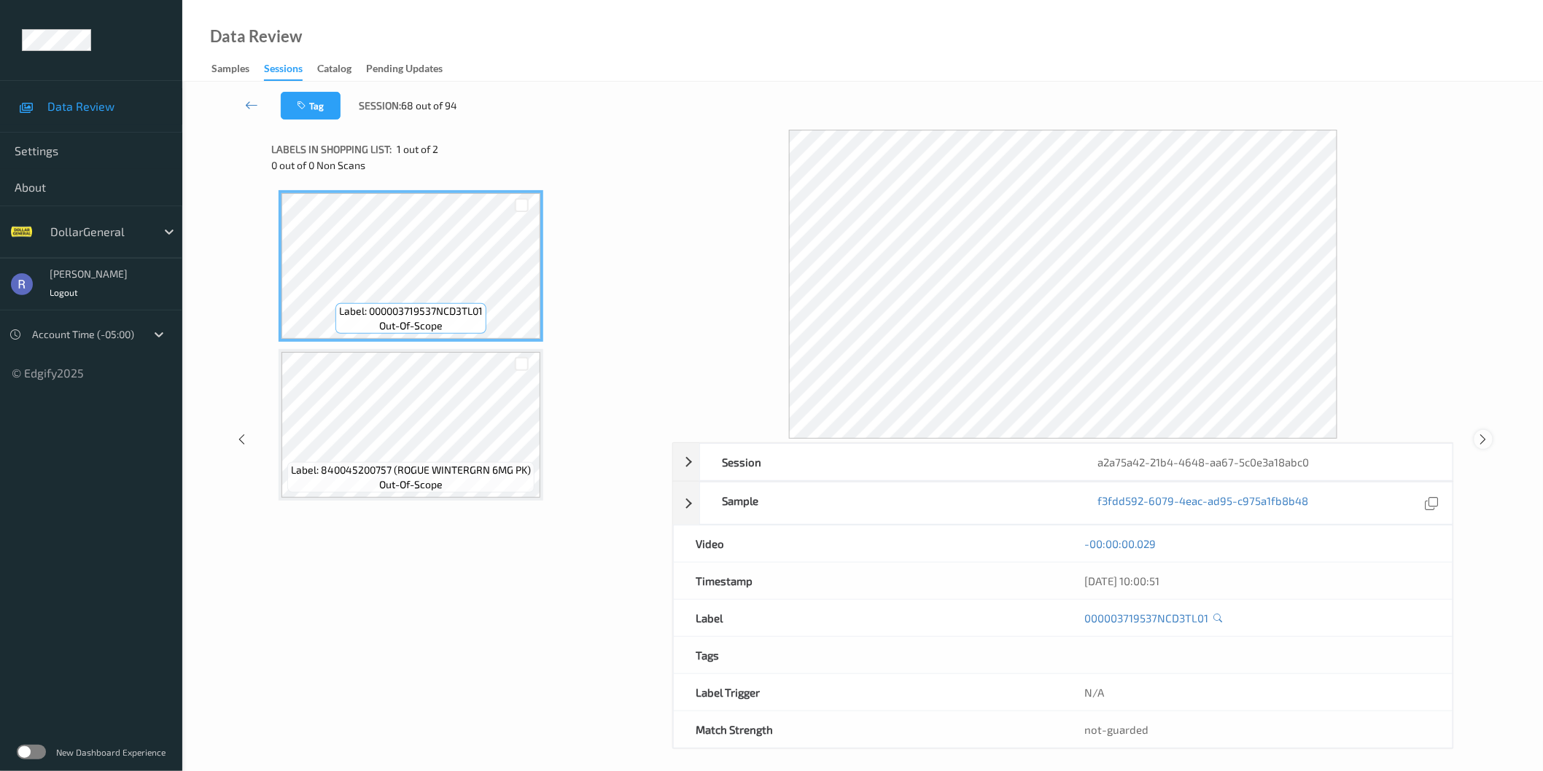
click at [1483, 439] on icon at bounding box center [1483, 439] width 12 height 13
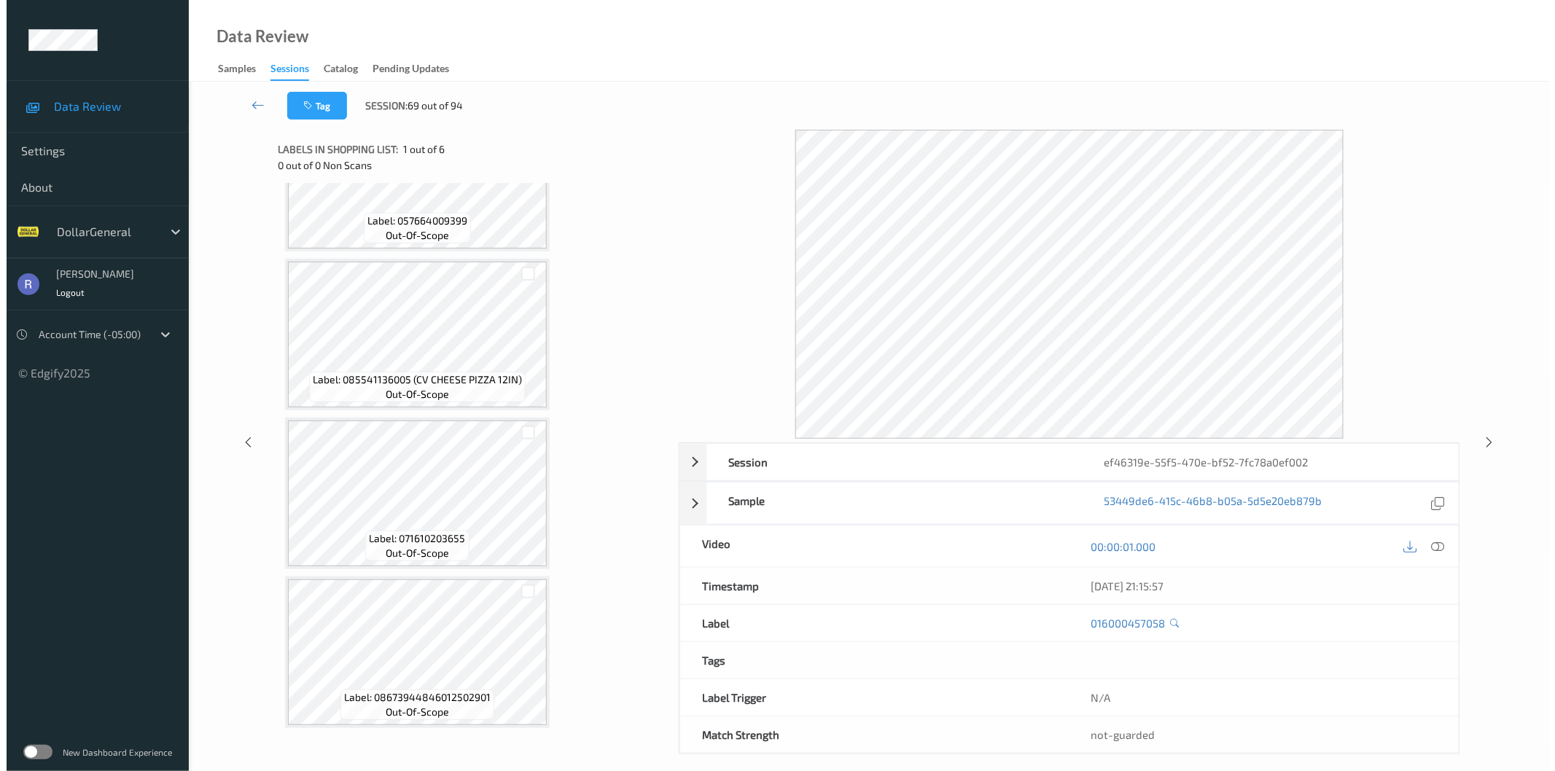
scroll to position [243, 0]
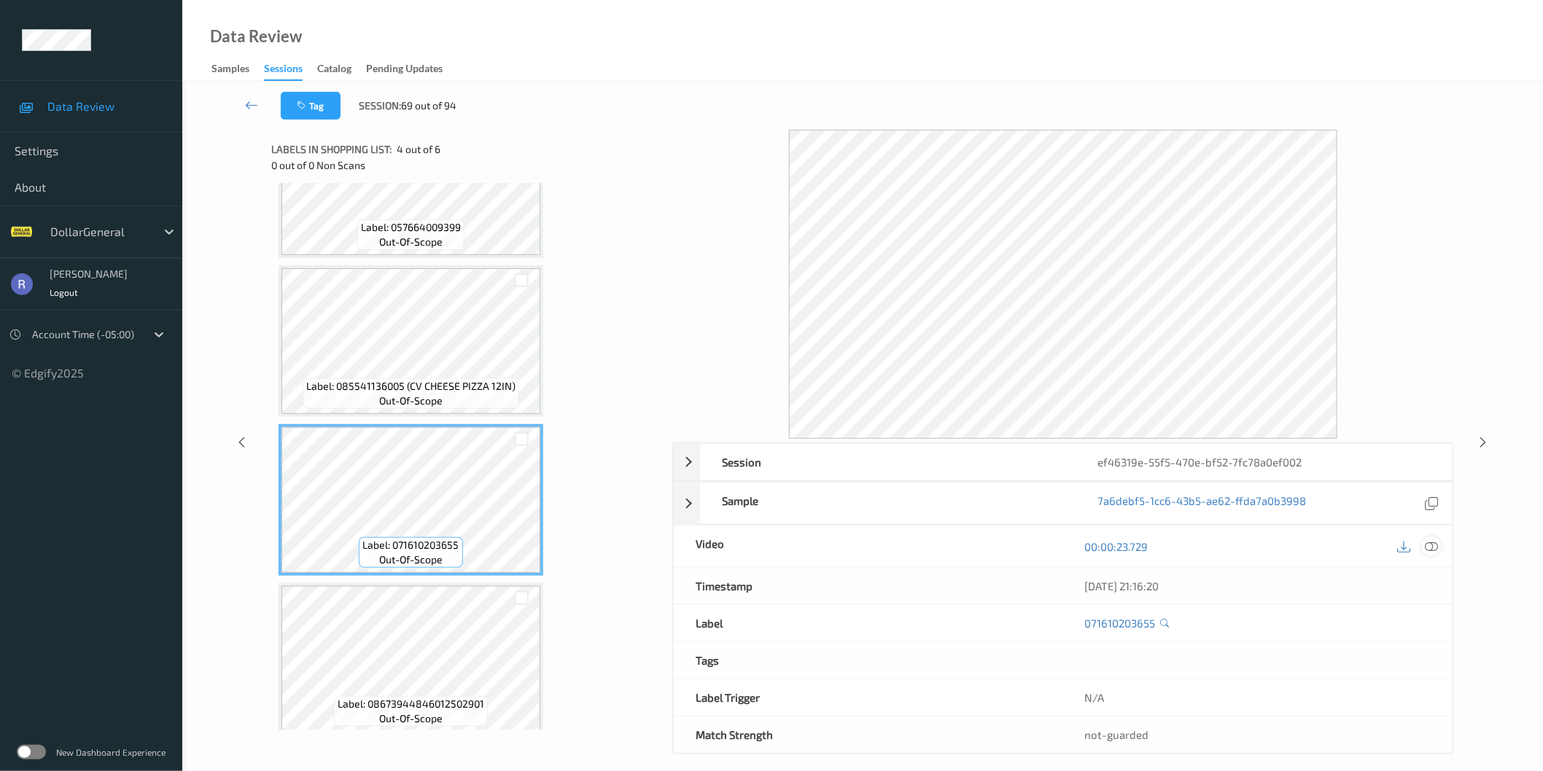
click at [1429, 545] on icon at bounding box center [1431, 546] width 13 height 13
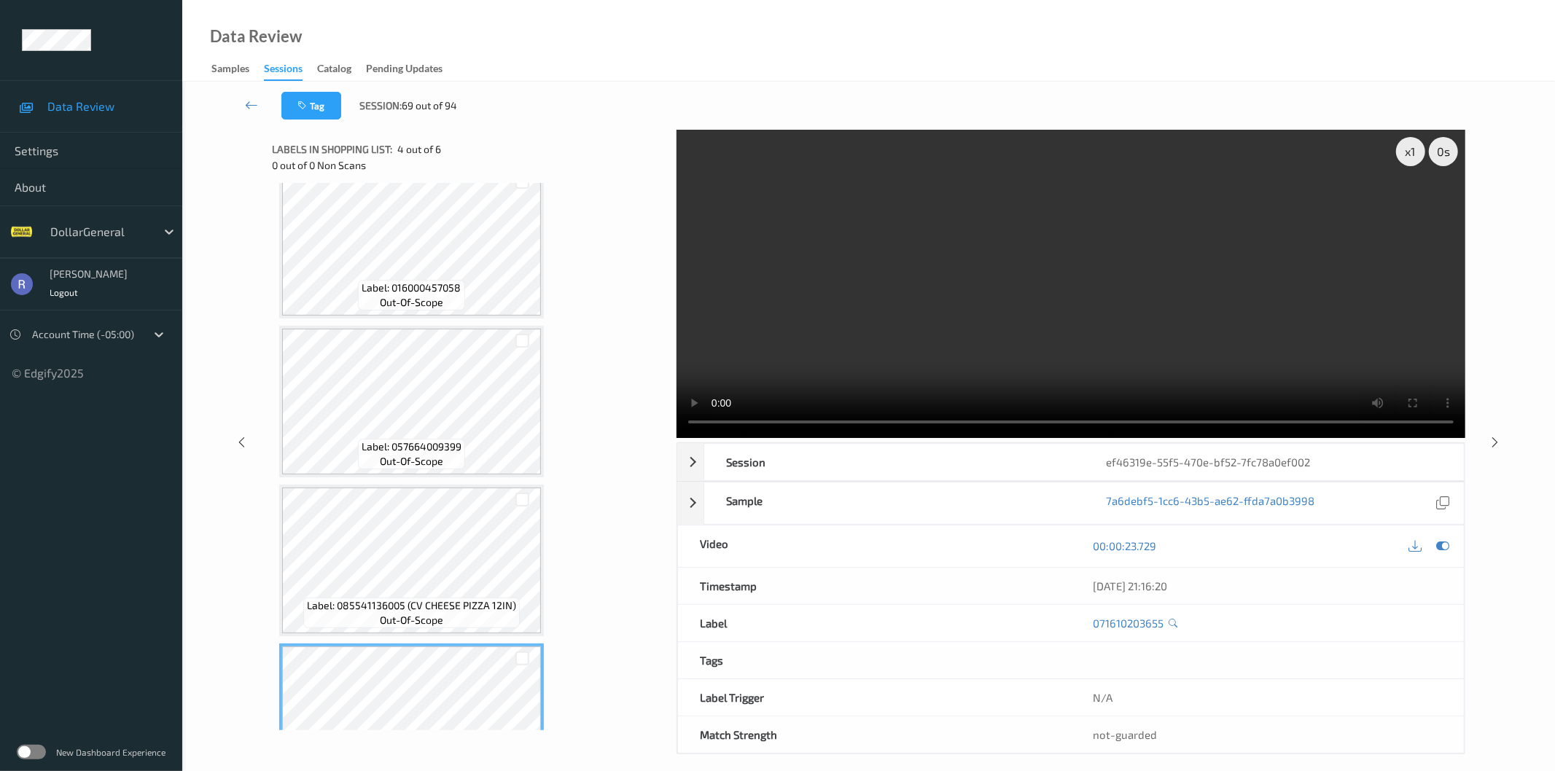
scroll to position [0, 0]
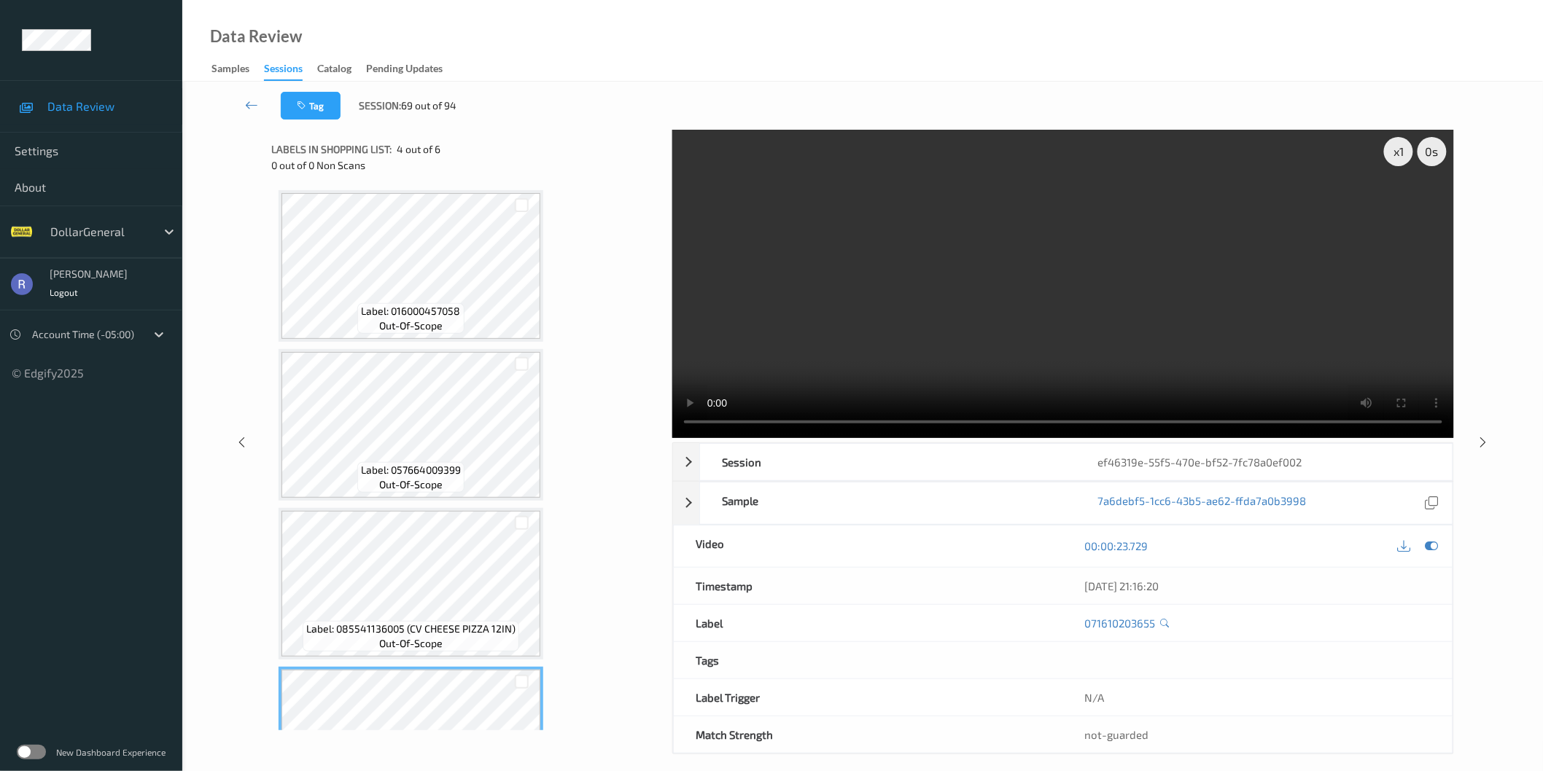
click at [941, 357] on video at bounding box center [1063, 284] width 782 height 308
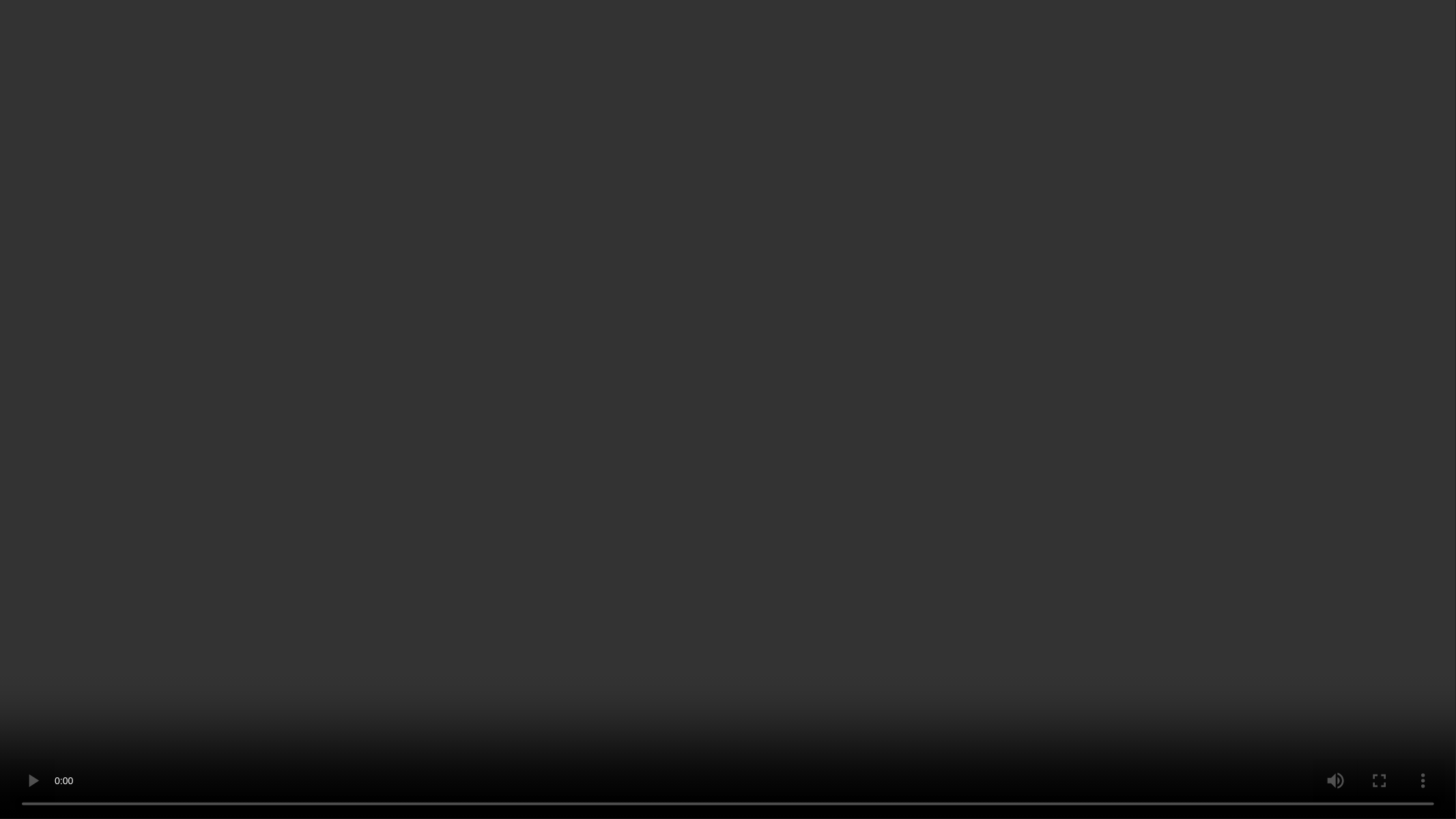
click at [776, 377] on video at bounding box center [728, 409] width 1456 height 819
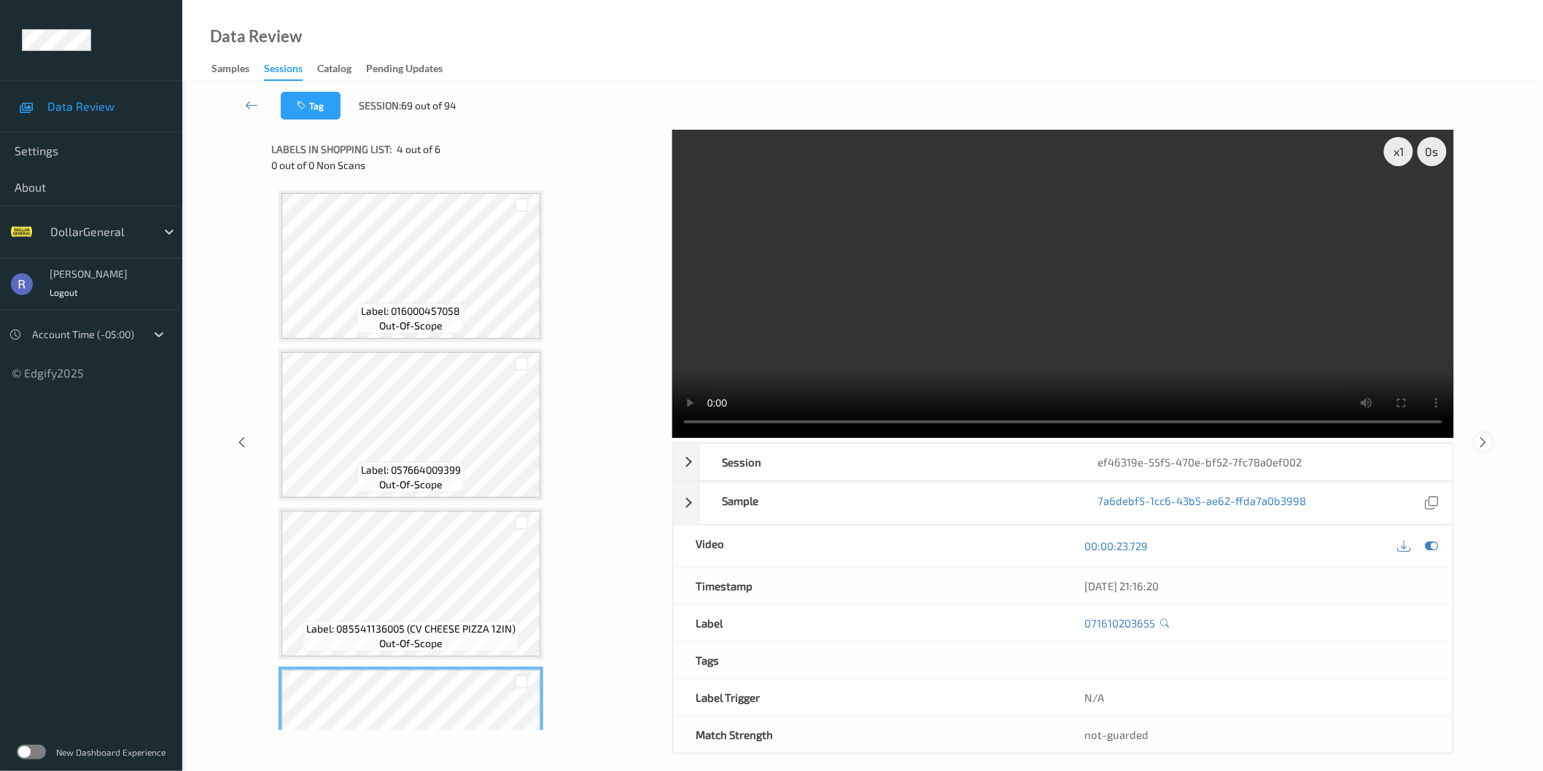
click at [1481, 442] on icon at bounding box center [1483, 441] width 12 height 13
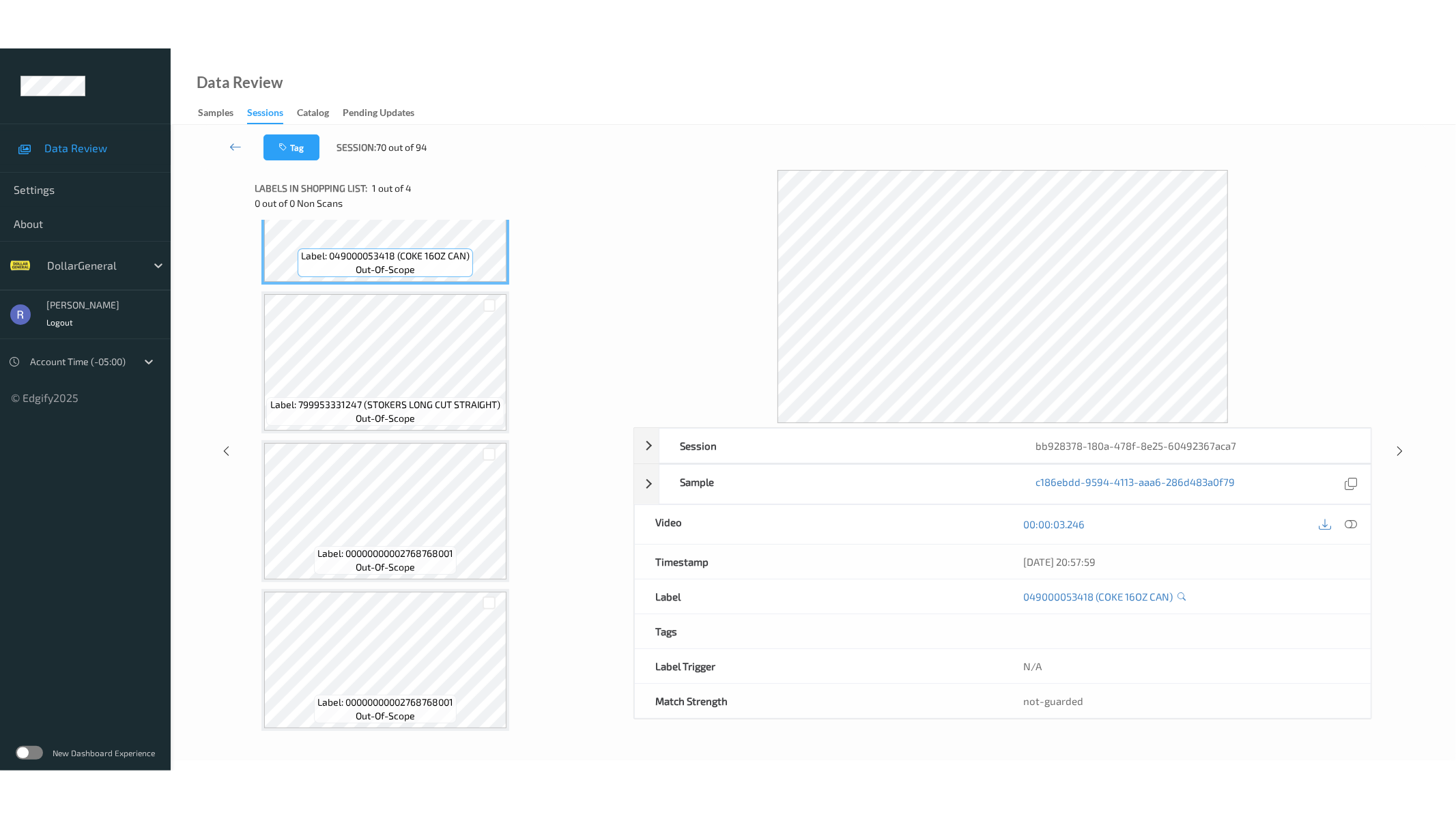
scroll to position [84, 0]
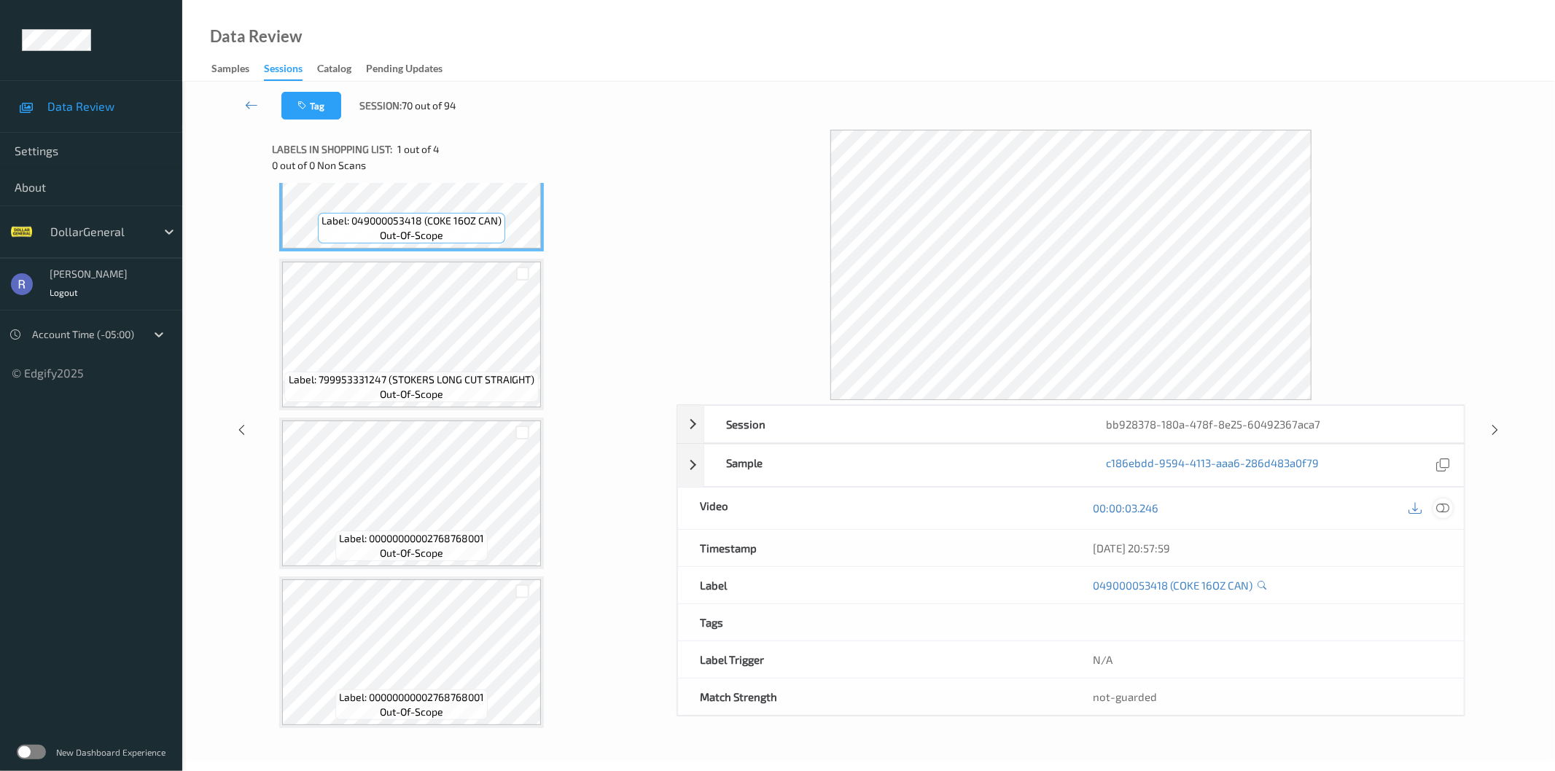
click at [1446, 508] on icon at bounding box center [1443, 508] width 13 height 13
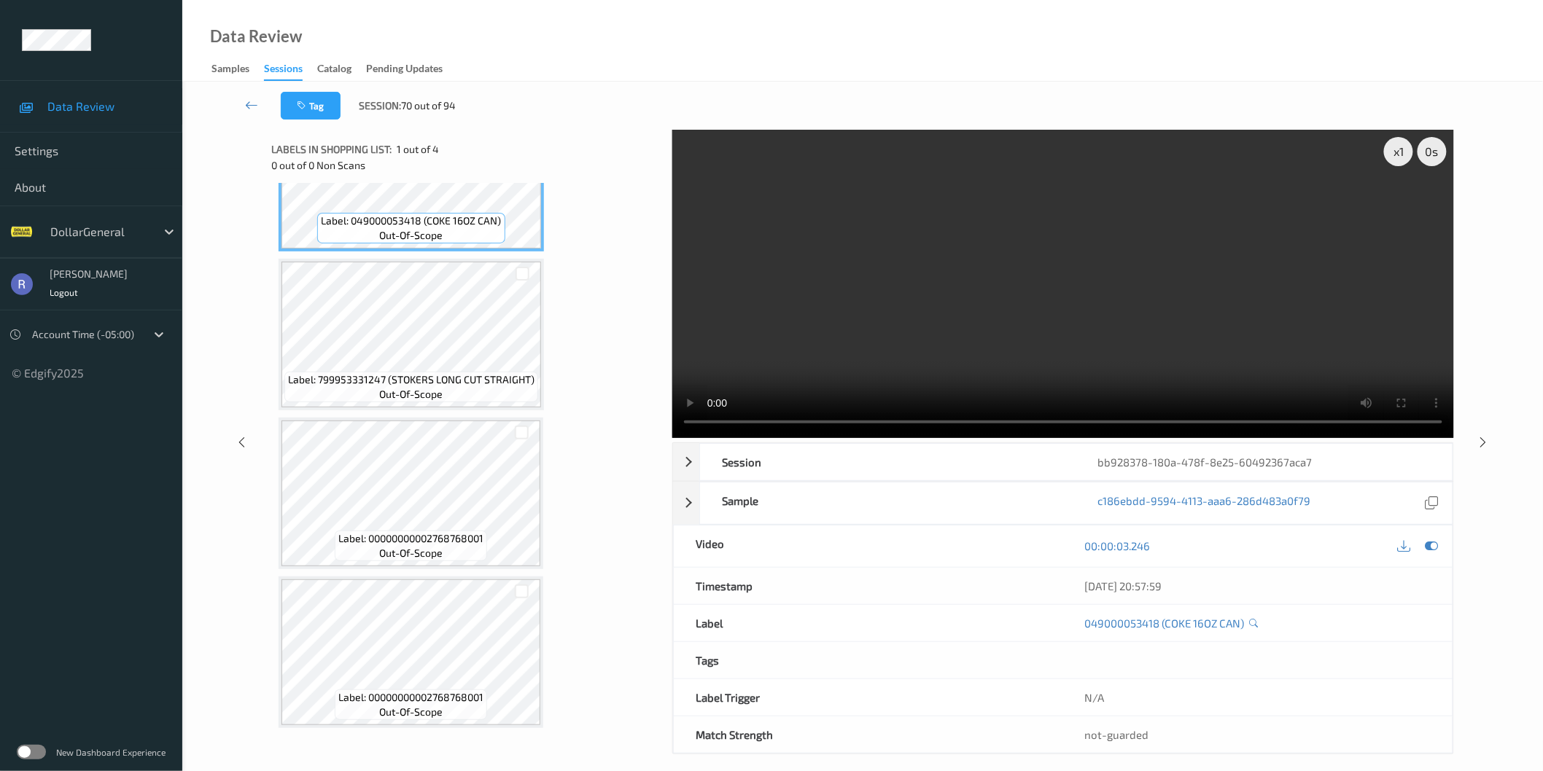
click at [954, 322] on video at bounding box center [1063, 284] width 782 height 308
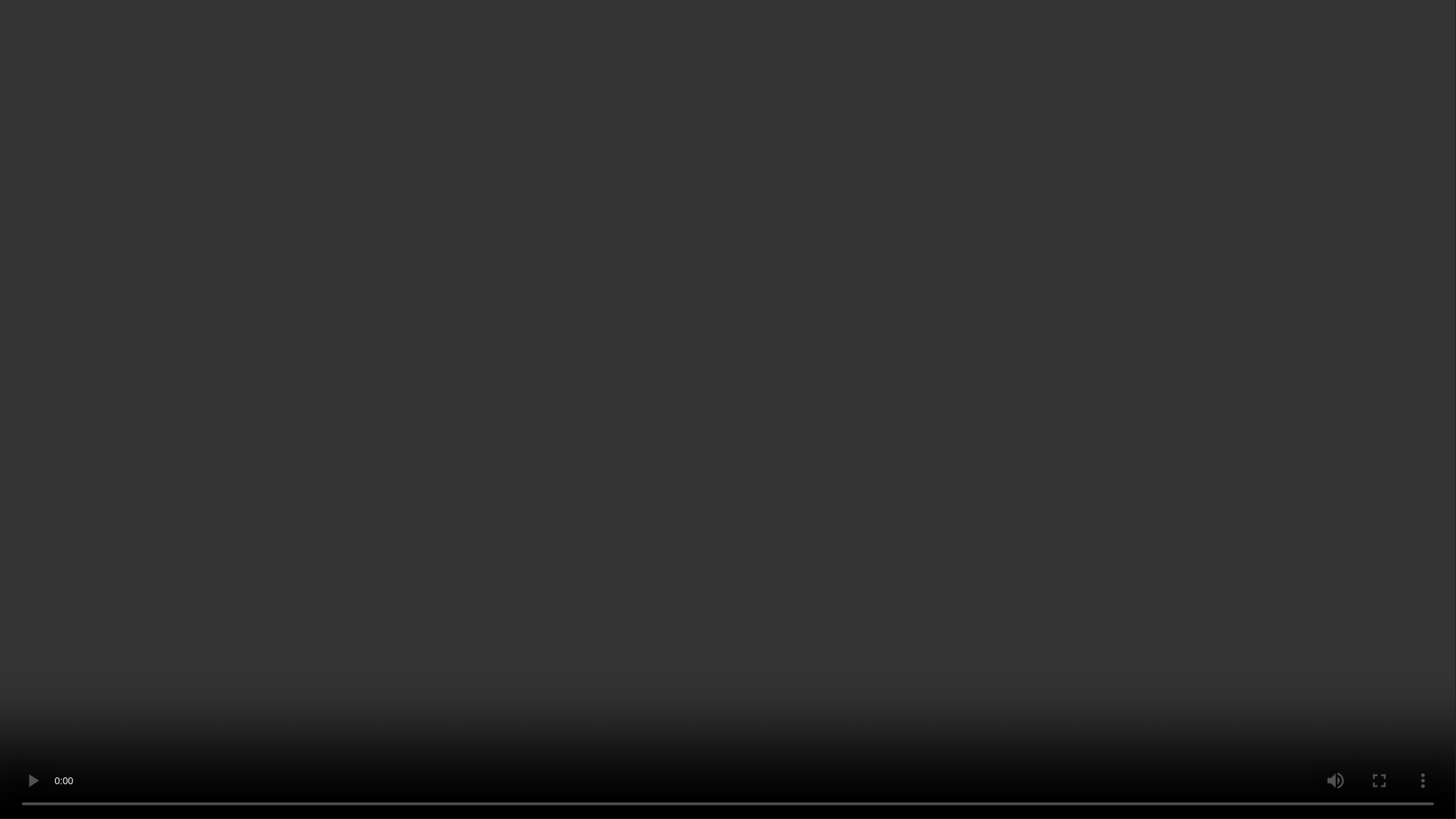
click at [537, 452] on video at bounding box center [728, 409] width 1456 height 819
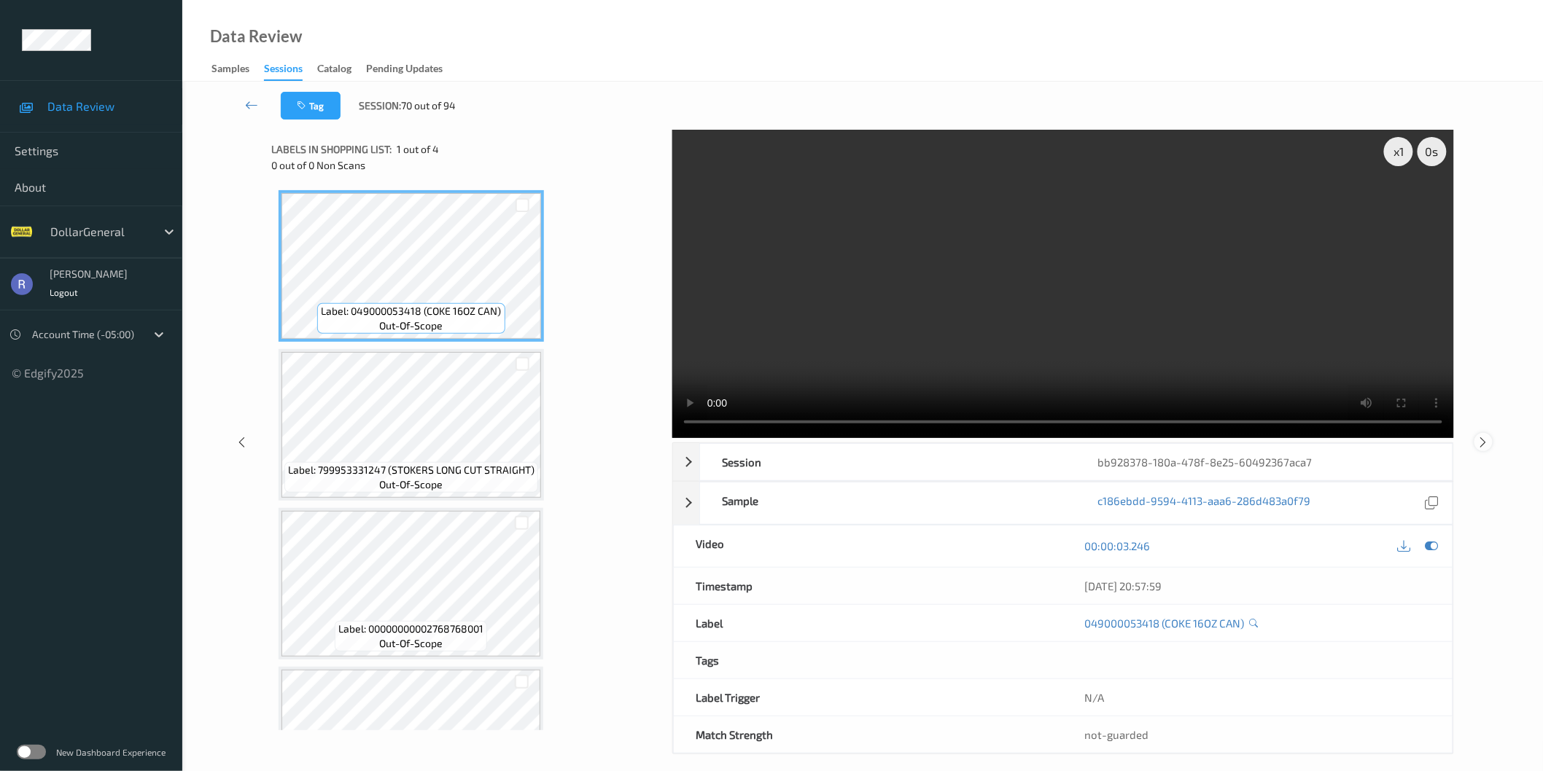
click at [1485, 441] on icon at bounding box center [1483, 441] width 12 height 13
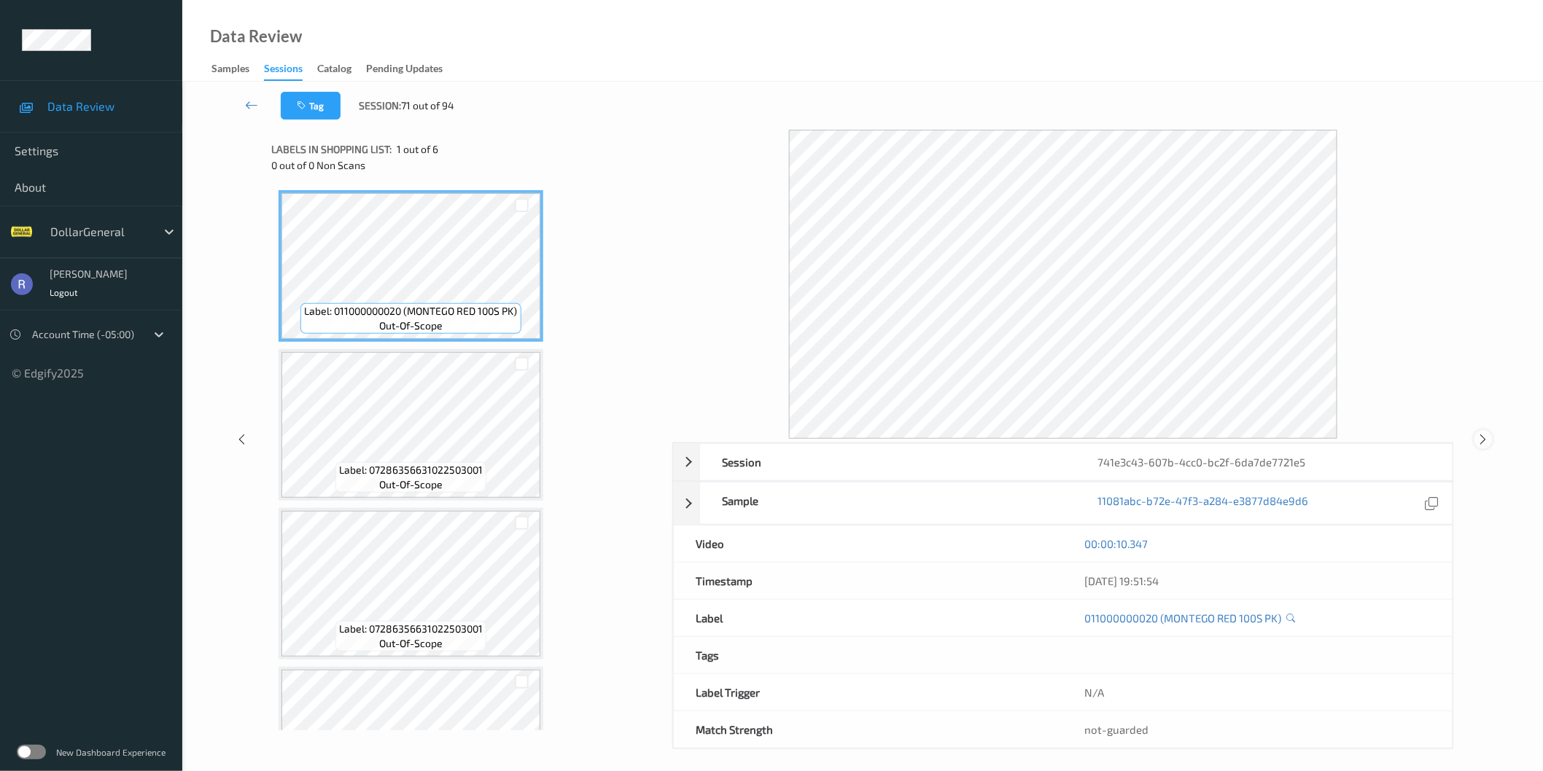
click at [1483, 437] on icon at bounding box center [1483, 439] width 12 height 13
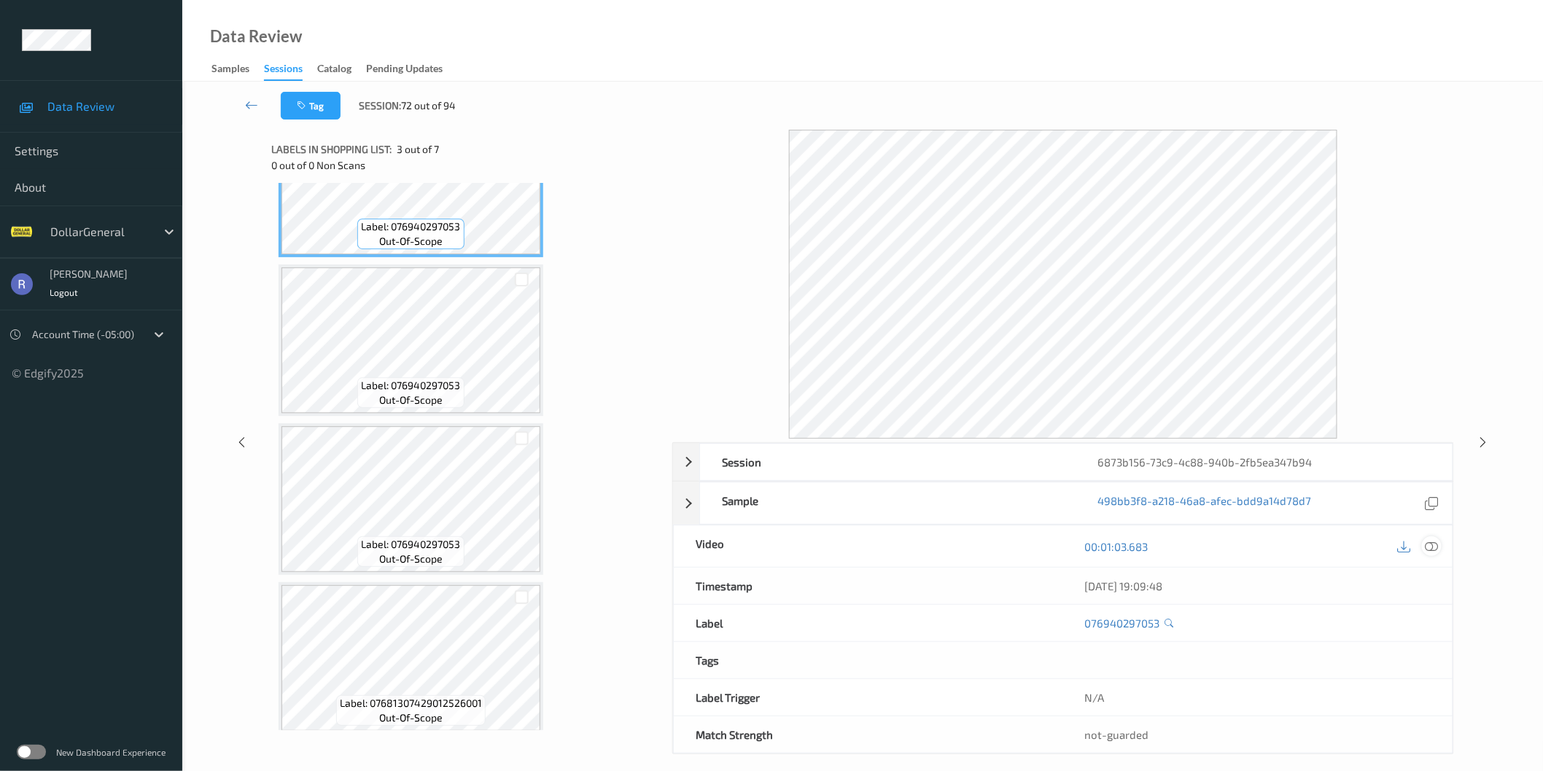
click at [1428, 545] on icon at bounding box center [1431, 546] width 13 height 13
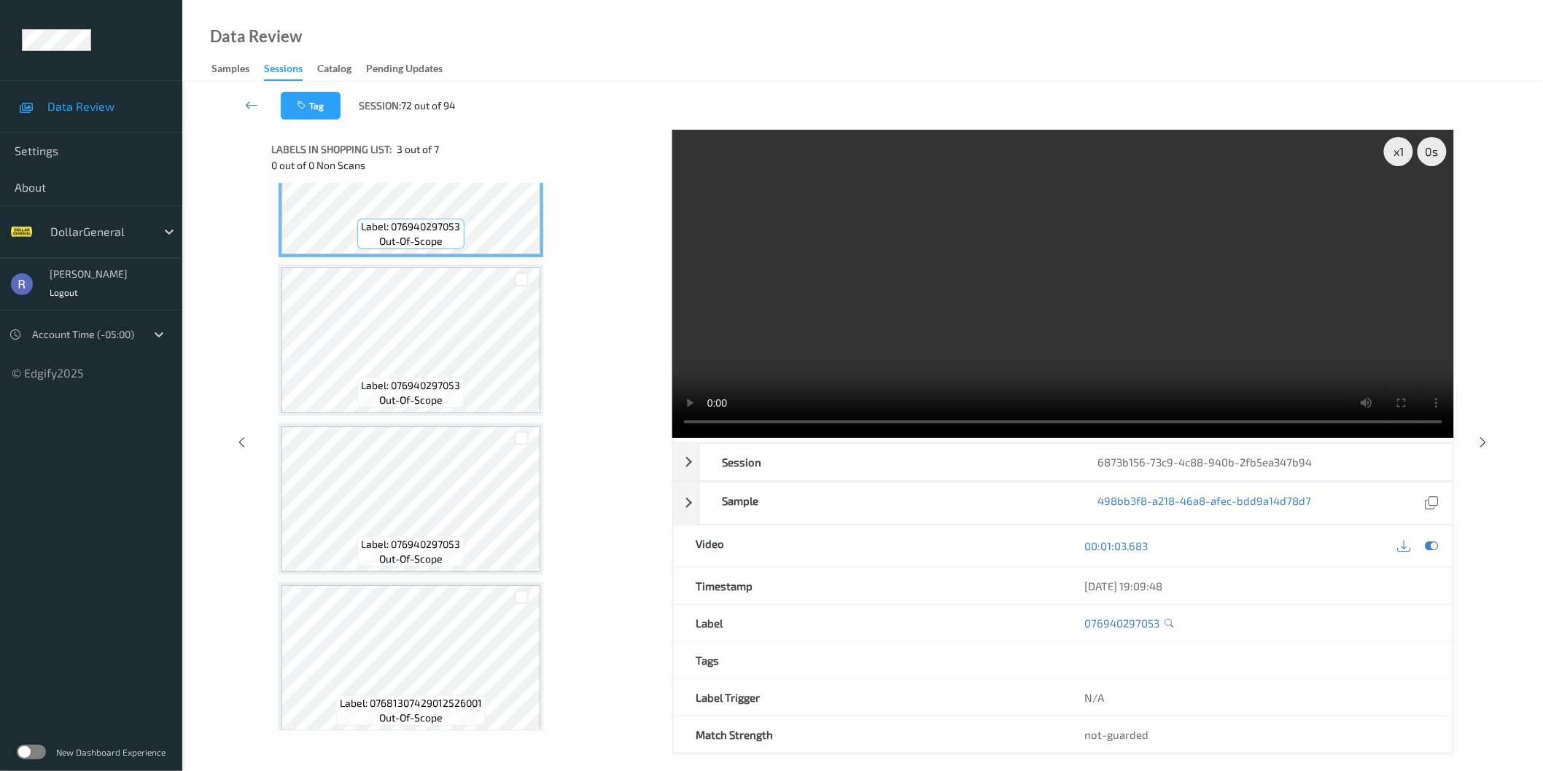
click at [1050, 346] on video at bounding box center [1063, 284] width 782 height 308
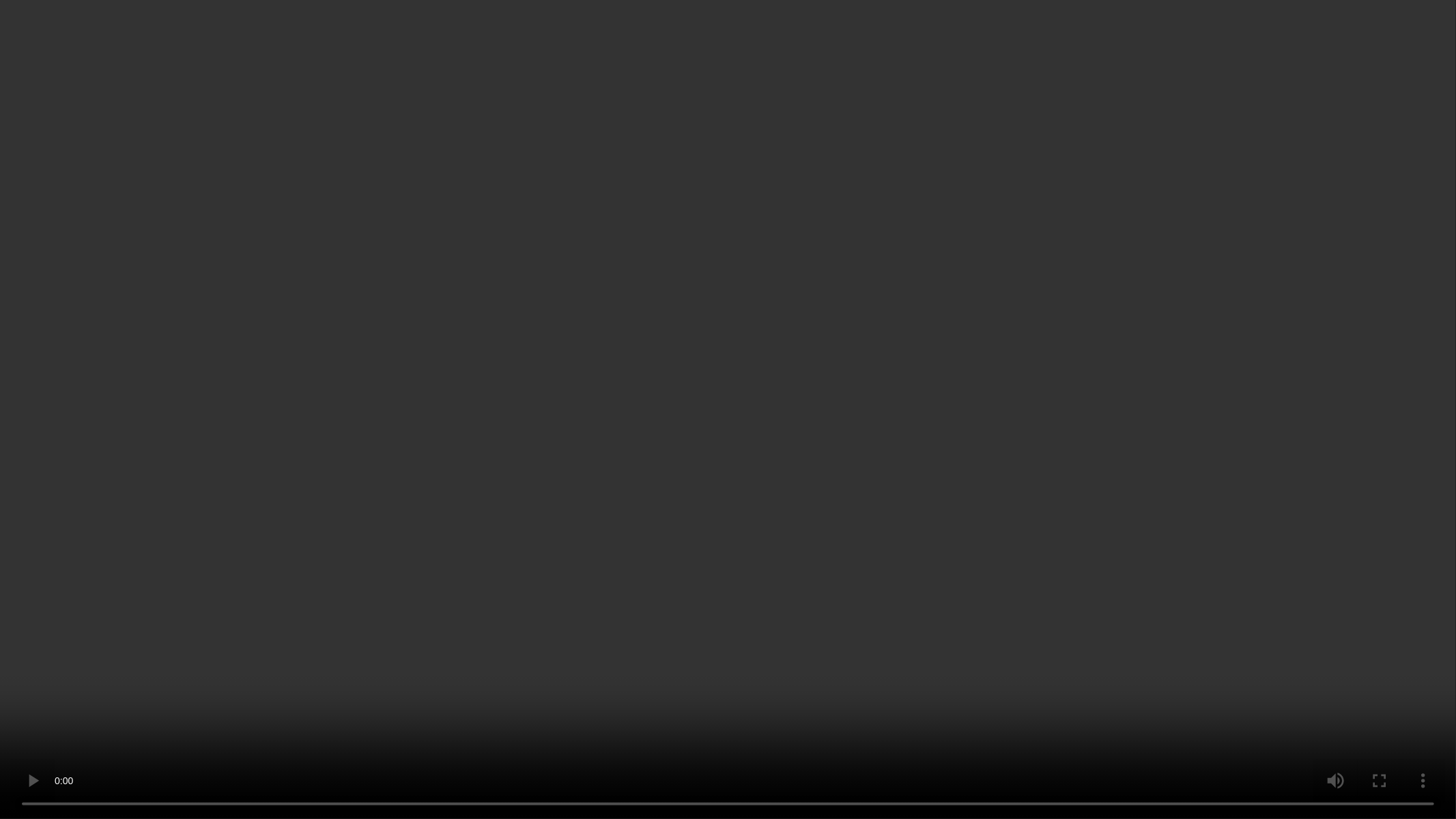
click at [725, 402] on video at bounding box center [728, 409] width 1456 height 819
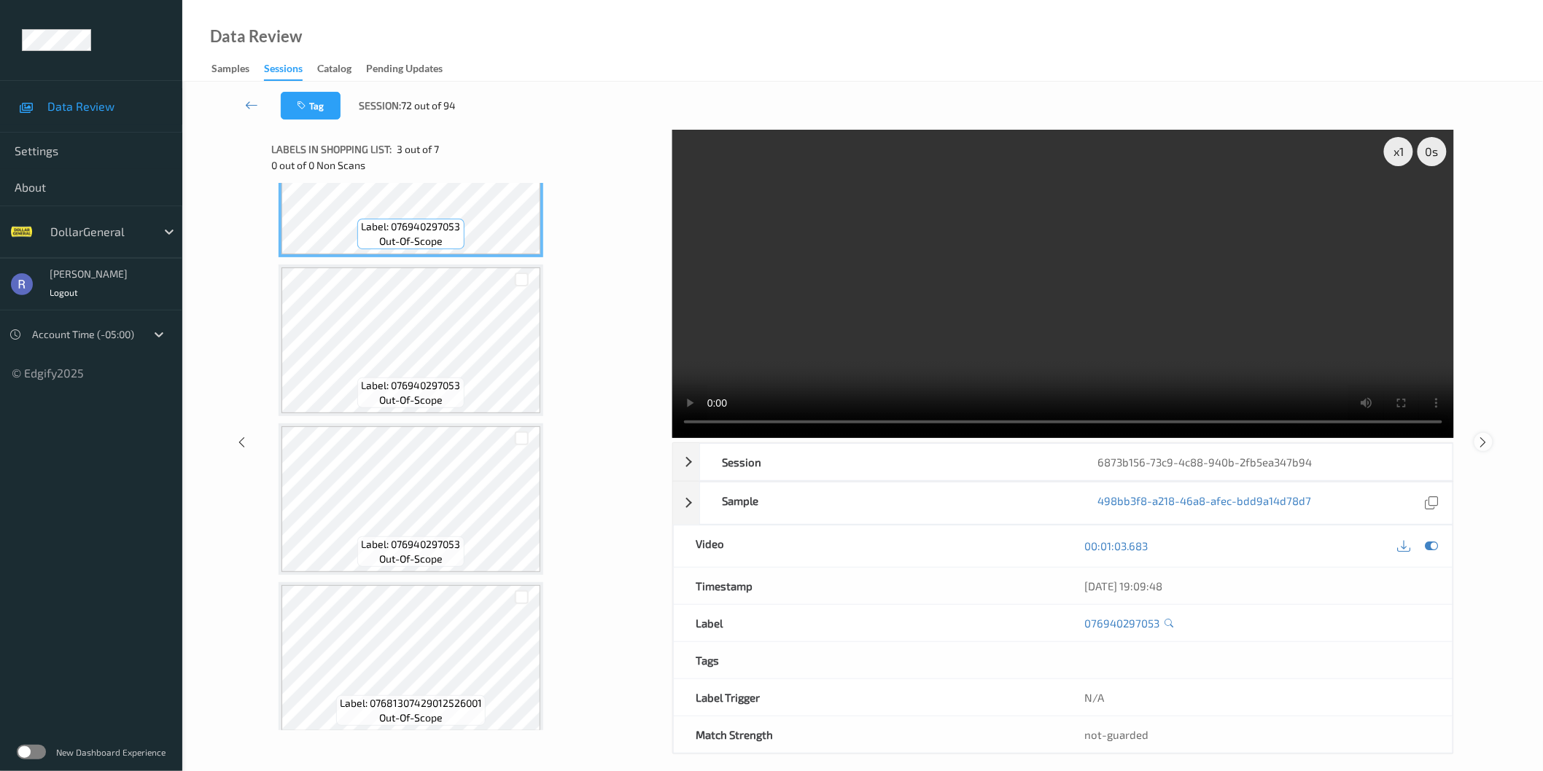
click at [1485, 437] on icon at bounding box center [1483, 441] width 12 height 13
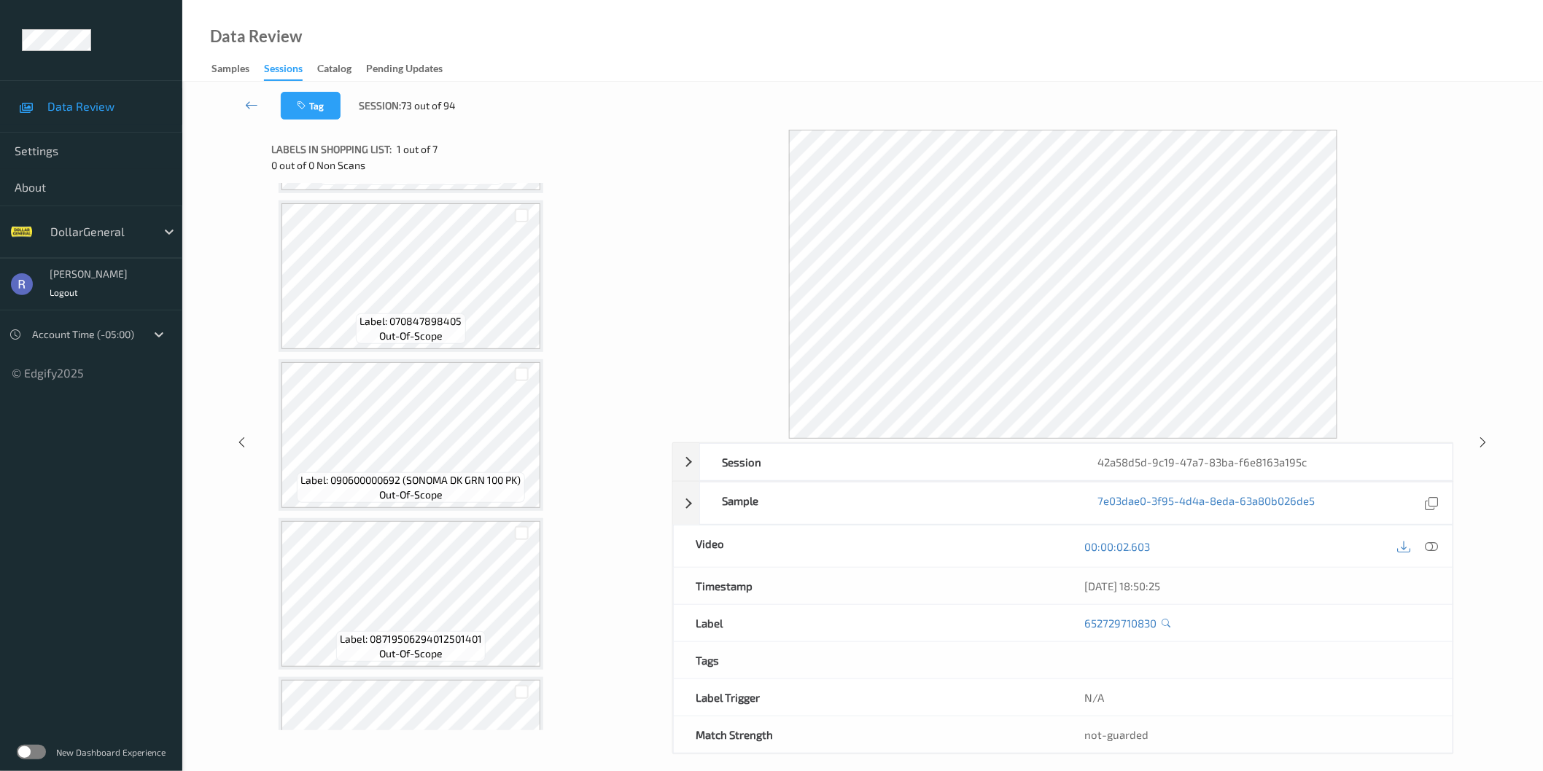
scroll to position [324, 0]
click at [1480, 443] on icon at bounding box center [1483, 442] width 12 height 13
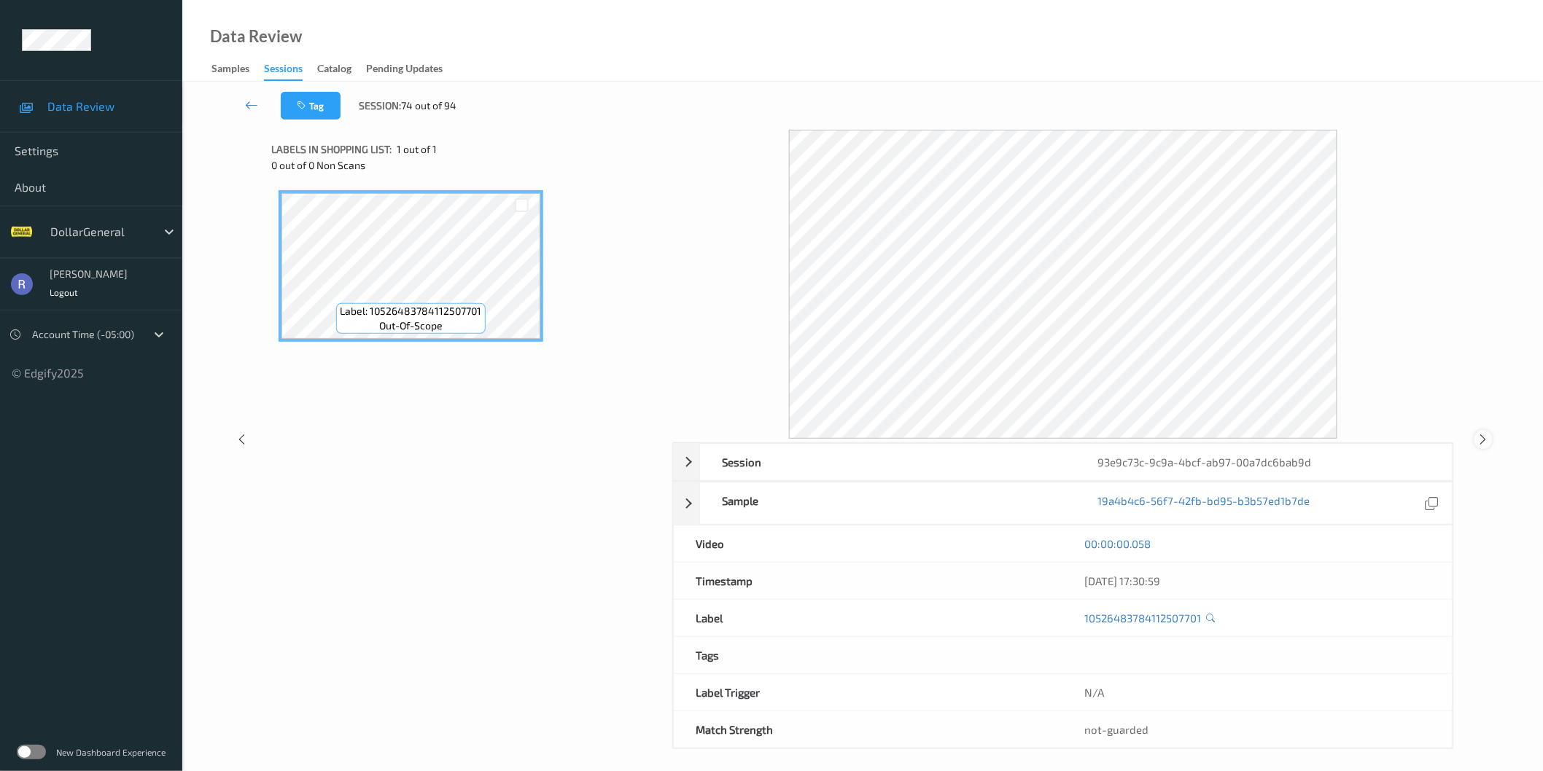
click at [1483, 435] on icon at bounding box center [1483, 439] width 12 height 13
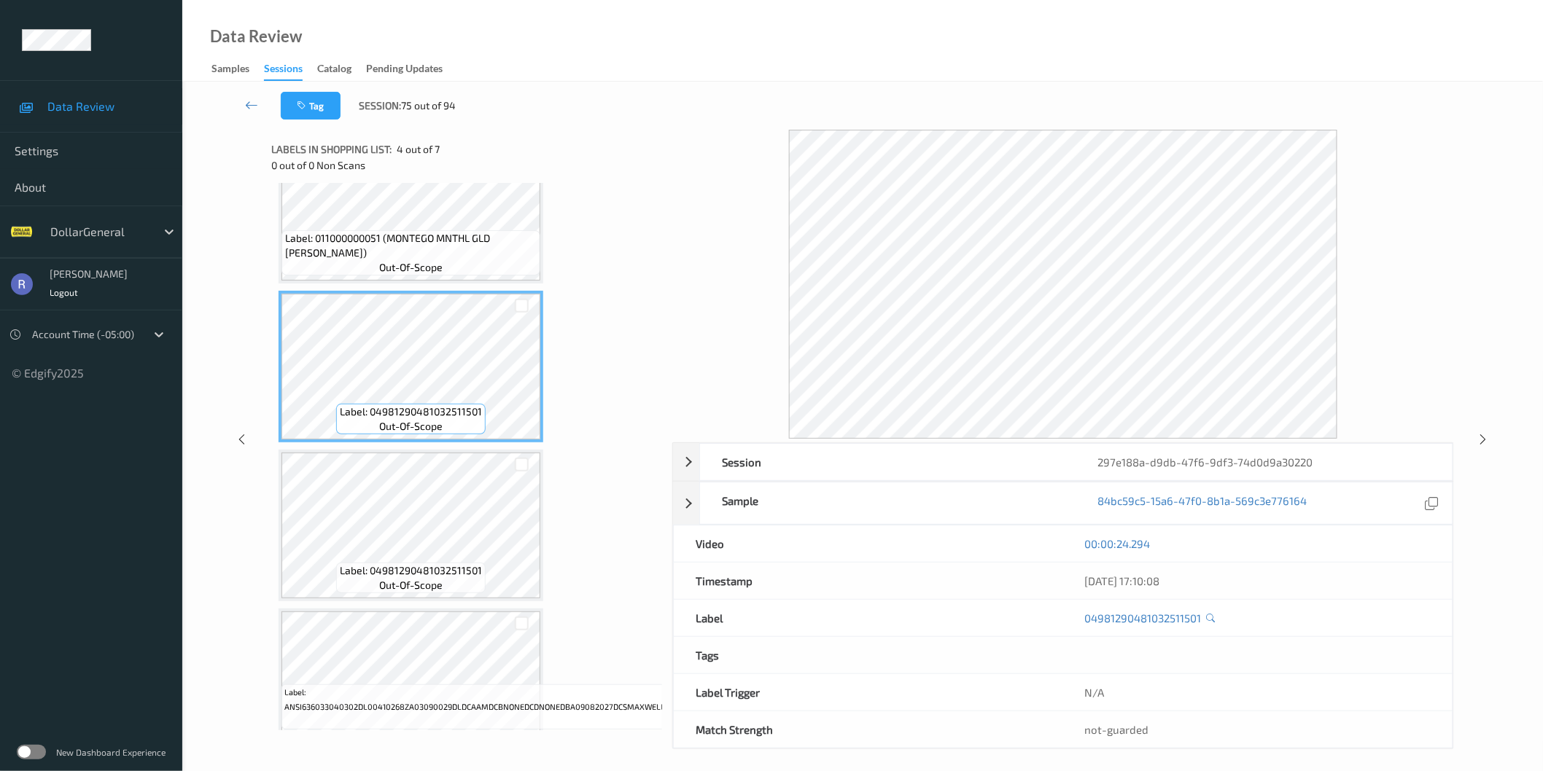
scroll to position [405, 0]
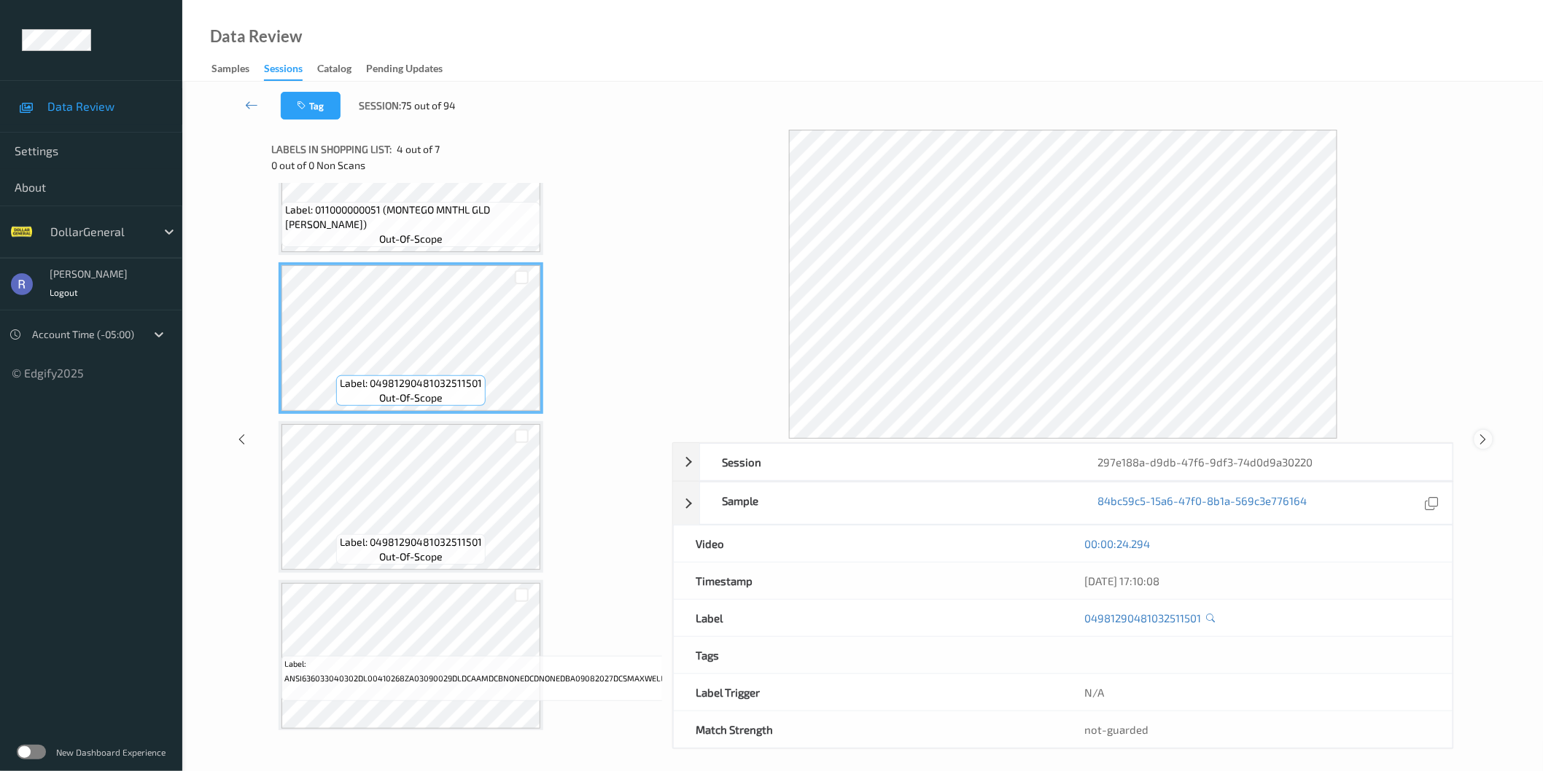
click at [1481, 439] on icon at bounding box center [1483, 439] width 12 height 13
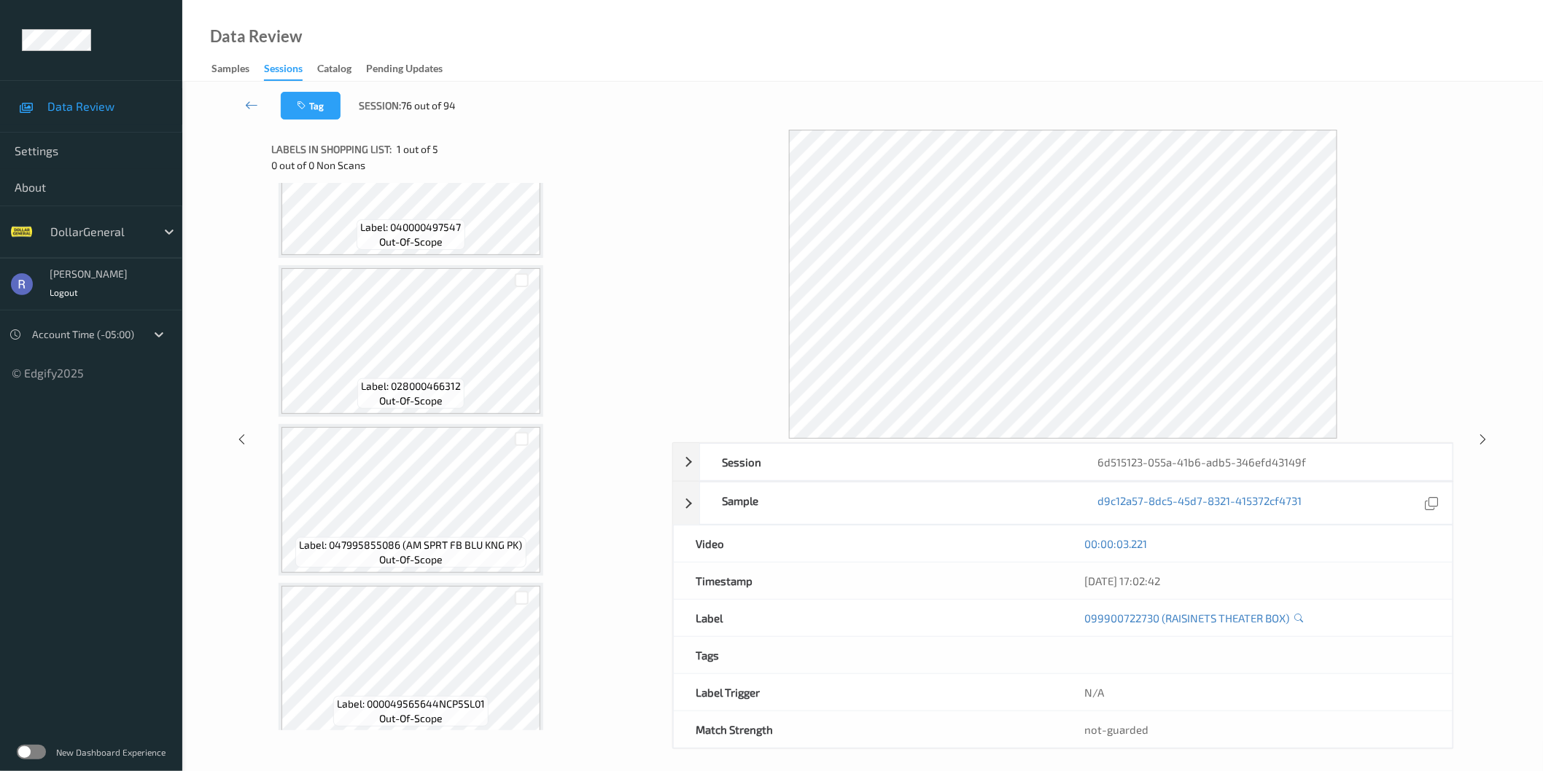
scroll to position [249, 0]
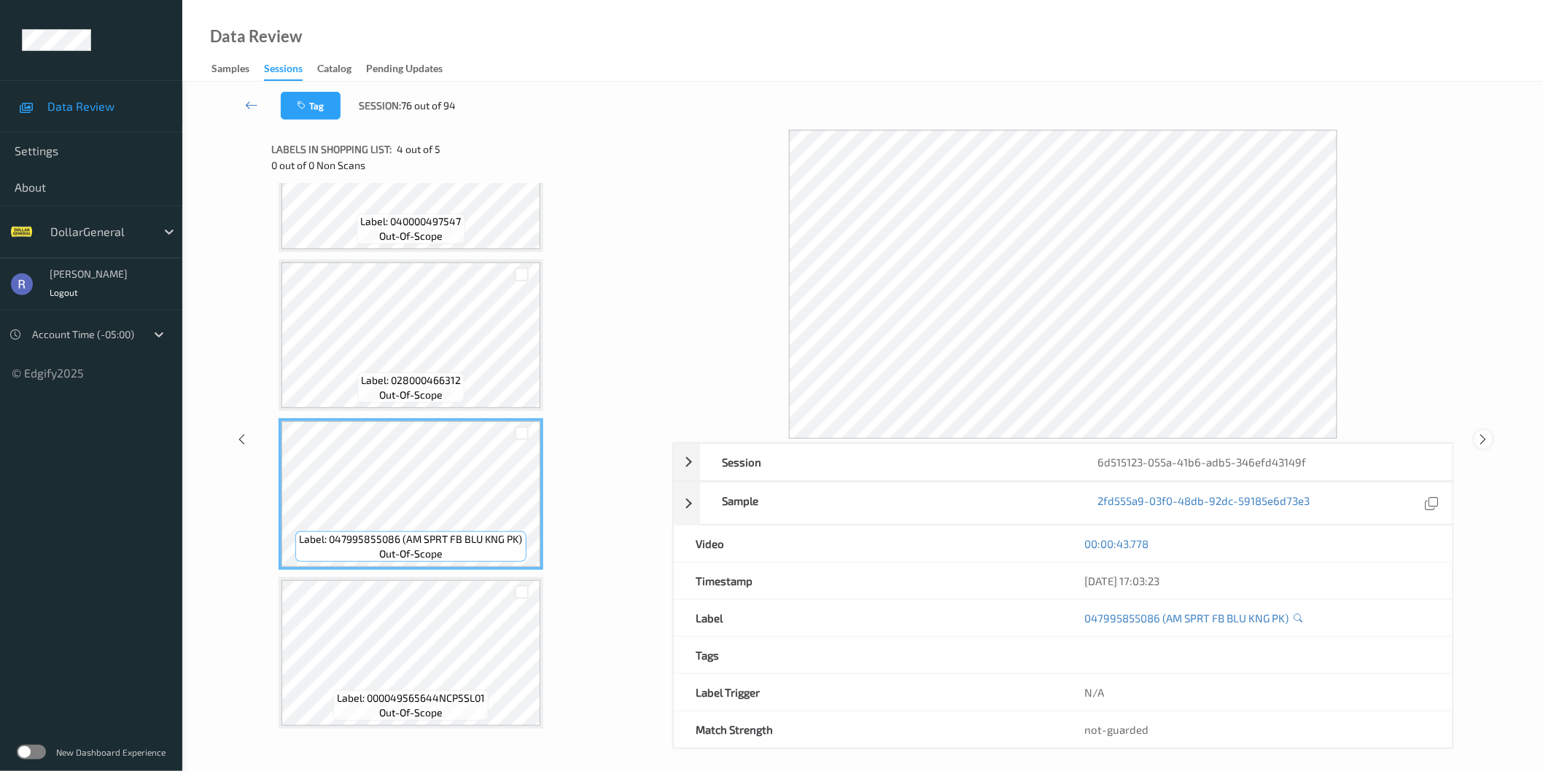
click at [1484, 440] on icon at bounding box center [1483, 439] width 12 height 13
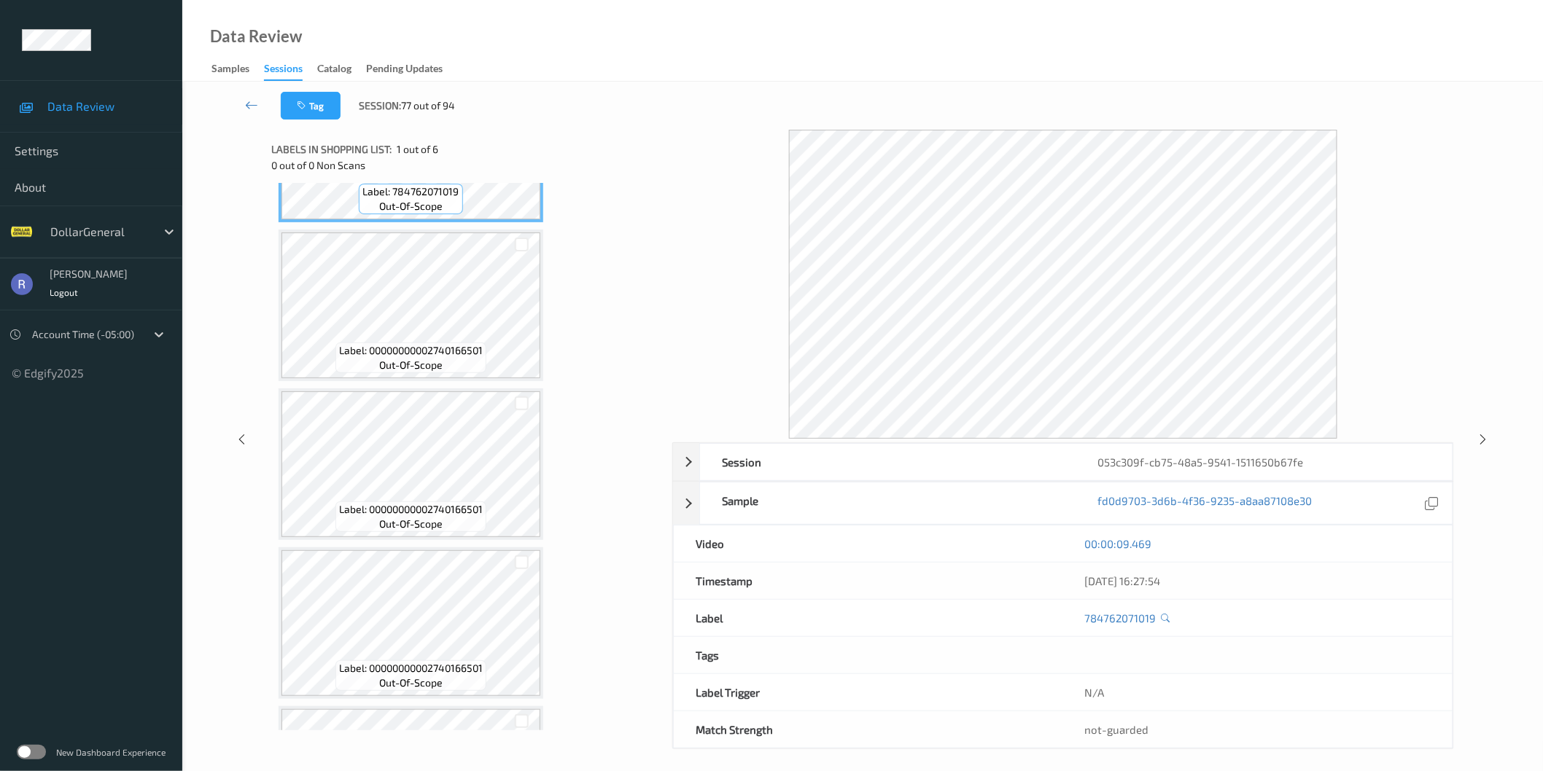
scroll to position [162, 0]
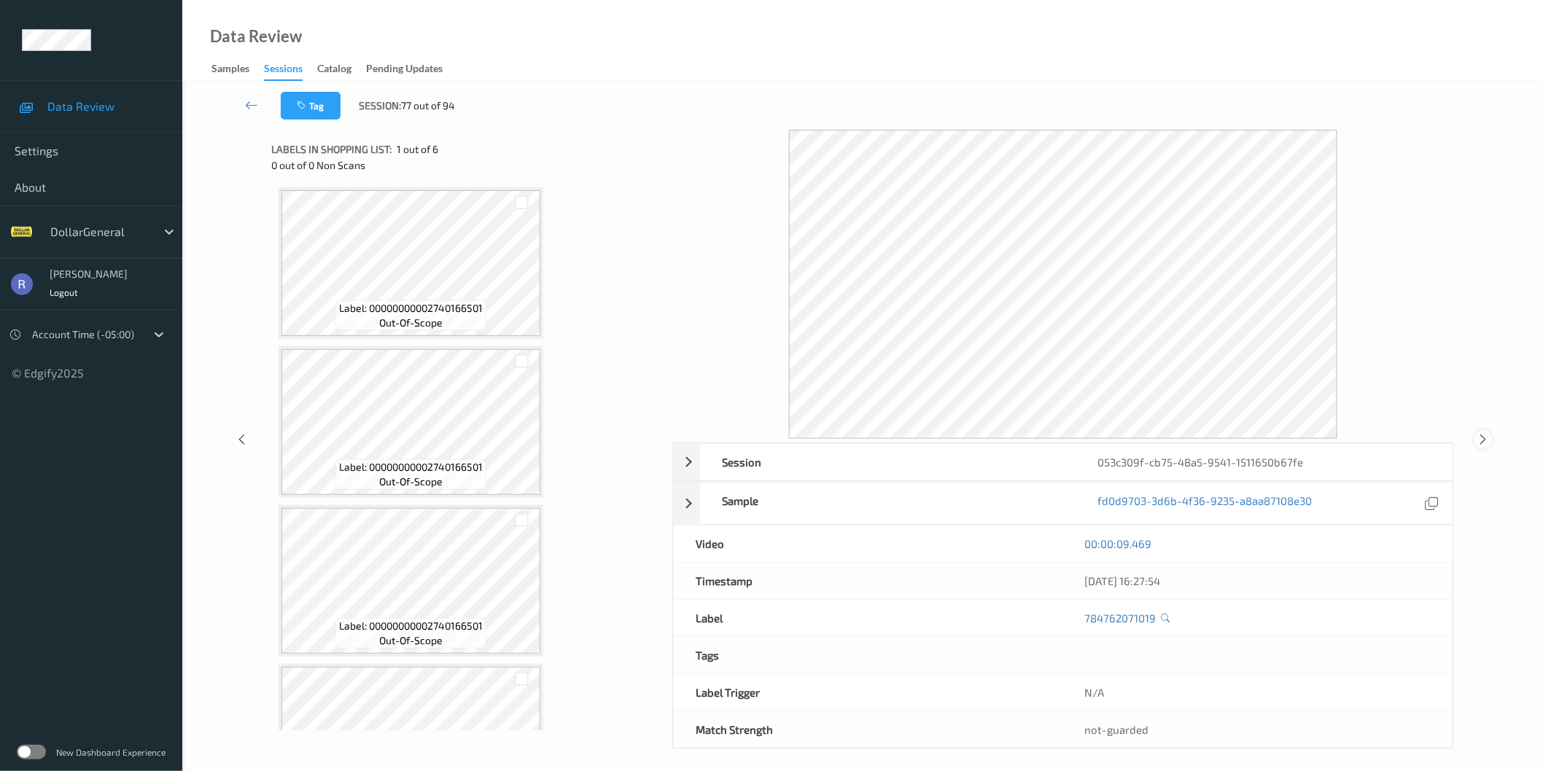
click at [1486, 436] on icon at bounding box center [1483, 439] width 12 height 13
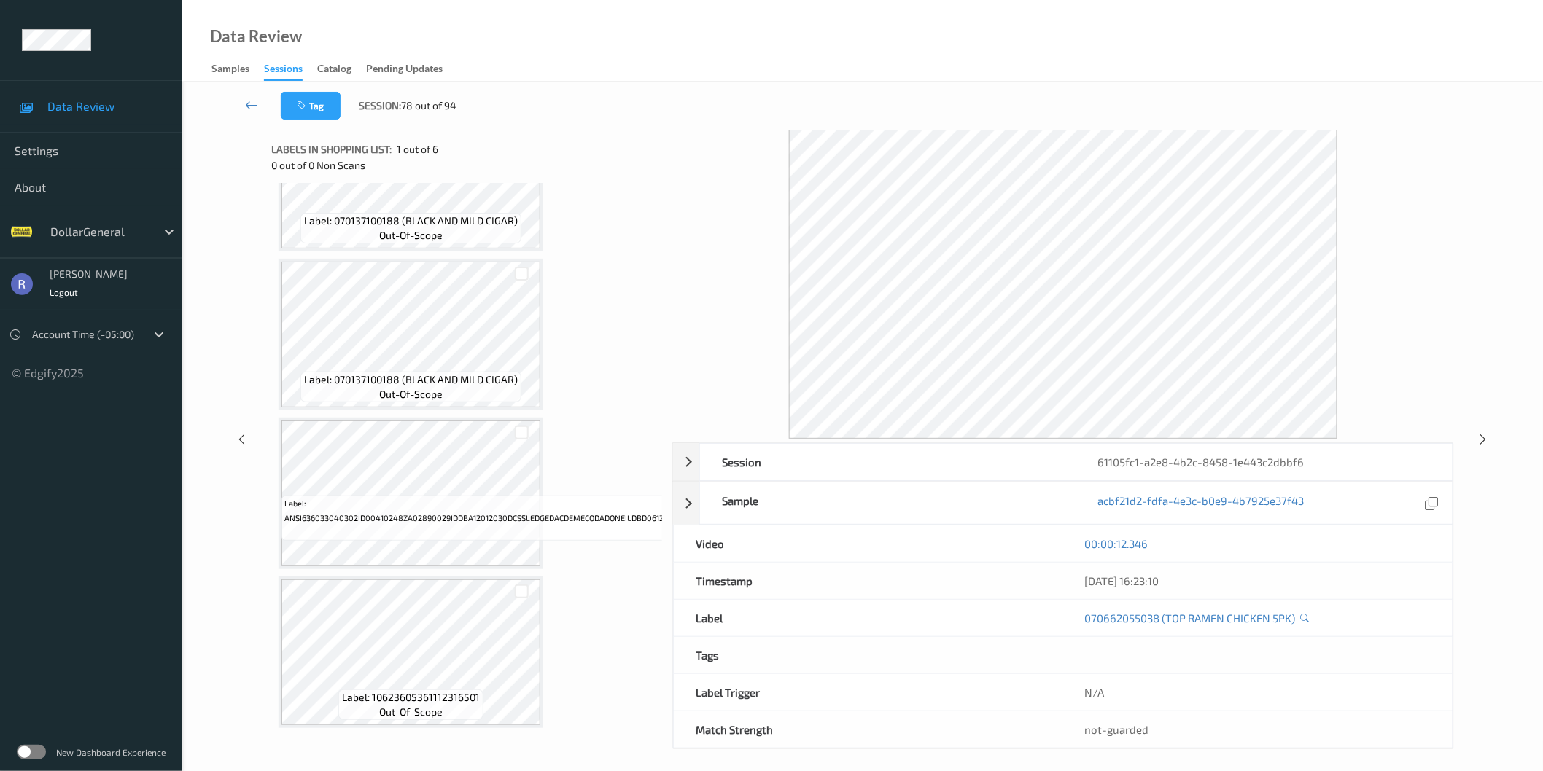
scroll to position [413, 0]
click at [1492, 446] on div "Session 61105fc1-a2e8-4b2c-8458-1e443c2dbbf6 Session ID 61105fc1-a2e8-4b2c-8458…" at bounding box center [862, 440] width 1301 height 620
click at [1483, 440] on icon at bounding box center [1483, 439] width 12 height 13
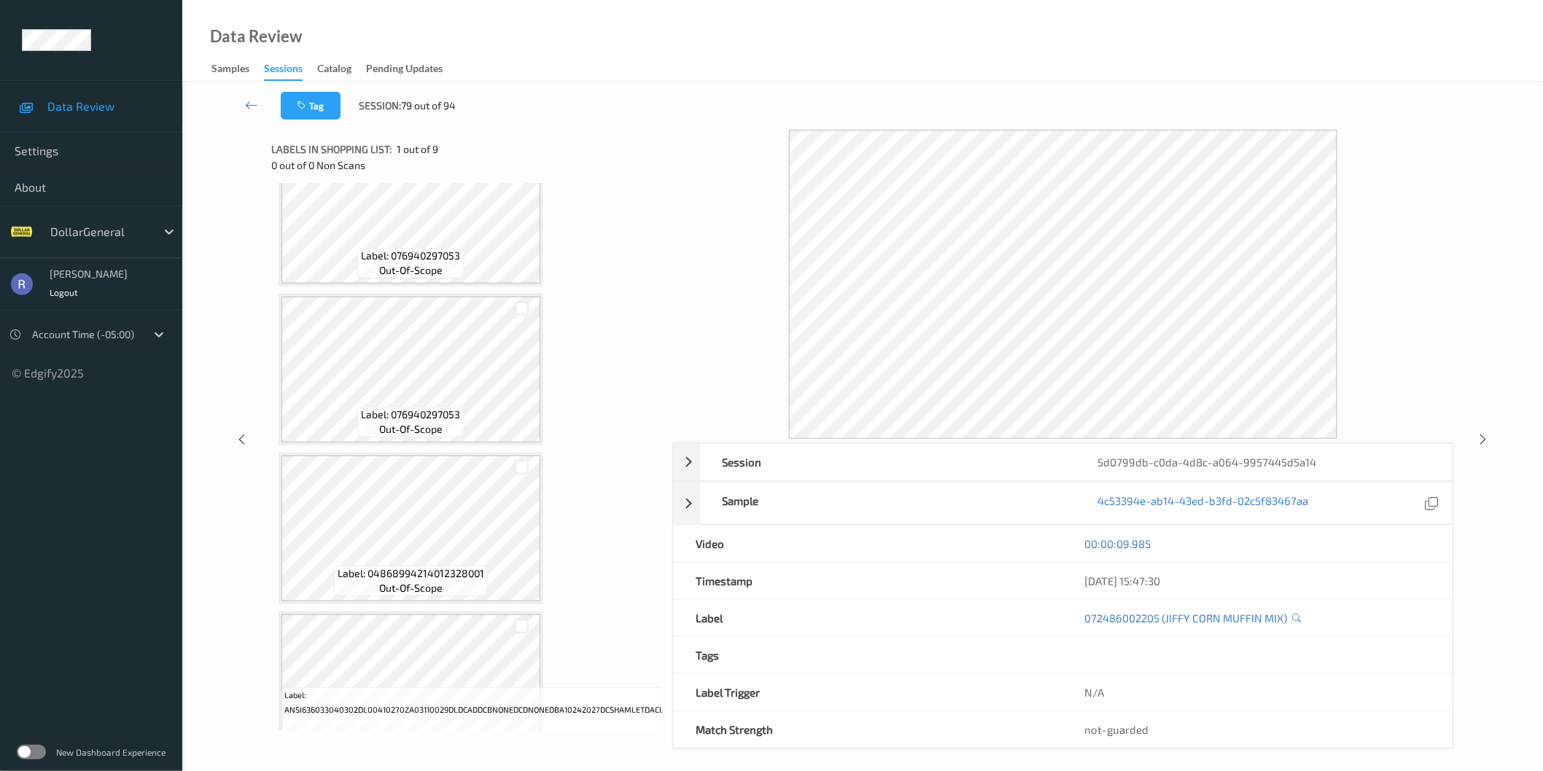
scroll to position [887, 0]
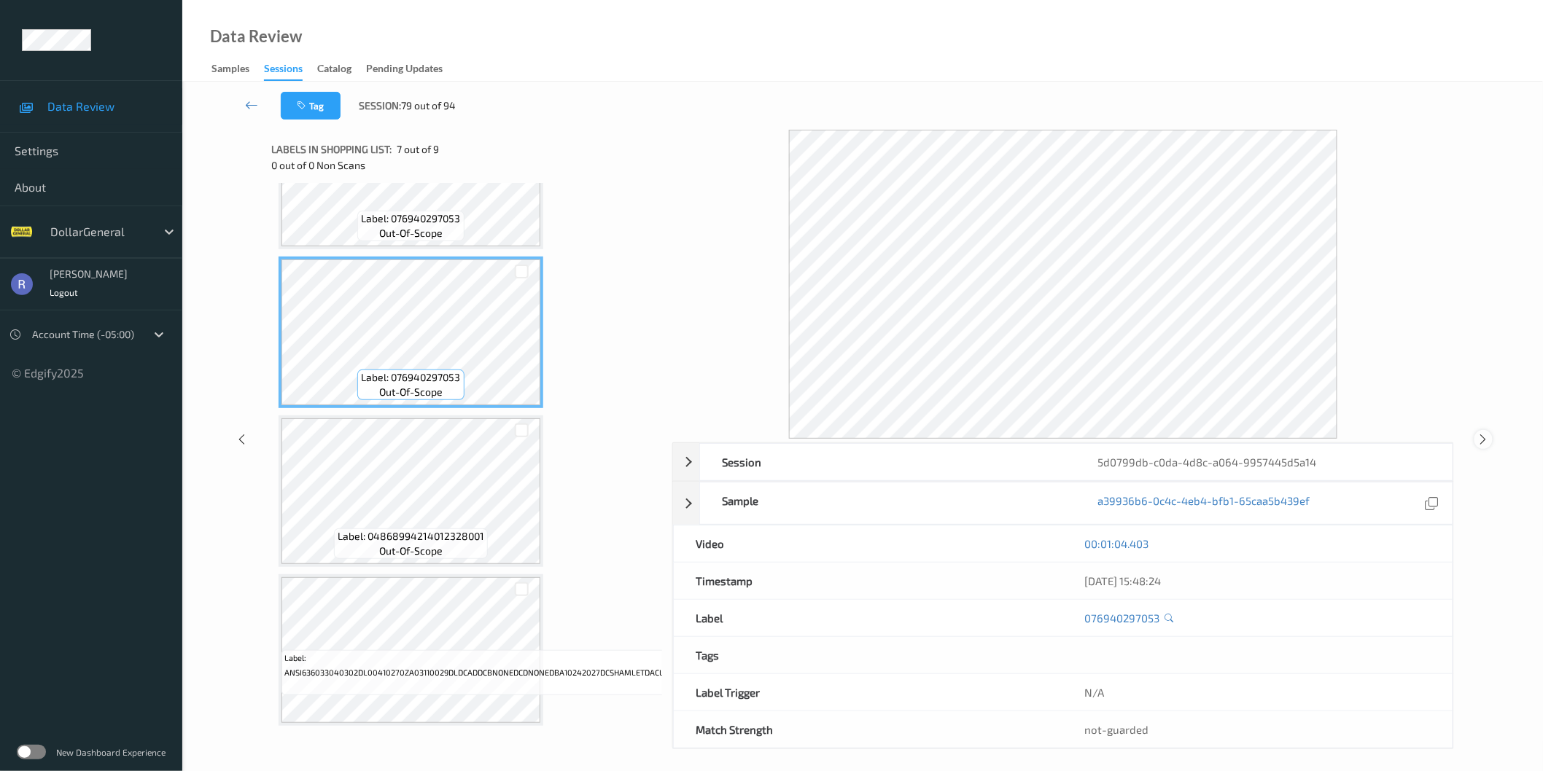
click at [1482, 440] on icon at bounding box center [1483, 439] width 12 height 13
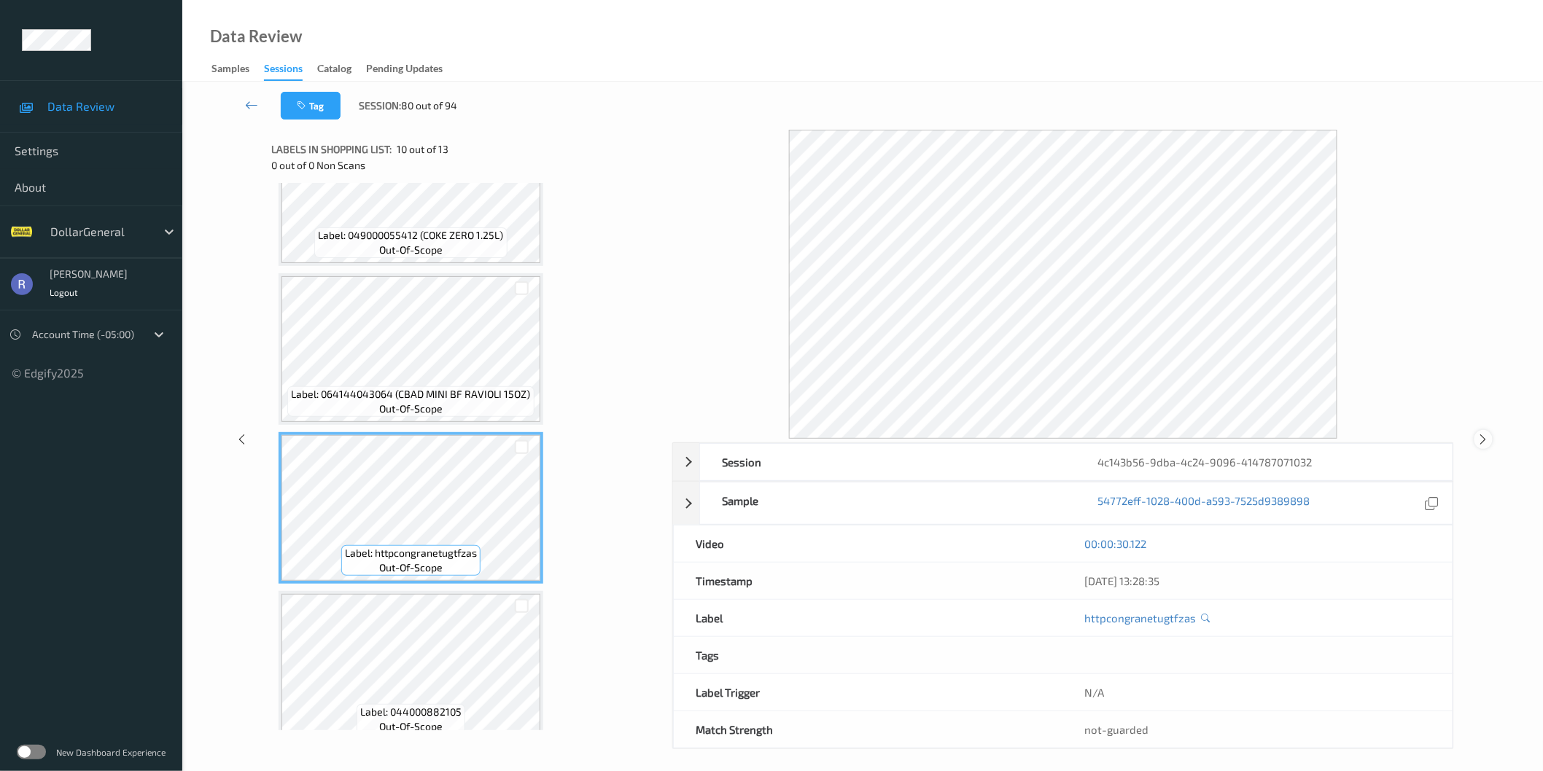
click at [1484, 437] on icon at bounding box center [1483, 439] width 12 height 13
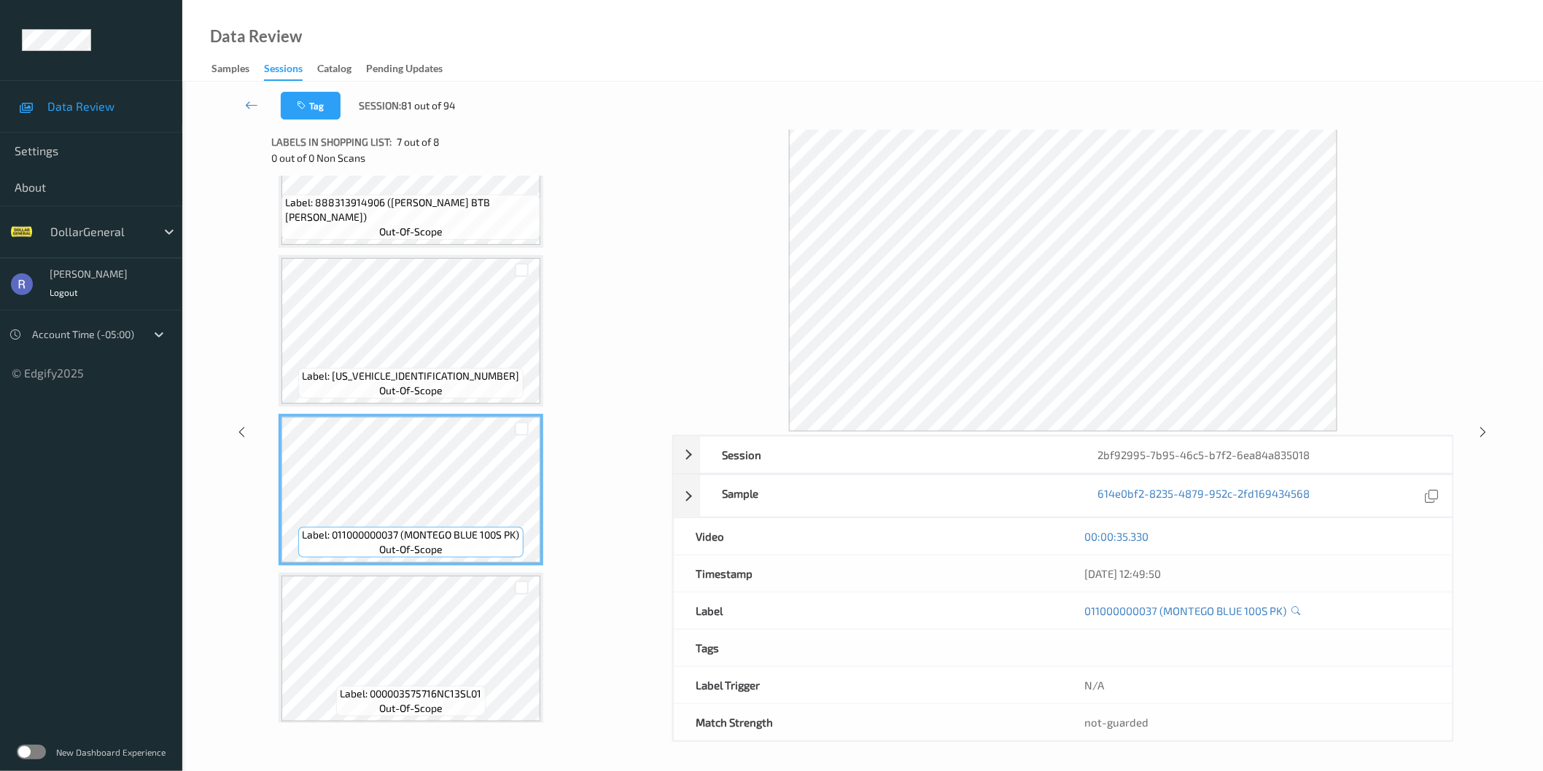
scroll to position [9, 0]
click at [1483, 429] on icon at bounding box center [1483, 431] width 12 height 13
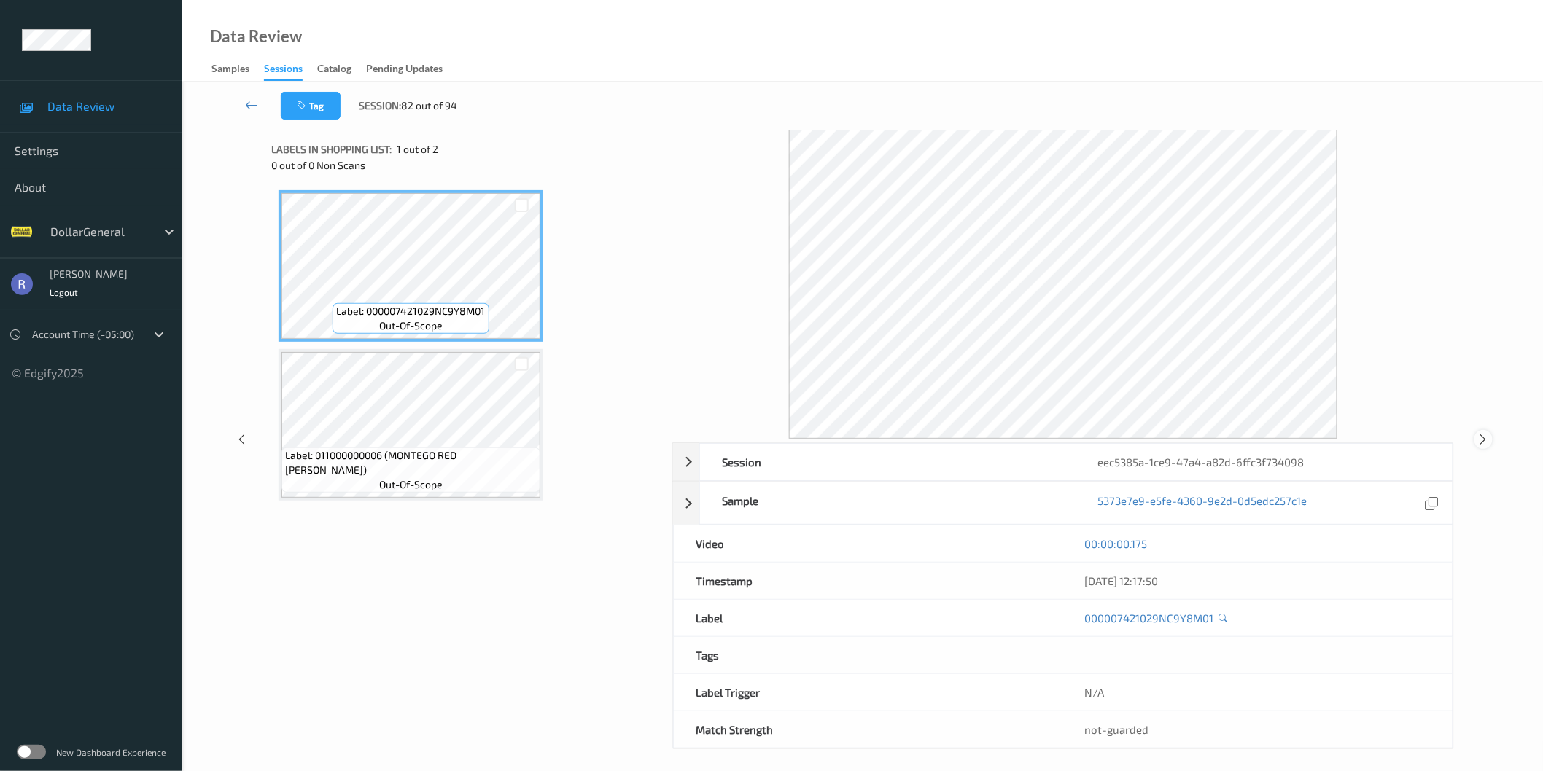
click at [1480, 438] on icon at bounding box center [1483, 439] width 12 height 13
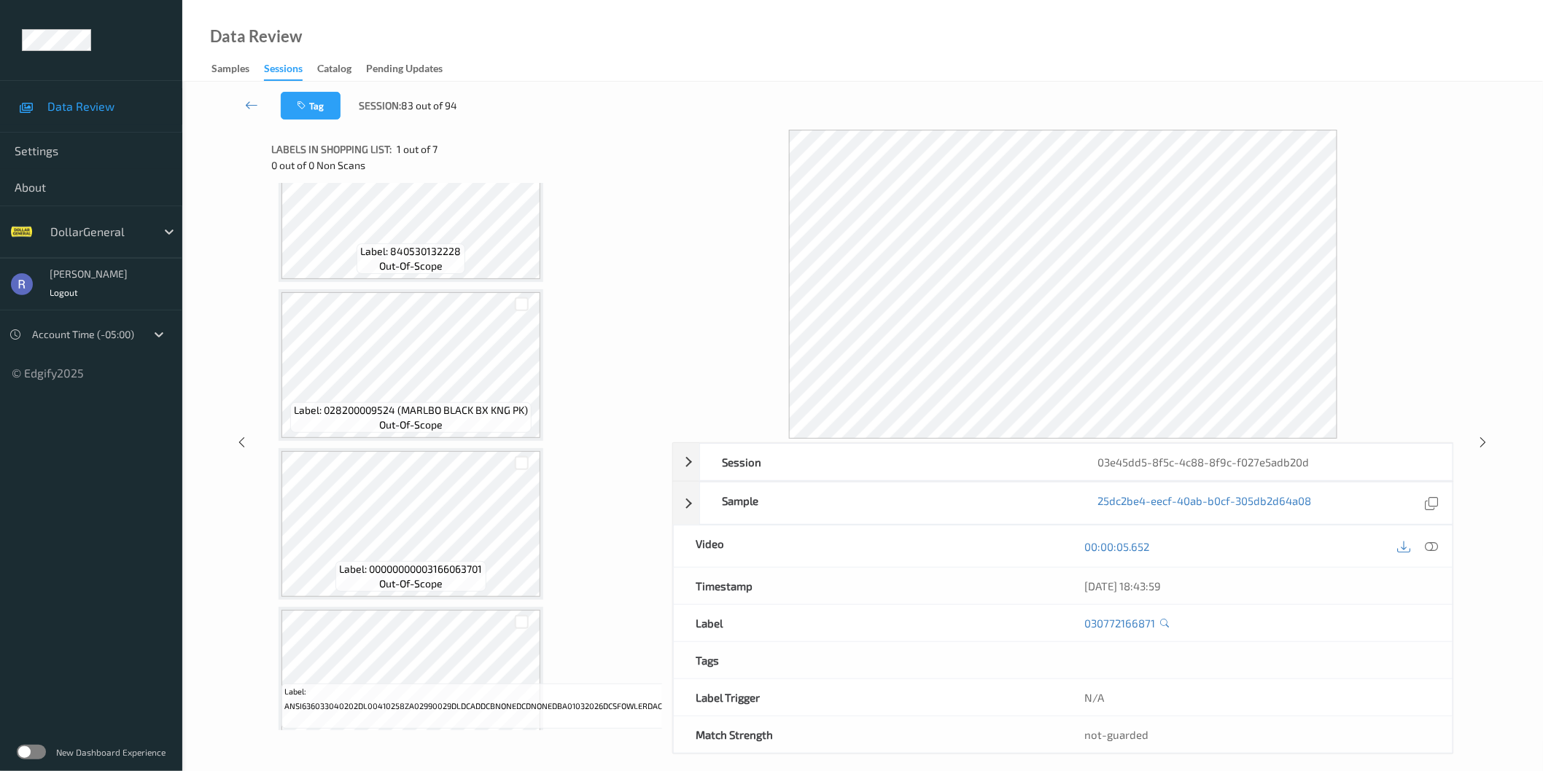
scroll to position [566, 0]
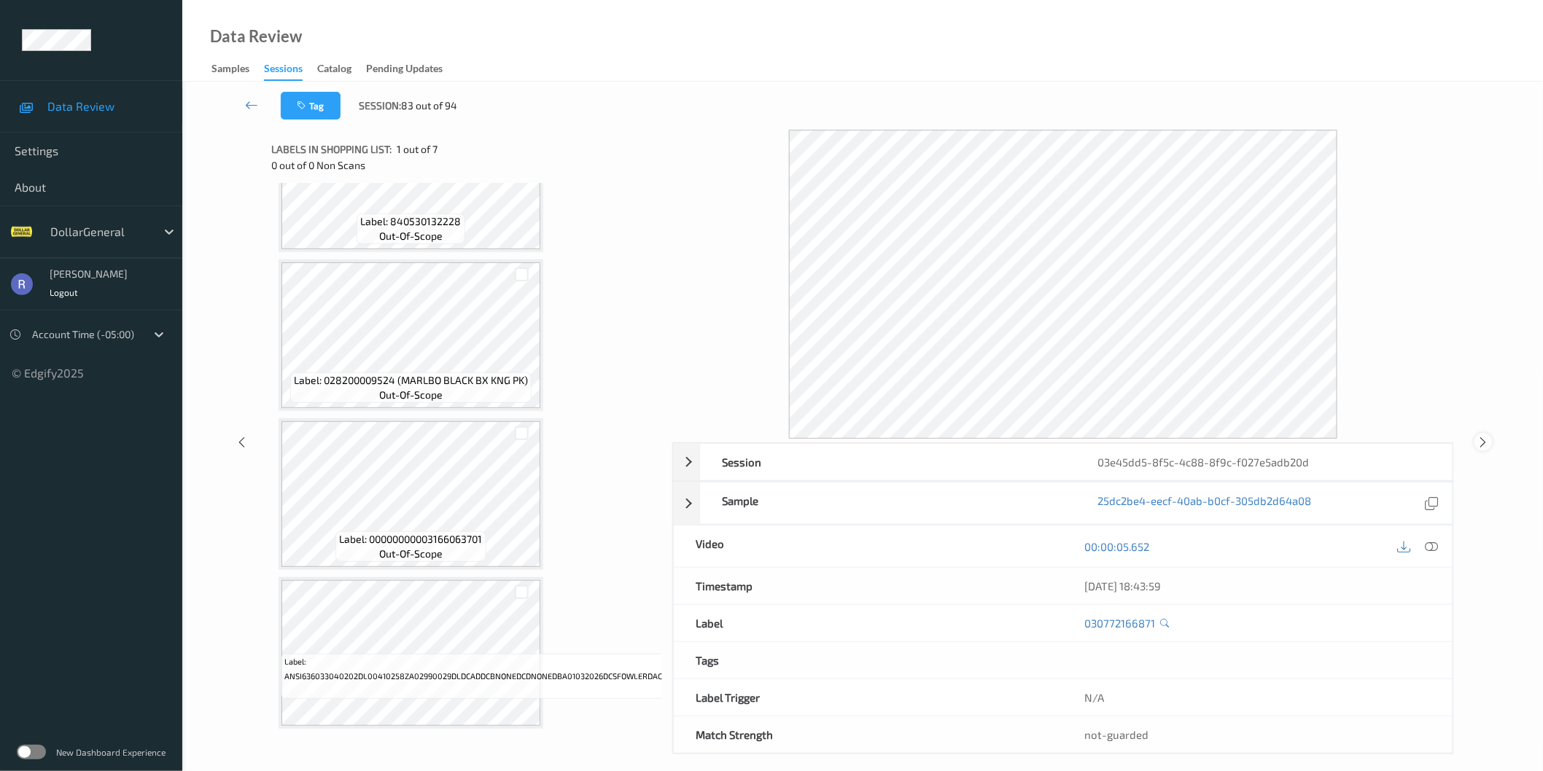
click at [1490, 440] on icon at bounding box center [1483, 442] width 12 height 13
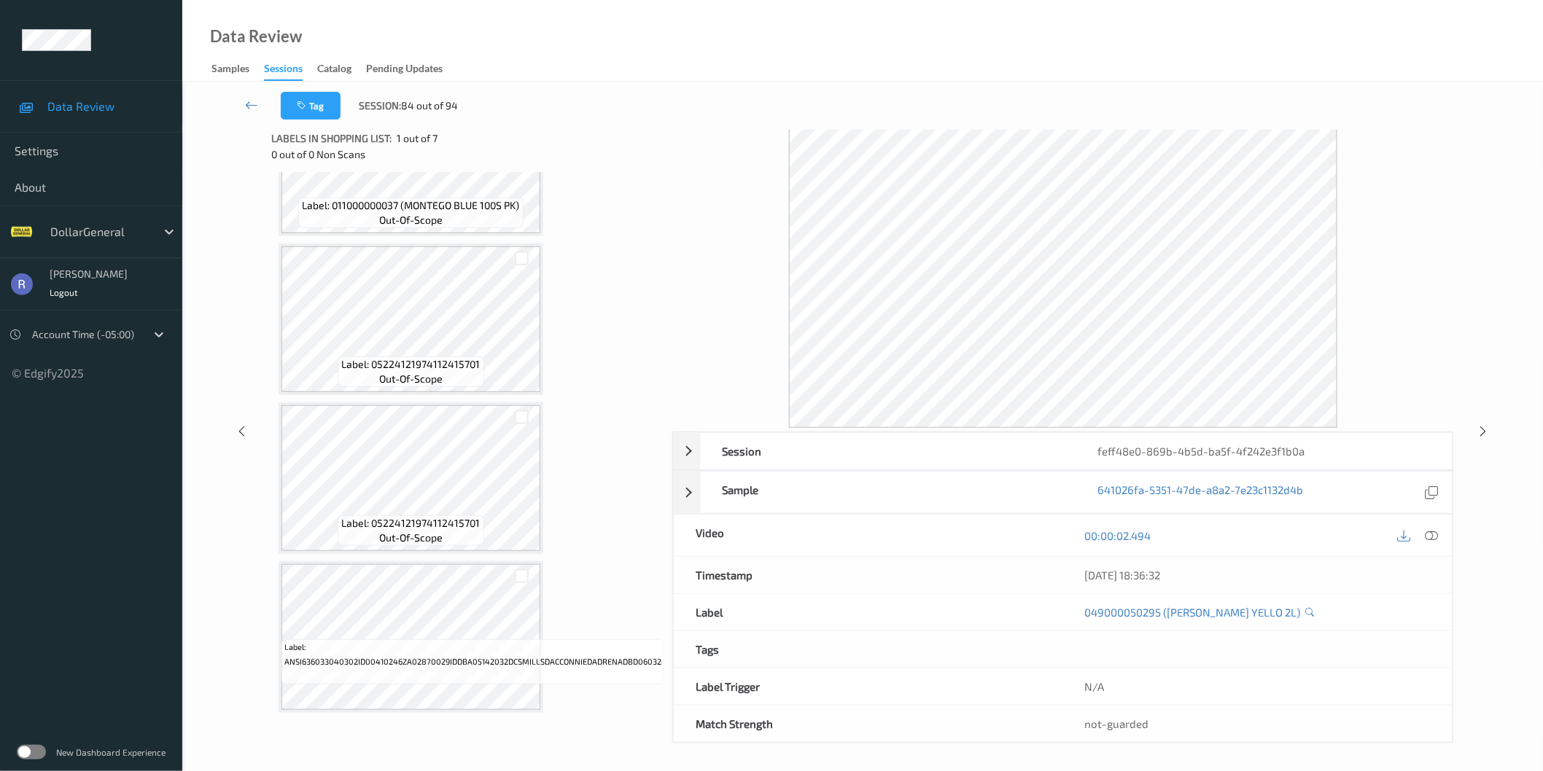
scroll to position [13, 0]
click at [1482, 427] on icon at bounding box center [1483, 429] width 12 height 13
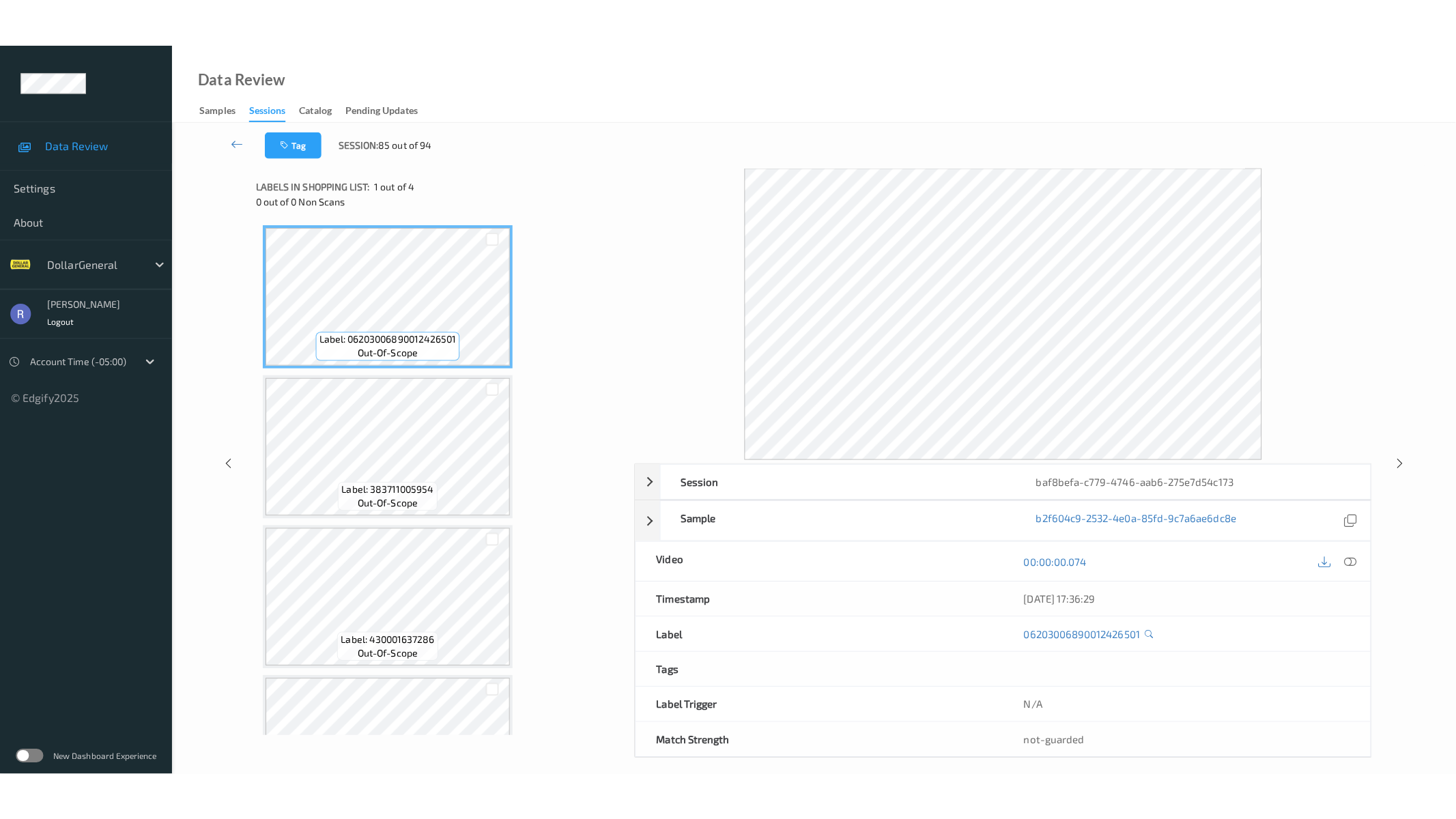
scroll to position [84, 0]
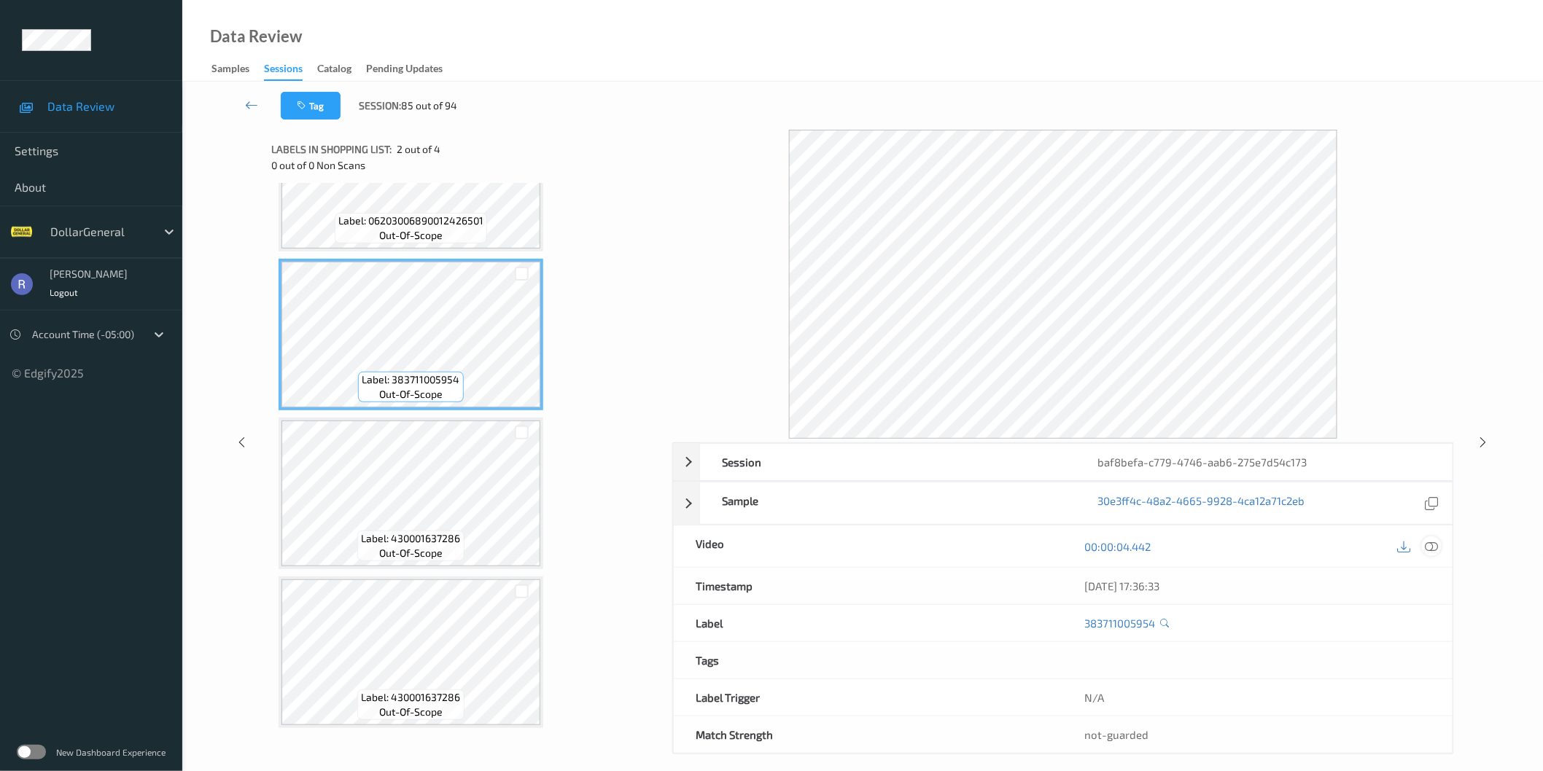
click at [1430, 545] on icon at bounding box center [1431, 546] width 13 height 13
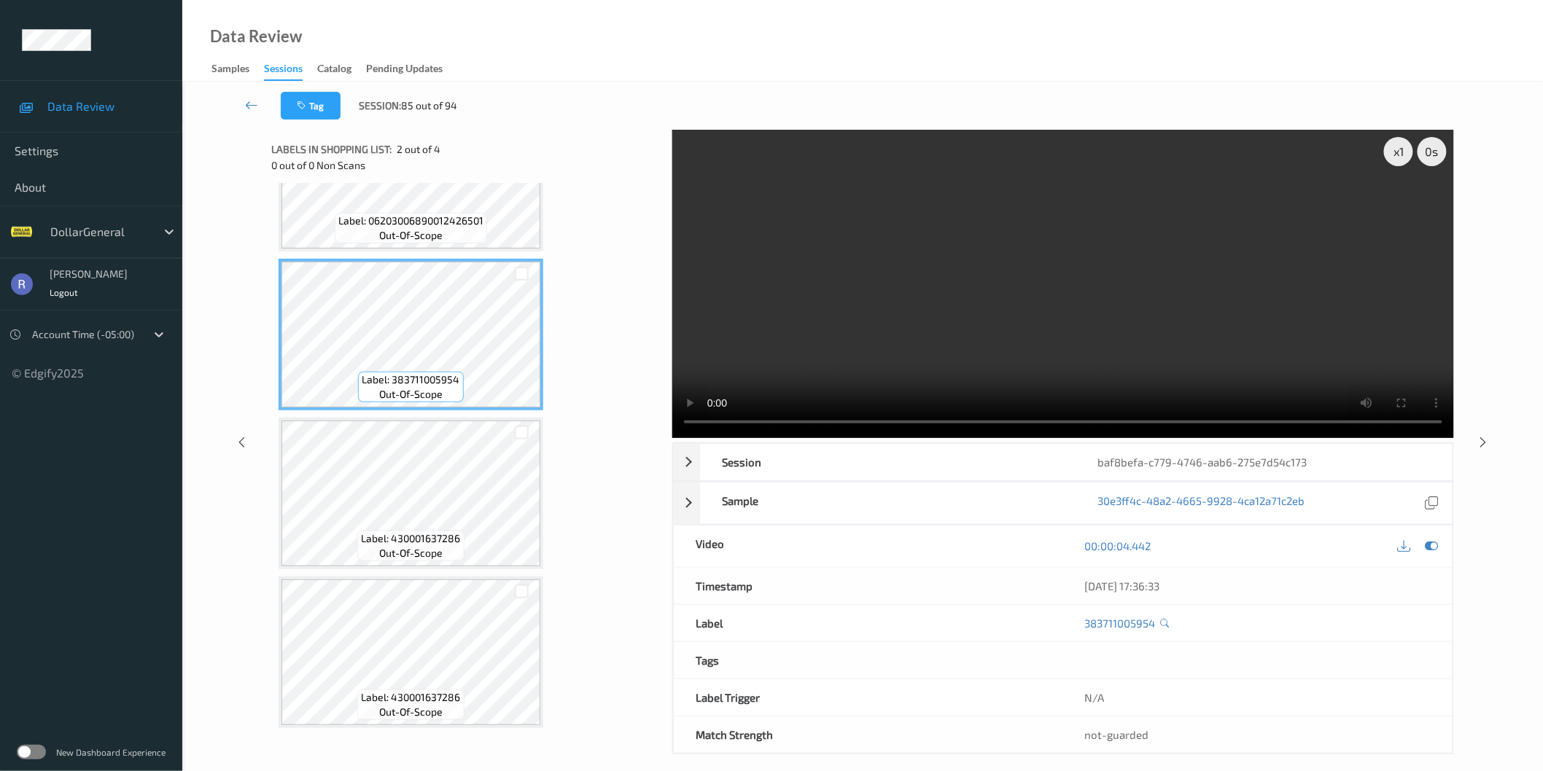
click at [949, 337] on video at bounding box center [1063, 284] width 782 height 308
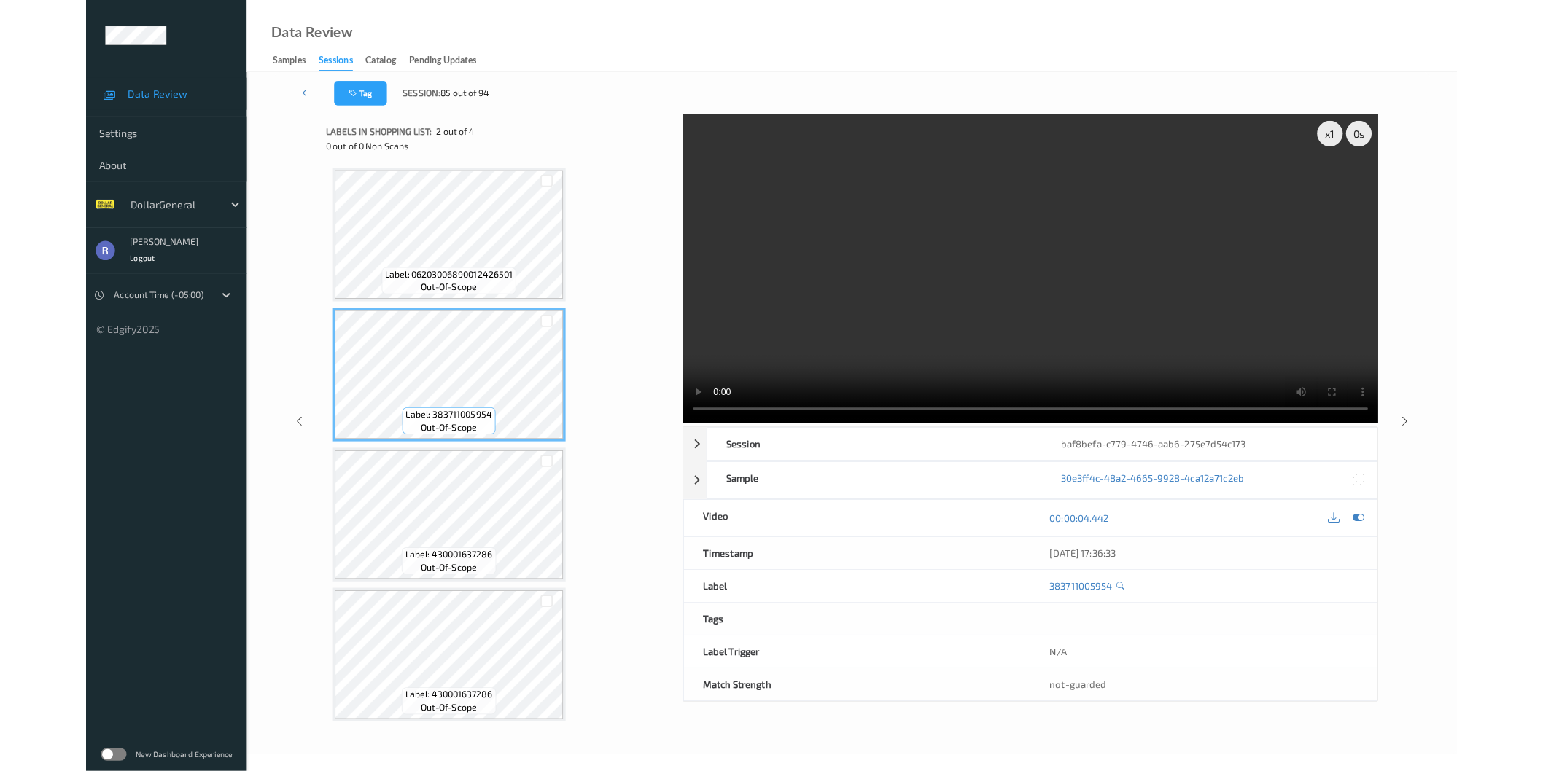
scroll to position [0, 0]
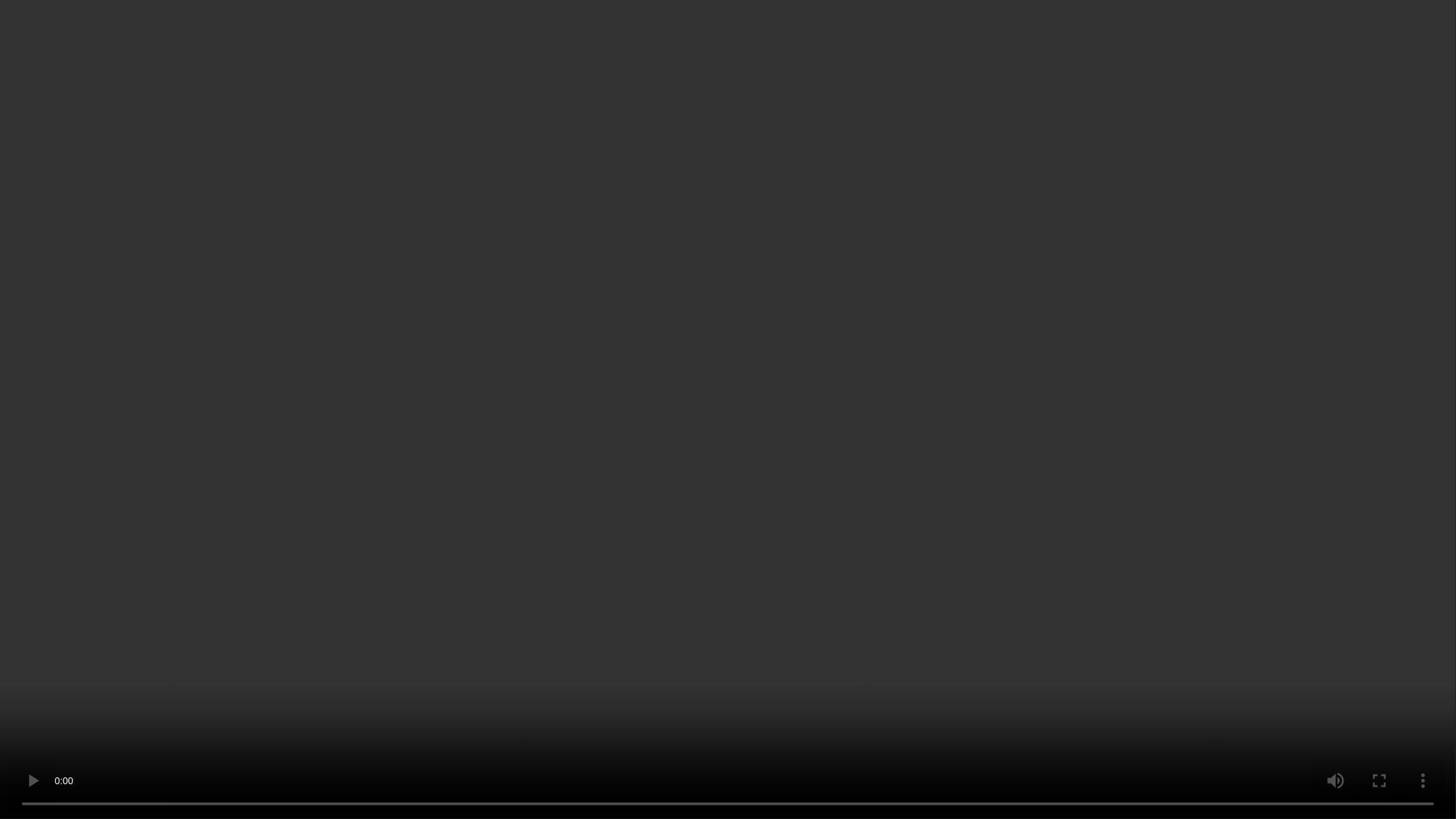
click at [823, 426] on video at bounding box center [728, 409] width 1456 height 819
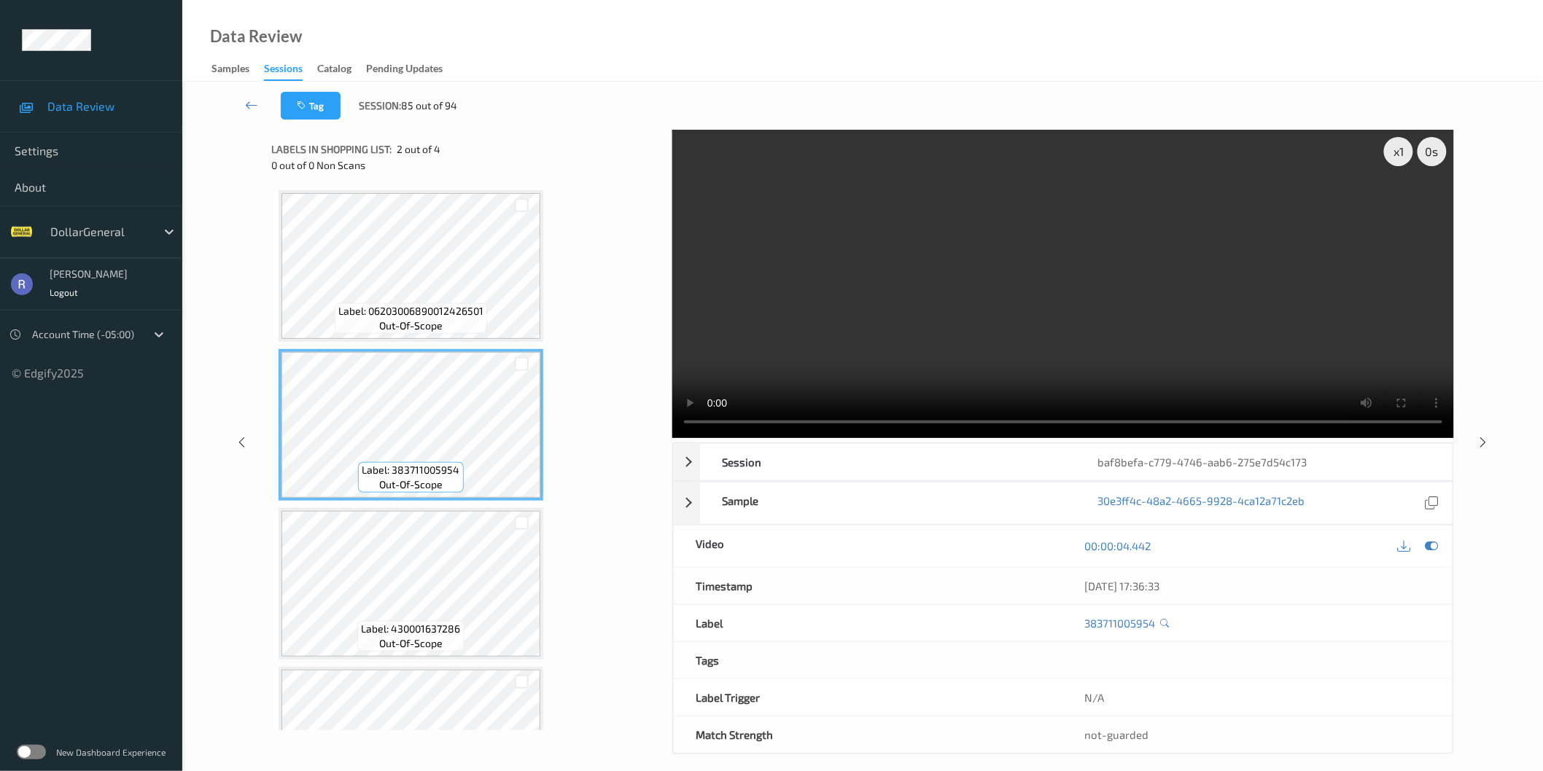
click at [1132, 184] on video at bounding box center [1063, 284] width 782 height 308
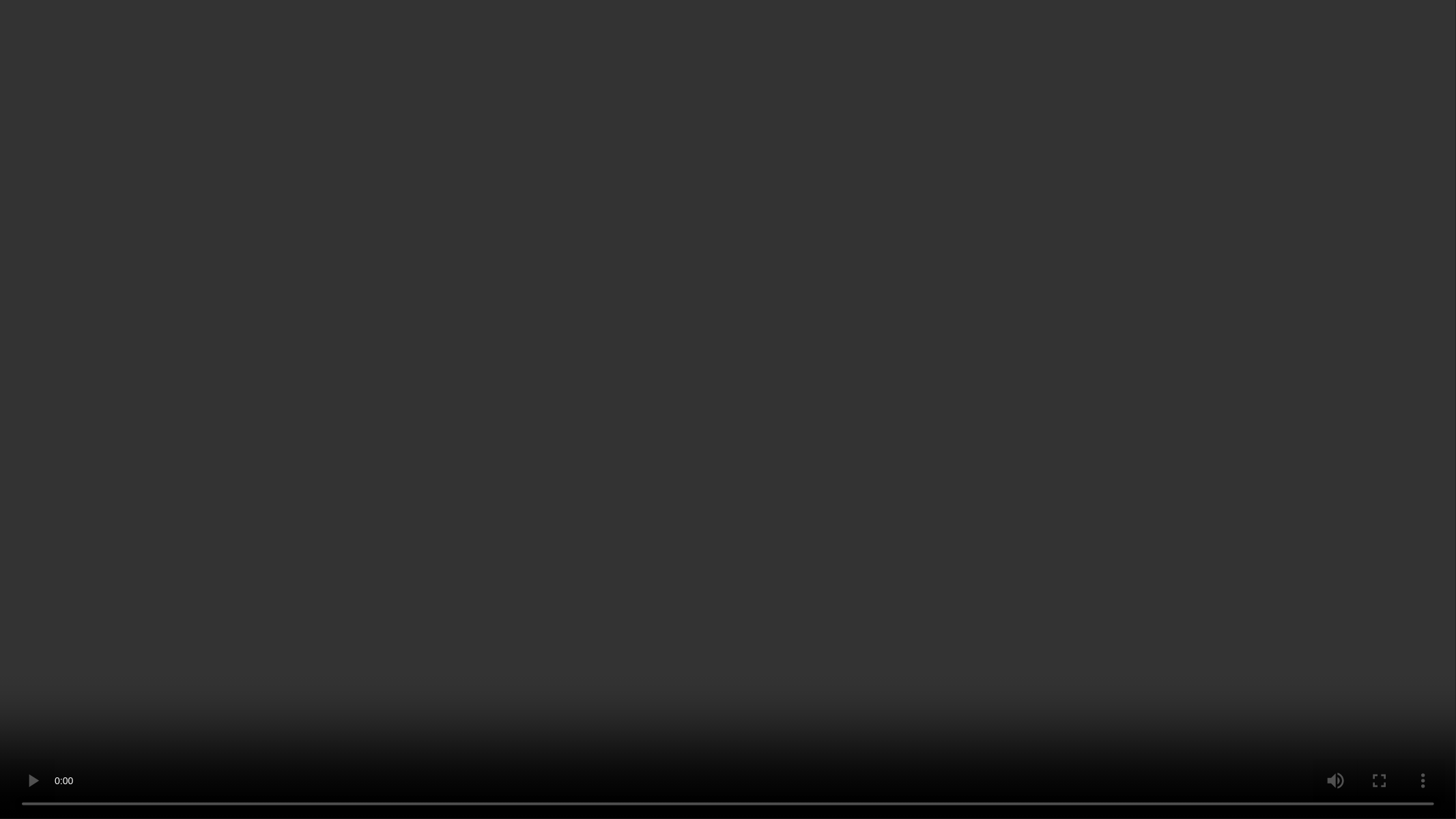
click at [937, 369] on video at bounding box center [728, 409] width 1456 height 819
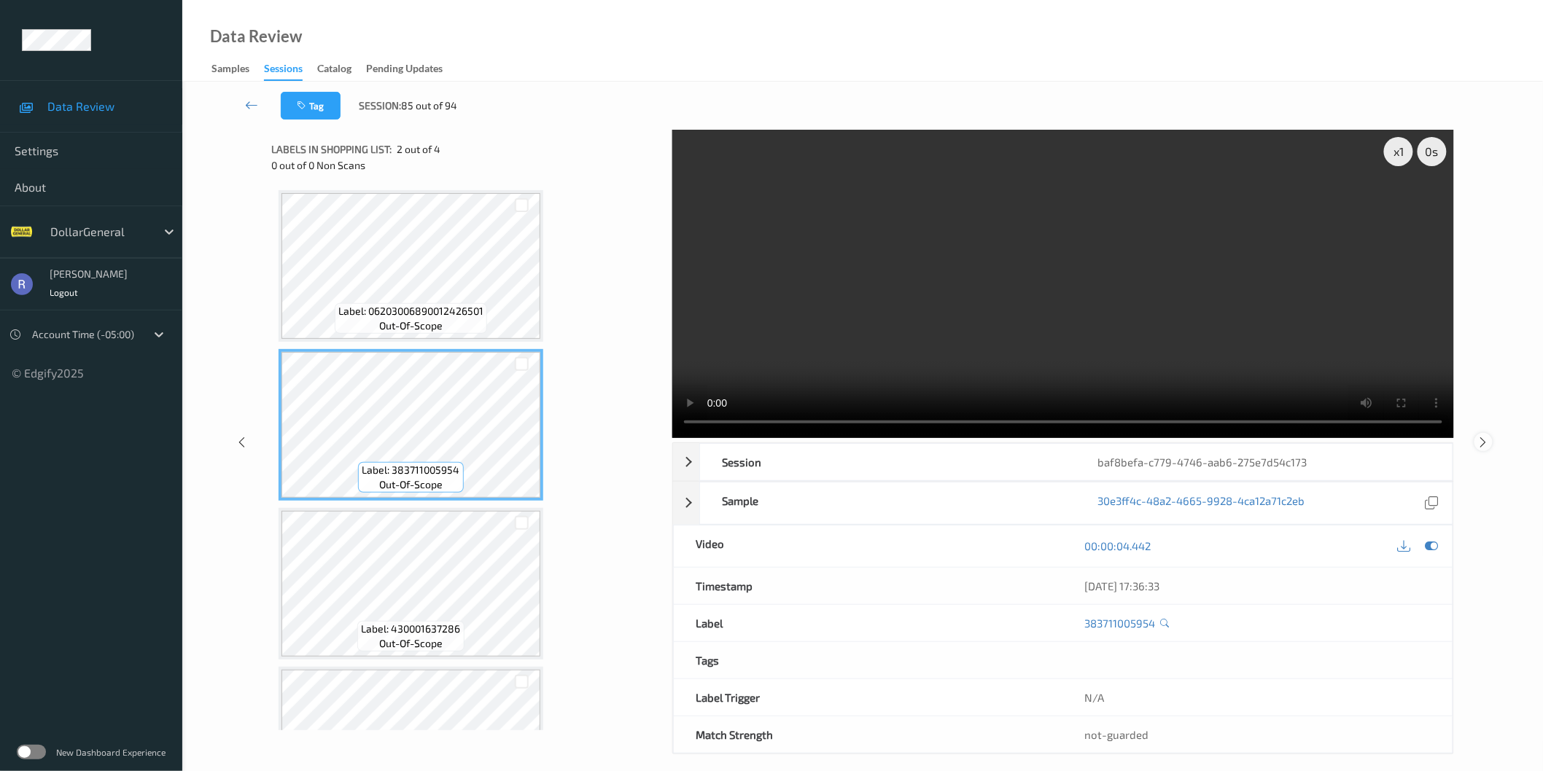
click at [1484, 441] on icon at bounding box center [1483, 441] width 12 height 13
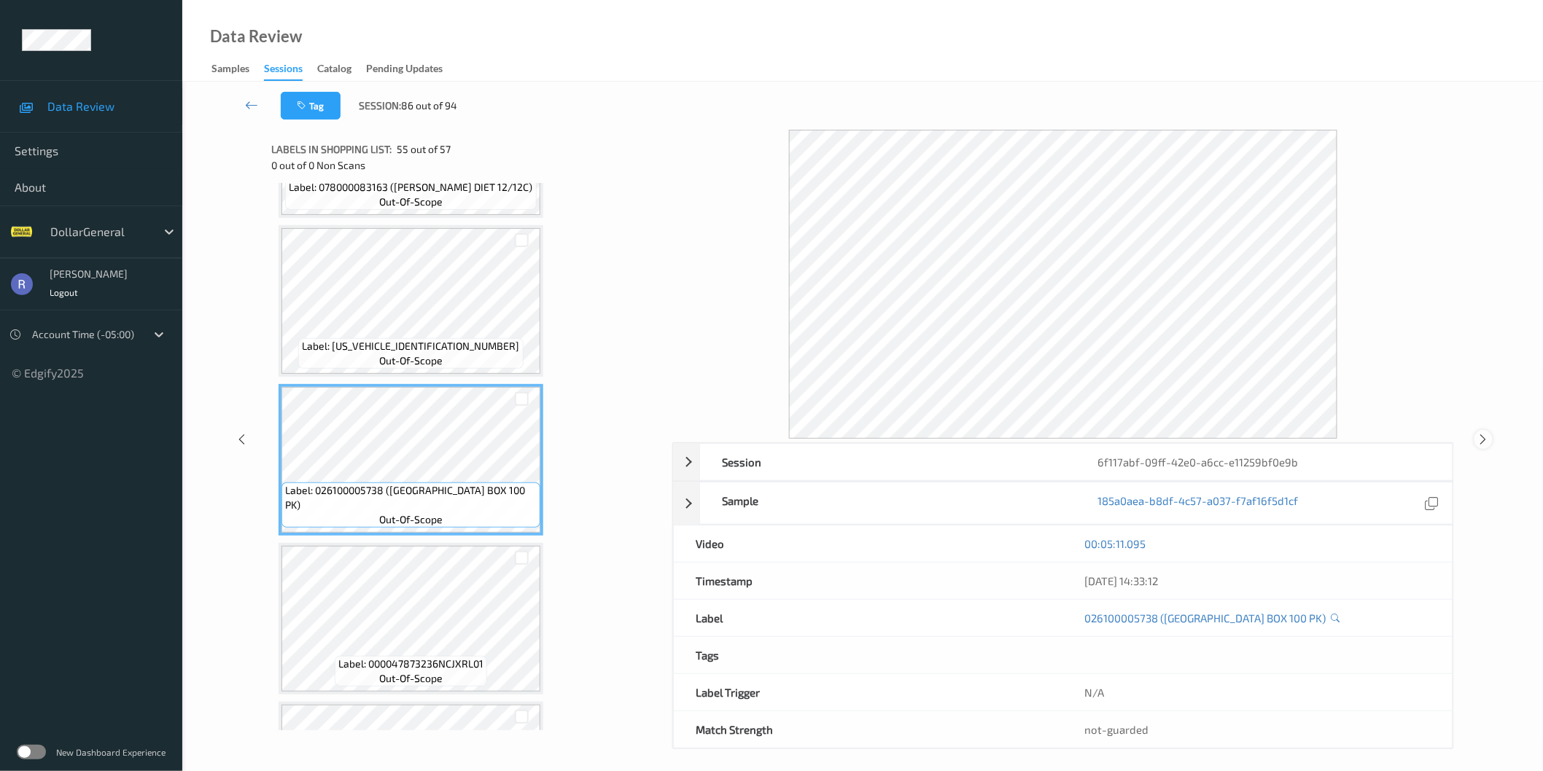
click at [1481, 440] on icon at bounding box center [1483, 439] width 12 height 13
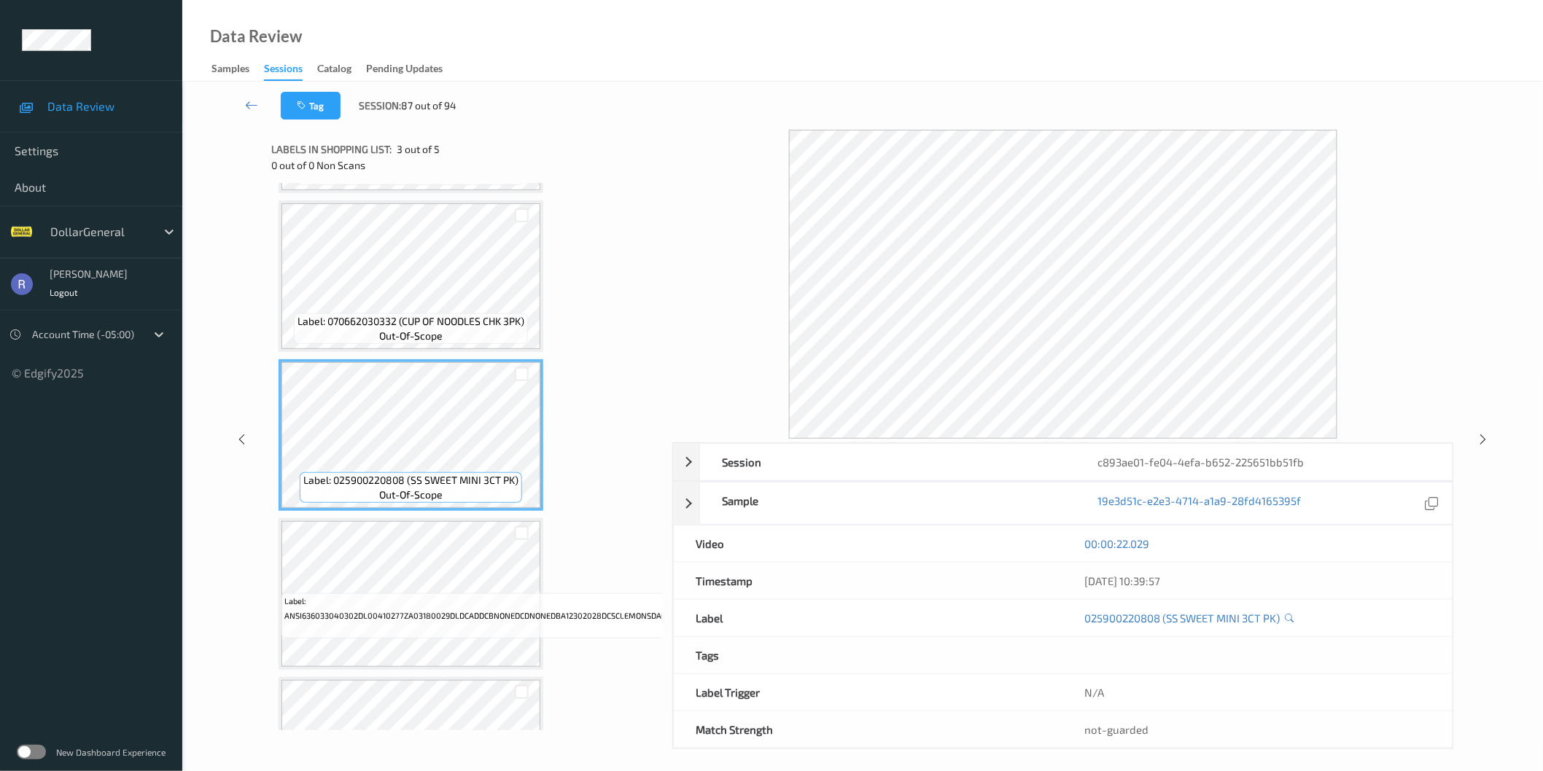
scroll to position [243, 0]
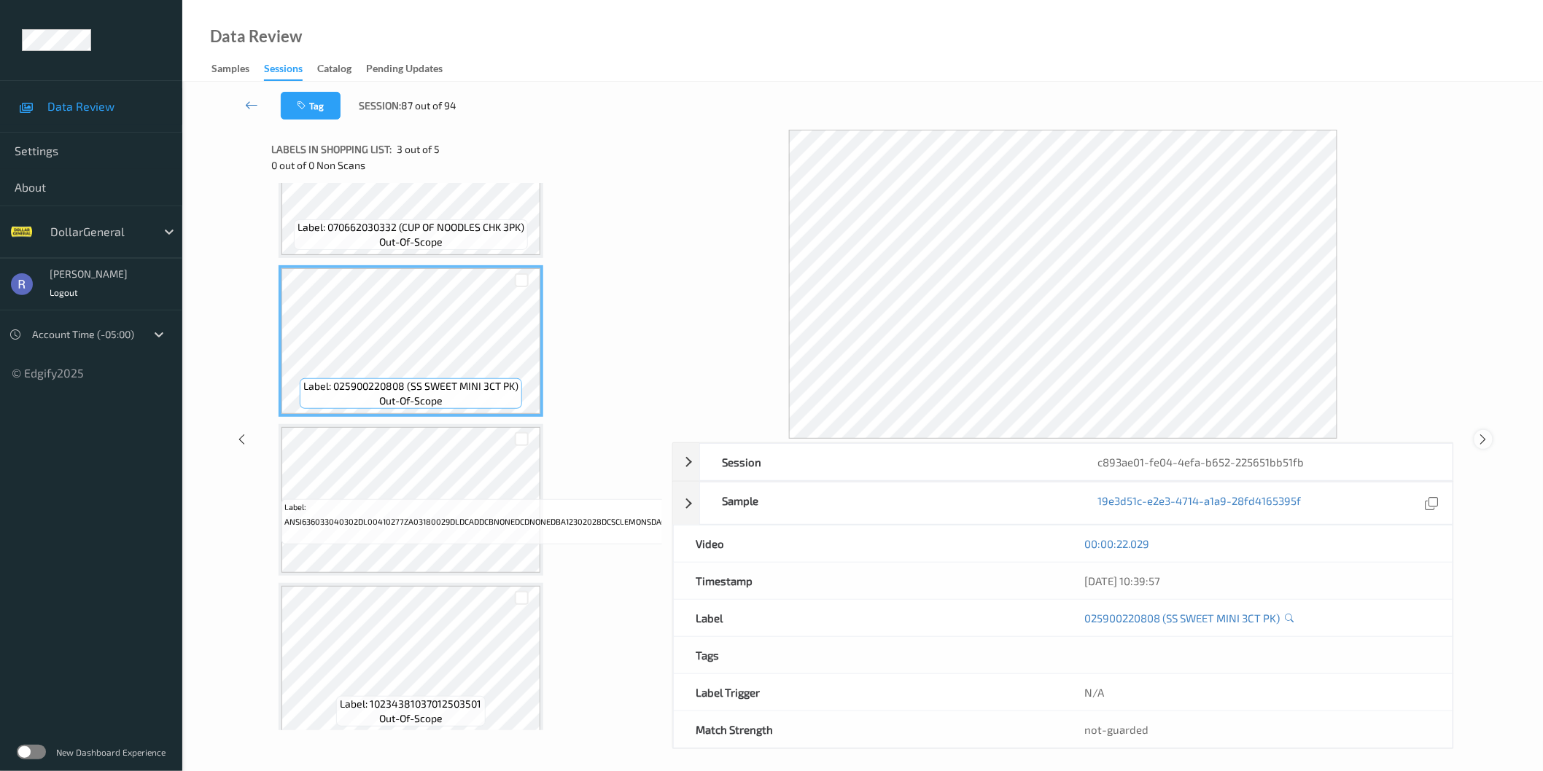
click at [1480, 439] on icon at bounding box center [1483, 439] width 12 height 13
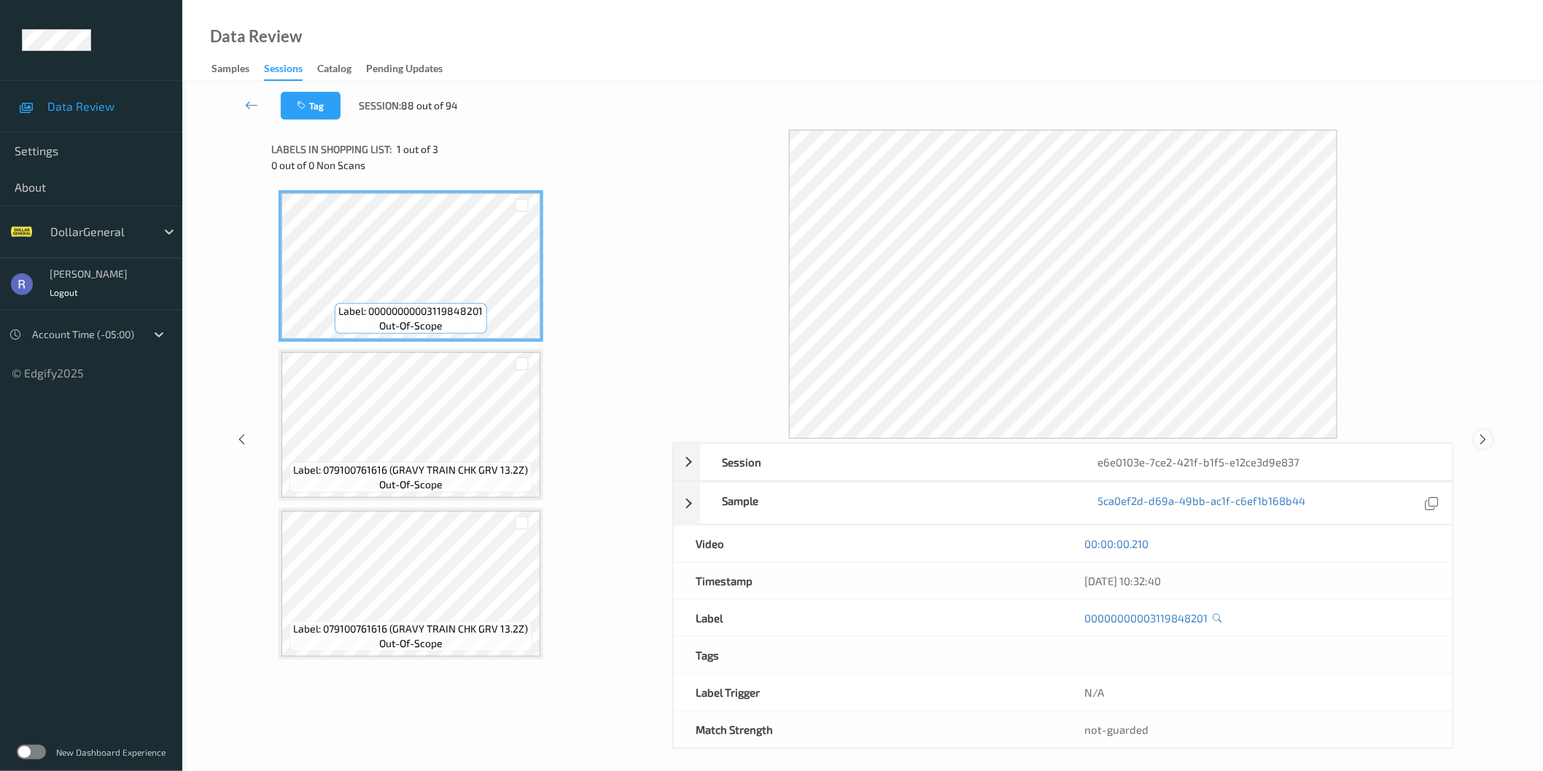
click at [1484, 440] on icon at bounding box center [1483, 439] width 12 height 13
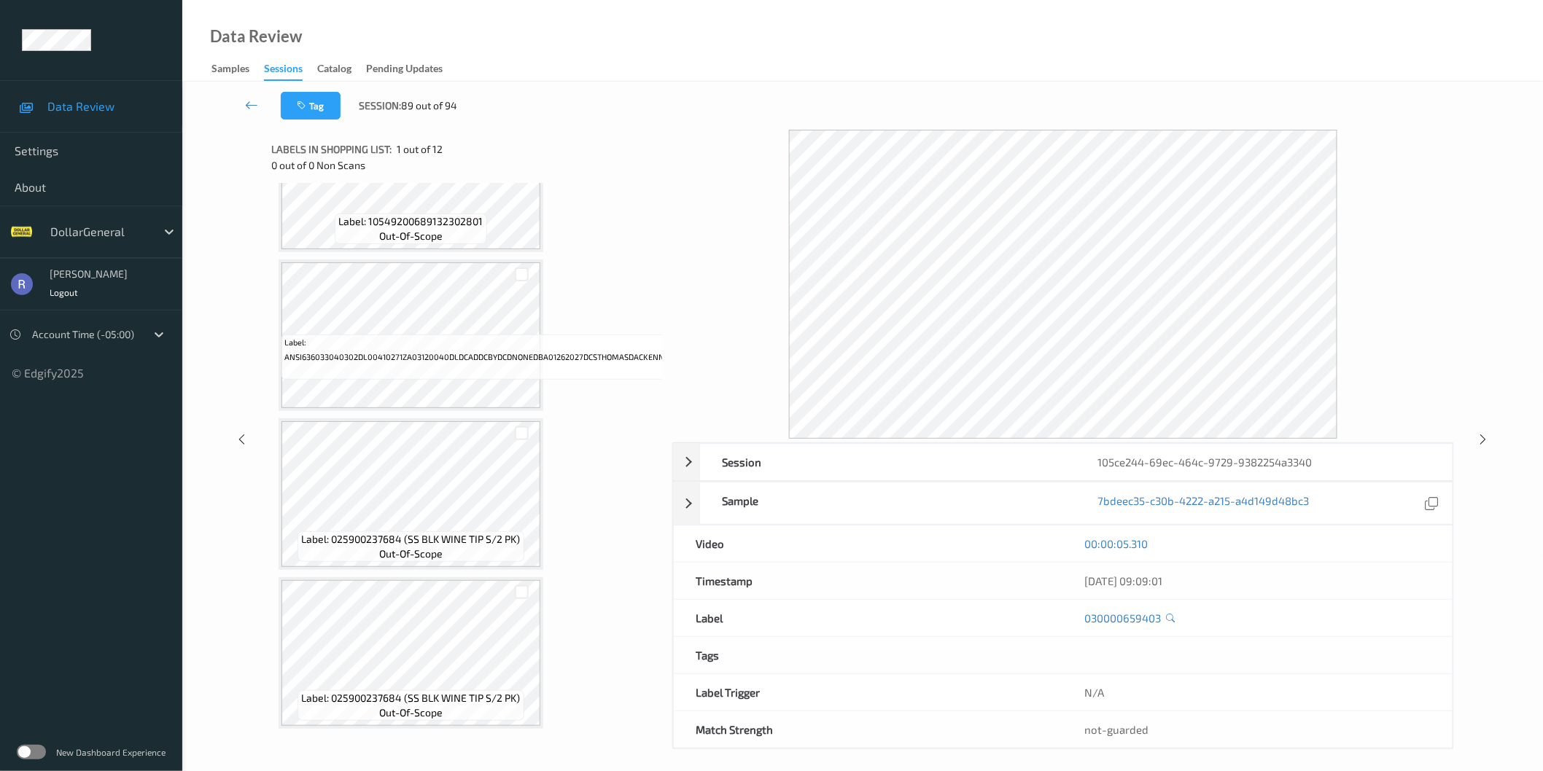
scroll to position [9, 0]
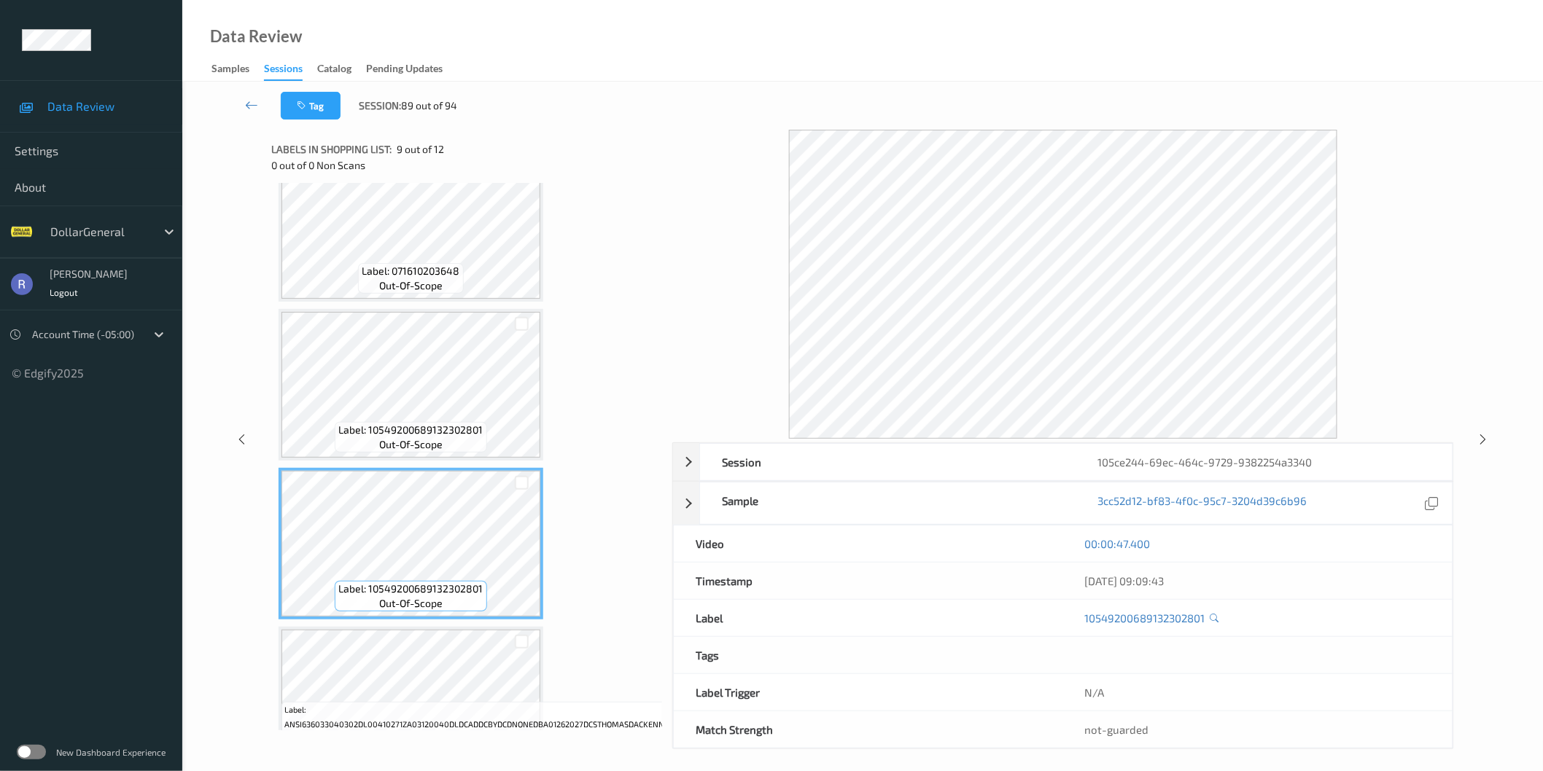
scroll to position [957, 0]
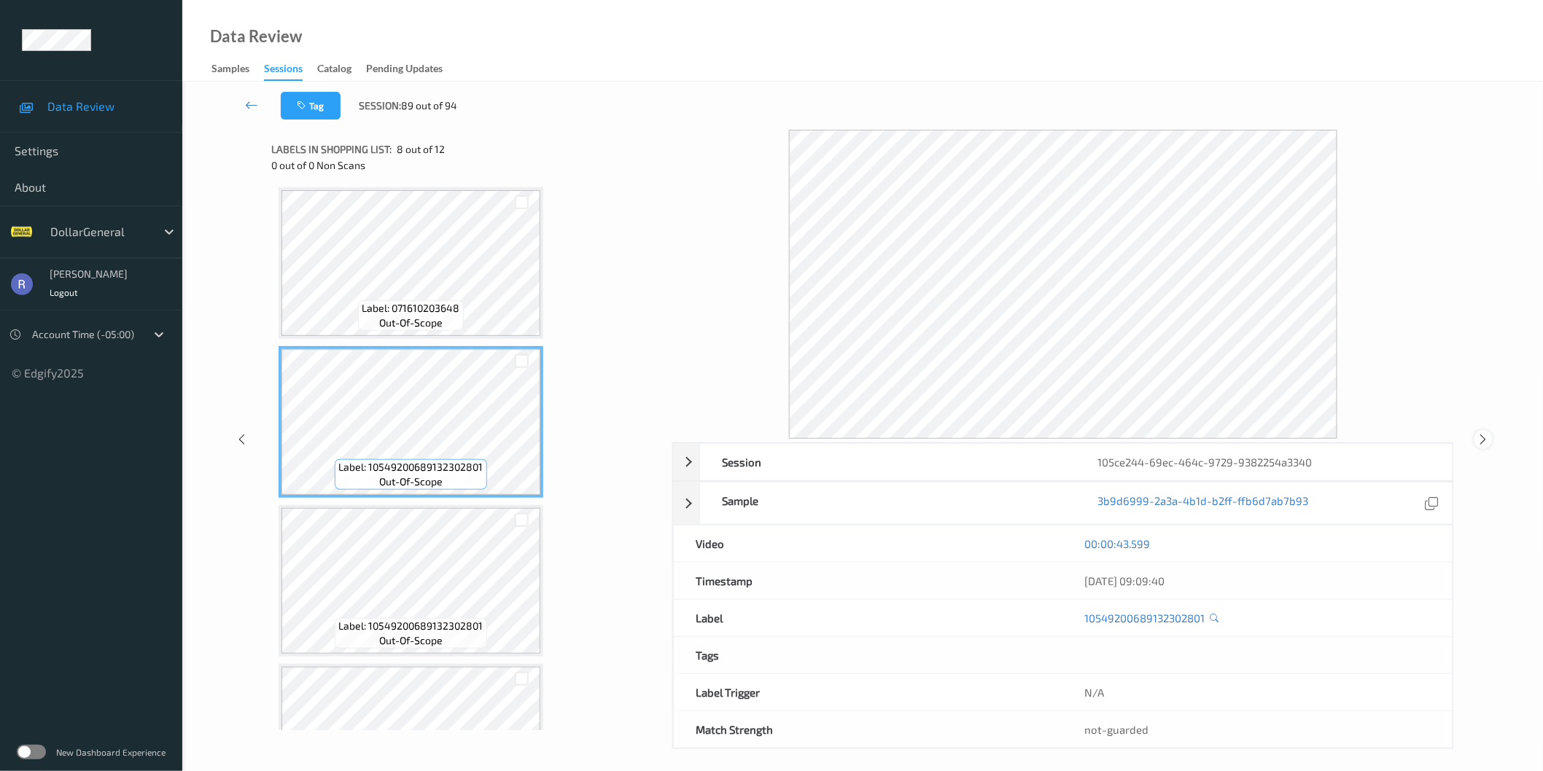
click at [1485, 437] on icon at bounding box center [1483, 439] width 12 height 13
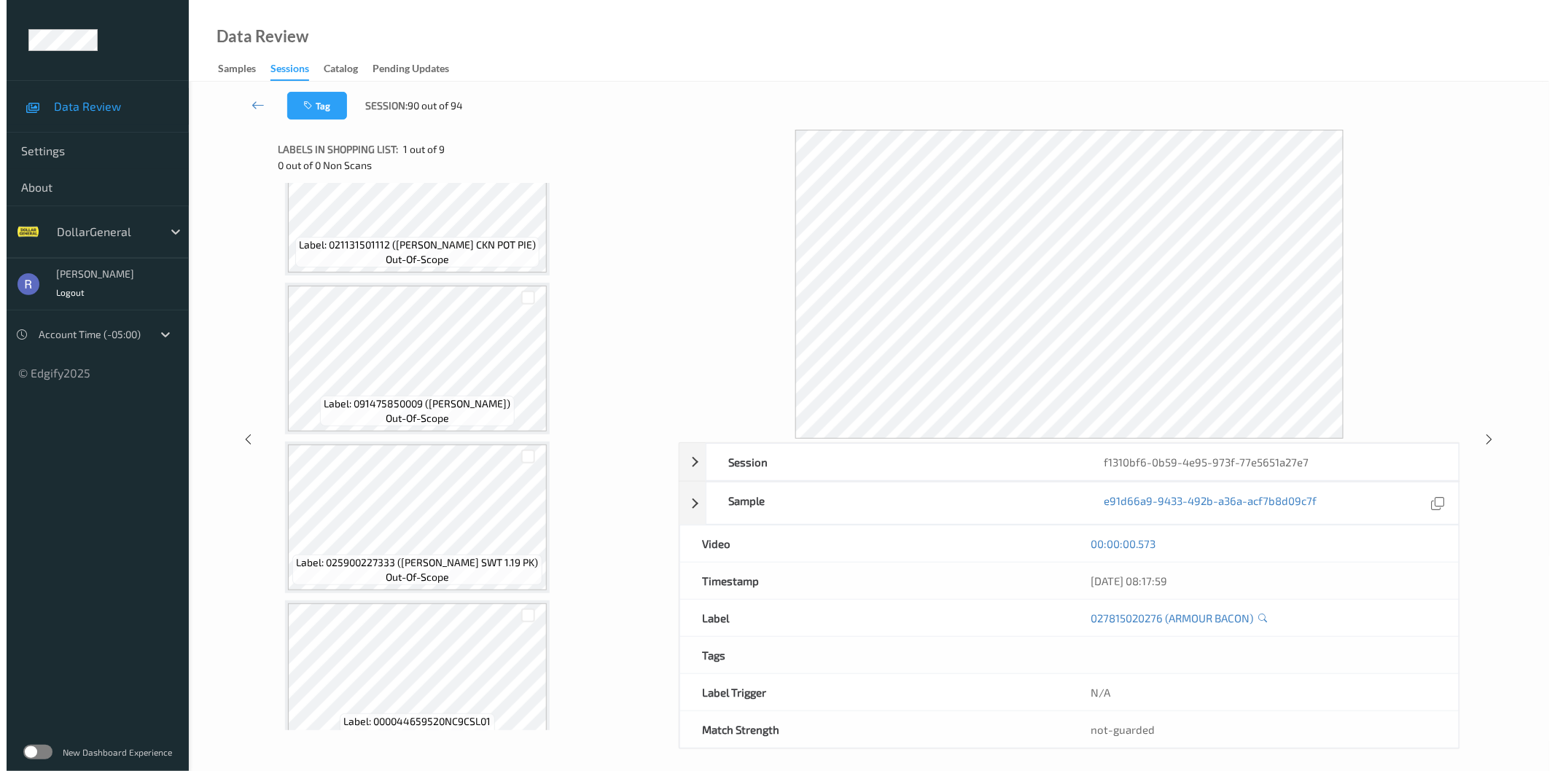
scroll to position [729, 0]
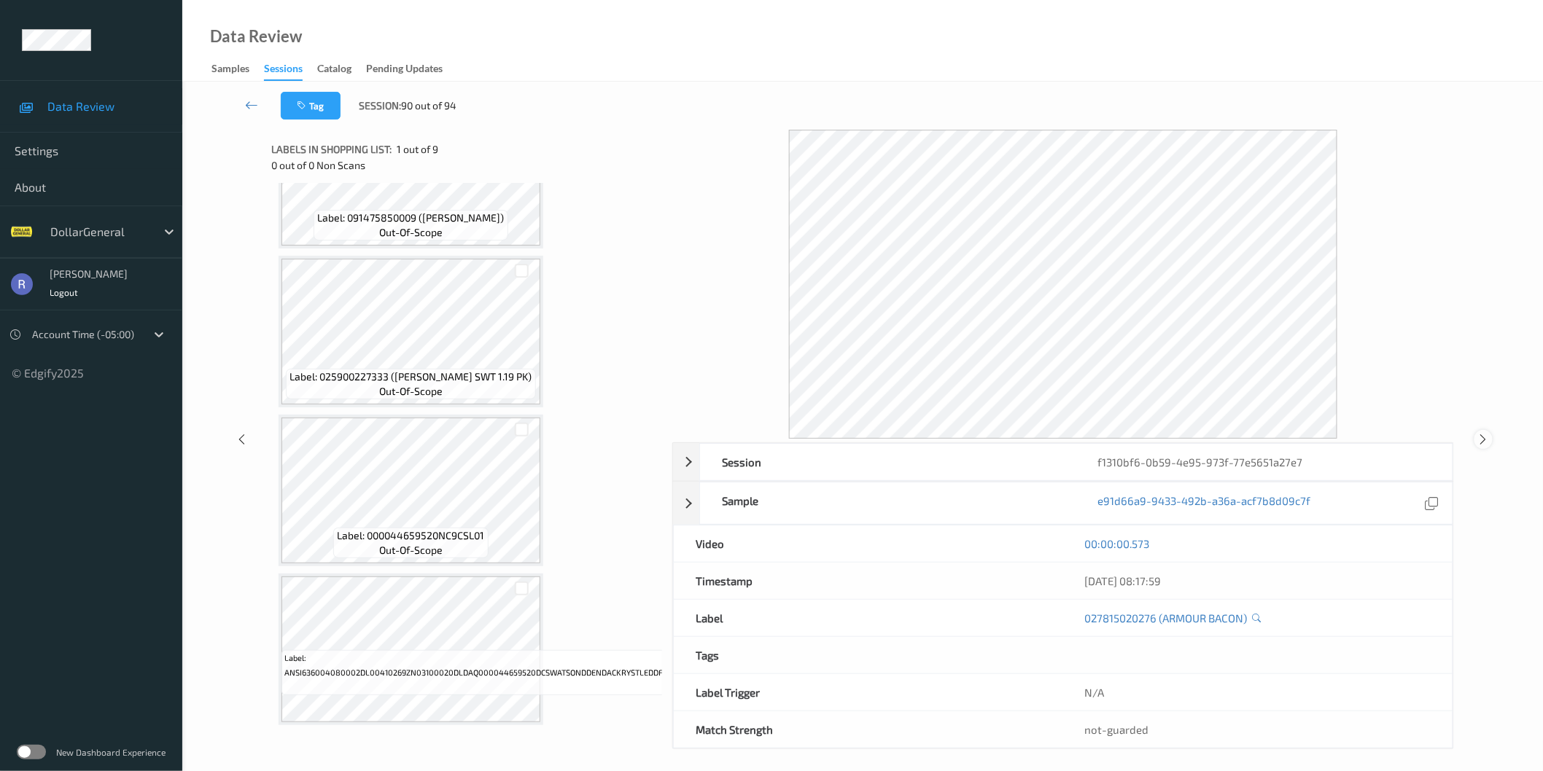
click at [1482, 438] on icon at bounding box center [1483, 439] width 12 height 13
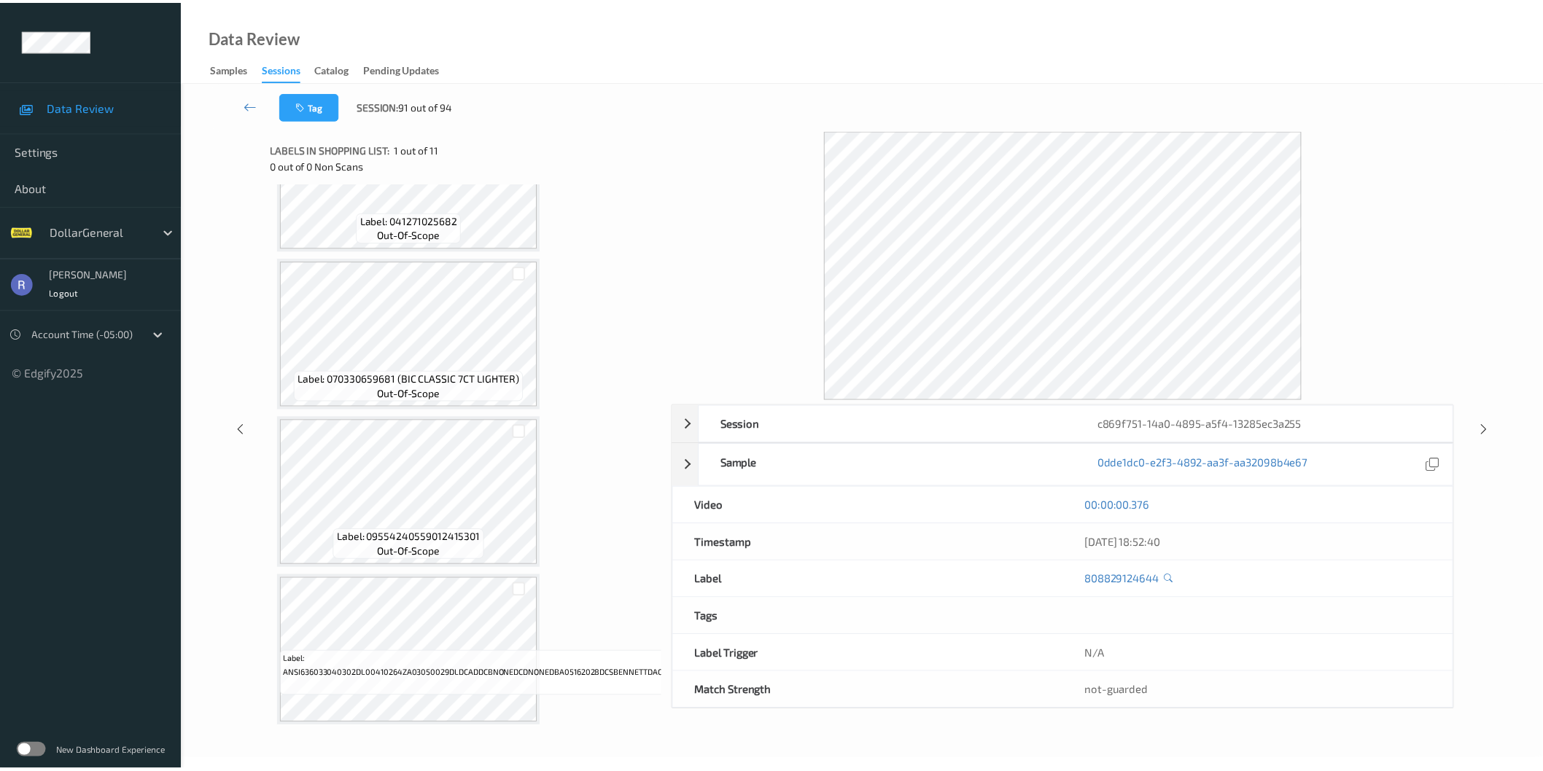
scroll to position [798, 0]
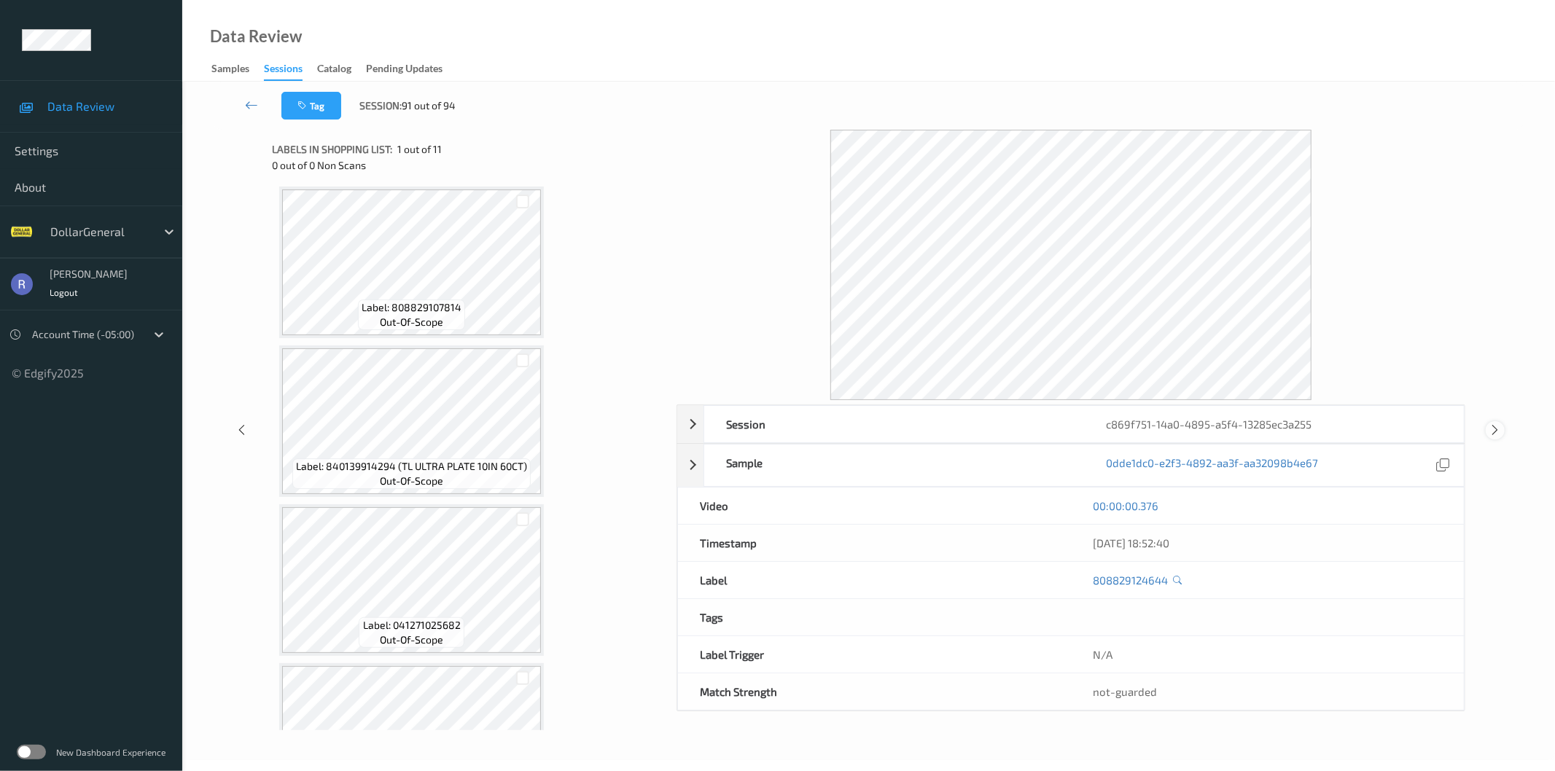
click at [1496, 432] on icon at bounding box center [1496, 430] width 12 height 13
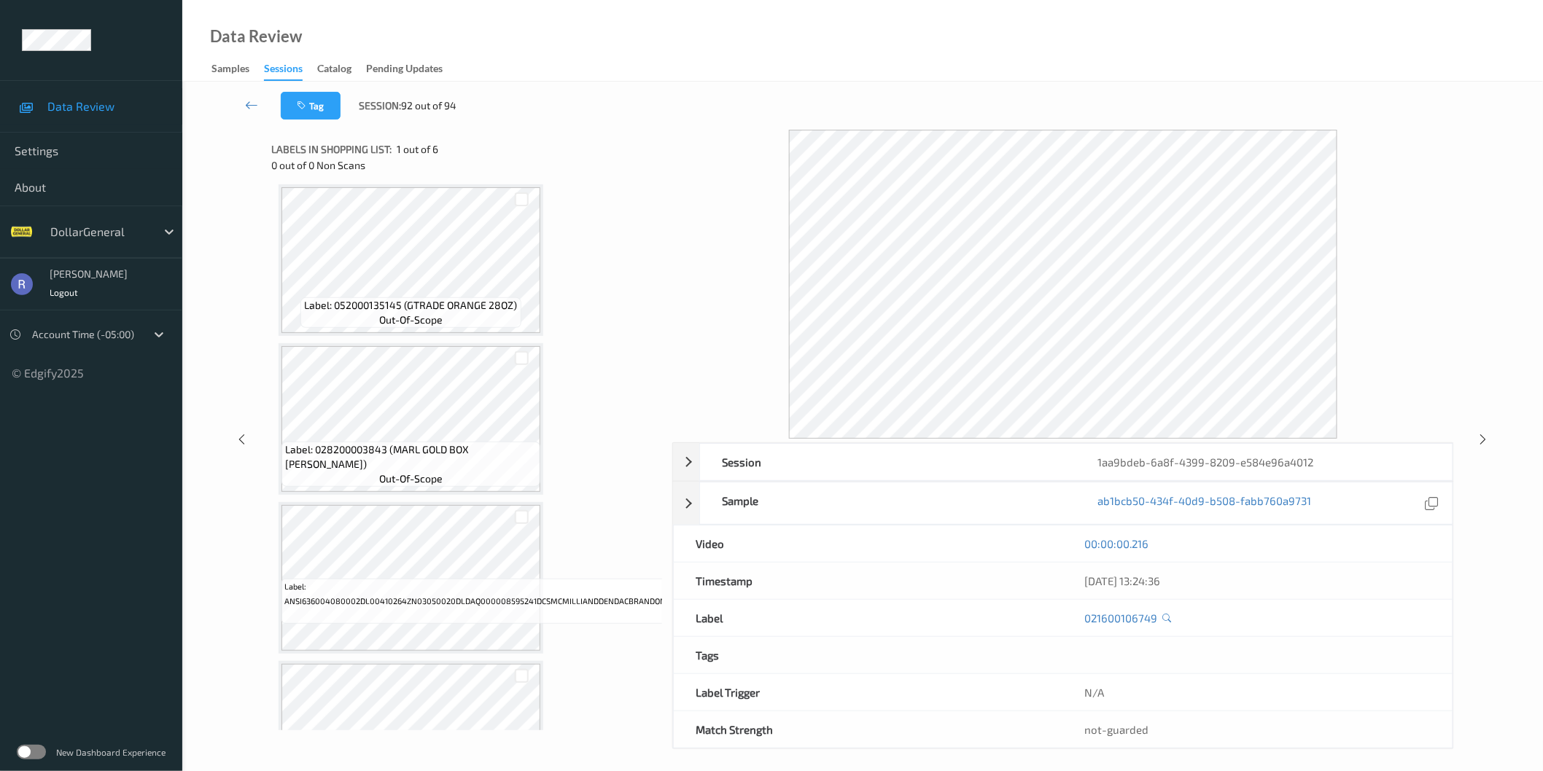
scroll to position [405, 0]
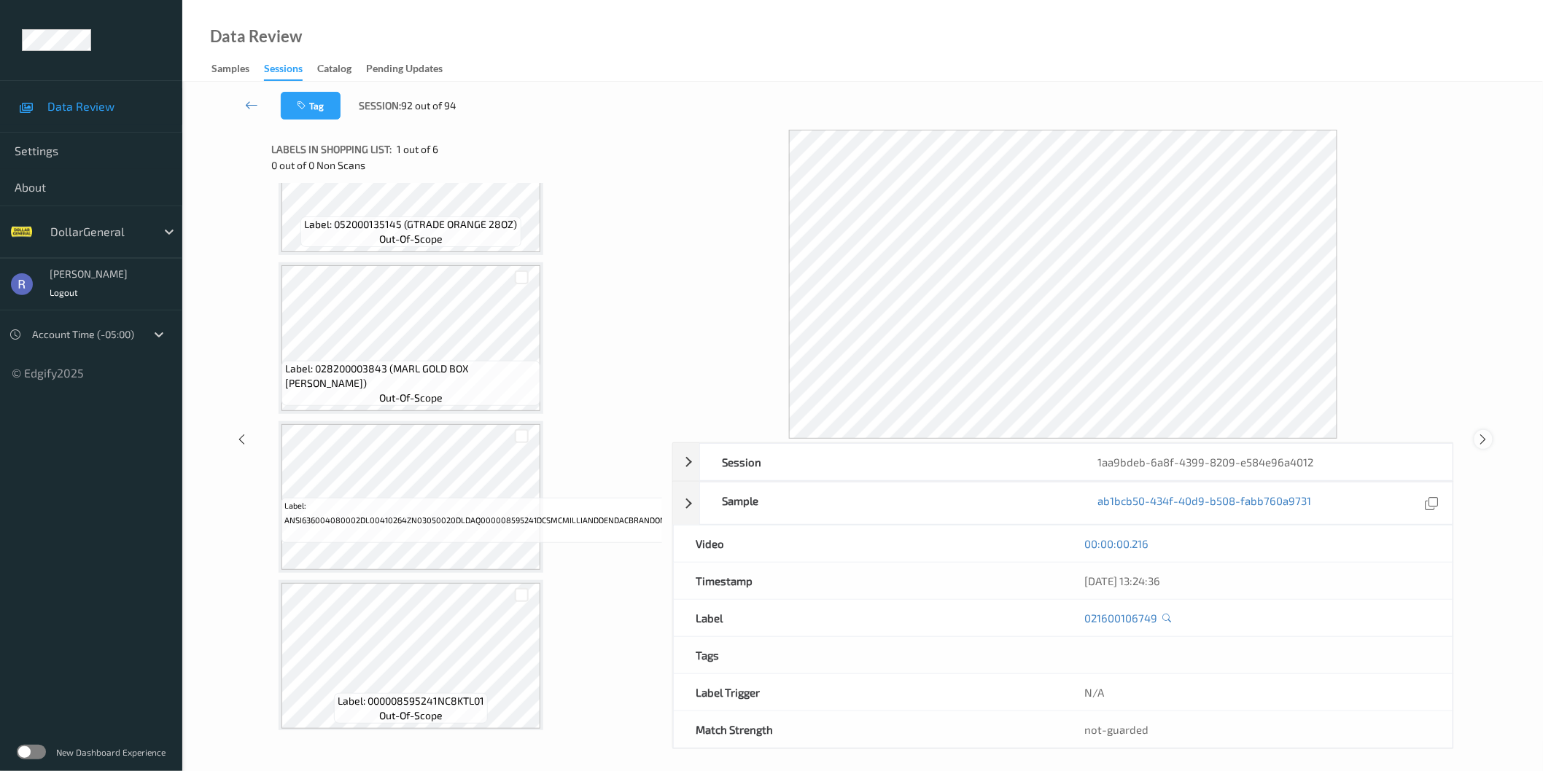
click at [1481, 439] on icon at bounding box center [1483, 439] width 12 height 13
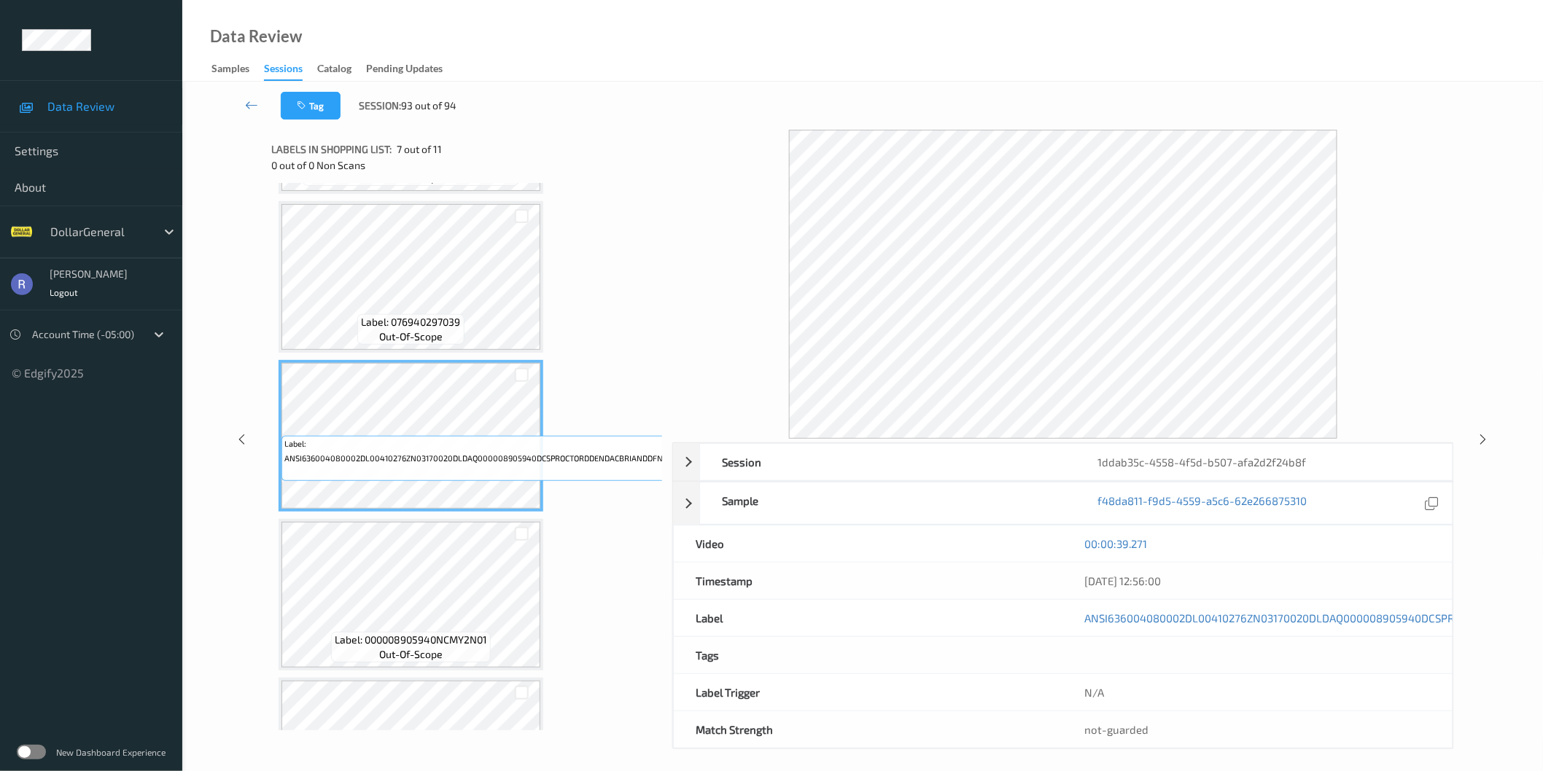
scroll to position [810, 0]
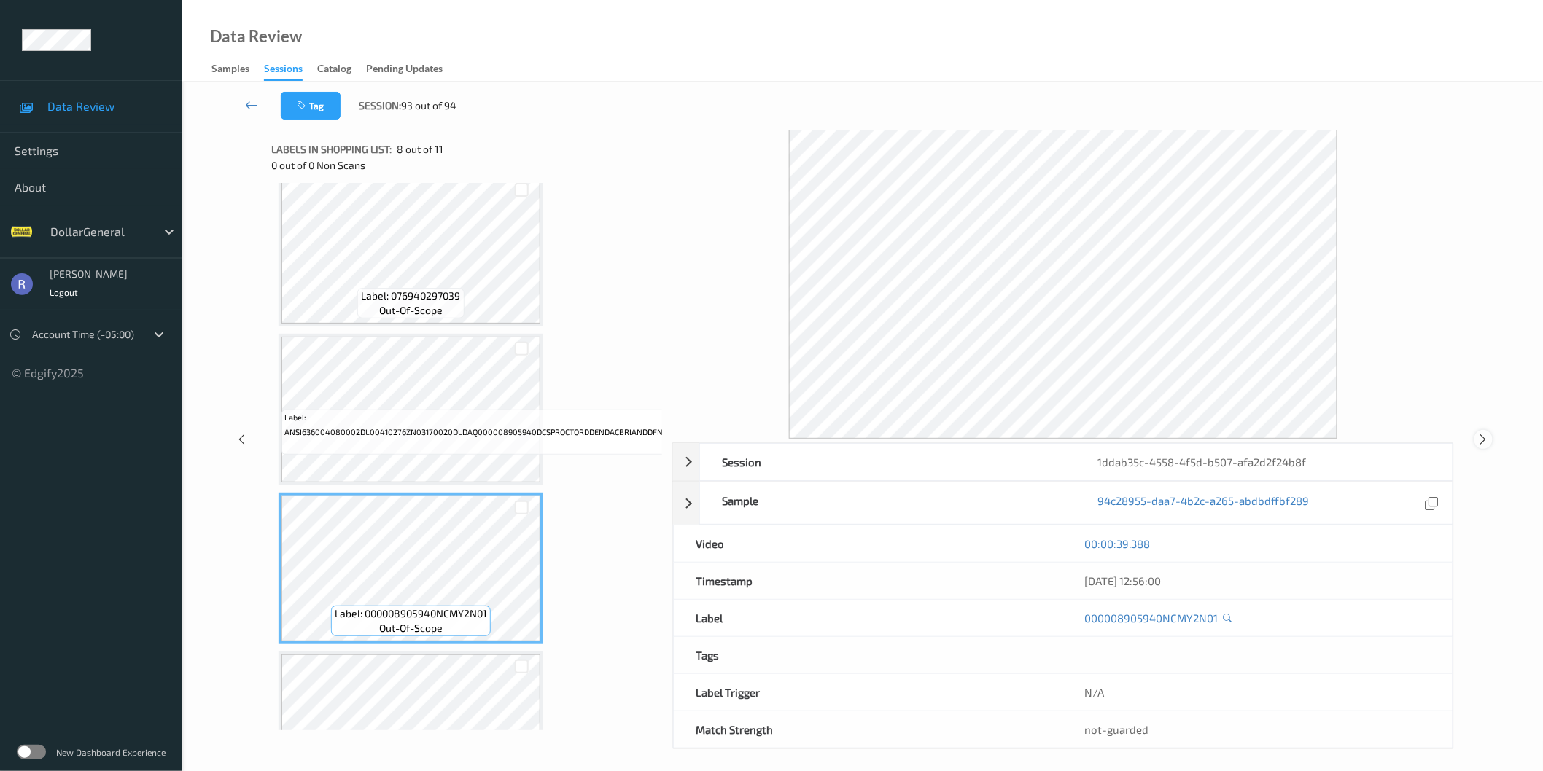
click at [1481, 440] on icon at bounding box center [1483, 439] width 12 height 13
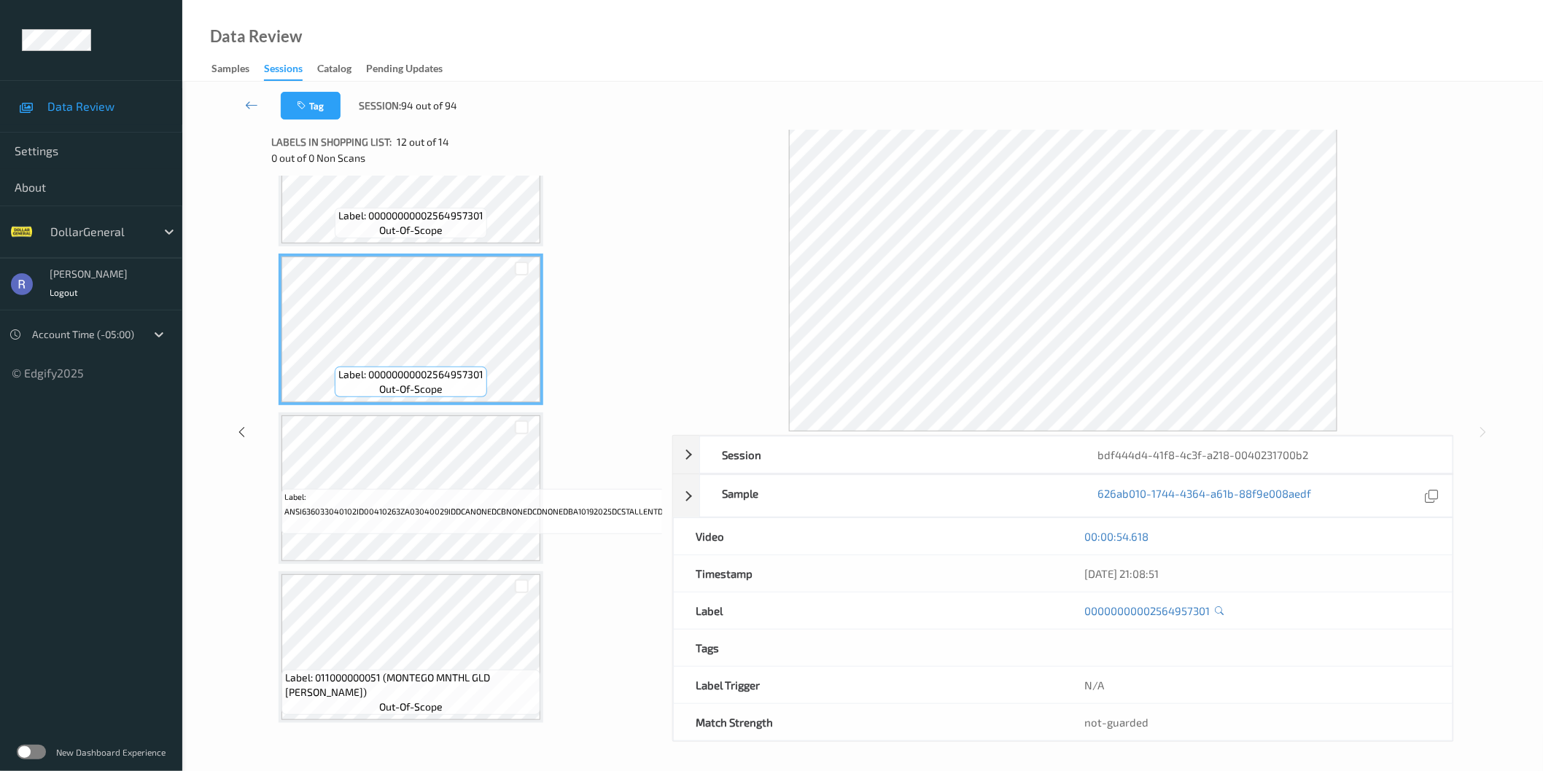
scroll to position [9, 0]
